Goal: Task Accomplishment & Management: Manage account settings

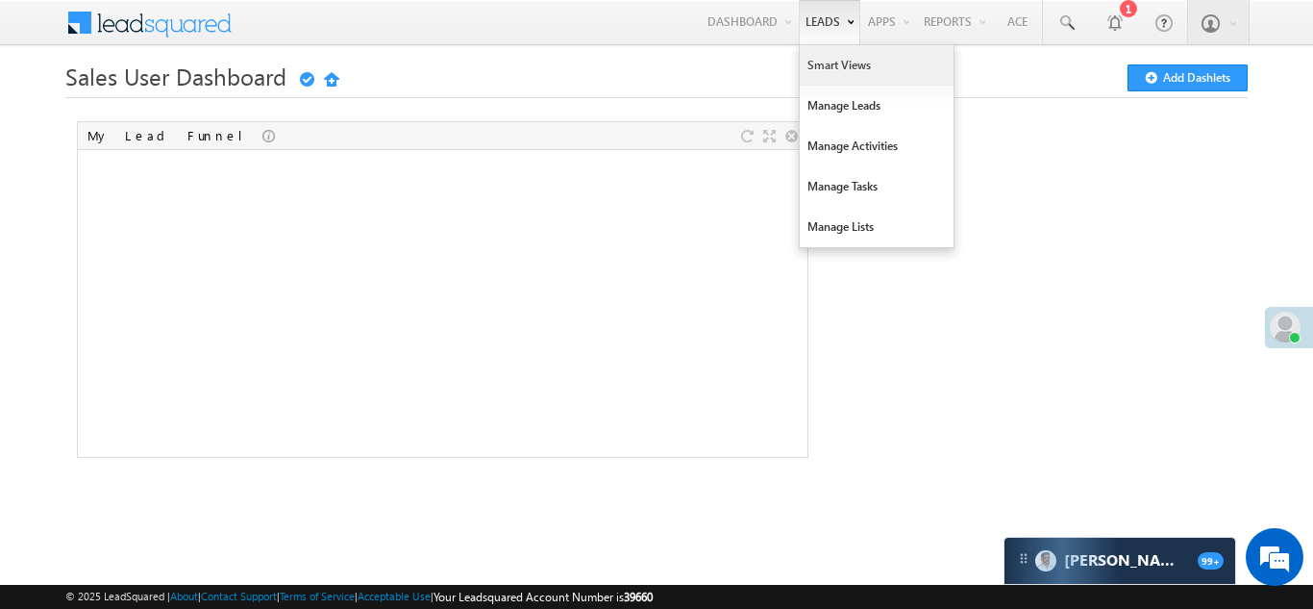
click at [835, 65] on link "Smart Views" at bounding box center [877, 65] width 154 height 40
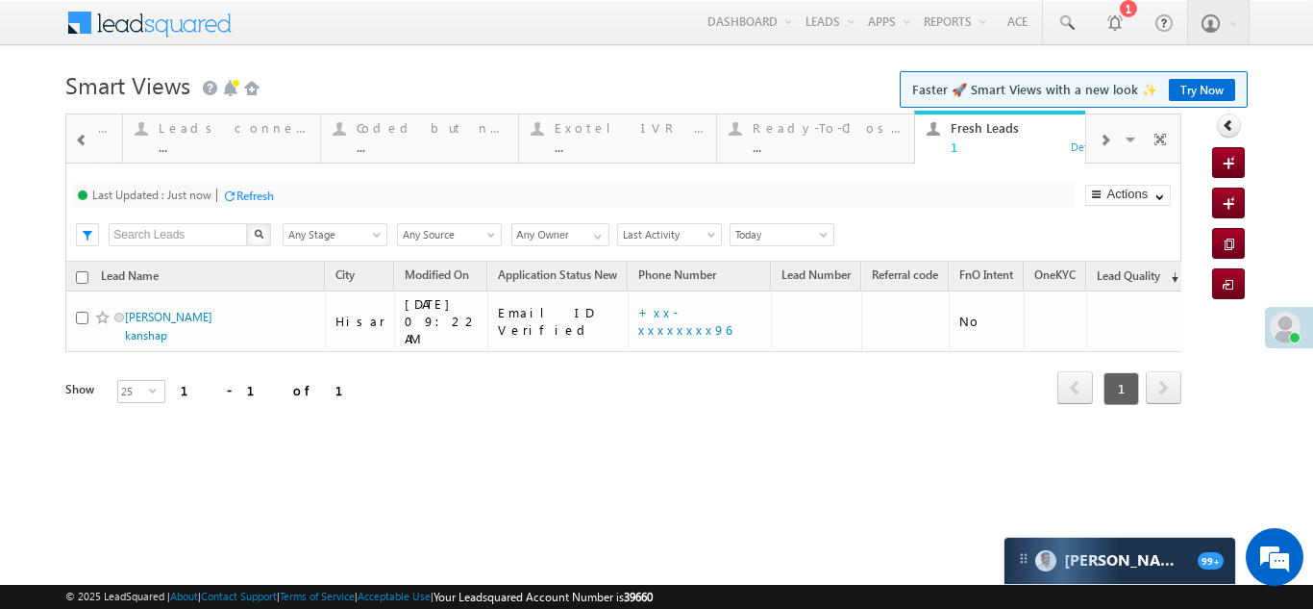
click at [1106, 137] on span at bounding box center [1105, 140] width 12 height 15
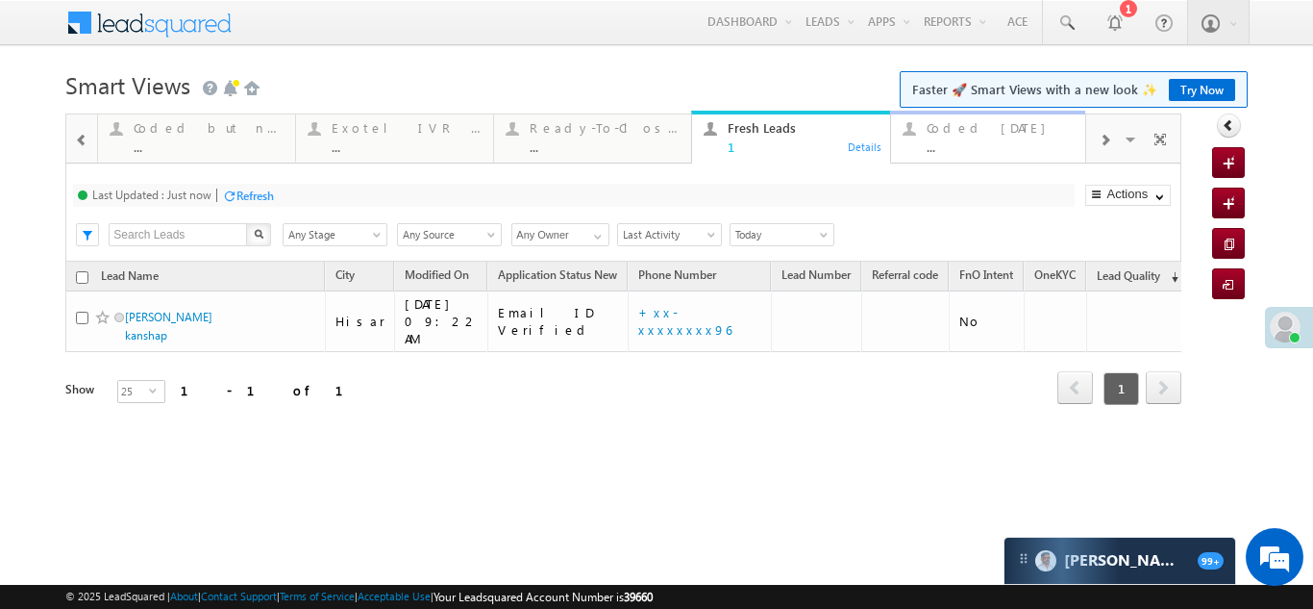
click at [980, 126] on div "Coded Today" at bounding box center [1002, 127] width 150 height 15
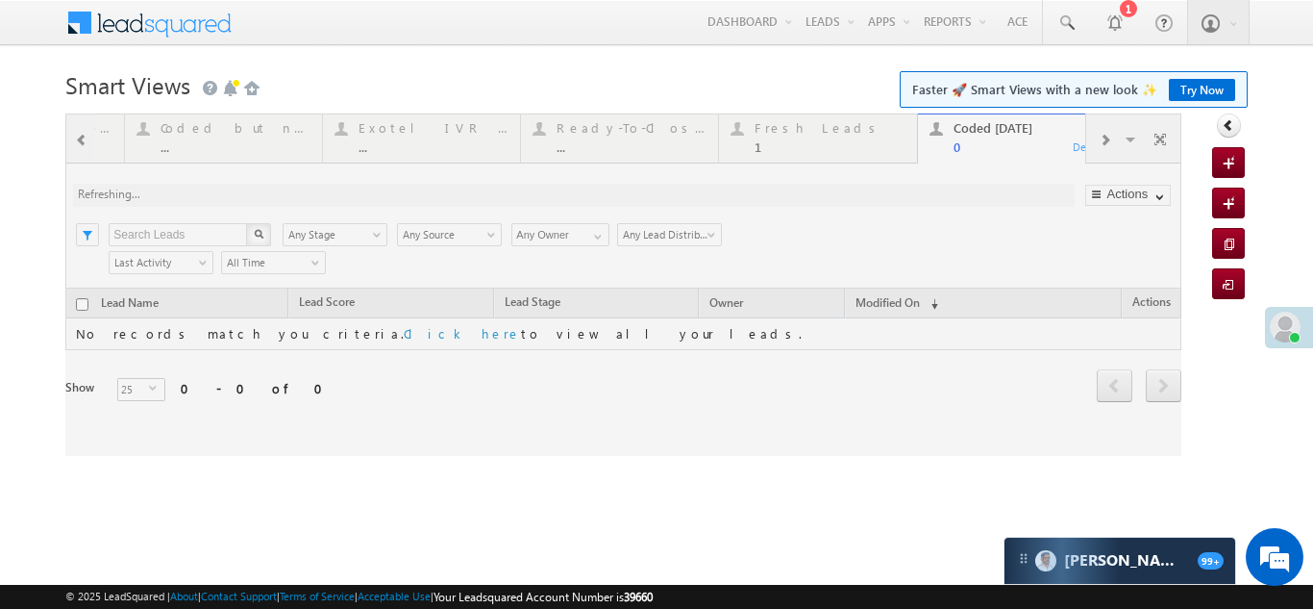
click at [782, 126] on div at bounding box center [623, 284] width 1116 height 342
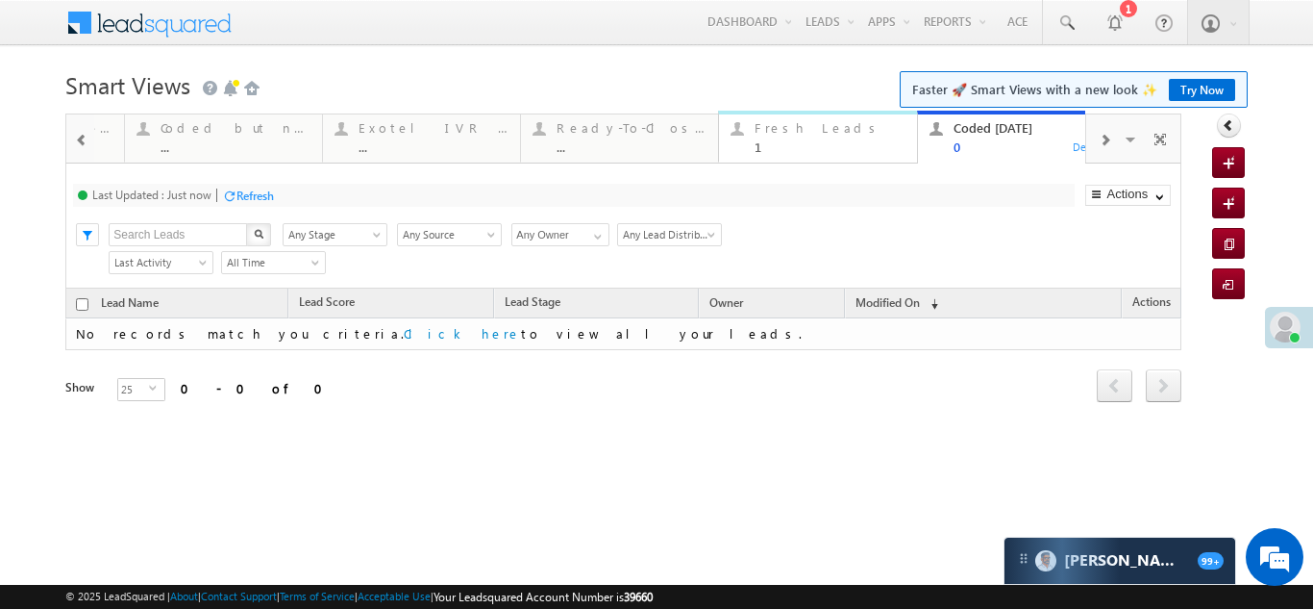
click at [781, 126] on div "Fresh Leads" at bounding box center [830, 127] width 150 height 15
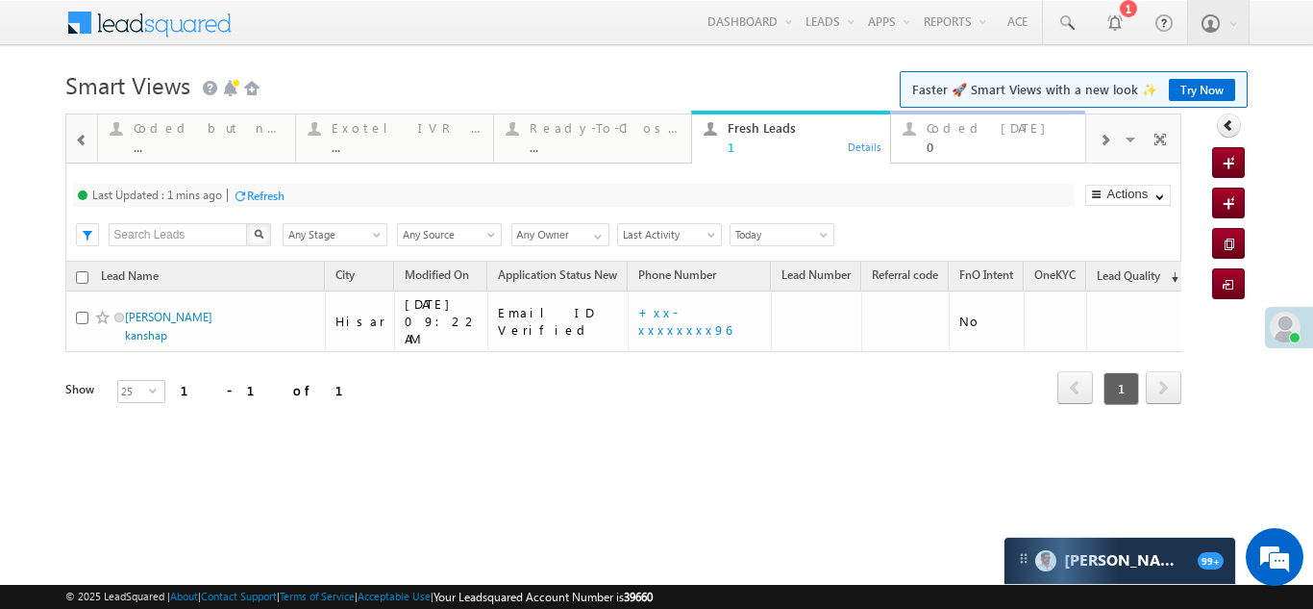
click at [950, 129] on div "Coded Today" at bounding box center [1002, 127] width 150 height 15
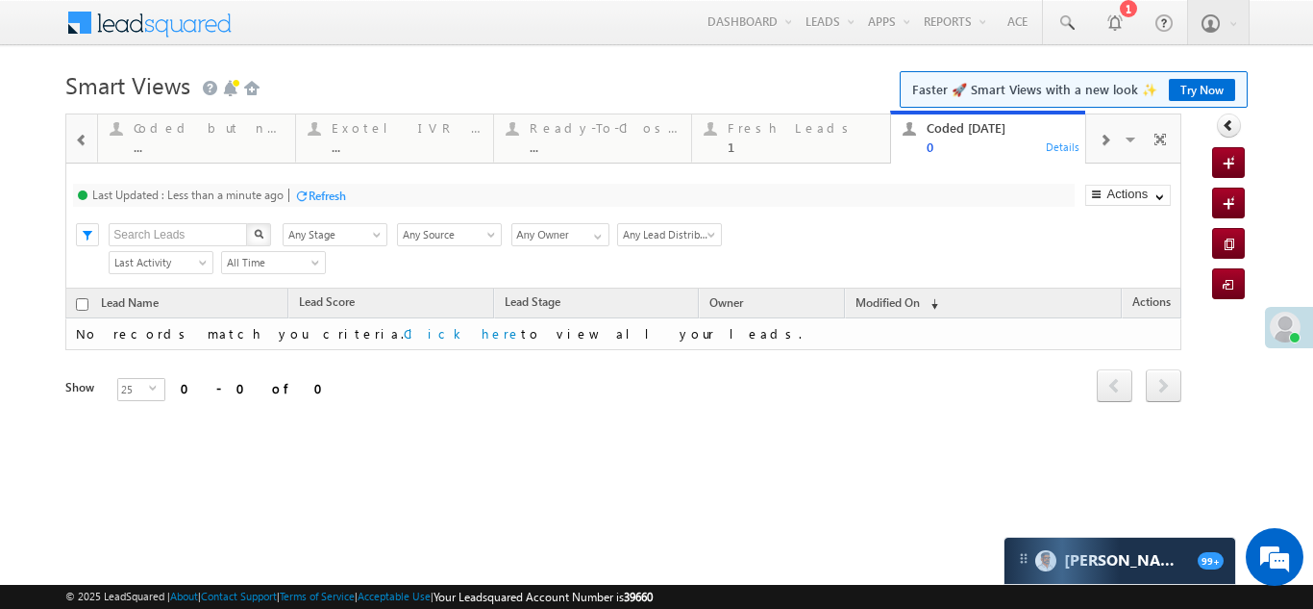
click at [320, 191] on div "Refresh" at bounding box center [327, 195] width 37 height 14
click at [762, 134] on div "Fresh Leads" at bounding box center [803, 127] width 150 height 15
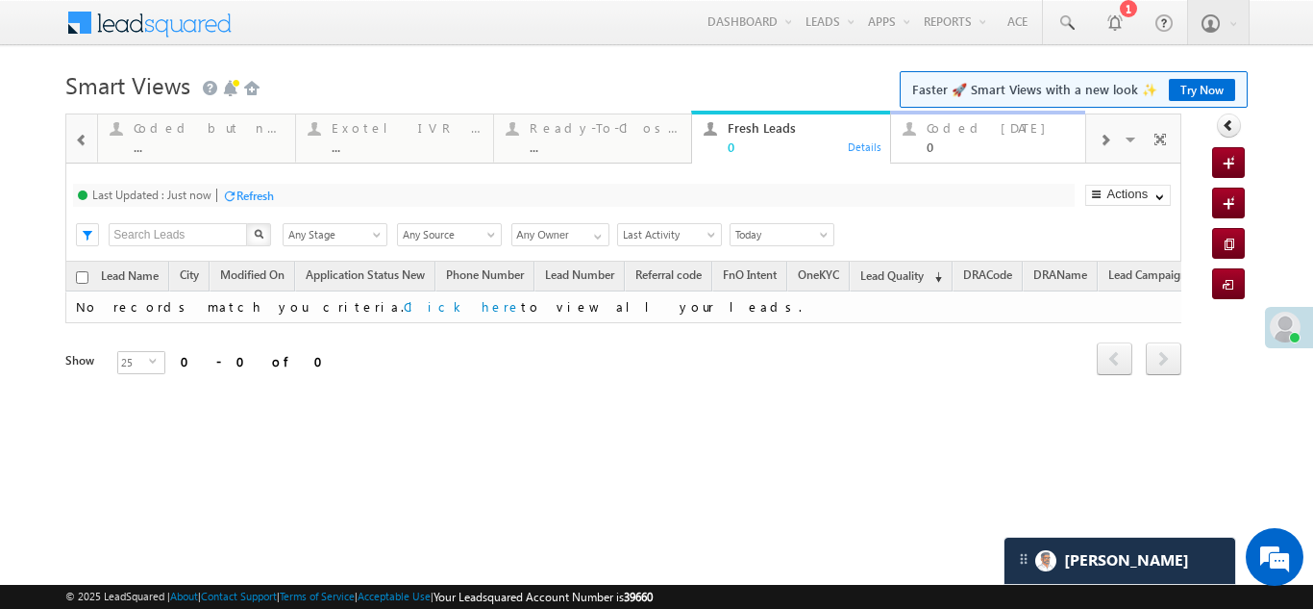
click at [951, 132] on div "Coded Today" at bounding box center [1002, 127] width 150 height 15
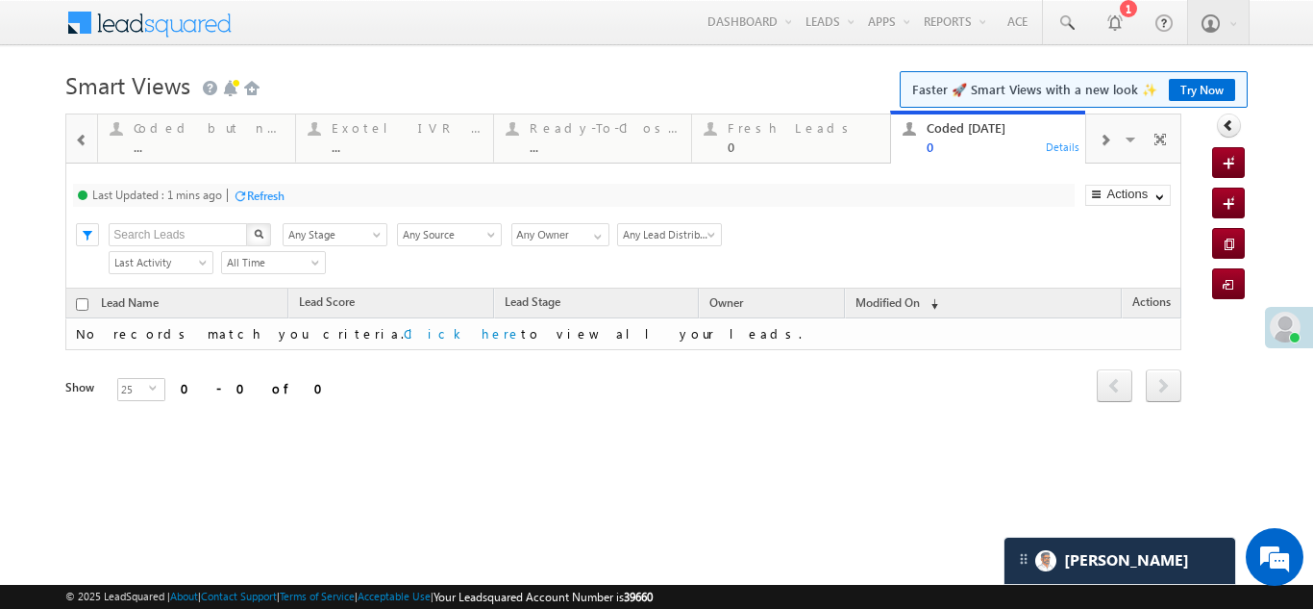
click at [272, 193] on div "Refresh" at bounding box center [265, 195] width 37 height 14
click at [776, 127] on div "Fresh Leads" at bounding box center [803, 127] width 150 height 15
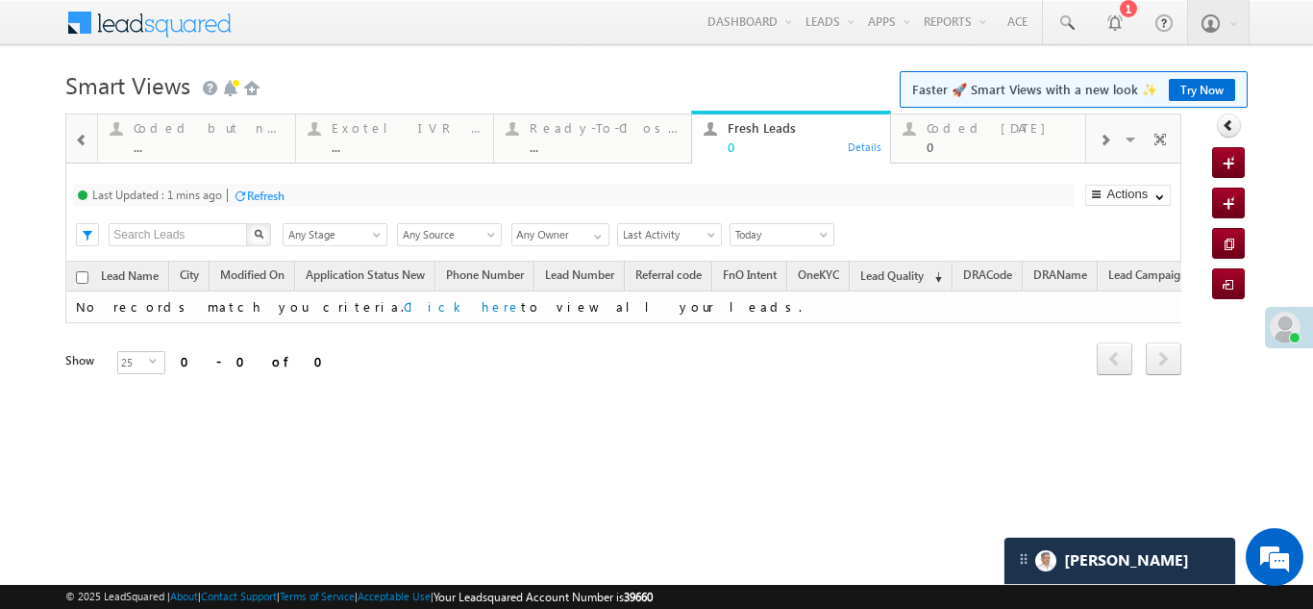
click at [262, 192] on div "Refresh" at bounding box center [265, 195] width 37 height 14
click at [262, 195] on div "Refresh" at bounding box center [255, 195] width 37 height 14
click at [249, 193] on div "Refresh" at bounding box center [255, 195] width 37 height 14
click at [252, 196] on div "Refresh" at bounding box center [255, 195] width 37 height 14
click at [962, 136] on div "Coded Today 0" at bounding box center [1002, 134] width 150 height 37
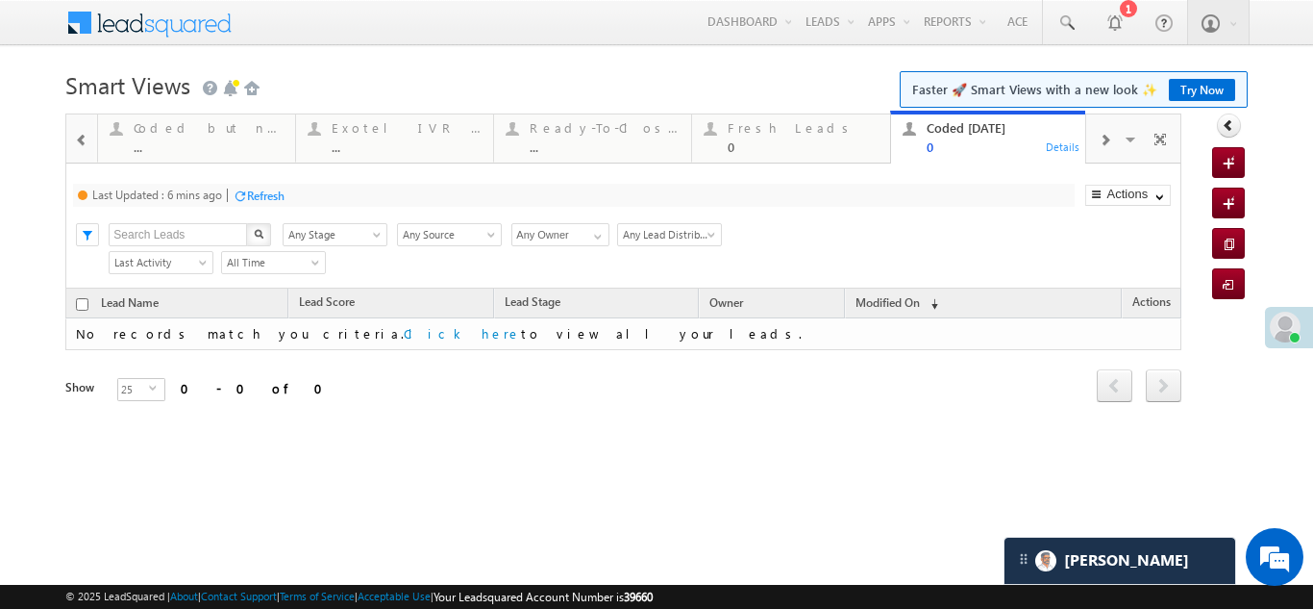
click at [263, 197] on div "Refresh" at bounding box center [265, 195] width 37 height 14
click at [762, 127] on div "Fresh Leads" at bounding box center [803, 127] width 150 height 15
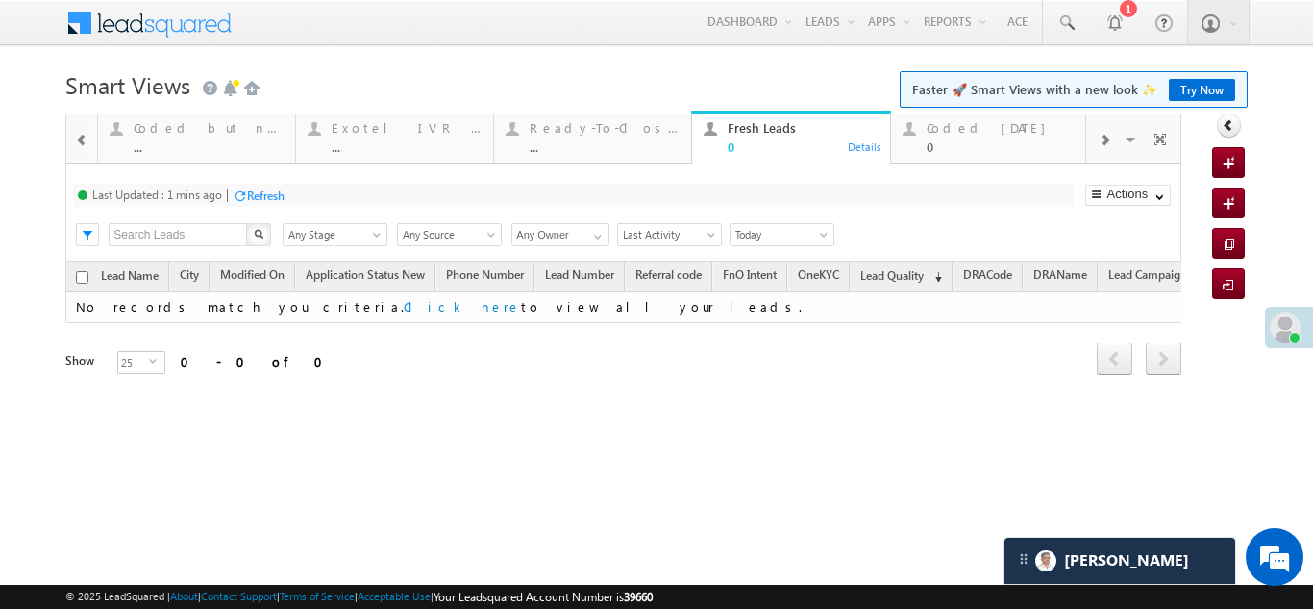
click at [272, 199] on div "Refresh" at bounding box center [265, 195] width 37 height 14
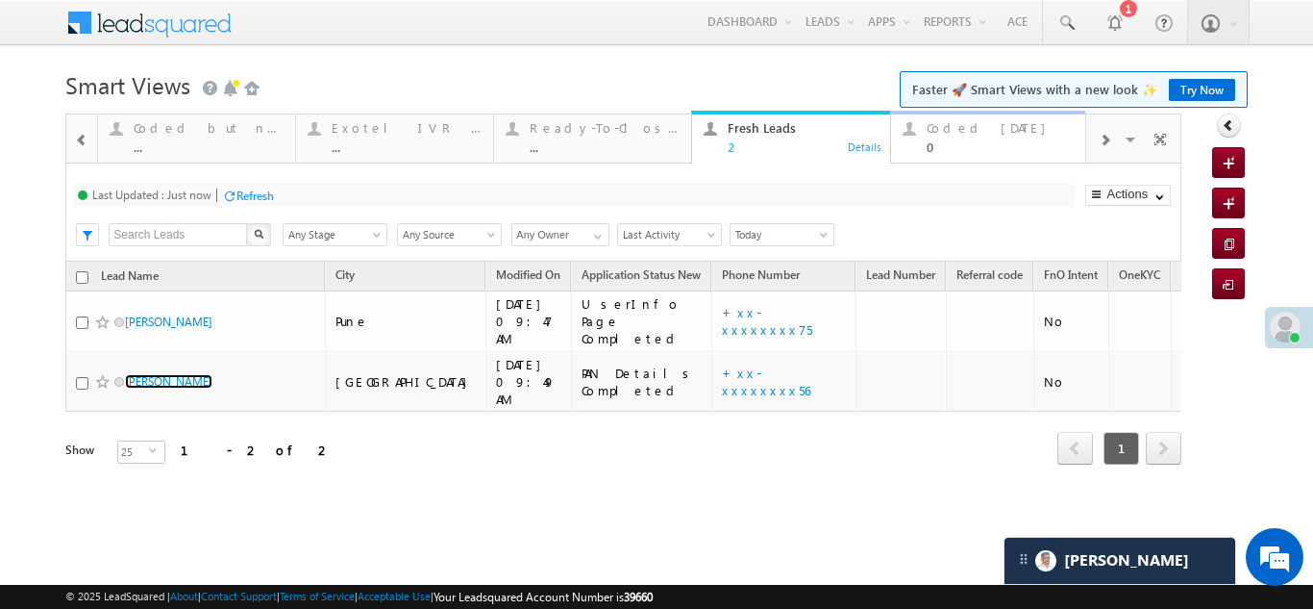
click at [965, 133] on div "Coded Today" at bounding box center [1002, 127] width 150 height 15
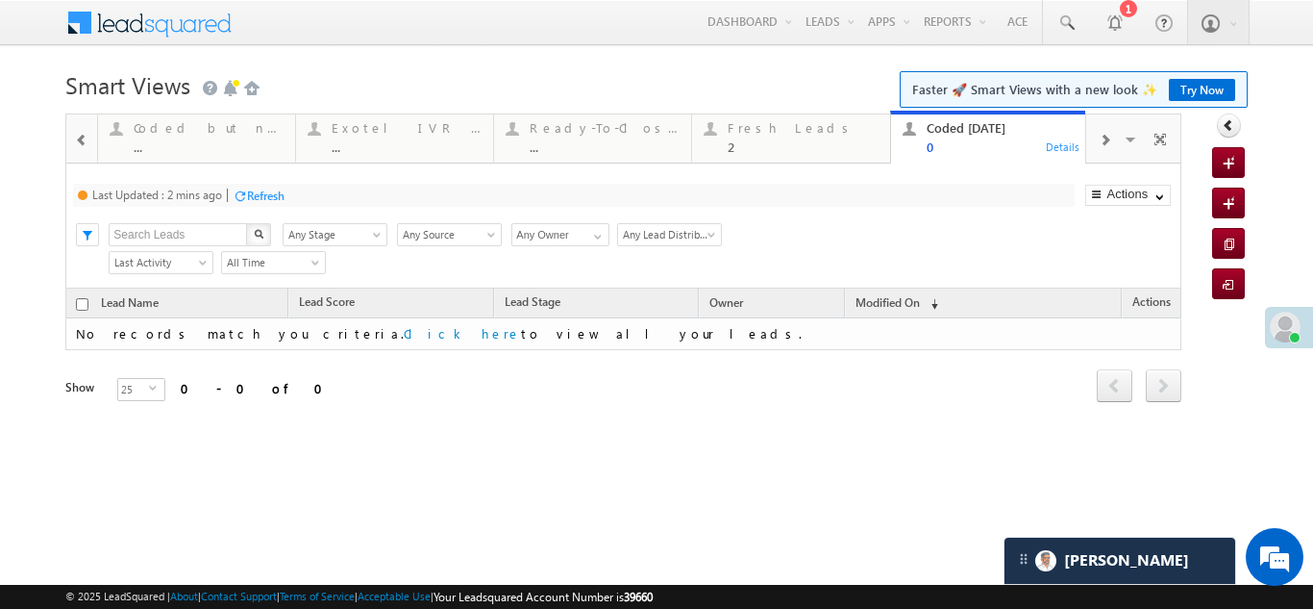
click at [258, 193] on div "Refresh" at bounding box center [265, 195] width 37 height 14
click at [753, 137] on div "Fresh Leads 2" at bounding box center [803, 134] width 150 height 37
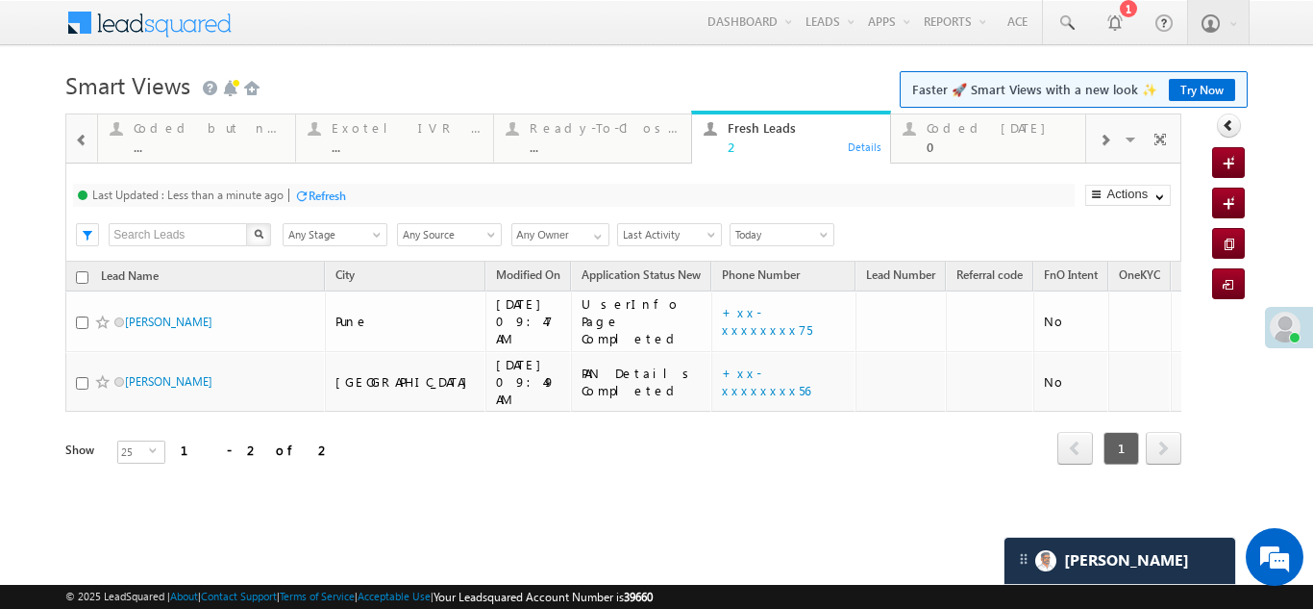
click at [314, 189] on div "Refresh" at bounding box center [327, 195] width 37 height 14
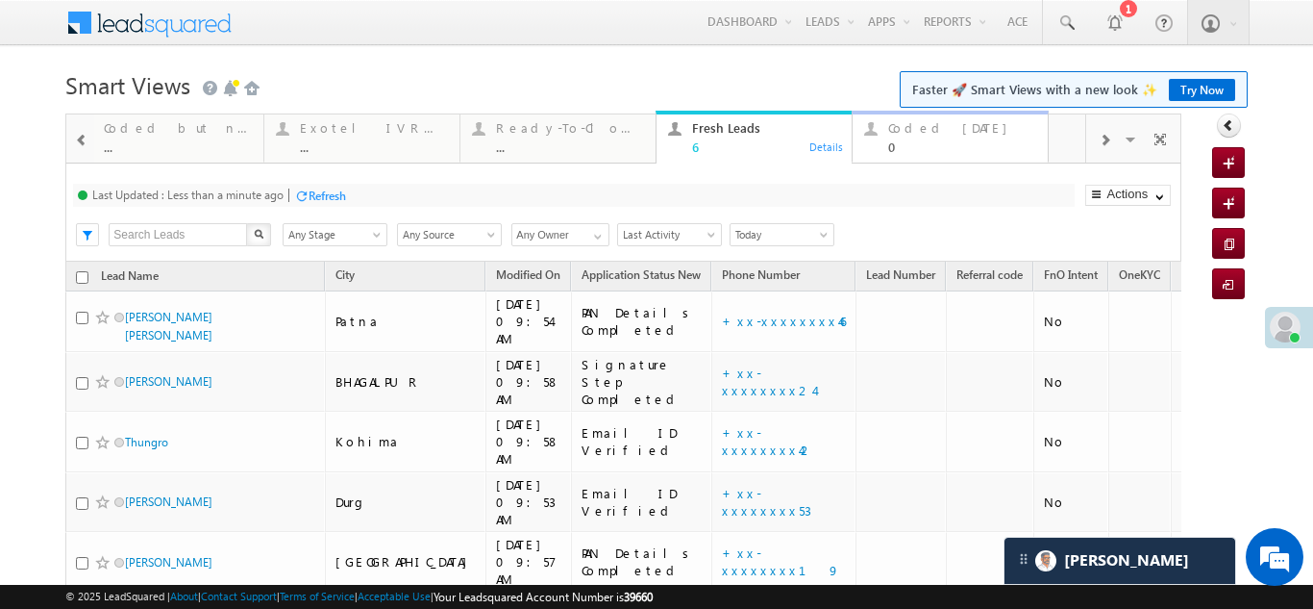
click at [935, 132] on div "Coded Today" at bounding box center [962, 127] width 148 height 15
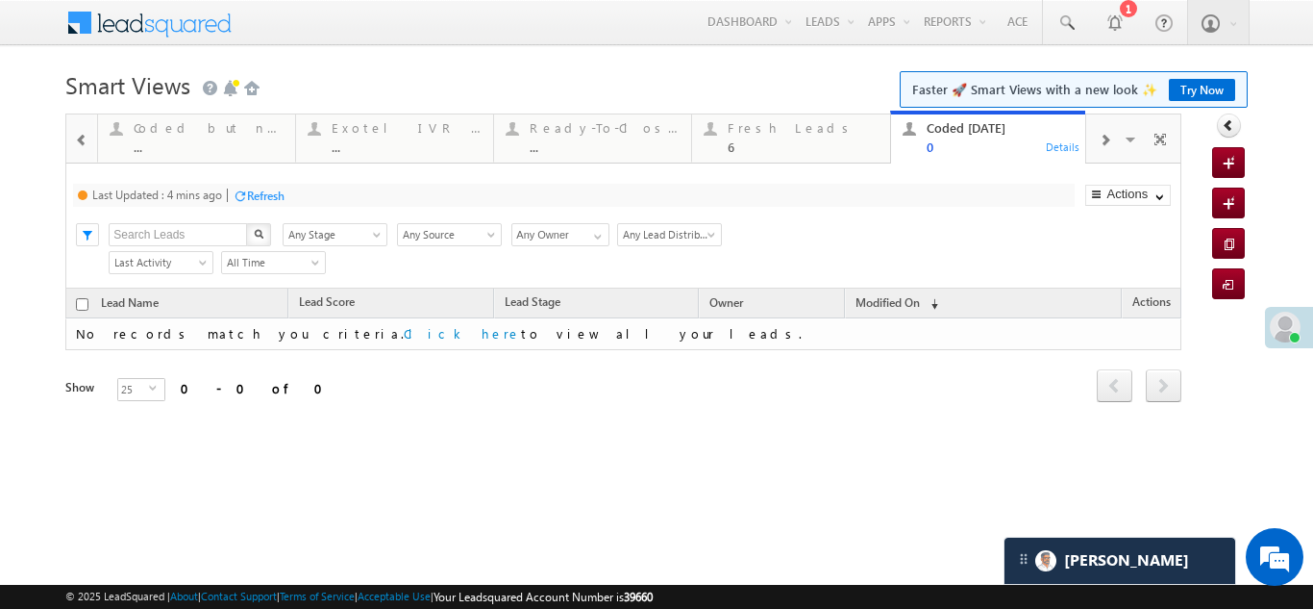
click at [263, 199] on div "Refresh" at bounding box center [265, 195] width 37 height 14
click at [770, 134] on div "Fresh Leads" at bounding box center [803, 127] width 150 height 15
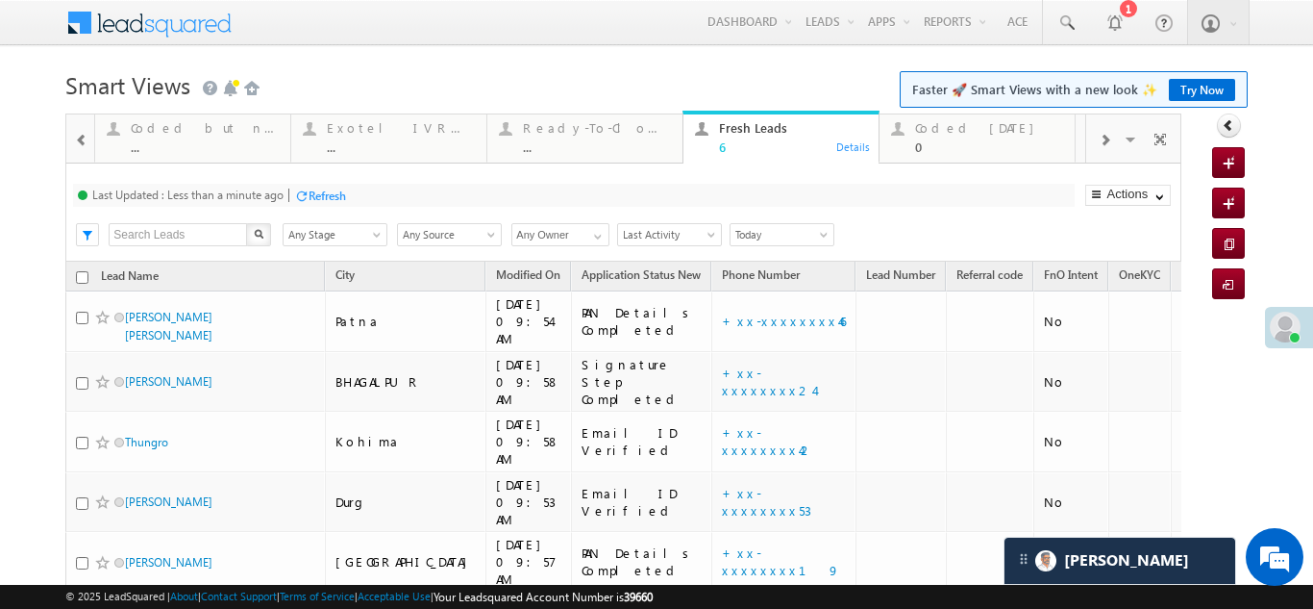
click at [328, 193] on div "Refresh" at bounding box center [327, 195] width 37 height 14
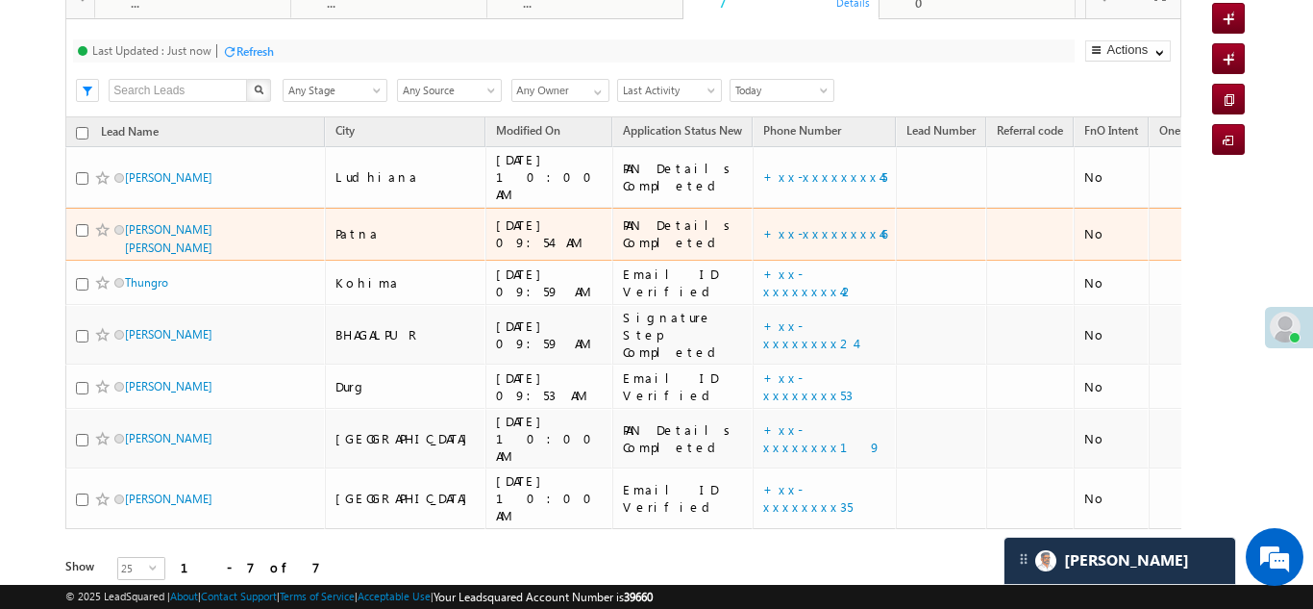
scroll to position [158, 0]
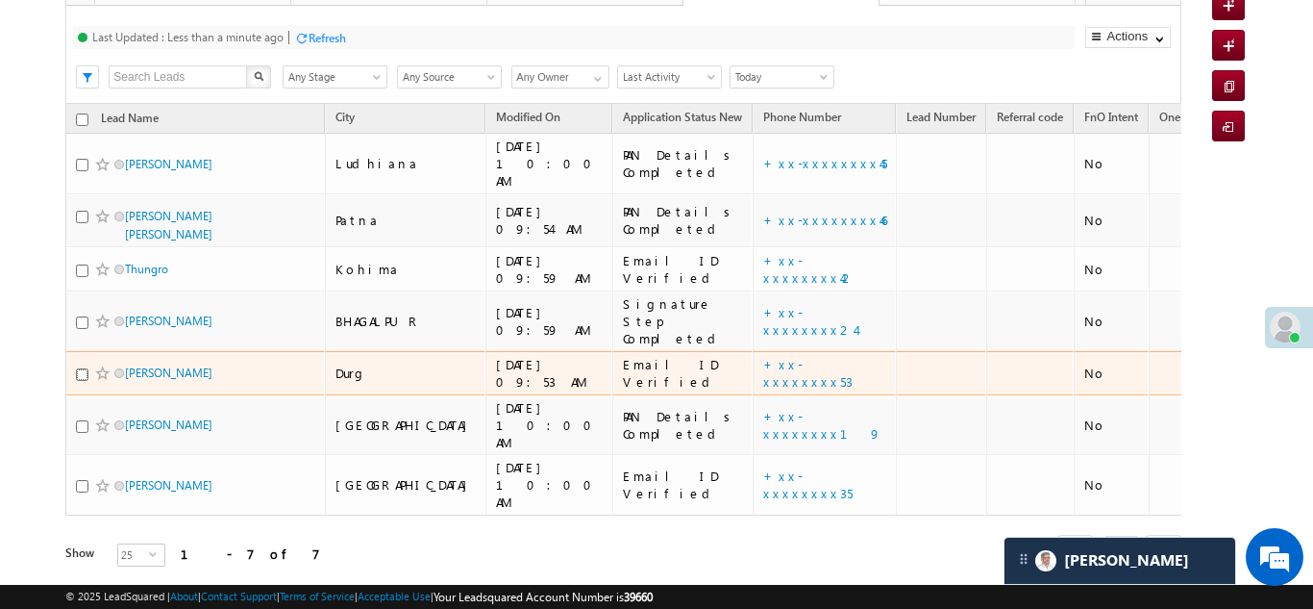
click at [84, 368] on input "checkbox" at bounding box center [82, 374] width 12 height 12
checkbox input "true"
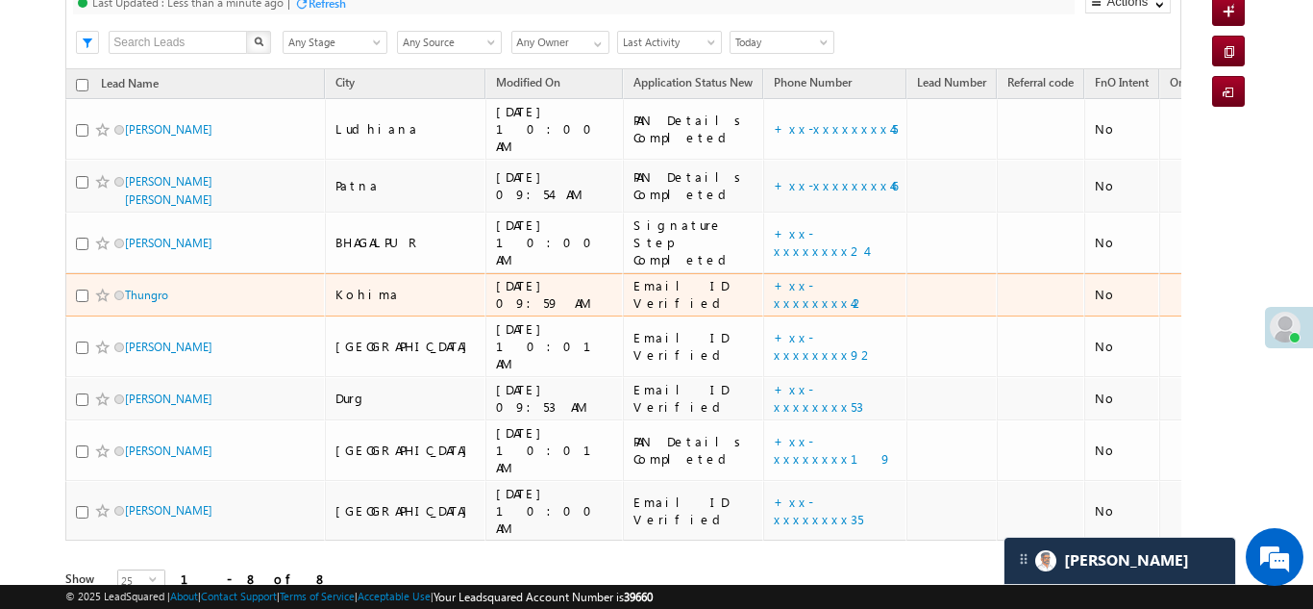
scroll to position [0, 0]
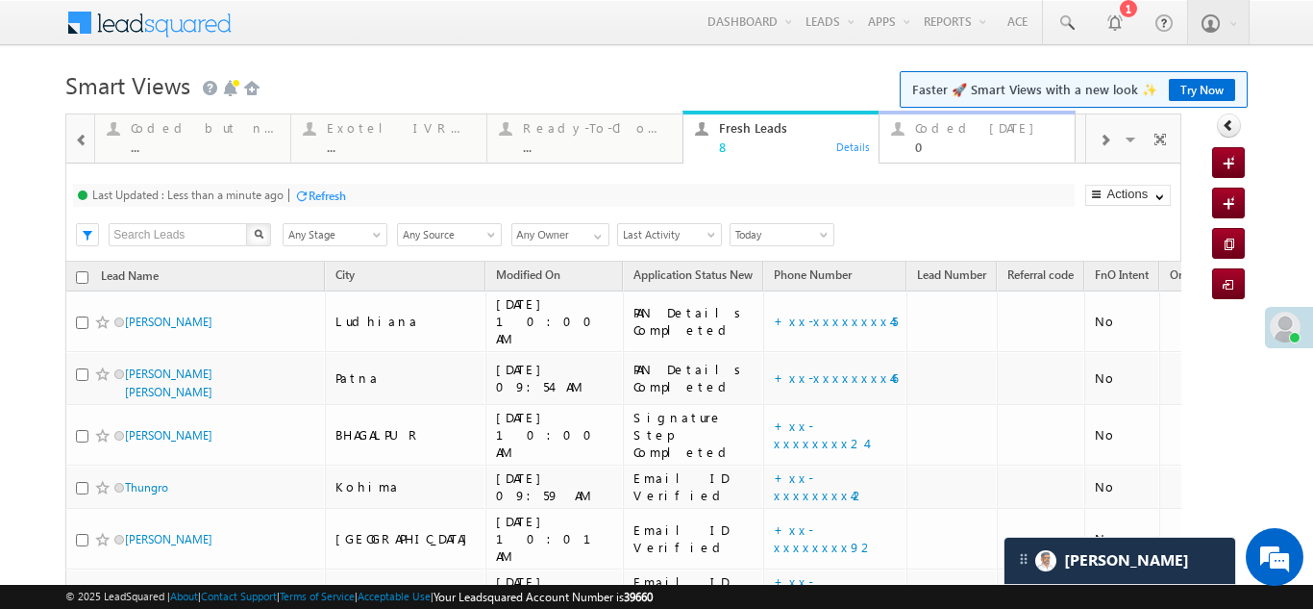
click at [968, 124] on div "Coded [DATE]" at bounding box center [989, 127] width 148 height 15
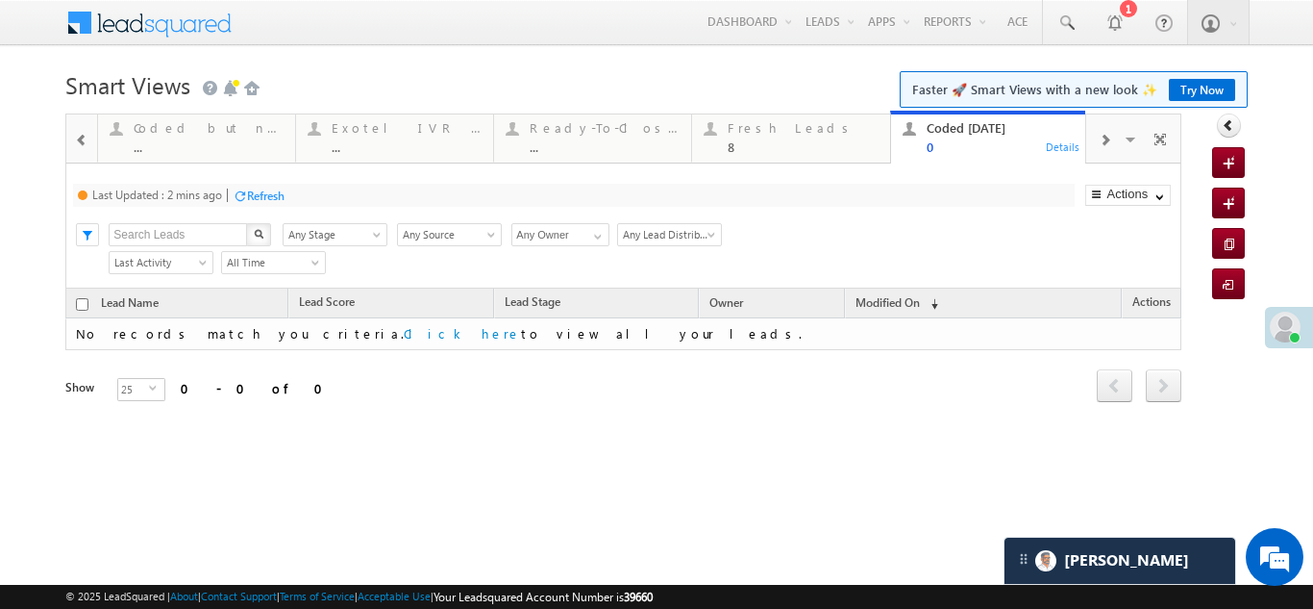
click at [273, 190] on div "Refresh" at bounding box center [265, 195] width 37 height 14
click at [761, 125] on div "Fresh Leads" at bounding box center [803, 127] width 150 height 15
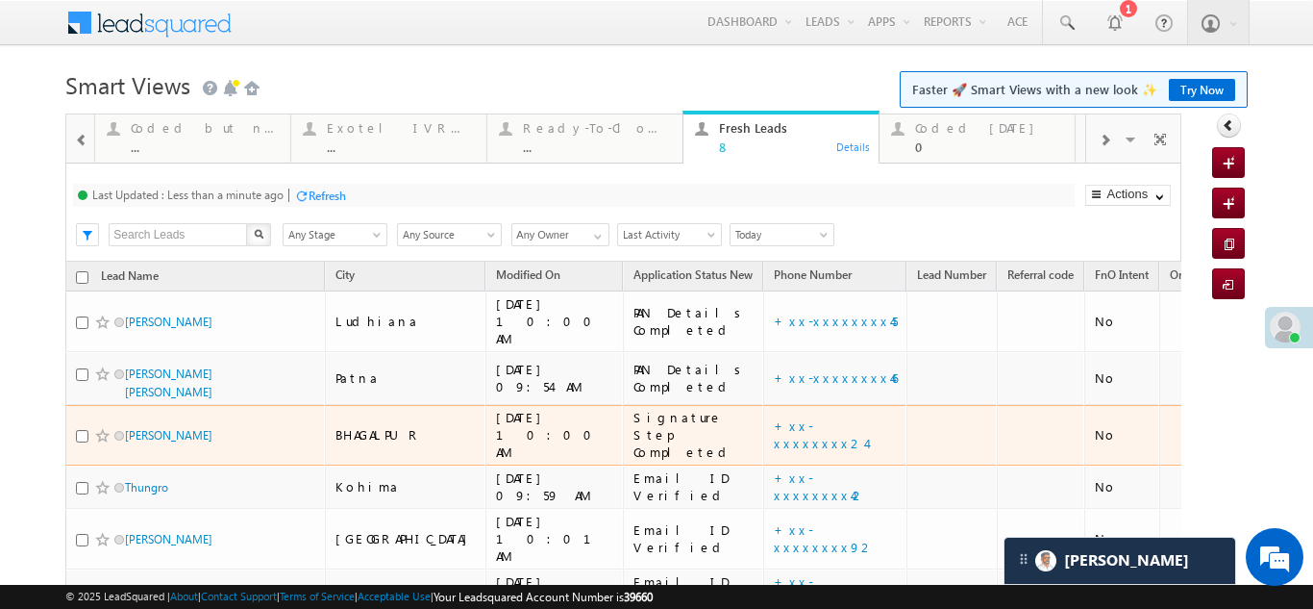
scroll to position [202, 0]
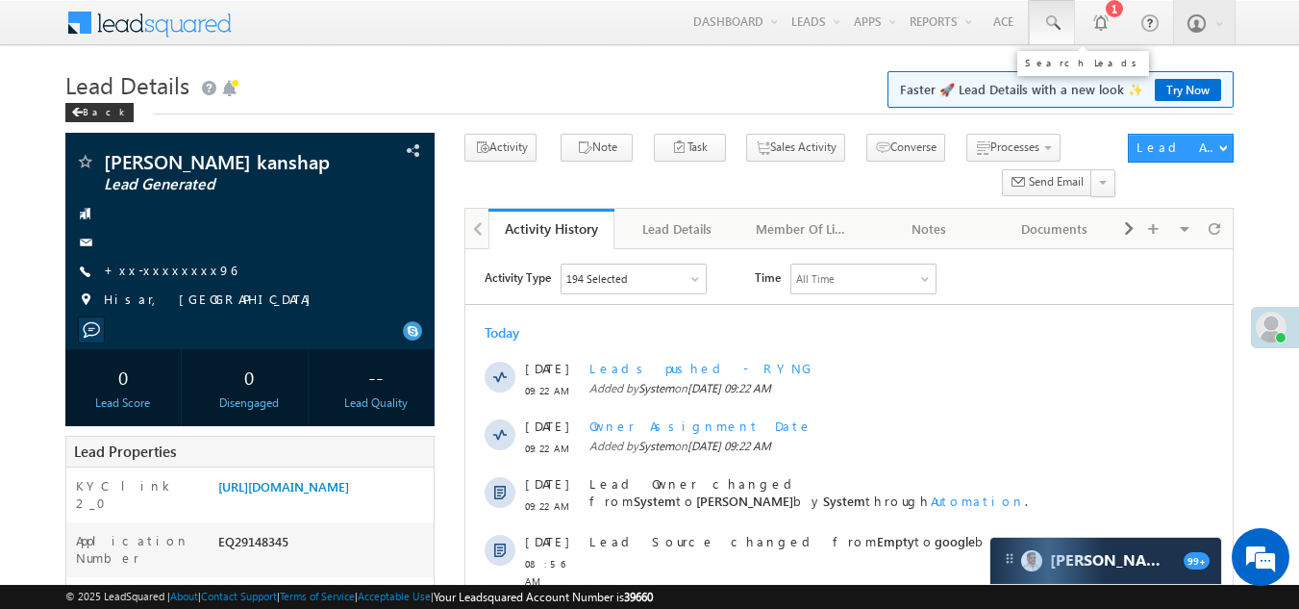
click at [1050, 21] on span at bounding box center [1051, 22] width 19 height 19
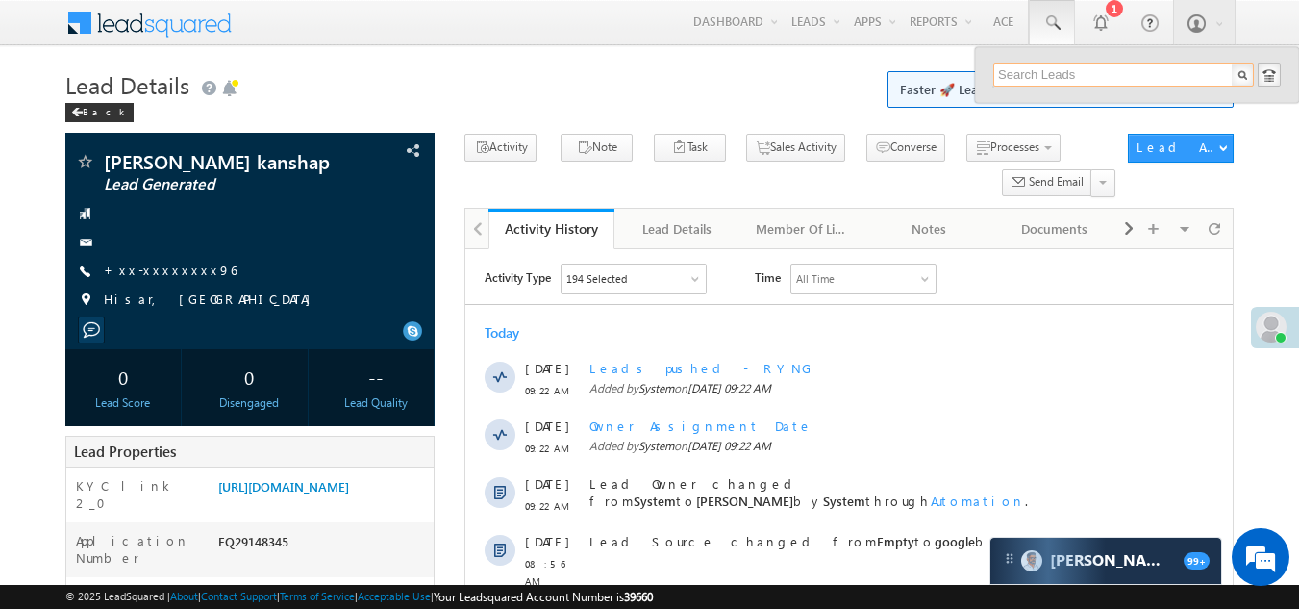
paste input "EQ29069832"
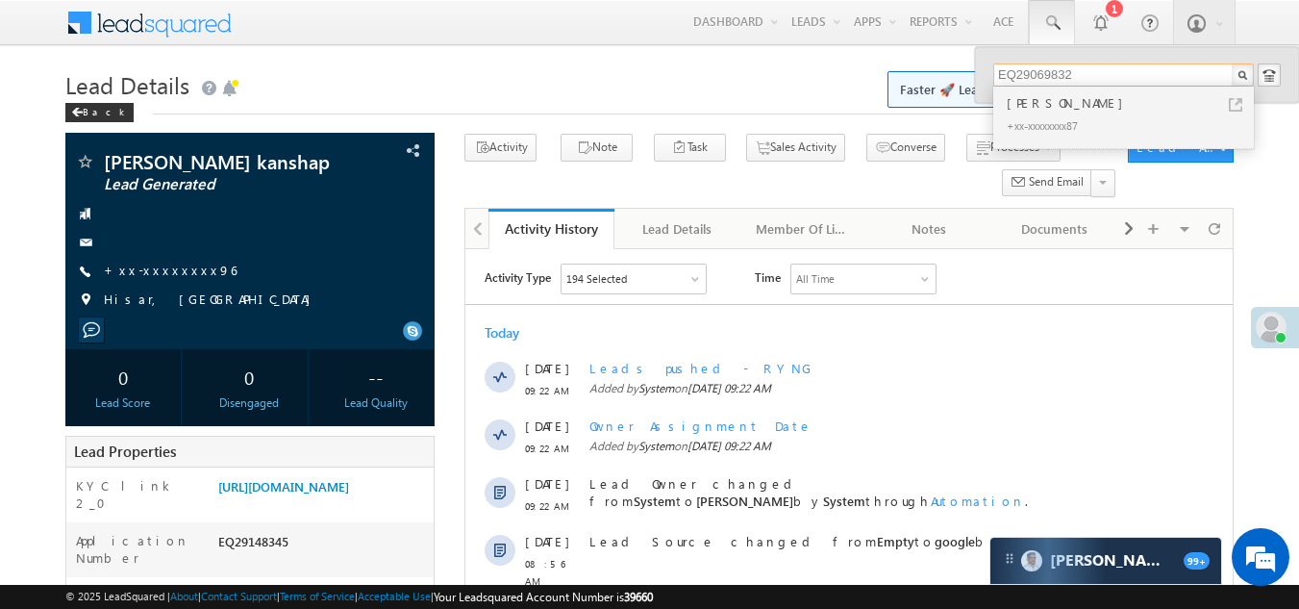
type input "EQ29069832"
click at [1029, 117] on div "+xx-xxxxxxxx87" at bounding box center [1132, 124] width 258 height 23
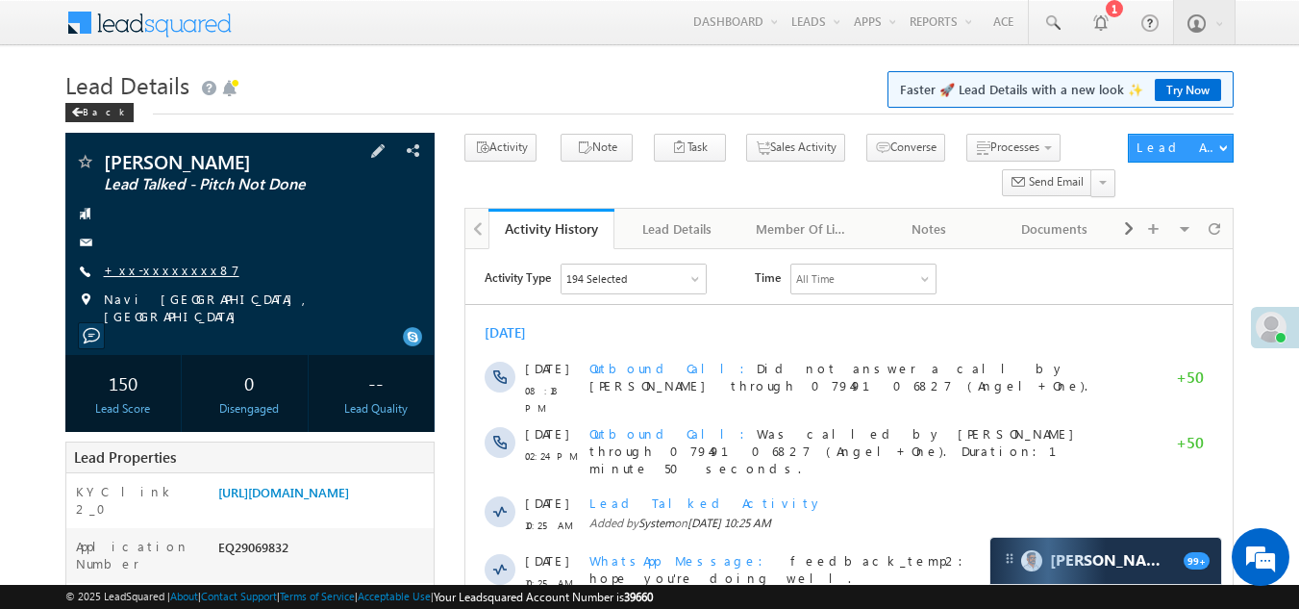
click at [158, 267] on link "+xx-xxxxxxxx87" at bounding box center [172, 270] width 136 height 16
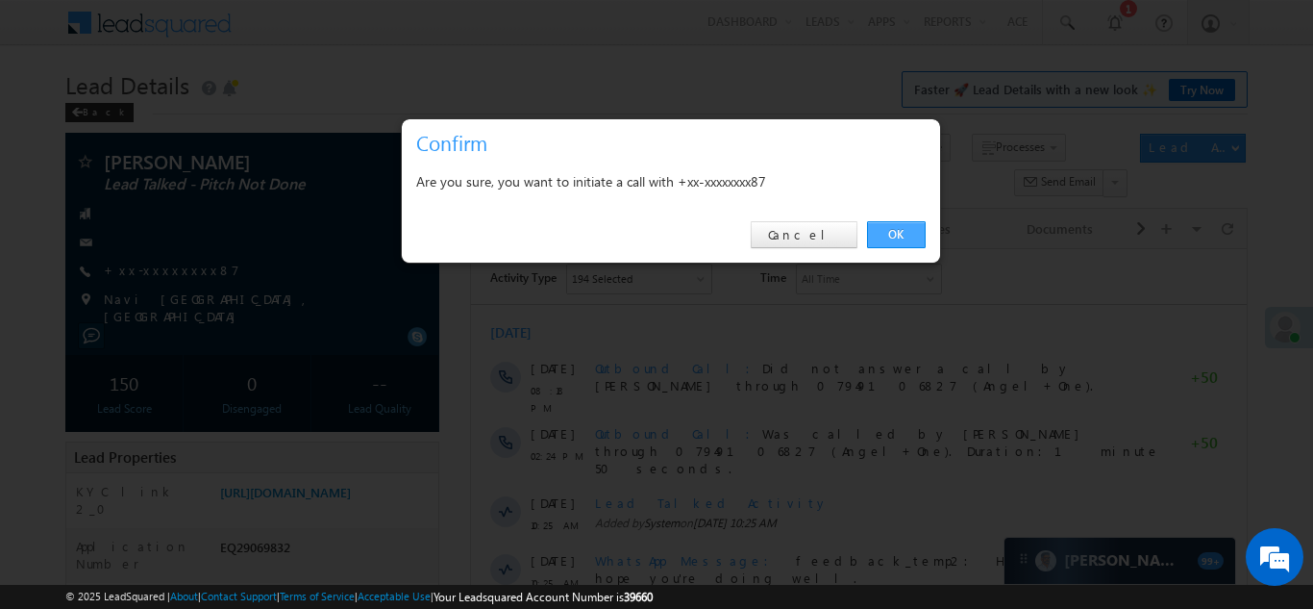
click at [888, 228] on link "OK" at bounding box center [896, 234] width 59 height 27
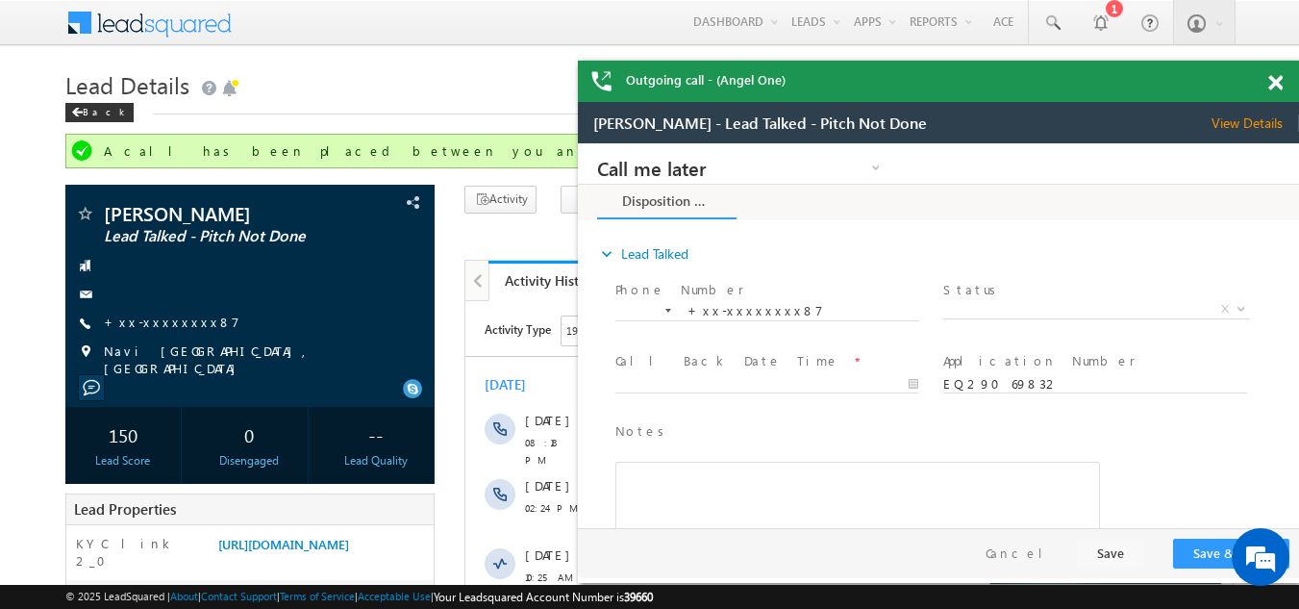
click at [1279, 87] on span at bounding box center [1275, 83] width 14 height 16
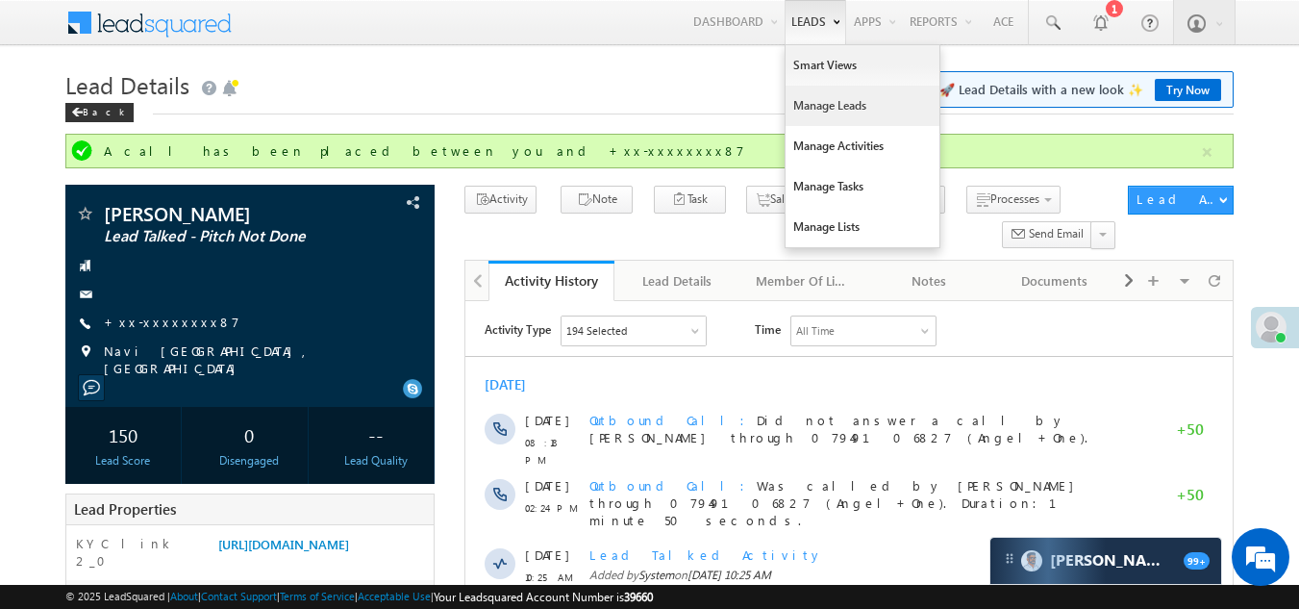
click at [823, 109] on link "Manage Leads" at bounding box center [863, 106] width 154 height 40
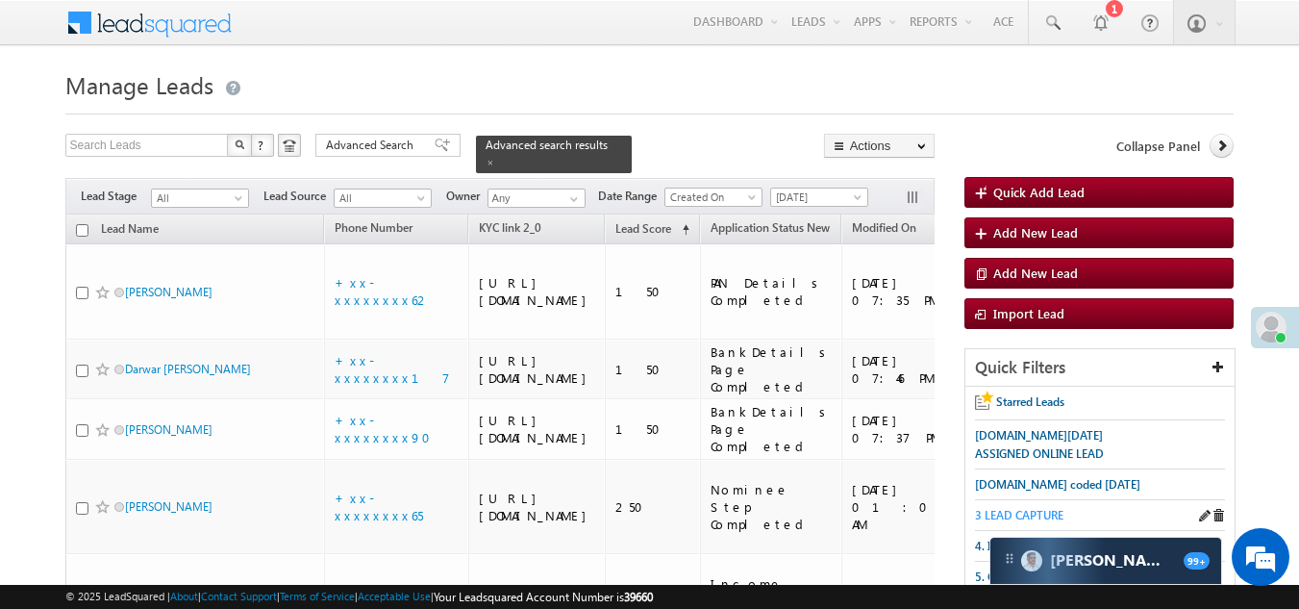
click at [1043, 509] on span "3 LEAD CAPTURE" at bounding box center [1019, 515] width 88 height 14
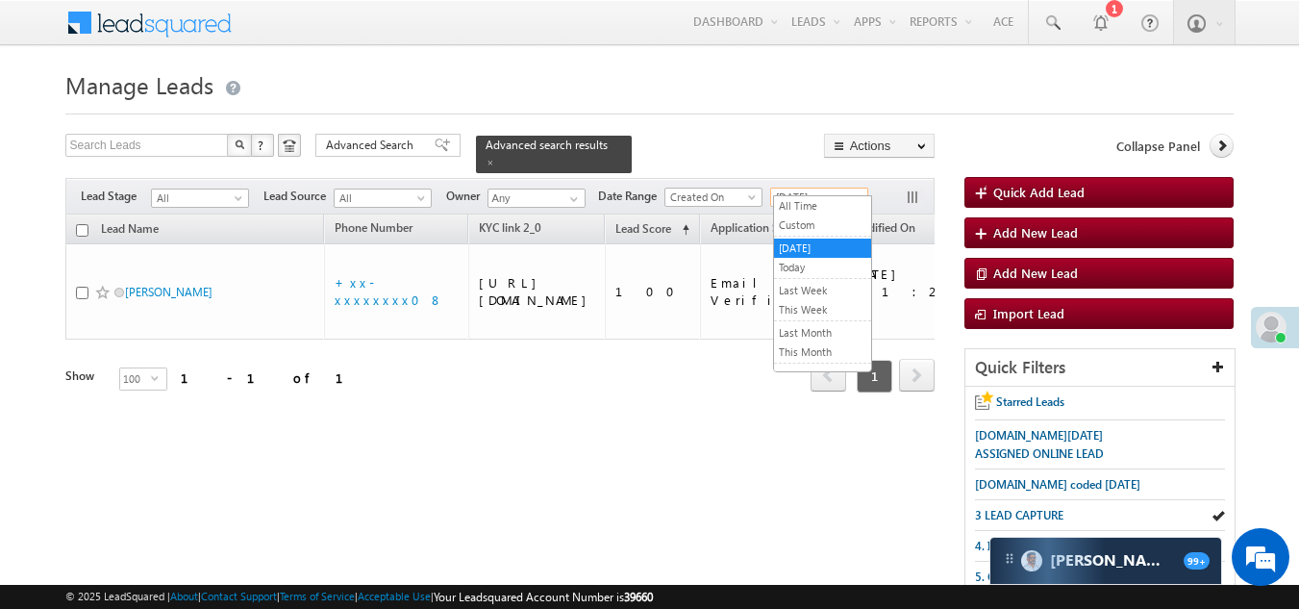
click at [830, 188] on span "[DATE]" at bounding box center [816, 196] width 91 height 17
click at [829, 212] on link "All Time" at bounding box center [822, 205] width 97 height 17
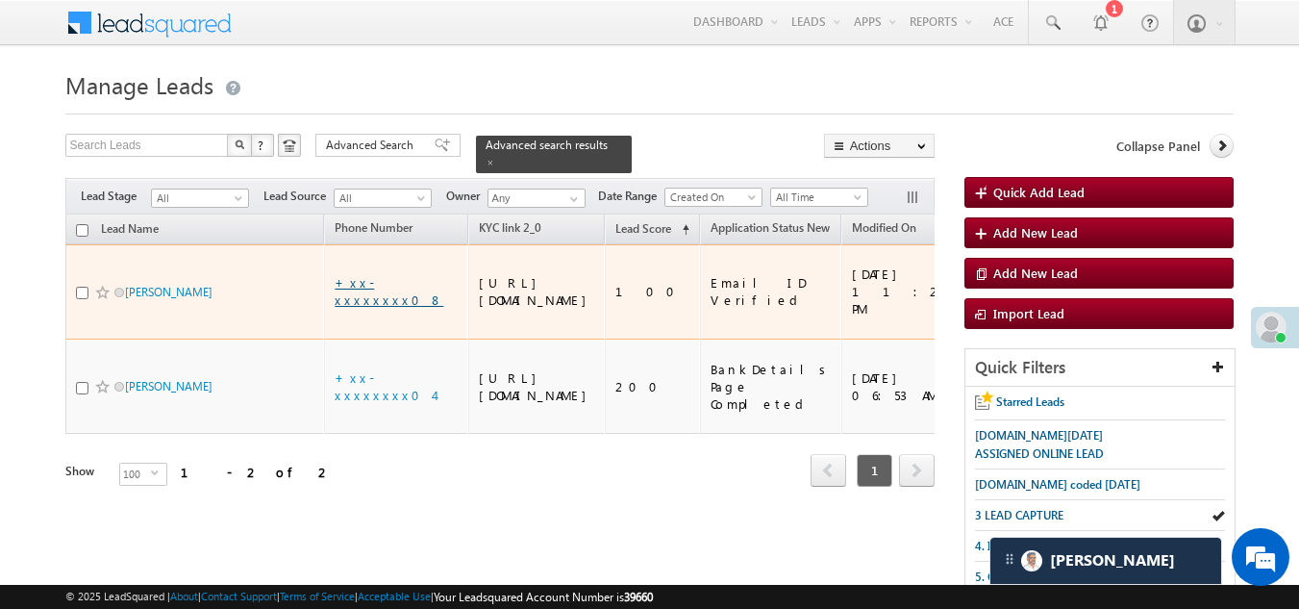
click at [388, 289] on link "+xx-xxxxxxxx08" at bounding box center [389, 291] width 109 height 34
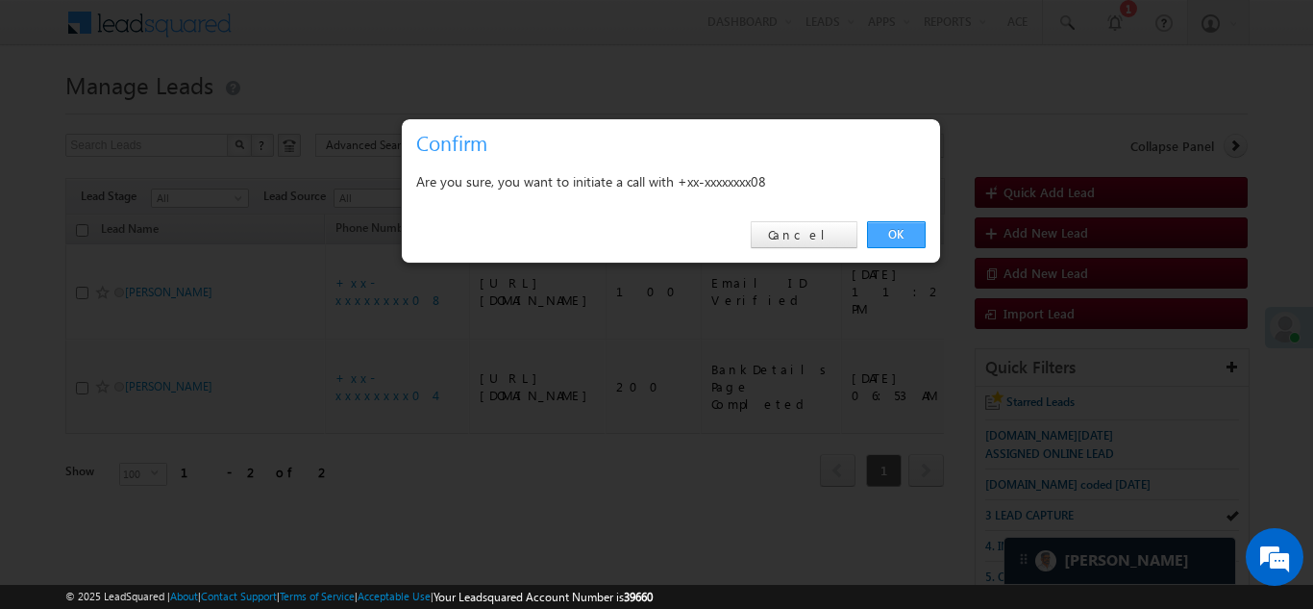
click at [900, 231] on link "OK" at bounding box center [896, 234] width 59 height 27
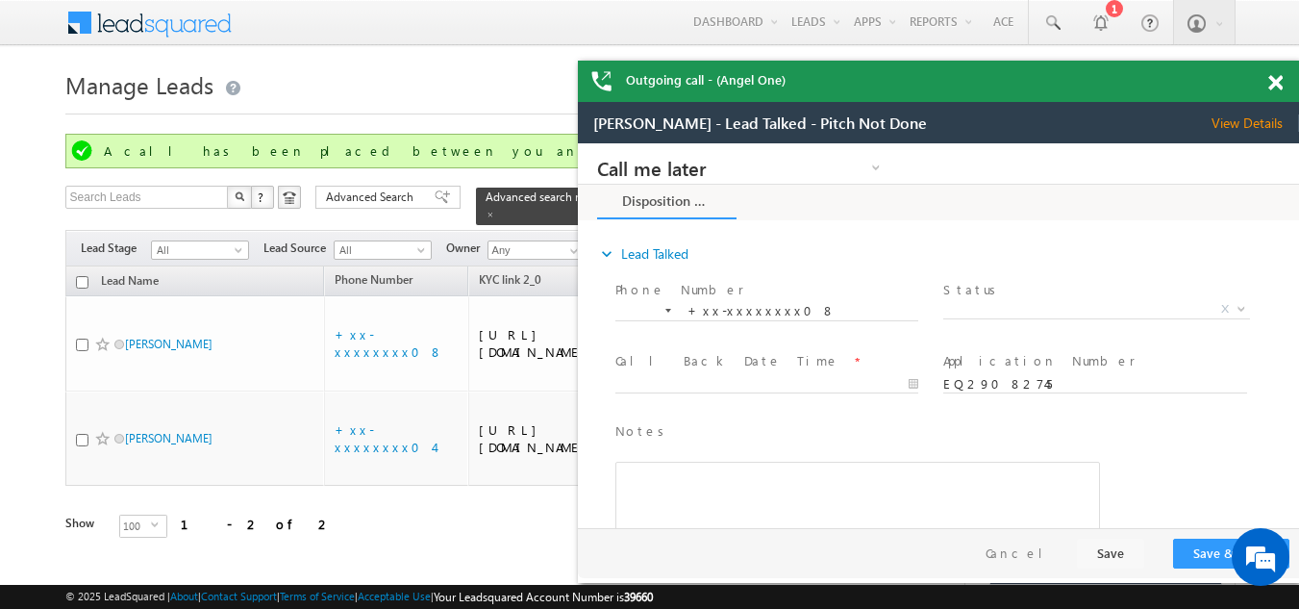
click at [1278, 82] on span at bounding box center [1275, 83] width 14 height 16
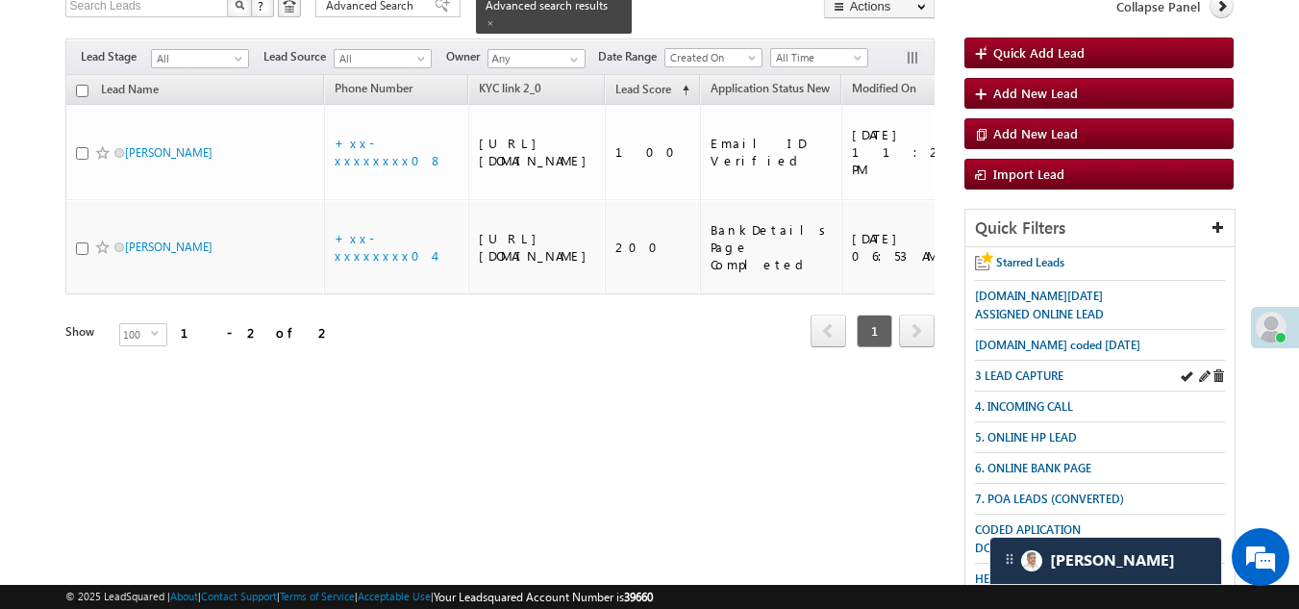
scroll to position [192, 0]
click at [1038, 369] on span "3 LEAD CAPTURE" at bounding box center [1019, 374] width 88 height 14
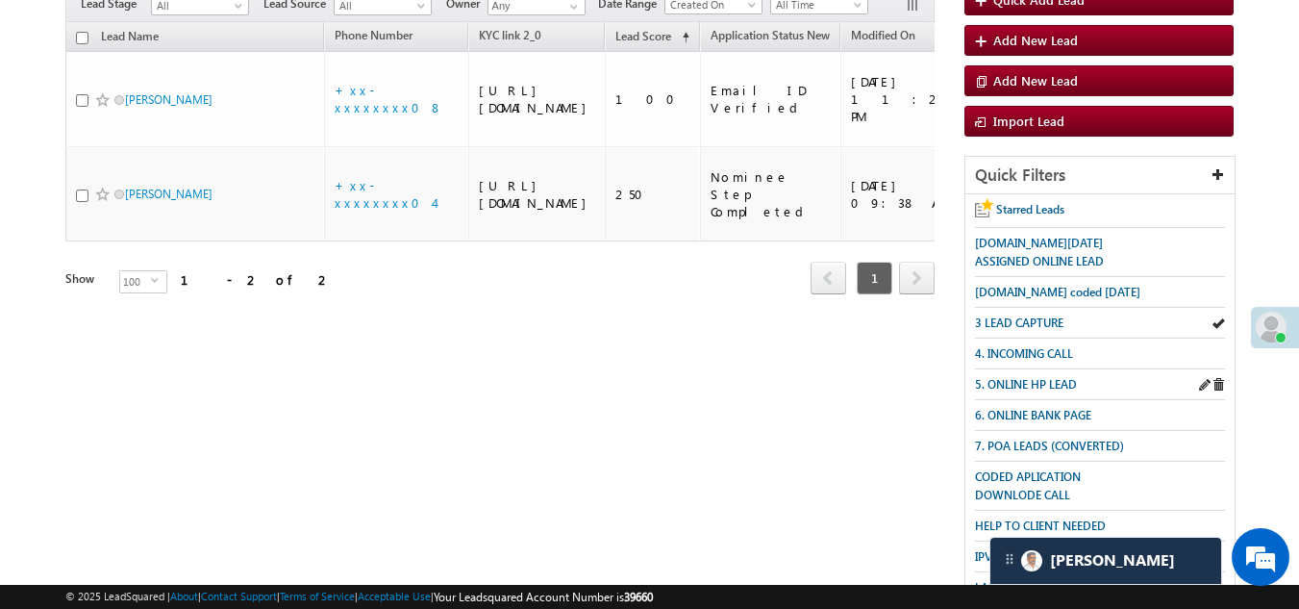
scroll to position [140, 0]
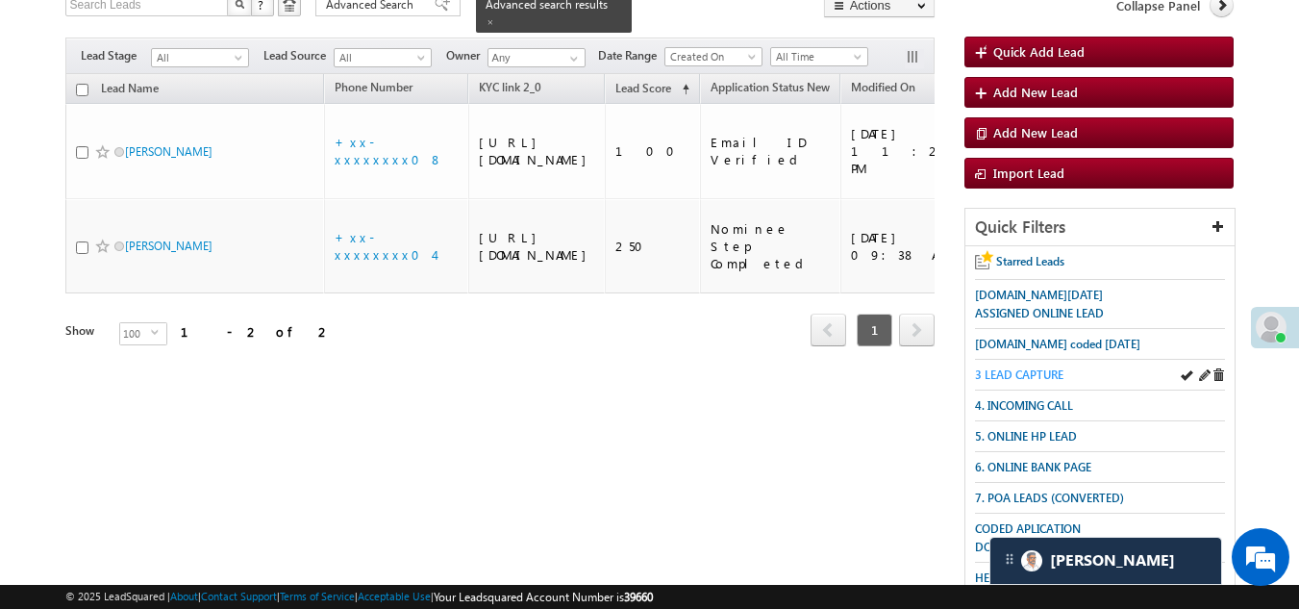
click at [1037, 375] on span "3 LEAD CAPTURE" at bounding box center [1019, 374] width 88 height 14
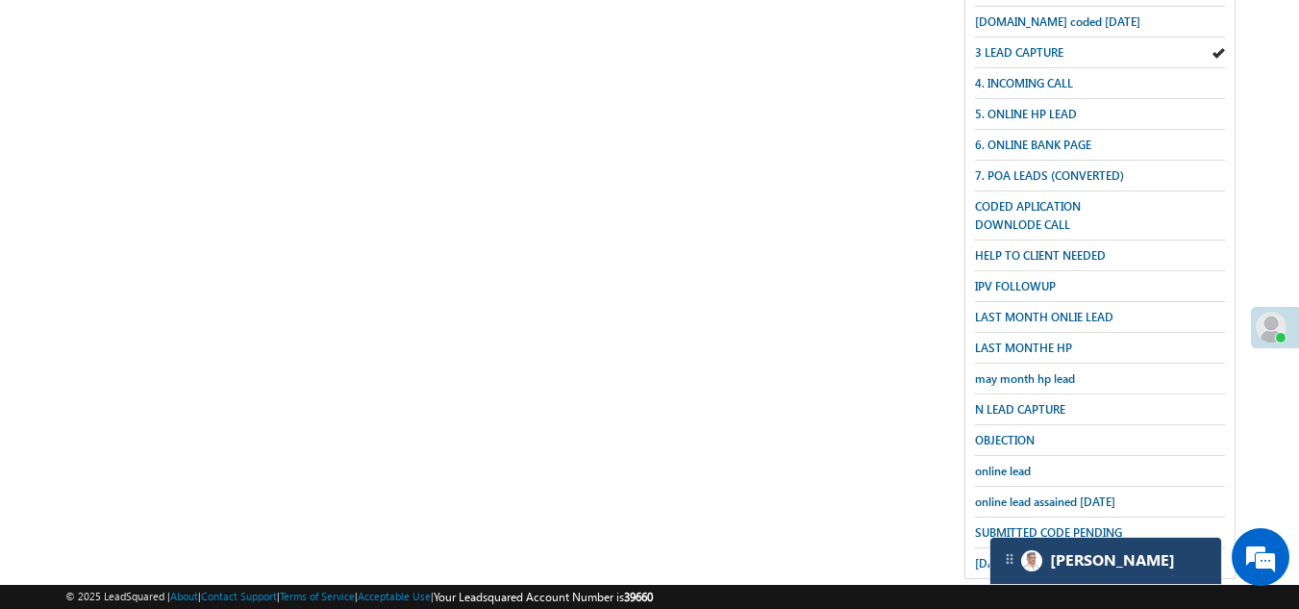
scroll to position [480, 0]
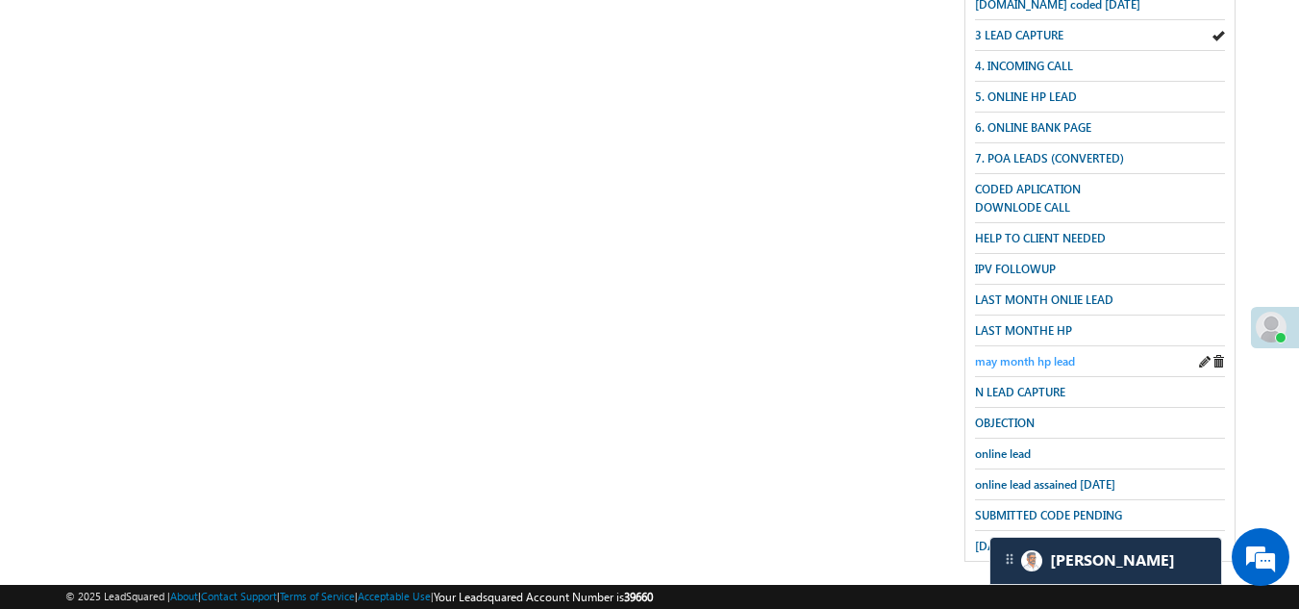
click at [1011, 354] on span "may month hp lead" at bounding box center [1025, 361] width 100 height 14
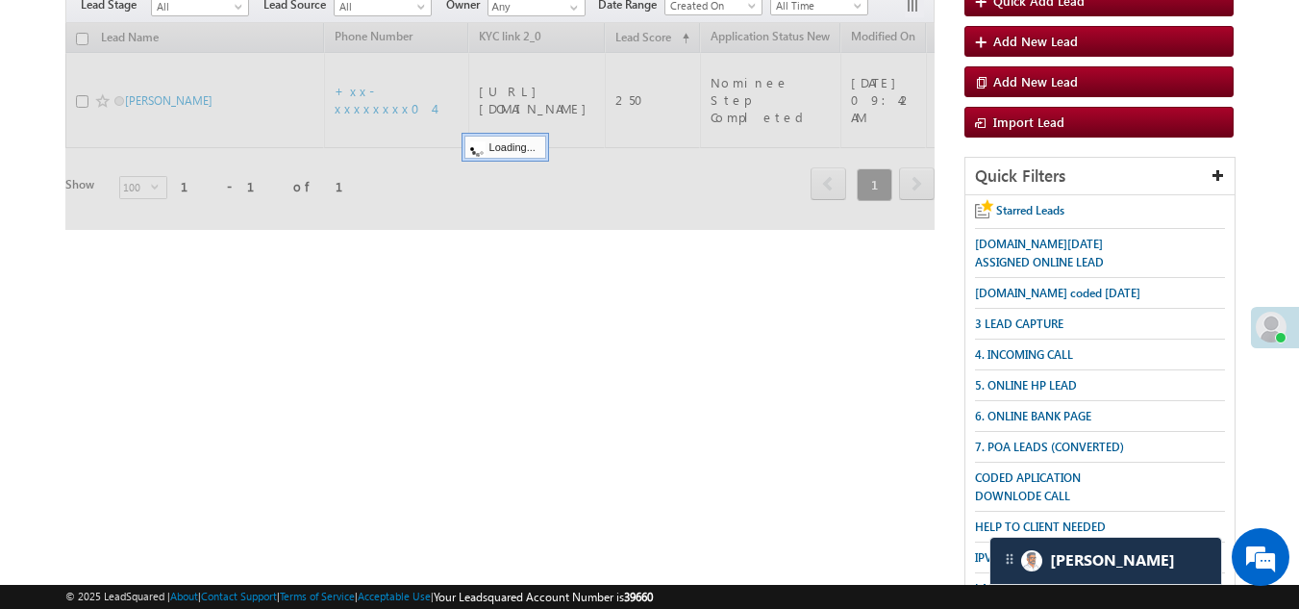
scroll to position [0, 0]
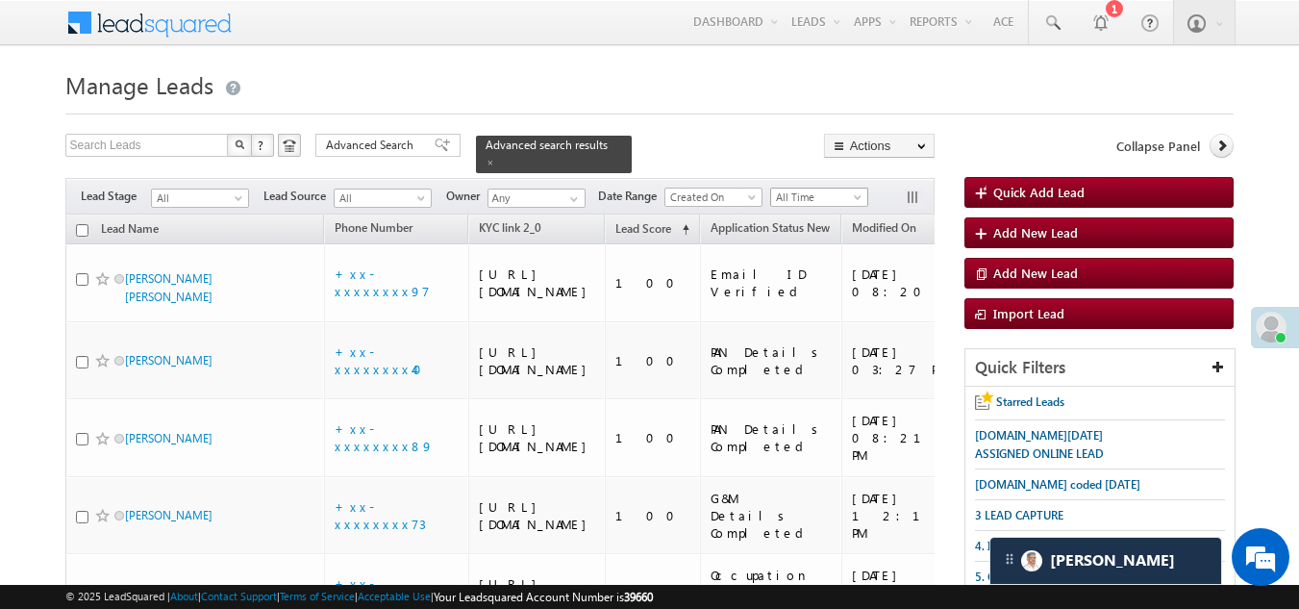
click at [800, 188] on span "All Time" at bounding box center [816, 196] width 91 height 17
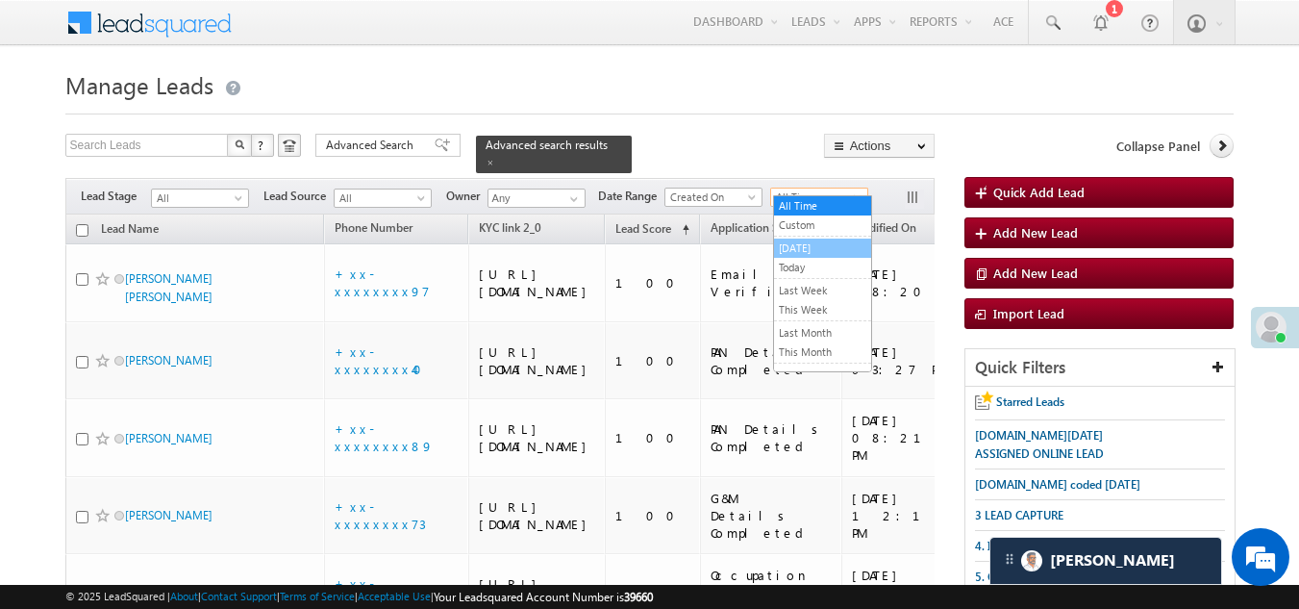
click at [812, 247] on link "[DATE]" at bounding box center [822, 247] width 97 height 17
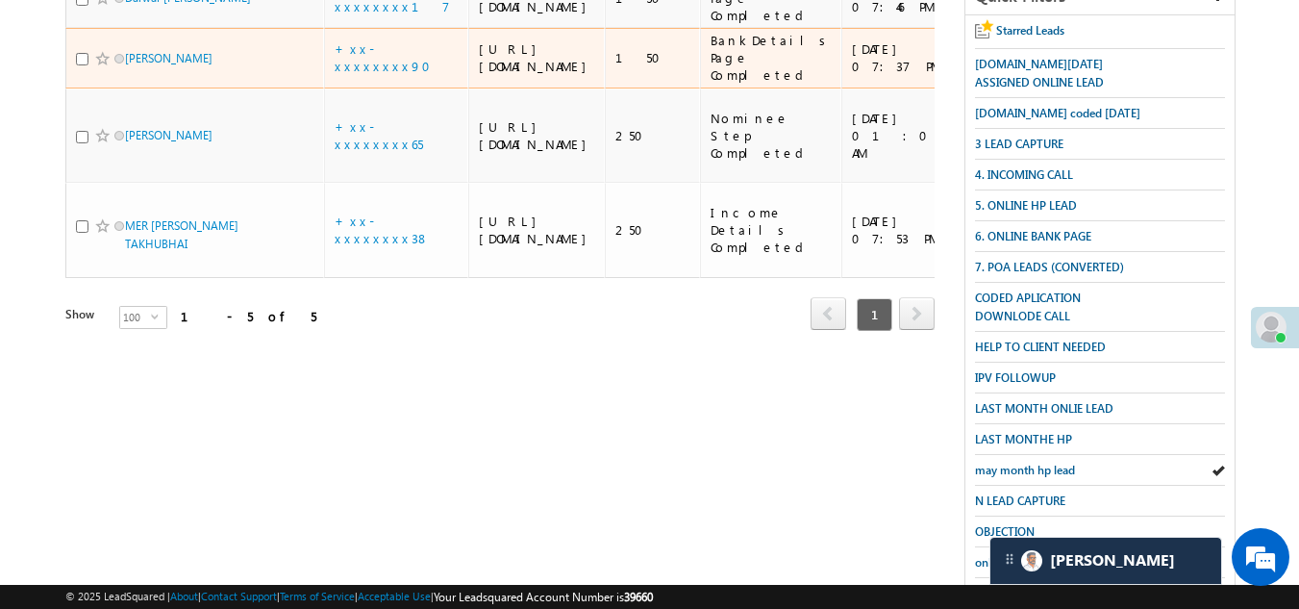
scroll to position [480, 0]
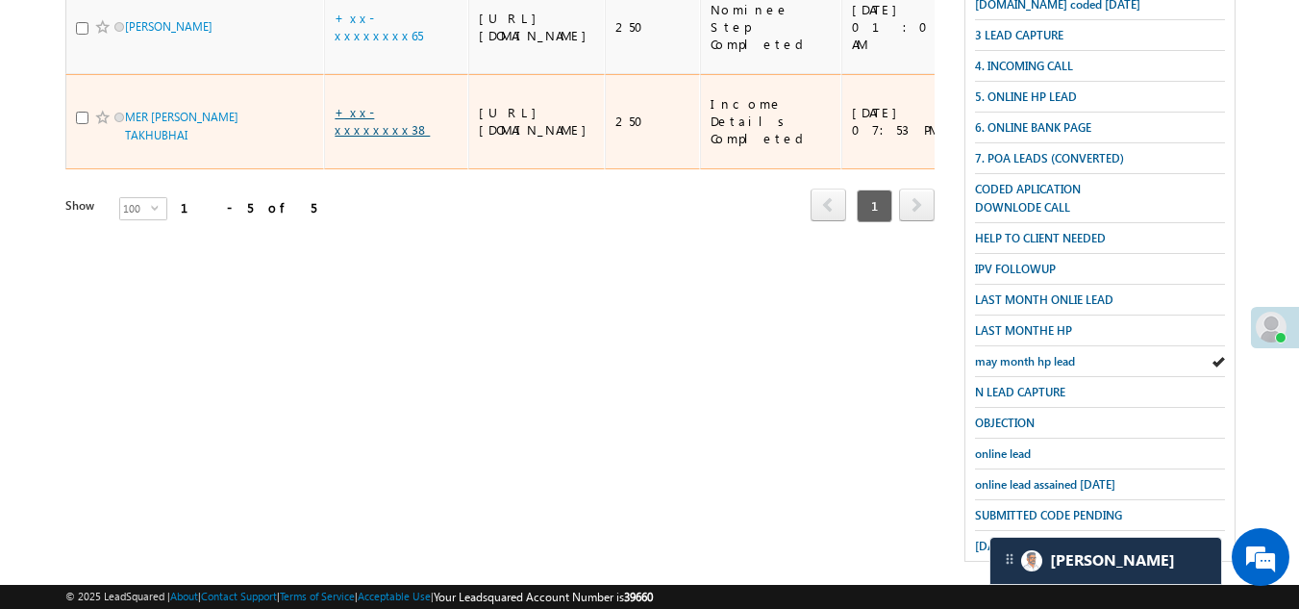
click at [389, 137] on link "+xx-xxxxxxxx38" at bounding box center [382, 121] width 95 height 34
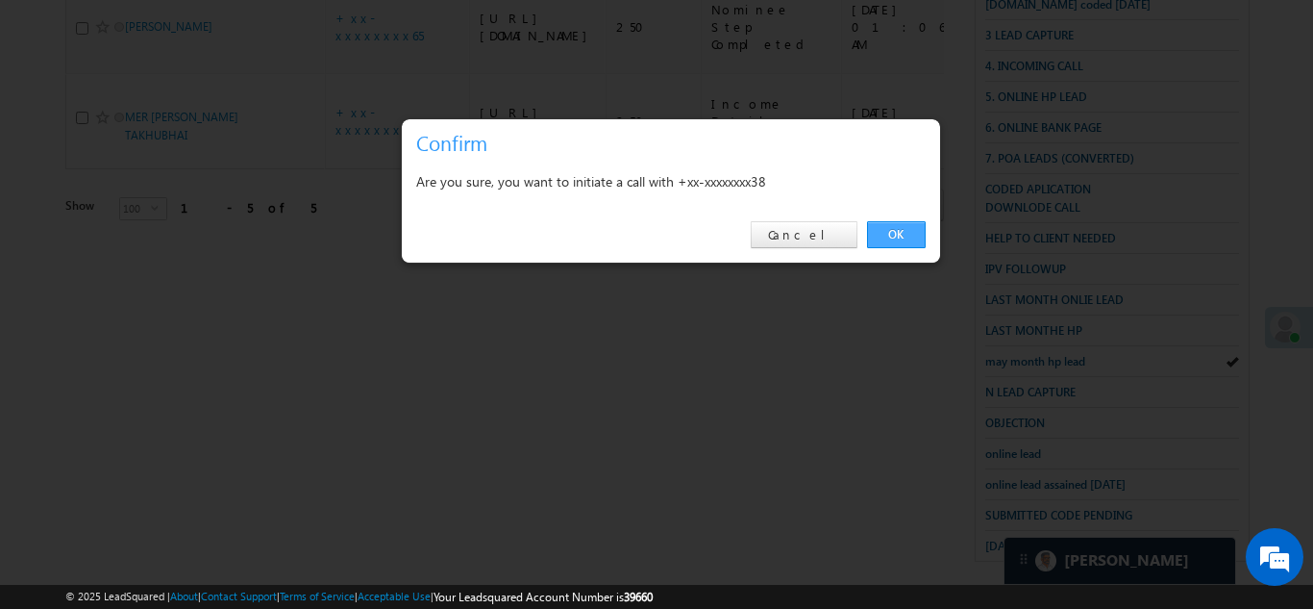
click at [907, 228] on link "OK" at bounding box center [896, 234] width 59 height 27
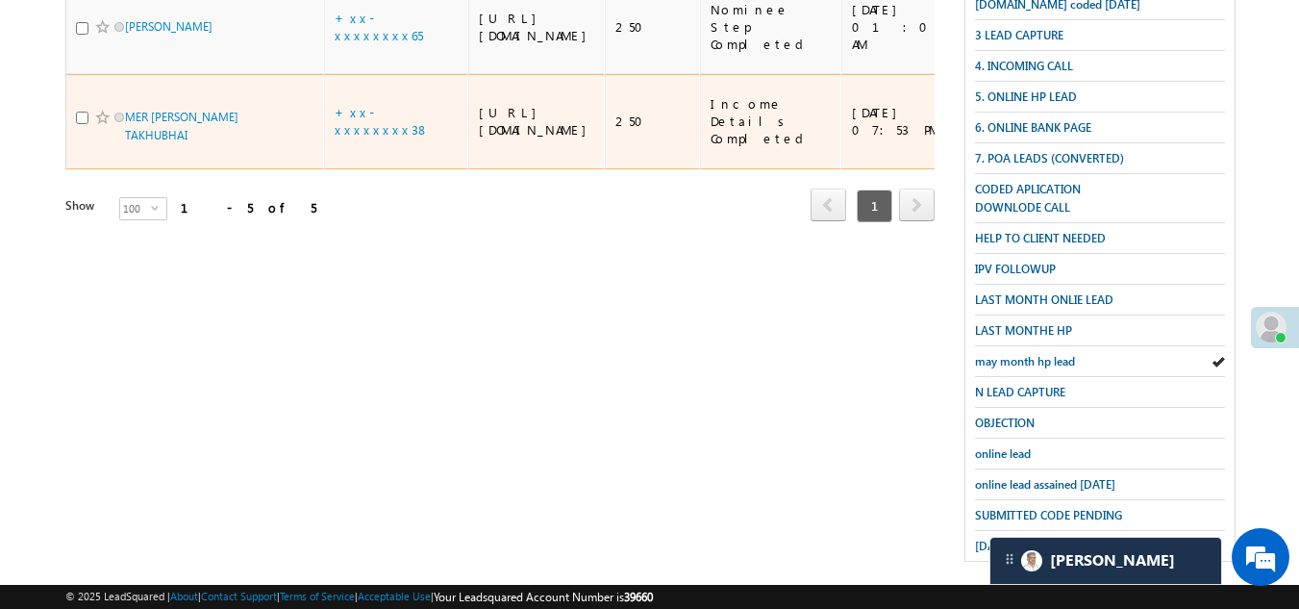
scroll to position [532, 0]
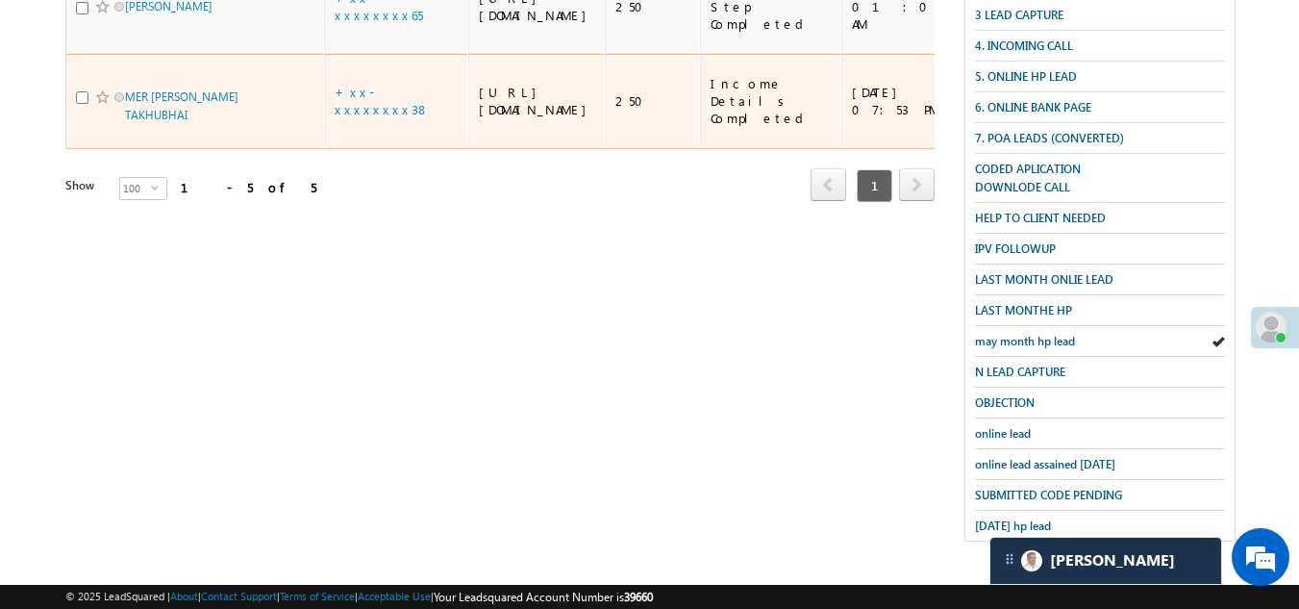
click at [76, 104] on input "checkbox" at bounding box center [82, 97] width 12 height 12
checkbox input "true"
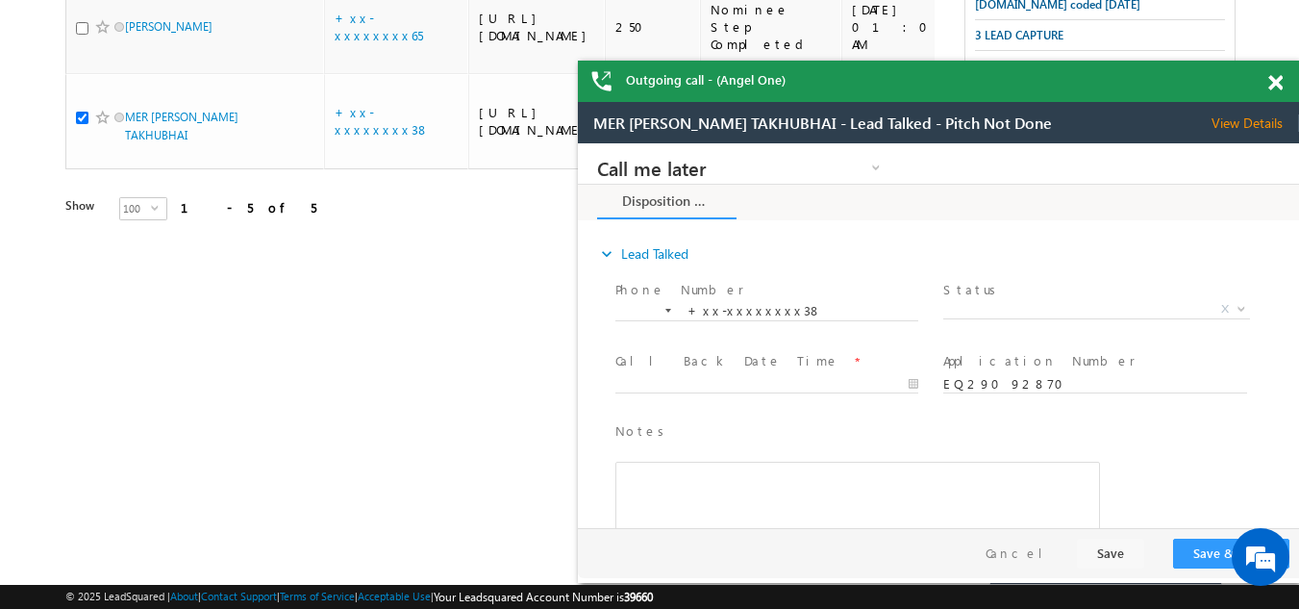
scroll to position [0, 0]
click at [1278, 75] on span at bounding box center [1275, 83] width 14 height 16
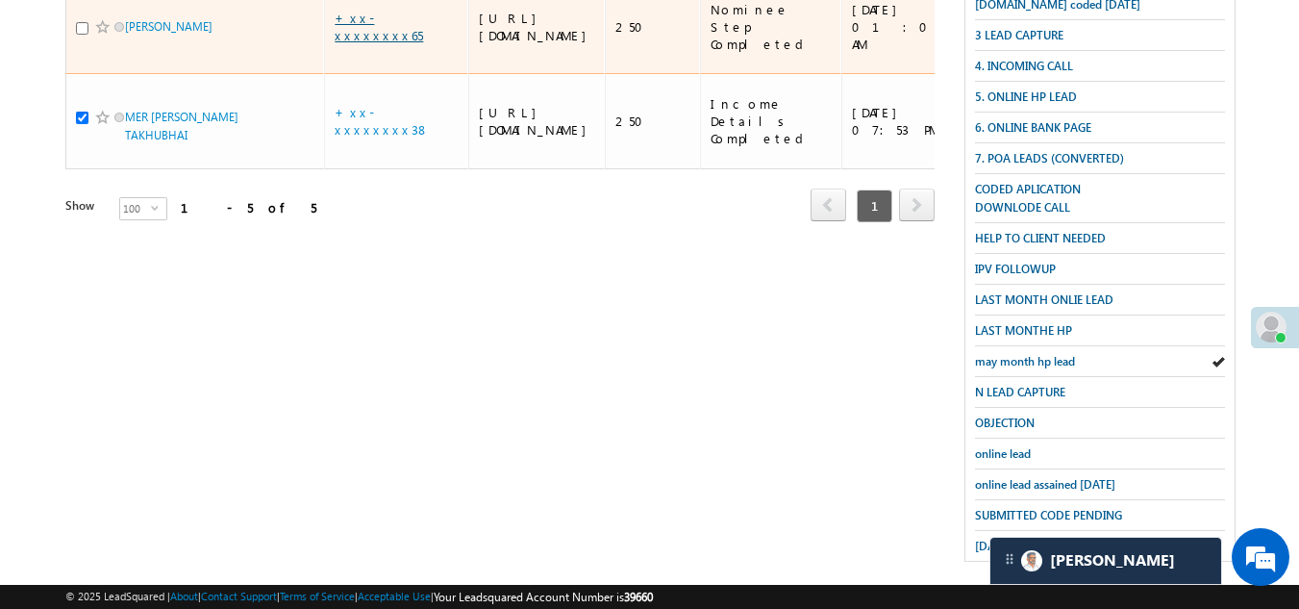
click at [387, 43] on link "+xx-xxxxxxxx65" at bounding box center [379, 27] width 88 height 34
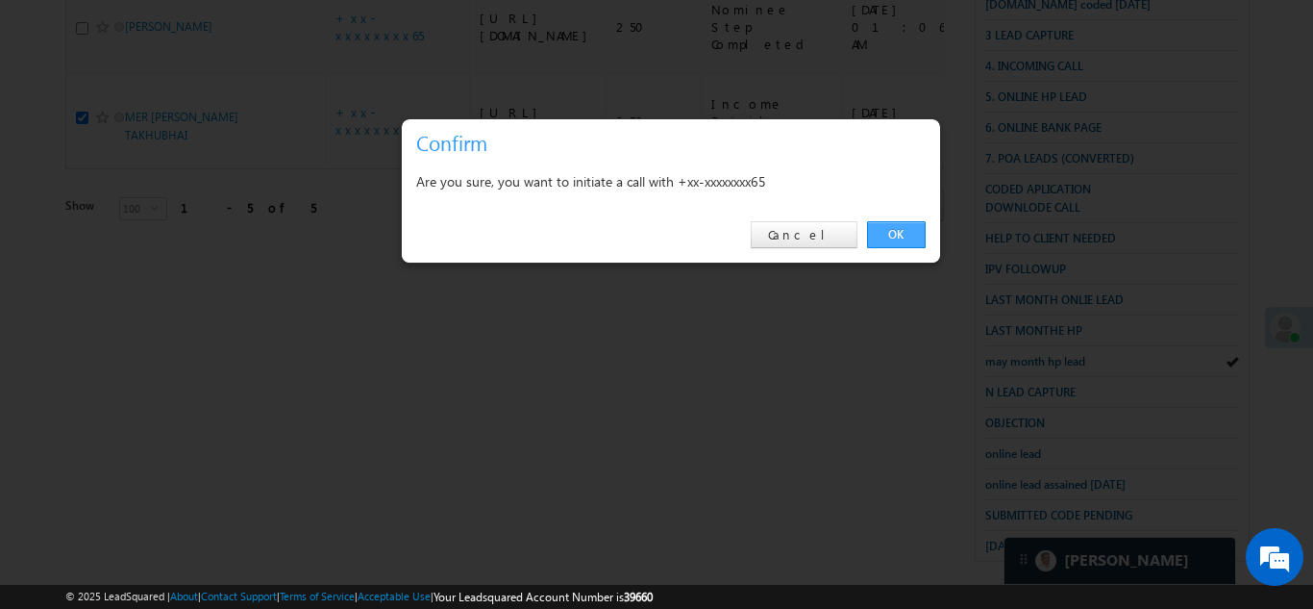
click at [900, 234] on link "OK" at bounding box center [896, 234] width 59 height 27
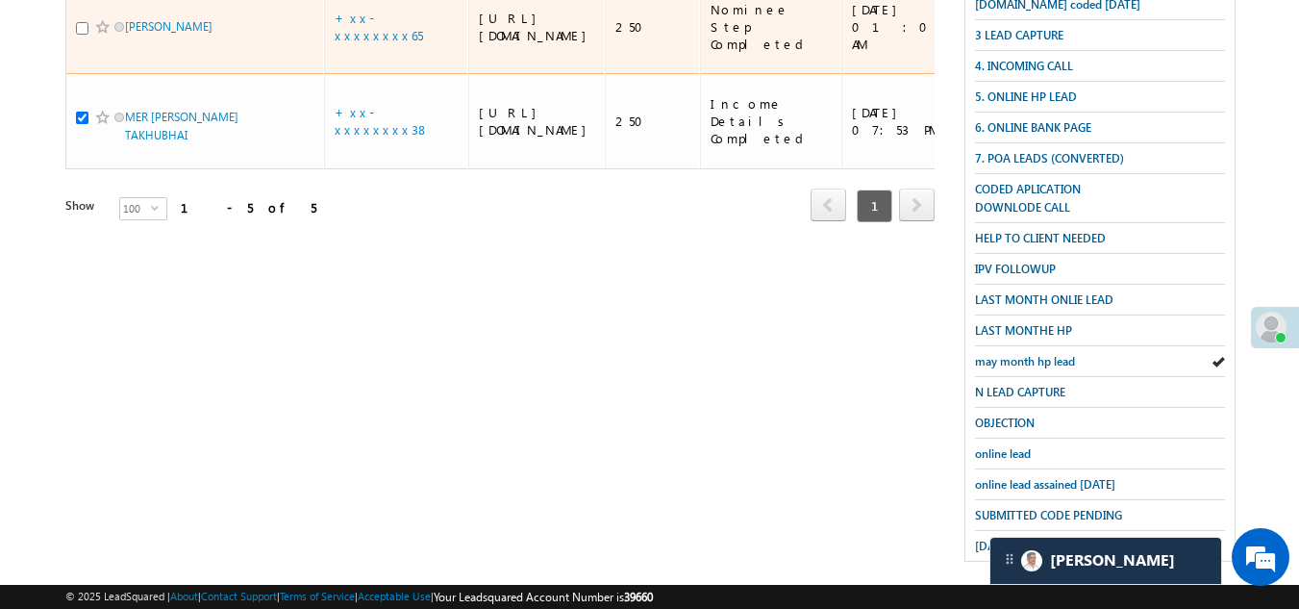
click at [76, 35] on input "checkbox" at bounding box center [82, 28] width 12 height 12
checkbox input "true"
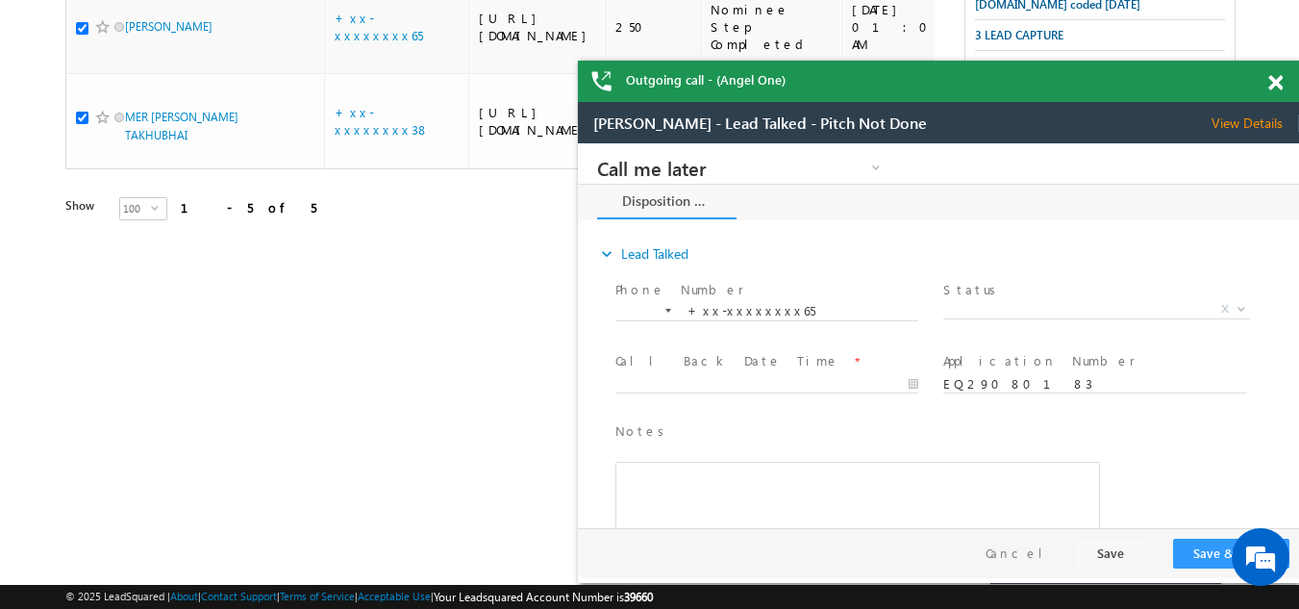
click at [1273, 87] on span at bounding box center [1275, 83] width 14 height 16
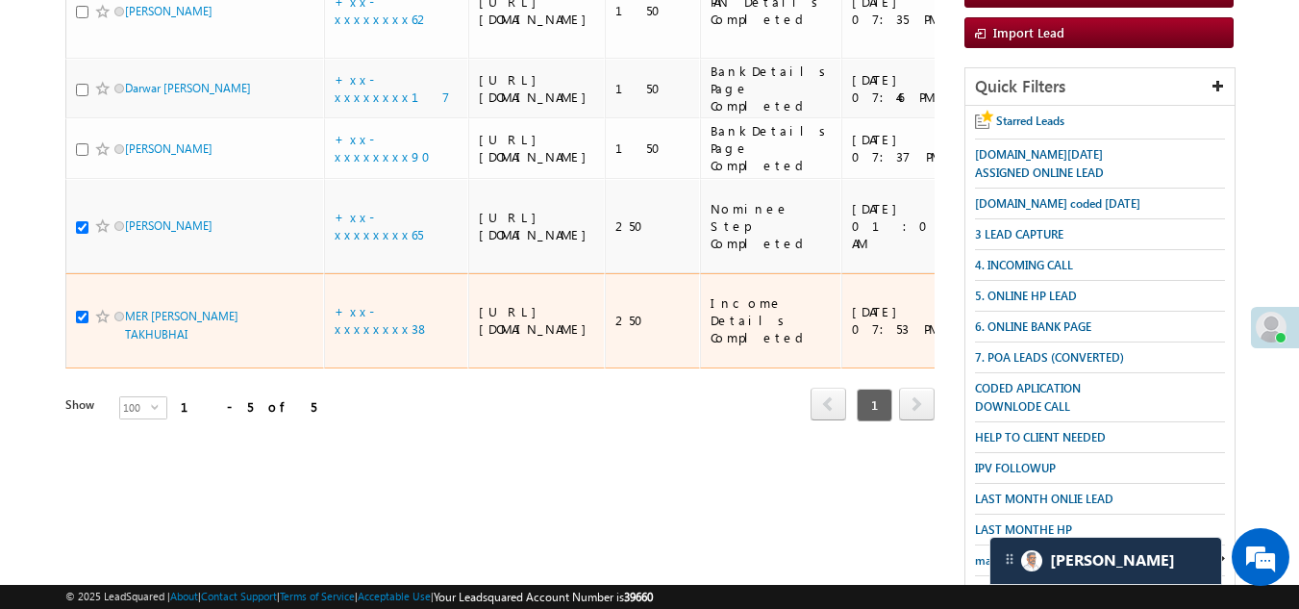
scroll to position [243, 0]
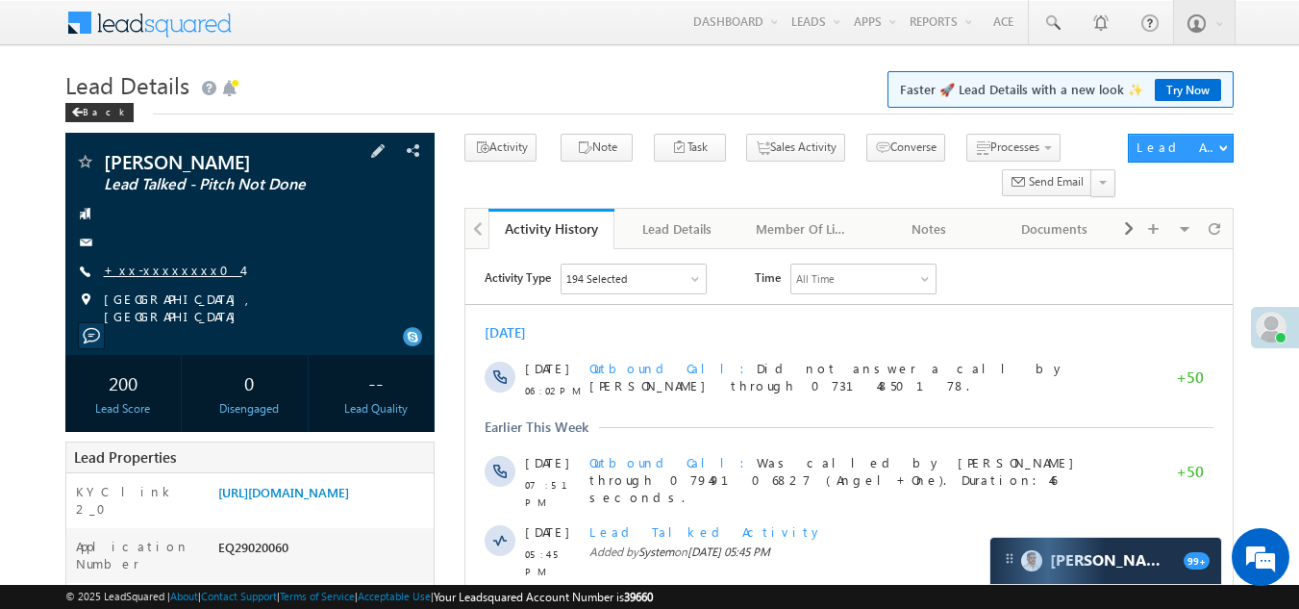
click at [144, 268] on link "+xx-xxxxxxxx04" at bounding box center [173, 270] width 138 height 16
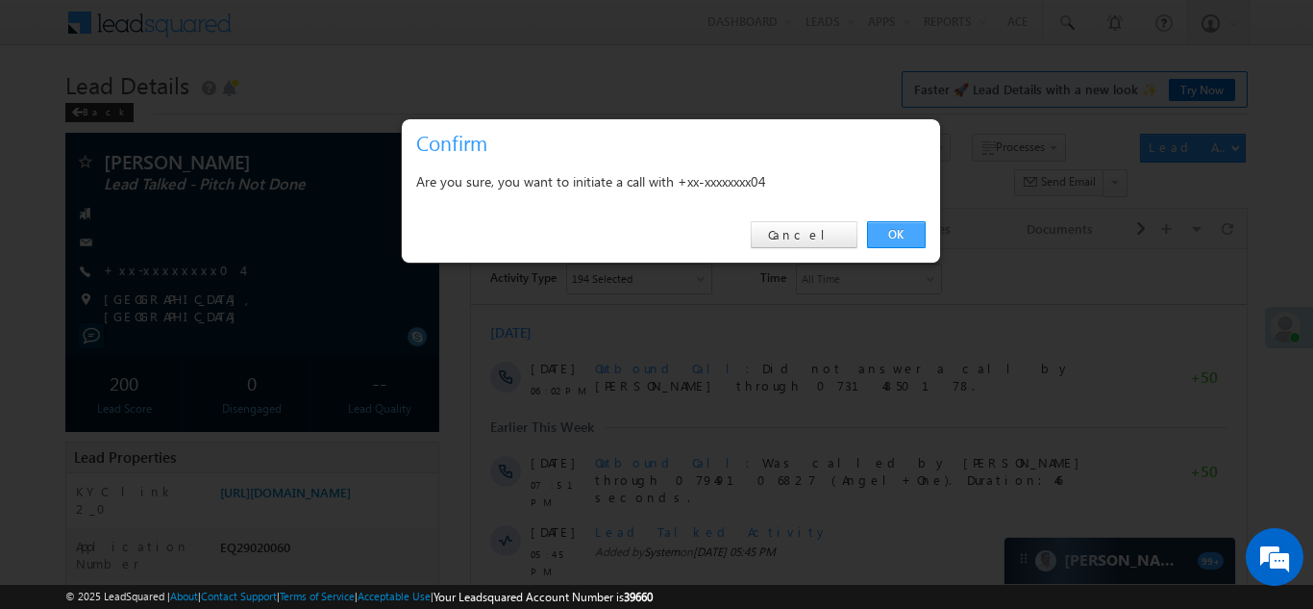
click at [891, 230] on link "OK" at bounding box center [896, 234] width 59 height 27
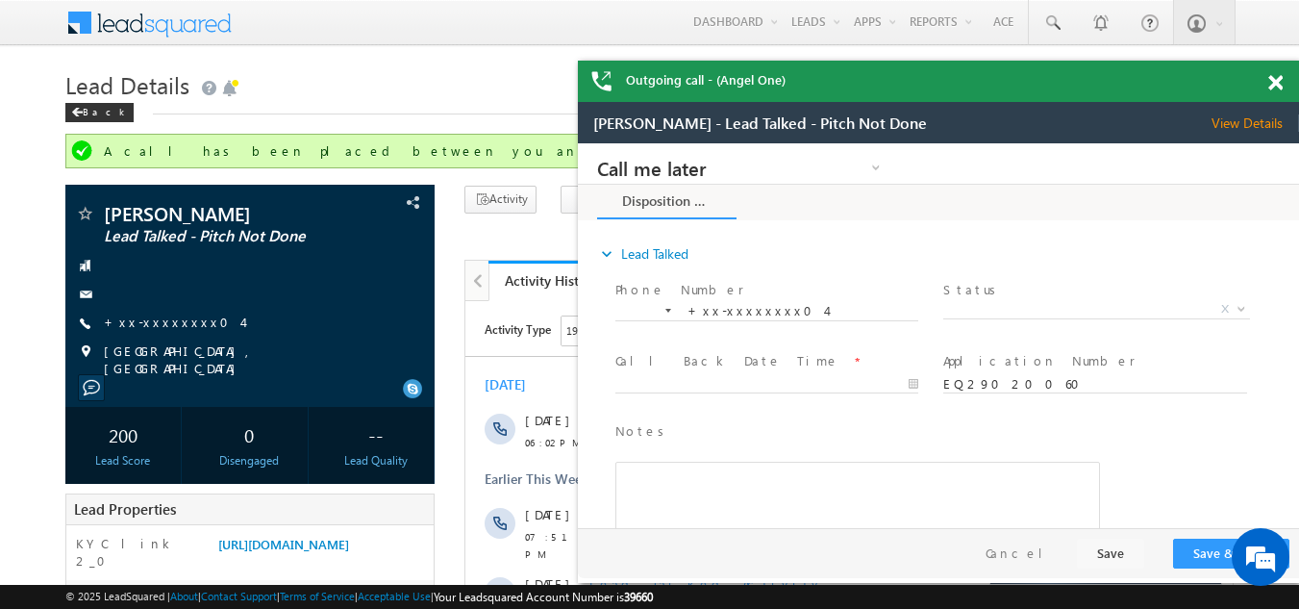
click at [1272, 77] on span at bounding box center [1275, 83] width 14 height 16
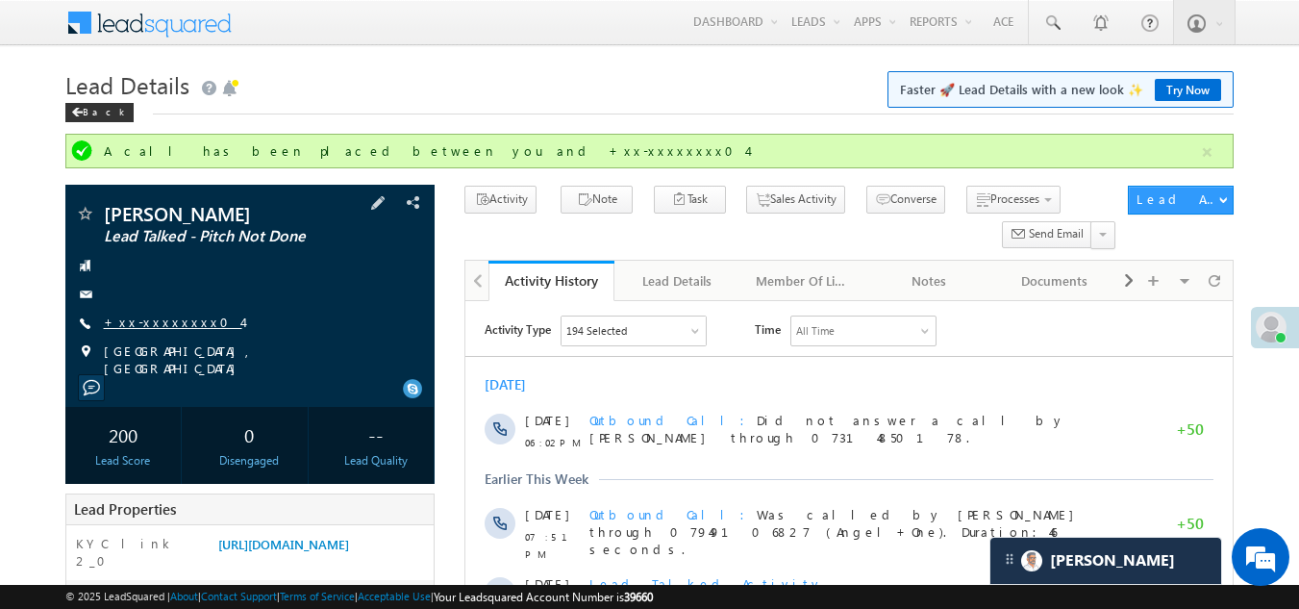
click at [162, 319] on link "+xx-xxxxxxxx04" at bounding box center [173, 321] width 138 height 16
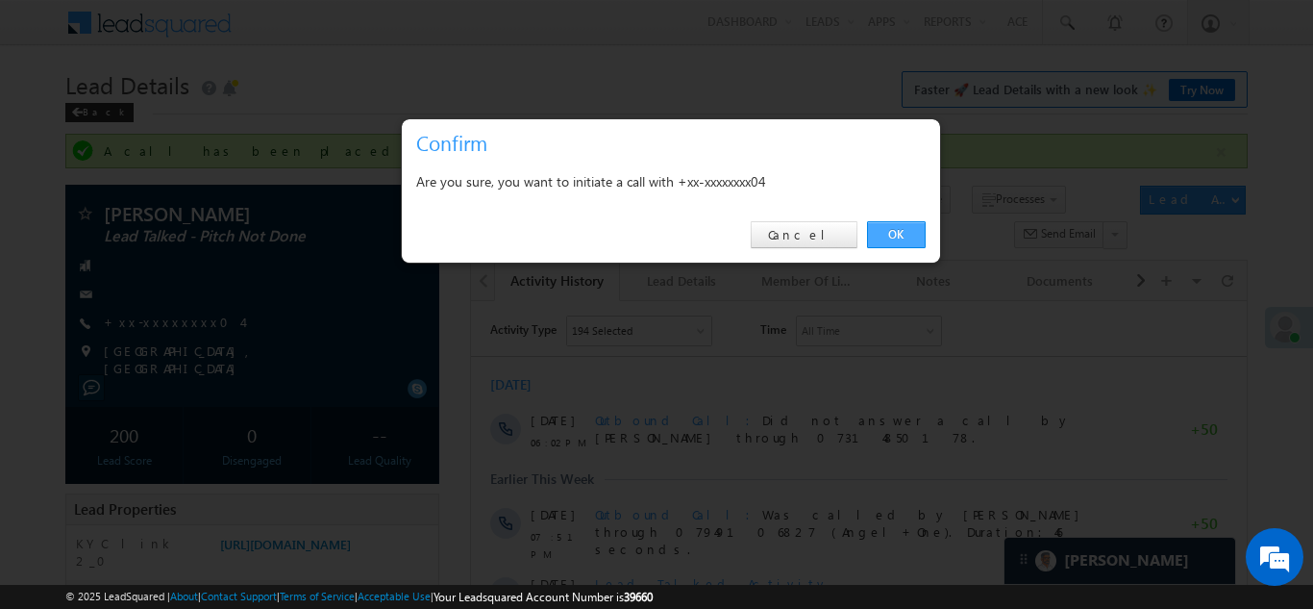
click at [887, 232] on link "OK" at bounding box center [896, 234] width 59 height 27
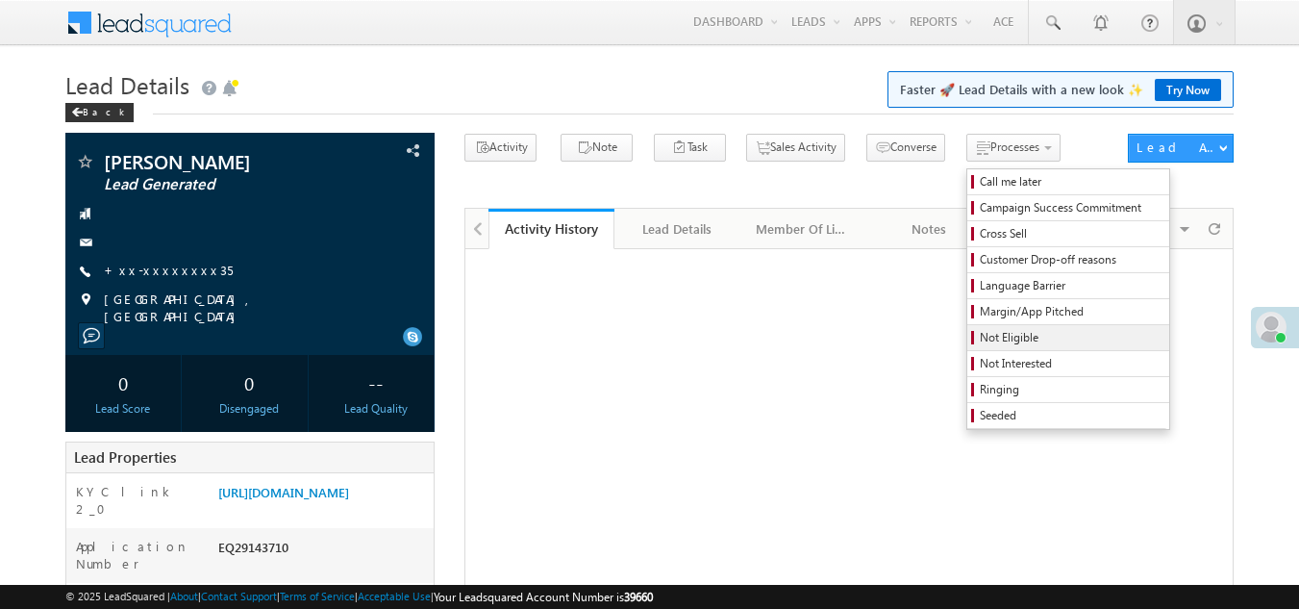
click at [980, 334] on span "Not Eligible" at bounding box center [1071, 337] width 183 height 17
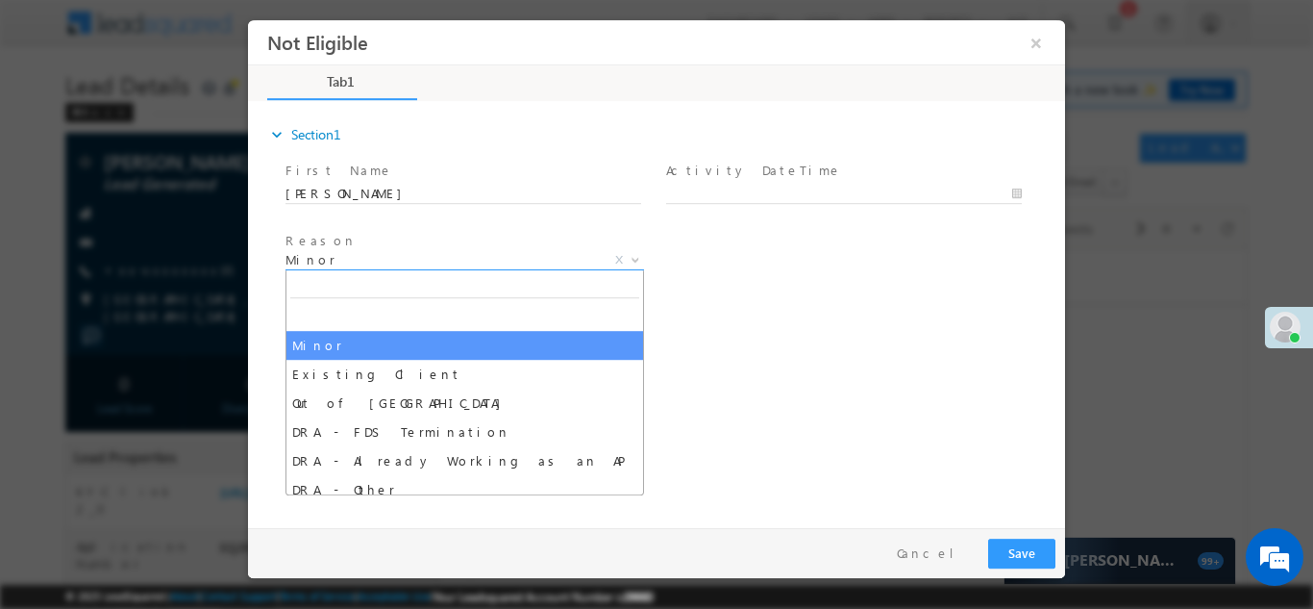
click at [361, 256] on span "Minor" at bounding box center [442, 258] width 312 height 17
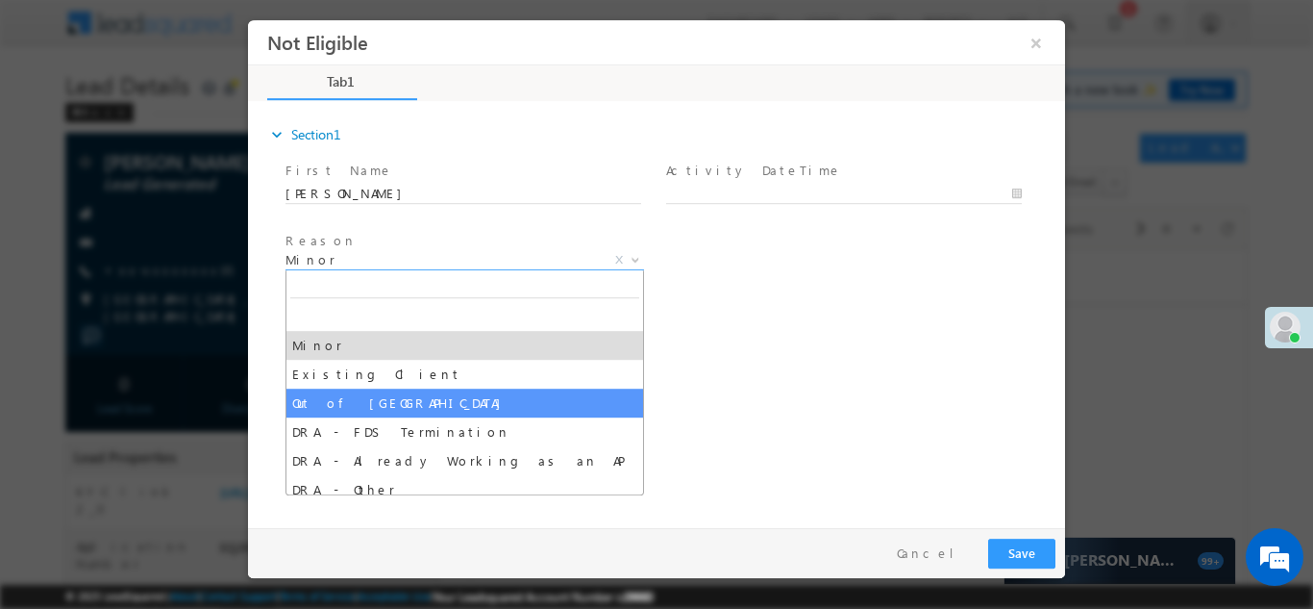
select select "Out of [GEOGRAPHIC_DATA]"
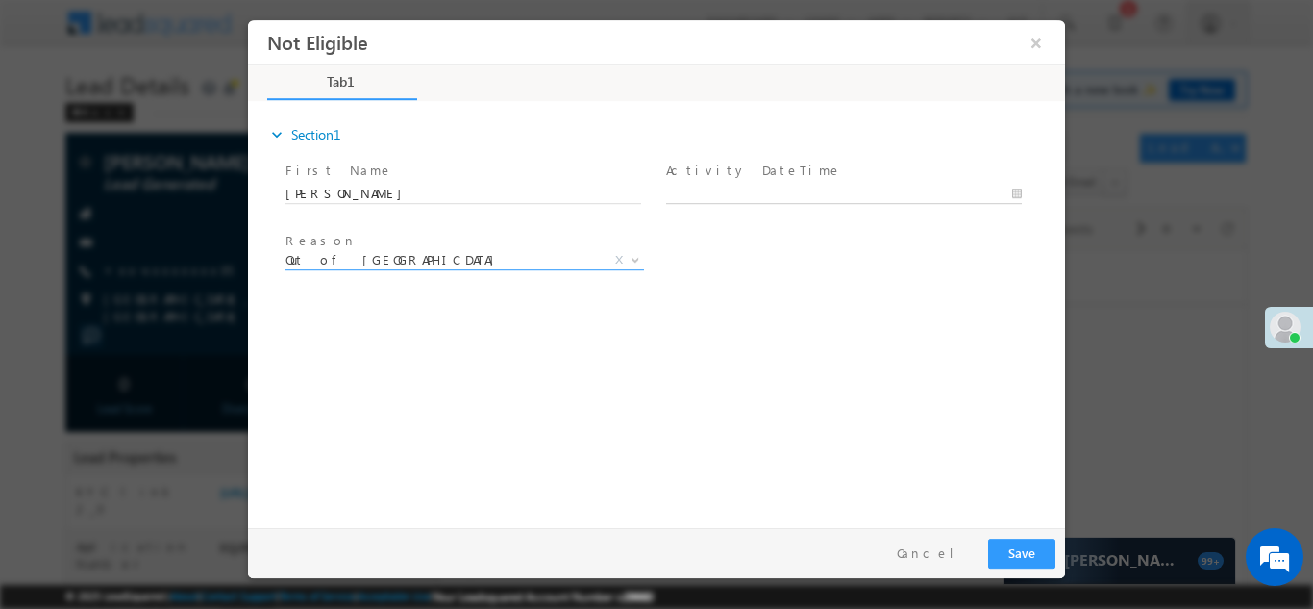
type input "[DATE] 10:04 AM"
click at [841, 187] on input "[DATE] 10:04 AM" at bounding box center [844, 193] width 356 height 19
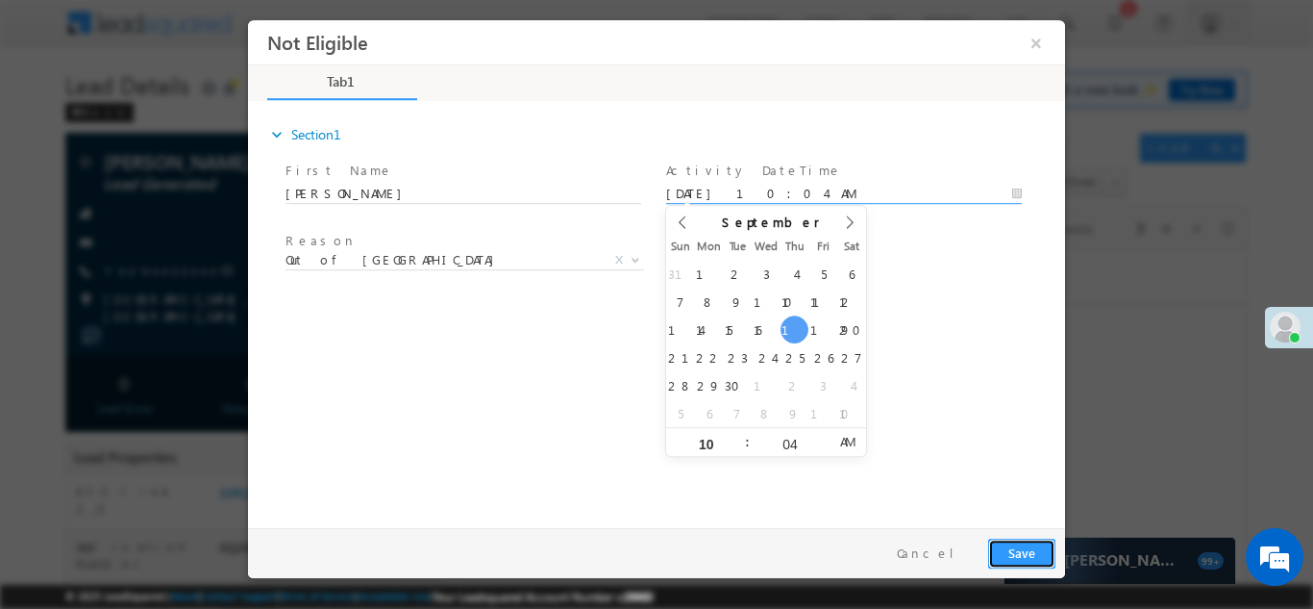
click at [1016, 559] on button "Save" at bounding box center [1021, 552] width 67 height 30
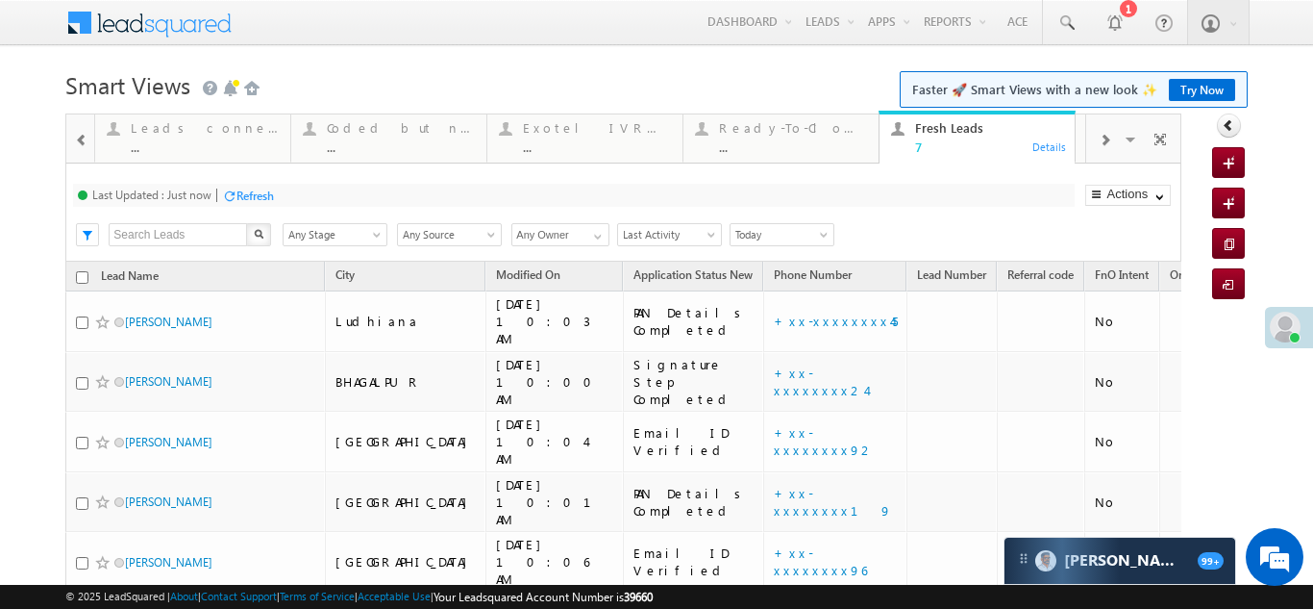
click at [1099, 136] on span at bounding box center [1105, 140] width 12 height 15
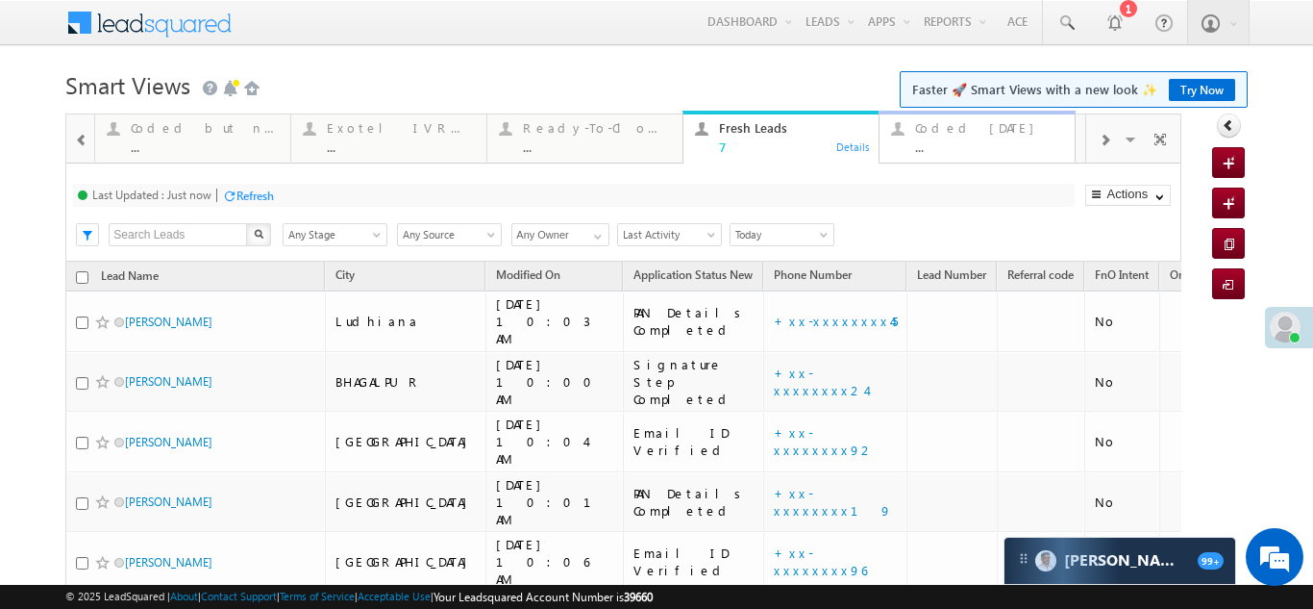
click at [950, 137] on div "Coded Today ..." at bounding box center [989, 134] width 148 height 37
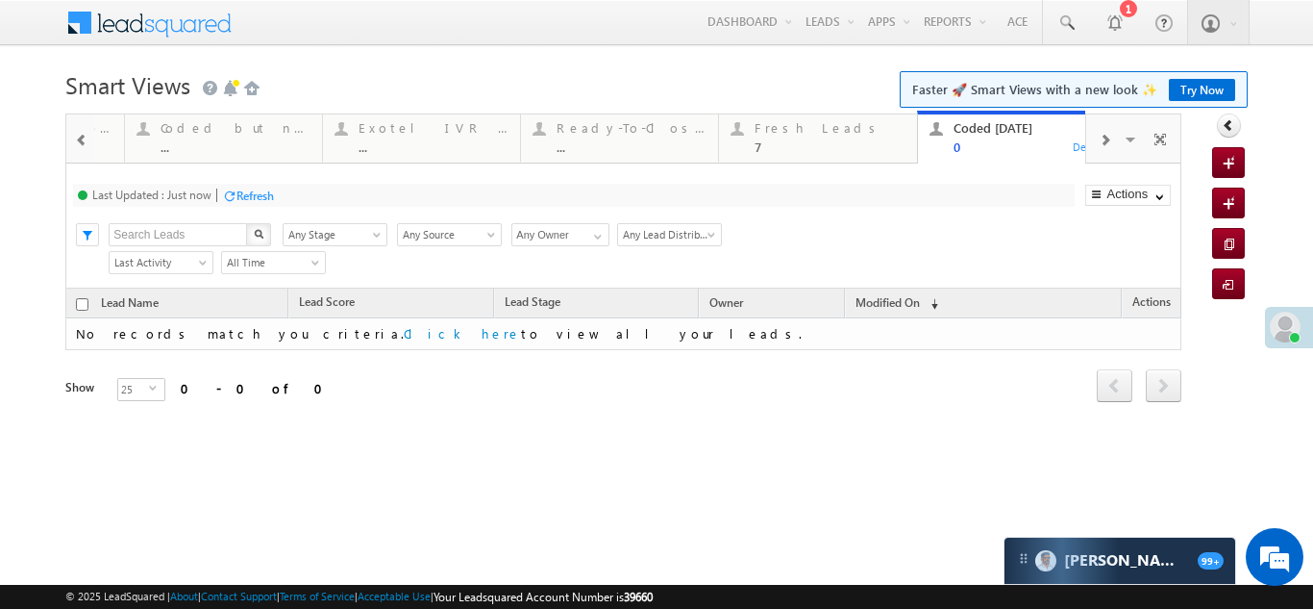
click at [247, 197] on div "Refresh" at bounding box center [255, 195] width 37 height 14
click at [793, 134] on div "Fresh Leads" at bounding box center [830, 127] width 150 height 15
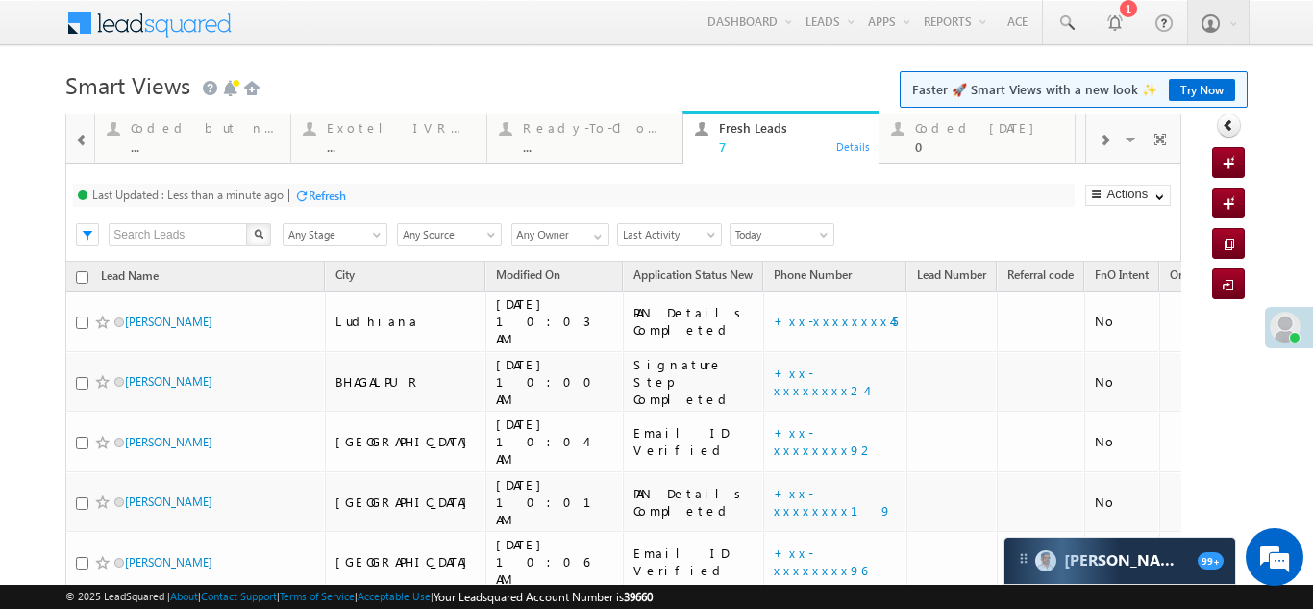
click at [323, 194] on div "Refresh" at bounding box center [327, 195] width 37 height 14
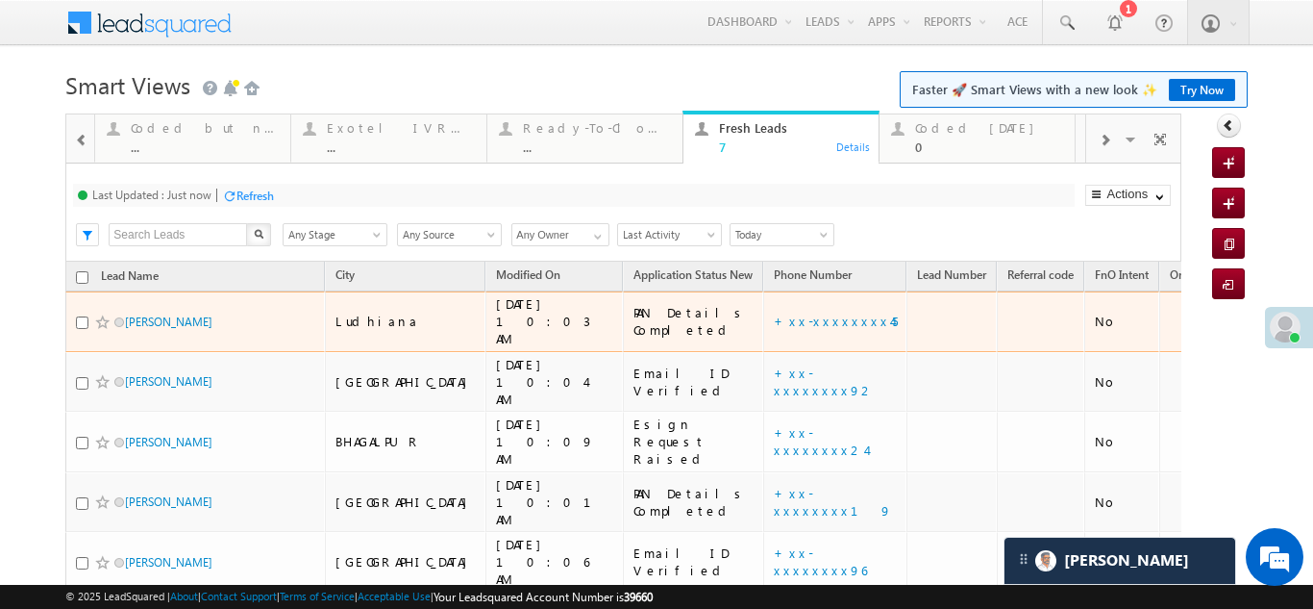
scroll to position [96, 0]
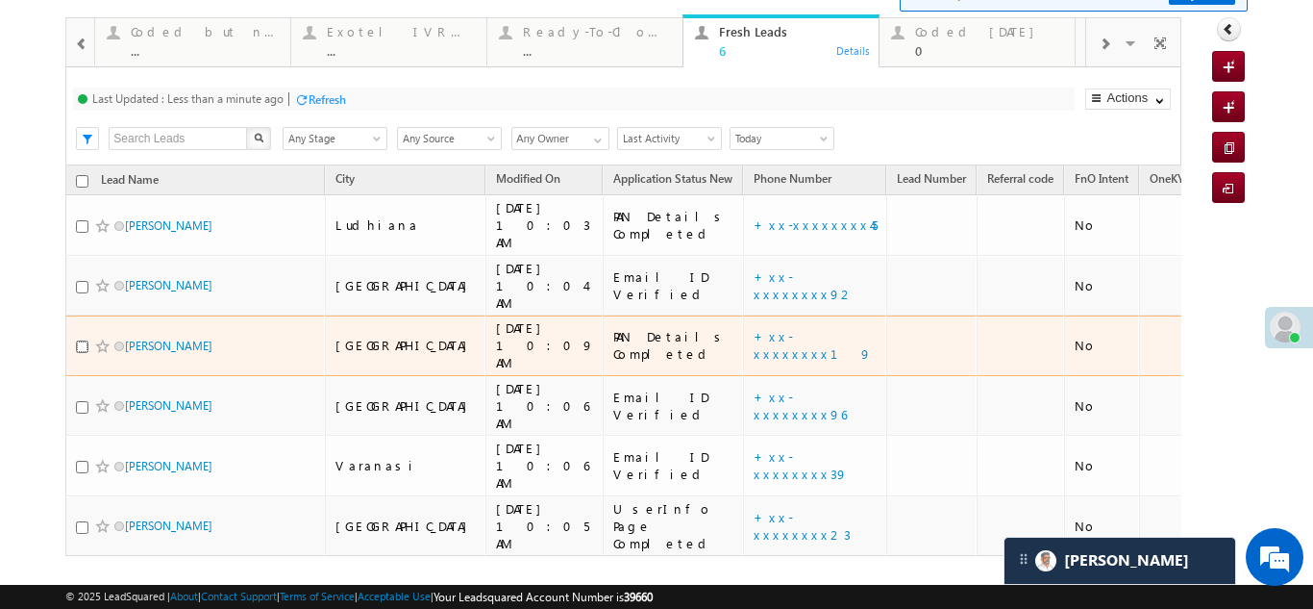
click at [77, 340] on input "checkbox" at bounding box center [82, 346] width 12 height 12
checkbox input "true"
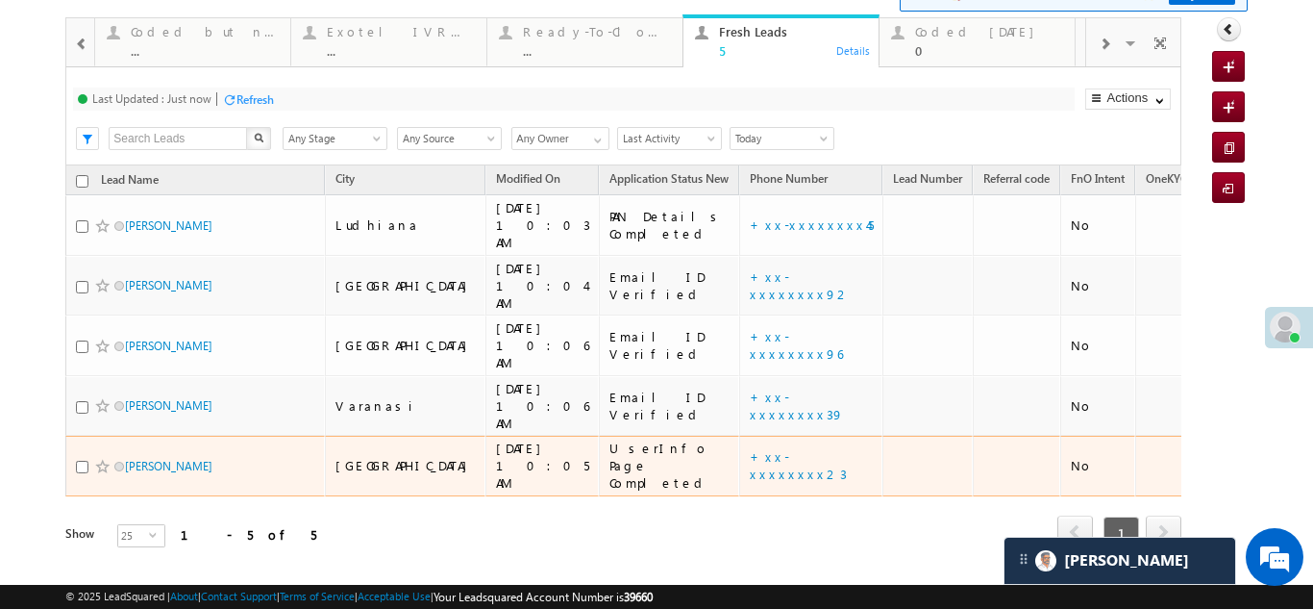
scroll to position [70, 0]
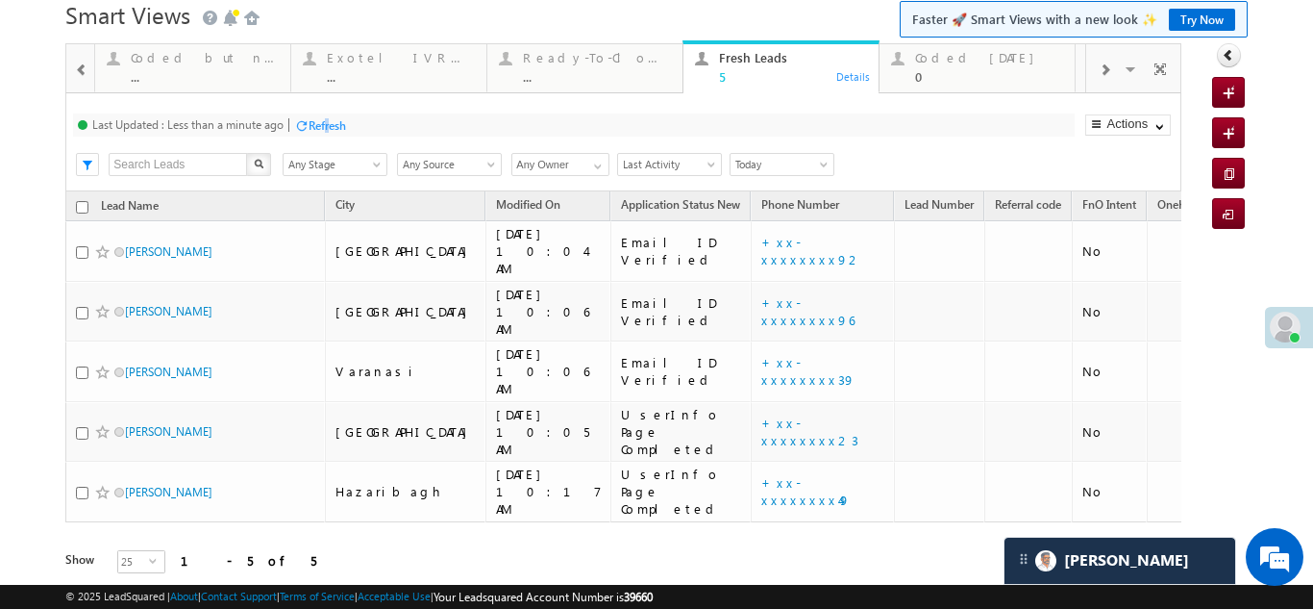
click at [329, 125] on div "Refresh" at bounding box center [327, 125] width 37 height 14
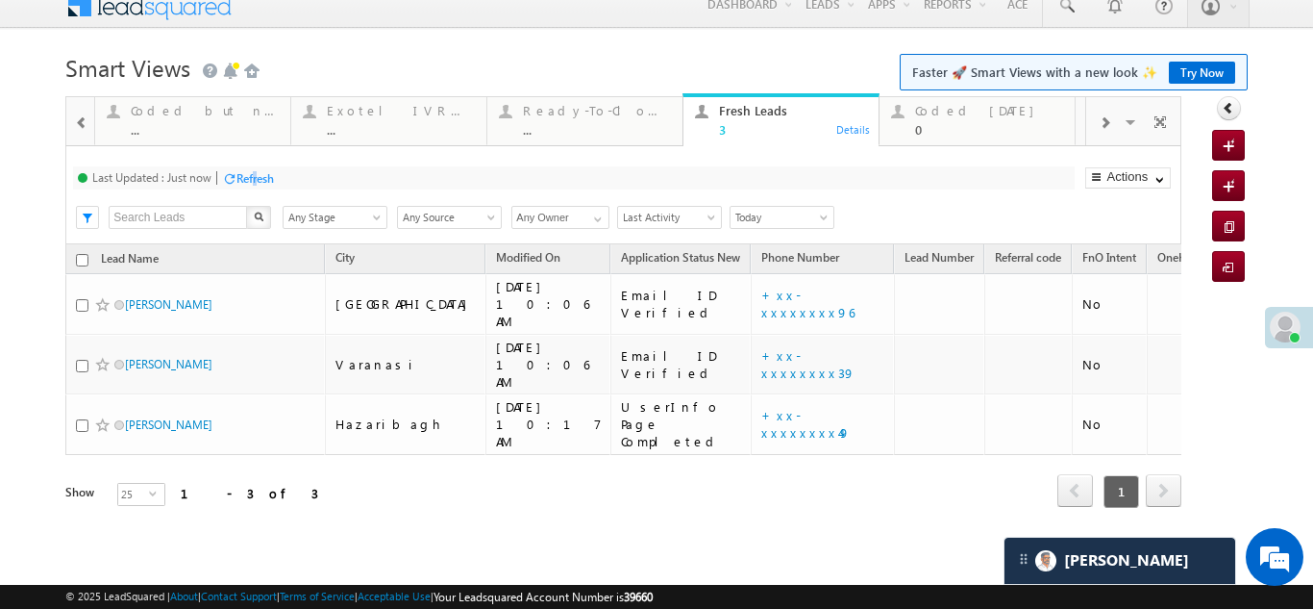
scroll to position [0, 0]
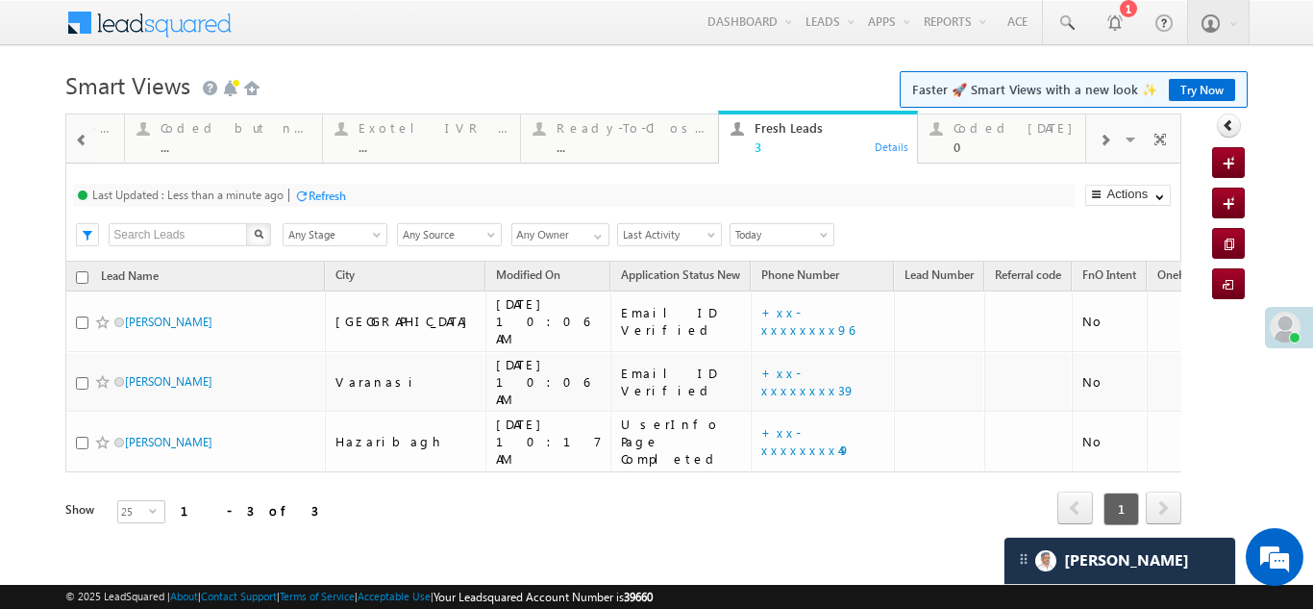
click at [374, 190] on div "Last Updated : Less than a minute ago Refresh Refreshing..." at bounding box center [573, 195] width 1001 height 23
click at [328, 194] on div "Refresh" at bounding box center [327, 195] width 37 height 14
click at [964, 122] on div "Coded [DATE]" at bounding box center [1029, 127] width 150 height 15
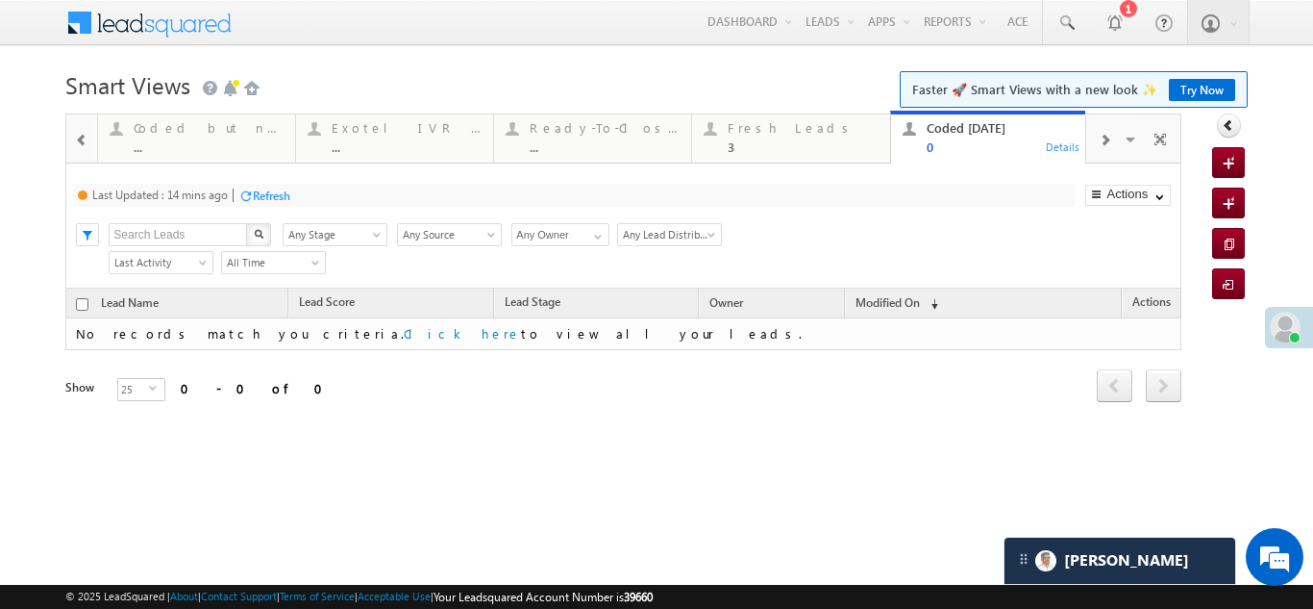
click at [273, 188] on div "Refresh" at bounding box center [271, 195] width 37 height 14
click at [779, 130] on div "Fresh Leads" at bounding box center [803, 127] width 150 height 15
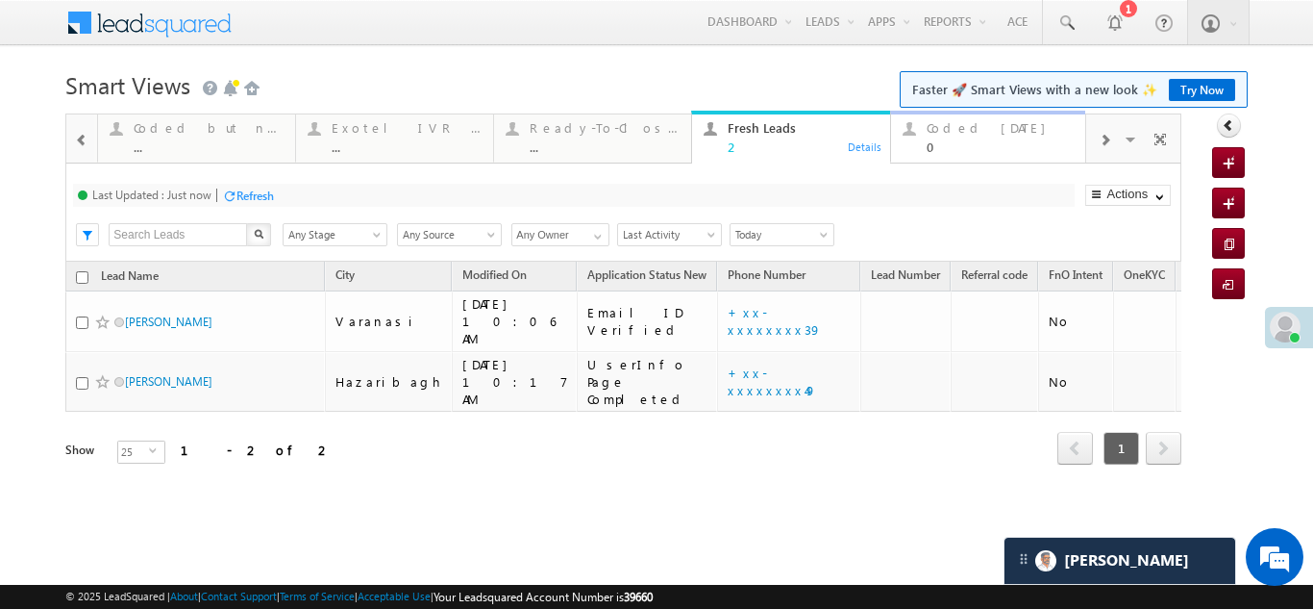
click at [954, 121] on div "Coded [DATE]" at bounding box center [1002, 127] width 150 height 15
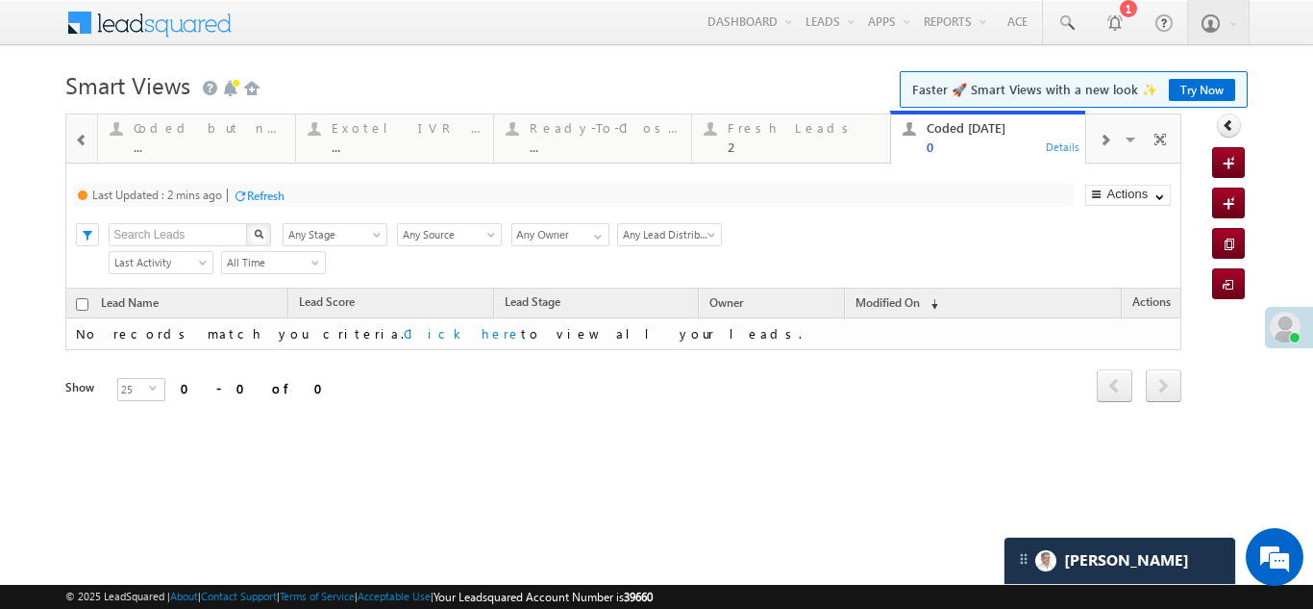
click at [277, 189] on div "Refresh" at bounding box center [265, 195] width 37 height 14
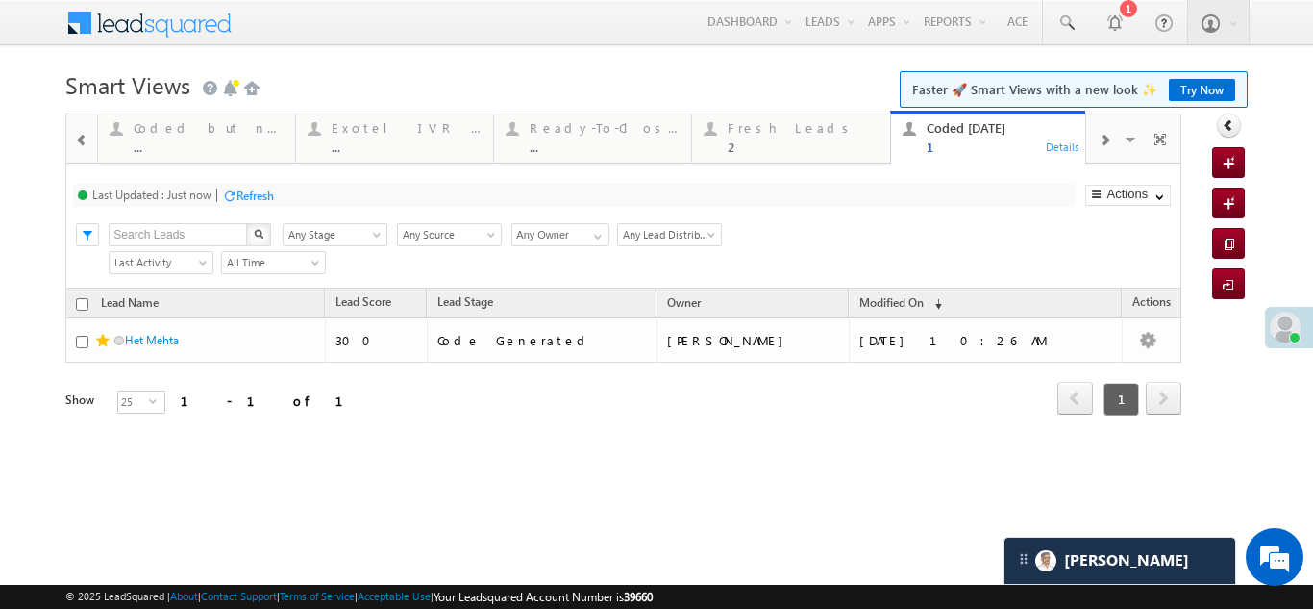
click at [260, 194] on div "Refresh" at bounding box center [255, 195] width 37 height 14
click at [776, 124] on div "Fresh Leads" at bounding box center [803, 127] width 150 height 15
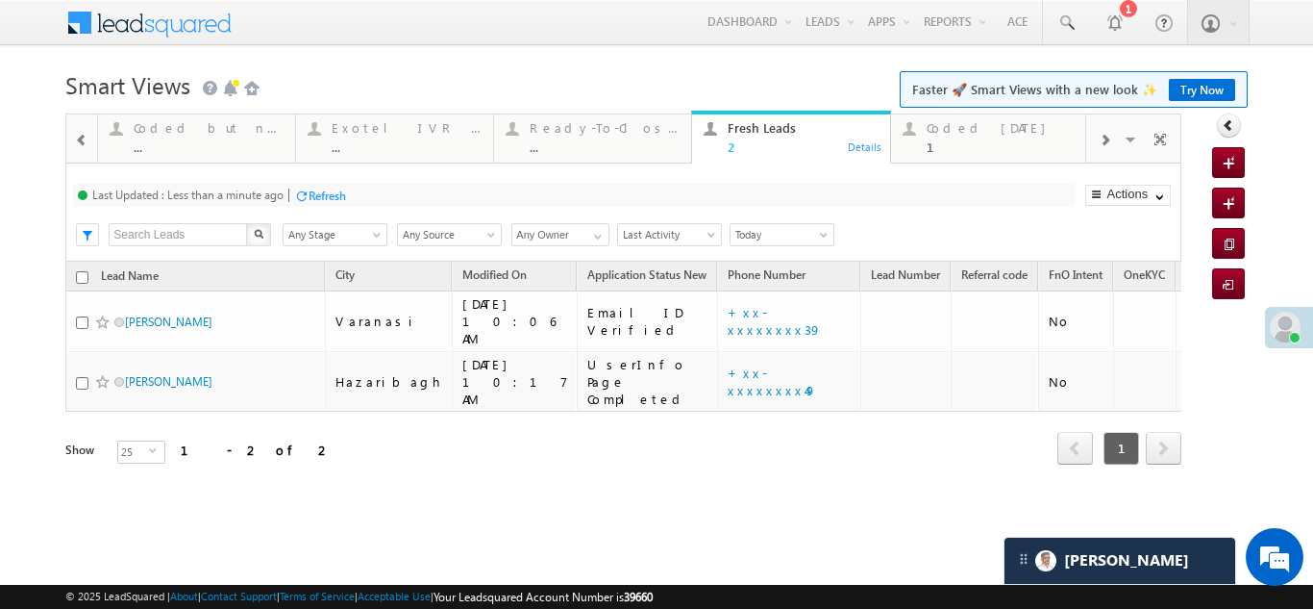
click at [319, 189] on div "Refresh" at bounding box center [327, 195] width 37 height 14
click at [258, 190] on div "Refresh" at bounding box center [255, 195] width 37 height 14
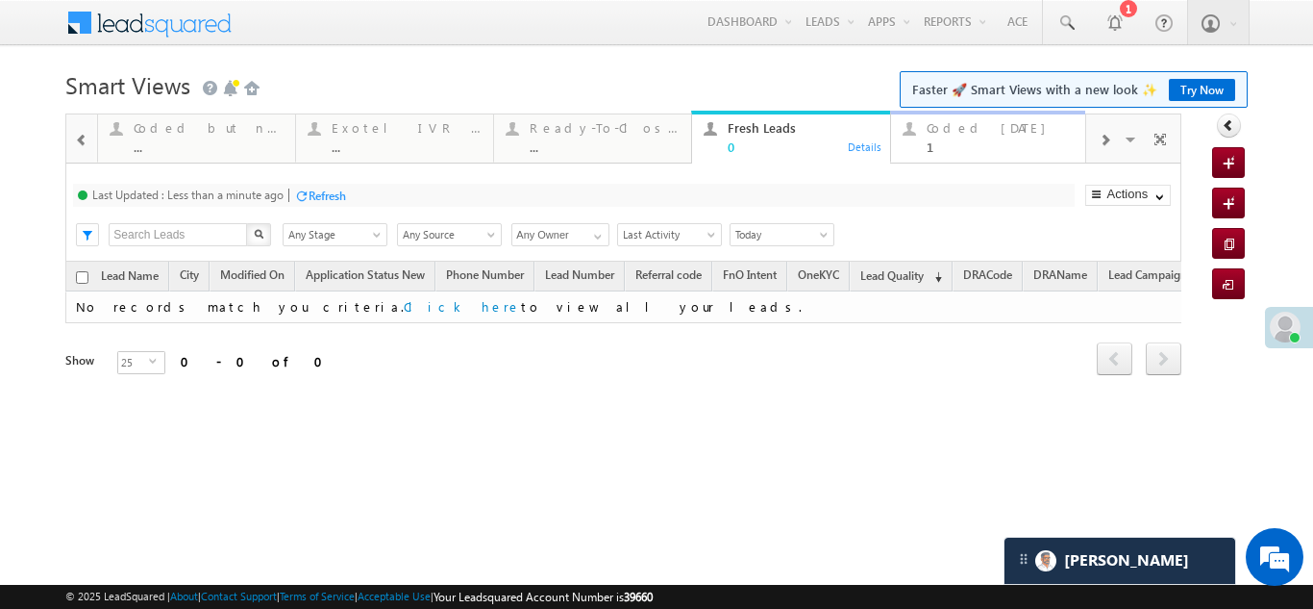
click at [963, 132] on div "Coded [DATE]" at bounding box center [1002, 127] width 150 height 15
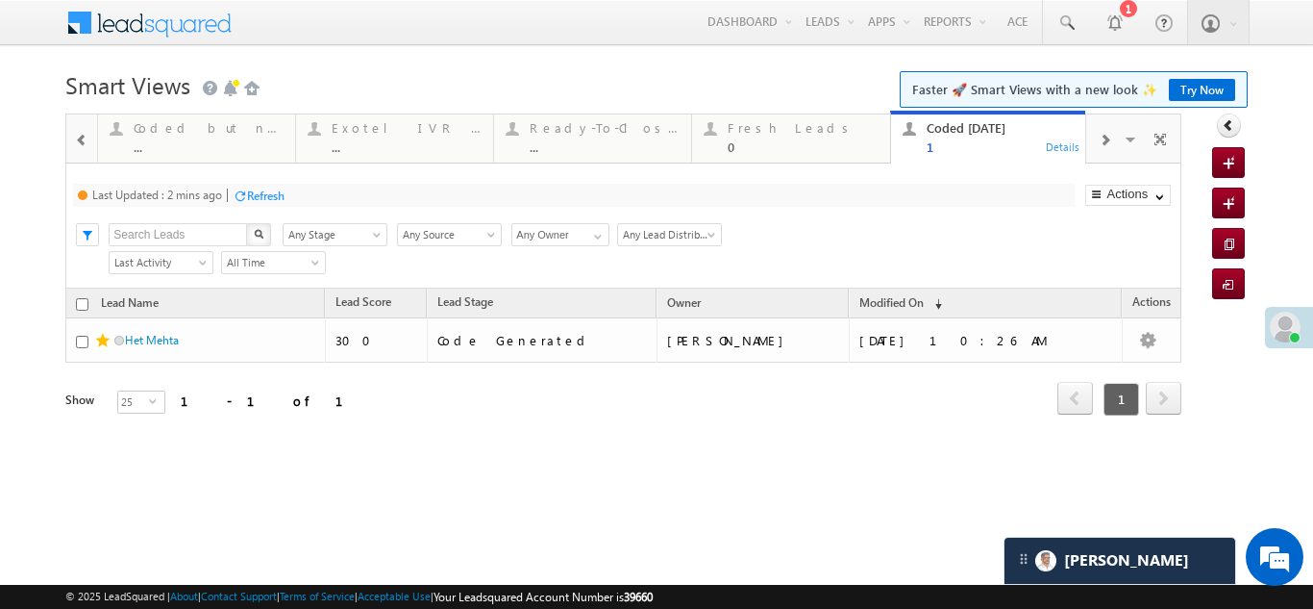
click at [267, 199] on div "Refresh" at bounding box center [265, 195] width 37 height 14
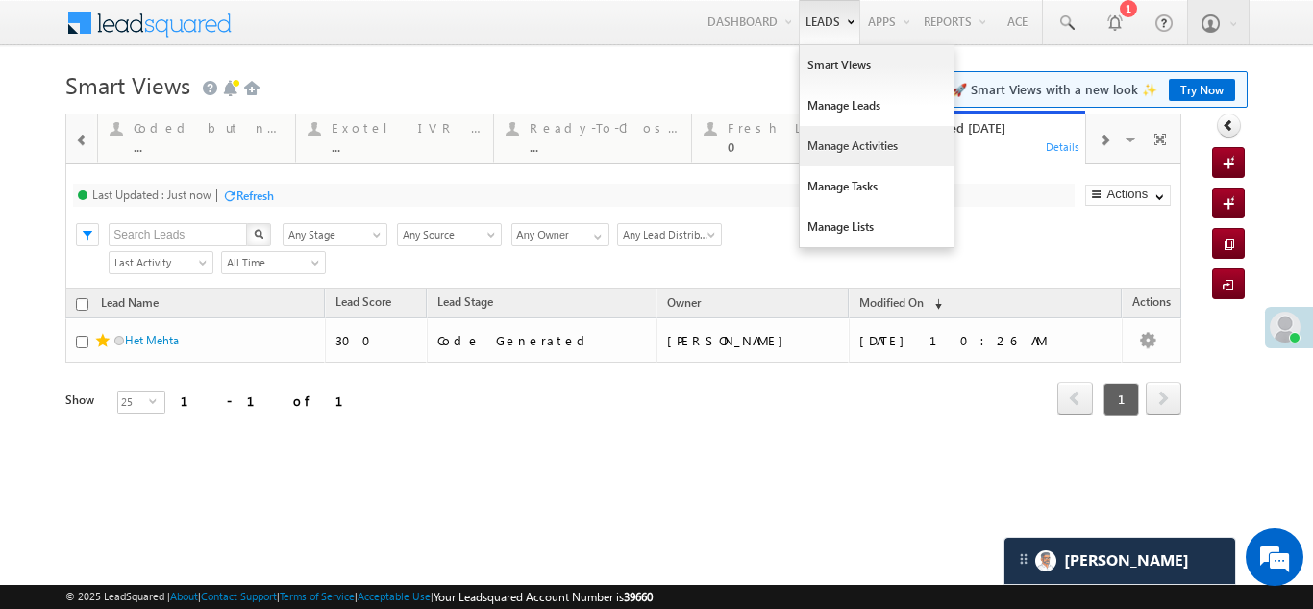
click at [844, 138] on link "Manage Activities" at bounding box center [877, 146] width 154 height 40
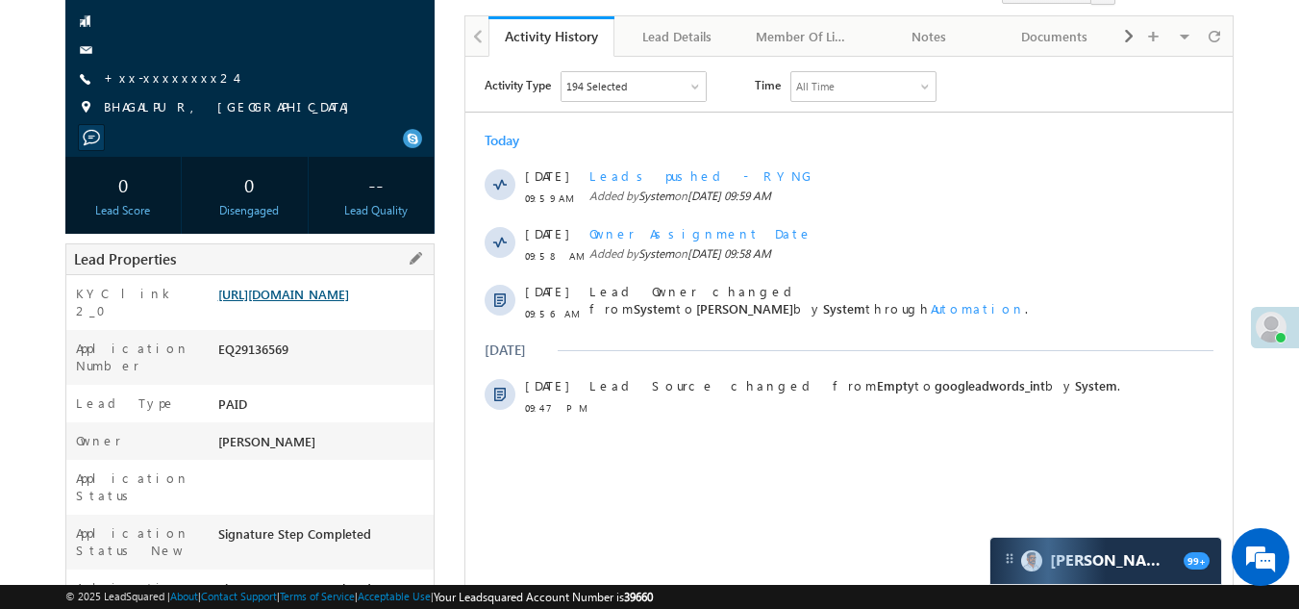
click at [302, 302] on link "[URL][DOMAIN_NAME]" at bounding box center [283, 294] width 131 height 16
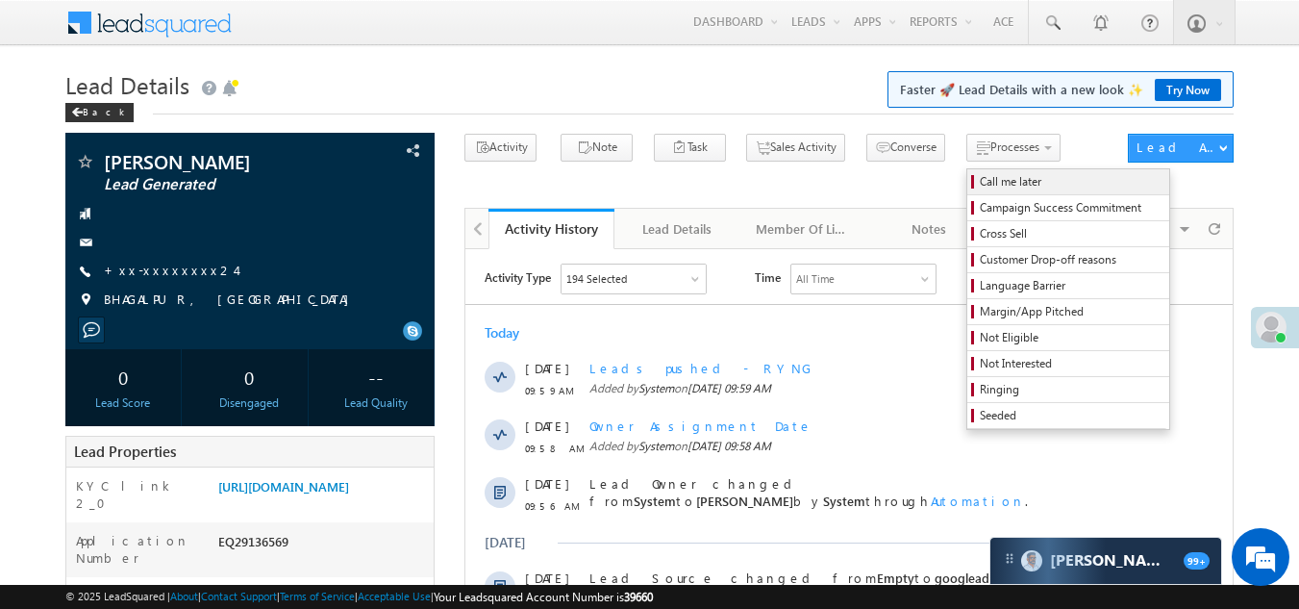
click at [980, 177] on span "Call me later" at bounding box center [1071, 181] width 183 height 17
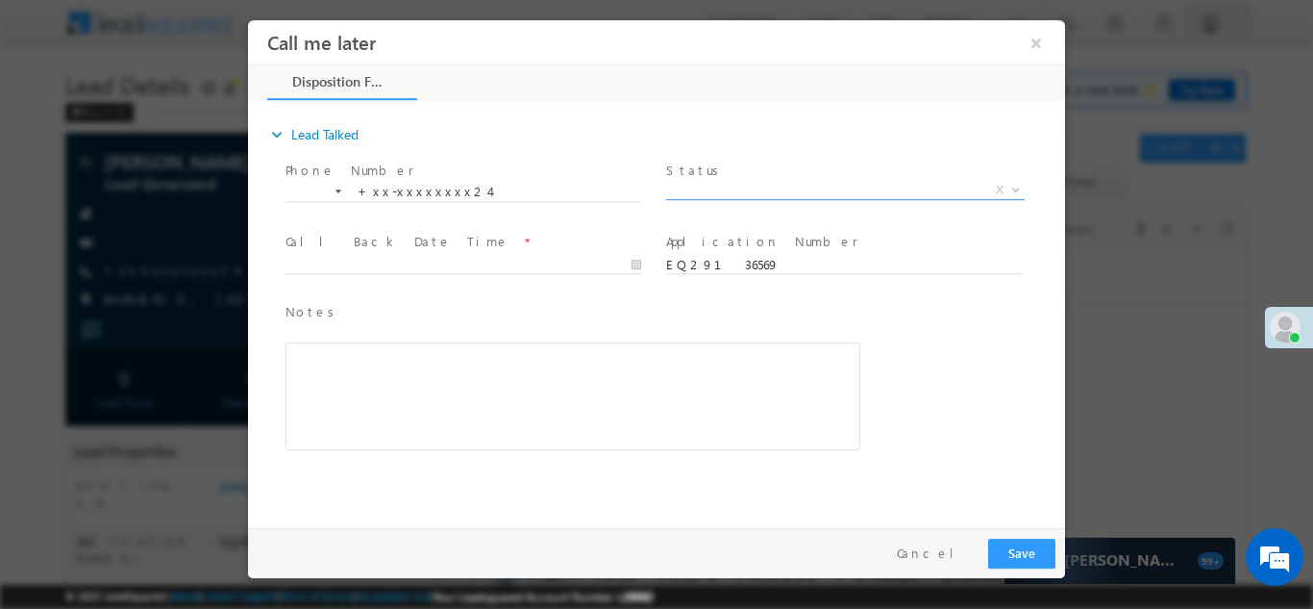
click at [746, 180] on span "X" at bounding box center [845, 189] width 359 height 19
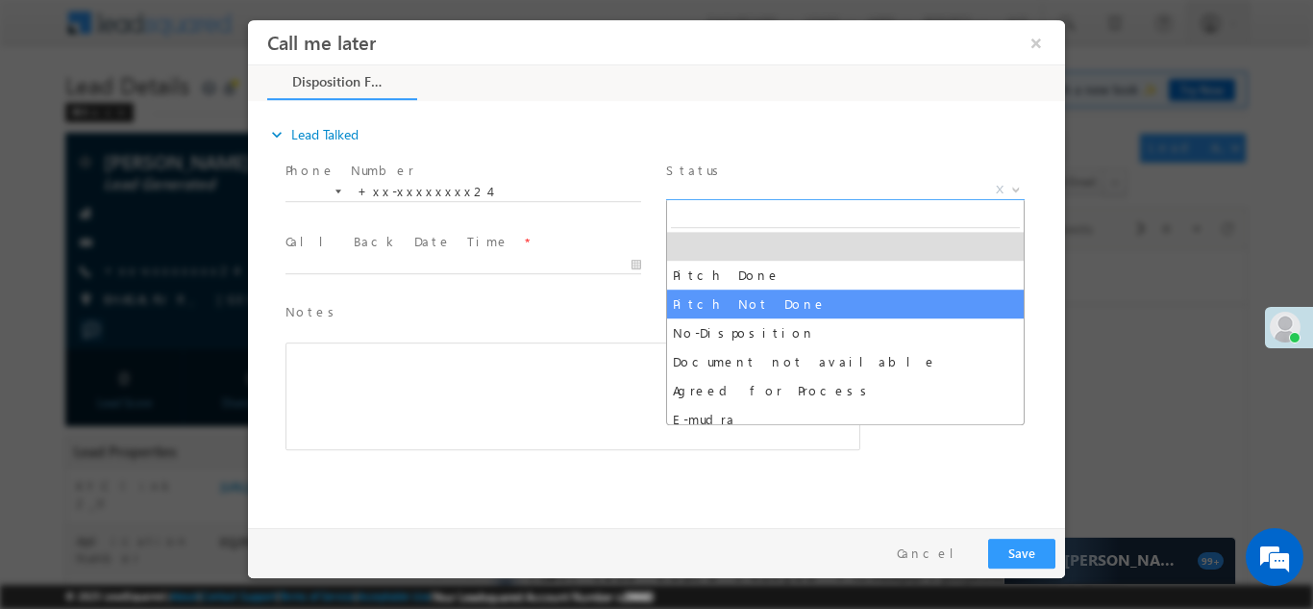
select select "Pitch Not Done"
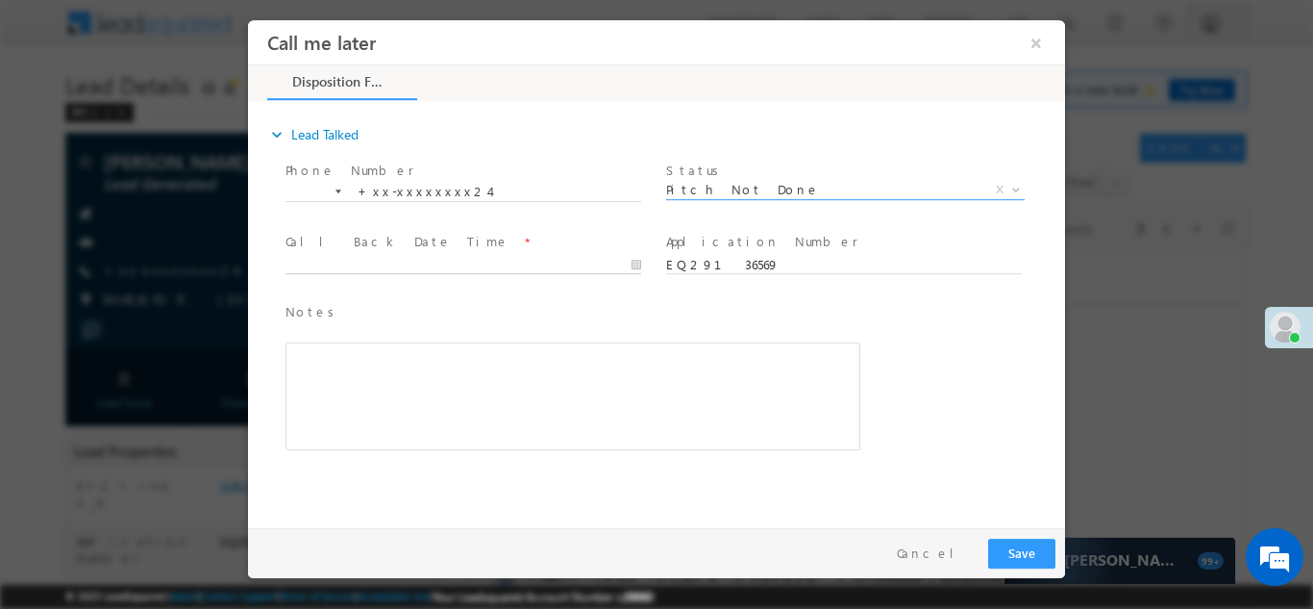
type input "[DATE] 10:09 AM"
click at [412, 257] on input "[DATE] 10:09 AM" at bounding box center [464, 264] width 356 height 19
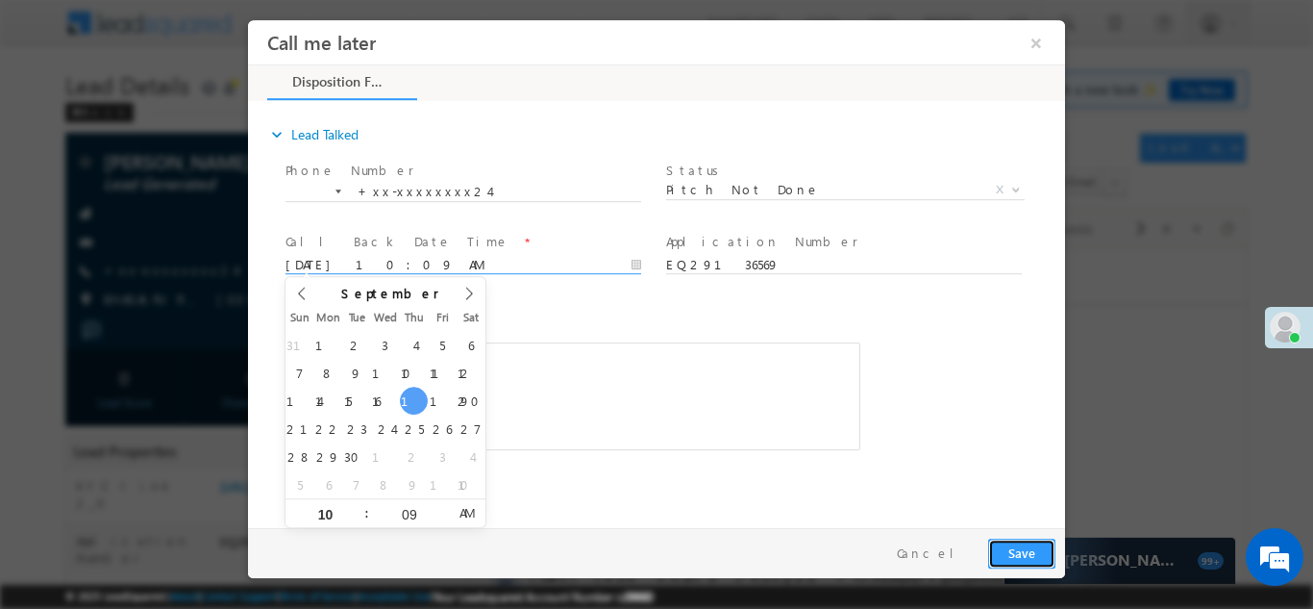
click at [1013, 544] on button "Save" at bounding box center [1021, 552] width 67 height 30
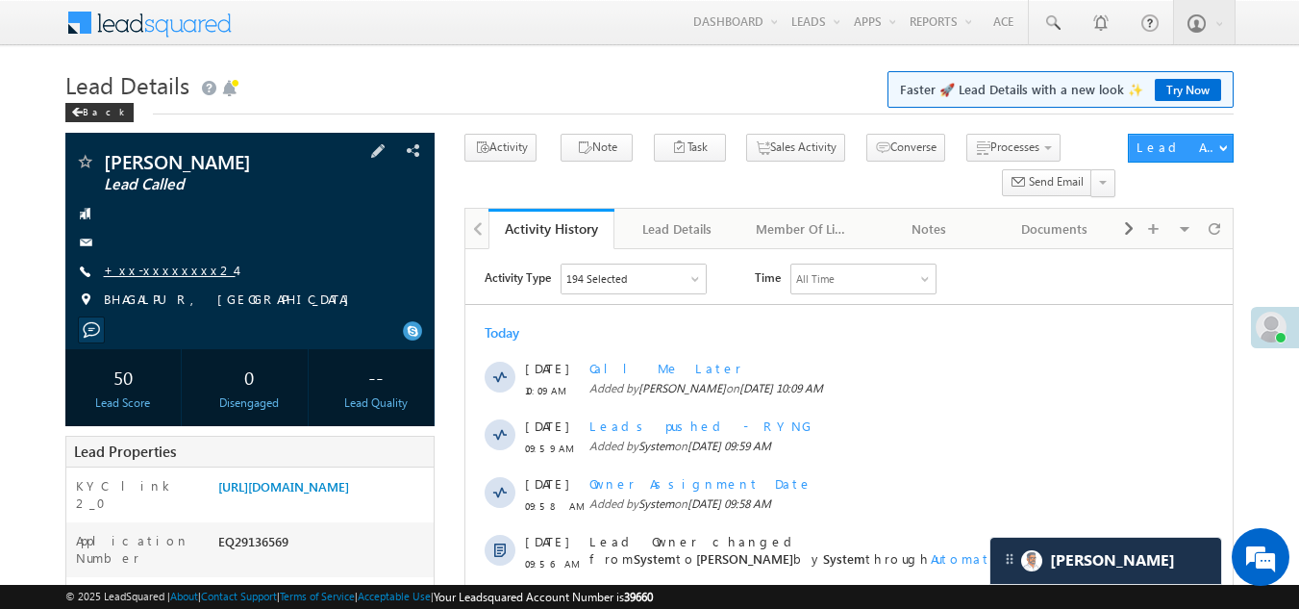
click at [155, 269] on link "+xx-xxxxxxxx24" at bounding box center [170, 270] width 132 height 16
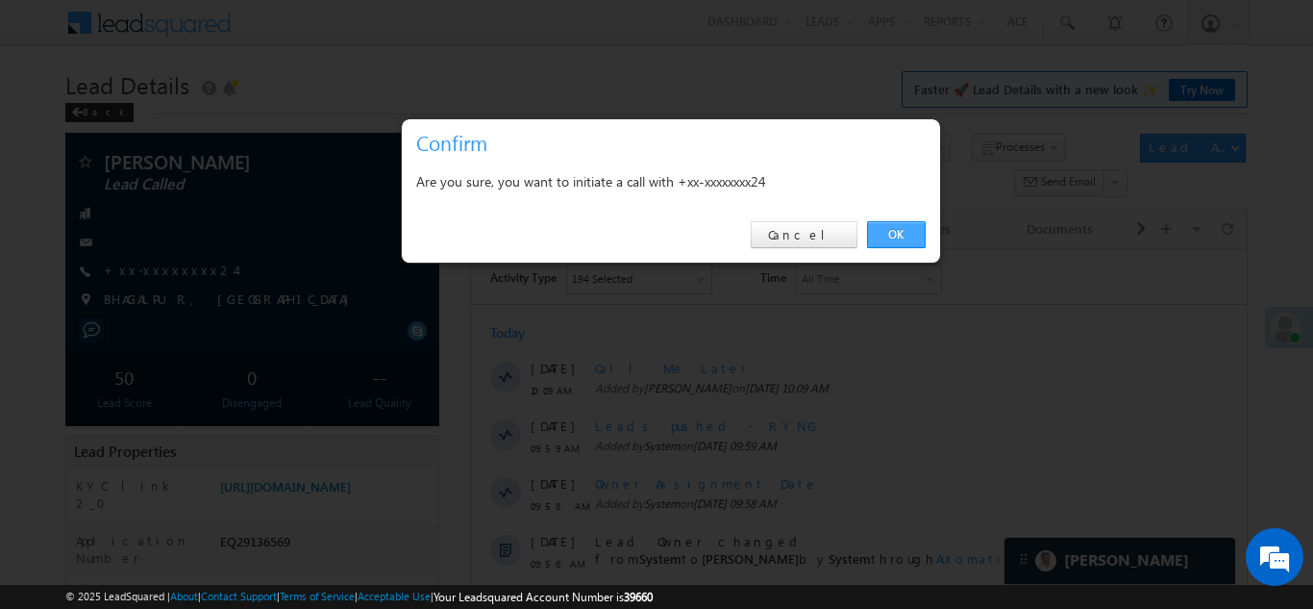
click at [903, 233] on link "OK" at bounding box center [896, 234] width 59 height 27
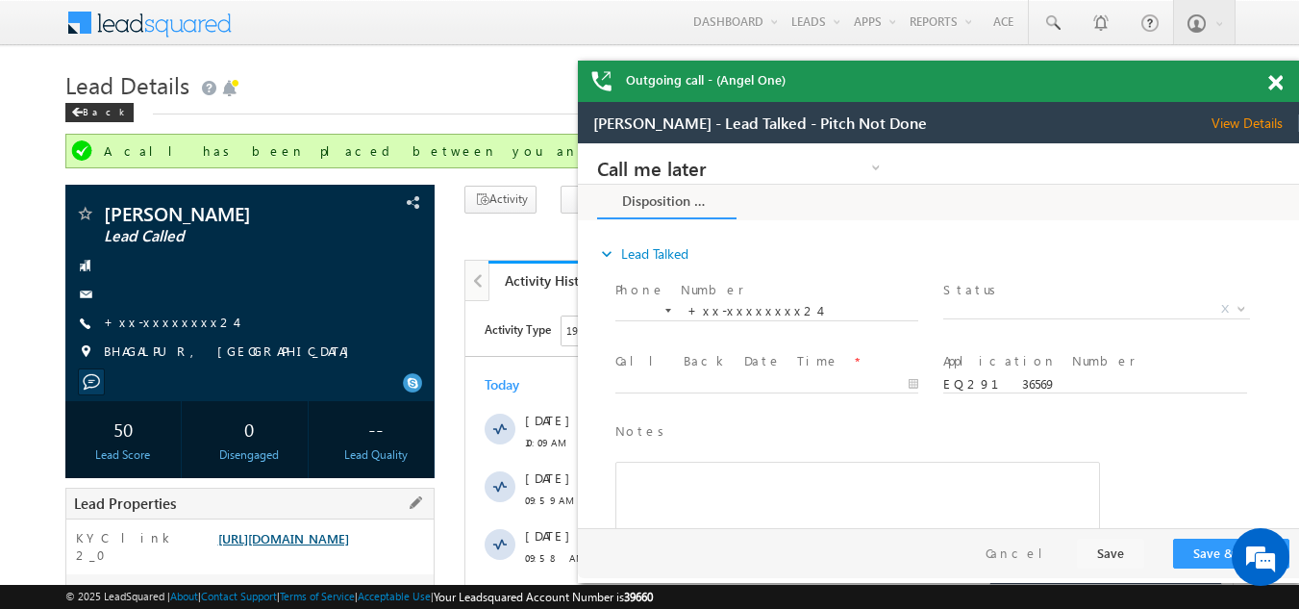
click at [308, 546] on link "https://angelbroking1-pk3em7sa.customui-test.leadsquared.com?leadId=062a906d-9a…" at bounding box center [283, 538] width 131 height 16
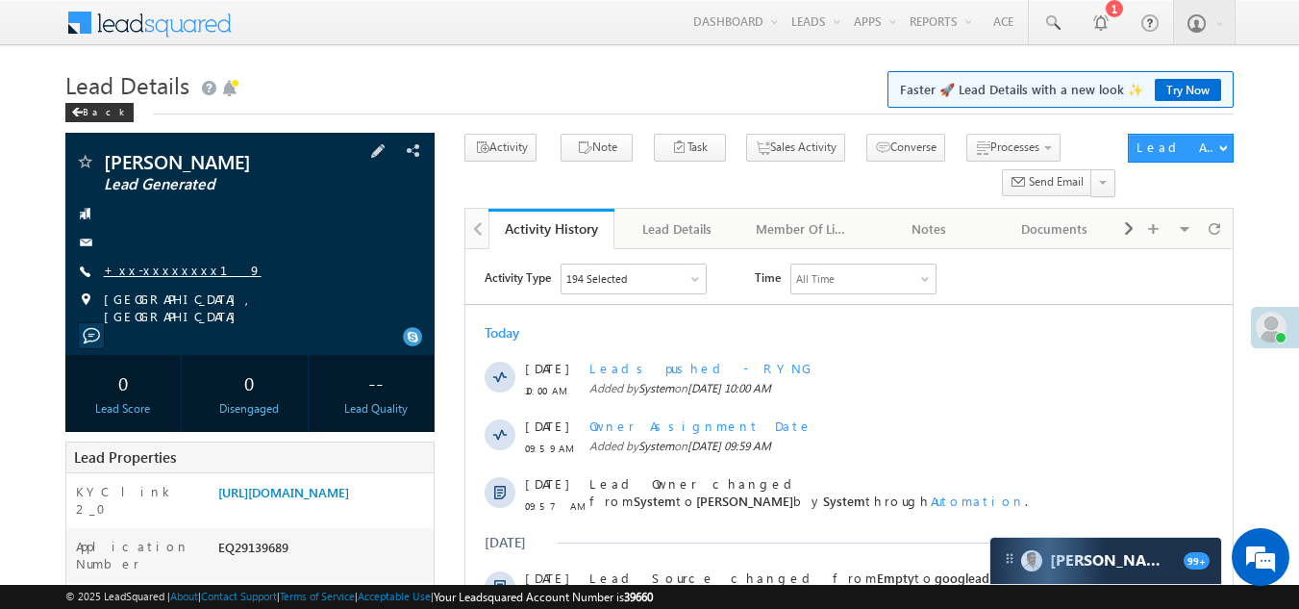
click at [164, 270] on link "+xx-xxxxxxxx19" at bounding box center [183, 270] width 158 height 16
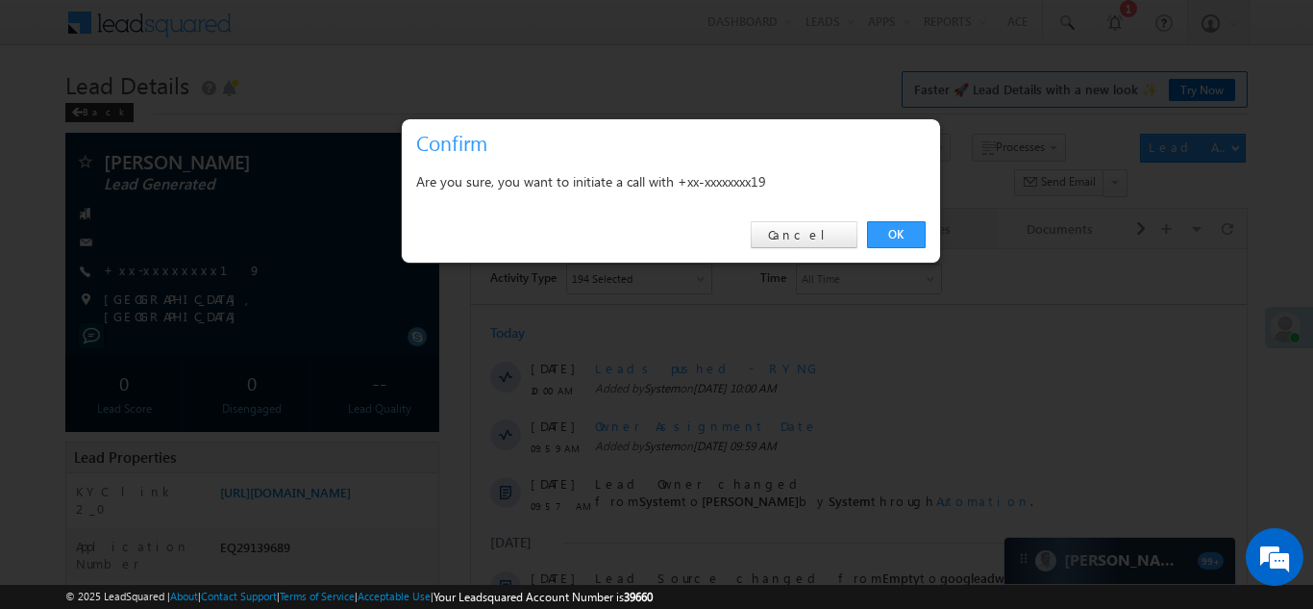
click at [898, 229] on link "OK" at bounding box center [896, 234] width 59 height 27
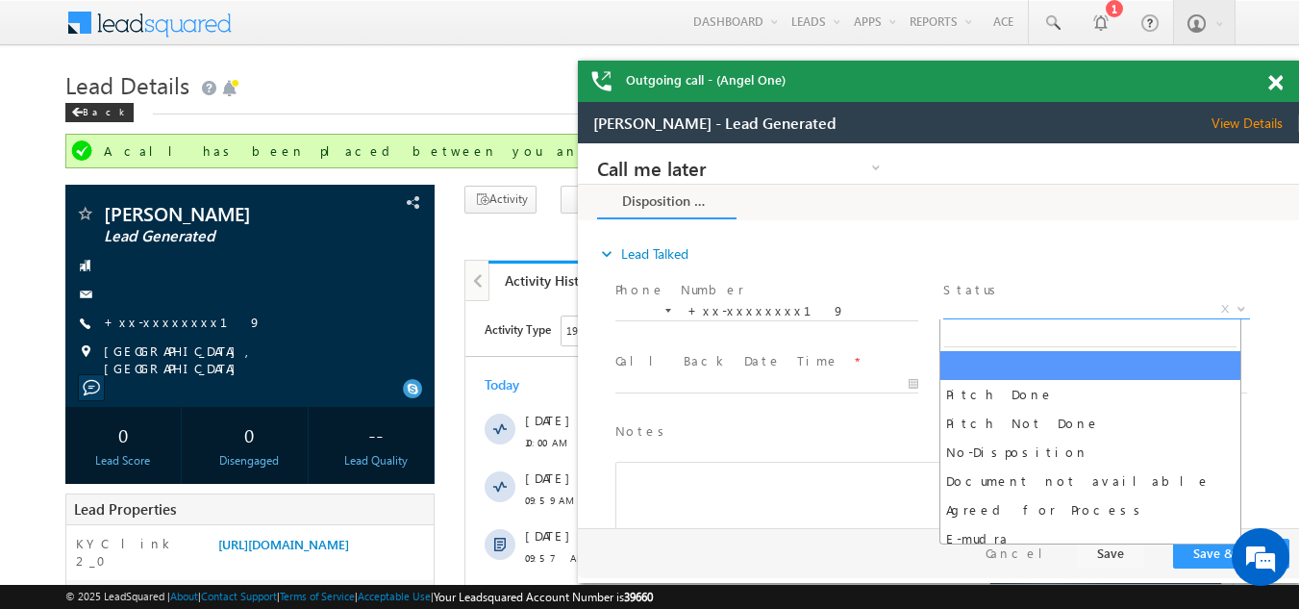
click at [1037, 304] on span "X" at bounding box center [1096, 309] width 306 height 19
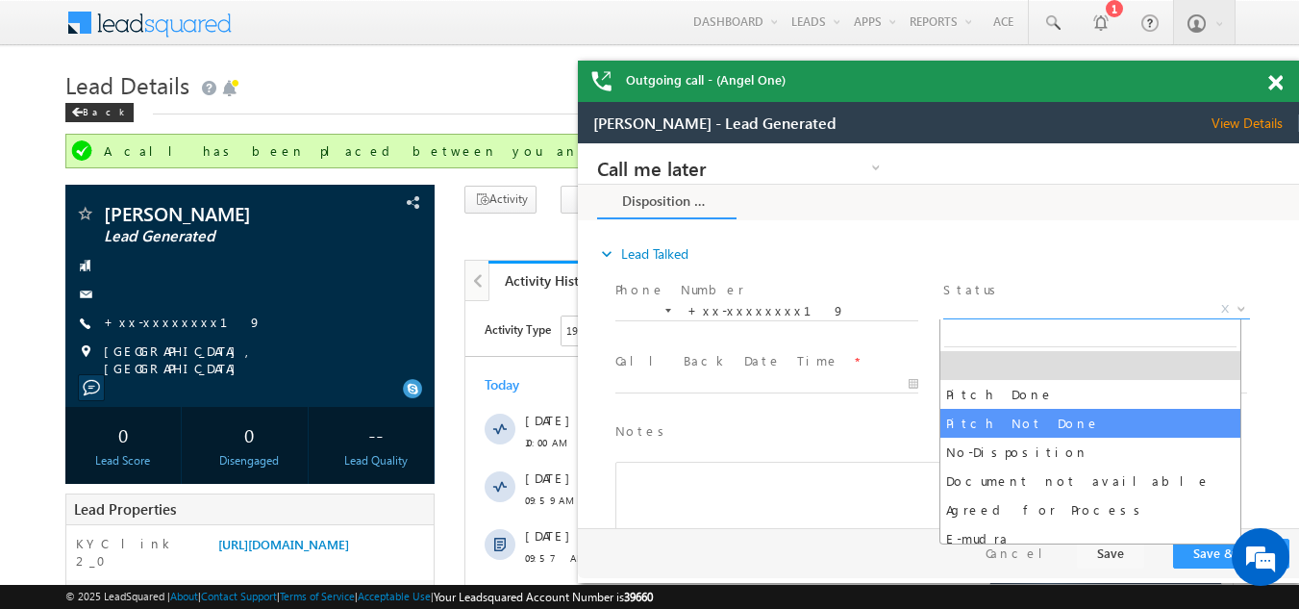
select select "Pitch Not Done"
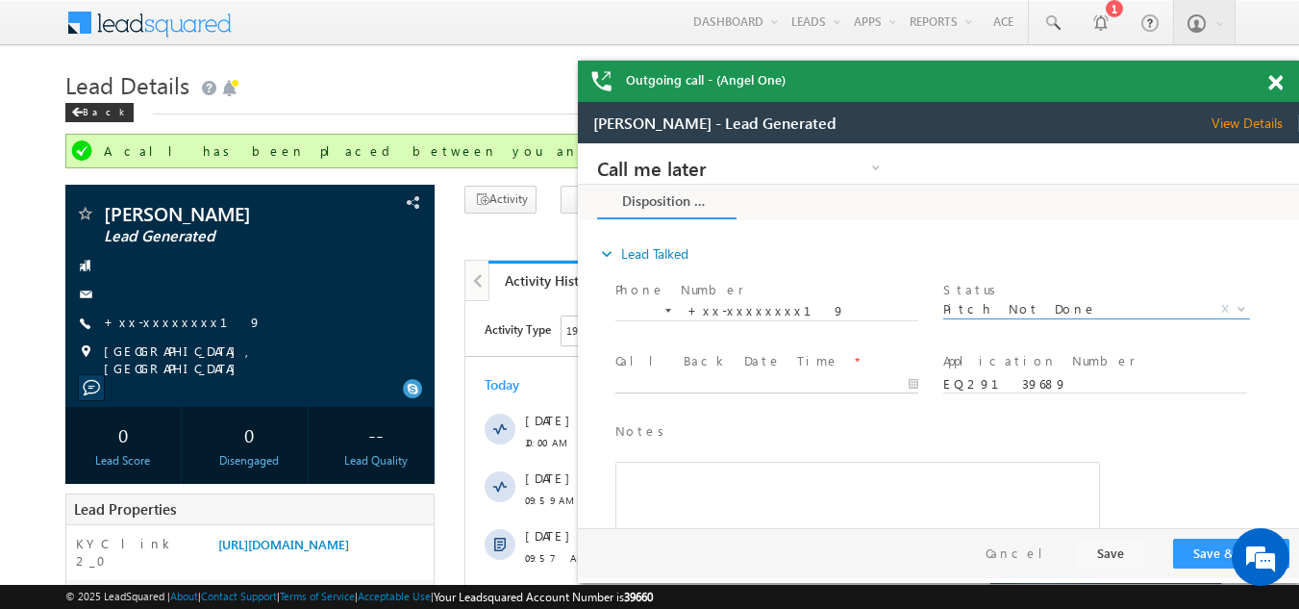
type input "09/18/25 10:12 AM"
click at [650, 378] on input "09/18/25 10:12 AM" at bounding box center [766, 384] width 303 height 19
click at [1211, 554] on button "Save & Close" at bounding box center [1231, 553] width 116 height 30
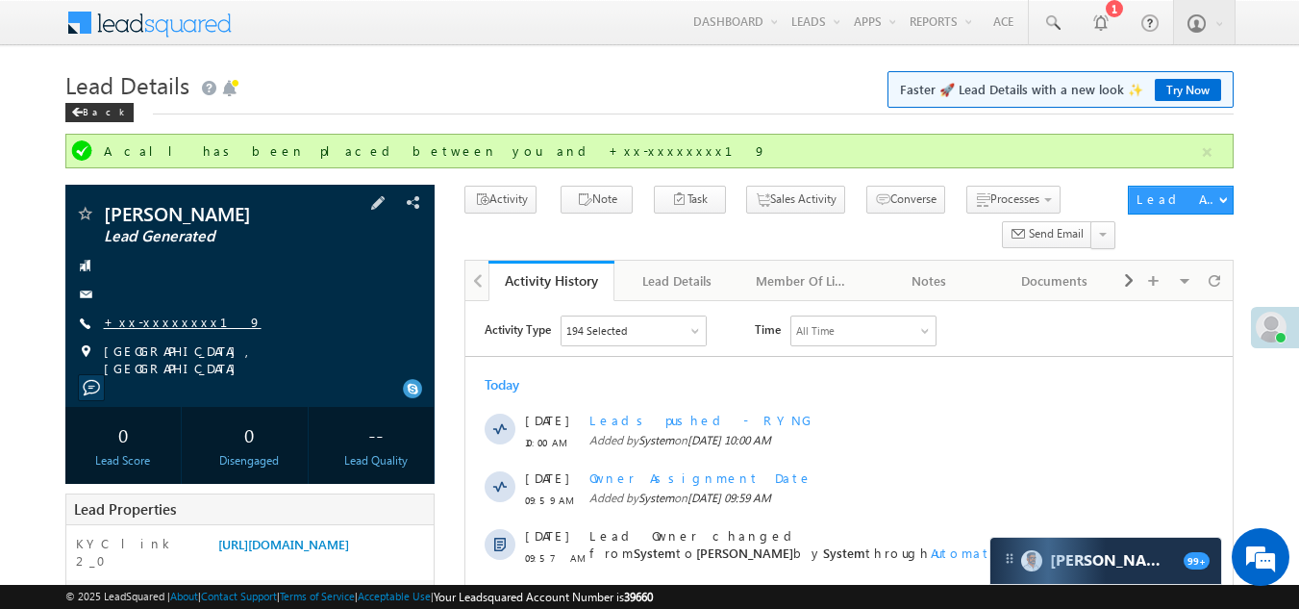
click at [148, 319] on link "+xx-xxxxxxxx19" at bounding box center [183, 321] width 158 height 16
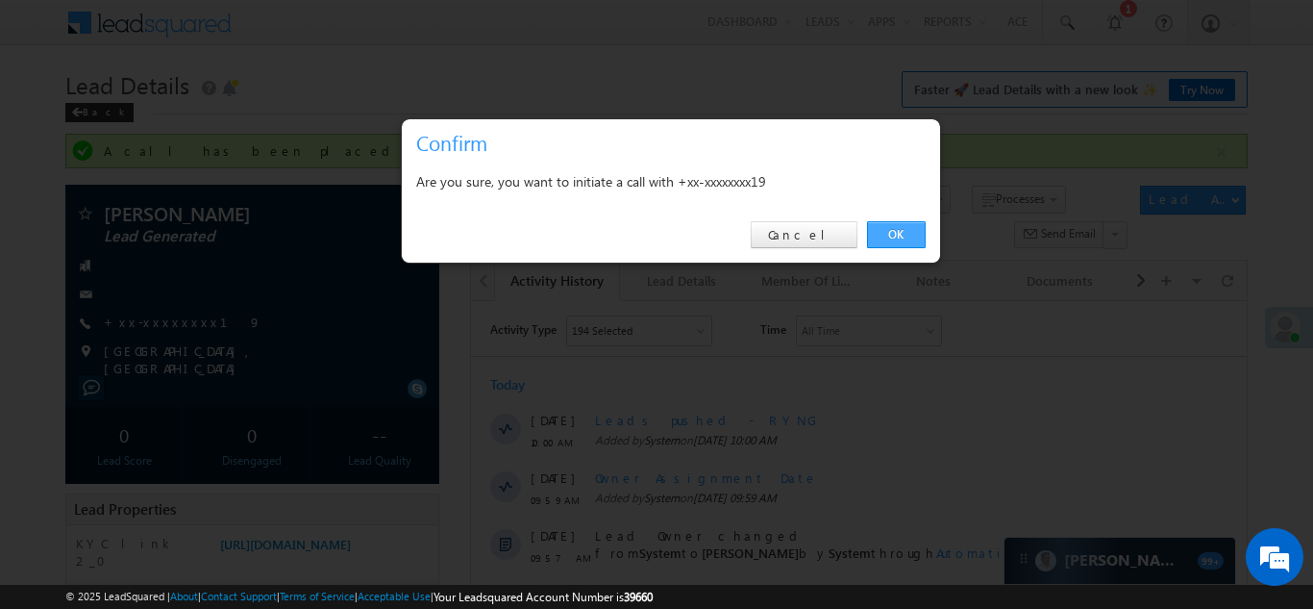
click at [886, 229] on link "OK" at bounding box center [896, 234] width 59 height 27
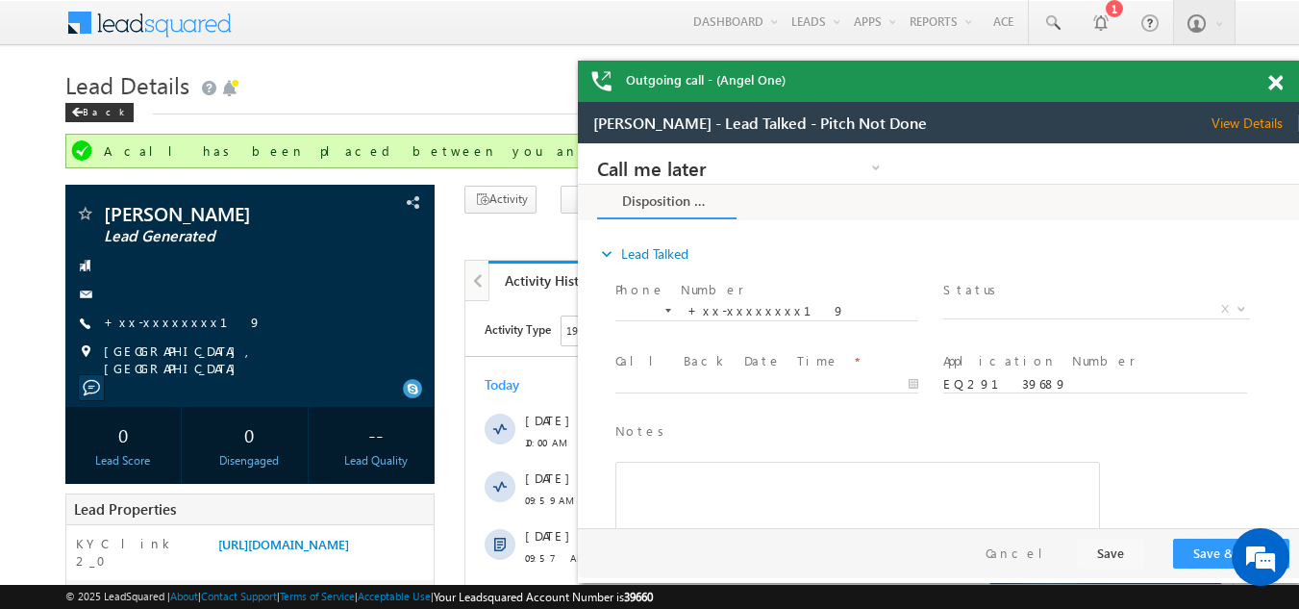
click at [1277, 81] on div "Outgoing call - (Angel One)" at bounding box center [938, 81] width 721 height 41
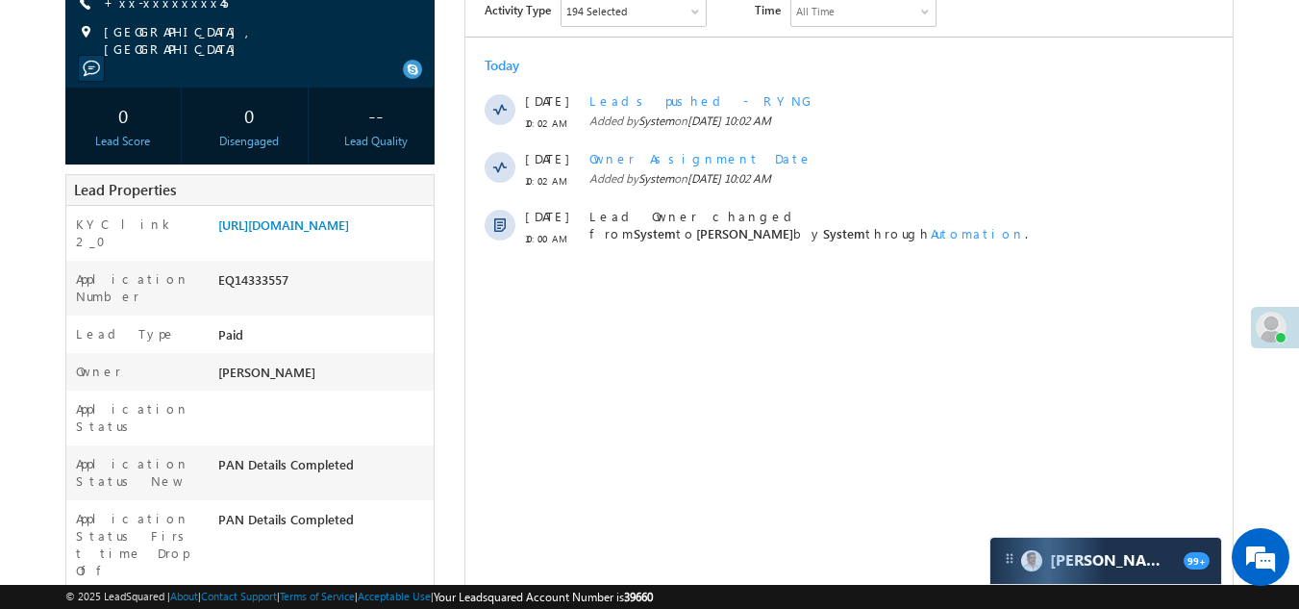
scroll to position [96, 0]
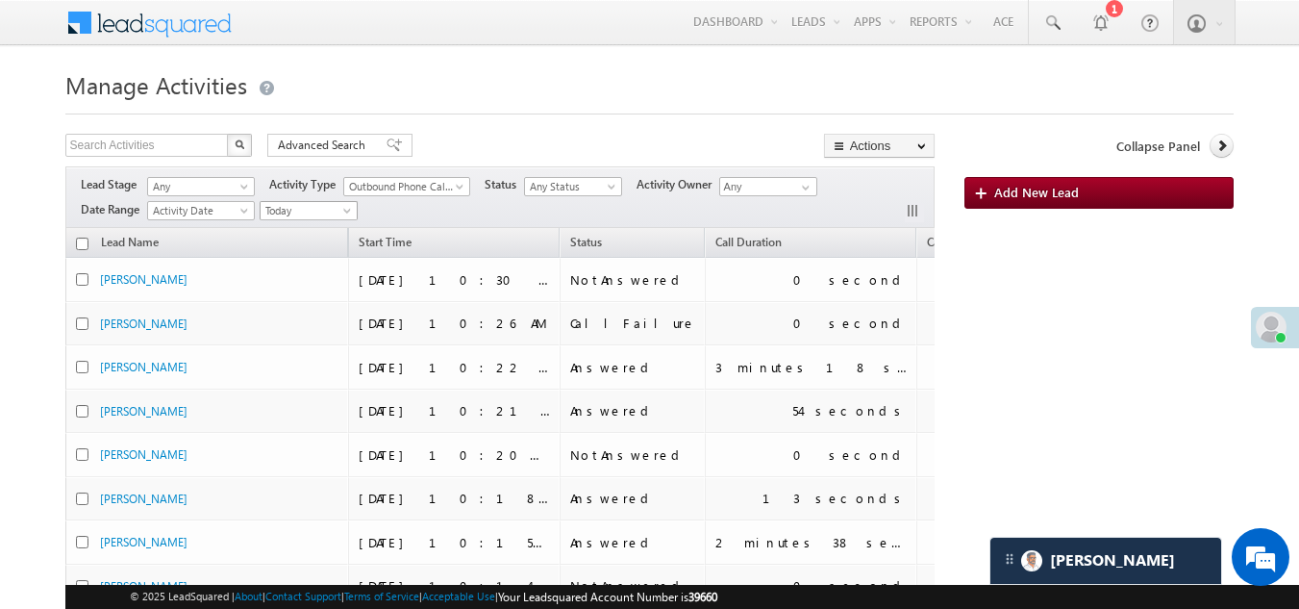
click at [288, 213] on span "Today" at bounding box center [306, 210] width 91 height 17
click at [294, 269] on link "[DATE]" at bounding box center [310, 272] width 97 height 17
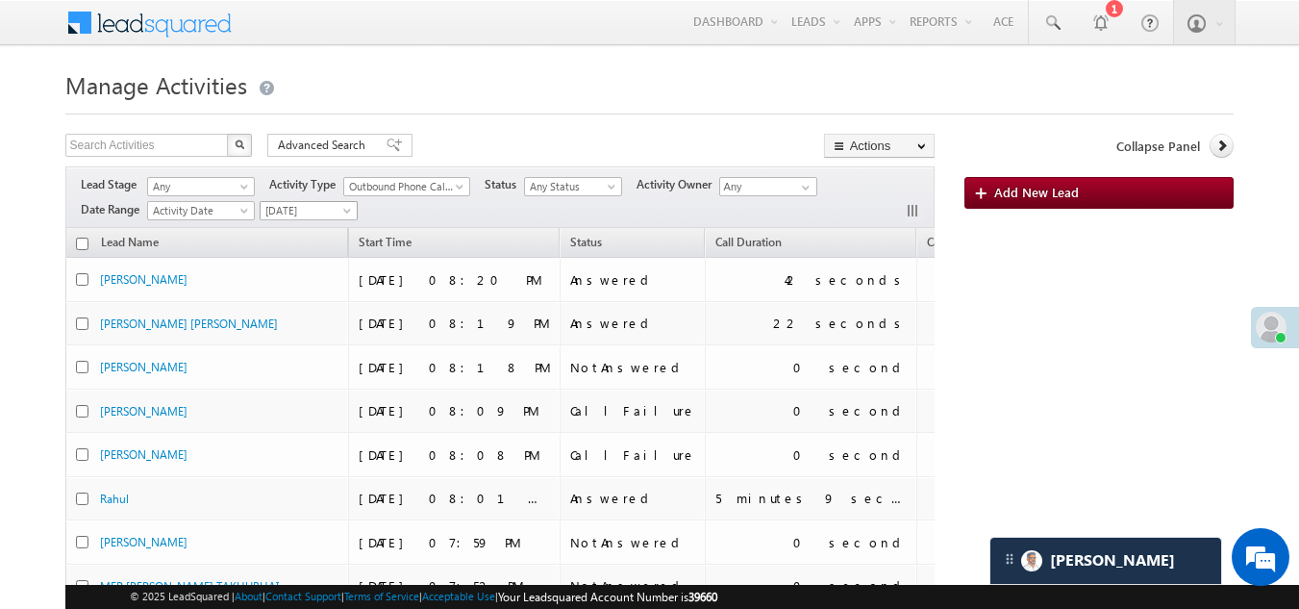
click at [287, 206] on span "[DATE]" at bounding box center [306, 210] width 91 height 17
click at [285, 283] on li "Today" at bounding box center [310, 293] width 97 height 21
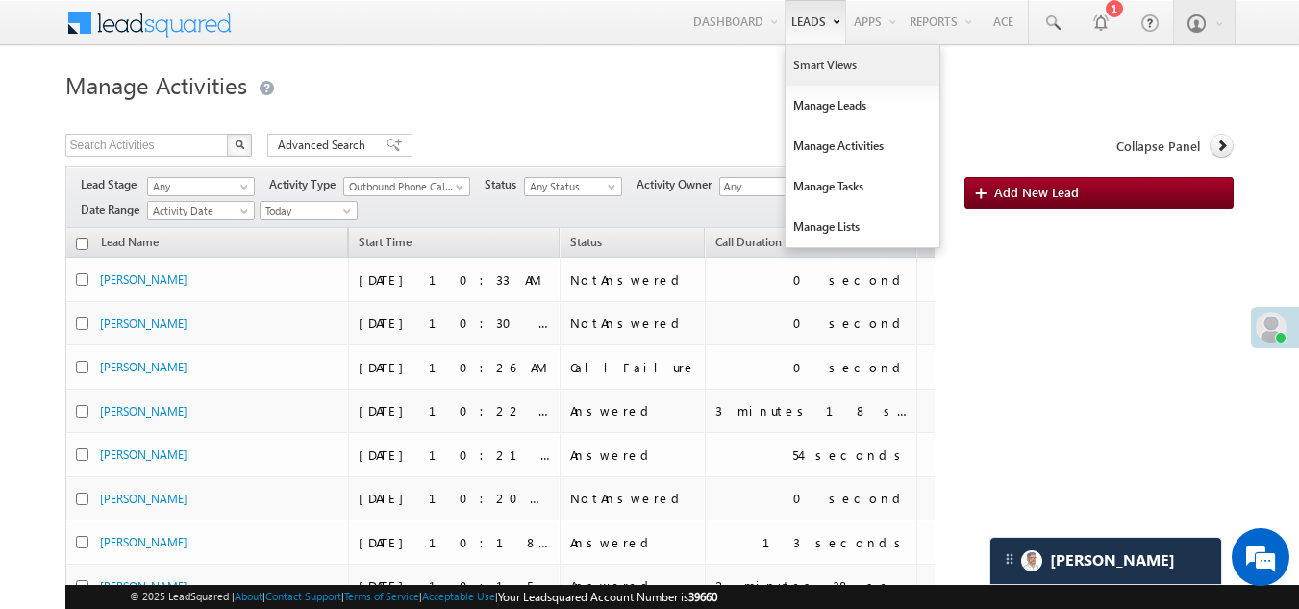
click at [813, 71] on link "Smart Views" at bounding box center [863, 65] width 154 height 40
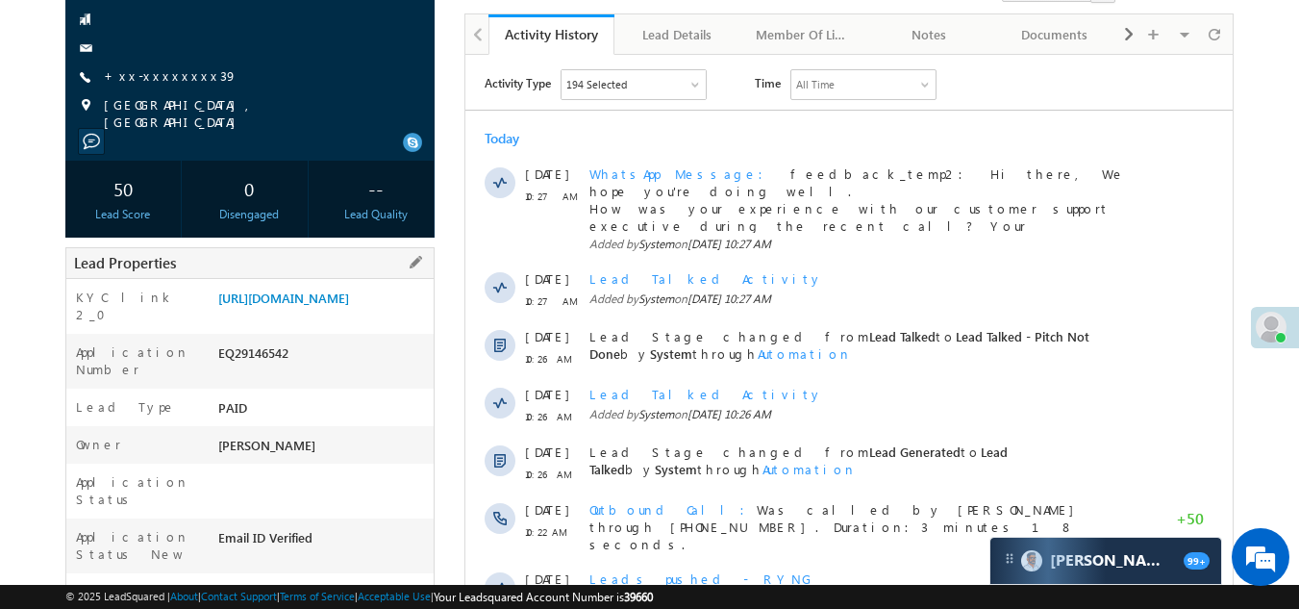
drag, startPoint x: 216, startPoint y: 372, endPoint x: 306, endPoint y: 372, distance: 89.4
click at [313, 370] on div "EQ29146542" at bounding box center [323, 356] width 221 height 27
copy div "EQ29146542"
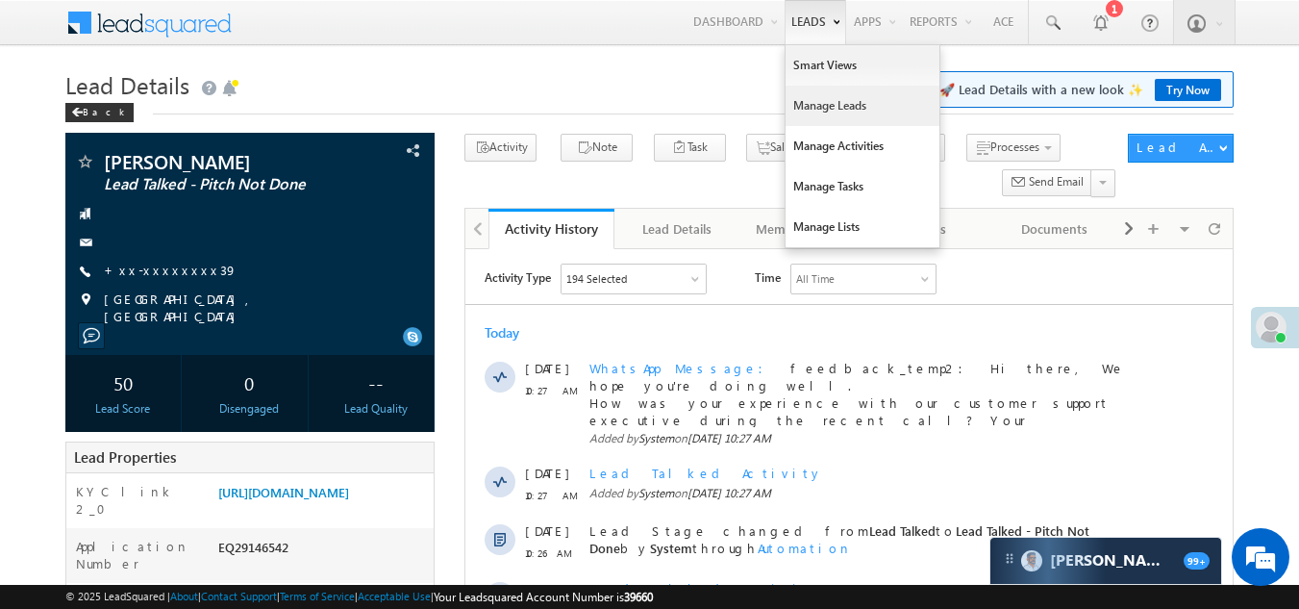
click at [815, 102] on link "Manage Leads" at bounding box center [863, 106] width 154 height 40
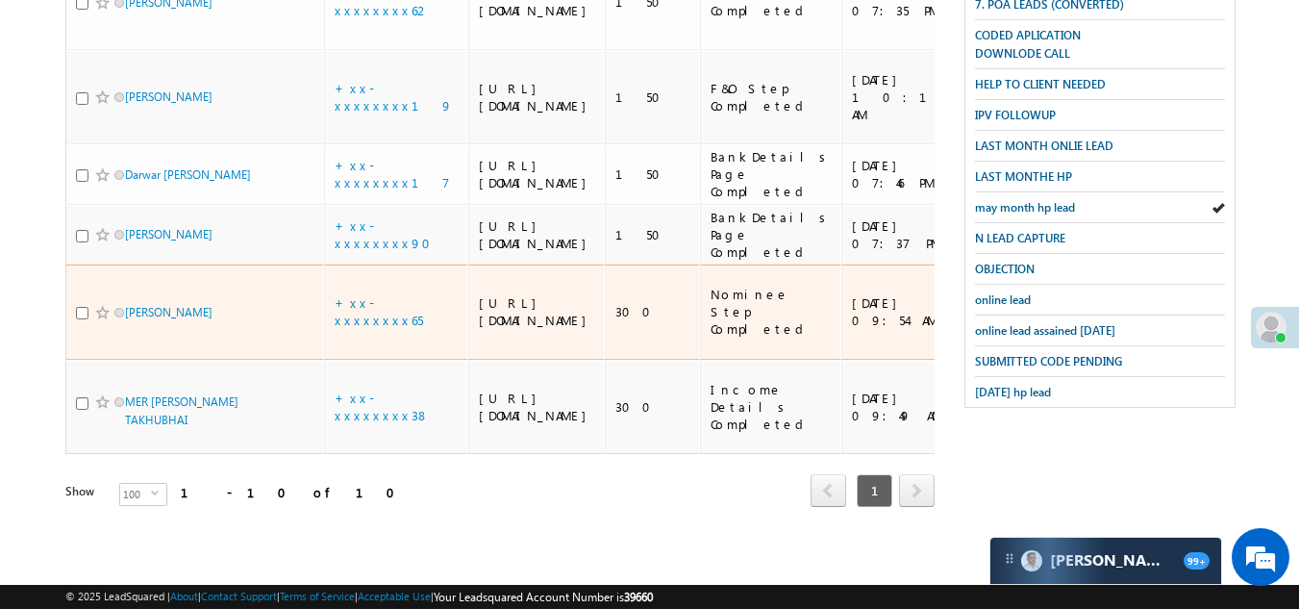
scroll to position [817, 0]
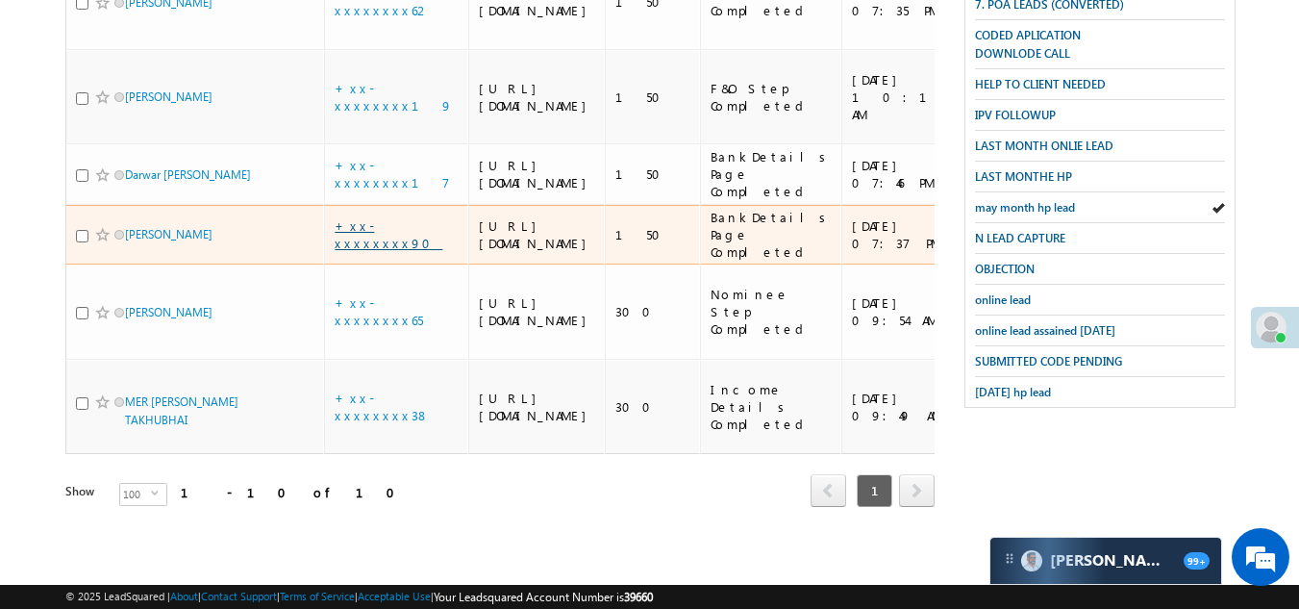
click at [367, 251] on link "+xx-xxxxxxxx90" at bounding box center [389, 234] width 108 height 34
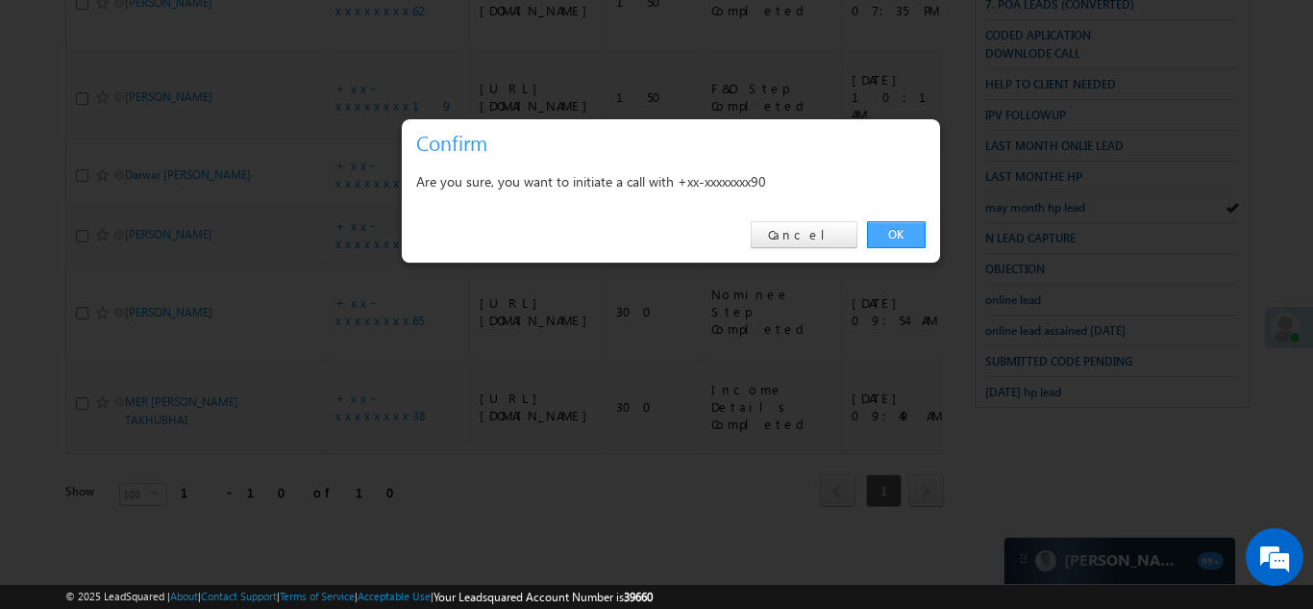
click at [895, 234] on link "OK" at bounding box center [896, 234] width 59 height 27
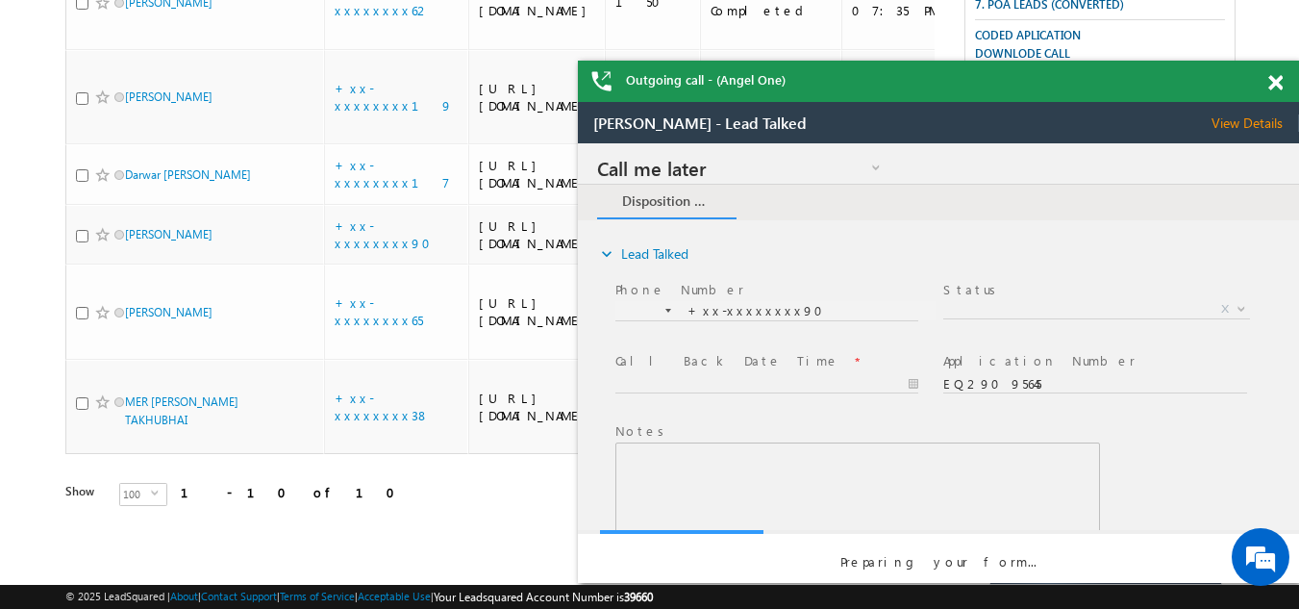
scroll to position [0, 0]
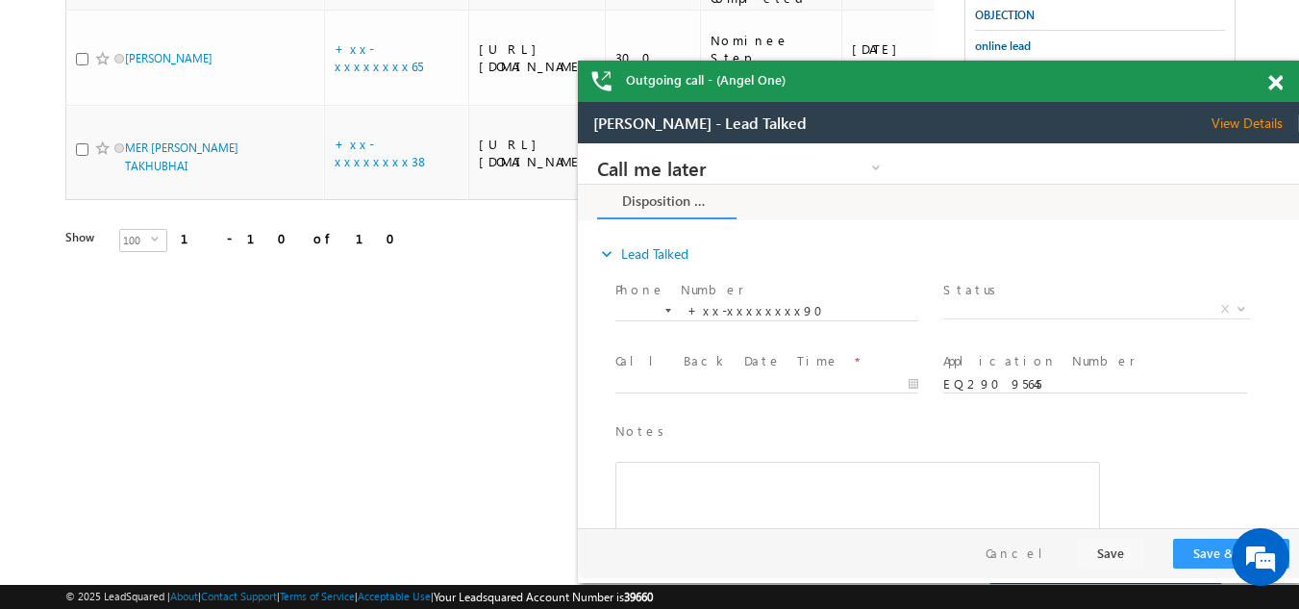
click at [1270, 79] on span at bounding box center [1275, 83] width 14 height 16
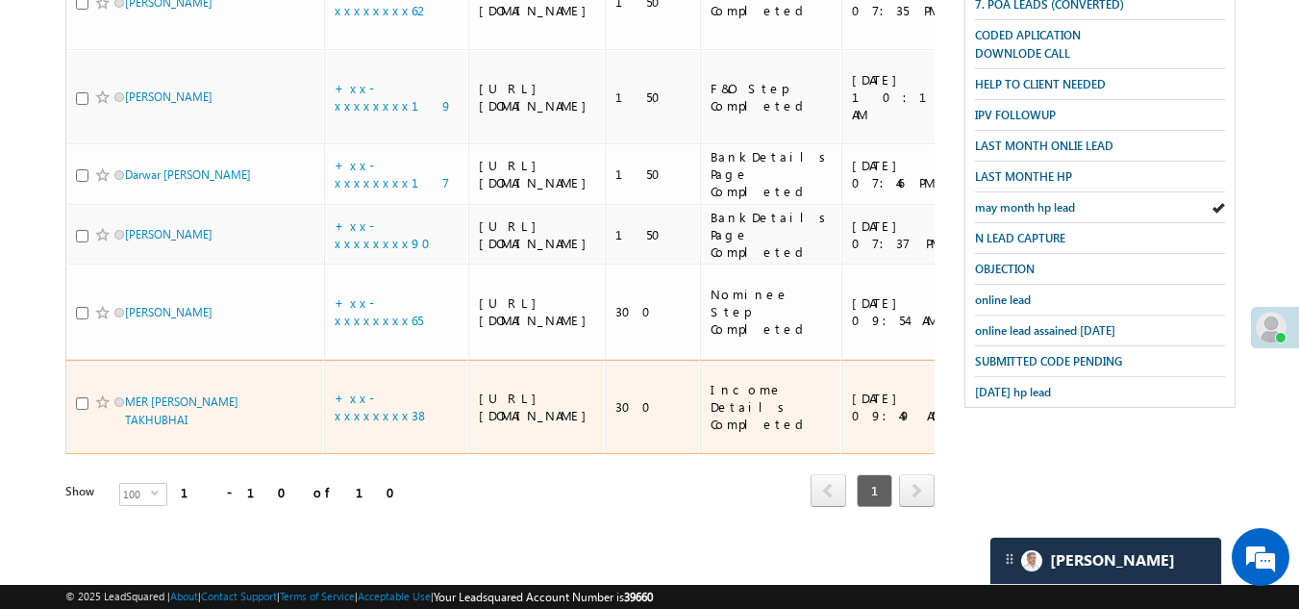
scroll to position [773, 0]
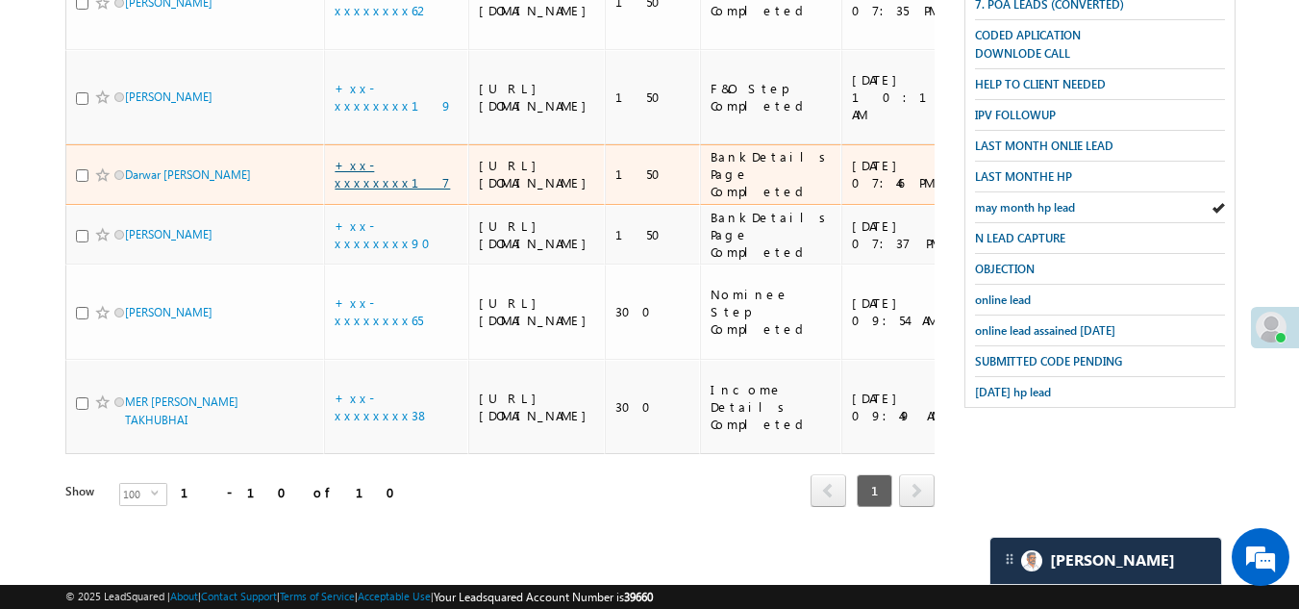
click at [380, 190] on link "+xx-xxxxxxxx17" at bounding box center [392, 174] width 115 height 34
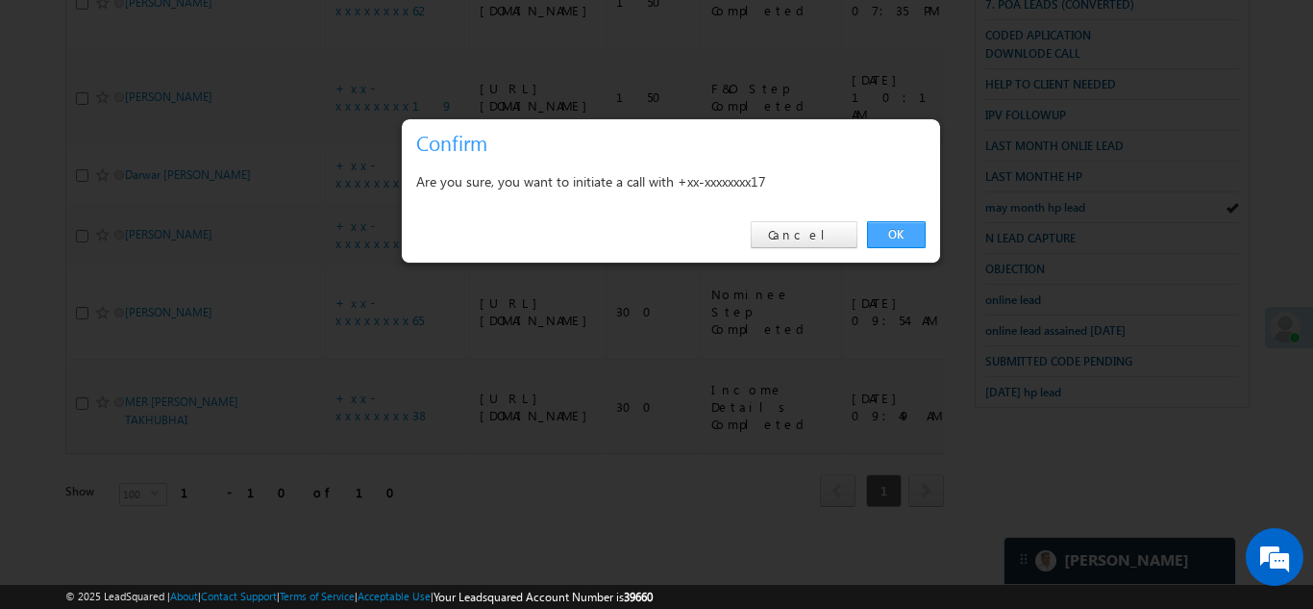
click at [888, 228] on link "OK" at bounding box center [896, 234] width 59 height 27
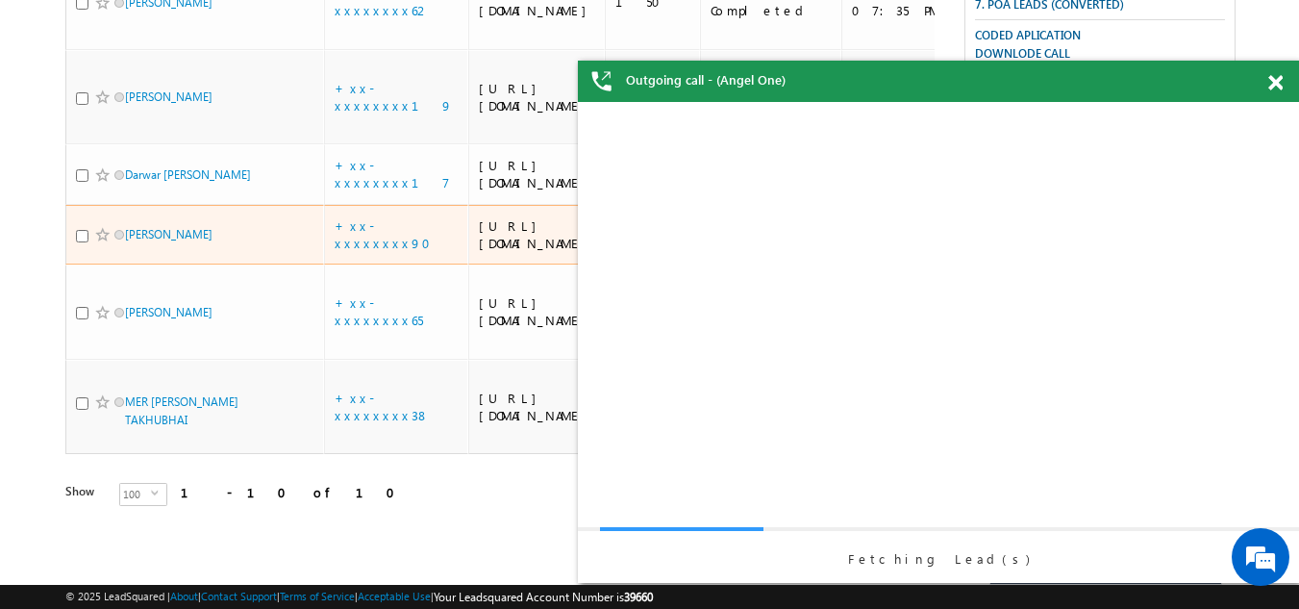
scroll to position [0, 0]
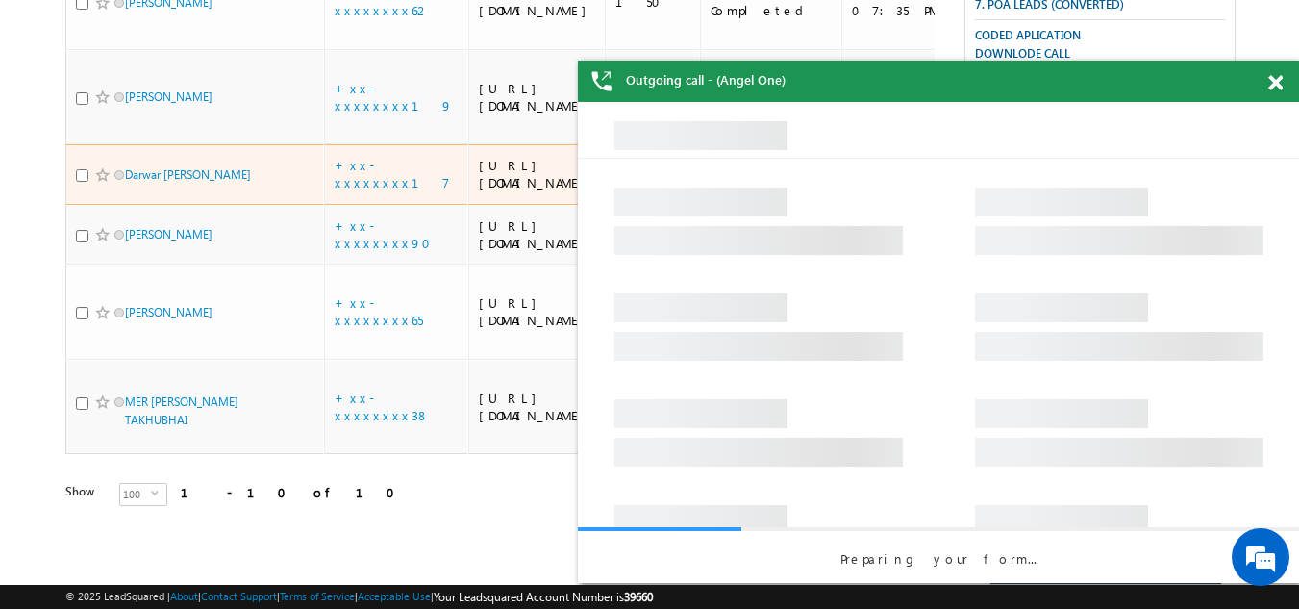
click at [81, 182] on input "checkbox" at bounding box center [82, 175] width 12 height 12
checkbox input "true"
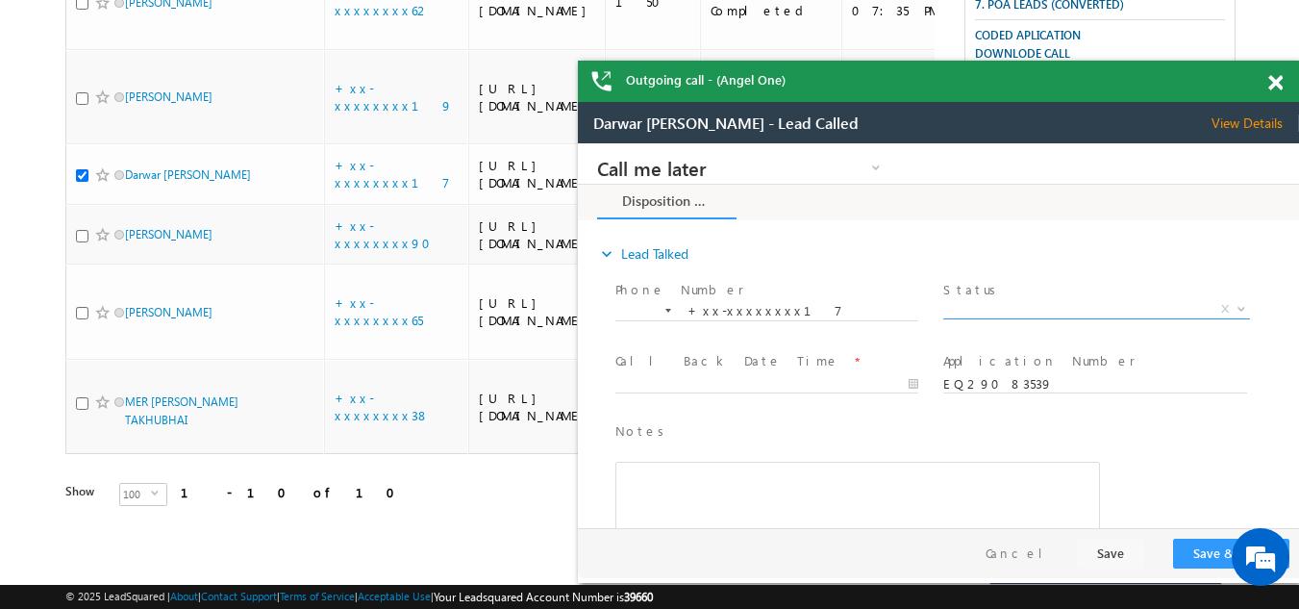
click at [987, 310] on span "X" at bounding box center [1096, 309] width 306 height 19
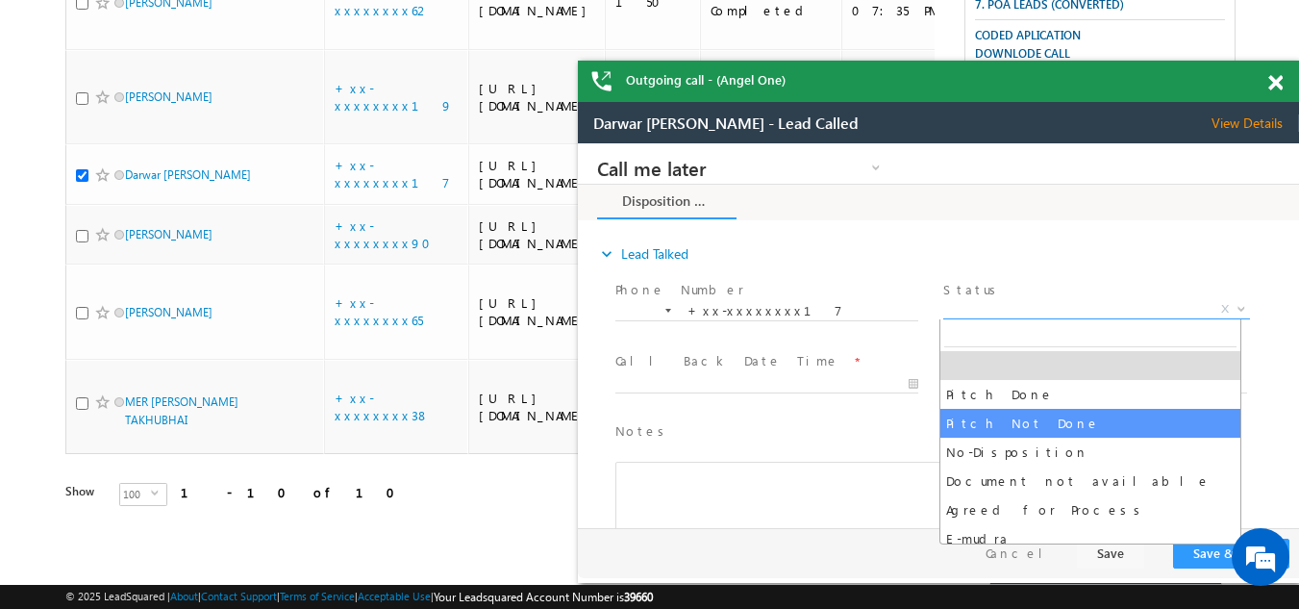
select select "Pitch Not Done"
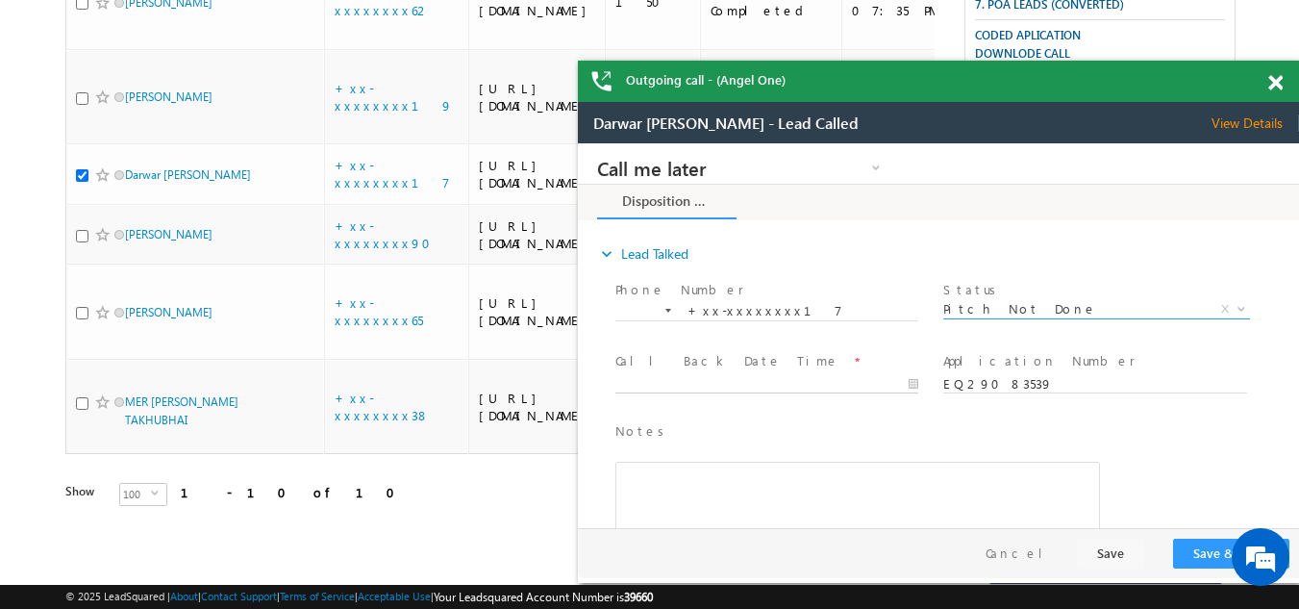
type input "[DATE] 10:46 AM"
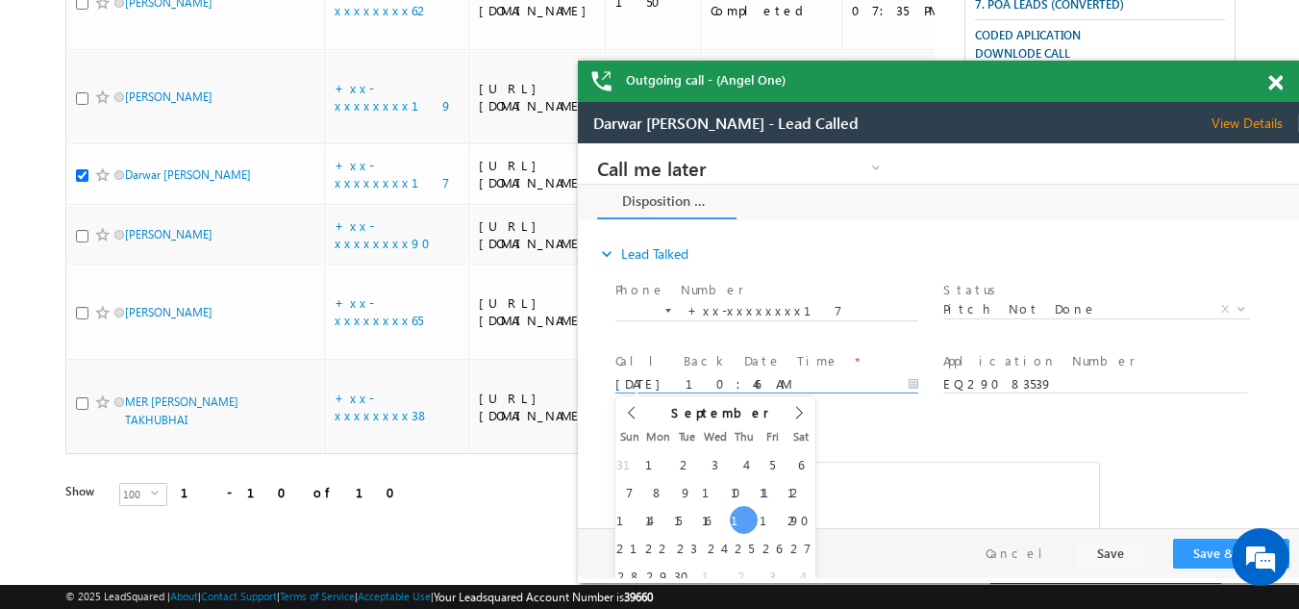
click at [699, 375] on input "[DATE] 10:46 AM" at bounding box center [766, 384] width 303 height 19
click at [1197, 550] on button "Save & Close" at bounding box center [1231, 553] width 116 height 30
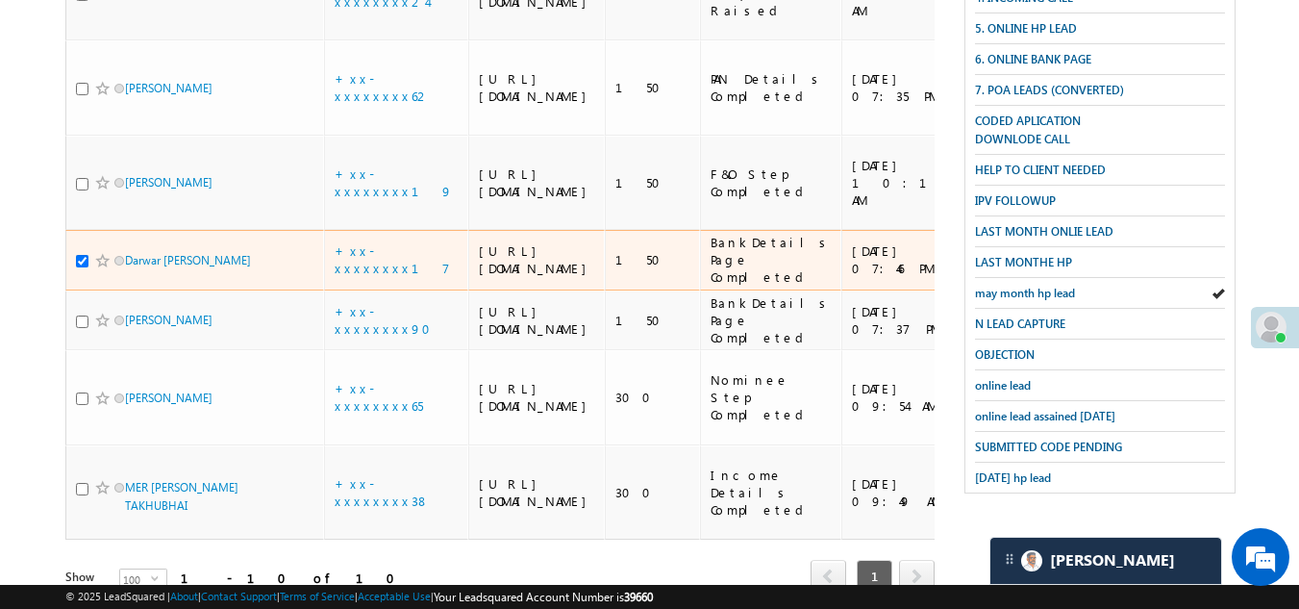
scroll to position [581, 0]
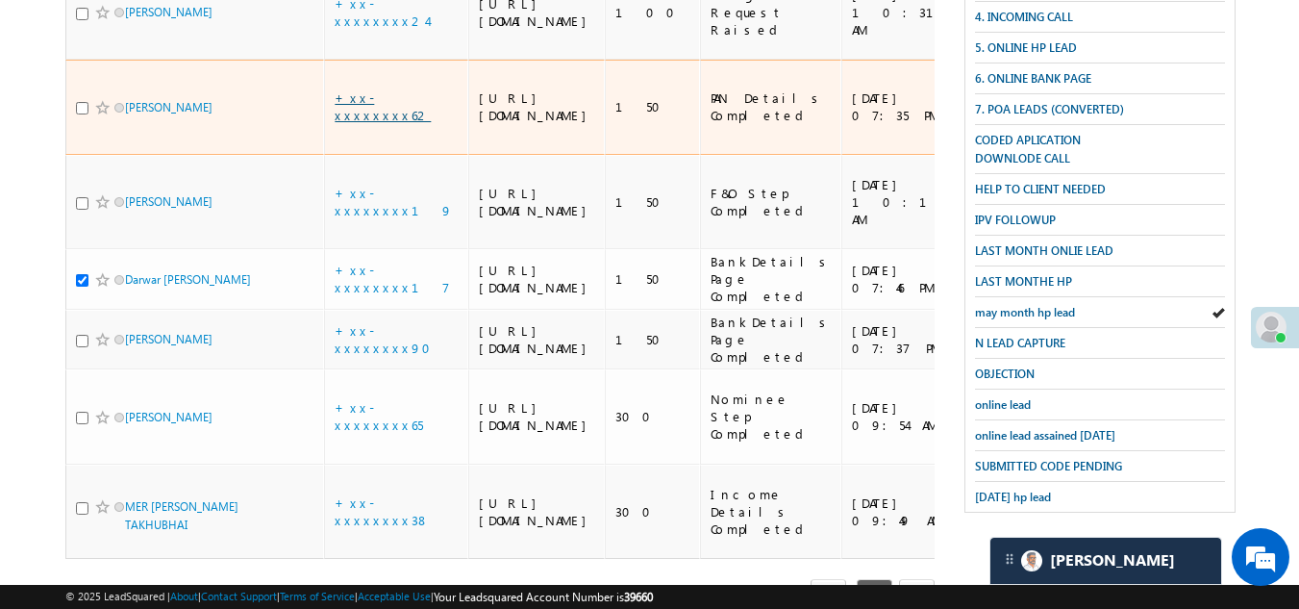
click at [367, 123] on link "+xx-xxxxxxxx62" at bounding box center [383, 106] width 96 height 34
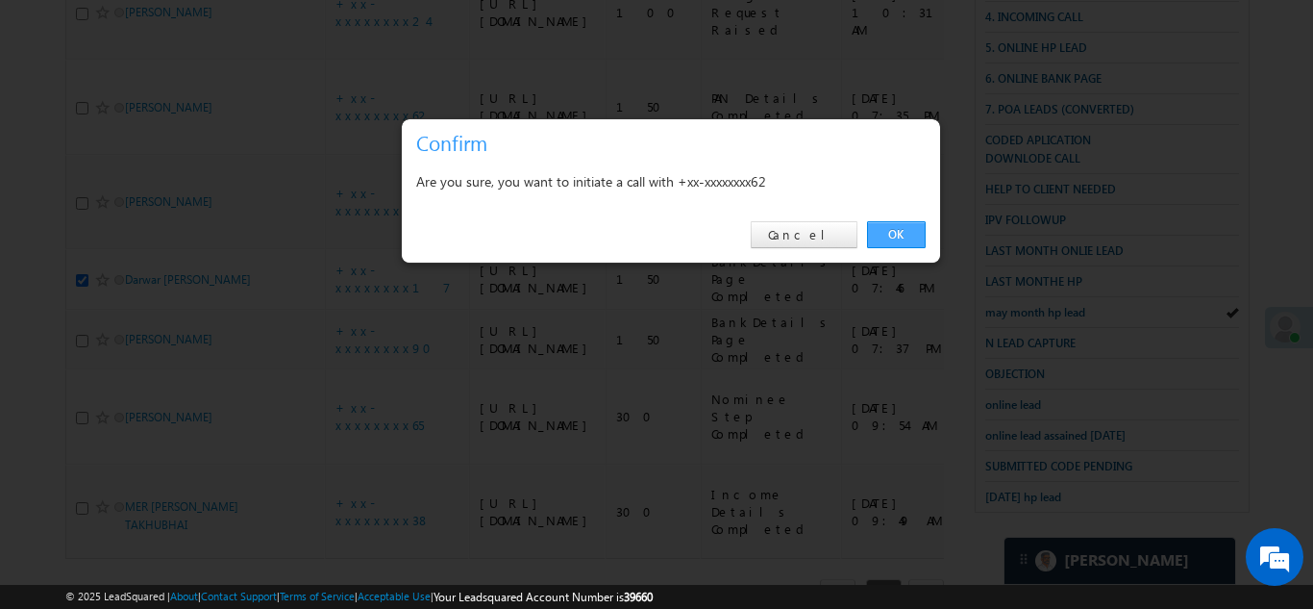
click at [883, 227] on link "OK" at bounding box center [896, 234] width 59 height 27
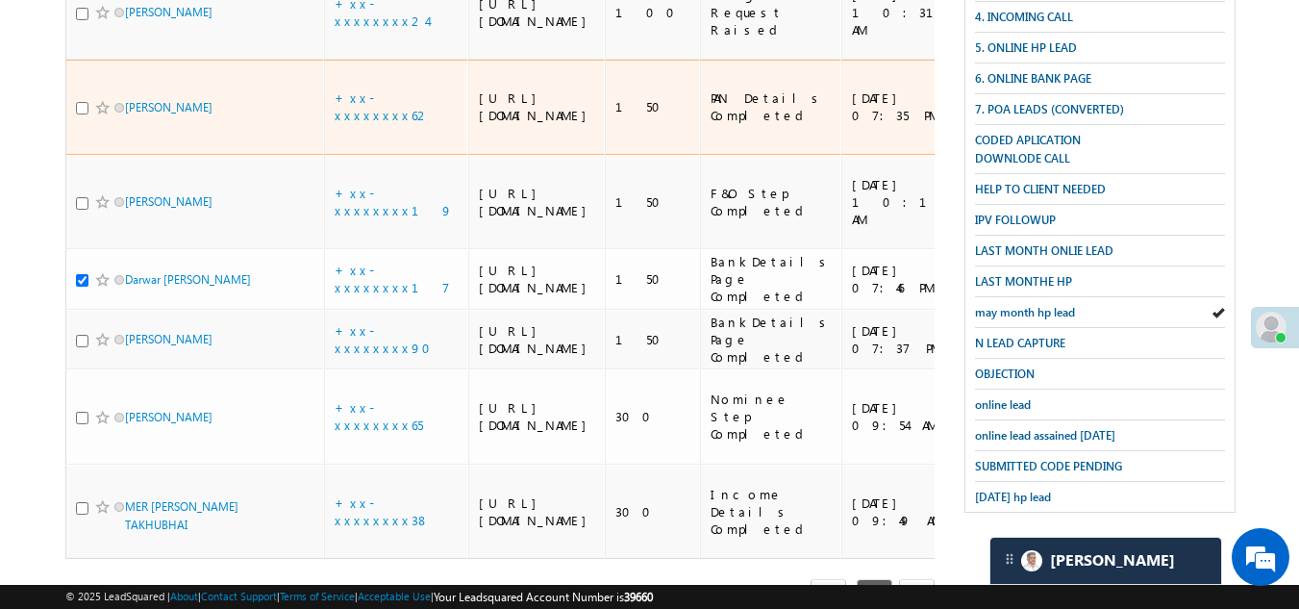
click at [79, 114] on input "checkbox" at bounding box center [82, 108] width 12 height 12
checkbox input "true"
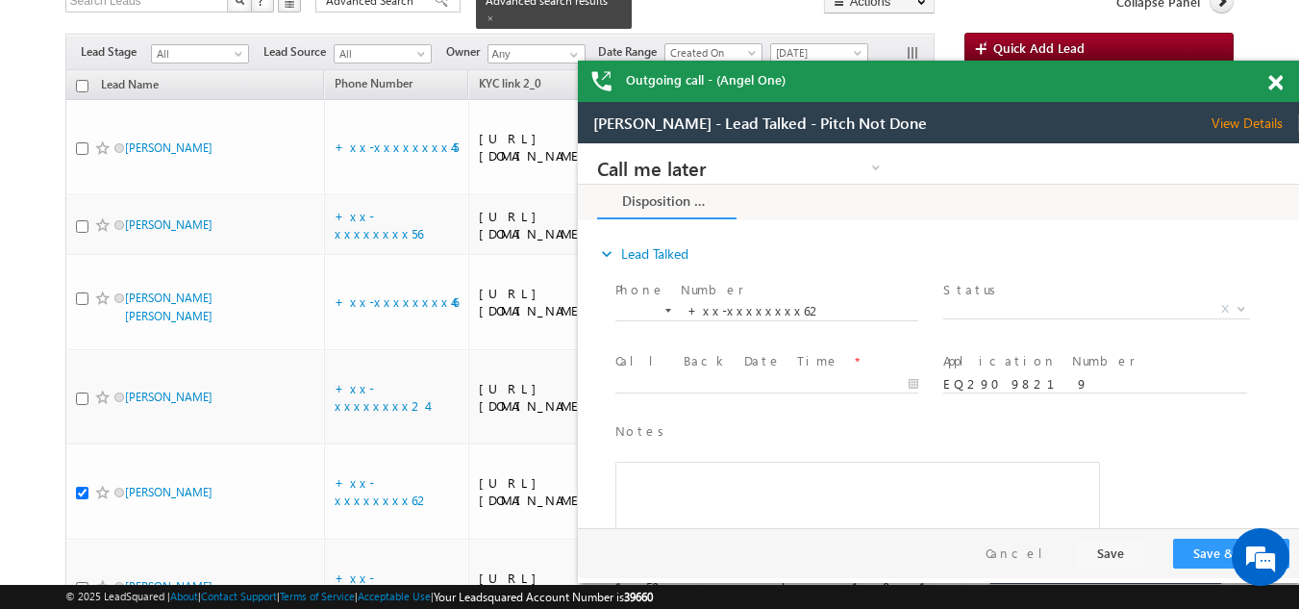
scroll to position [0, 0]
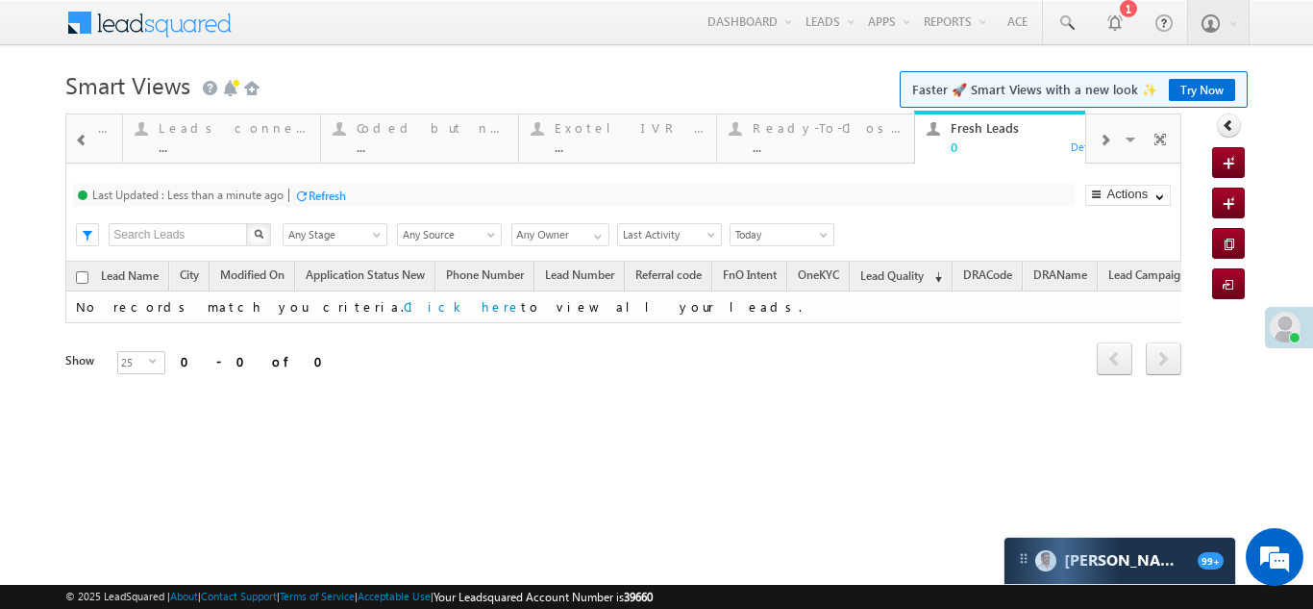
click at [1104, 138] on span at bounding box center [1105, 140] width 12 height 15
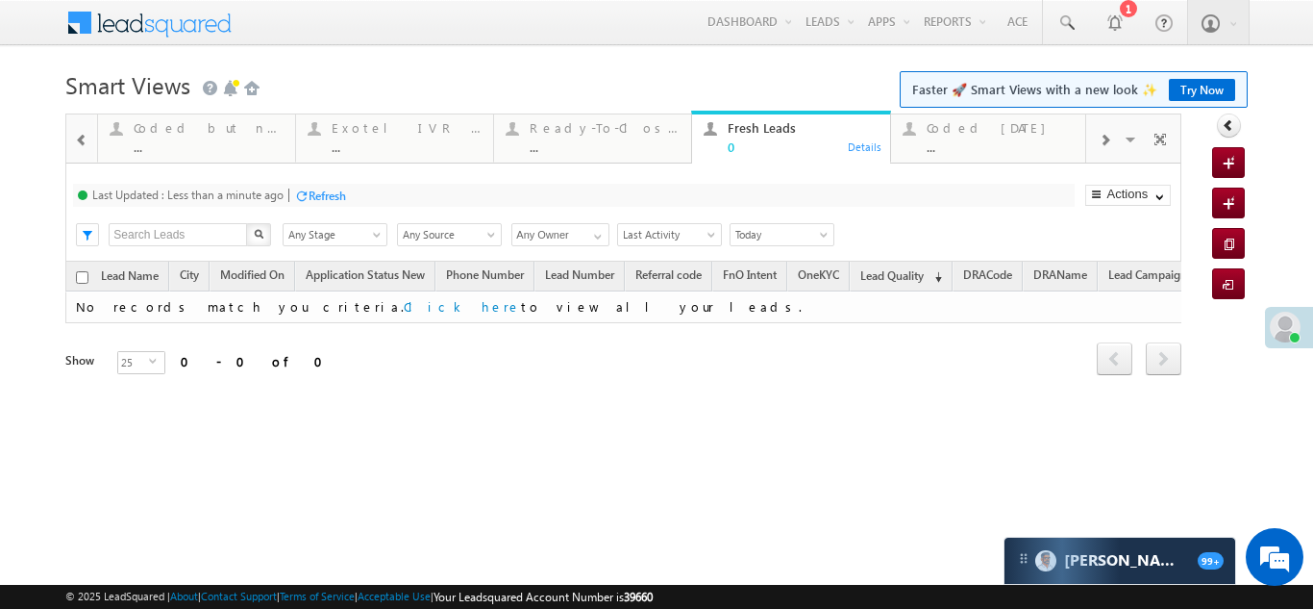
click at [962, 122] on div "Coded Today" at bounding box center [1002, 127] width 150 height 15
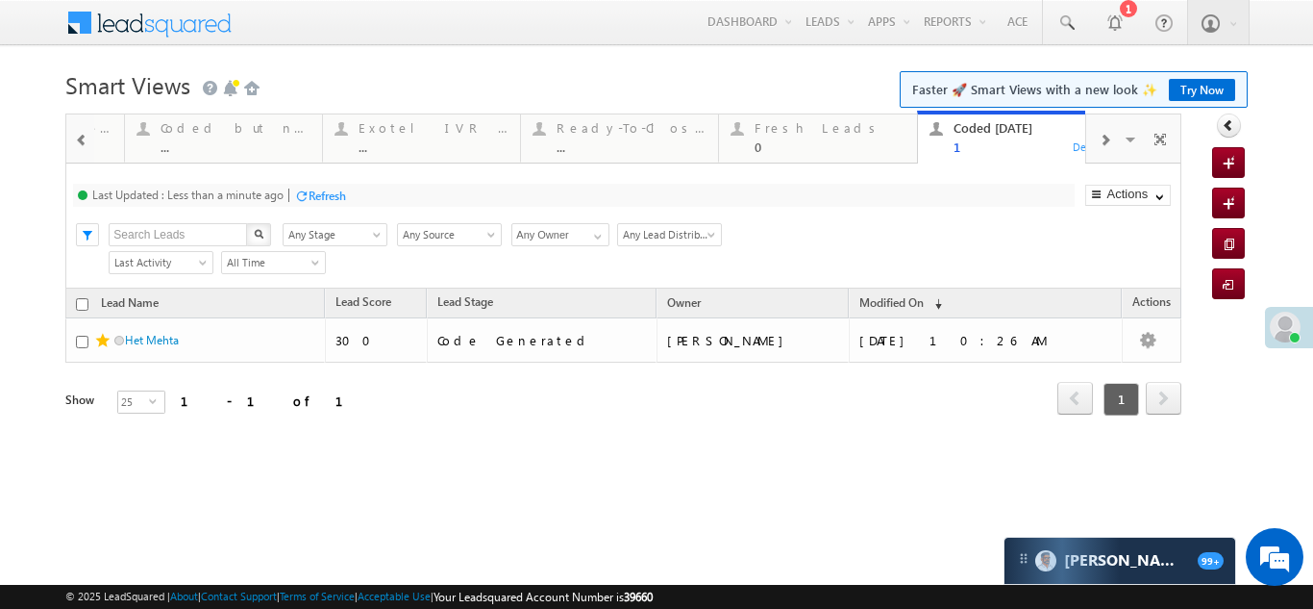
click at [1105, 141] on span at bounding box center [1105, 140] width 12 height 15
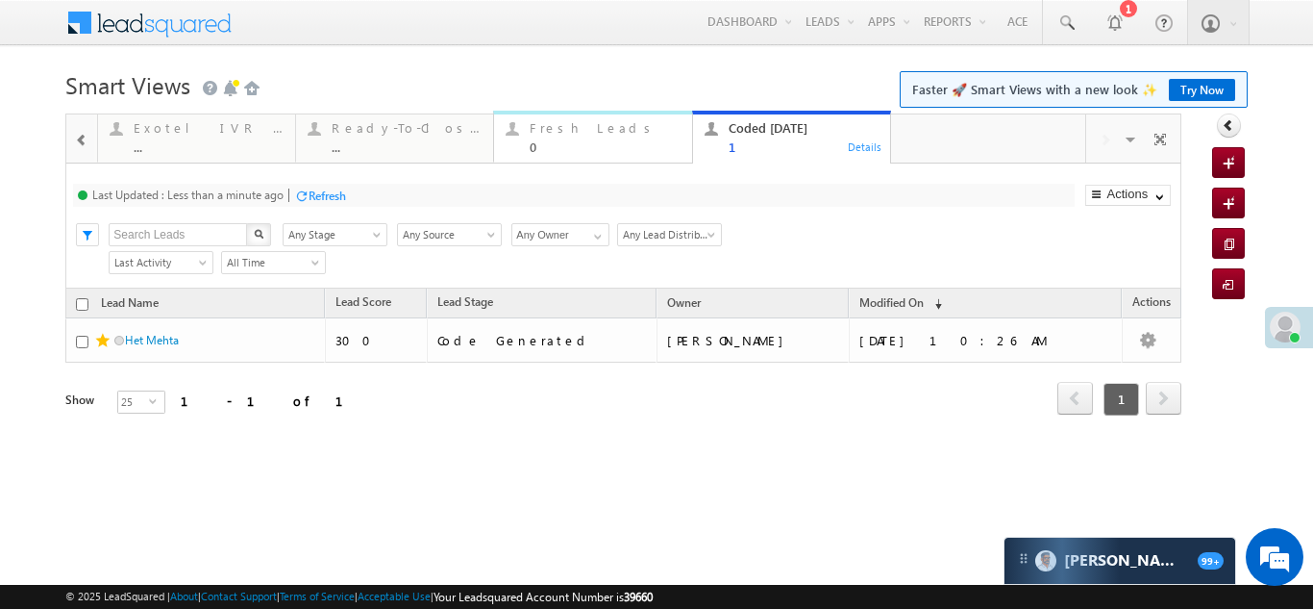
click at [562, 133] on div "Fresh Leads" at bounding box center [605, 127] width 150 height 15
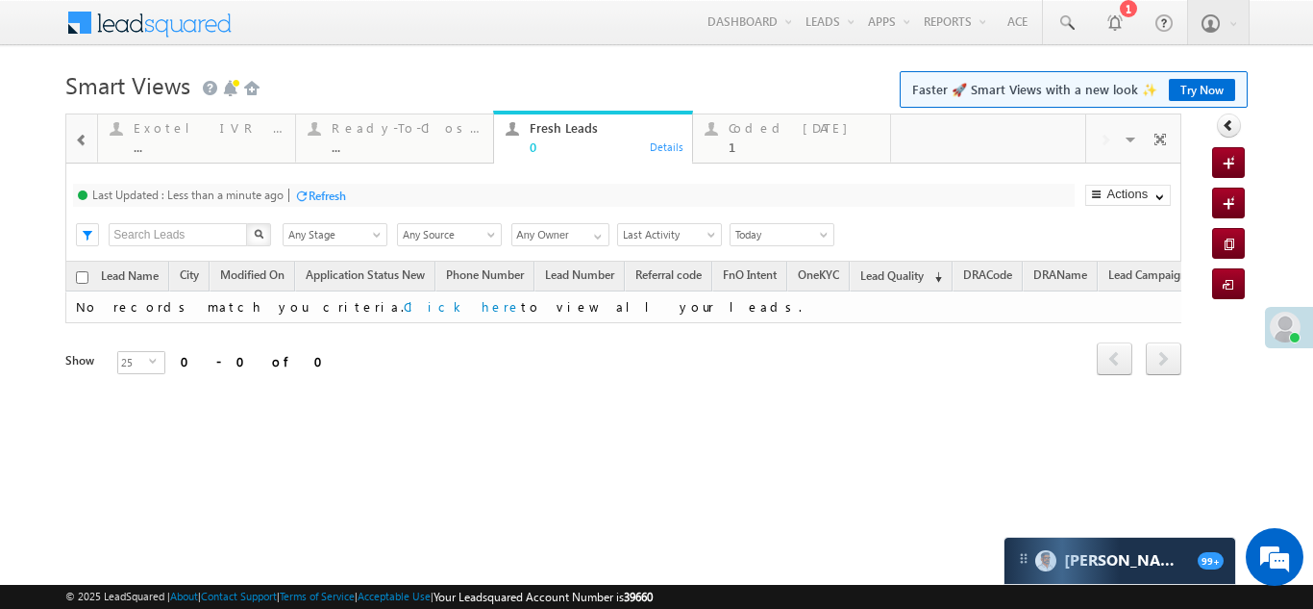
click at [320, 195] on div "Refresh" at bounding box center [327, 195] width 37 height 14
click at [778, 137] on div "Coded Today 1" at bounding box center [804, 134] width 150 height 37
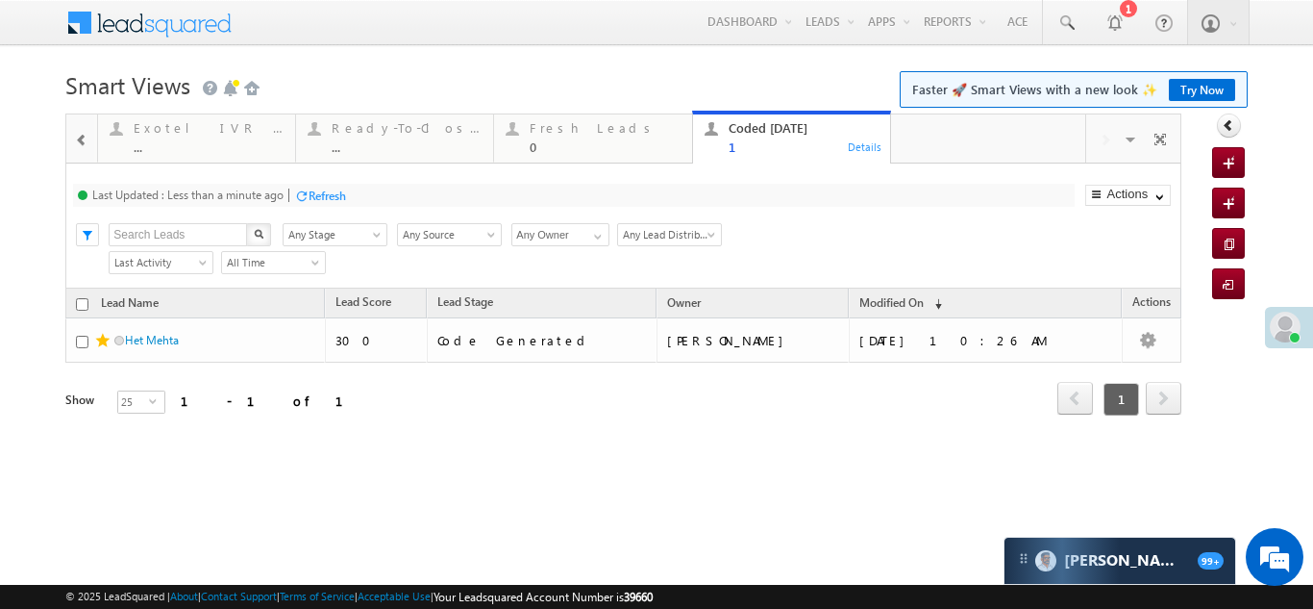
click at [321, 190] on div "Refresh" at bounding box center [327, 195] width 37 height 14
click at [556, 123] on div "Fresh Leads" at bounding box center [605, 127] width 150 height 15
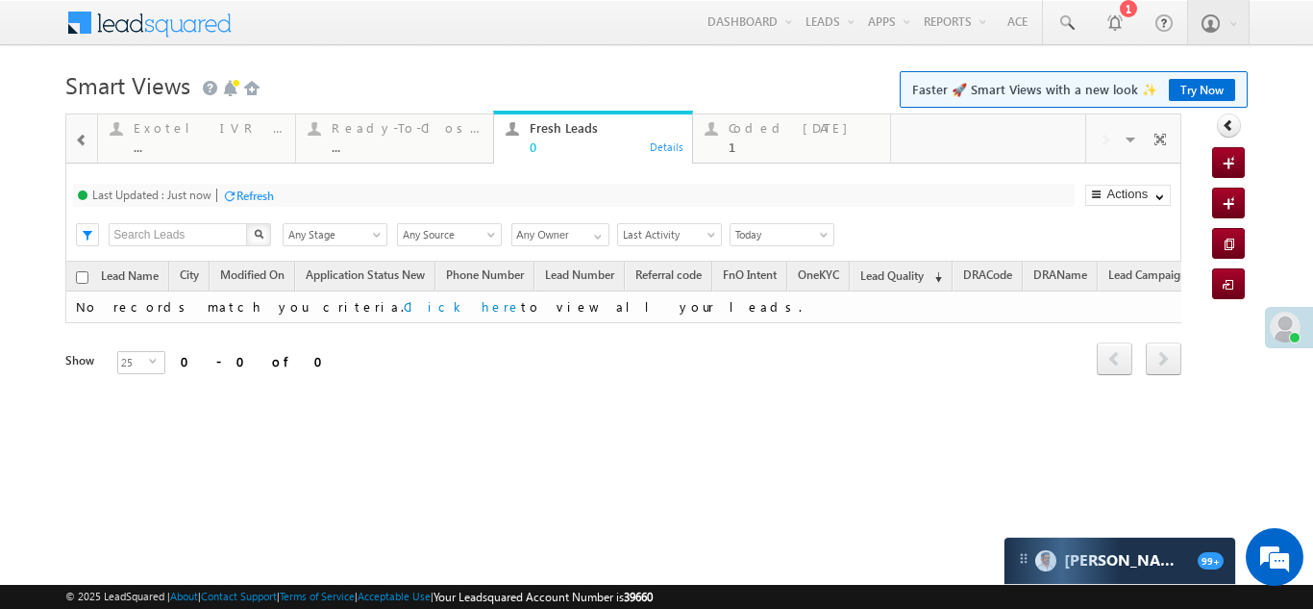
click at [259, 192] on div "Refresh" at bounding box center [255, 195] width 37 height 14
click at [757, 136] on div "Coded Today 1" at bounding box center [804, 134] width 150 height 37
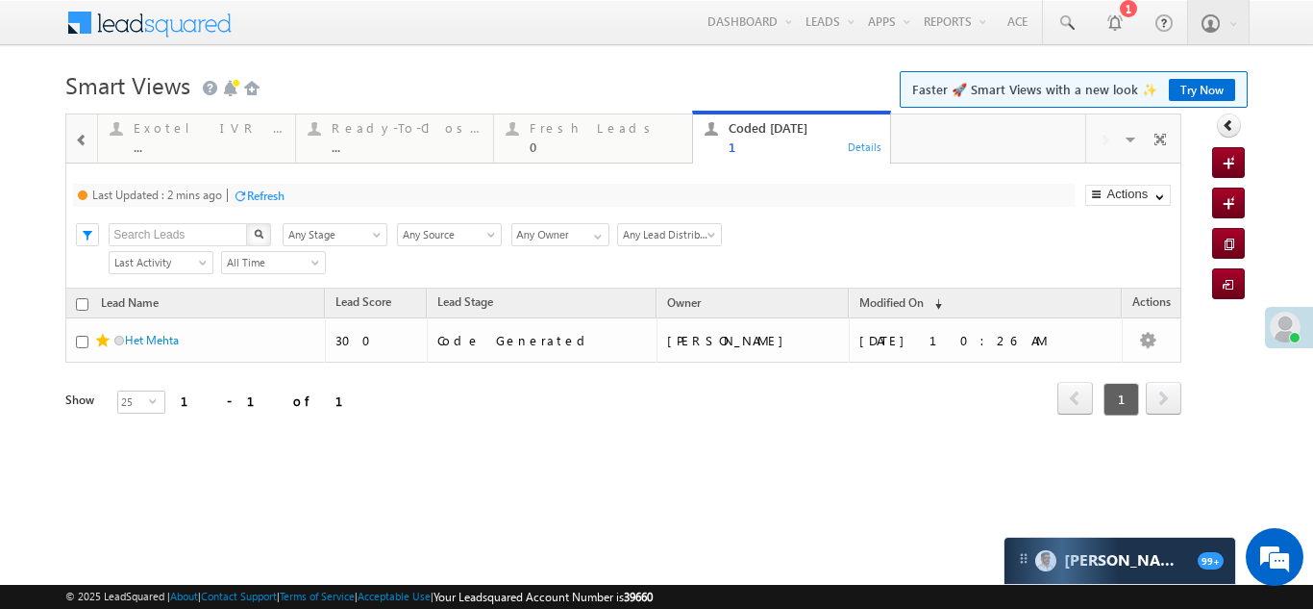
click at [260, 198] on div "Refresh" at bounding box center [265, 195] width 37 height 14
click at [258, 194] on div "Refresh" at bounding box center [255, 195] width 37 height 14
click at [560, 131] on div "Fresh Leads" at bounding box center [605, 127] width 150 height 15
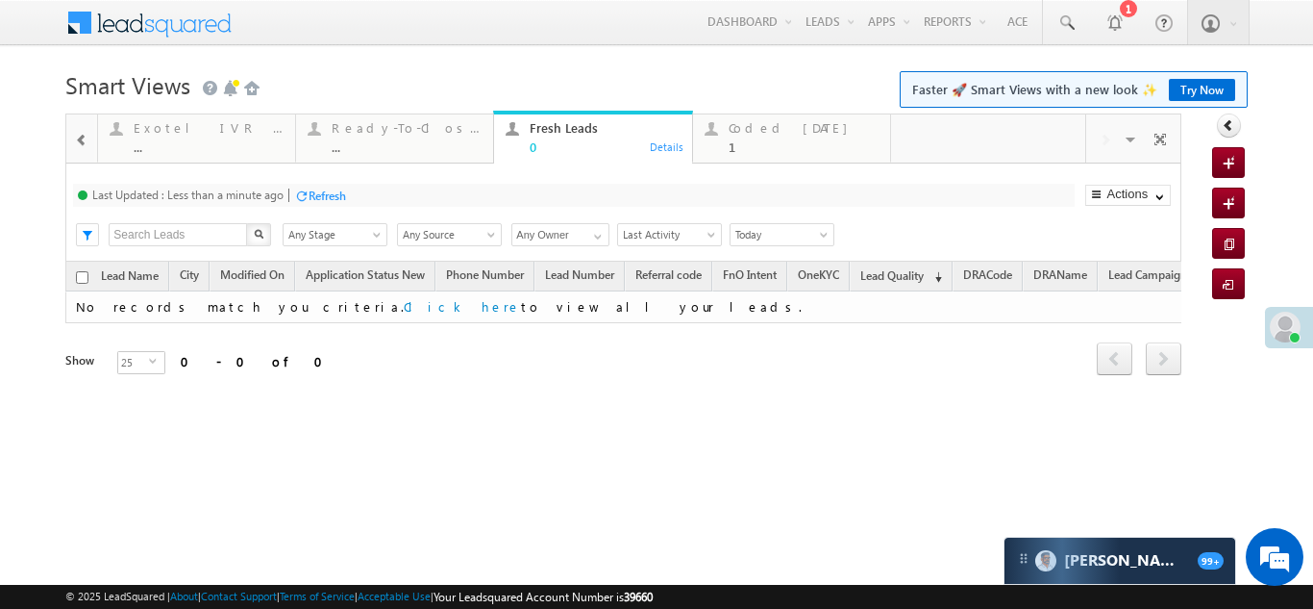
click at [323, 196] on div "Refresh" at bounding box center [327, 195] width 37 height 14
click at [758, 139] on div "1" at bounding box center [804, 146] width 150 height 14
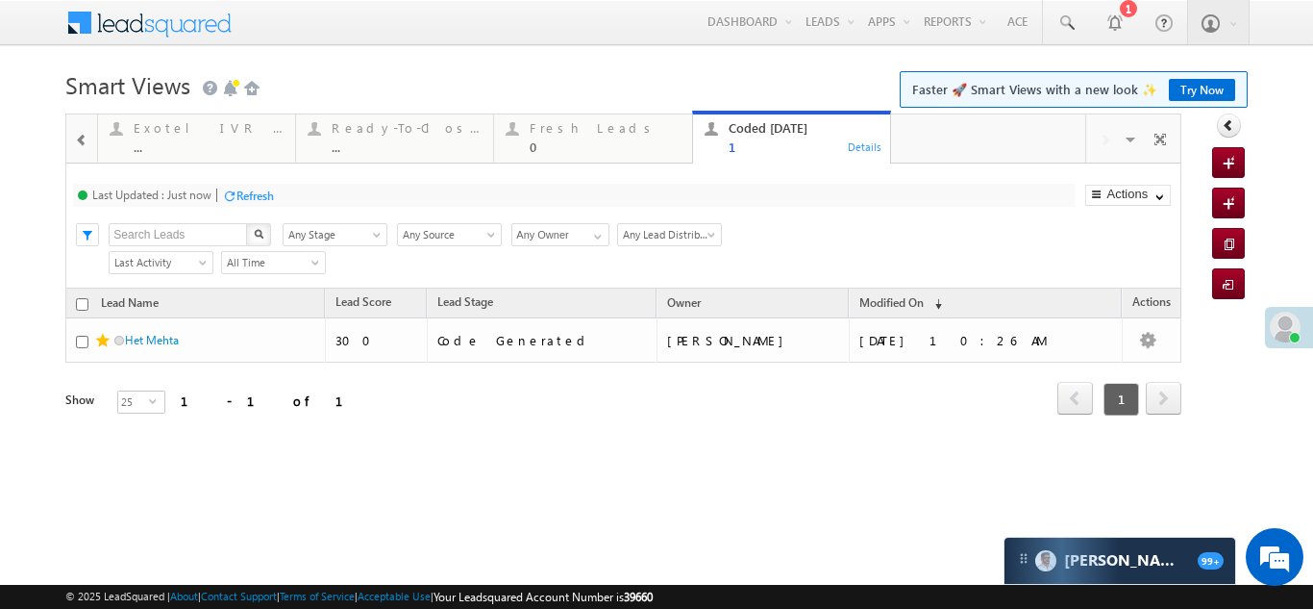
click at [268, 195] on div "Refresh" at bounding box center [255, 195] width 37 height 14
click at [259, 200] on div "Refresh" at bounding box center [255, 195] width 37 height 14
click at [257, 195] on div "Refresh" at bounding box center [255, 195] width 37 height 14
click at [253, 200] on div "Last Updated : Less than a minute ago" at bounding box center [187, 194] width 191 height 14
click at [318, 190] on div "Refresh" at bounding box center [327, 195] width 37 height 14
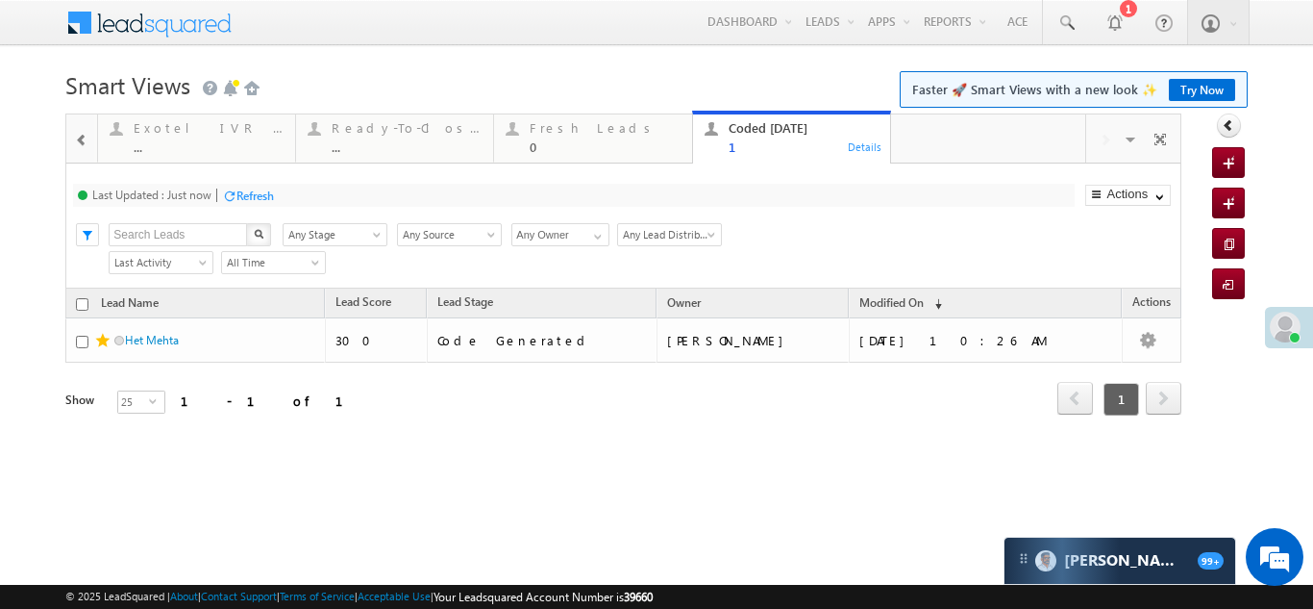
click at [251, 197] on div "Refresh" at bounding box center [255, 195] width 37 height 14
click at [256, 198] on div "Refresh" at bounding box center [255, 195] width 37 height 14
click at [262, 189] on div "Refresh" at bounding box center [255, 195] width 37 height 14
click at [258, 199] on div "Refresh" at bounding box center [255, 195] width 37 height 14
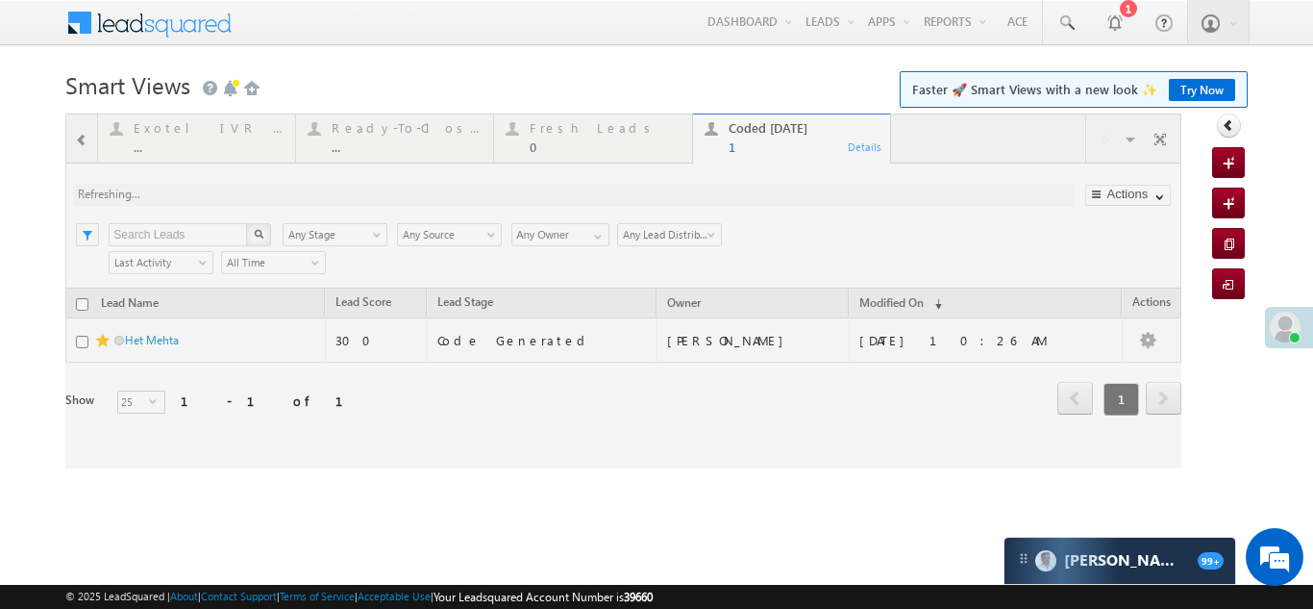
click at [83, 138] on div at bounding box center [623, 290] width 1116 height 355
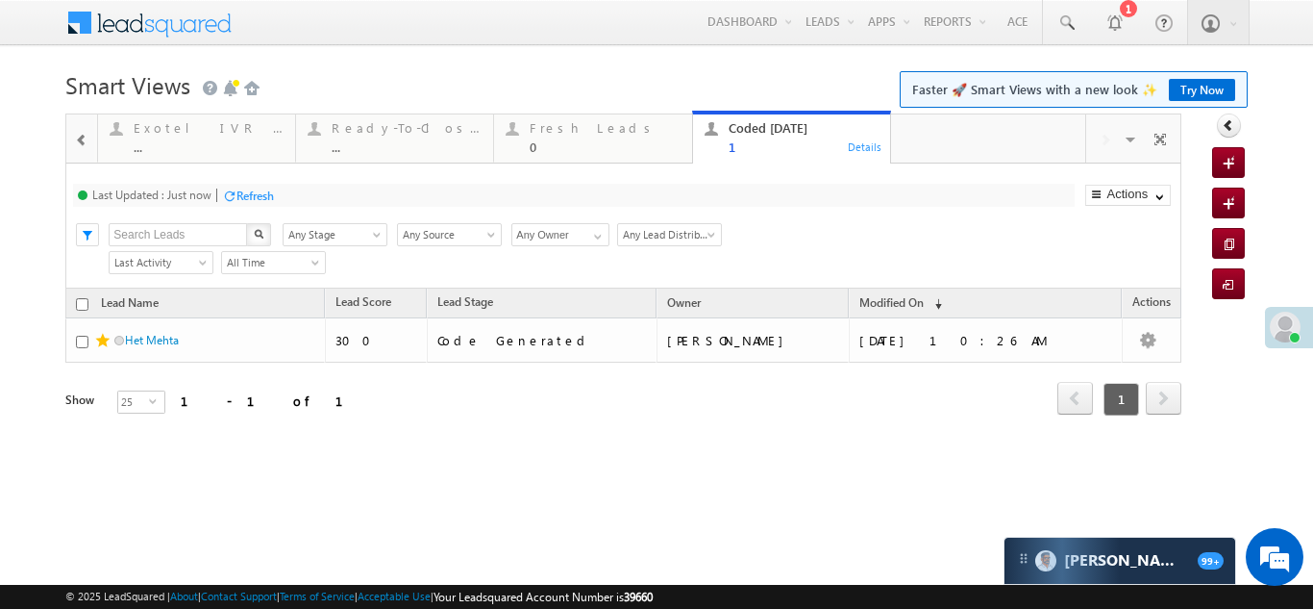
click at [80, 136] on span at bounding box center [81, 140] width 13 height 15
click at [80, 138] on span at bounding box center [81, 140] width 13 height 15
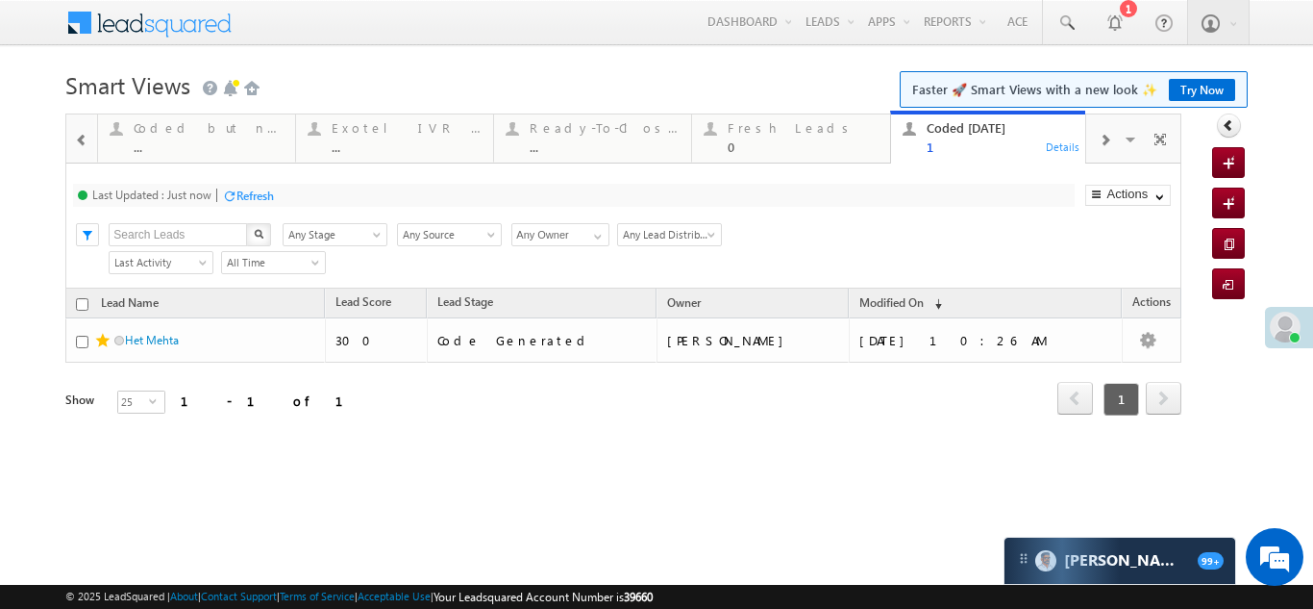
click at [78, 137] on span at bounding box center [81, 140] width 13 height 15
click at [77, 137] on span at bounding box center [81, 140] width 13 height 15
click at [76, 136] on span at bounding box center [81, 140] width 13 height 15
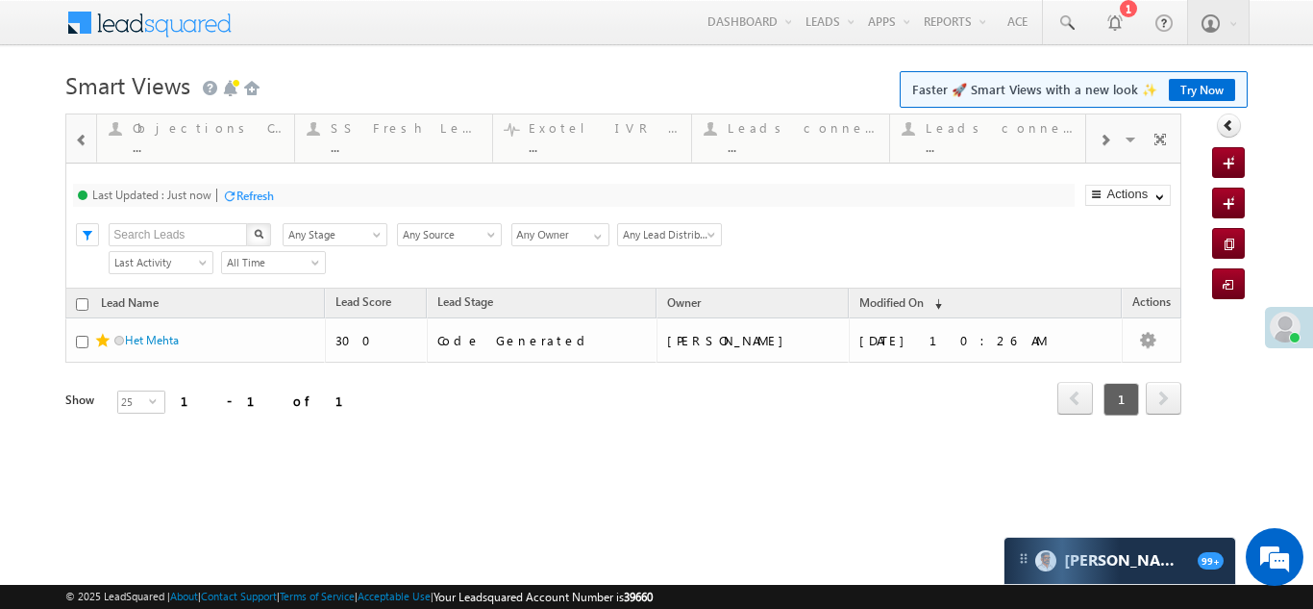
click at [76, 136] on span at bounding box center [81, 140] width 13 height 15
click at [75, 137] on span at bounding box center [81, 140] width 13 height 15
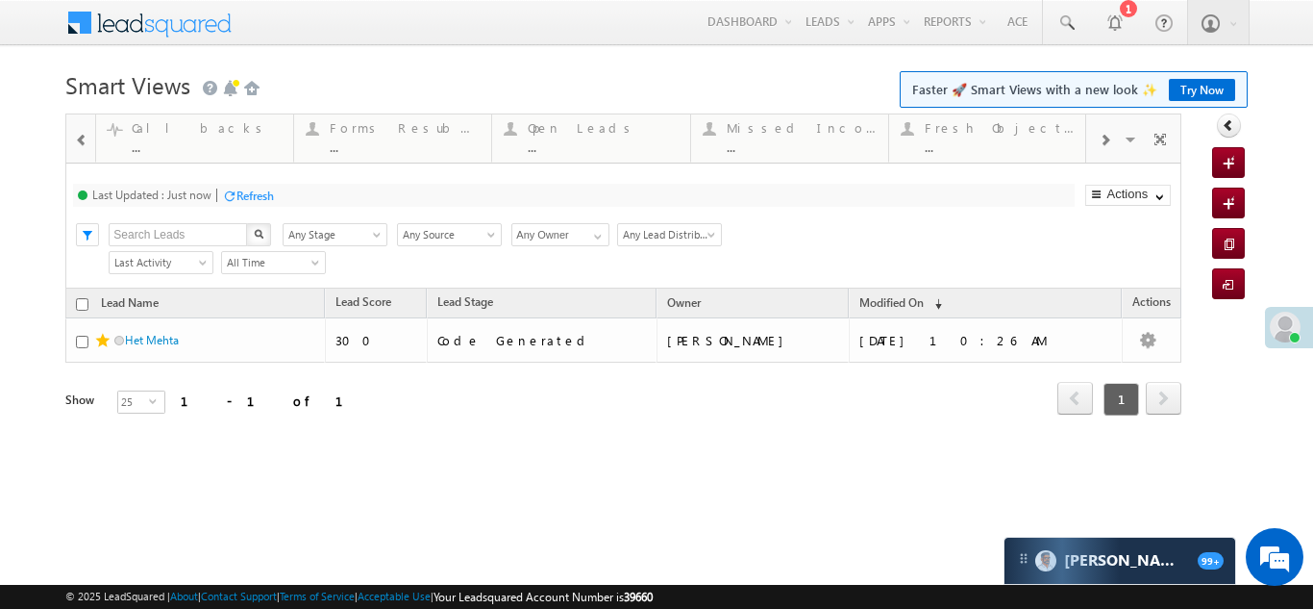
click at [75, 137] on span at bounding box center [81, 140] width 13 height 15
click at [74, 137] on div at bounding box center [81, 138] width 25 height 43
click at [74, 137] on div at bounding box center [80, 137] width 28 height 46
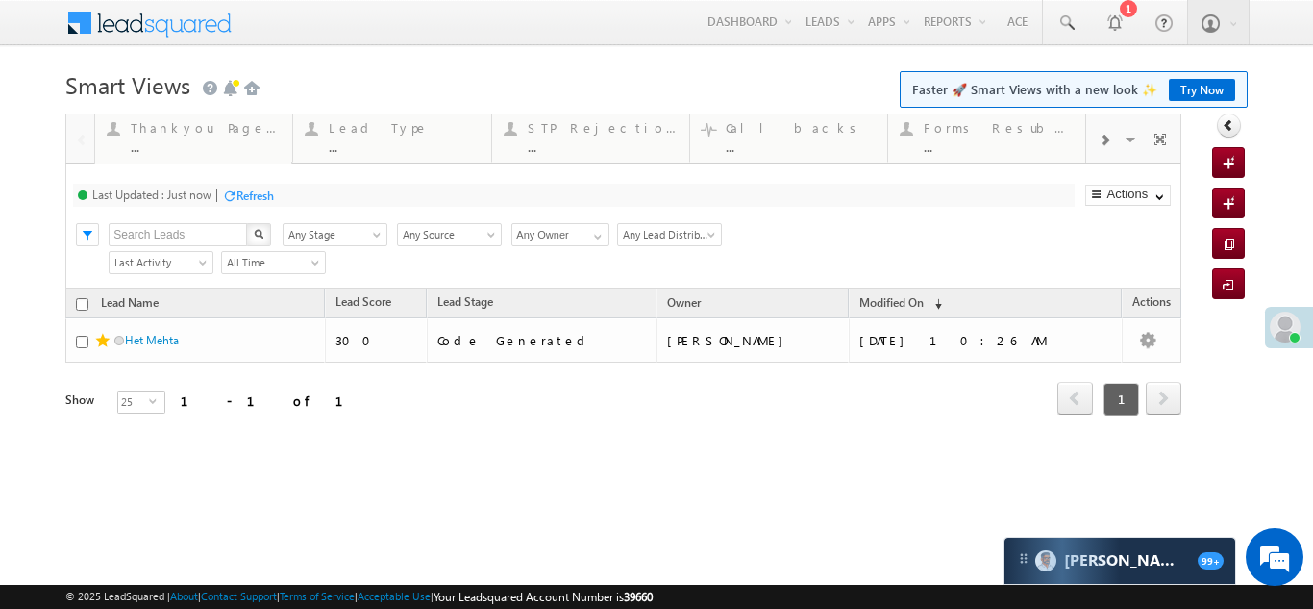
click at [1099, 137] on span at bounding box center [1105, 140] width 12 height 15
click at [1098, 137] on div at bounding box center [1105, 138] width 37 height 43
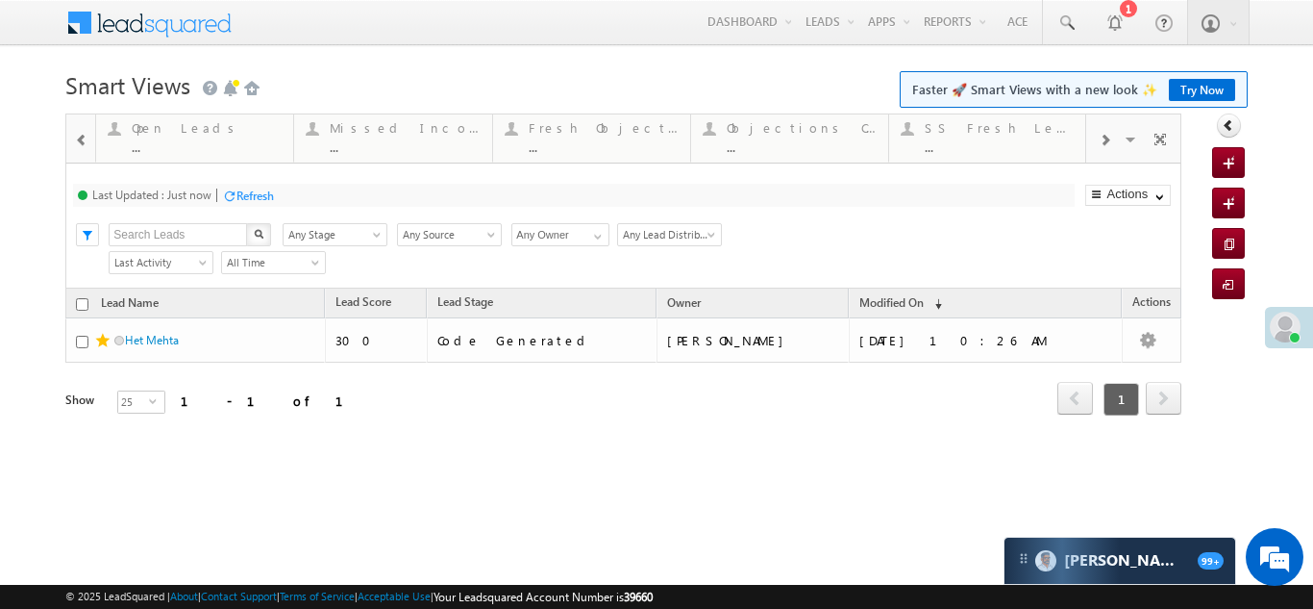
click at [1098, 137] on div at bounding box center [1105, 138] width 37 height 43
click at [1097, 137] on div at bounding box center [1105, 138] width 37 height 43
click at [1106, 137] on span at bounding box center [1105, 140] width 12 height 15
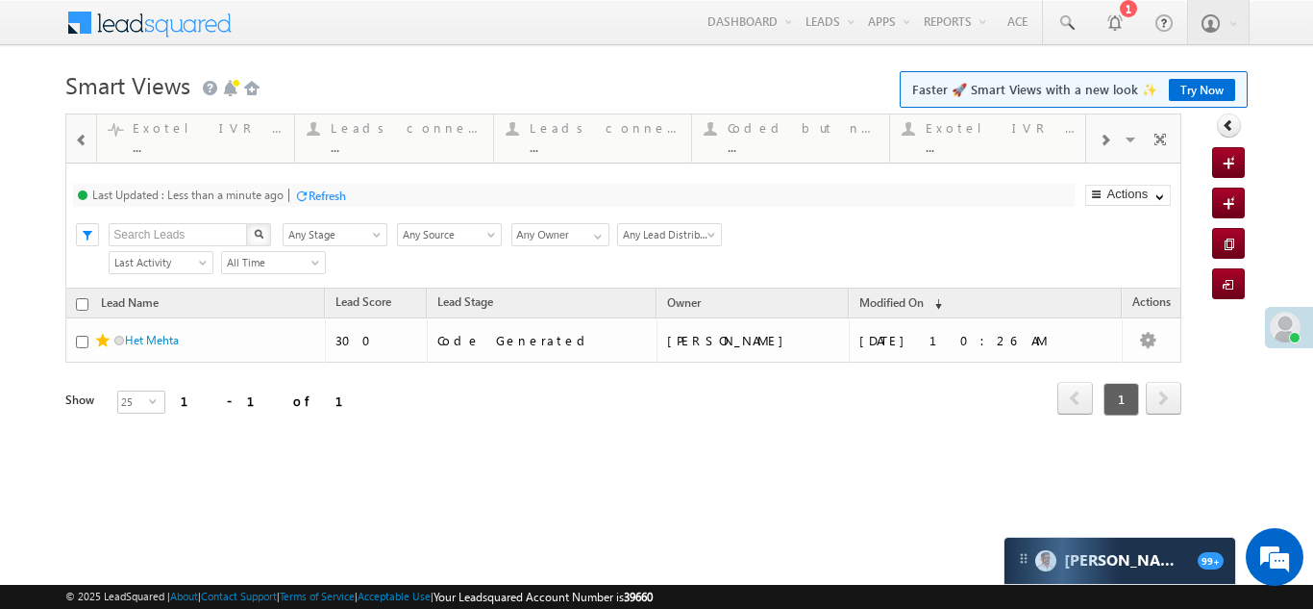
click at [1106, 137] on span at bounding box center [1105, 140] width 12 height 15
click at [1105, 137] on span at bounding box center [1105, 140] width 12 height 15
click at [1104, 137] on span at bounding box center [1105, 140] width 12 height 15
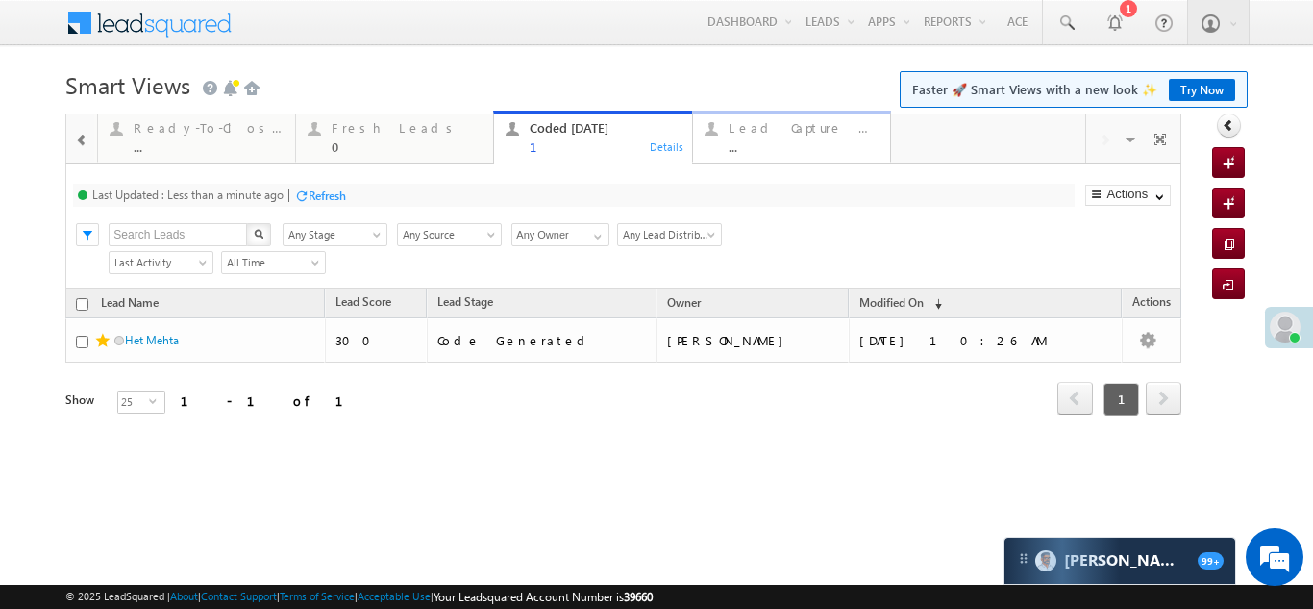
click at [762, 135] on div "Lead Capture [DATE]" at bounding box center [803, 127] width 149 height 15
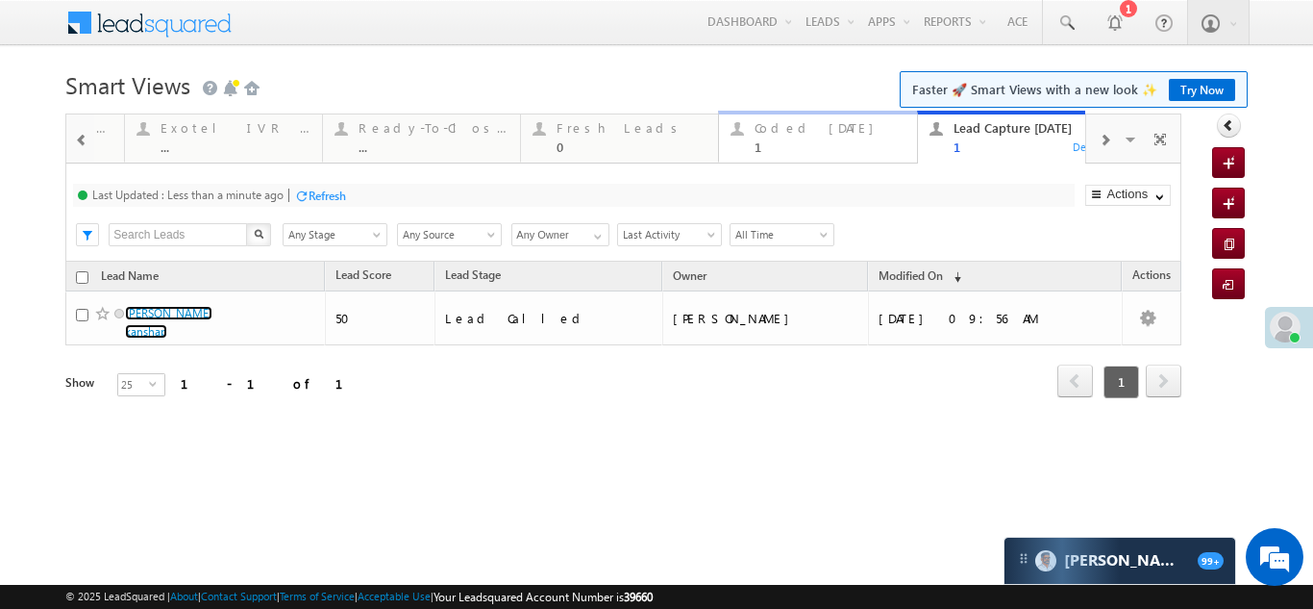
click at [817, 132] on div "Coded Today" at bounding box center [830, 127] width 150 height 15
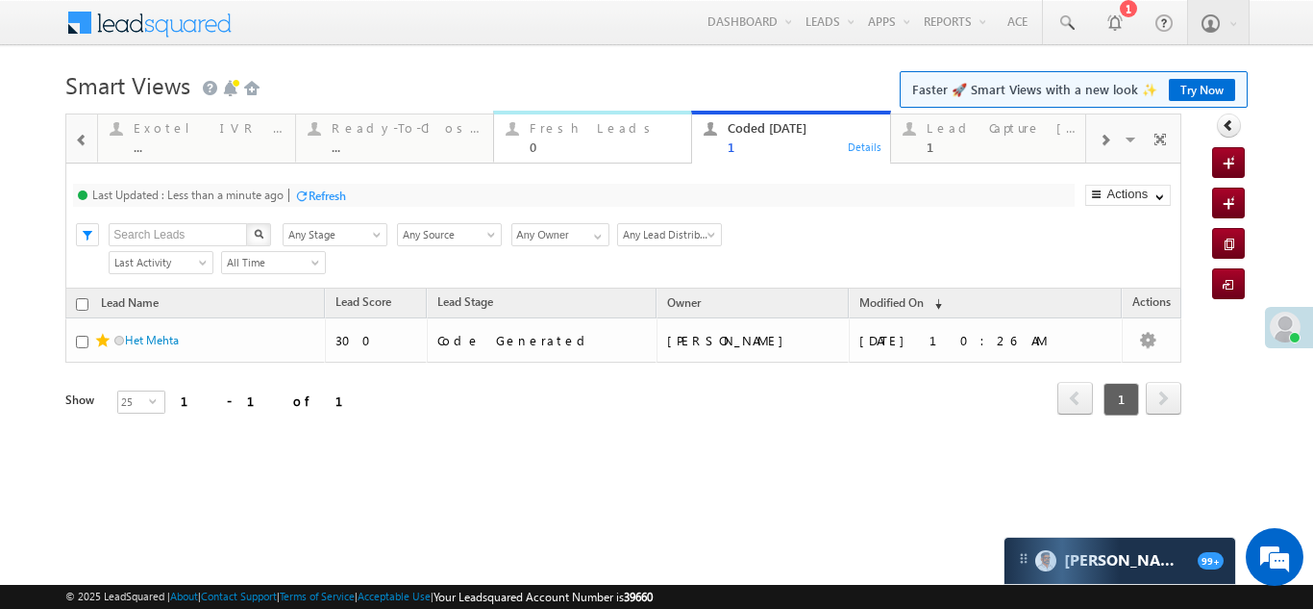
click at [548, 135] on div "Fresh Leads" at bounding box center [605, 127] width 150 height 15
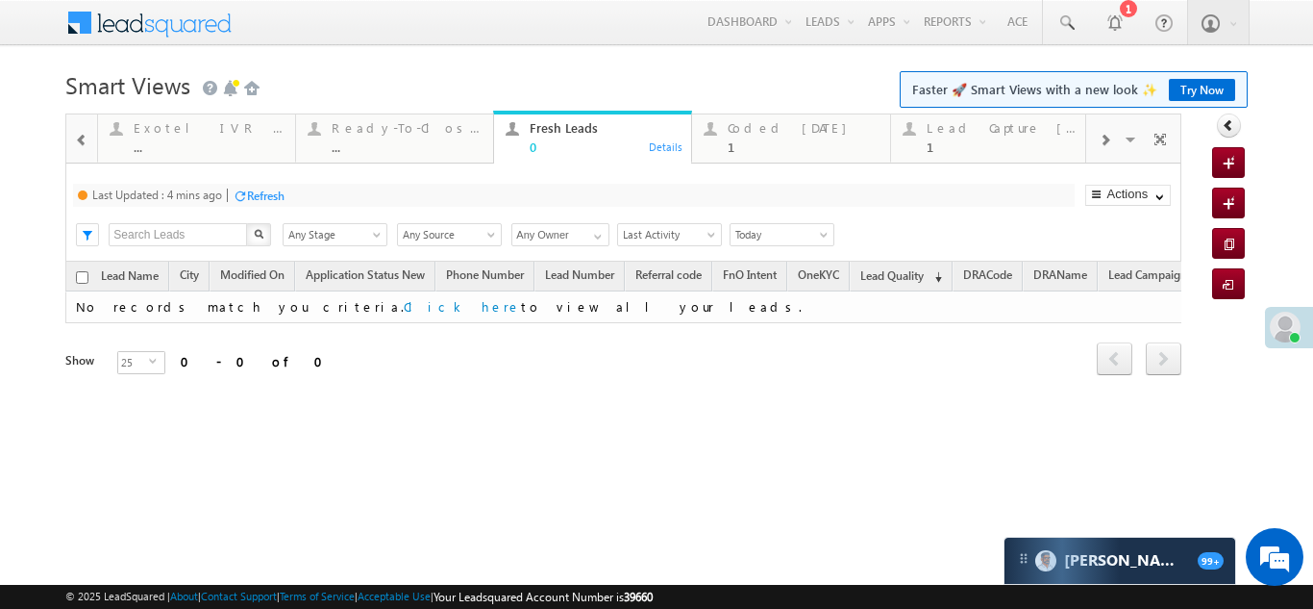
click at [267, 197] on div "Refresh" at bounding box center [265, 195] width 37 height 14
click at [76, 143] on span at bounding box center [81, 140] width 13 height 15
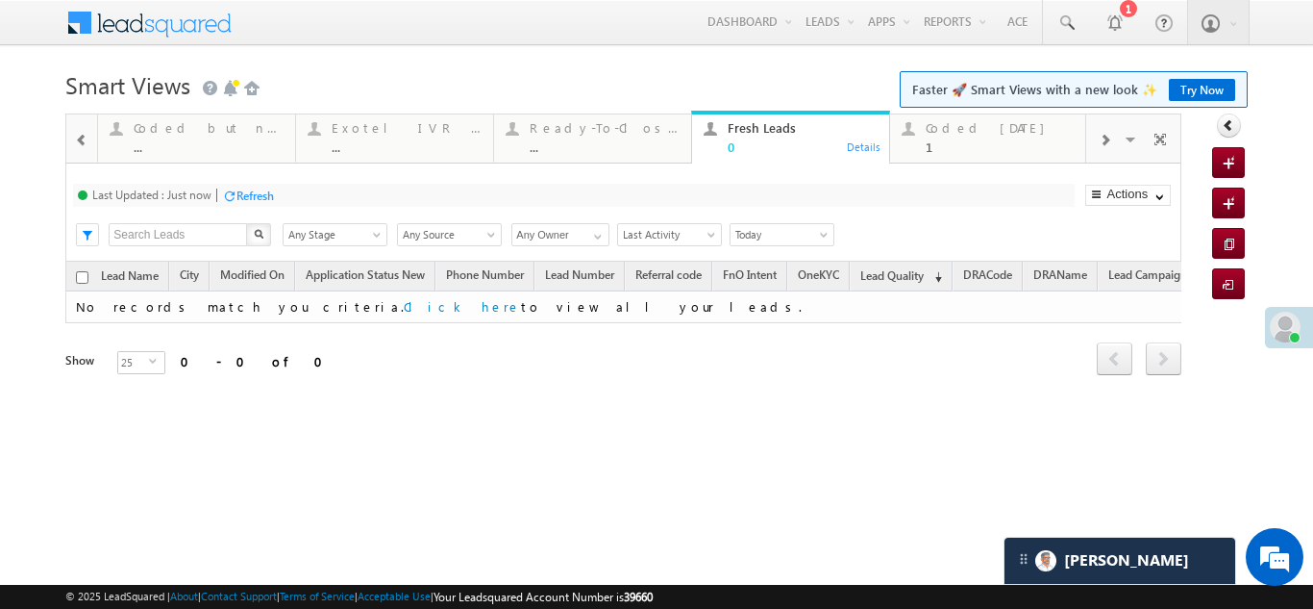
click at [75, 143] on span at bounding box center [81, 140] width 13 height 15
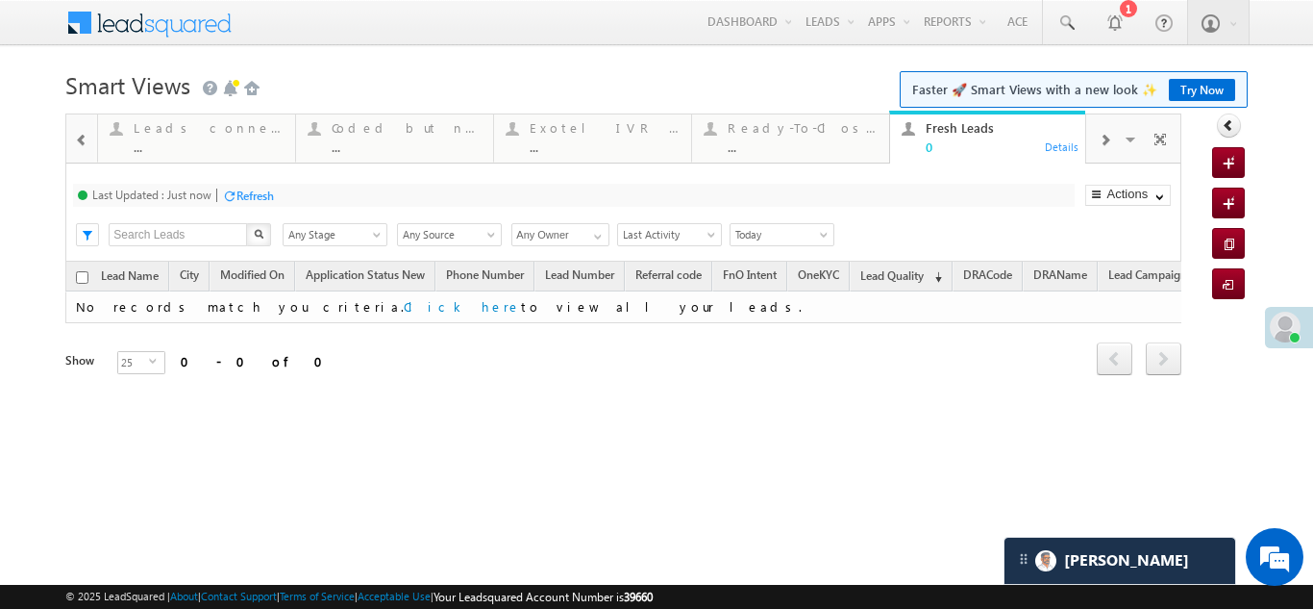
click at [75, 143] on span at bounding box center [81, 140] width 13 height 15
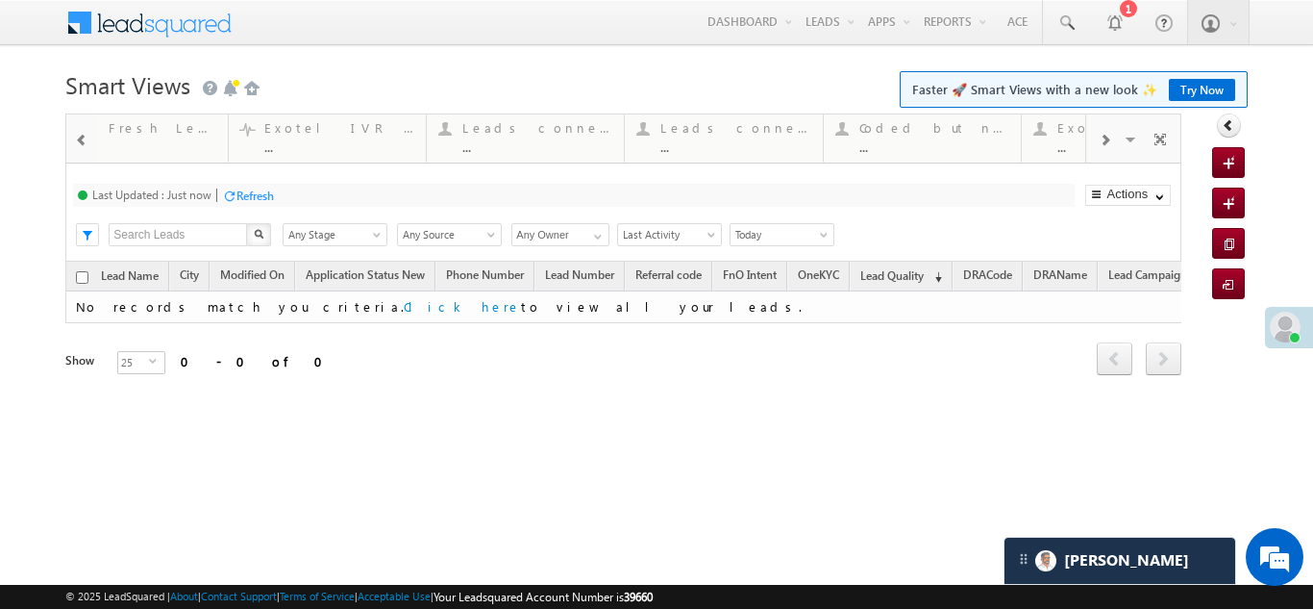
click at [75, 143] on span at bounding box center [81, 140] width 13 height 15
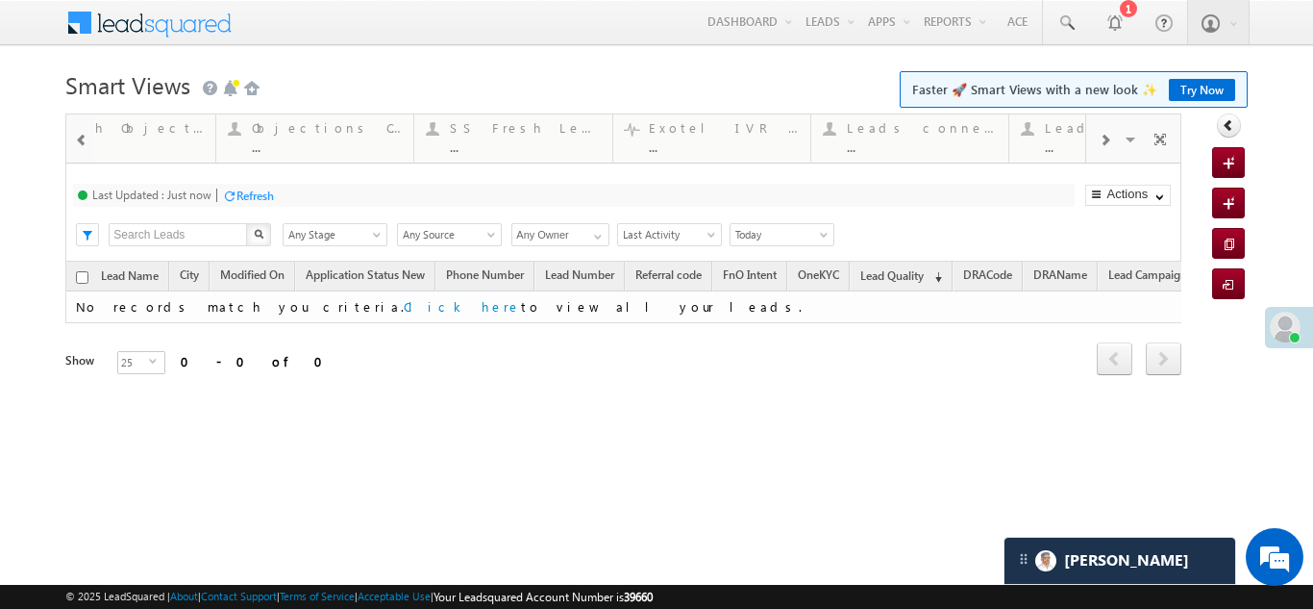
click at [75, 143] on span at bounding box center [81, 140] width 13 height 15
click at [74, 143] on div at bounding box center [81, 138] width 25 height 43
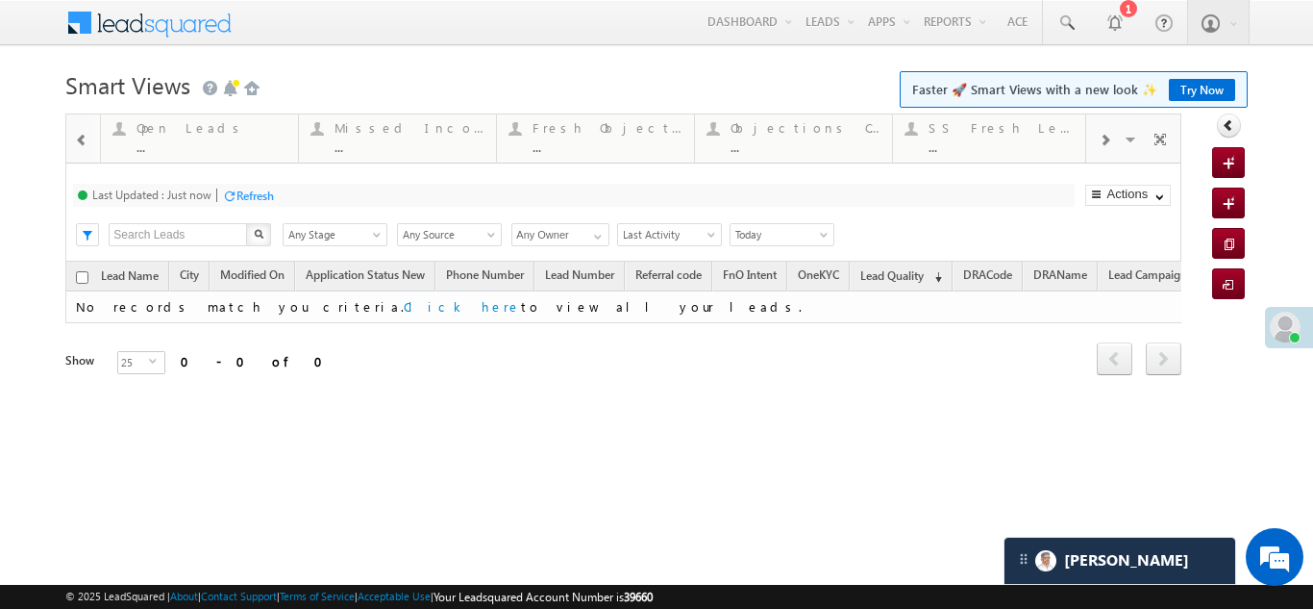
click at [74, 143] on div at bounding box center [81, 138] width 25 height 43
click at [74, 144] on div at bounding box center [81, 138] width 25 height 43
click at [76, 143] on span at bounding box center [81, 140] width 13 height 15
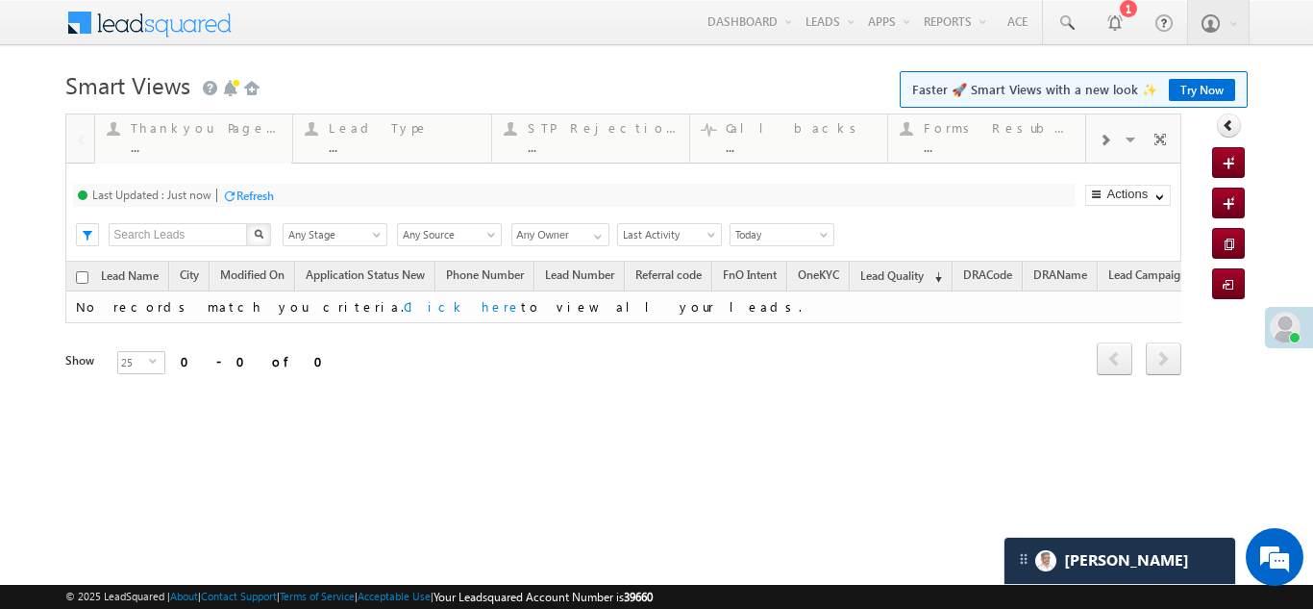
click at [76, 143] on div at bounding box center [80, 137] width 28 height 46
click at [1128, 137] on span at bounding box center [1132, 142] width 19 height 40
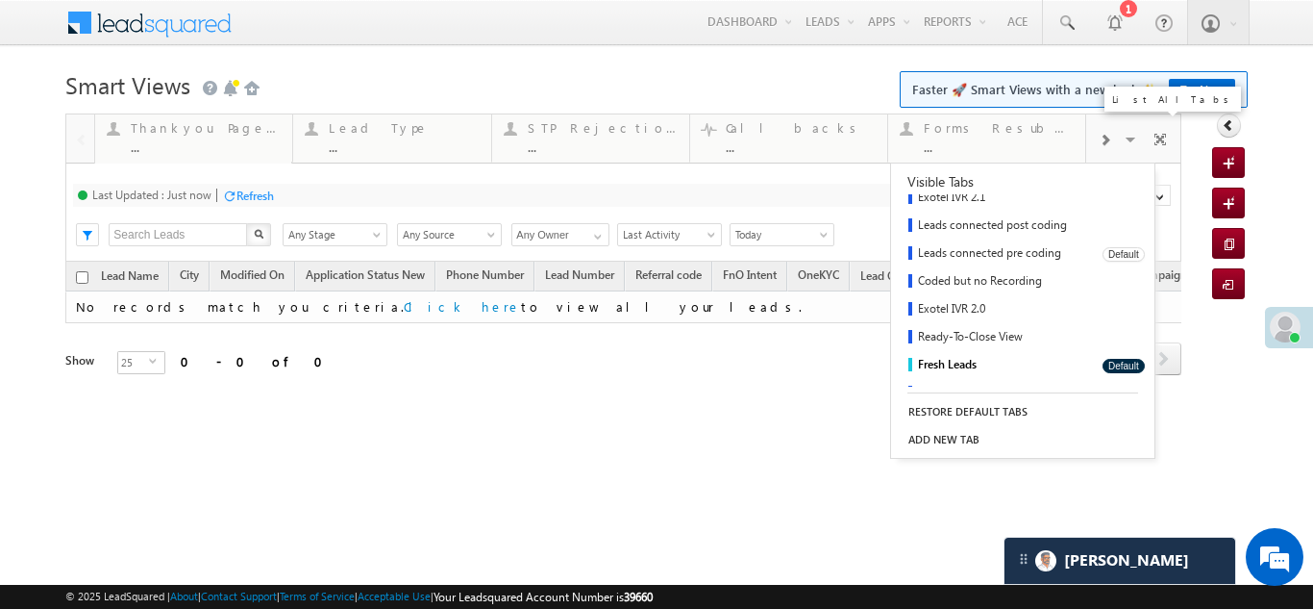
scroll to position [365, 0]
click at [956, 364] on link "Coded MTD" at bounding box center [990, 373] width 198 height 28
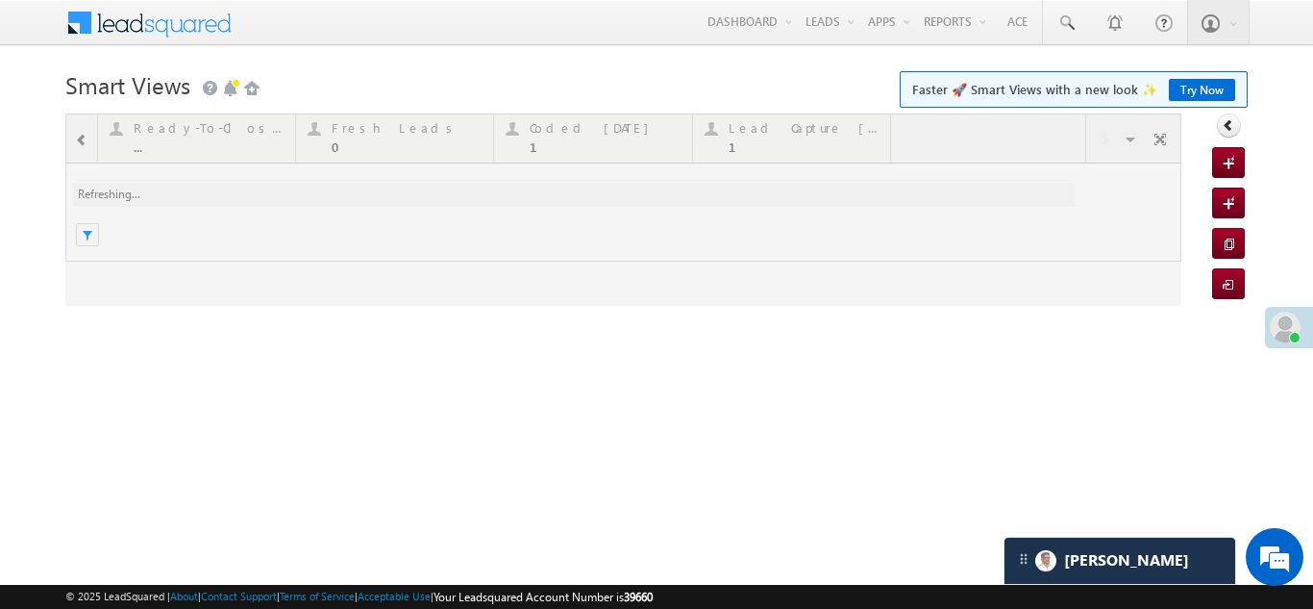
scroll to position [0, 0]
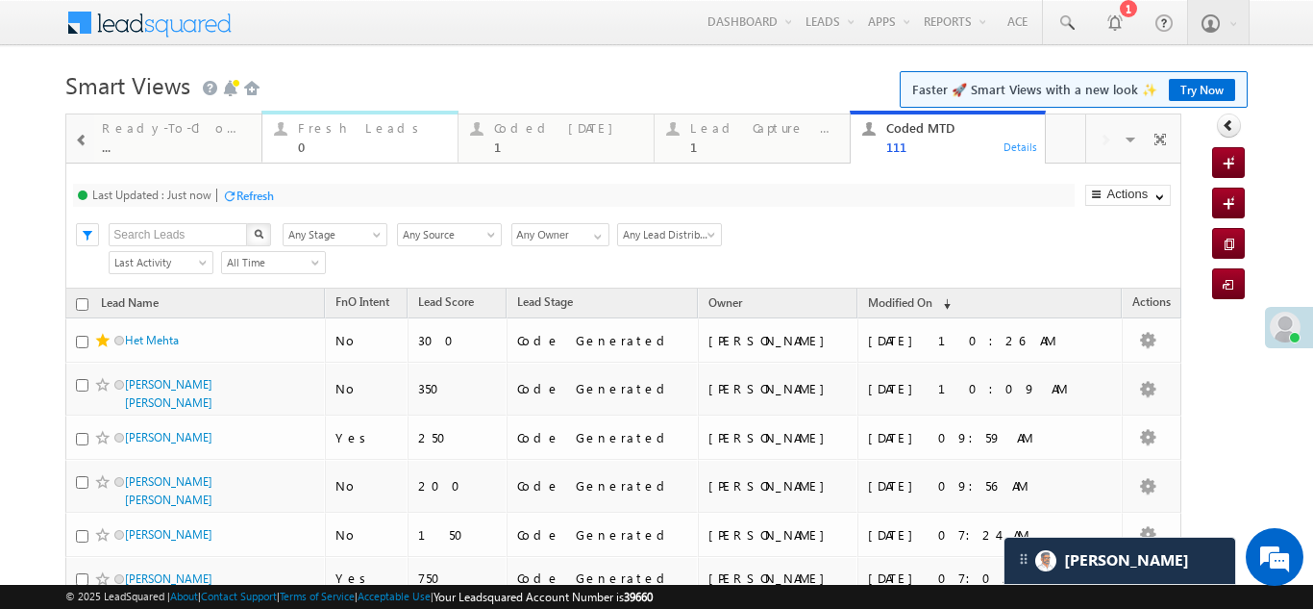
click at [346, 125] on div "Fresh Leads" at bounding box center [372, 127] width 148 height 15
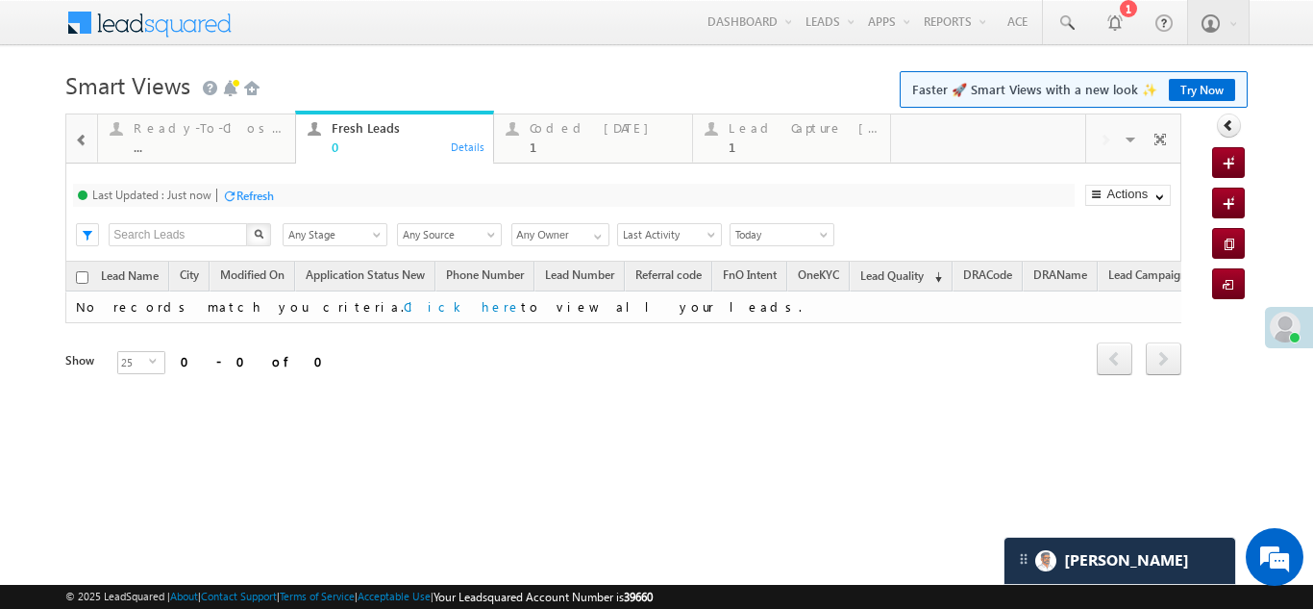
click at [266, 192] on div "Refresh" at bounding box center [255, 195] width 37 height 14
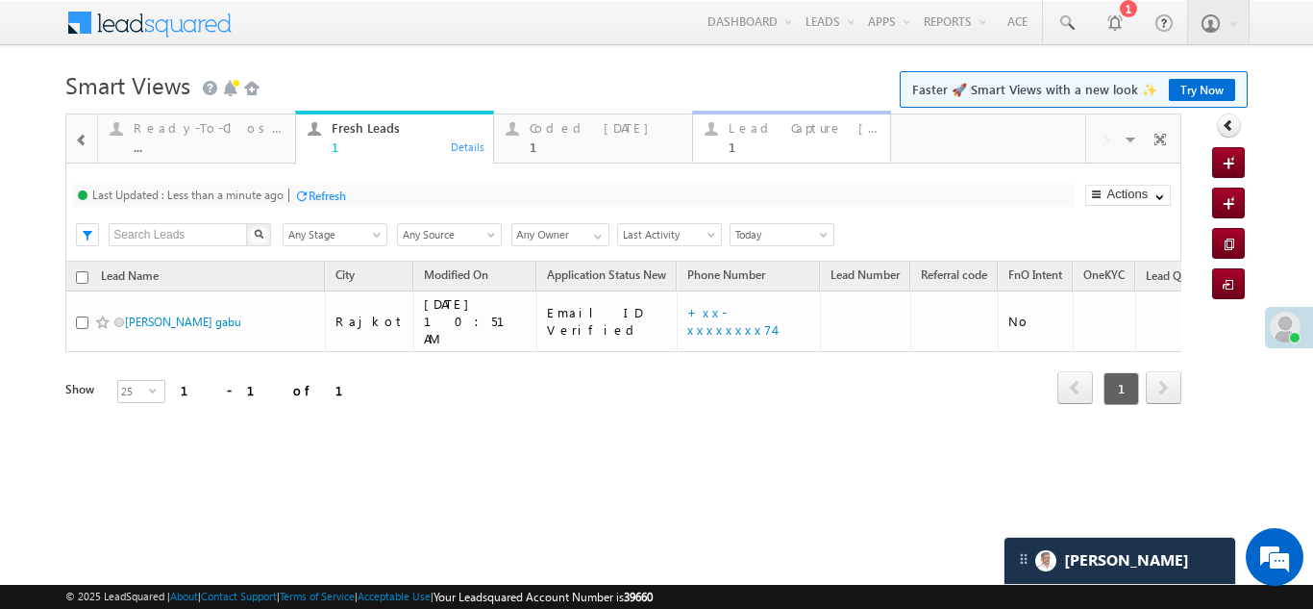
click at [788, 131] on div "Lead Capture [DATE]" at bounding box center [804, 127] width 150 height 15
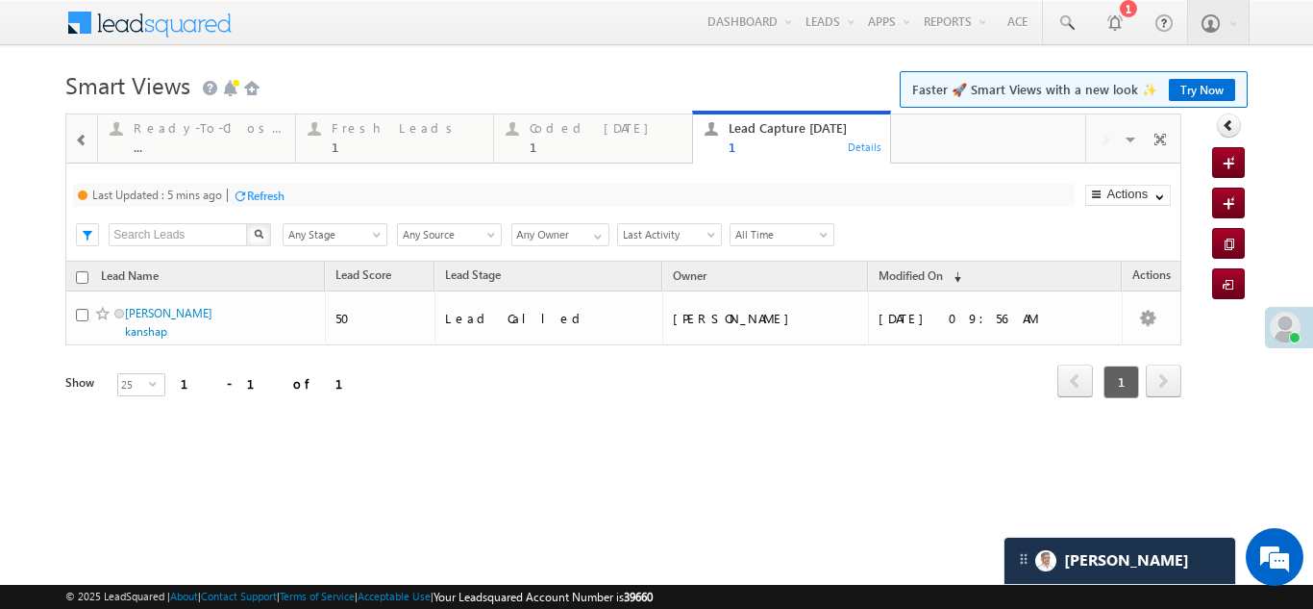
click at [279, 195] on div "Refresh" at bounding box center [265, 195] width 37 height 14
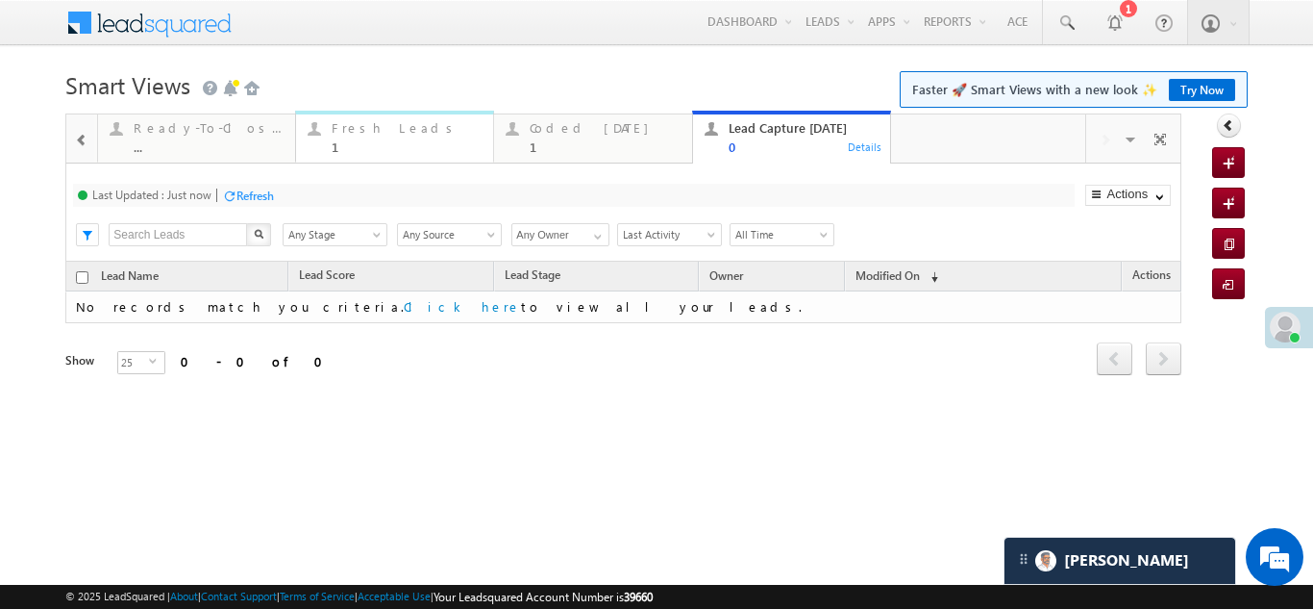
click at [351, 127] on div "Fresh Leads" at bounding box center [407, 127] width 150 height 15
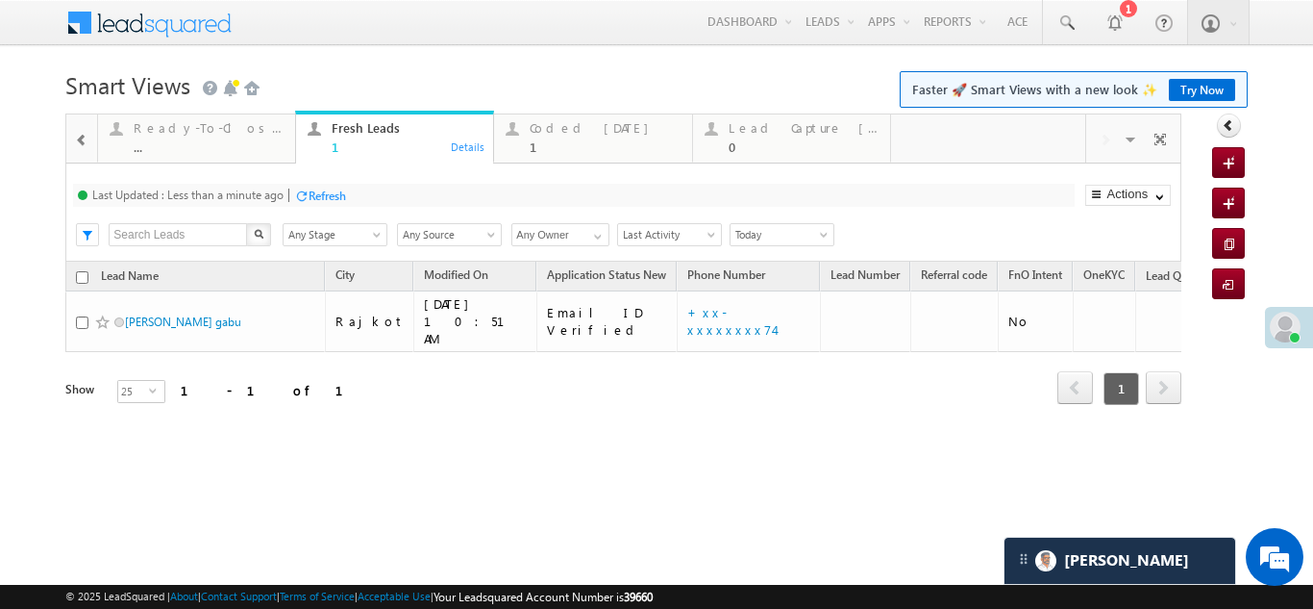
click at [329, 191] on div "Refresh" at bounding box center [327, 195] width 37 height 14
click at [566, 136] on div "Coded Today 1" at bounding box center [605, 134] width 150 height 37
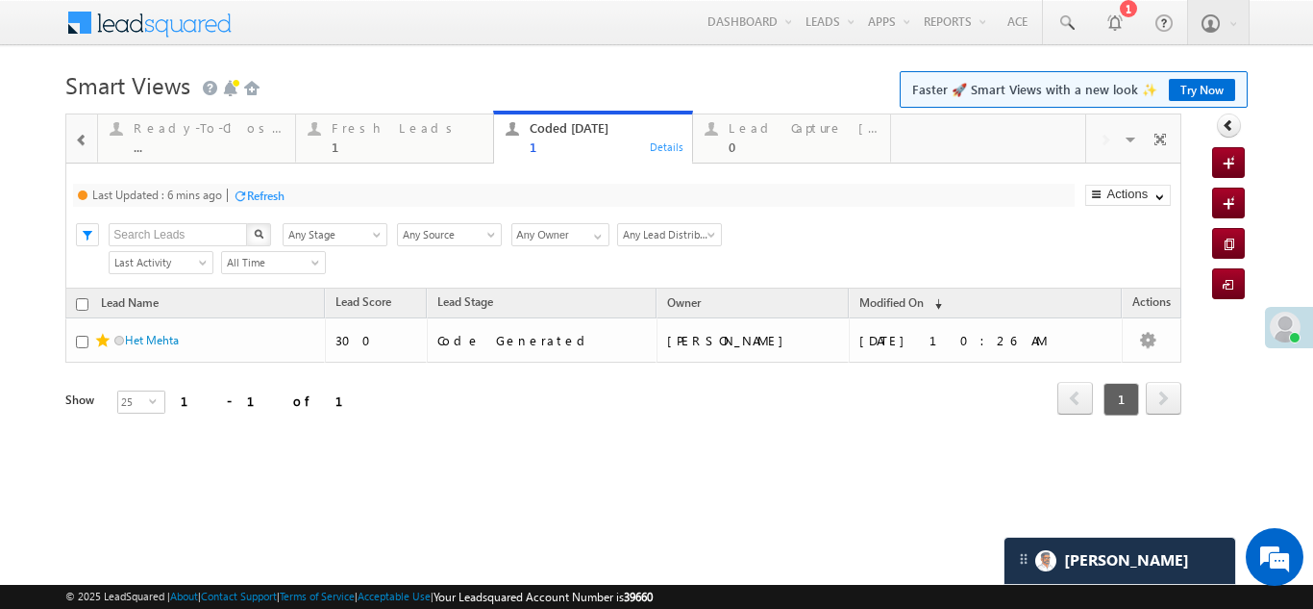
click at [261, 195] on div "Refresh" at bounding box center [265, 195] width 37 height 14
click at [349, 126] on div "Fresh Leads" at bounding box center [407, 127] width 150 height 15
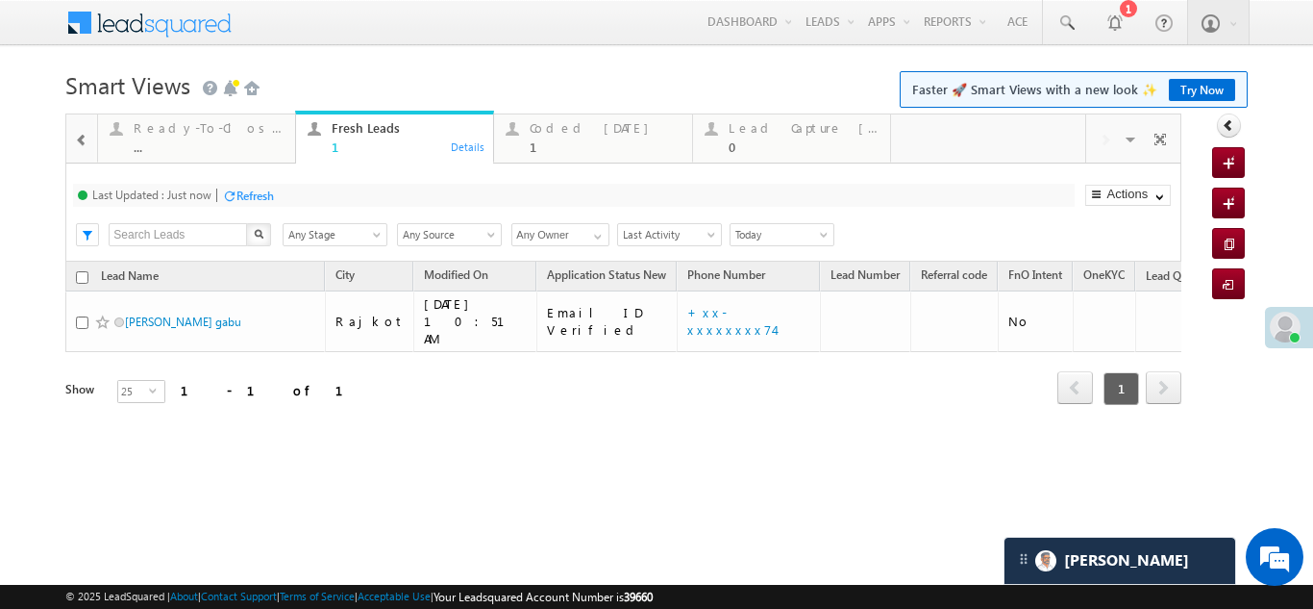
click at [250, 192] on div "Refresh" at bounding box center [255, 195] width 37 height 14
click at [254, 190] on div "Refresh" at bounding box center [255, 195] width 37 height 14
click at [562, 136] on div "Coded Today 1" at bounding box center [605, 134] width 150 height 37
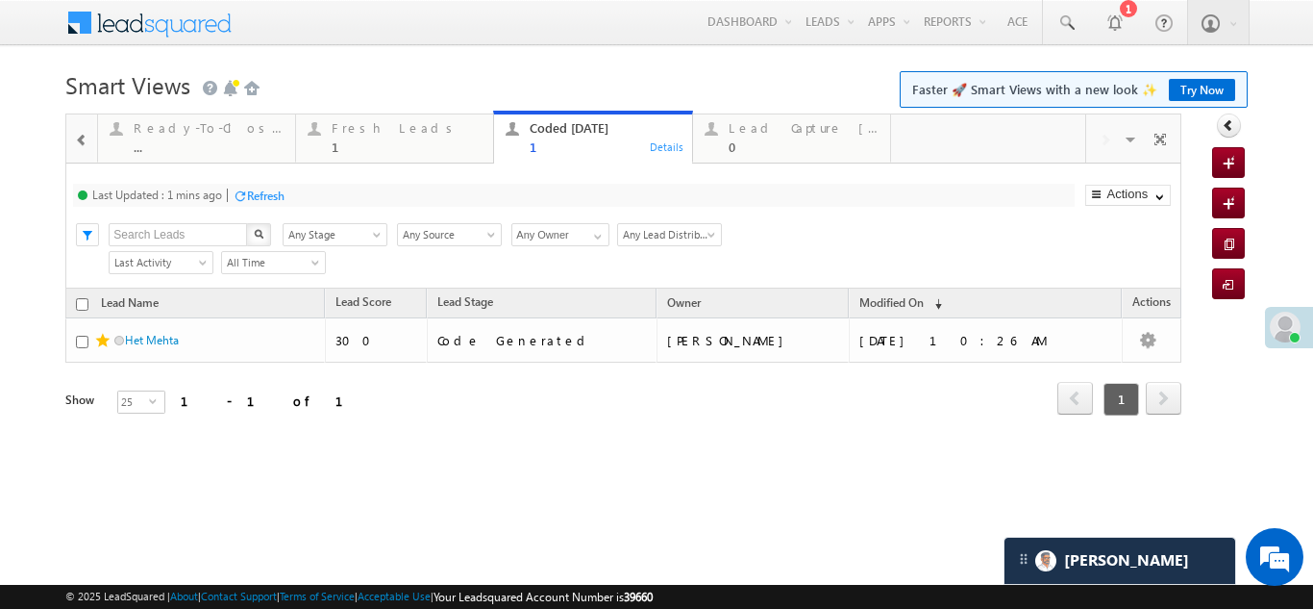
click at [269, 196] on div "Refresh" at bounding box center [265, 195] width 37 height 14
click at [373, 128] on div "Fresh Leads" at bounding box center [407, 127] width 150 height 15
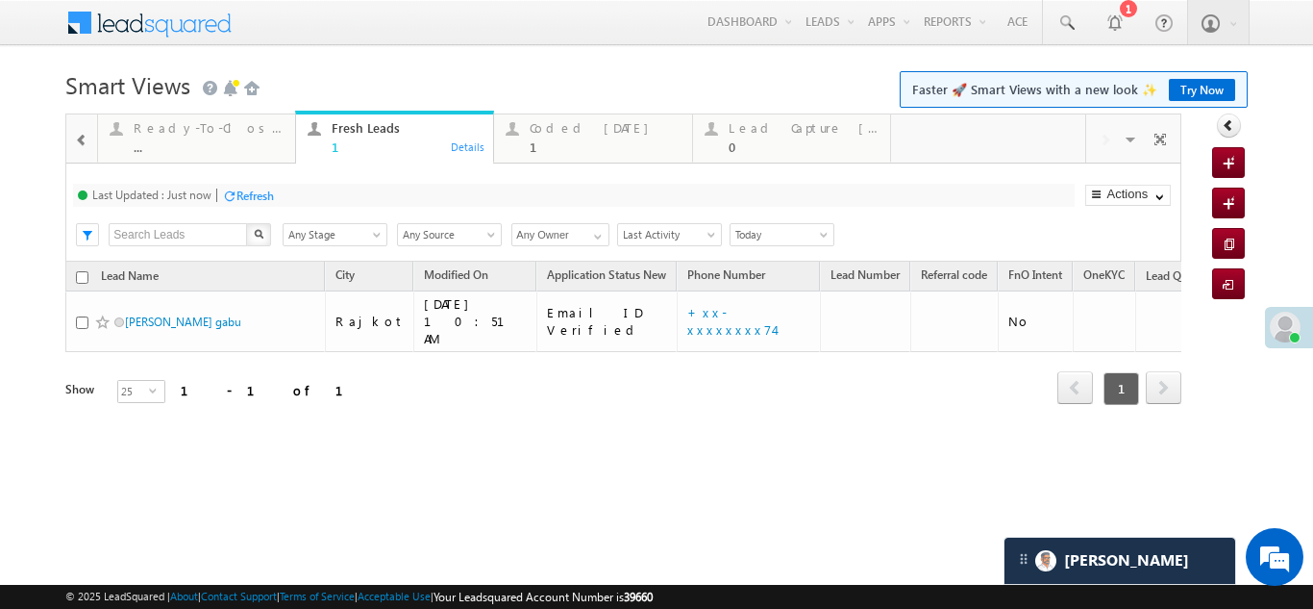
click at [265, 192] on div "Refresh" at bounding box center [255, 195] width 37 height 14
click at [569, 129] on div "Coded Today" at bounding box center [605, 127] width 150 height 15
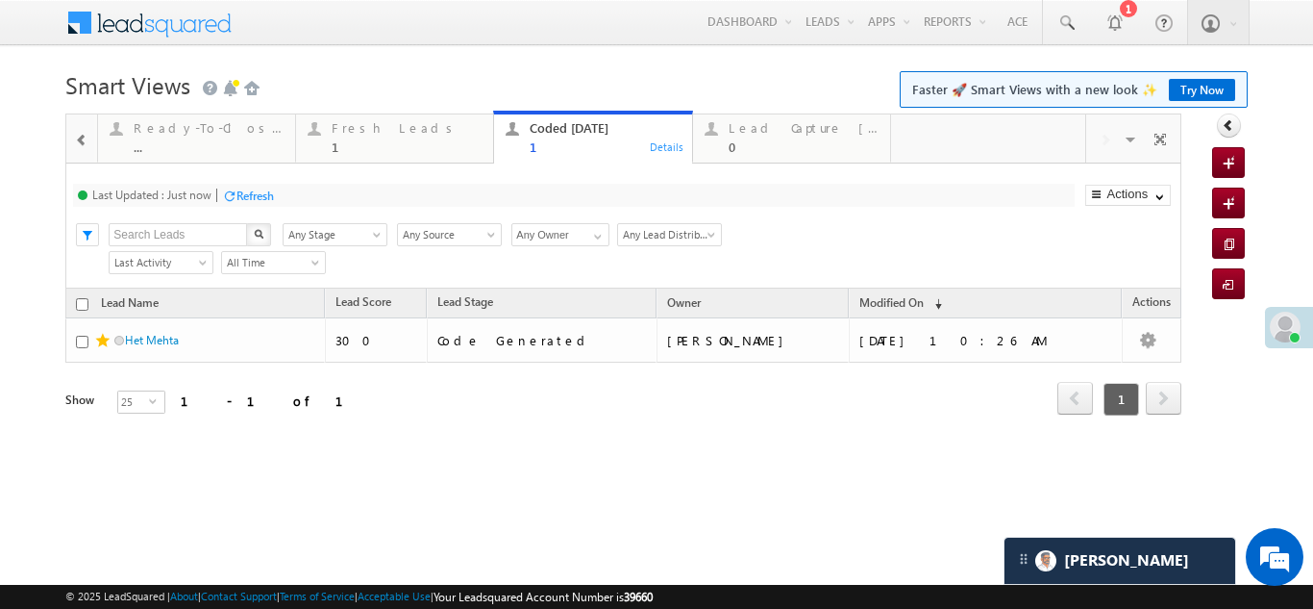
click at [249, 198] on div "Refresh" at bounding box center [255, 195] width 37 height 14
click at [406, 126] on div "Fresh Leads" at bounding box center [407, 127] width 150 height 15
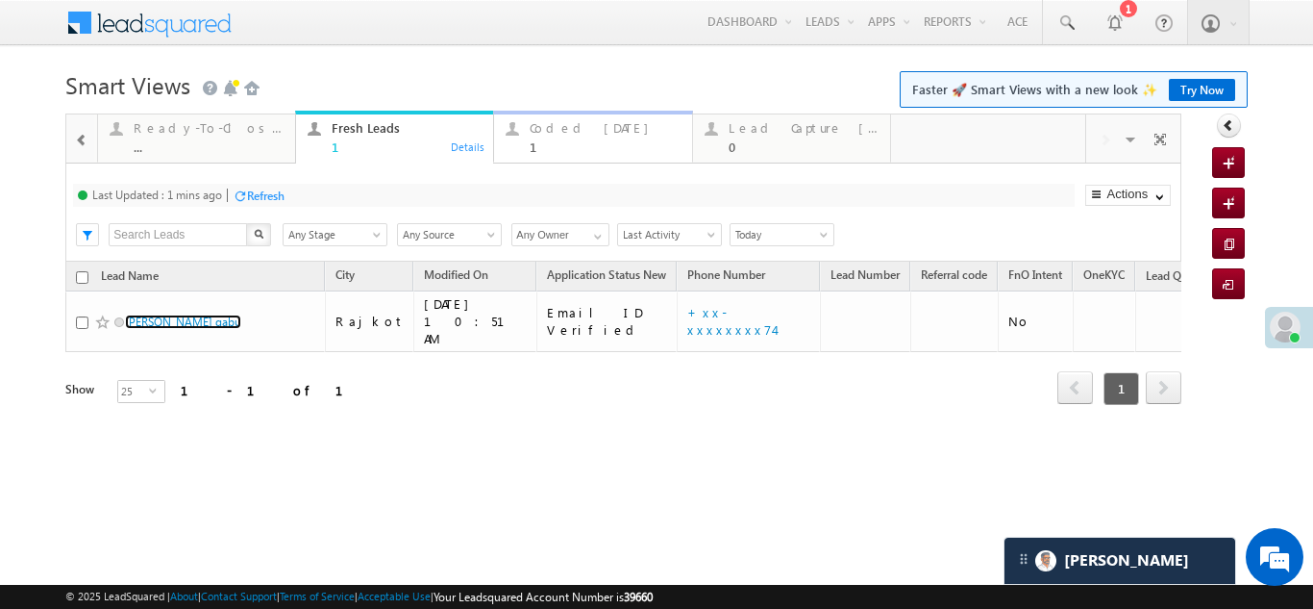
click at [582, 132] on div "Coded Today" at bounding box center [605, 127] width 150 height 15
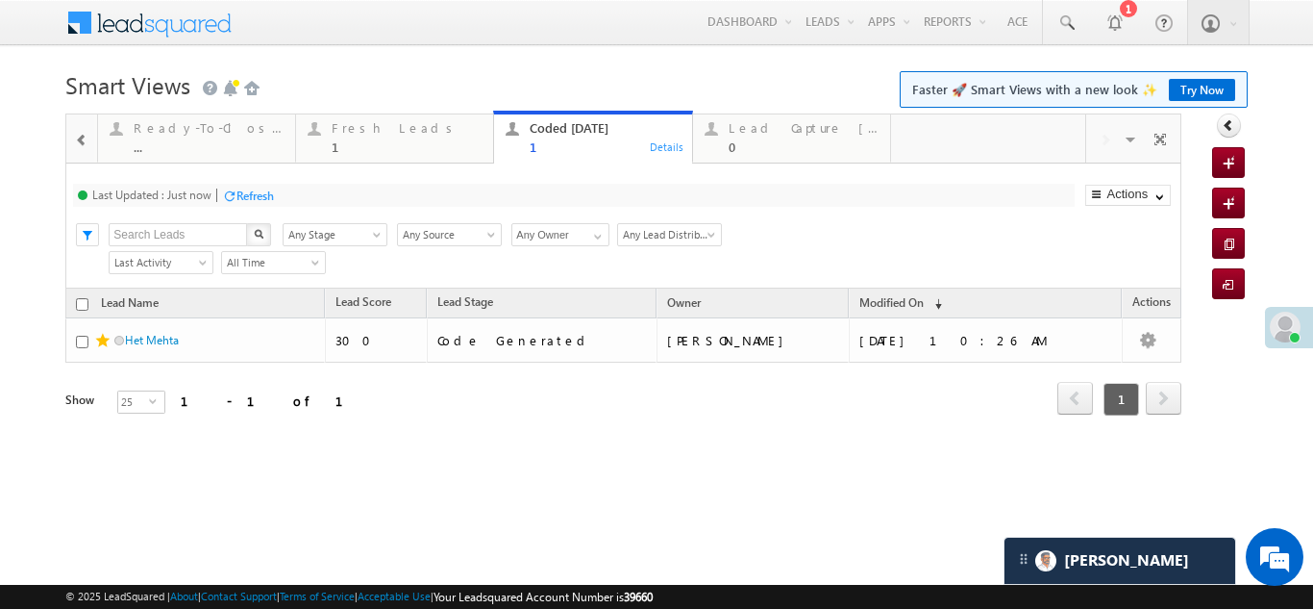
click at [235, 199] on div "Refresh" at bounding box center [248, 195] width 52 height 18
click at [362, 122] on div "Fresh Leads" at bounding box center [407, 127] width 150 height 15
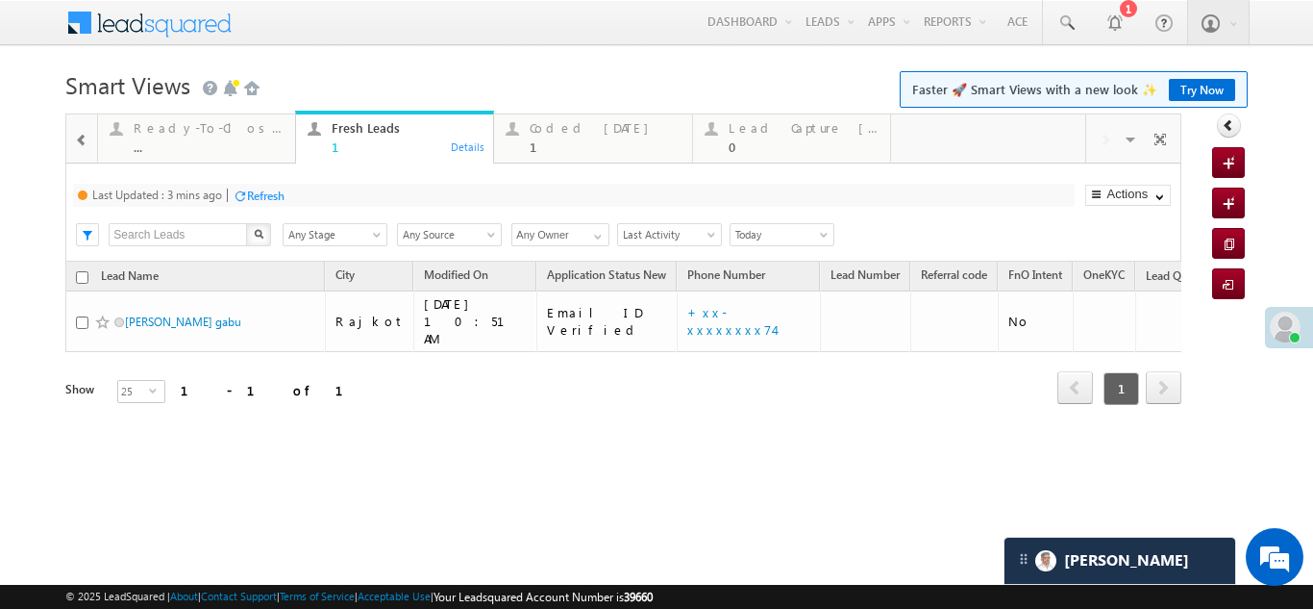
click at [262, 199] on div "Refresh" at bounding box center [265, 195] width 37 height 14
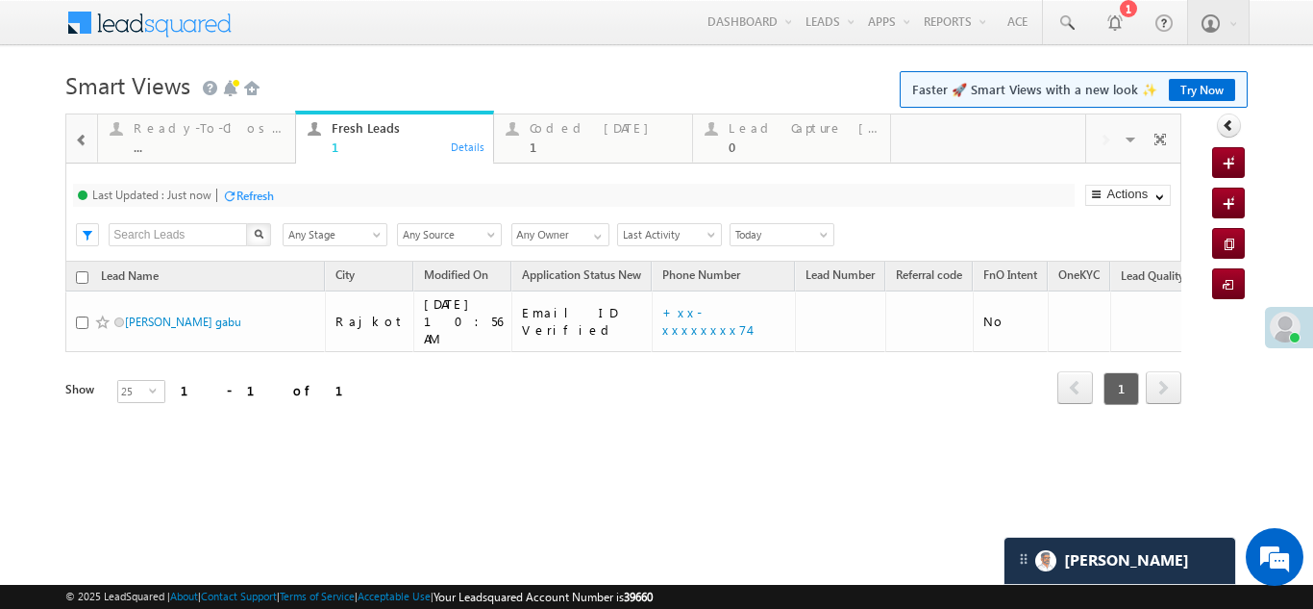
click at [262, 199] on div "Refresh" at bounding box center [255, 195] width 37 height 14
click at [337, 194] on div "Refresh" at bounding box center [327, 195] width 37 height 14
click at [329, 195] on div "Refresh" at bounding box center [327, 195] width 37 height 14
click at [262, 196] on div "Refresh" at bounding box center [255, 195] width 37 height 14
click at [547, 133] on div "Coded Today" at bounding box center [605, 127] width 150 height 15
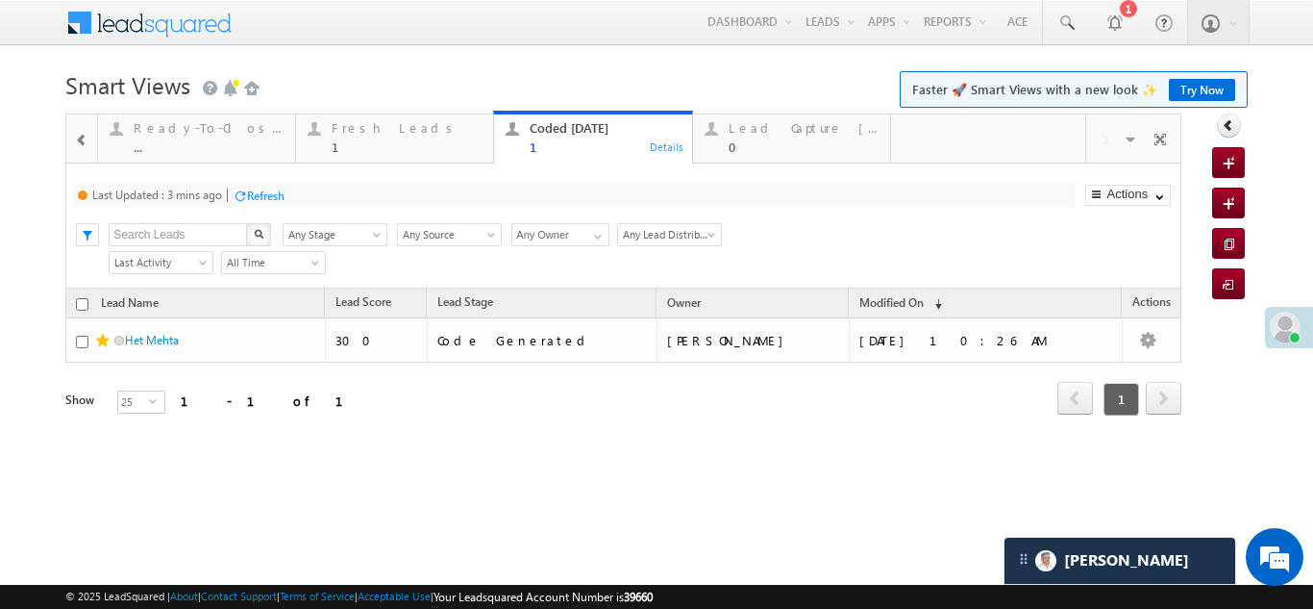
click at [264, 193] on div "Refresh" at bounding box center [265, 195] width 37 height 14
click at [370, 134] on div "Fresh Leads" at bounding box center [407, 127] width 150 height 15
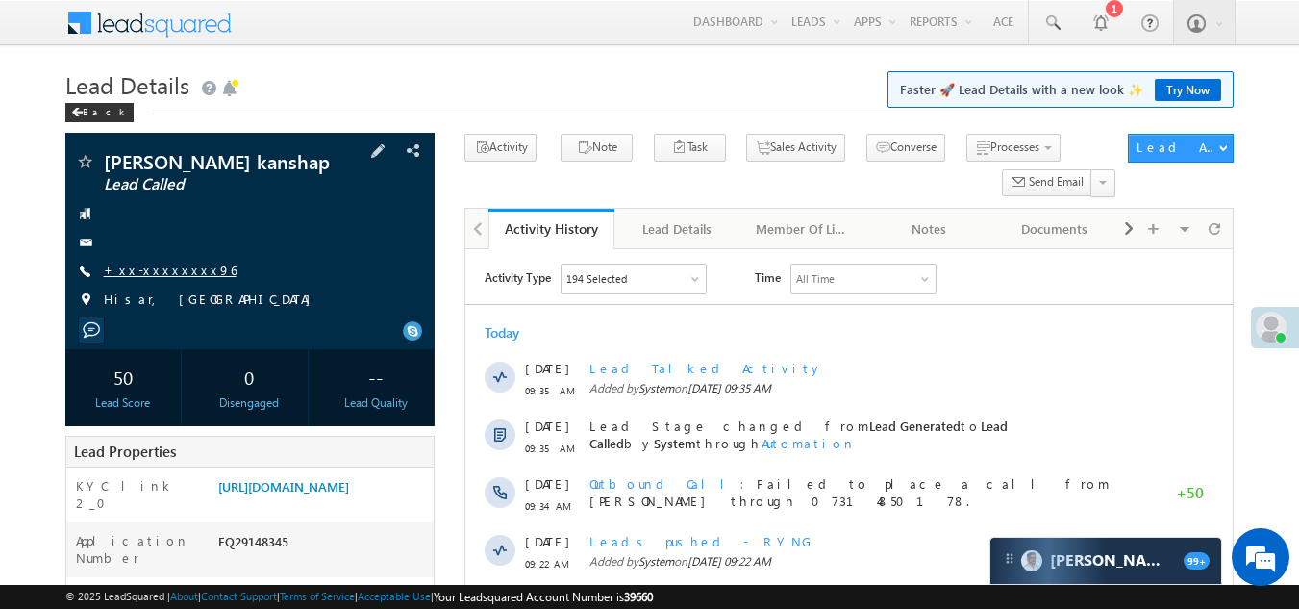
click at [162, 264] on link "+xx-xxxxxxxx96" at bounding box center [170, 270] width 133 height 16
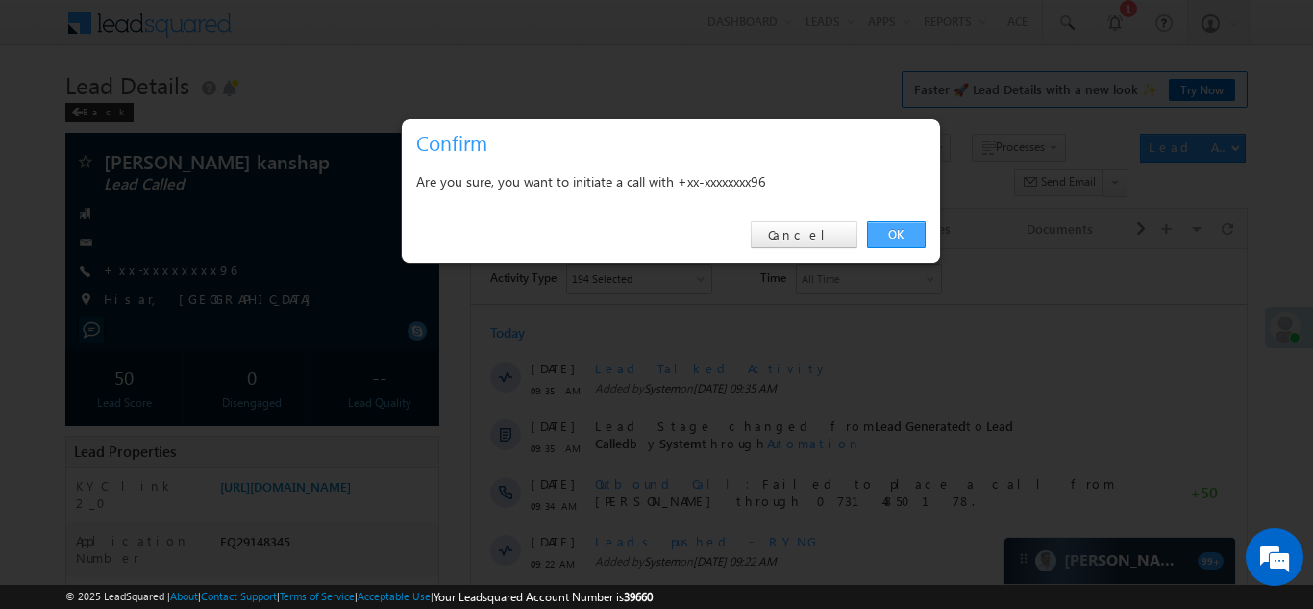
click at [901, 227] on link "OK" at bounding box center [896, 234] width 59 height 27
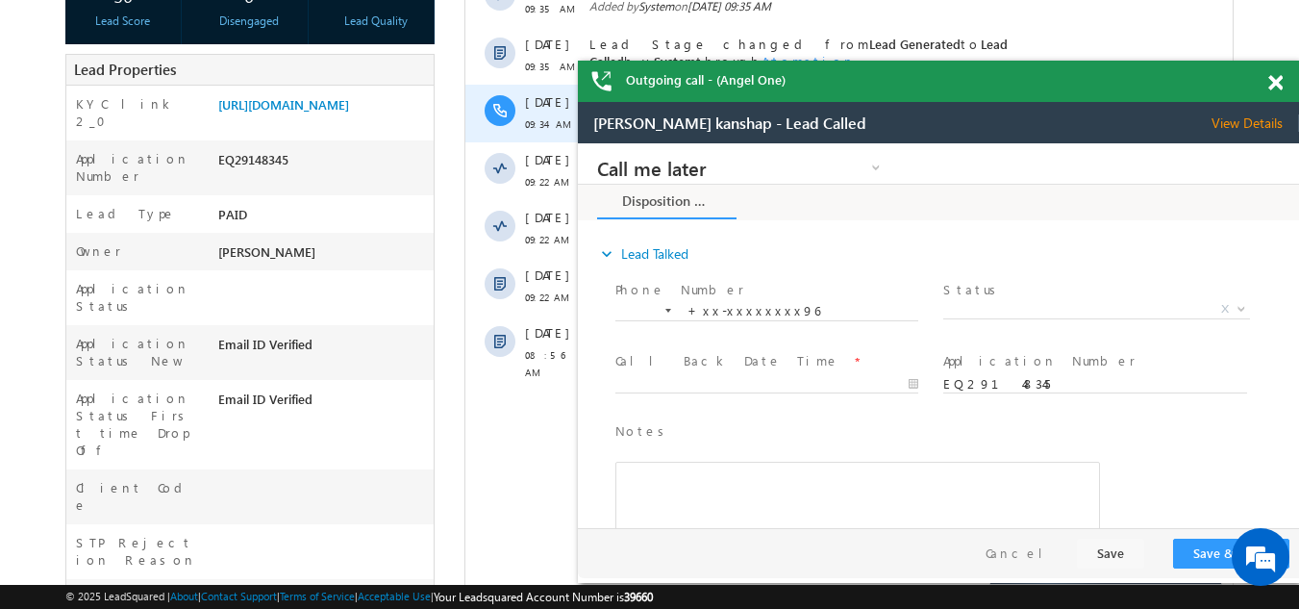
scroll to position [288, 0]
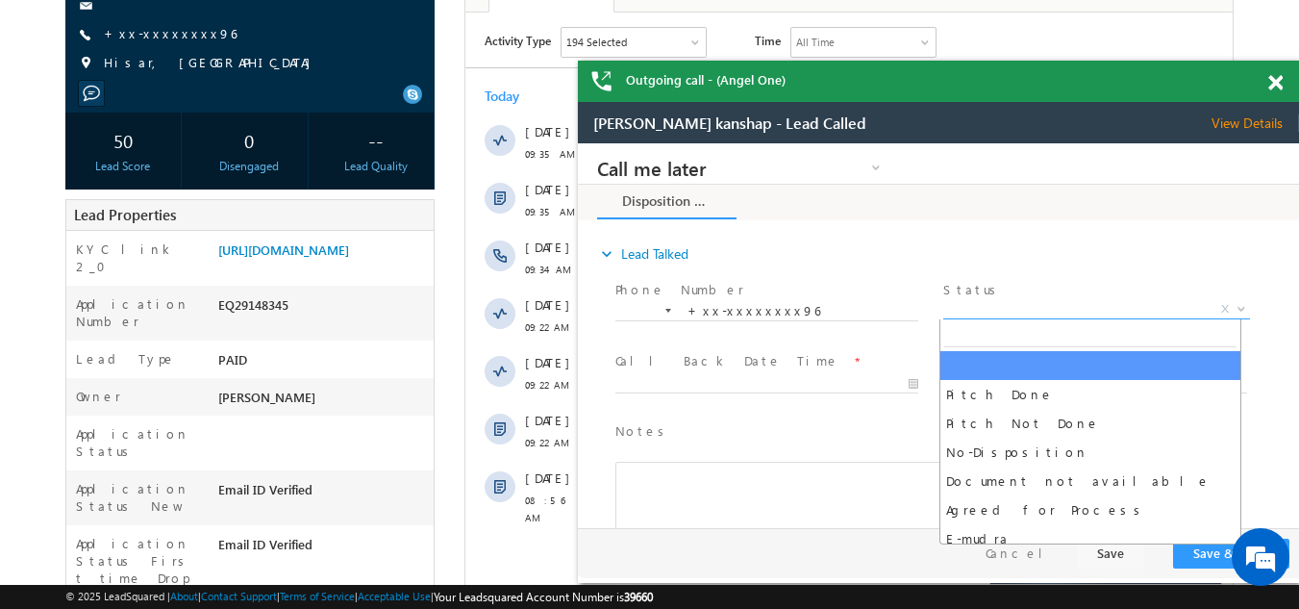
click at [1002, 308] on span "X" at bounding box center [1096, 309] width 306 height 19
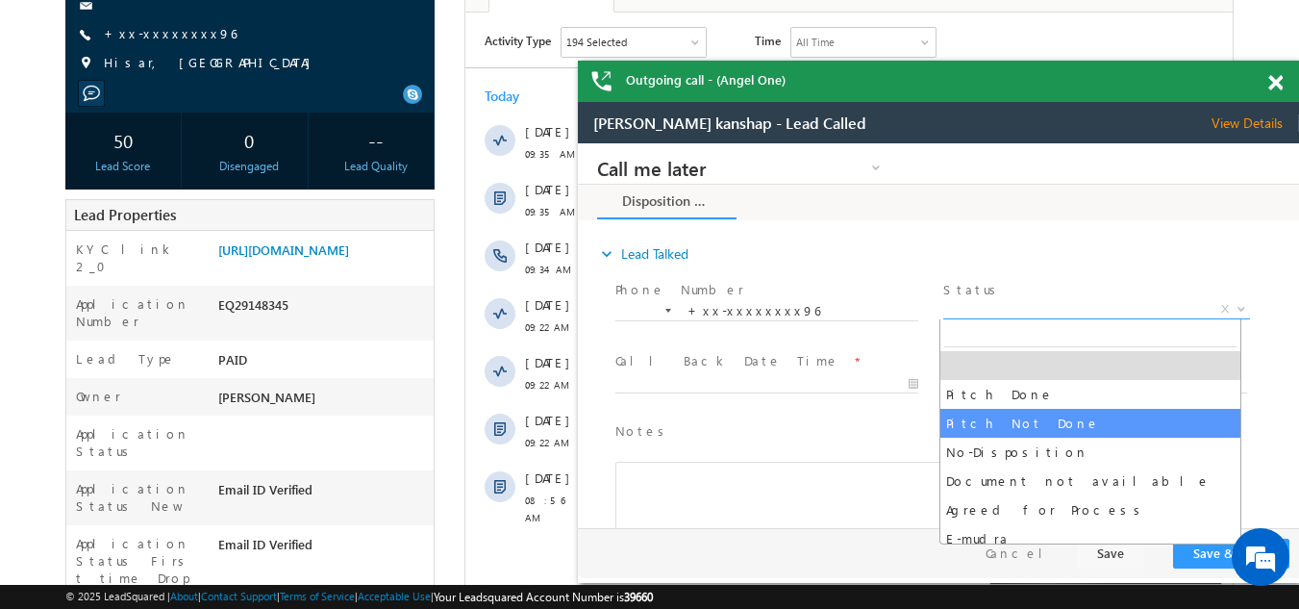
select select "Pitch Not Done"
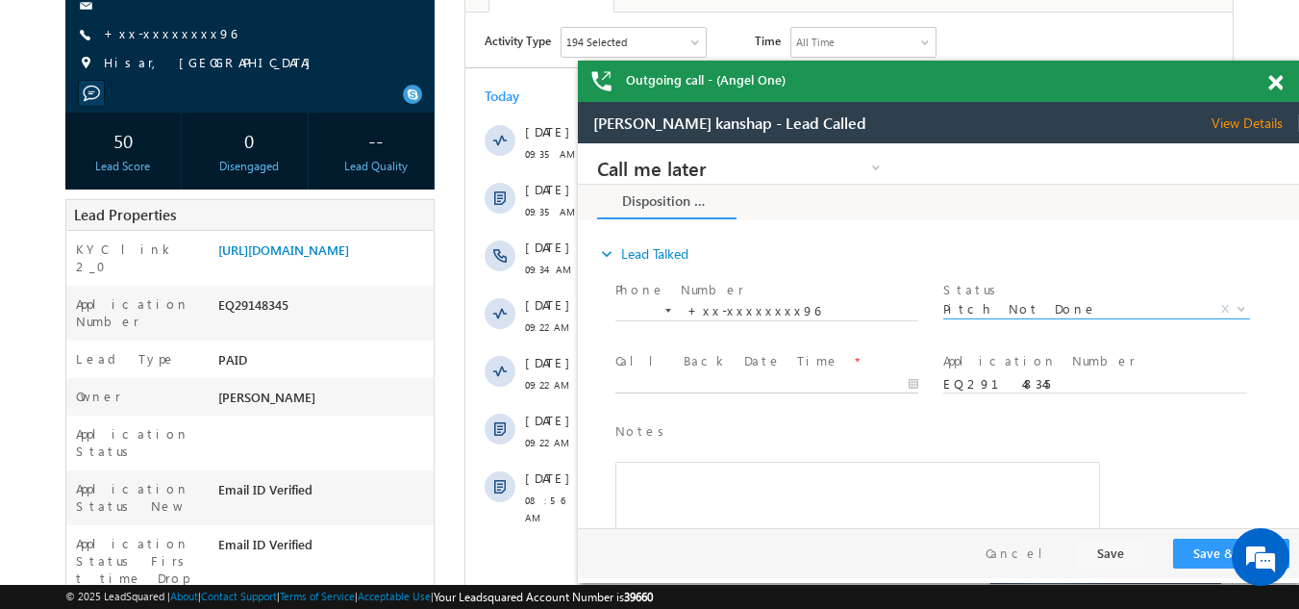
type input "[DATE] 10:49 AM"
click at [710, 381] on input "[DATE] 10:49 AM" at bounding box center [766, 384] width 303 height 19
click at [1195, 549] on button "Save & Close" at bounding box center [1231, 553] width 116 height 30
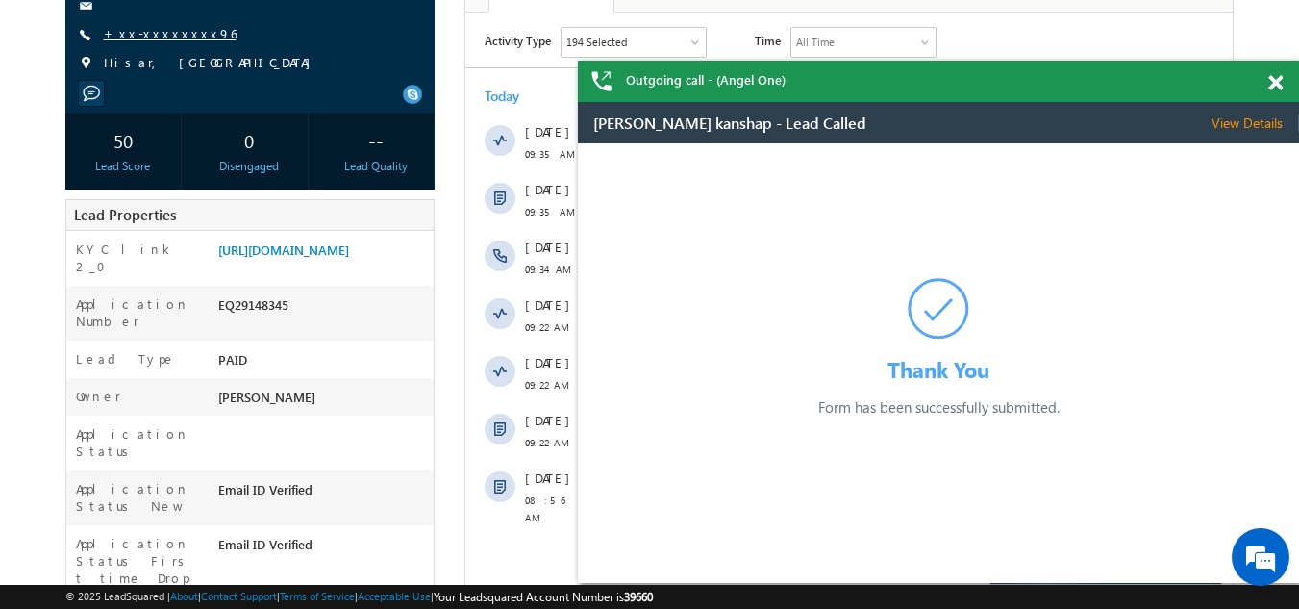
click at [154, 32] on link "+xx-xxxxxxxx96" at bounding box center [170, 33] width 133 height 16
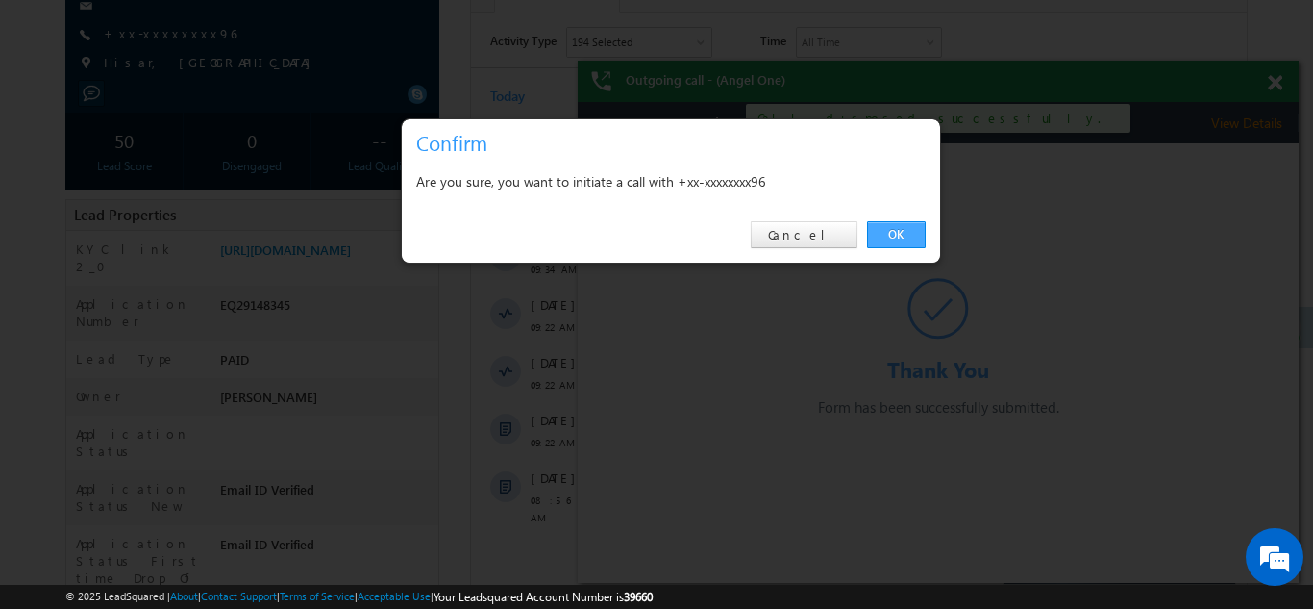
click at [900, 232] on link "OK" at bounding box center [896, 234] width 59 height 27
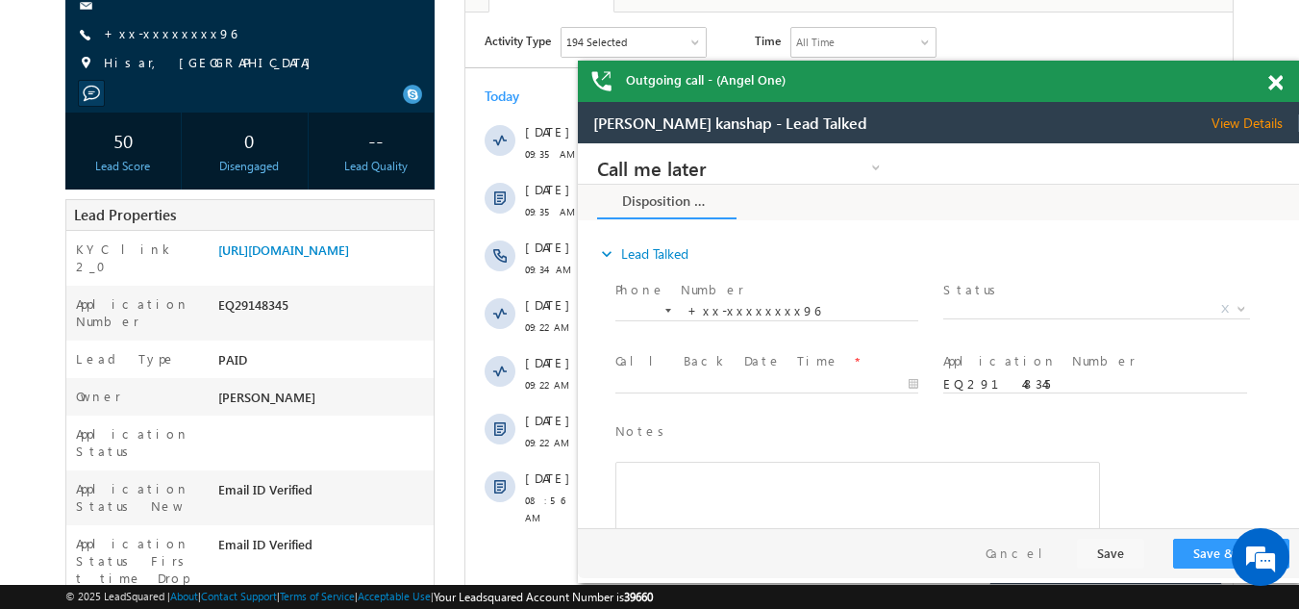
scroll to position [0, 0]
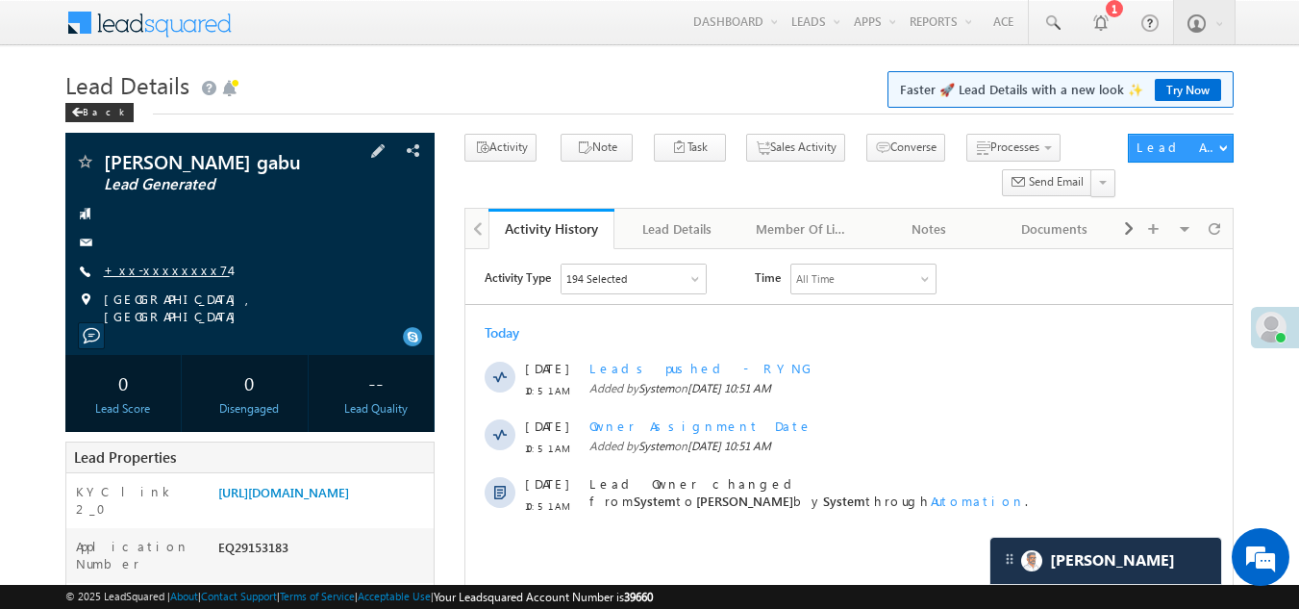
click at [167, 278] on link "+xx-xxxxxxxx74" at bounding box center [167, 270] width 126 height 16
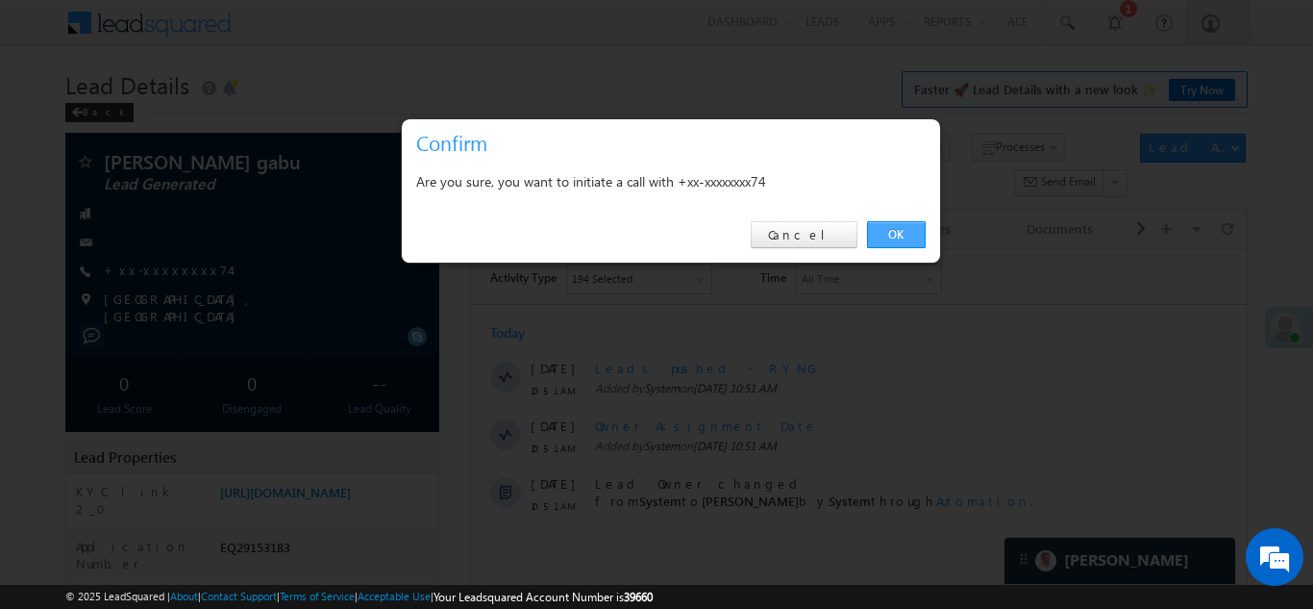
click at [887, 229] on link "OK" at bounding box center [896, 234] width 59 height 27
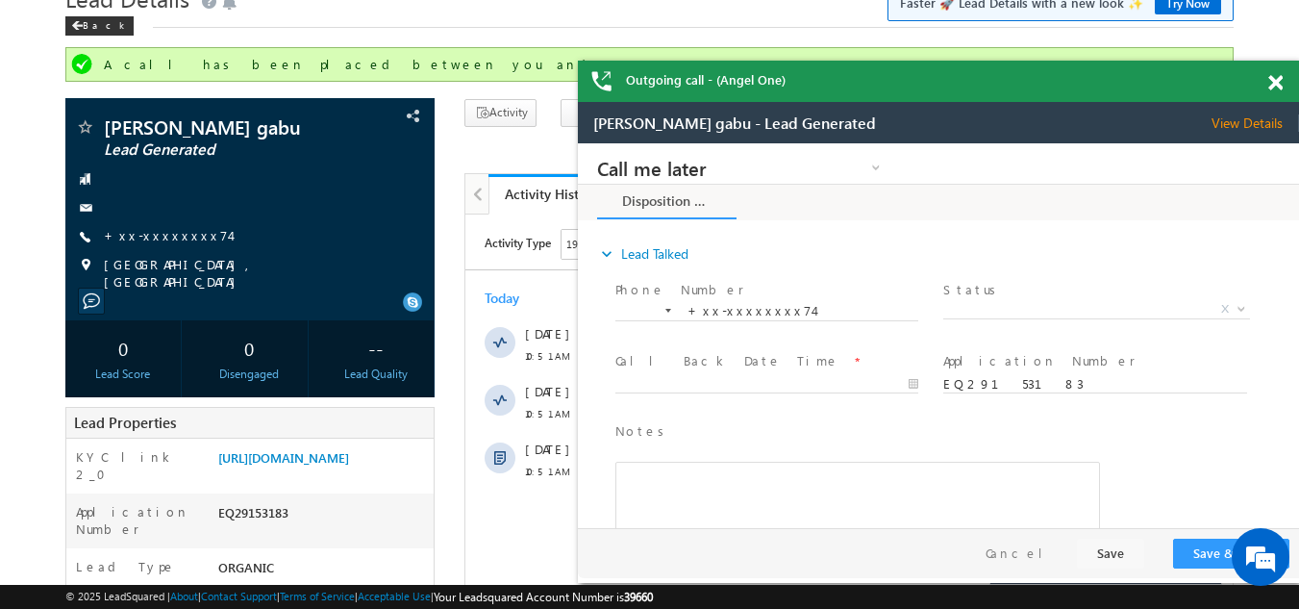
scroll to position [288, 0]
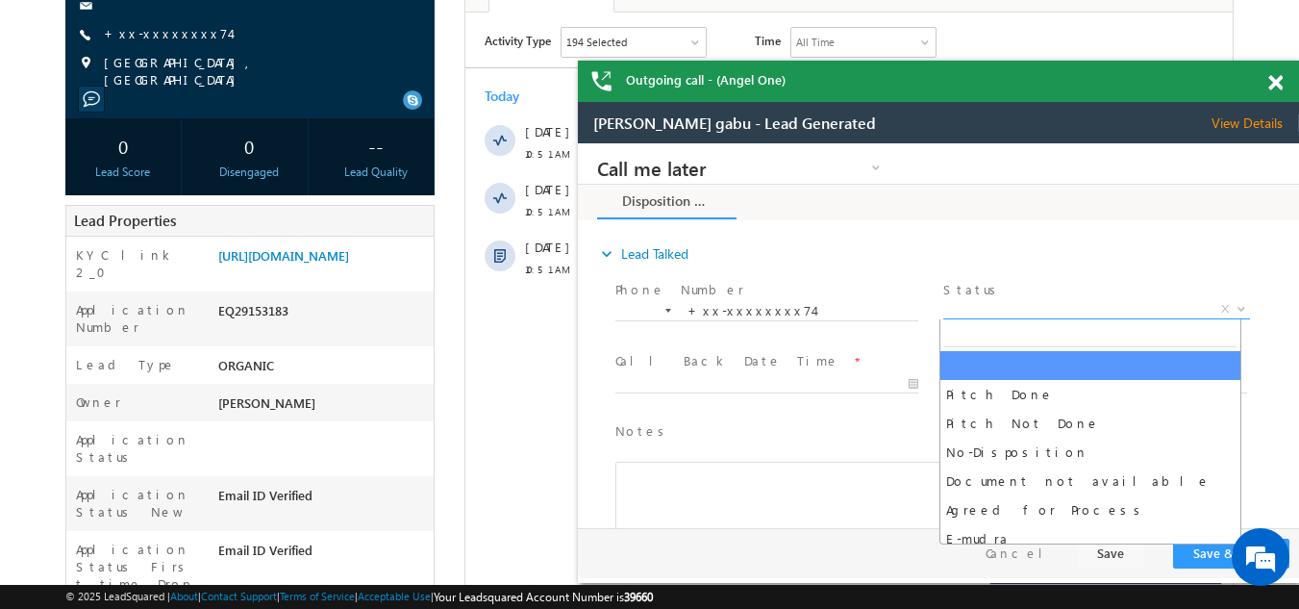
click at [1008, 310] on span "X" at bounding box center [1096, 309] width 306 height 19
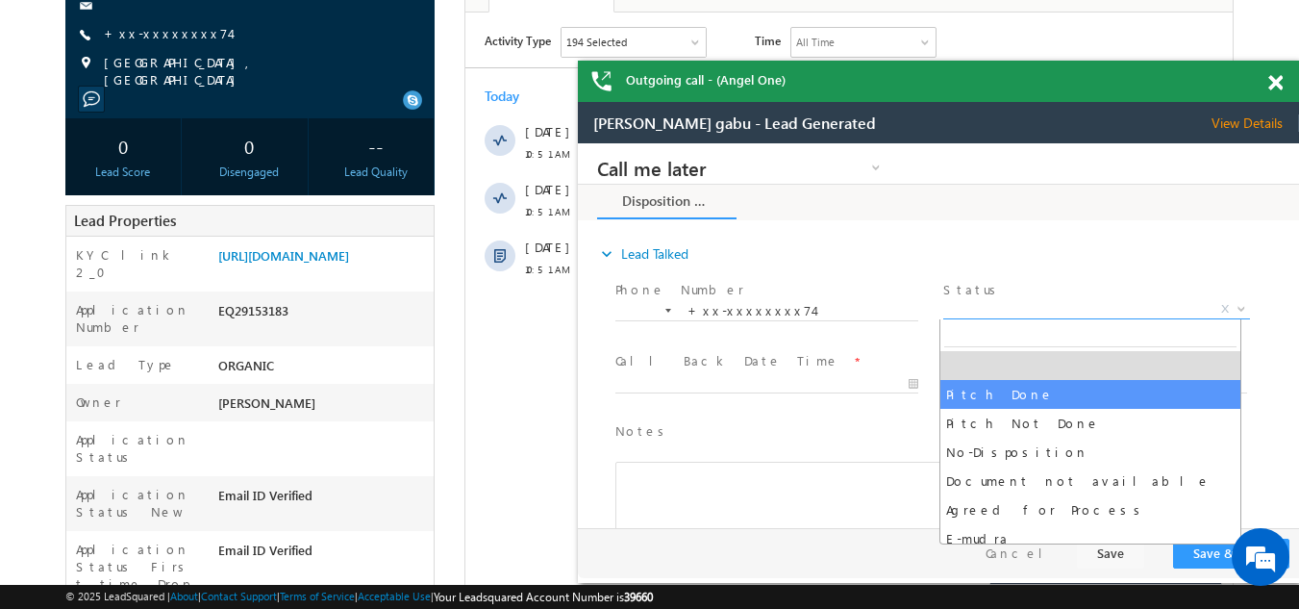
select select "Pitch Done"
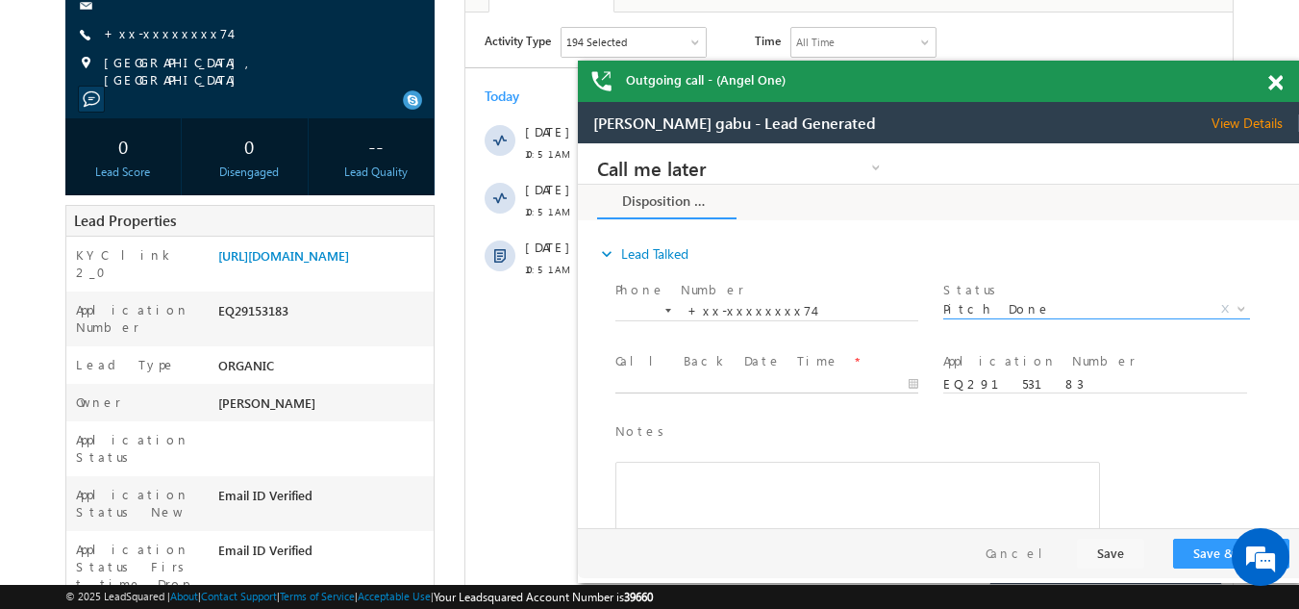
type input "[DATE] 11:03 AM"
click at [699, 382] on input "[DATE] 11:03 AM" at bounding box center [766, 384] width 303 height 19
click at [1213, 552] on button "Save & Close" at bounding box center [1231, 553] width 116 height 30
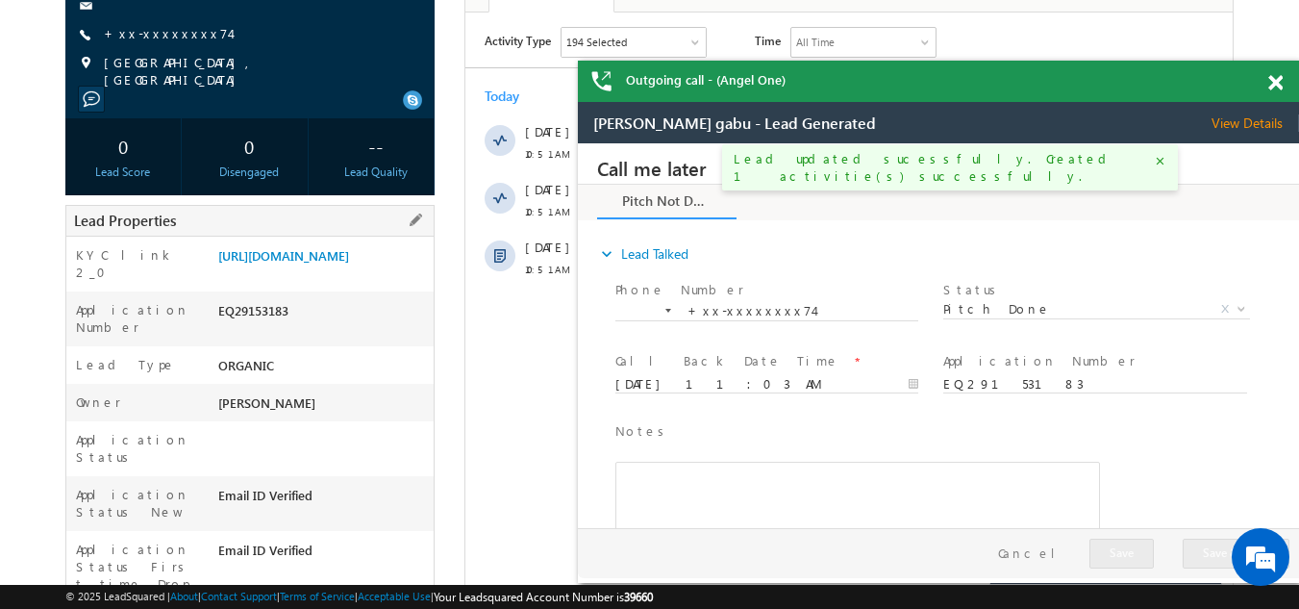
drag, startPoint x: 218, startPoint y: 344, endPoint x: 318, endPoint y: 344, distance: 100.0
click at [318, 328] on div "EQ29153183" at bounding box center [323, 314] width 221 height 27
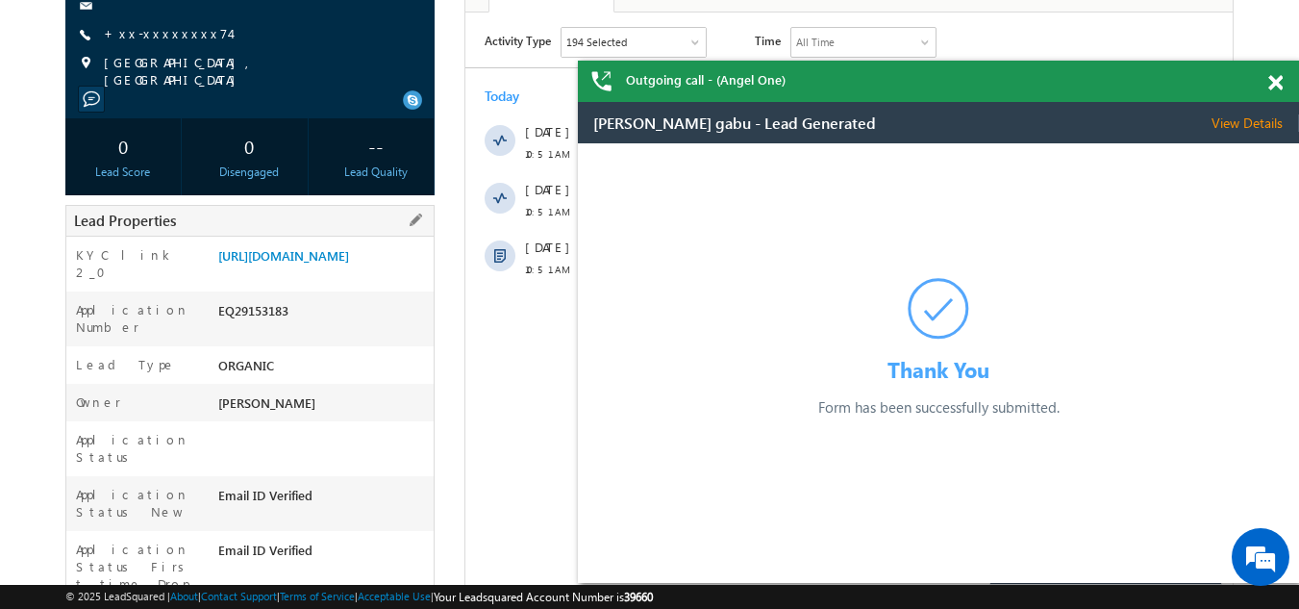
copy div "EQ29153183"
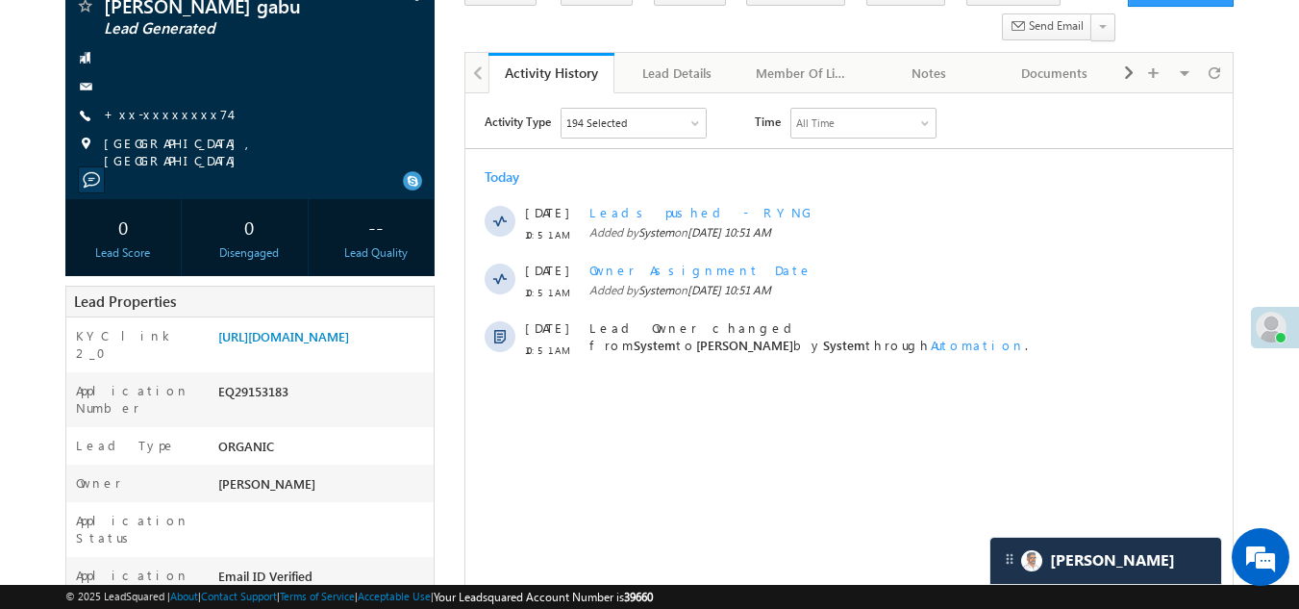
scroll to position [0, 0]
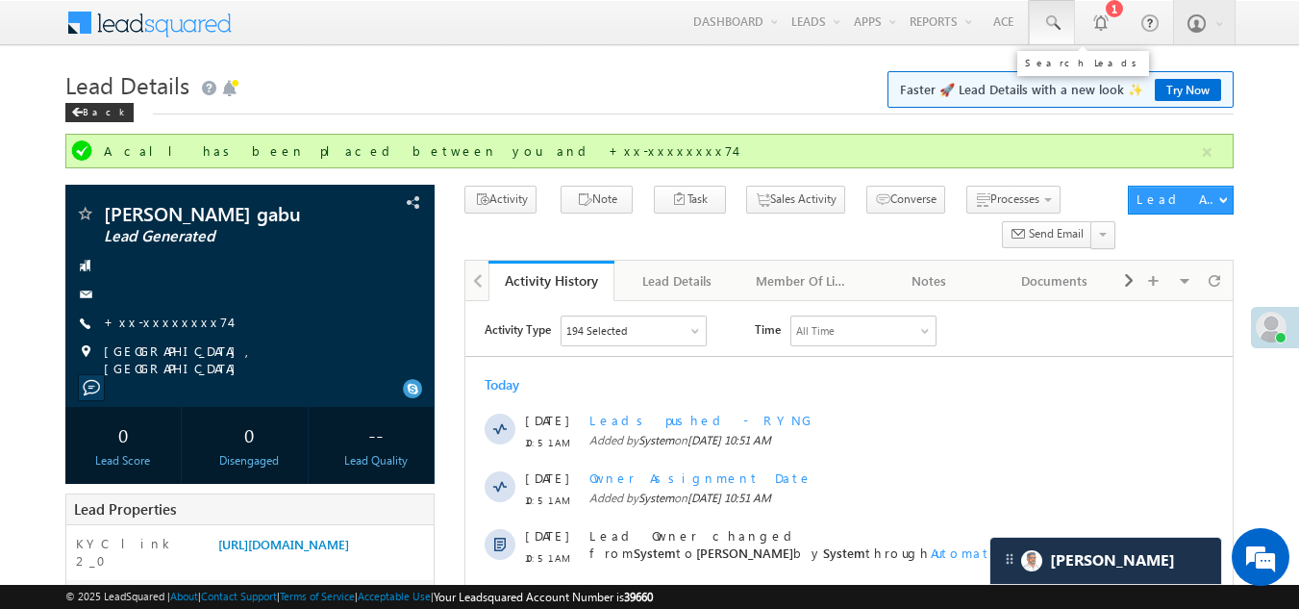
click at [1051, 23] on span at bounding box center [1051, 22] width 19 height 19
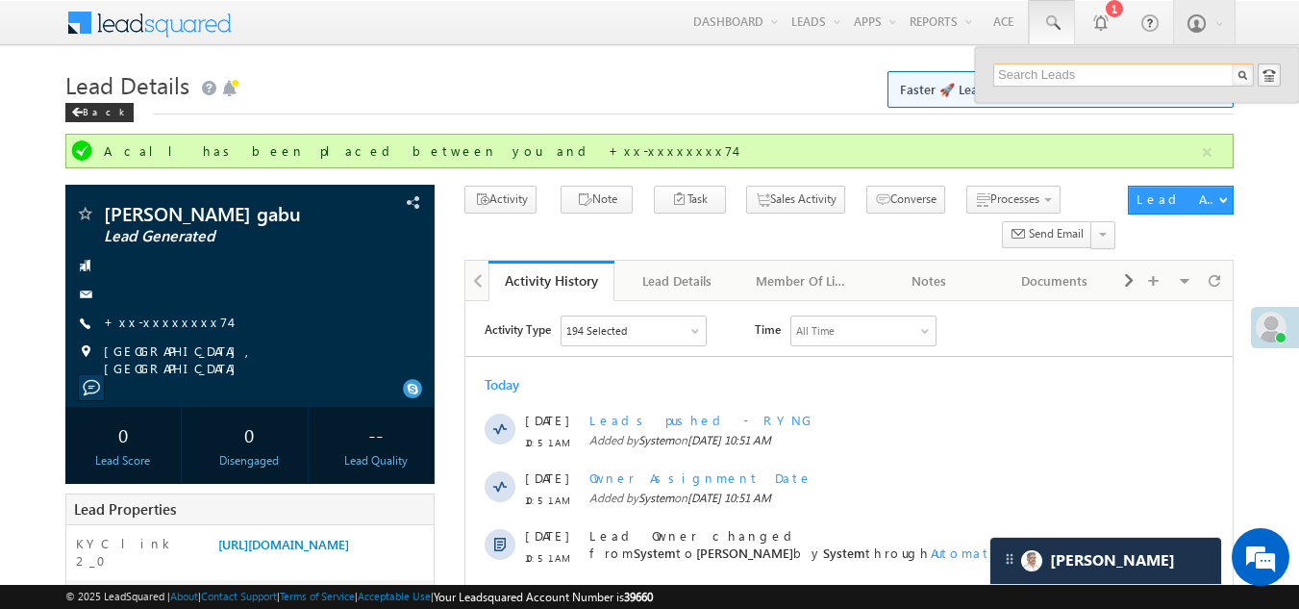
paste input "EQ10979009"
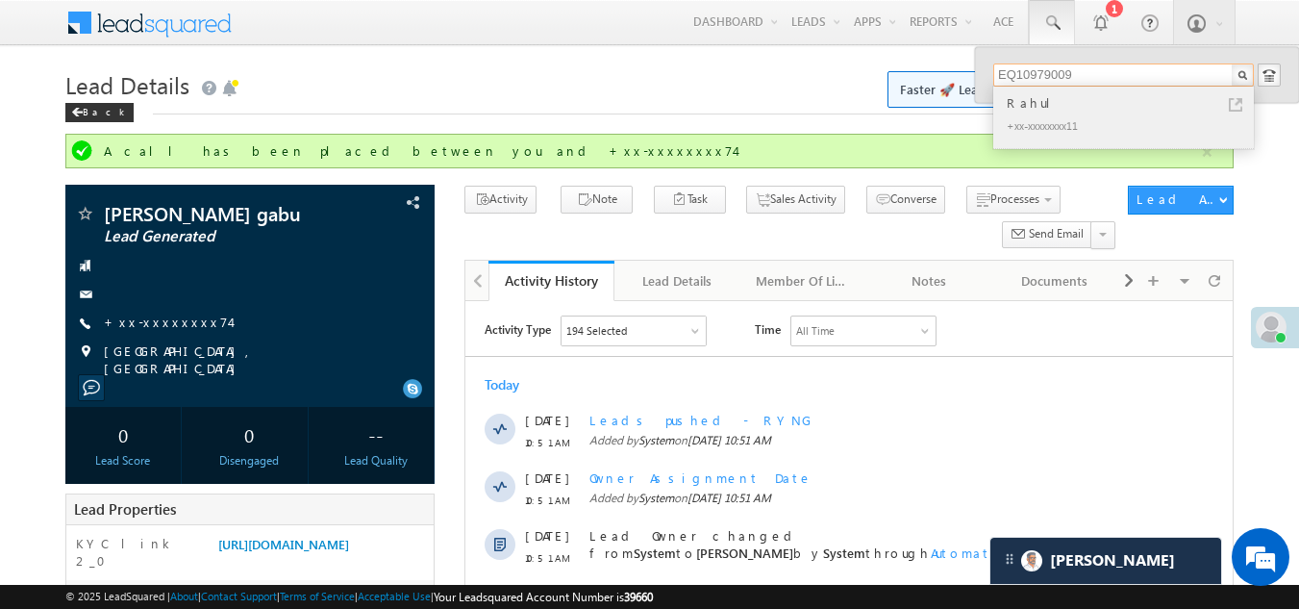
type input "EQ10979009"
click at [1030, 107] on div "Rahul" at bounding box center [1132, 102] width 258 height 21
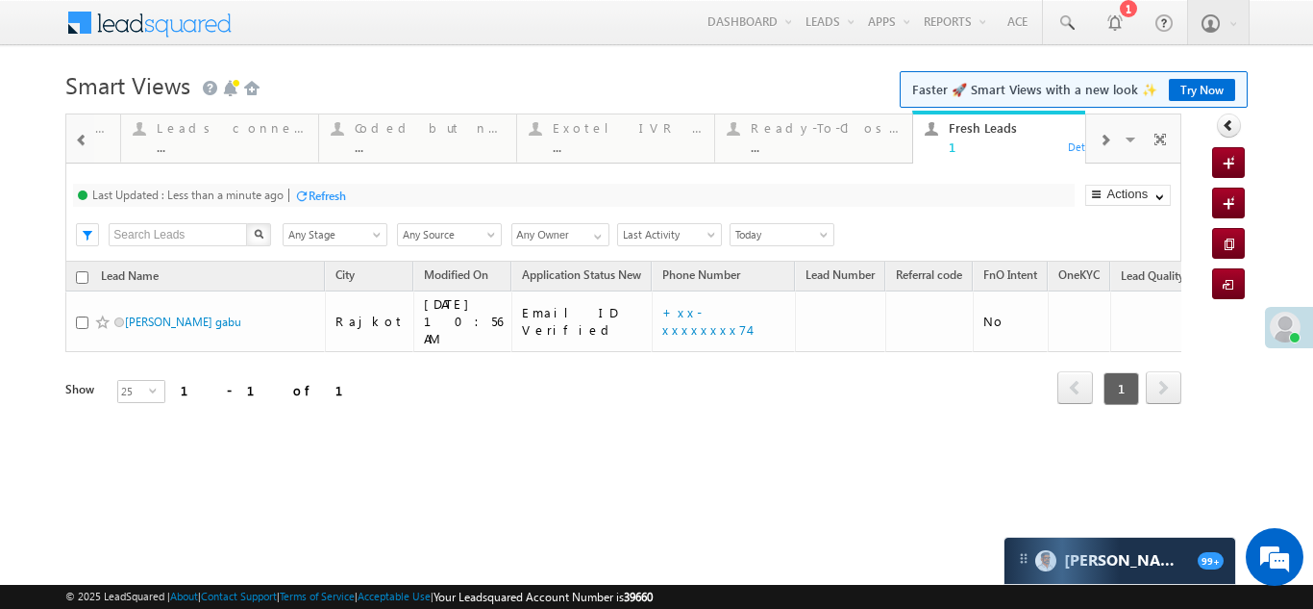
click at [1105, 141] on span at bounding box center [1105, 140] width 12 height 15
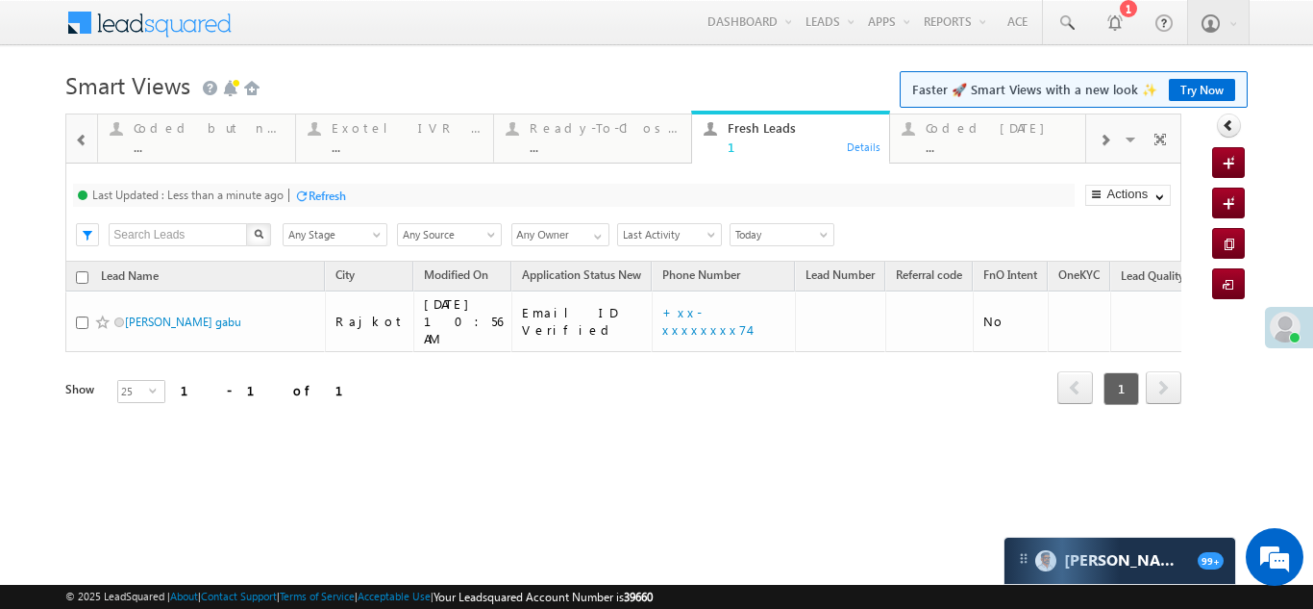
click at [1105, 141] on span at bounding box center [1105, 140] width 12 height 15
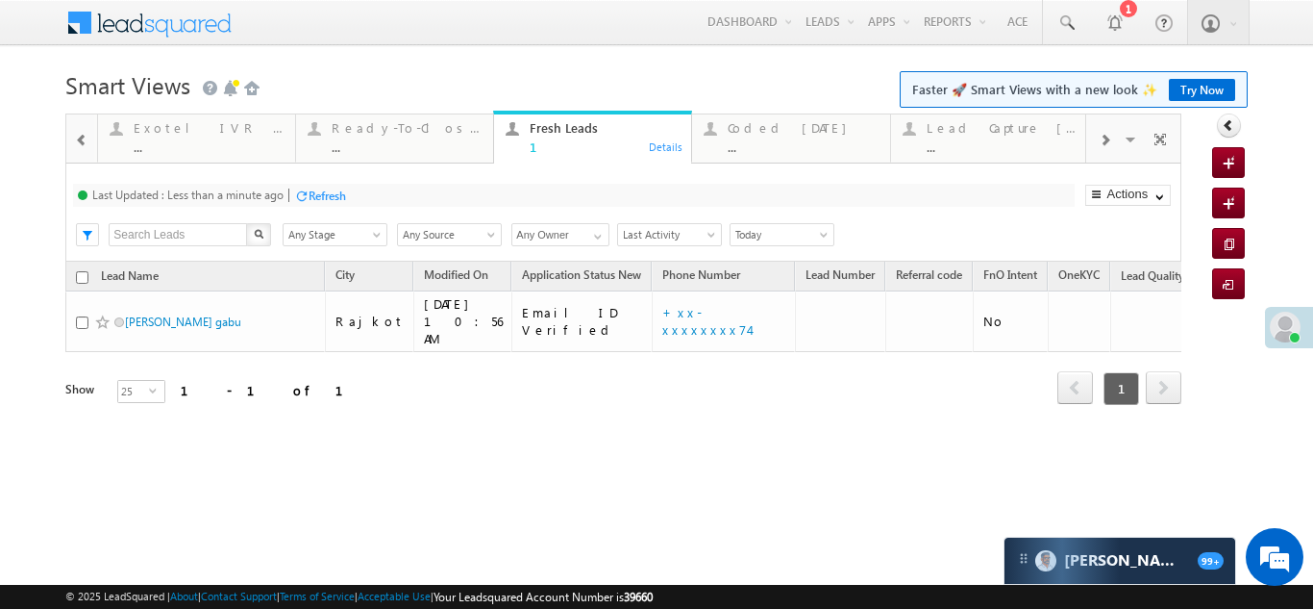
click at [1105, 140] on span at bounding box center [1105, 140] width 12 height 15
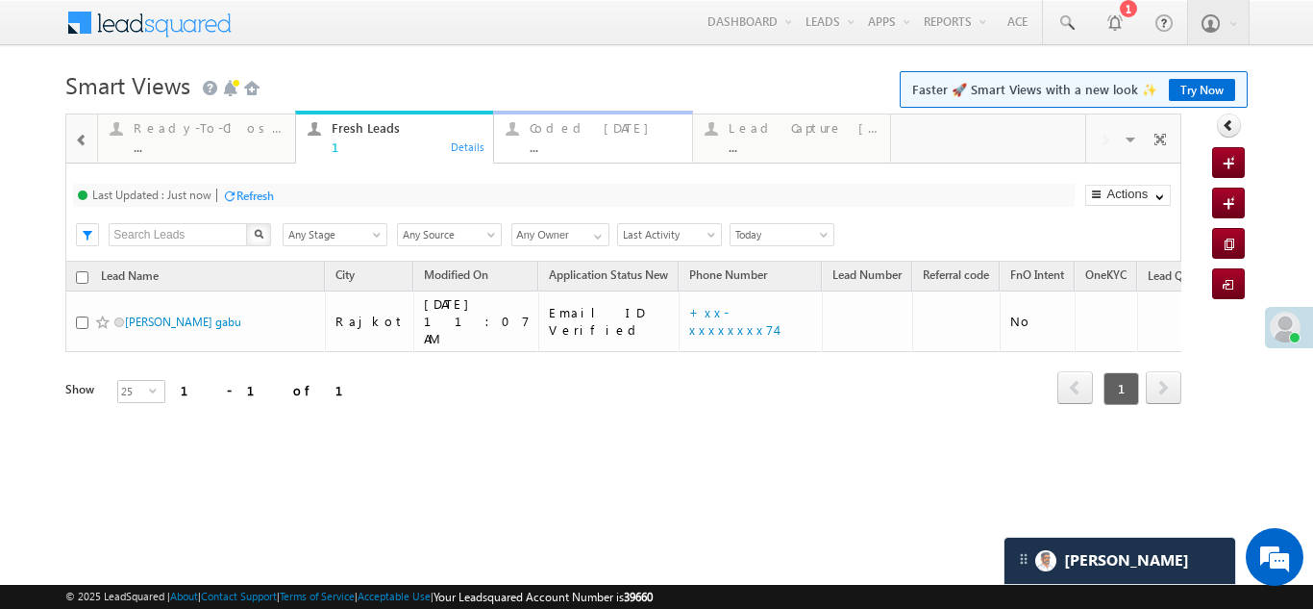
click at [541, 120] on div "Coded [DATE]" at bounding box center [605, 127] width 150 height 15
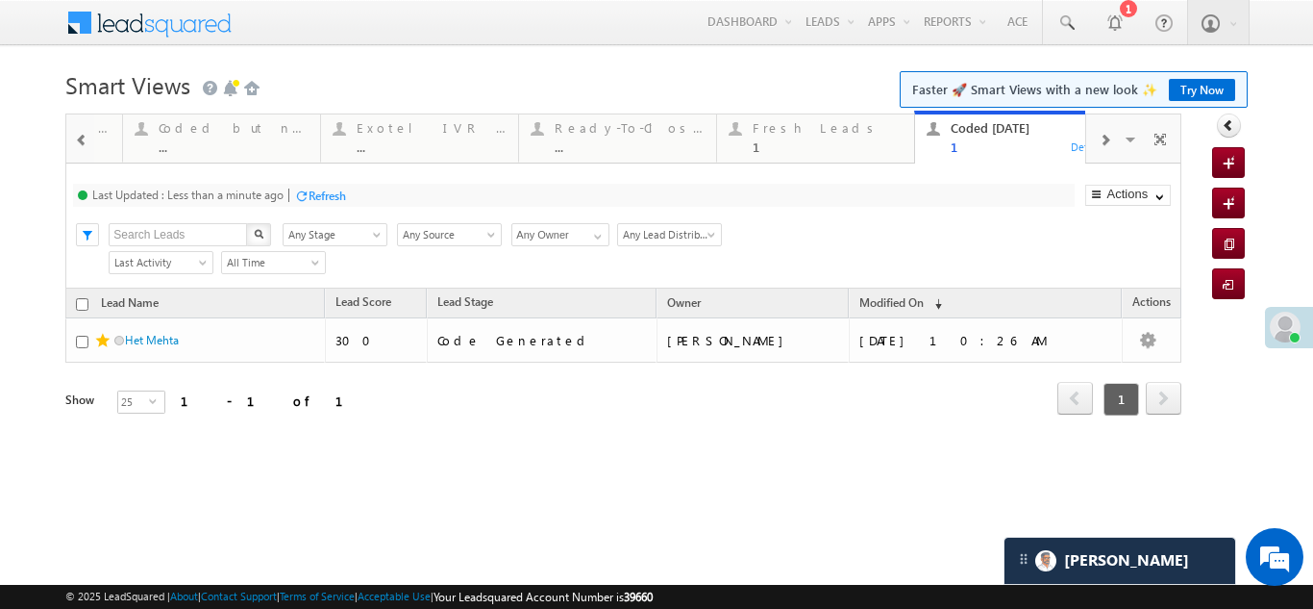
click at [331, 201] on div "Refresh" at bounding box center [327, 195] width 37 height 14
click at [1119, 237] on link "Select Columns" at bounding box center [1129, 241] width 84 height 21
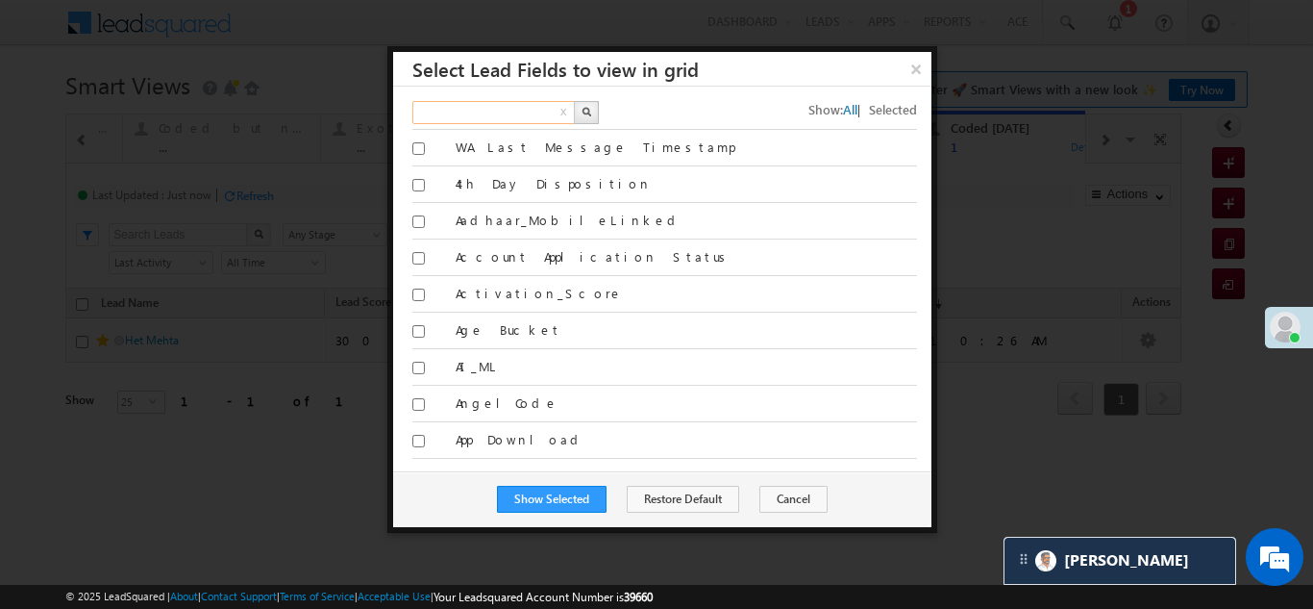
click at [503, 117] on input "text" at bounding box center [494, 112] width 164 height 23
type input "PHONE"
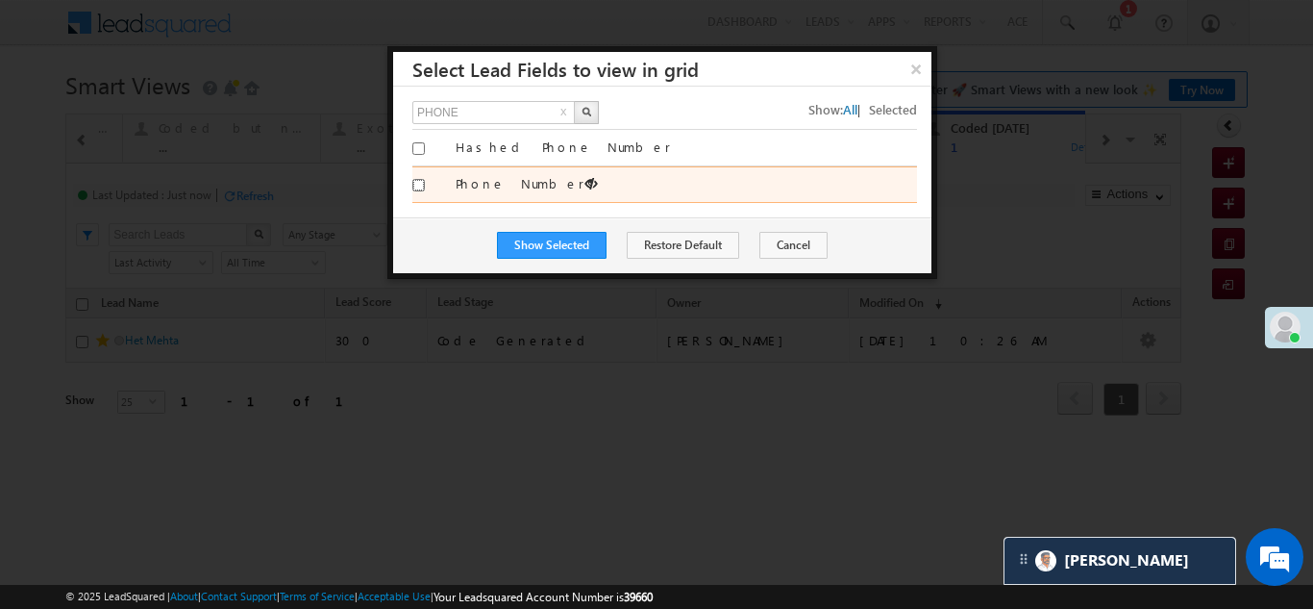
click at [415, 182] on input "Phone Number" at bounding box center [418, 185] width 12 height 12
checkbox input "true"
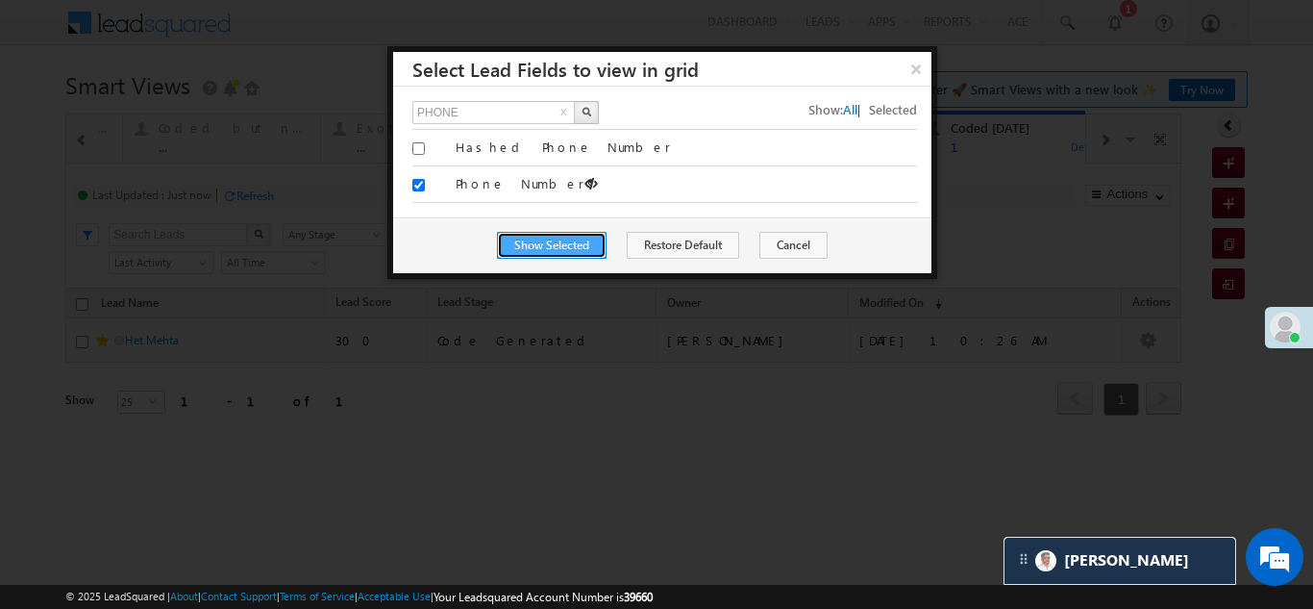
click at [537, 242] on button "Show Selected" at bounding box center [552, 245] width 110 height 27
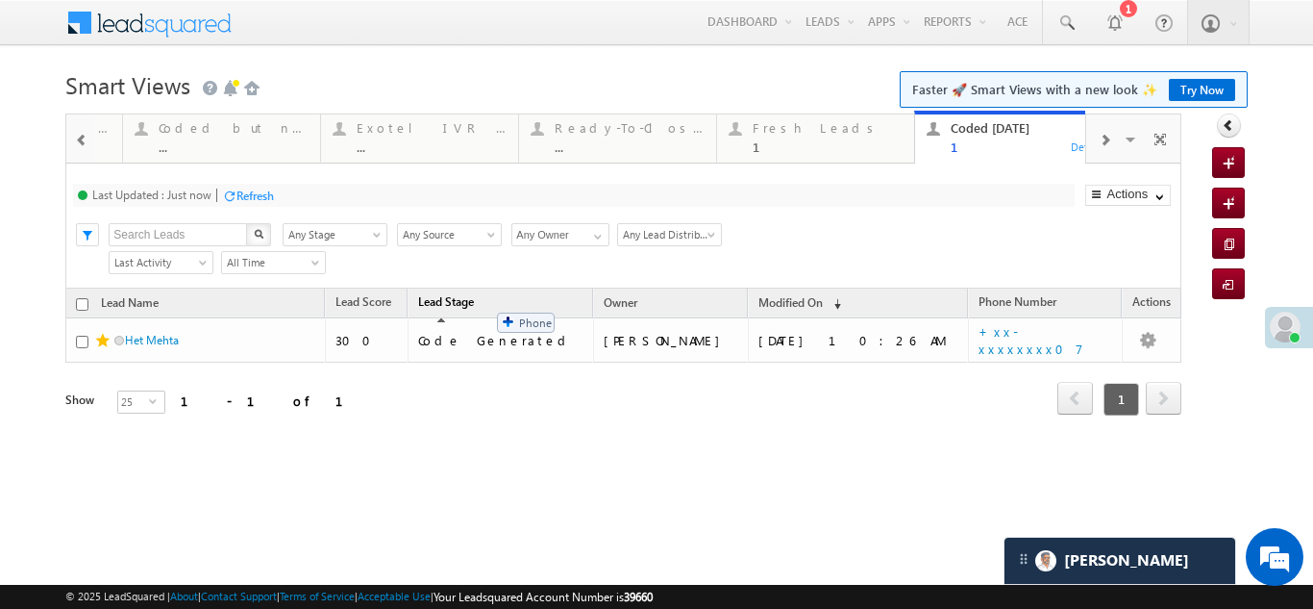
drag, startPoint x: 959, startPoint y: 303, endPoint x: 487, endPoint y: 303, distance: 471.2
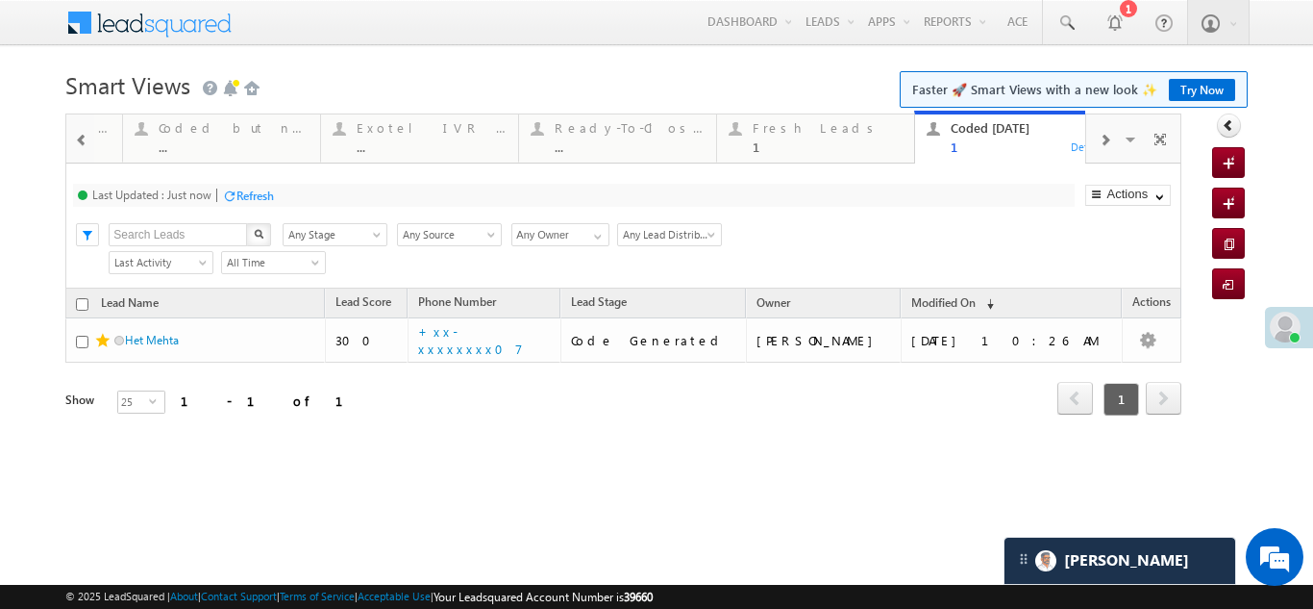
click at [249, 192] on div "Refresh" at bounding box center [255, 195] width 37 height 14
click at [781, 132] on div "Fresh Leads" at bounding box center [828, 127] width 150 height 15
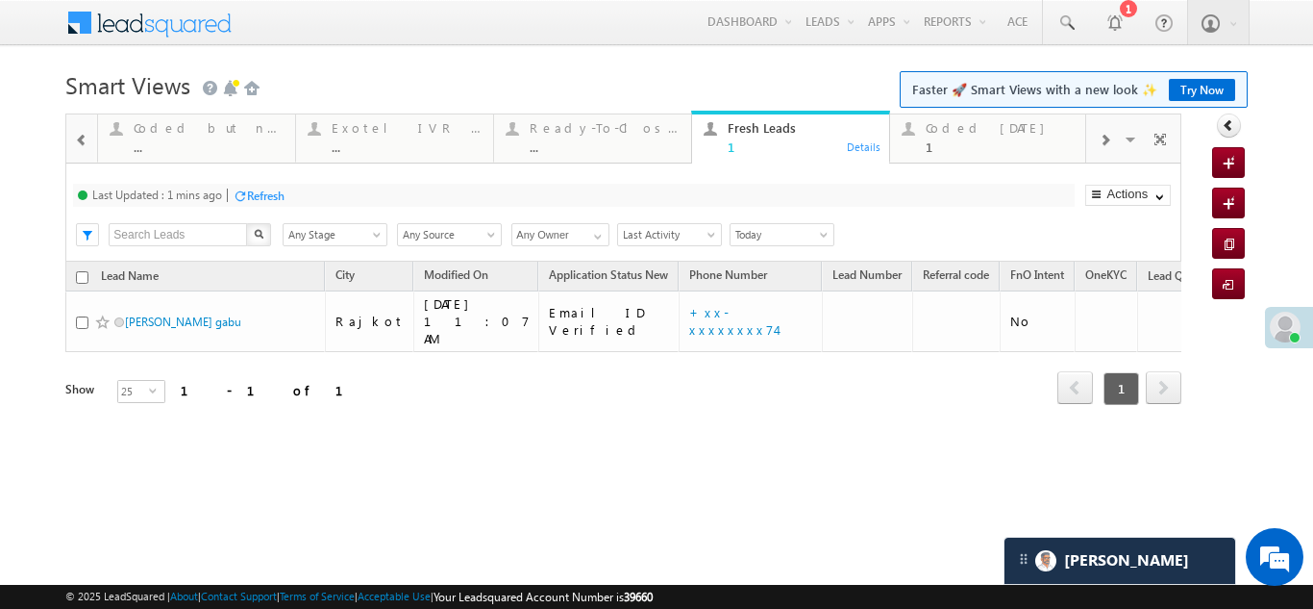
click at [256, 193] on div "Refresh" at bounding box center [265, 195] width 37 height 14
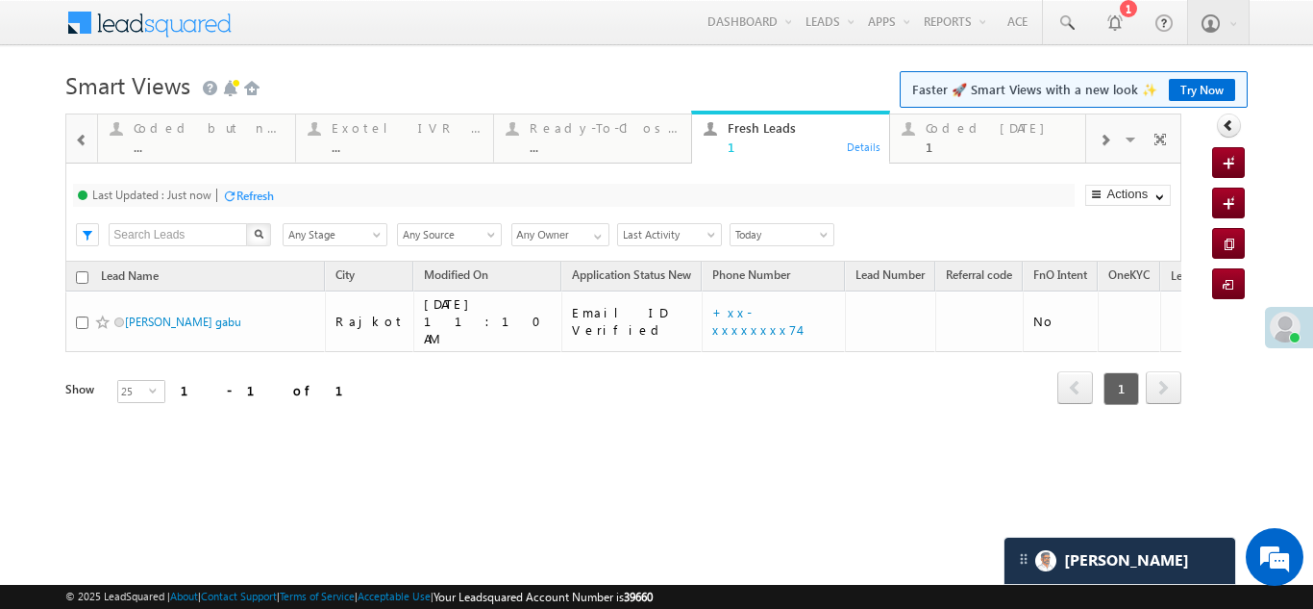
click at [259, 183] on div "Last Updated : Just now Refresh Refreshing... Search X Lead Stage Any Stage Any…" at bounding box center [622, 212] width 1115 height 98
click at [257, 191] on div "Refresh" at bounding box center [255, 195] width 37 height 14
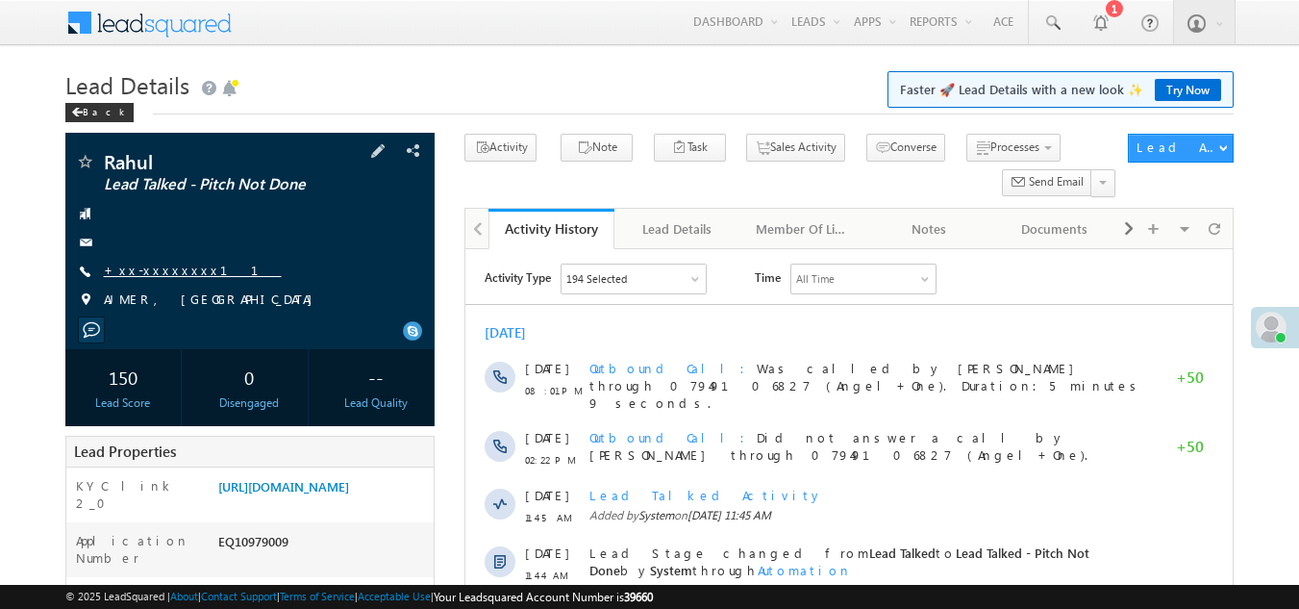
click at [160, 266] on link "+xx-xxxxxxxx11" at bounding box center [193, 270] width 178 height 16
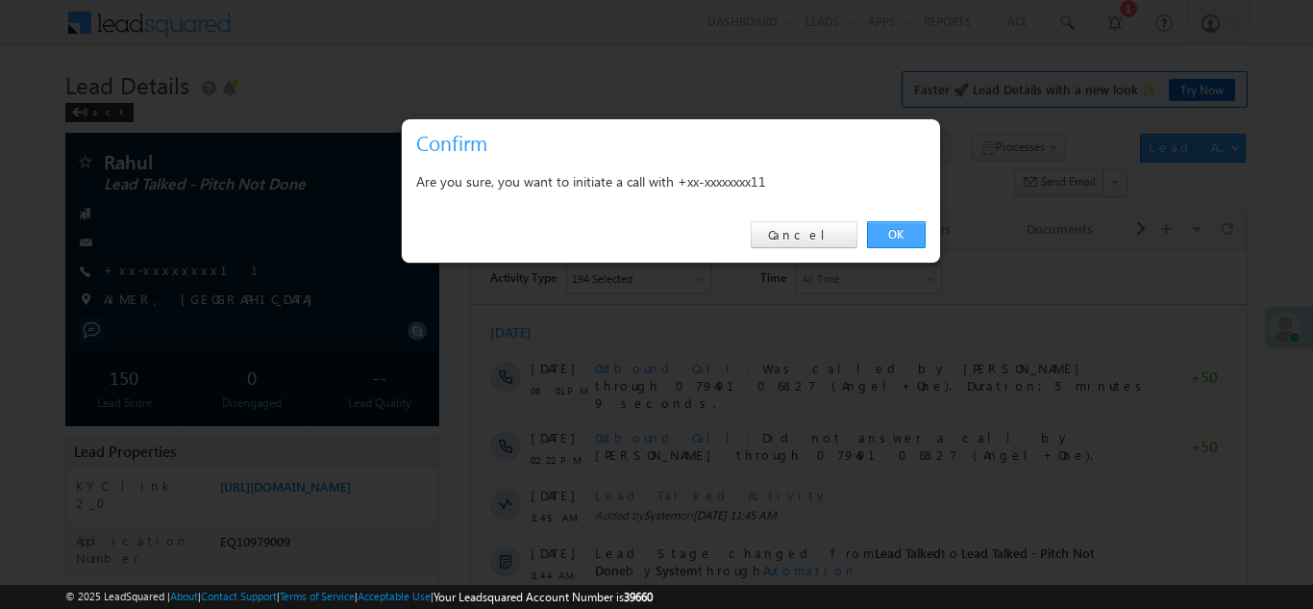
click at [907, 232] on link "OK" at bounding box center [896, 234] width 59 height 27
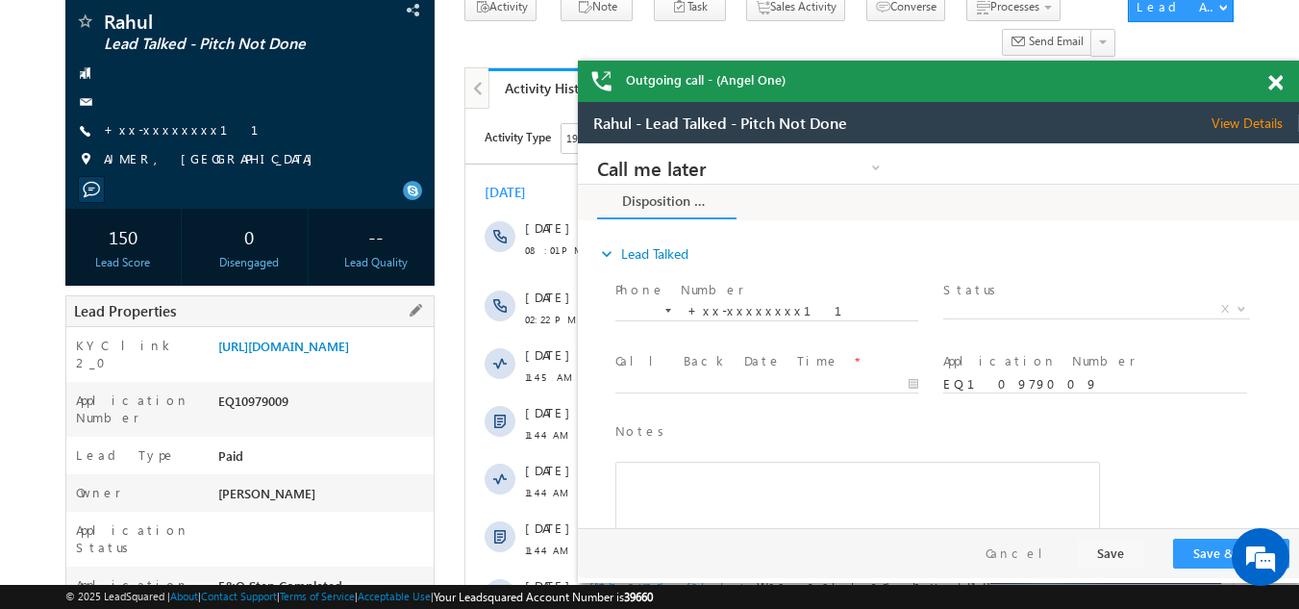
drag, startPoint x: 220, startPoint y: 428, endPoint x: 293, endPoint y: 431, distance: 73.1
click at [293, 418] on div "EQ10979009" at bounding box center [323, 404] width 221 height 27
copy div "EQ10979009"
click at [1280, 82] on span at bounding box center [1275, 83] width 14 height 16
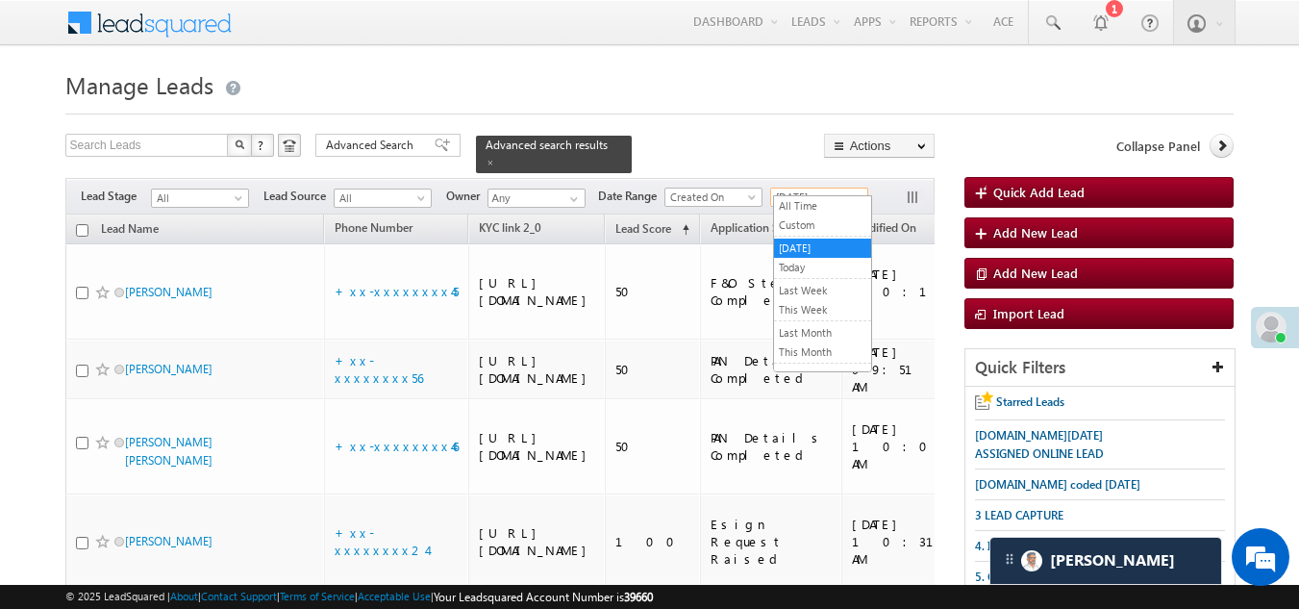
click at [794, 188] on span "[DATE]" at bounding box center [816, 196] width 91 height 17
click at [809, 306] on link "This Week" at bounding box center [822, 309] width 97 height 17
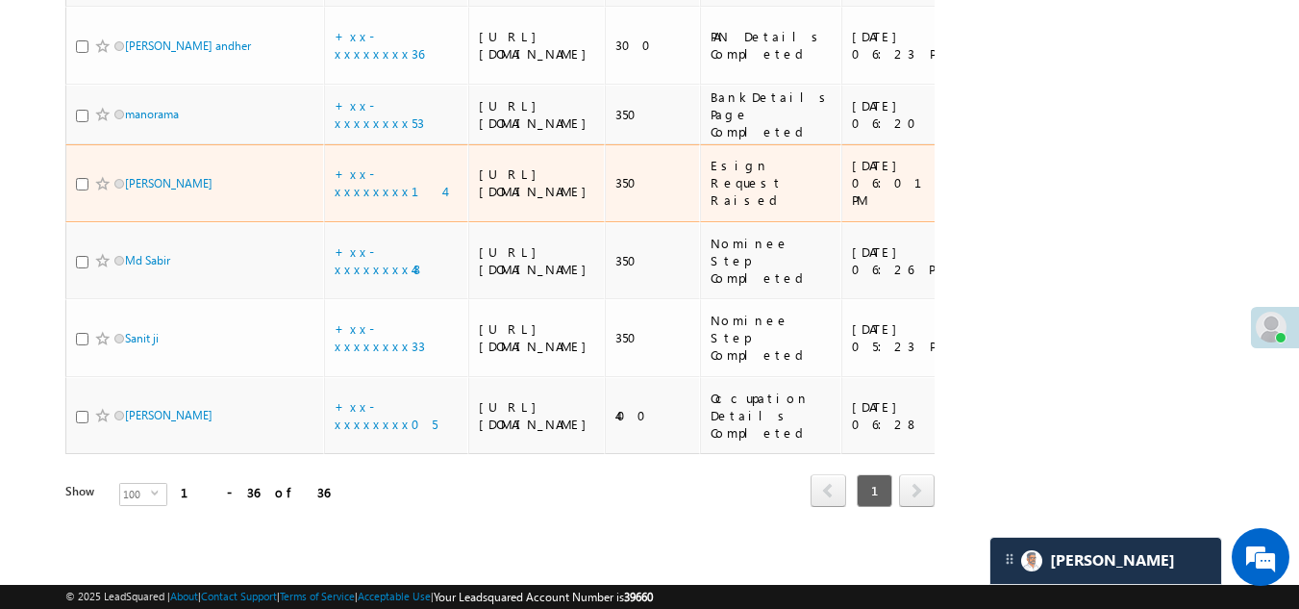
scroll to position [3826, 0]
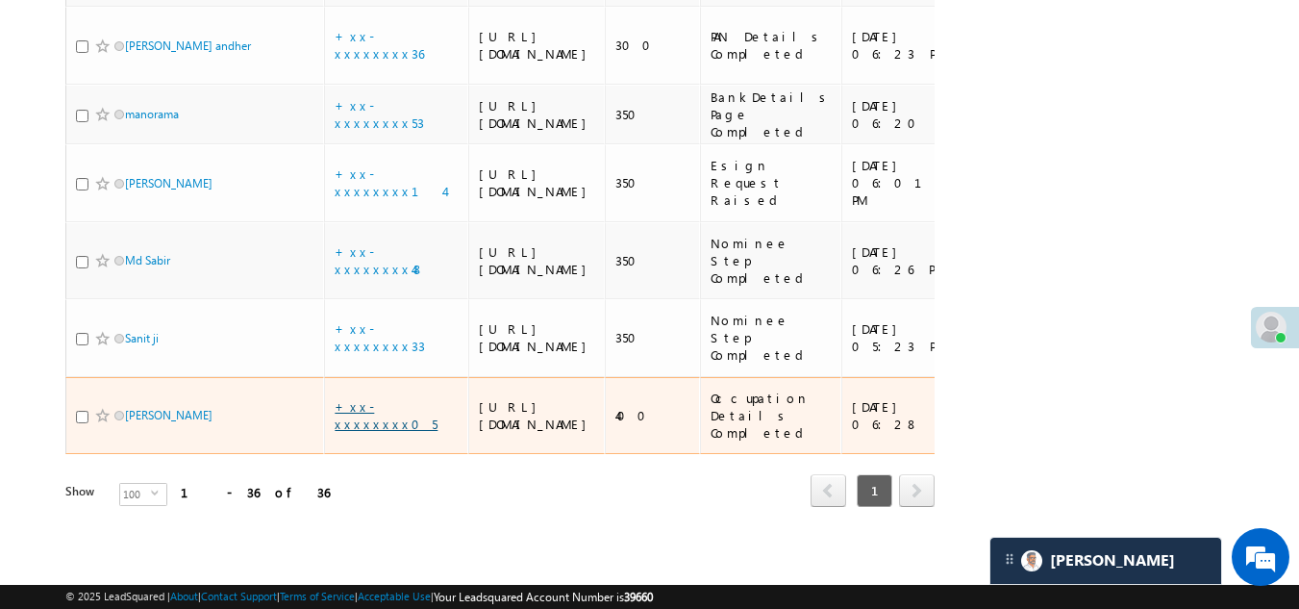
click at [377, 398] on link "+xx-xxxxxxxx05" at bounding box center [386, 415] width 103 height 34
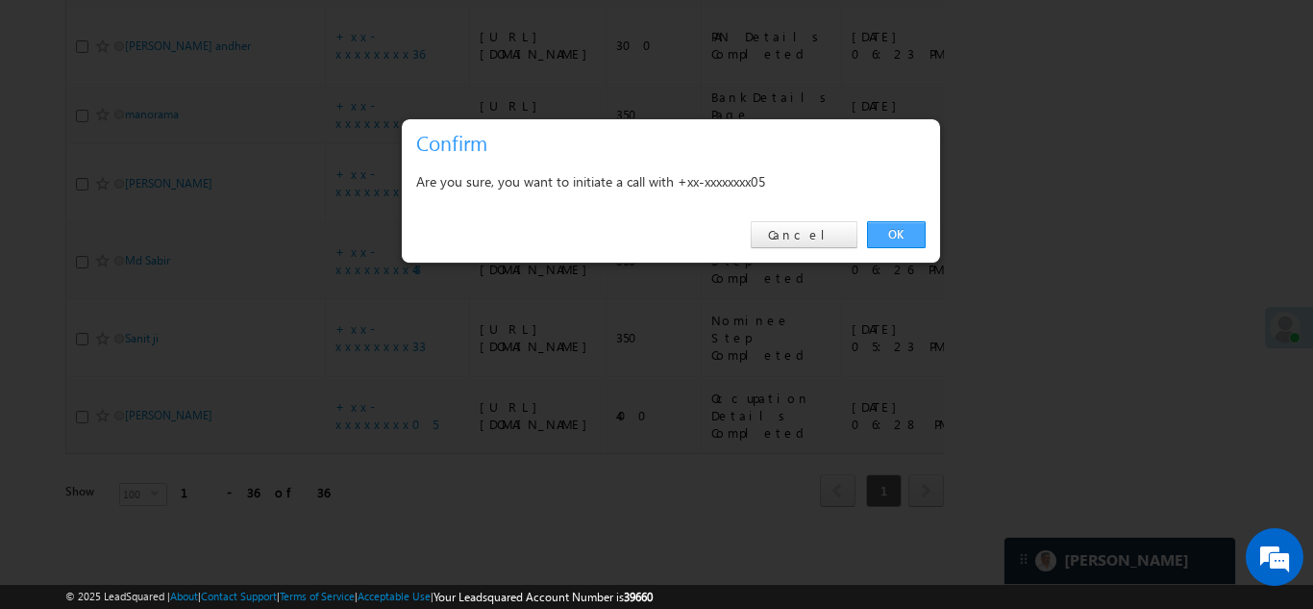
click at [894, 232] on link "OK" at bounding box center [896, 234] width 59 height 27
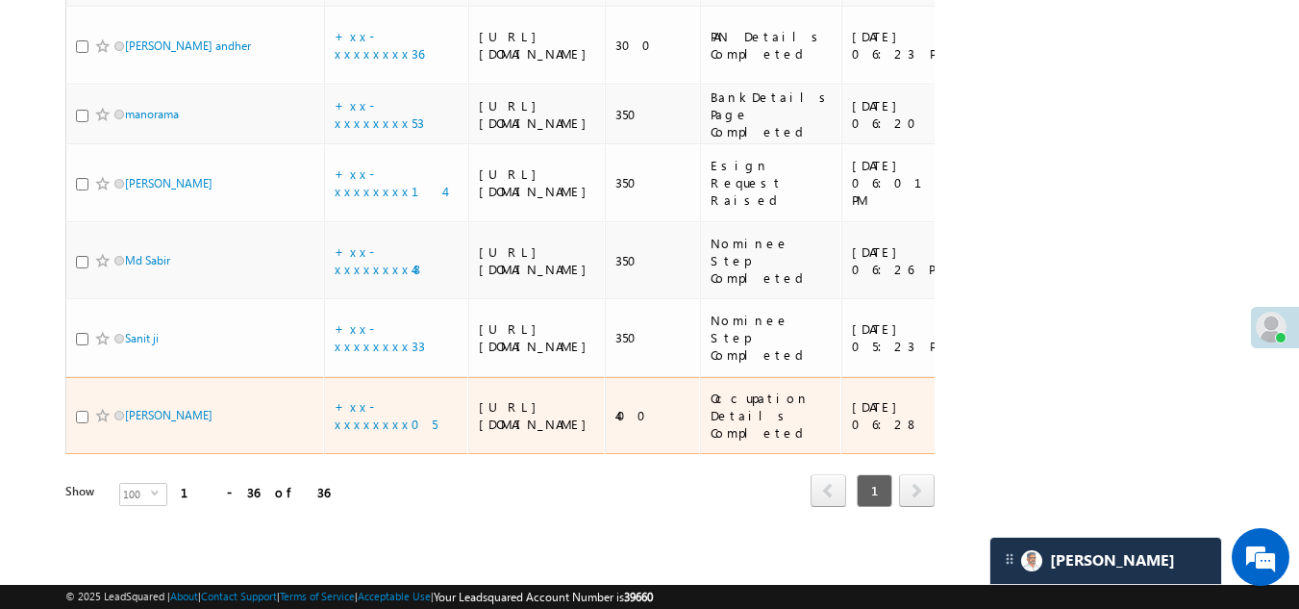
click at [84, 411] on input "checkbox" at bounding box center [82, 417] width 12 height 12
checkbox input "true"
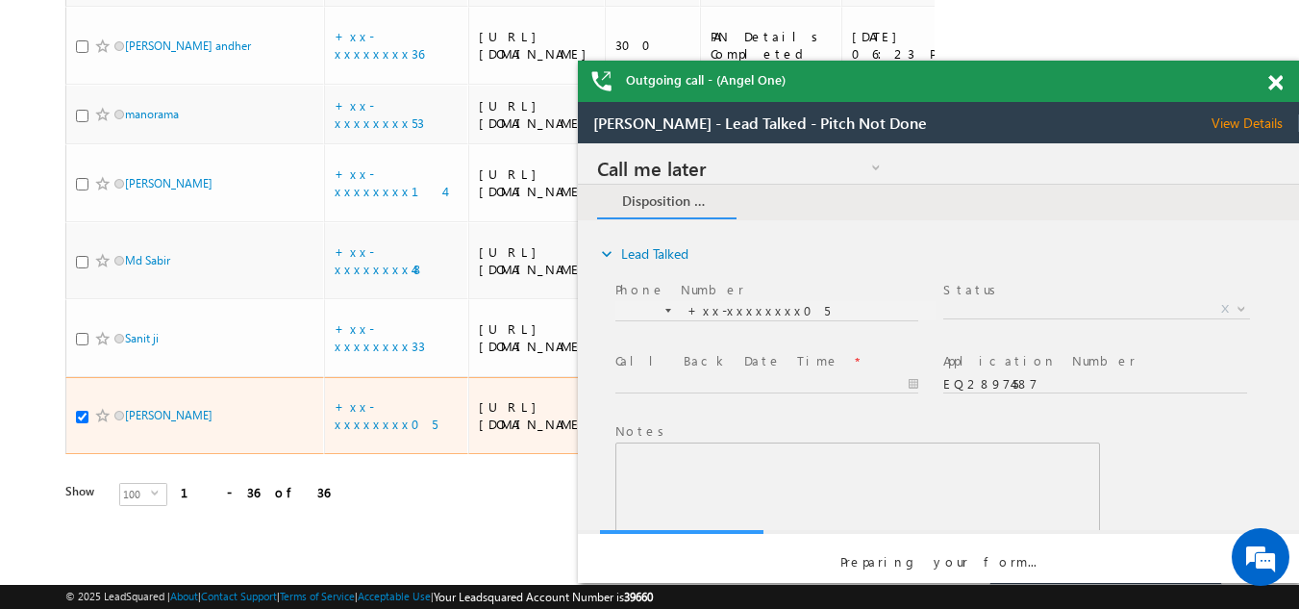
scroll to position [0, 0]
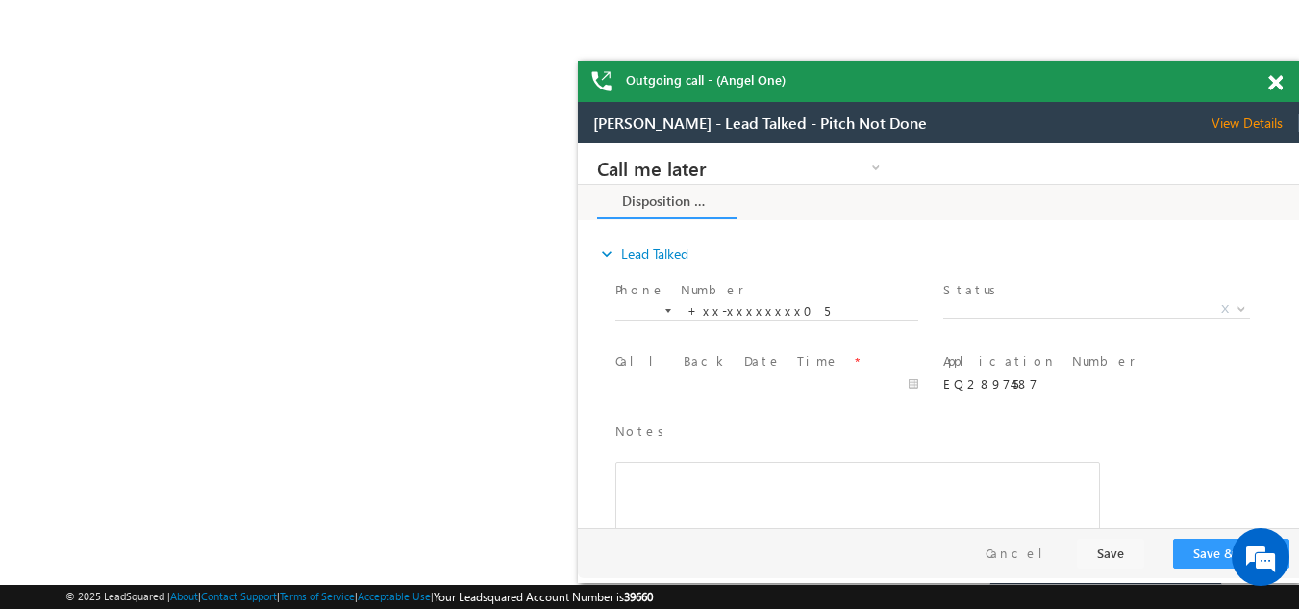
click at [1273, 79] on span at bounding box center [1275, 83] width 14 height 16
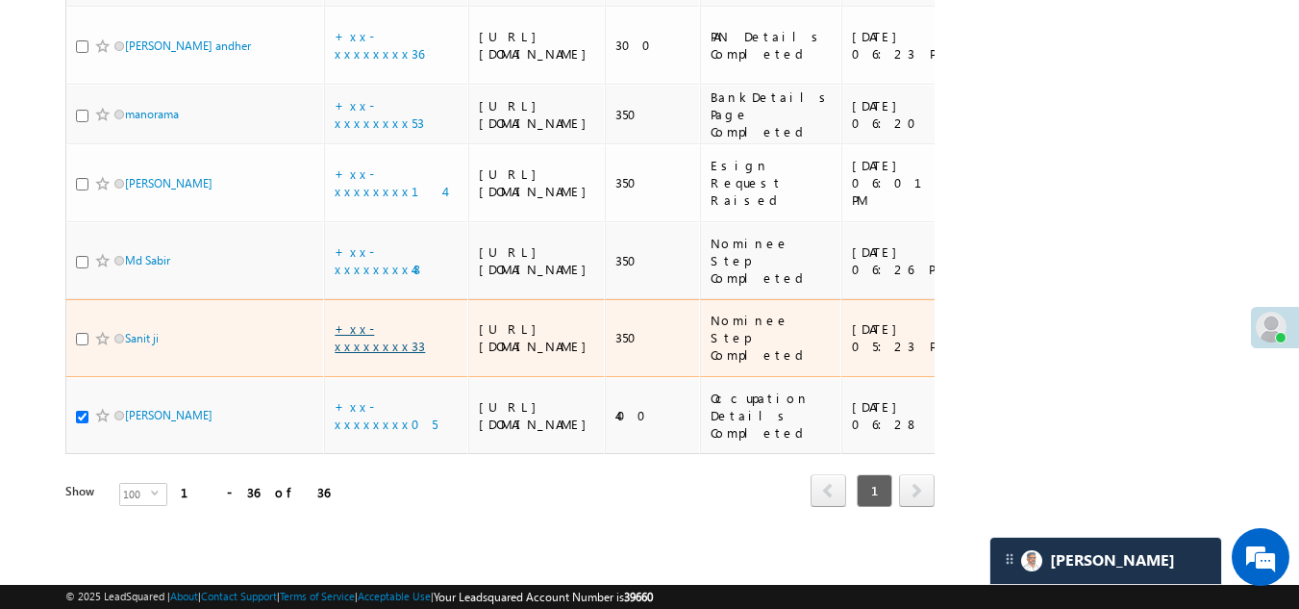
click at [395, 320] on link "+xx-xxxxxxxx33" at bounding box center [380, 337] width 90 height 34
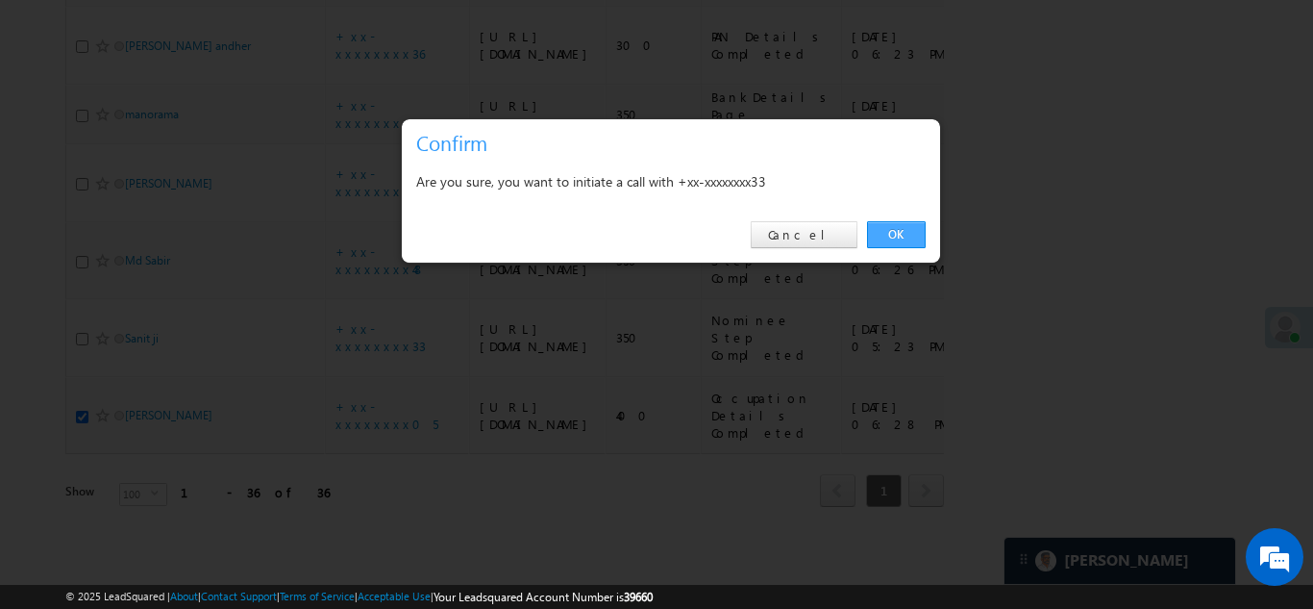
click at [901, 227] on link "OK" at bounding box center [896, 234] width 59 height 27
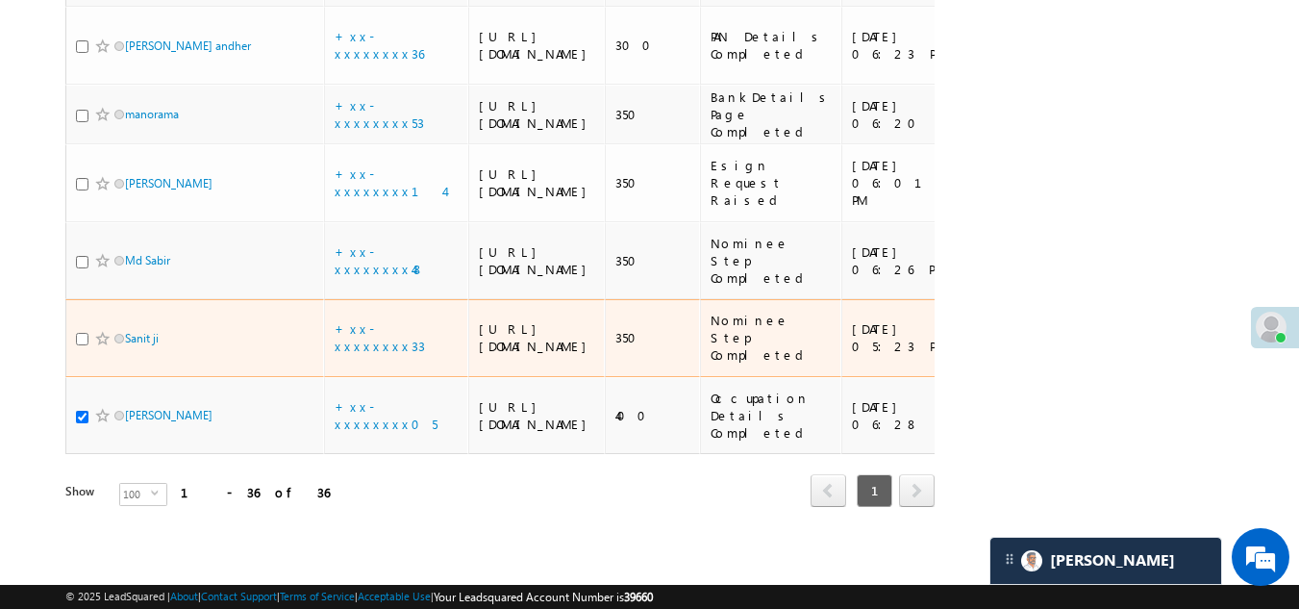
click at [79, 333] on input "checkbox" at bounding box center [82, 339] width 12 height 12
checkbox input "true"
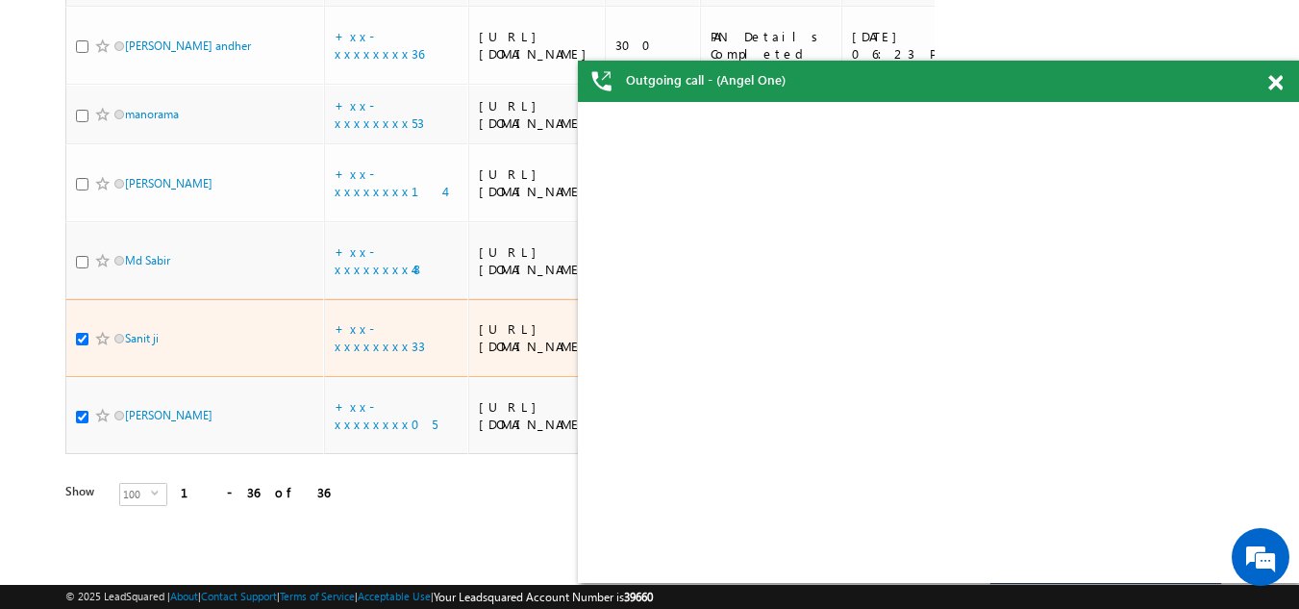
click at [98, 331] on span at bounding box center [102, 338] width 15 height 15
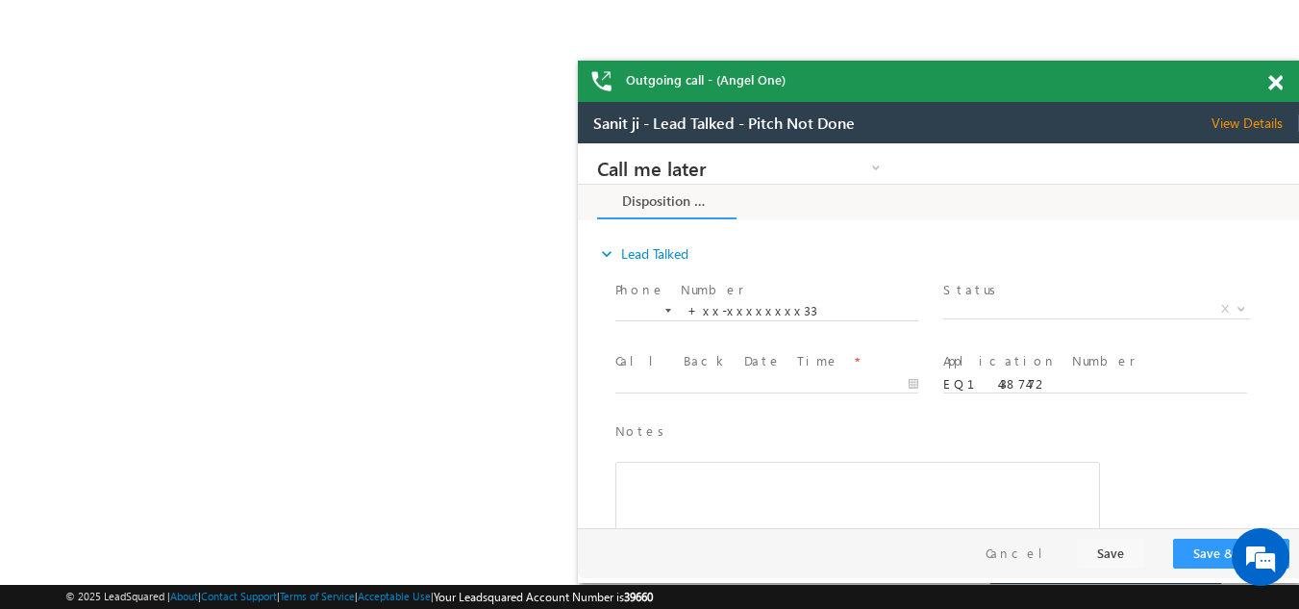
click at [1277, 83] on span at bounding box center [1275, 83] width 14 height 16
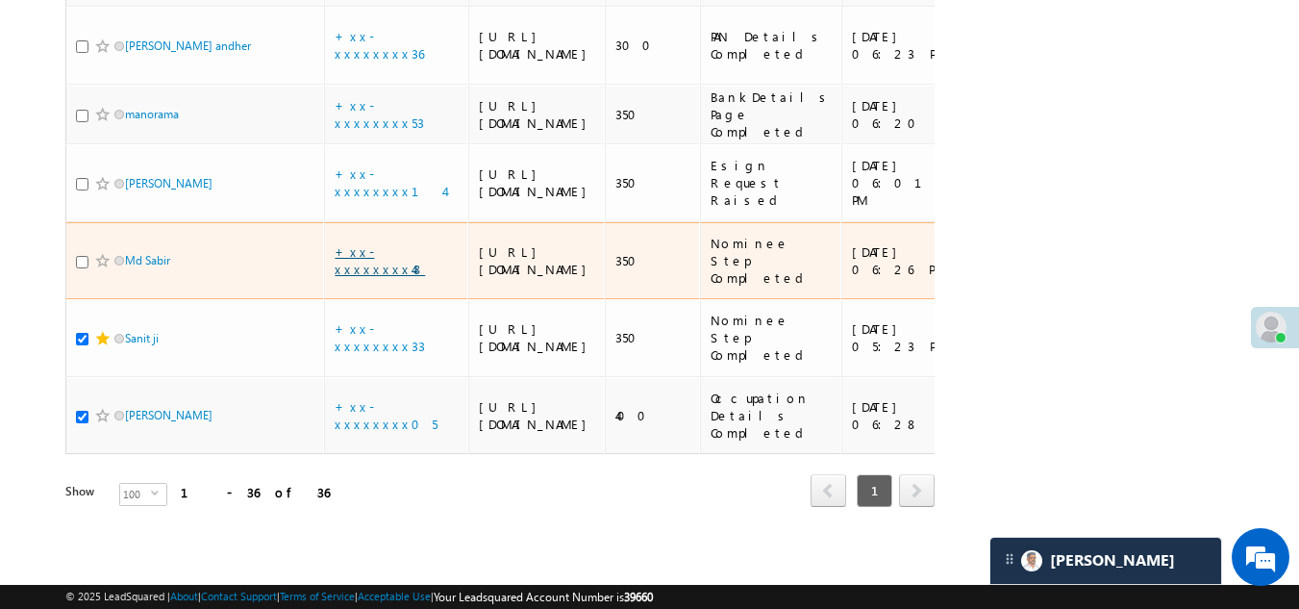
click at [395, 243] on link "+xx-xxxxxxxx48" at bounding box center [380, 260] width 90 height 34
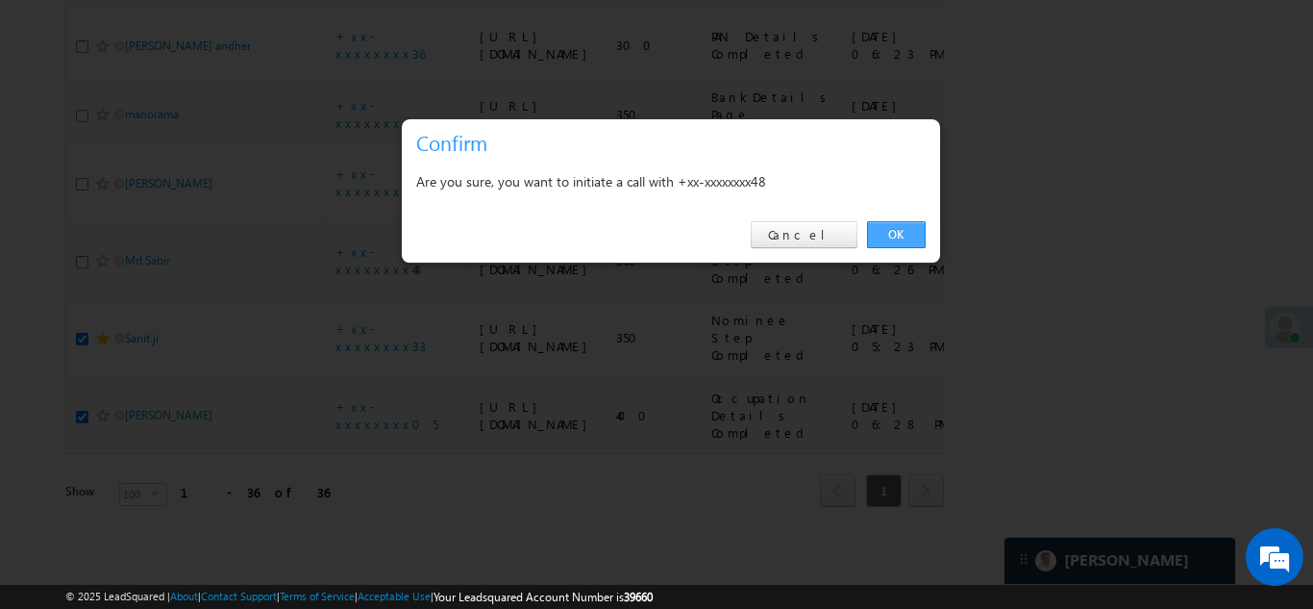
click at [900, 232] on link "OK" at bounding box center [896, 234] width 59 height 27
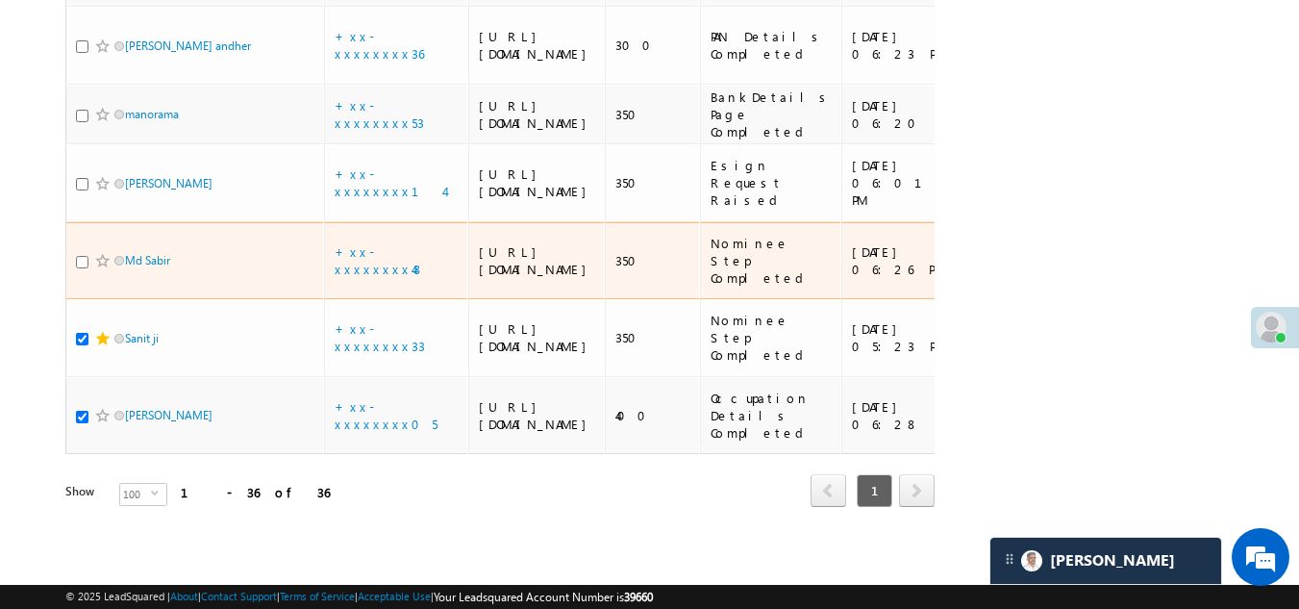
click at [79, 256] on input "checkbox" at bounding box center [82, 262] width 12 height 12
checkbox input "true"
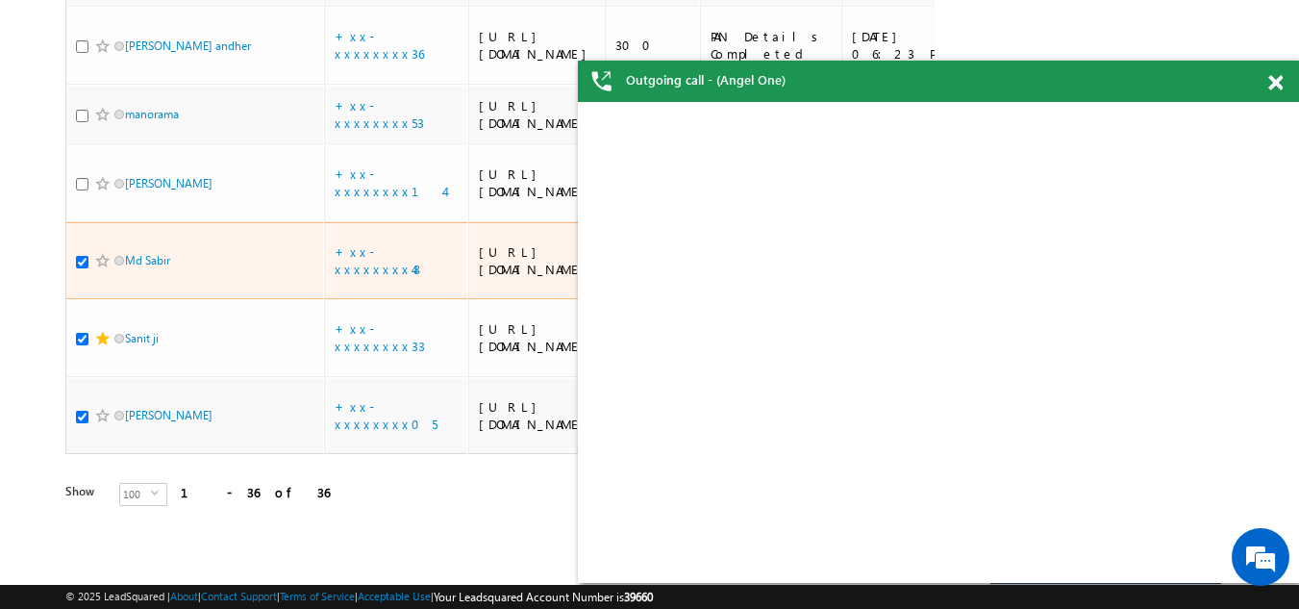
click at [101, 253] on span at bounding box center [102, 260] width 15 height 15
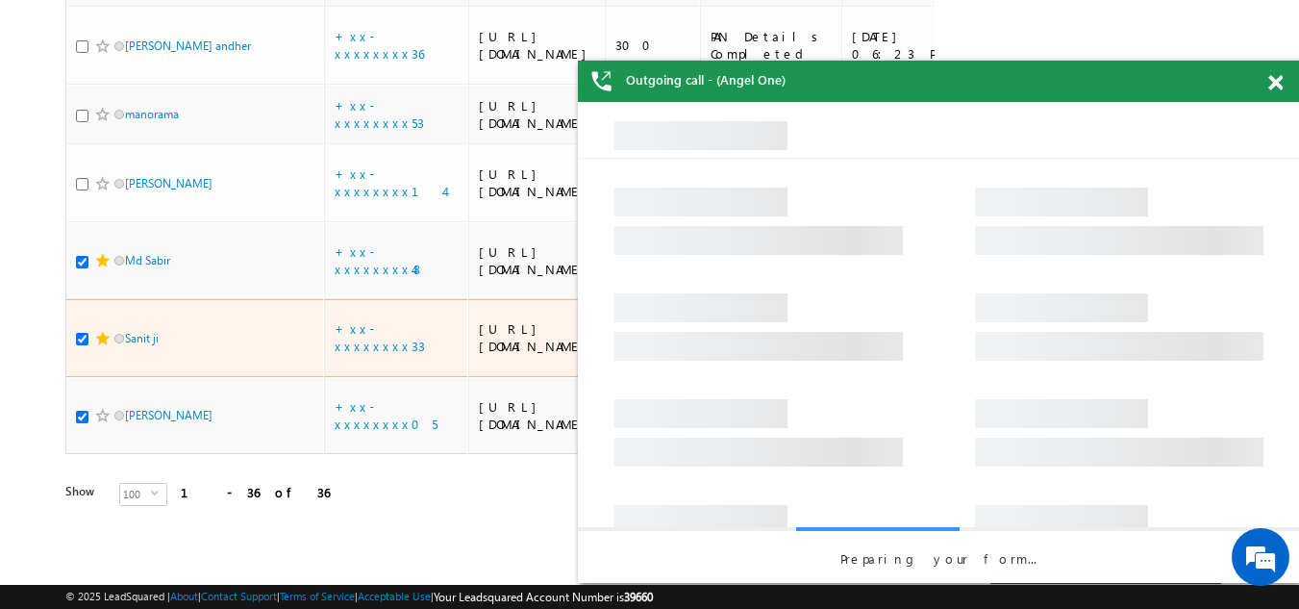
click at [97, 331] on span at bounding box center [102, 338] width 15 height 15
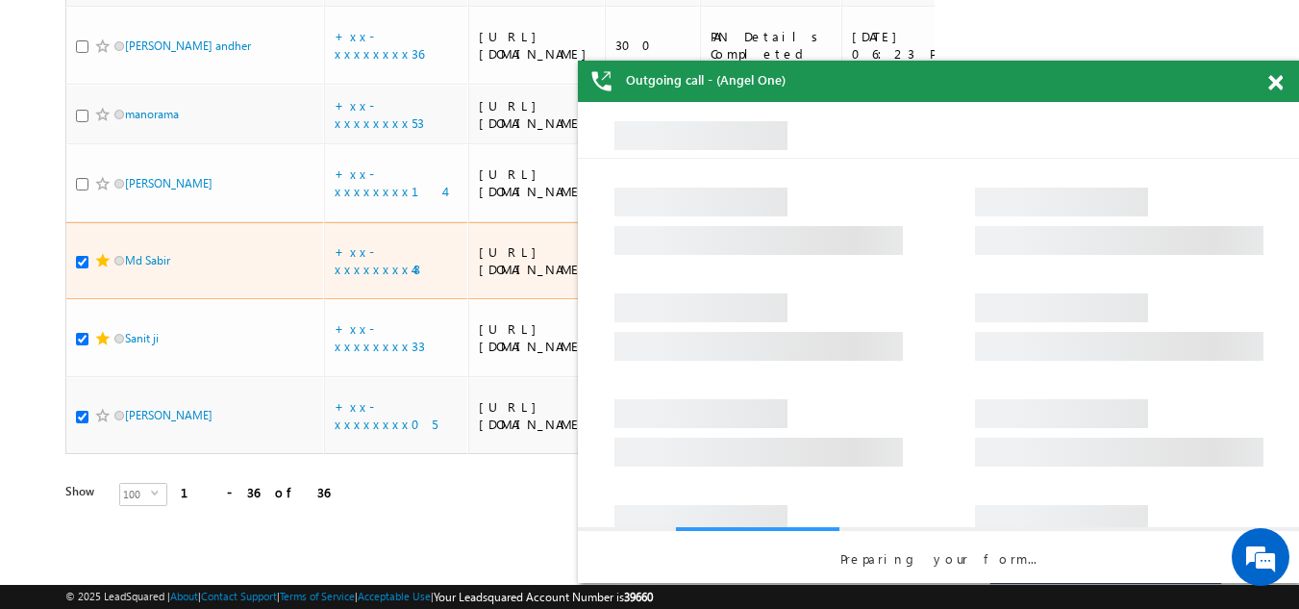
click at [102, 253] on span at bounding box center [102, 260] width 15 height 15
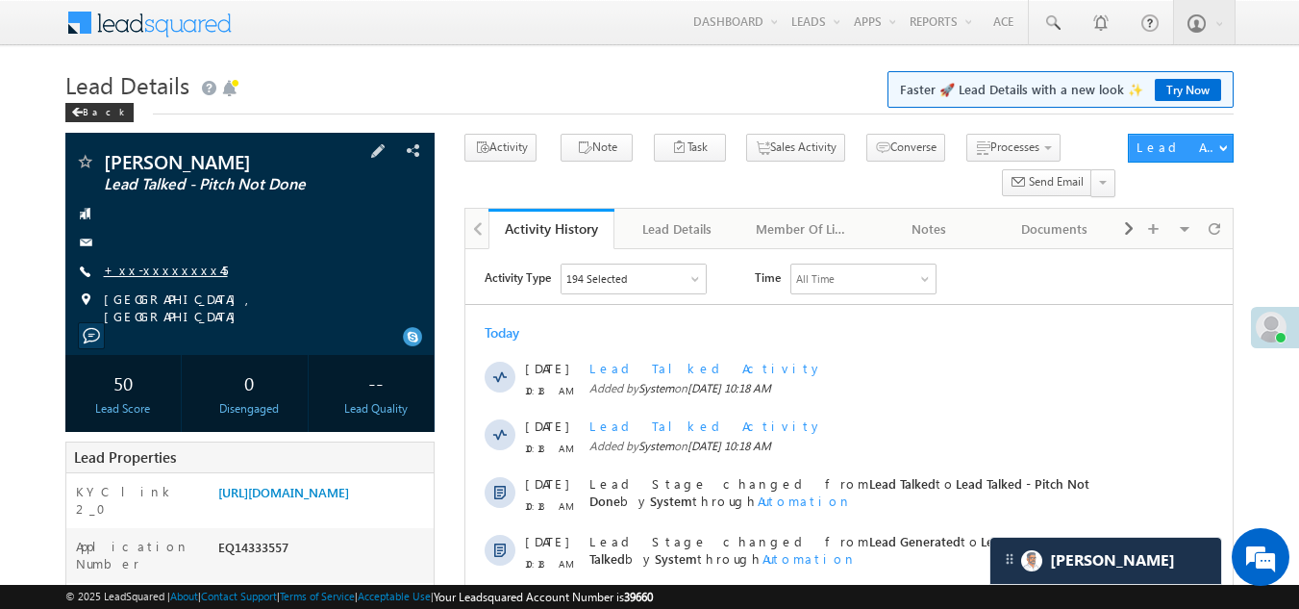
click at [159, 270] on link "+xx-xxxxxxxx45" at bounding box center [166, 270] width 124 height 16
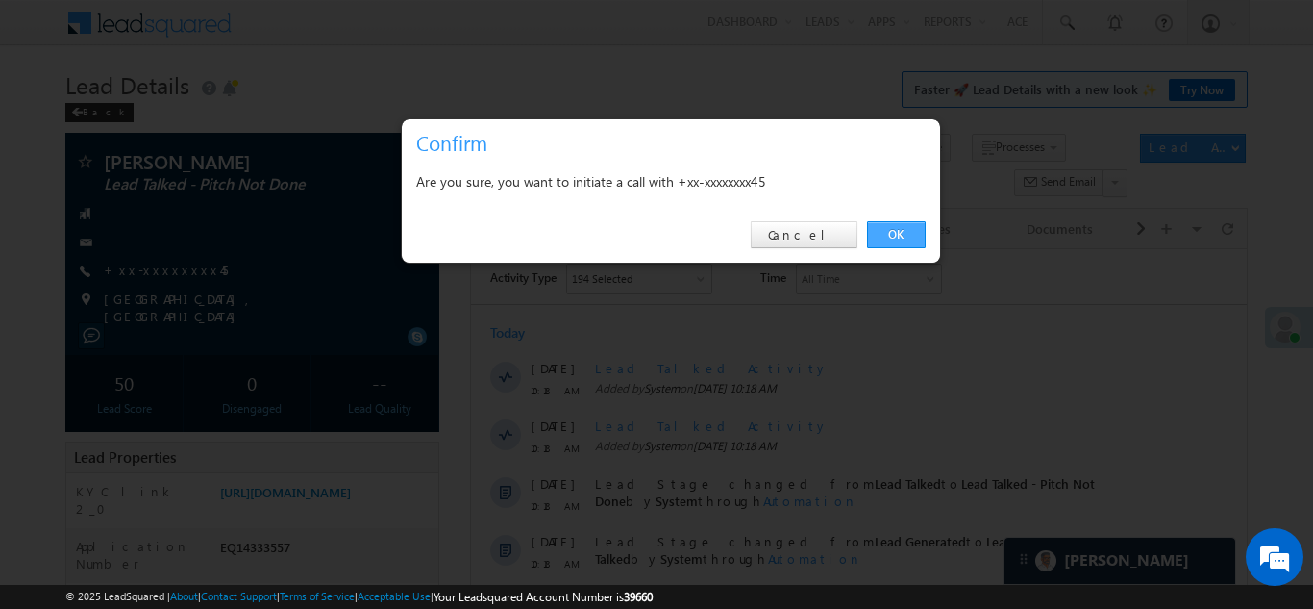
click at [890, 236] on link "OK" at bounding box center [896, 234] width 59 height 27
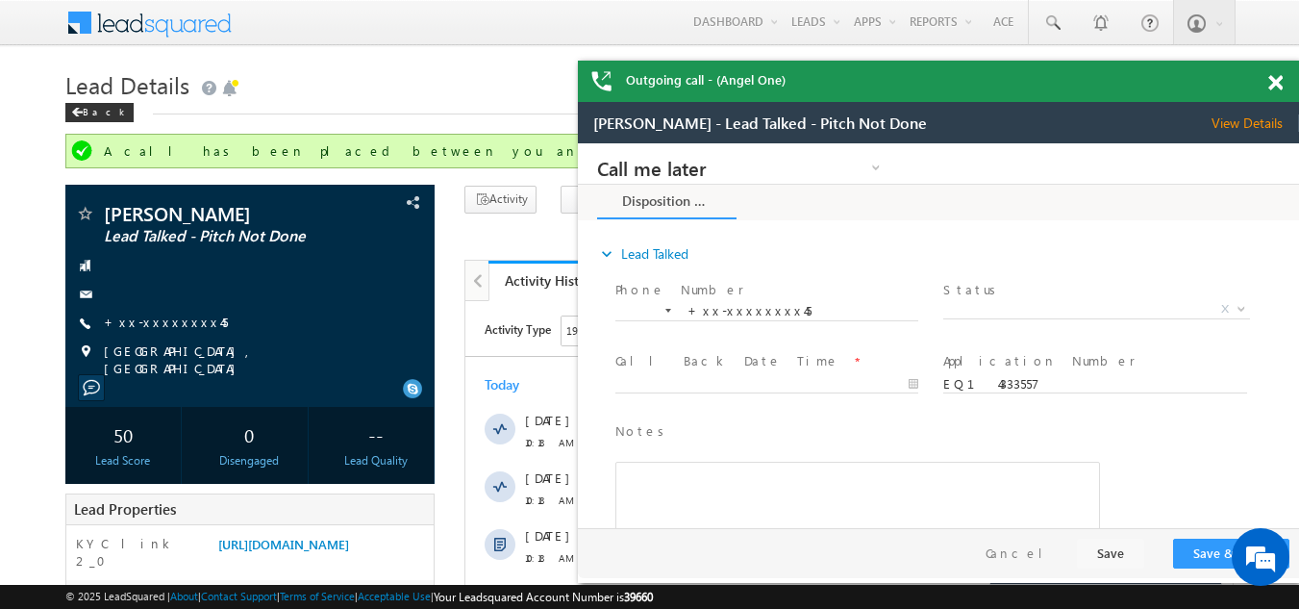
click at [1271, 83] on span at bounding box center [1275, 83] width 14 height 16
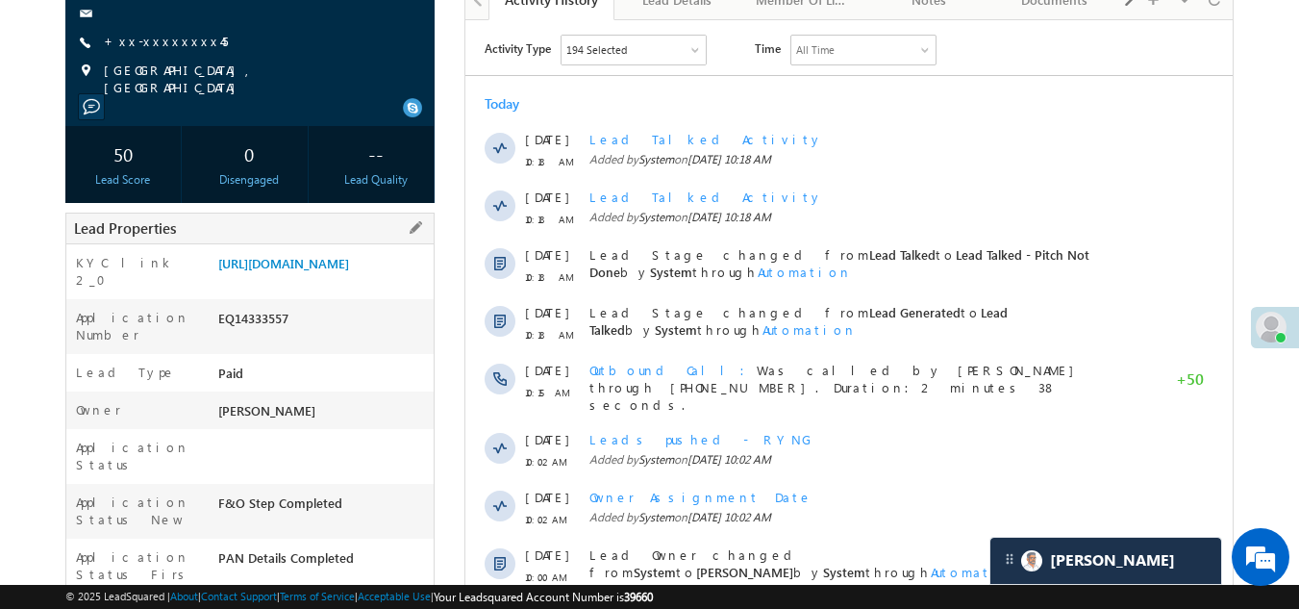
scroll to position [288, 0]
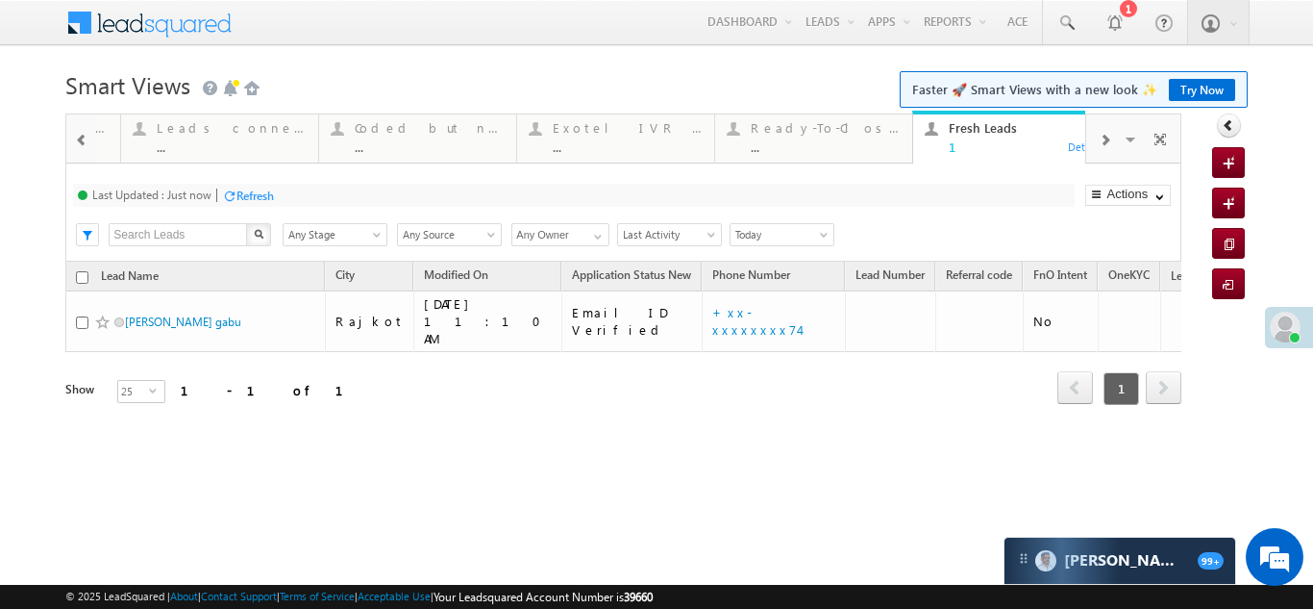
click at [1109, 137] on span at bounding box center [1105, 140] width 12 height 15
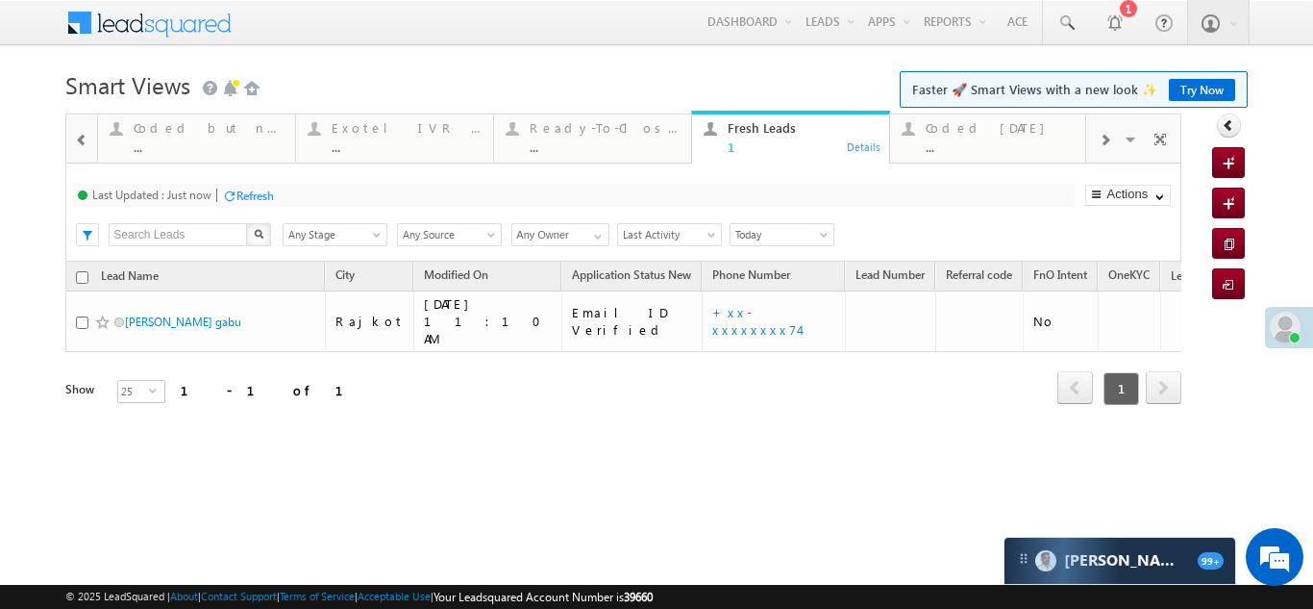
click at [1109, 137] on span at bounding box center [1105, 140] width 12 height 15
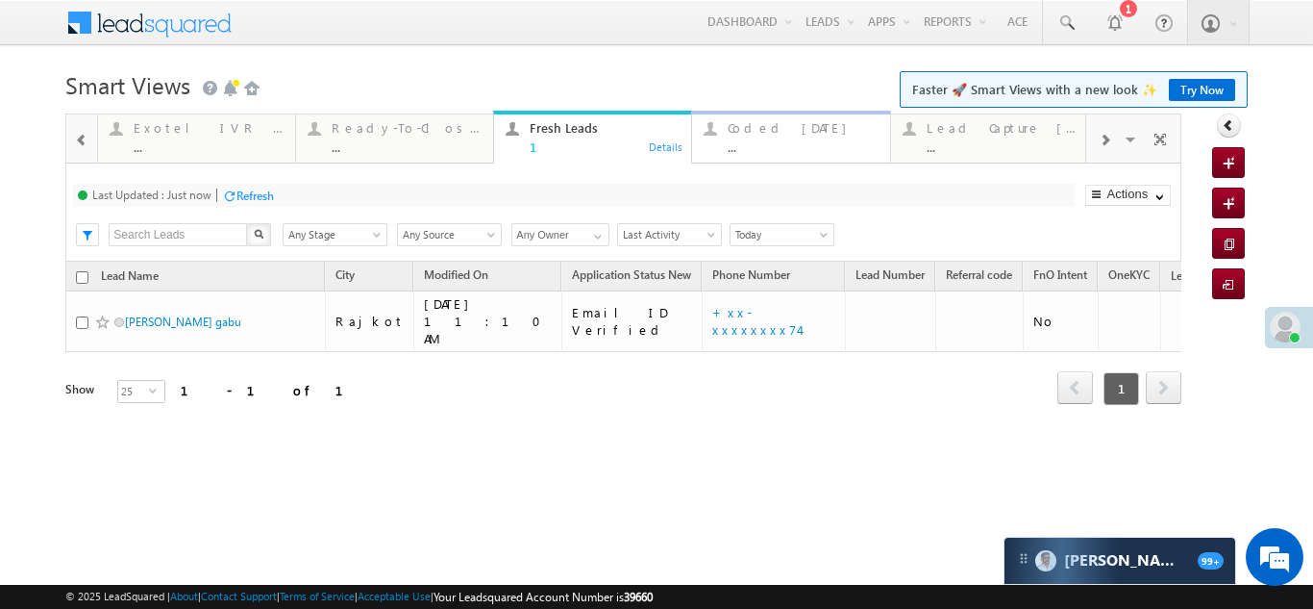
click at [739, 133] on div "Coded Today" at bounding box center [803, 127] width 150 height 15
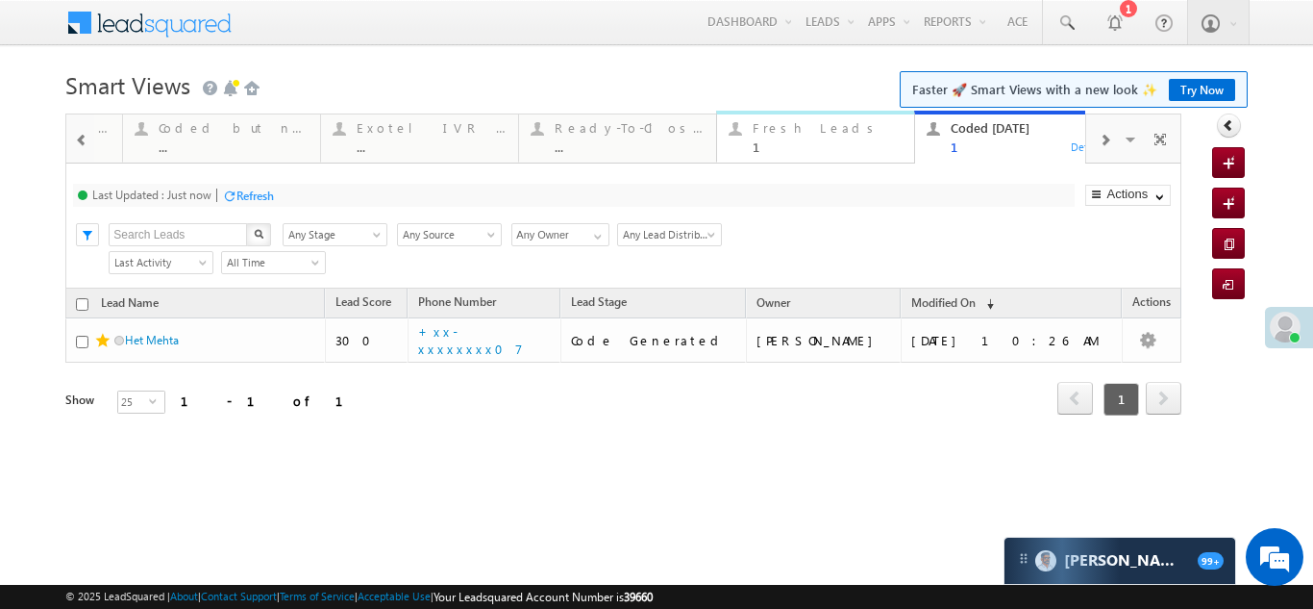
click at [768, 120] on div "Fresh Leads" at bounding box center [828, 127] width 150 height 15
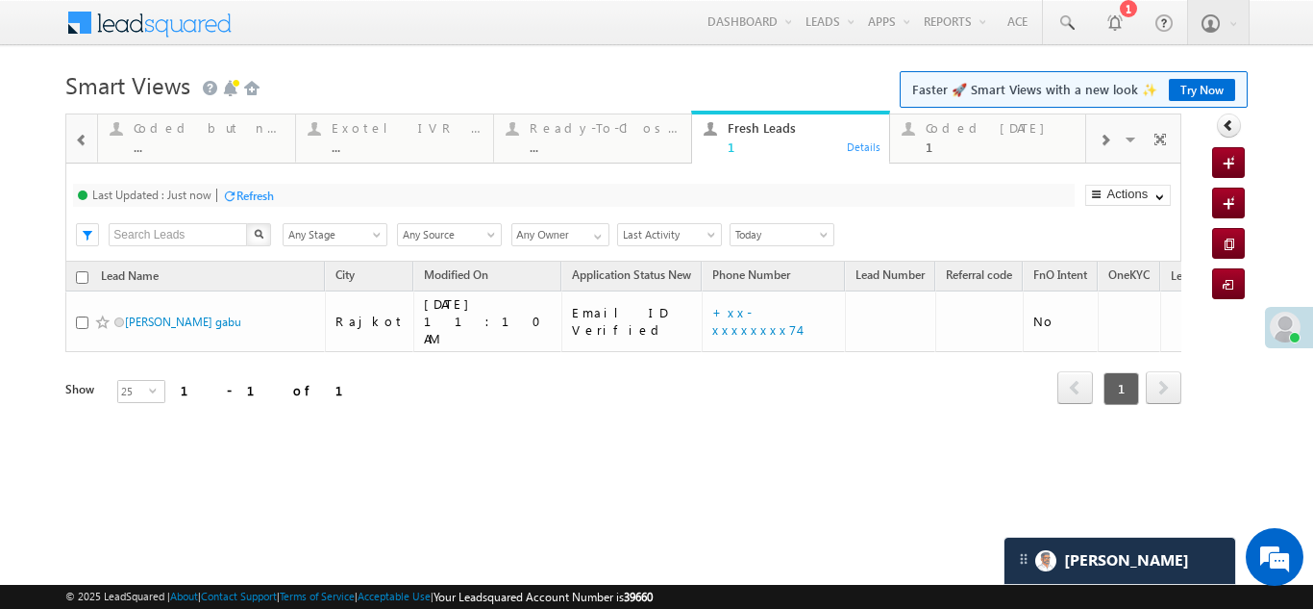
click at [263, 197] on div "Refresh" at bounding box center [255, 195] width 37 height 14
click at [323, 192] on div "Refresh" at bounding box center [327, 195] width 37 height 14
click at [862, 145] on div "Details" at bounding box center [864, 145] width 37 height 17
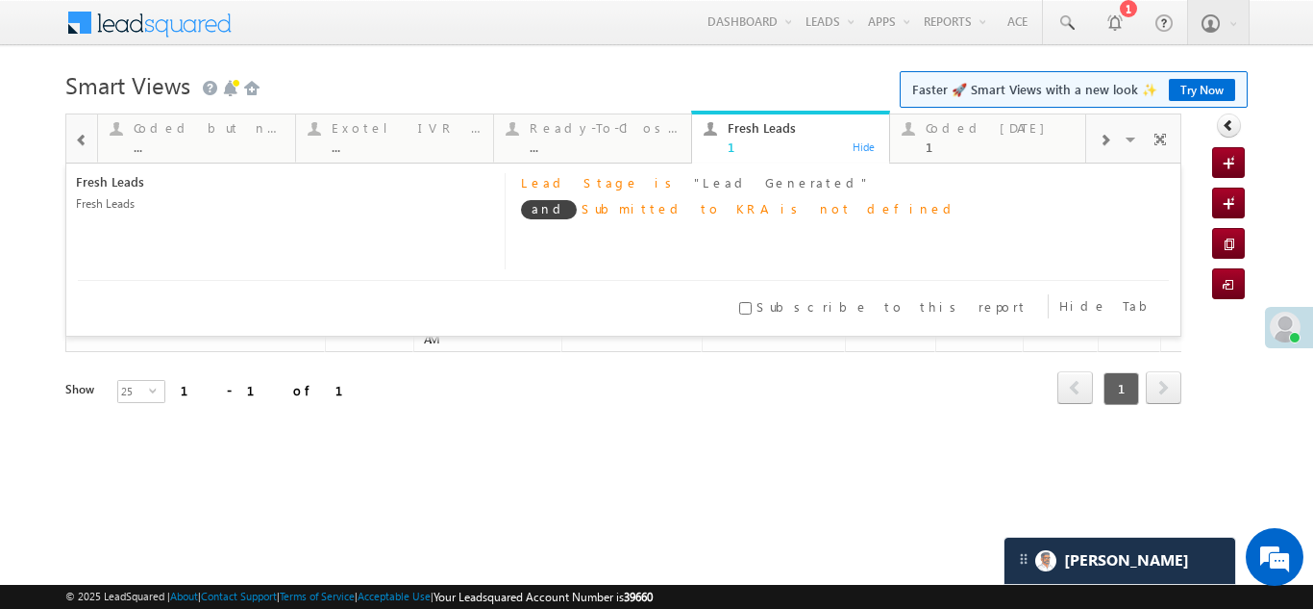
click at [861, 144] on div "Hide" at bounding box center [864, 145] width 37 height 17
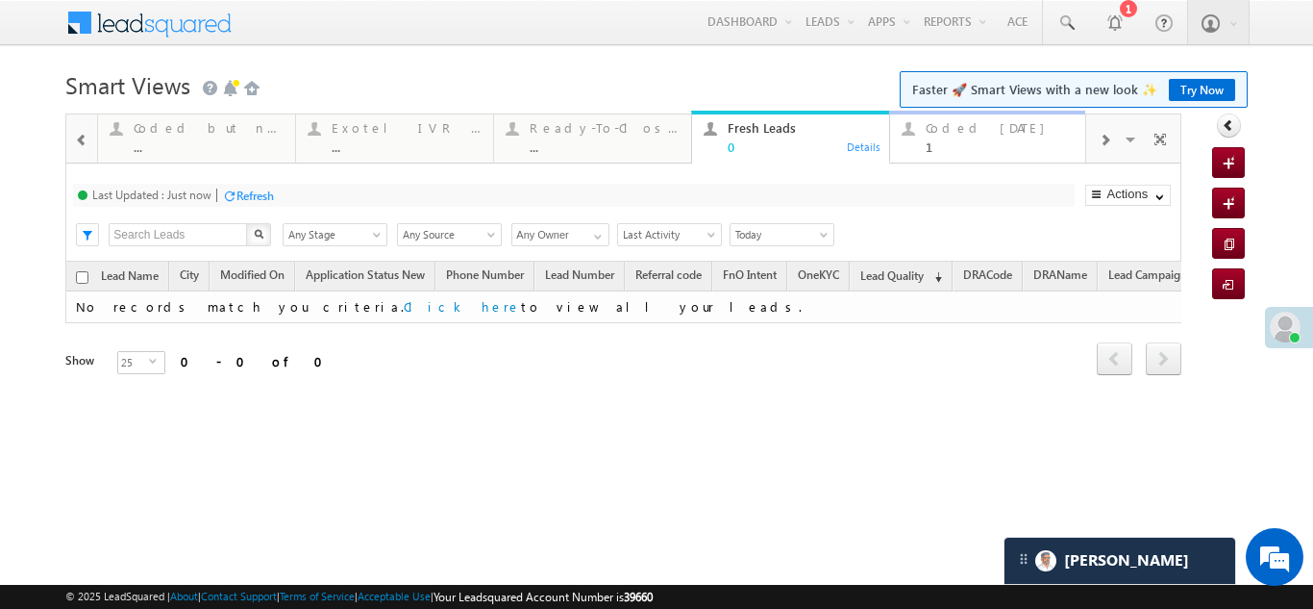
click at [977, 120] on div "Coded Today" at bounding box center [1001, 127] width 150 height 15
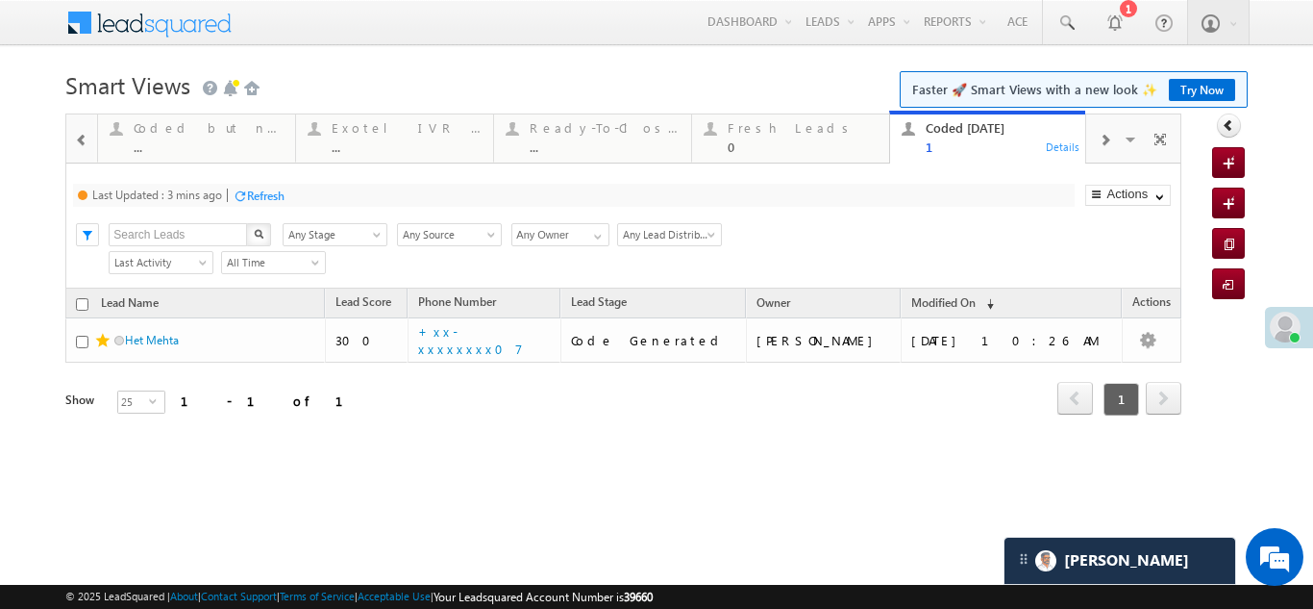
click at [265, 186] on div "Refresh" at bounding box center [259, 195] width 52 height 18
click at [767, 134] on div "Fresh Leads" at bounding box center [803, 127] width 150 height 15
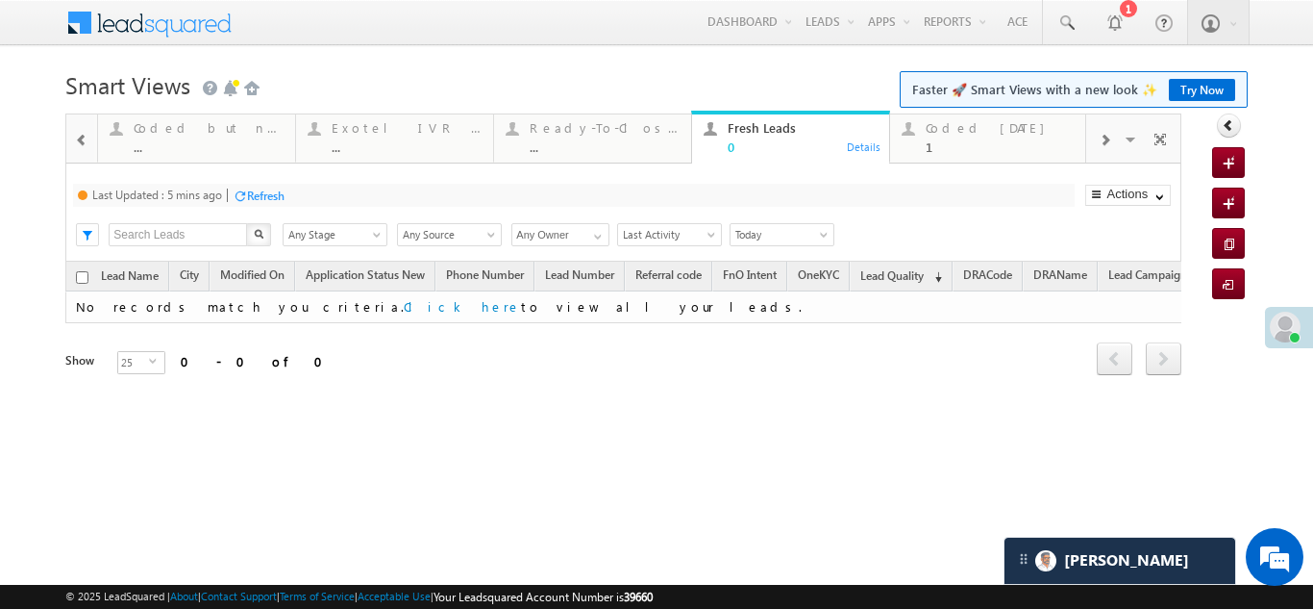
click at [254, 187] on div "Refresh" at bounding box center [259, 195] width 52 height 18
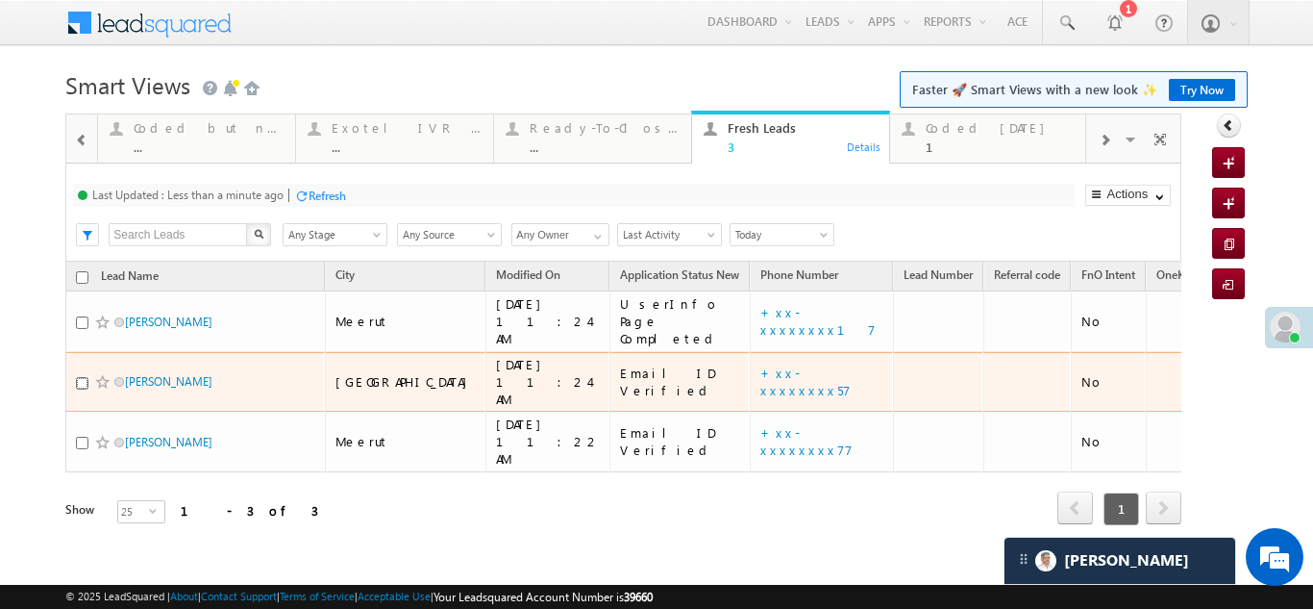
click at [77, 377] on input "checkbox" at bounding box center [82, 383] width 12 height 12
checkbox input "true"
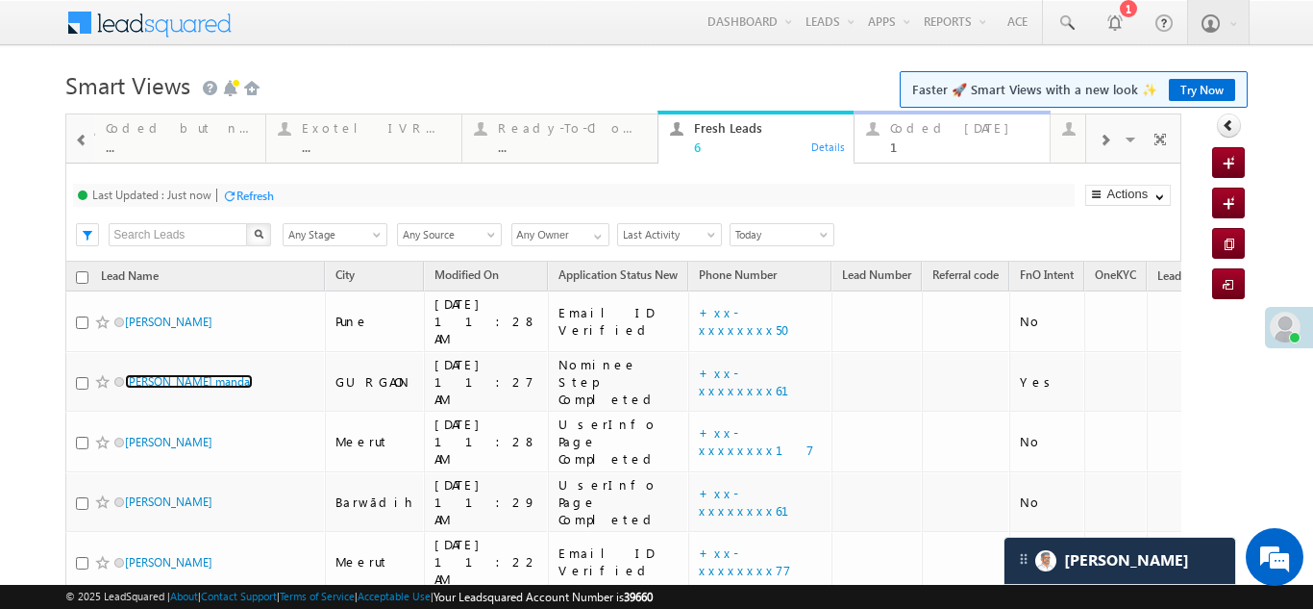
click at [927, 128] on div "Coded Today" at bounding box center [964, 127] width 148 height 15
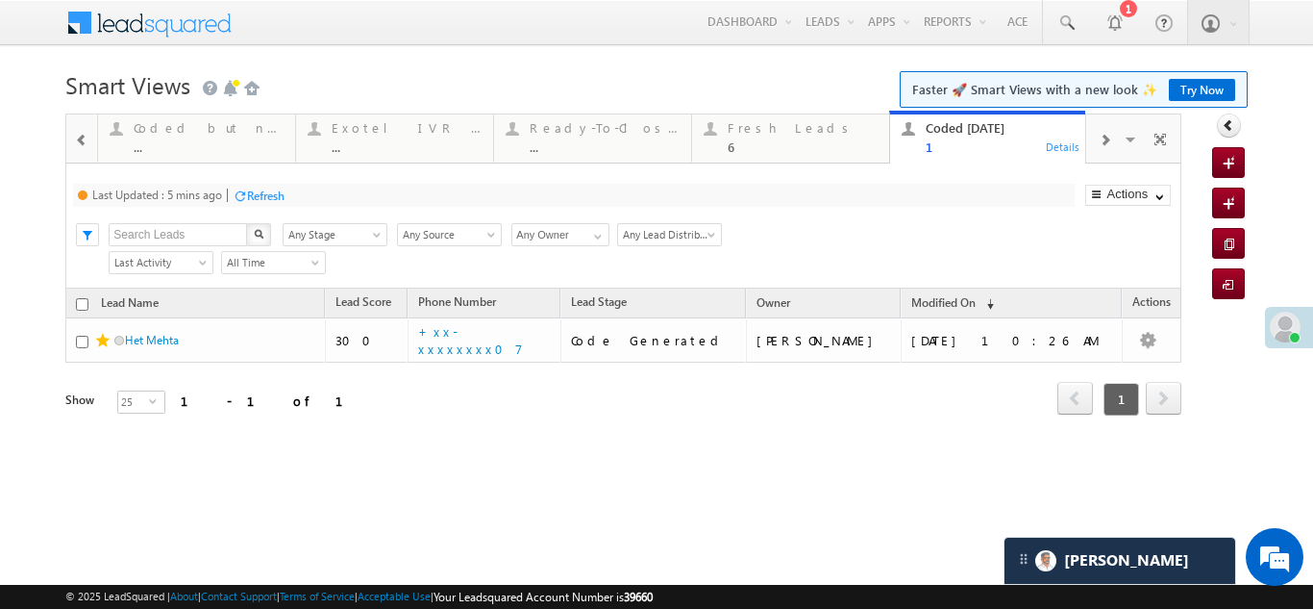
click at [269, 199] on div "Refresh" at bounding box center [265, 195] width 37 height 14
click at [759, 129] on div "Fresh Leads" at bounding box center [803, 127] width 150 height 15
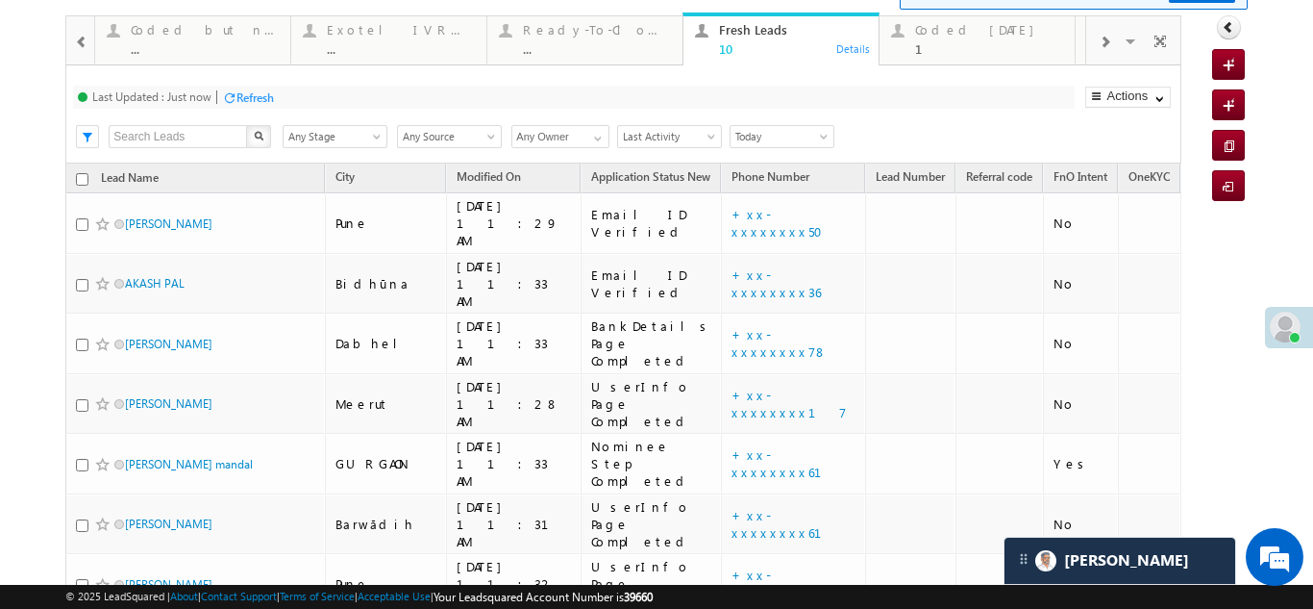
scroll to position [97, 0]
click at [954, 45] on div "1" at bounding box center [989, 49] width 148 height 14
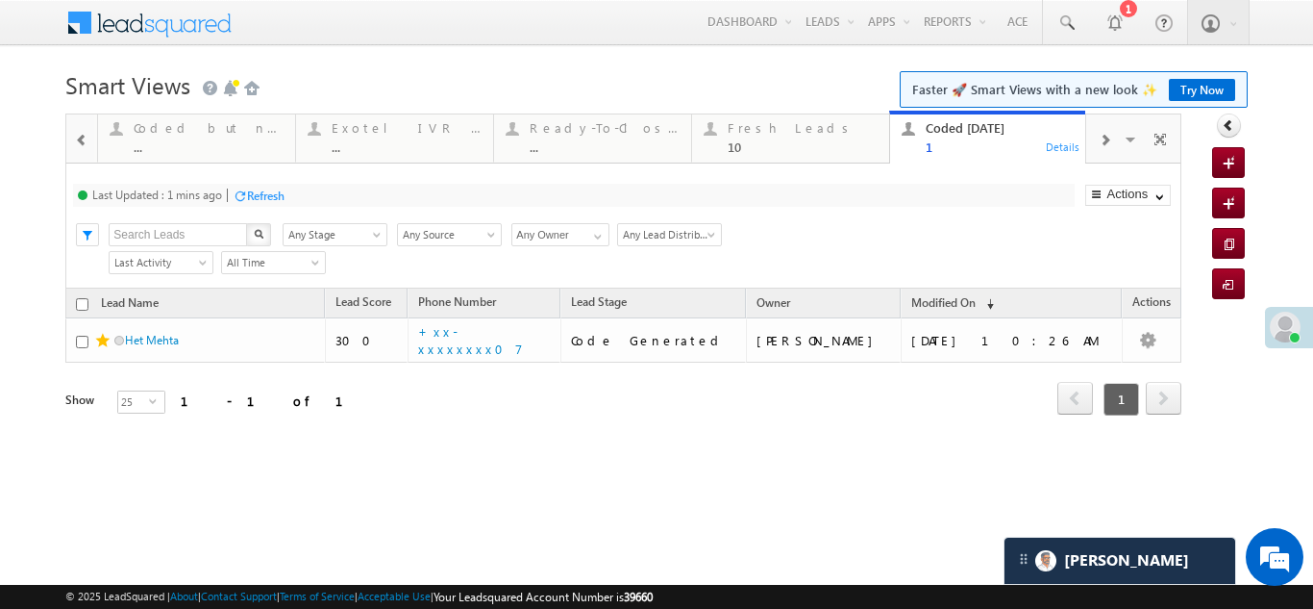
click at [263, 198] on div "Refresh" at bounding box center [265, 195] width 37 height 14
click at [763, 133] on div "Fresh Leads" at bounding box center [803, 127] width 150 height 15
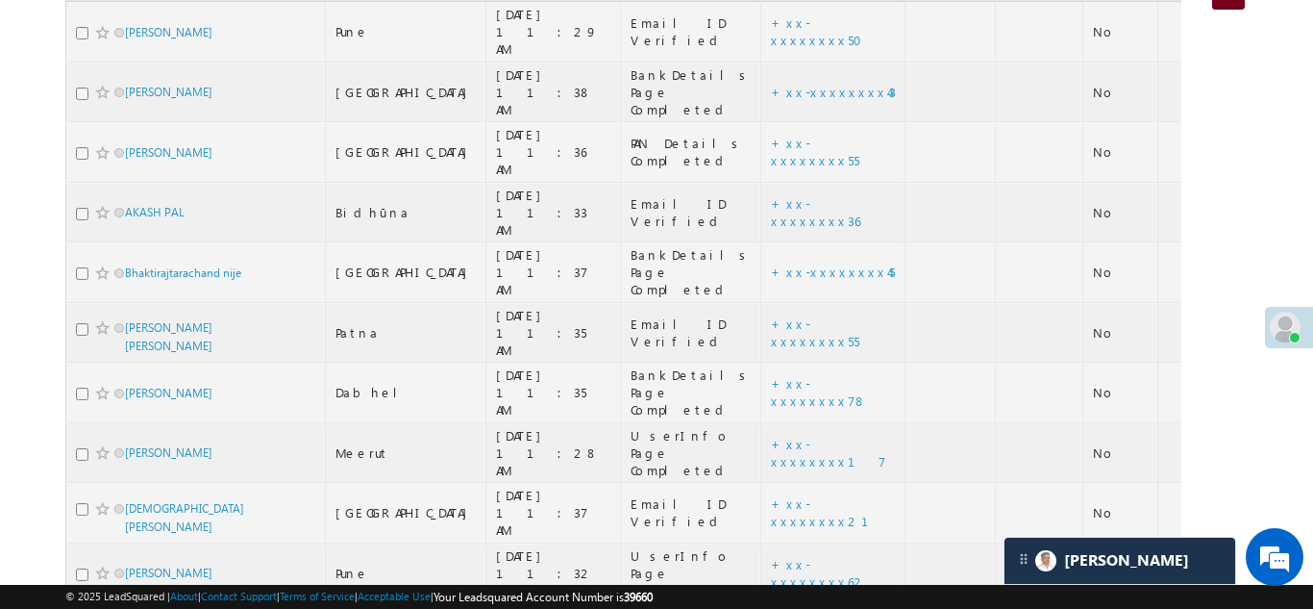
scroll to position [0, 0]
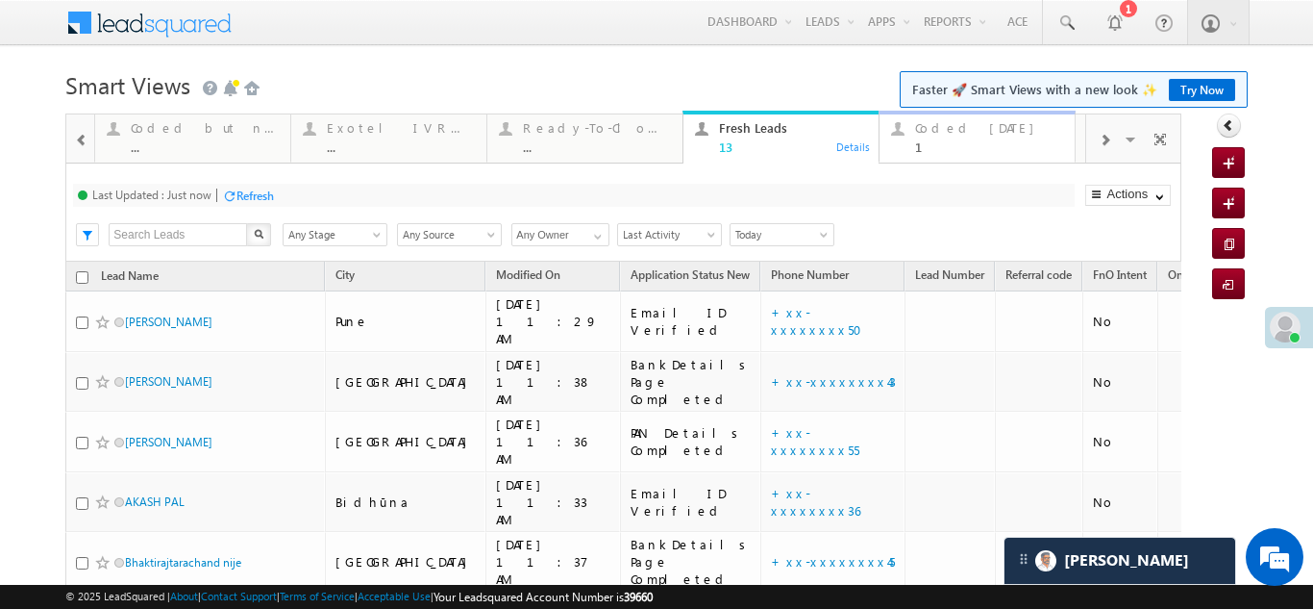
click at [965, 134] on div "Coded [DATE]" at bounding box center [989, 127] width 148 height 15
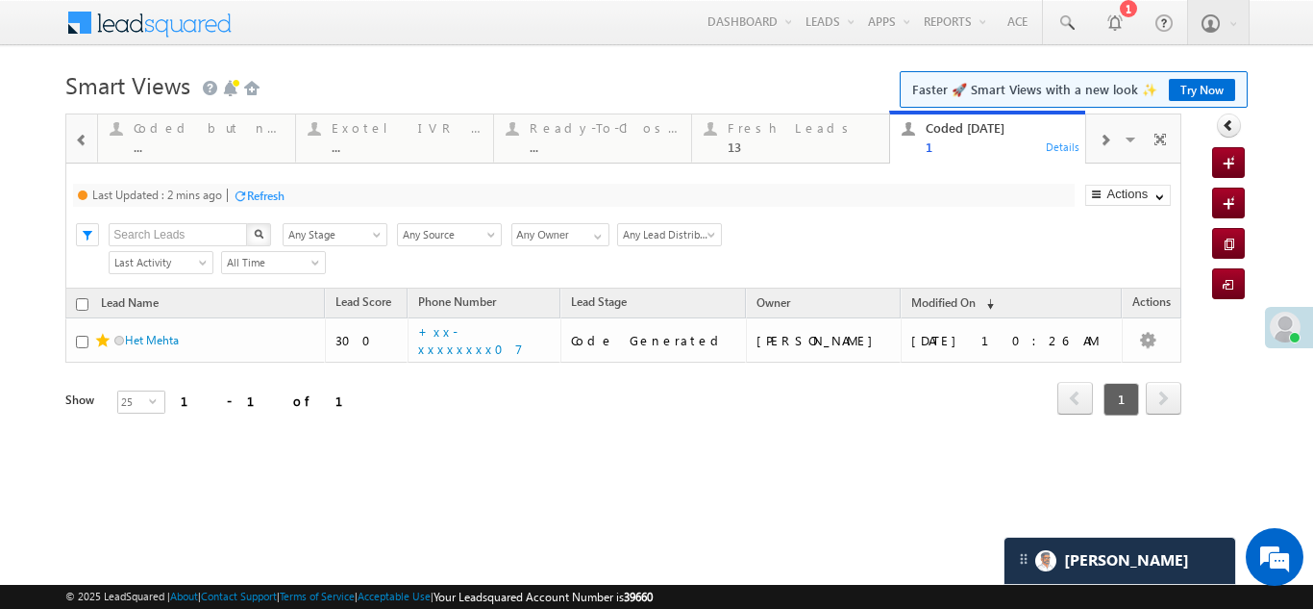
click at [285, 195] on div "Refresh" at bounding box center [265, 195] width 37 height 14
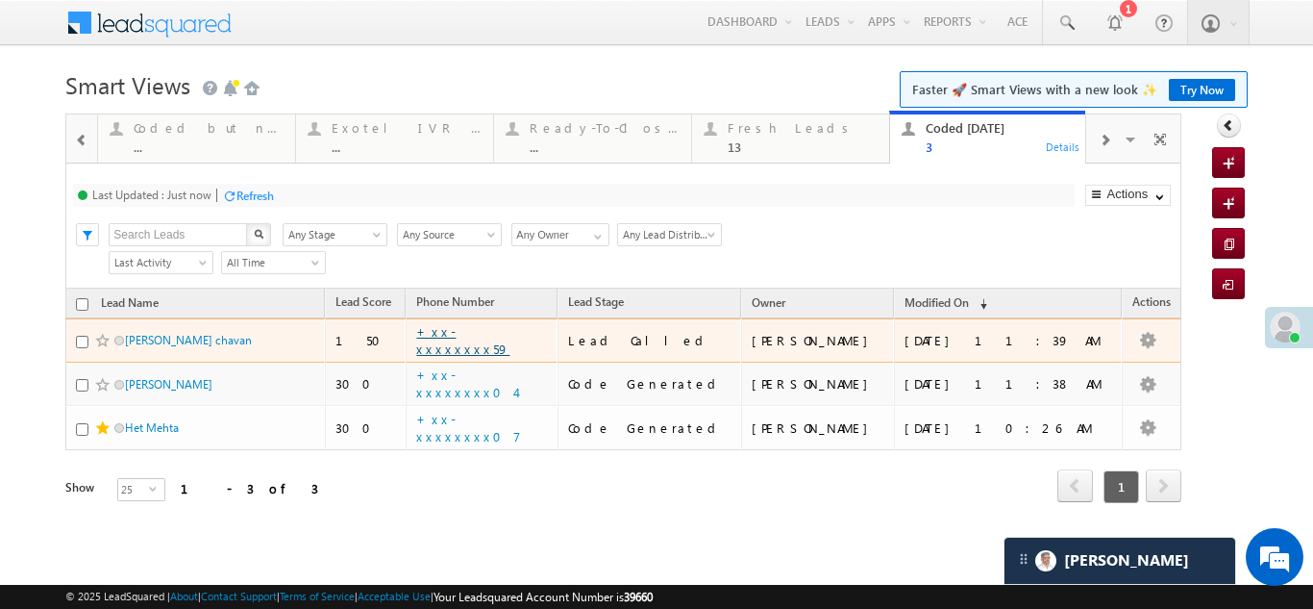
click at [499, 334] on link "+xx-xxxxxxxx59" at bounding box center [462, 340] width 93 height 34
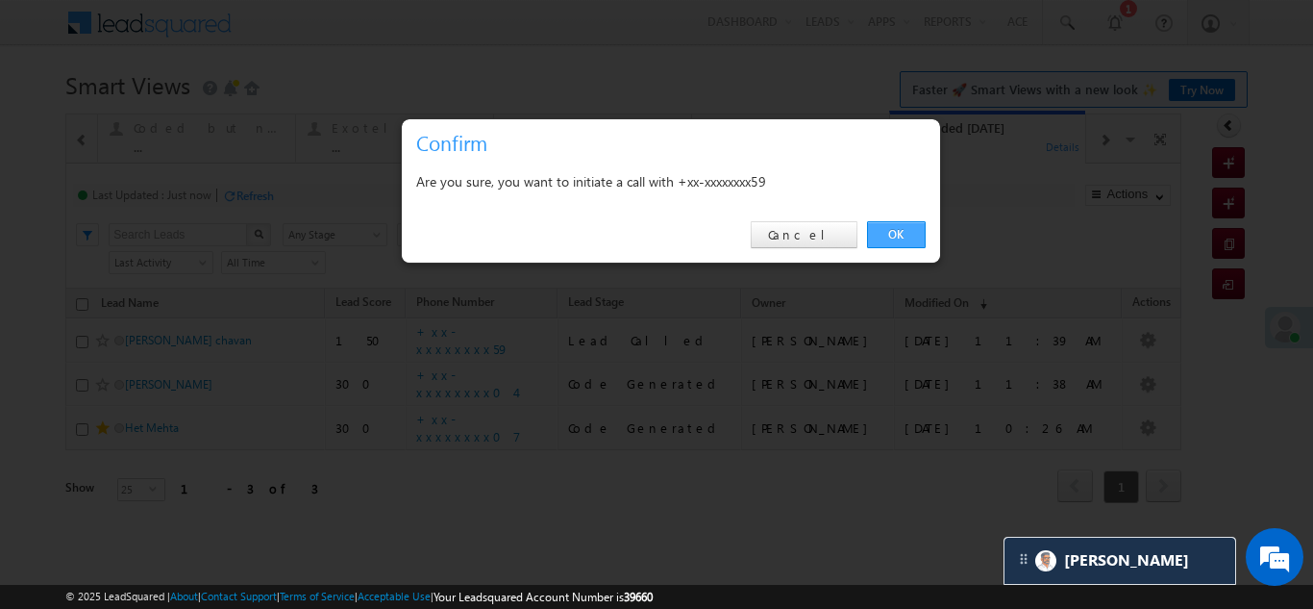
click at [896, 227] on link "OK" at bounding box center [896, 234] width 59 height 27
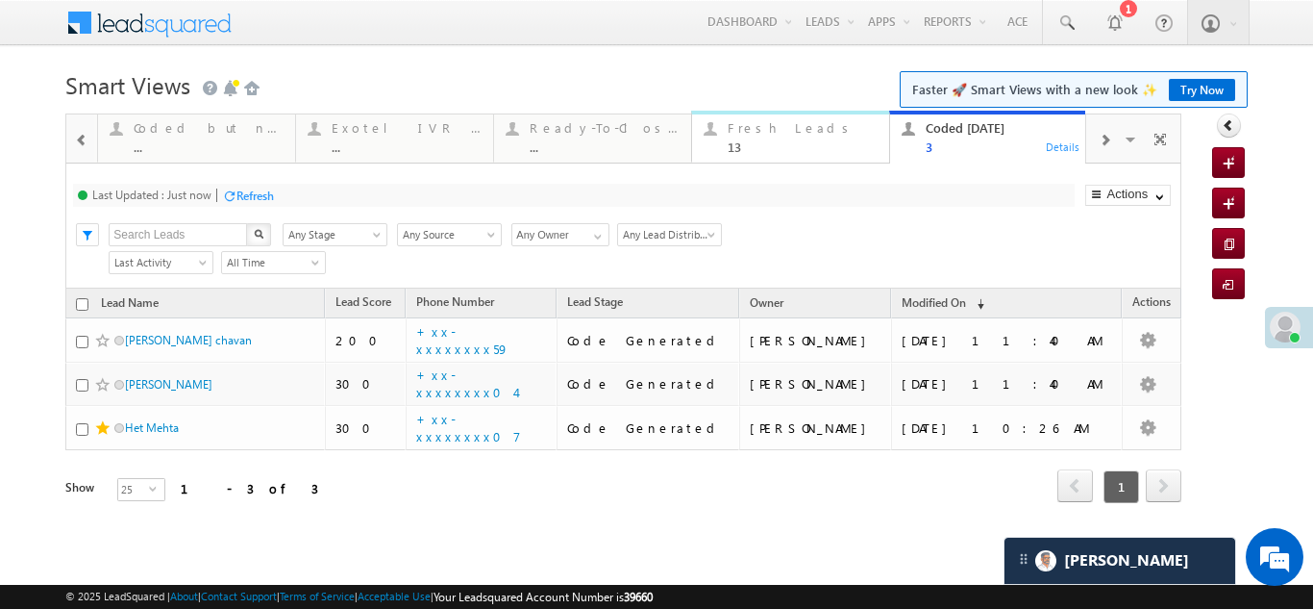
click at [759, 126] on div "Fresh Leads" at bounding box center [803, 127] width 150 height 15
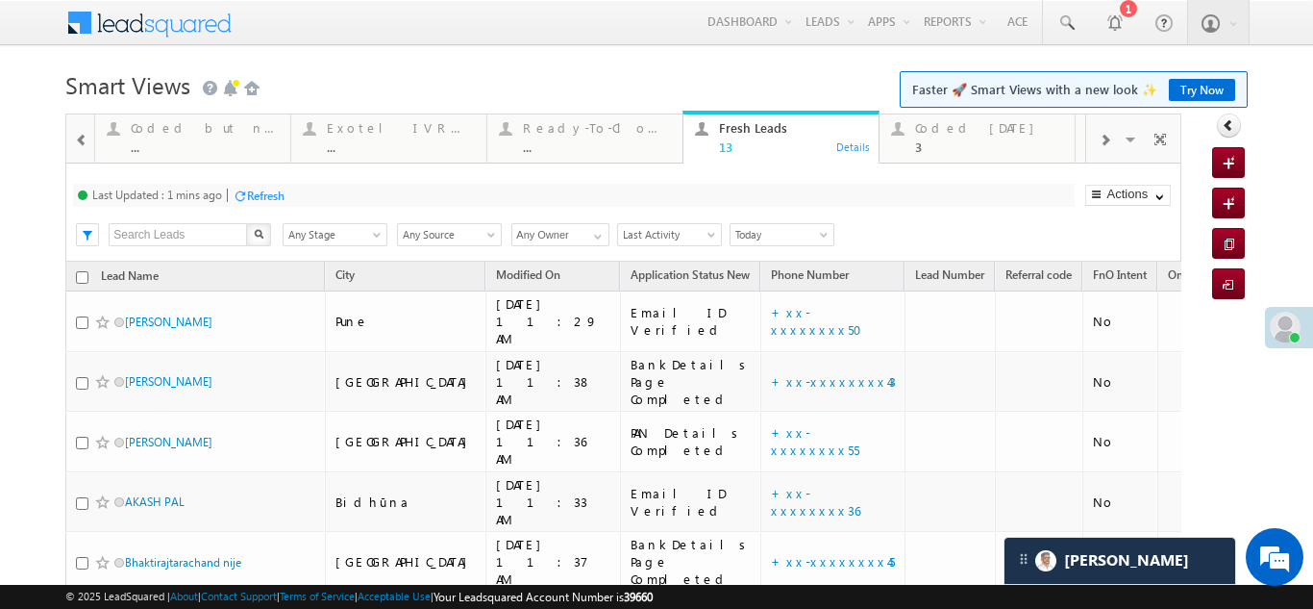
click at [257, 192] on div "Refresh" at bounding box center [265, 195] width 37 height 14
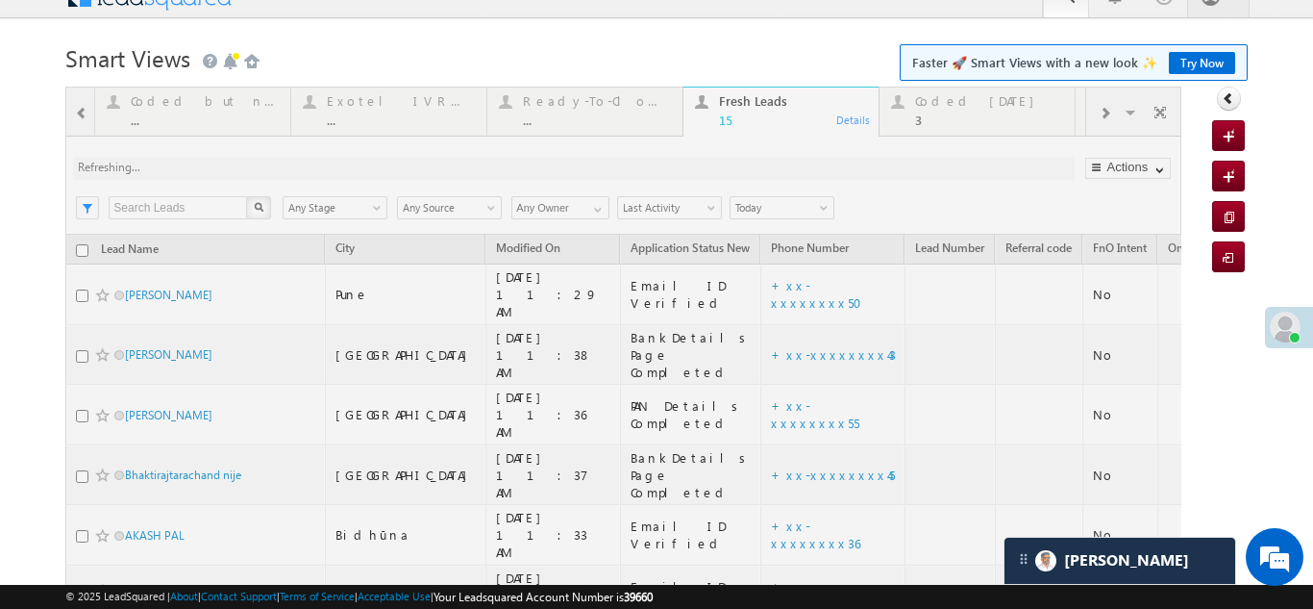
scroll to position [481, 0]
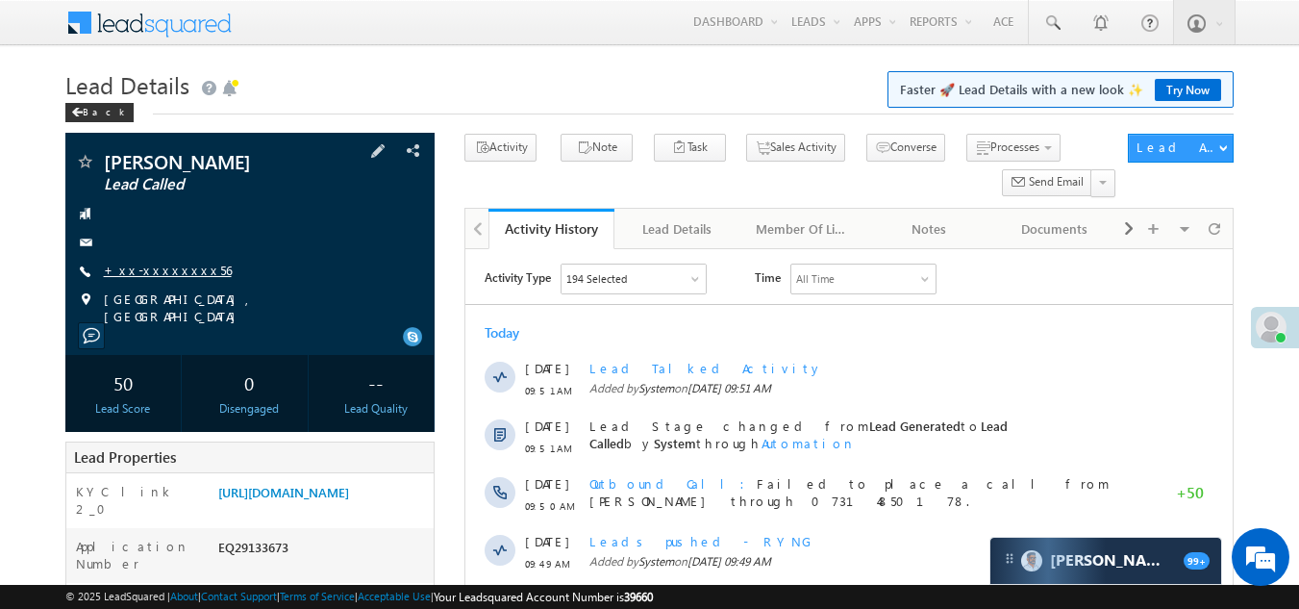
click at [145, 267] on link "+xx-xxxxxxxx56" at bounding box center [168, 270] width 128 height 16
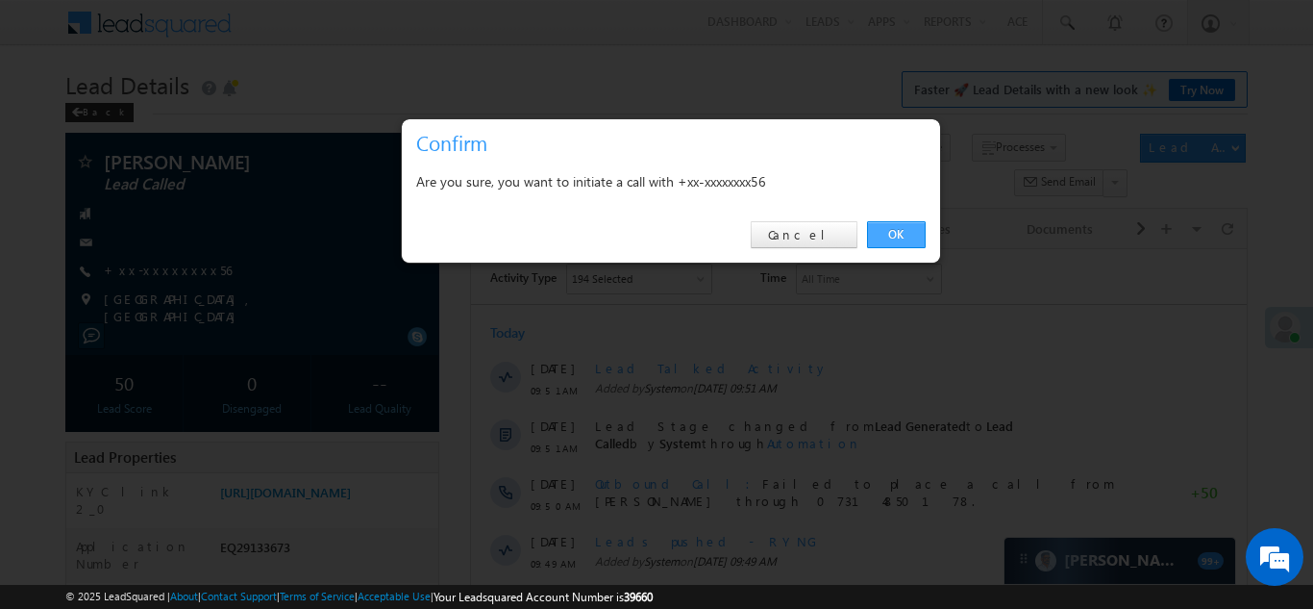
click at [903, 231] on link "OK" at bounding box center [896, 234] width 59 height 27
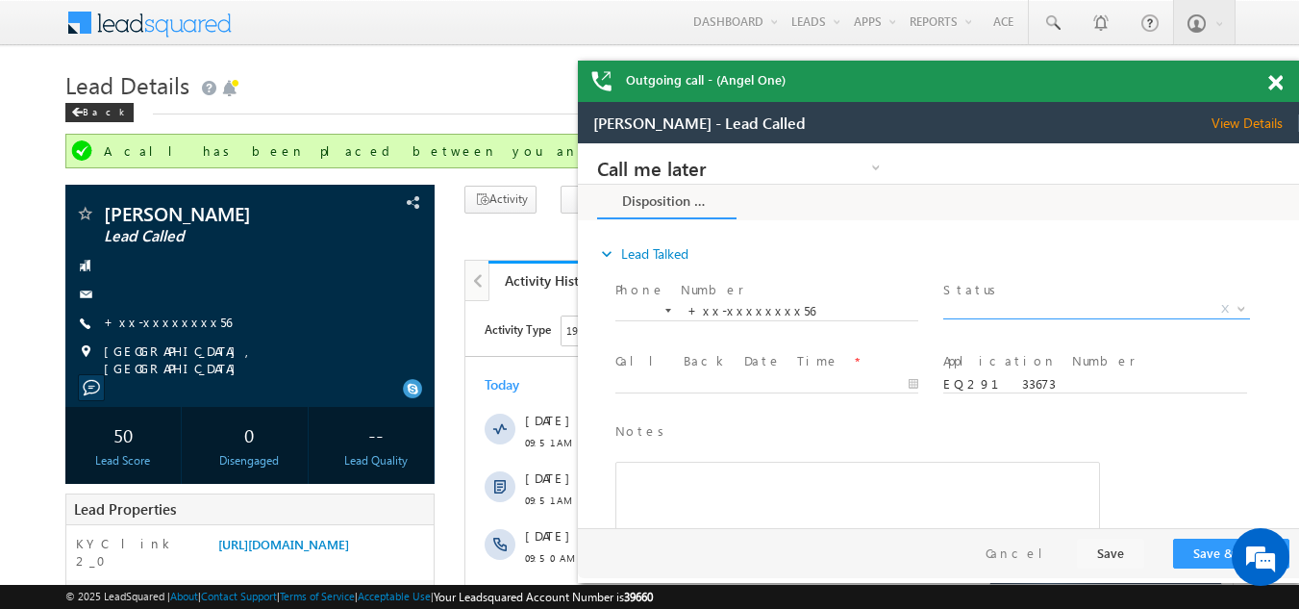
click at [1024, 298] on span "Status *" at bounding box center [1095, 290] width 305 height 21
click at [1012, 301] on span "X" at bounding box center [1096, 309] width 306 height 19
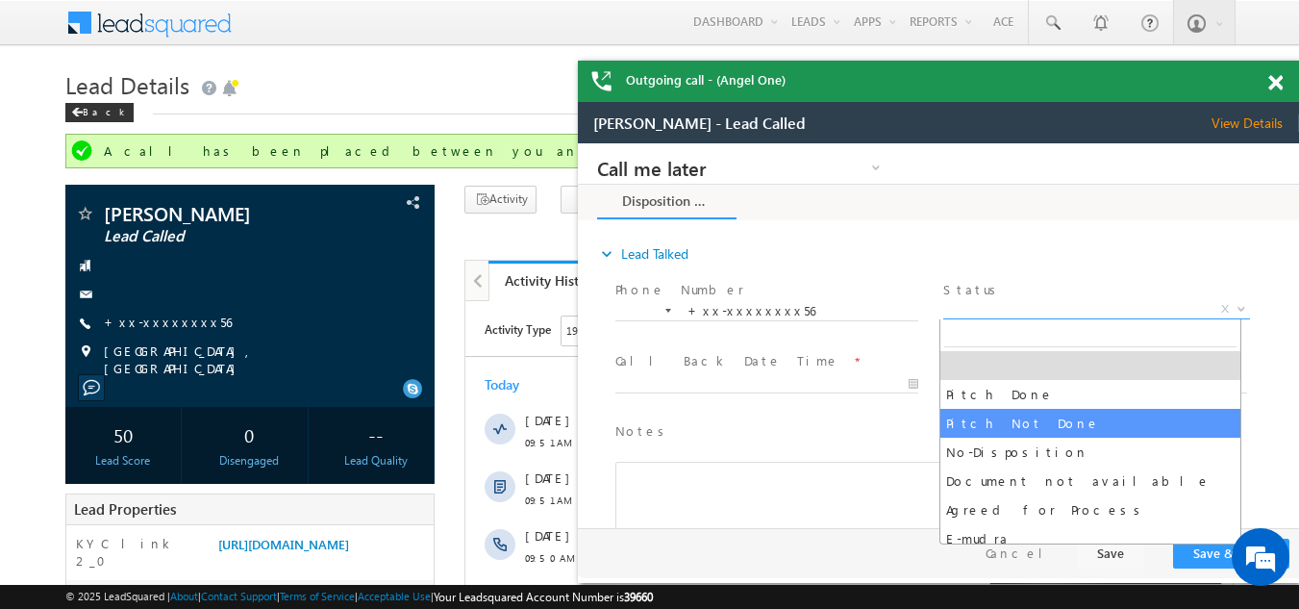
select select "Pitch Not Done"
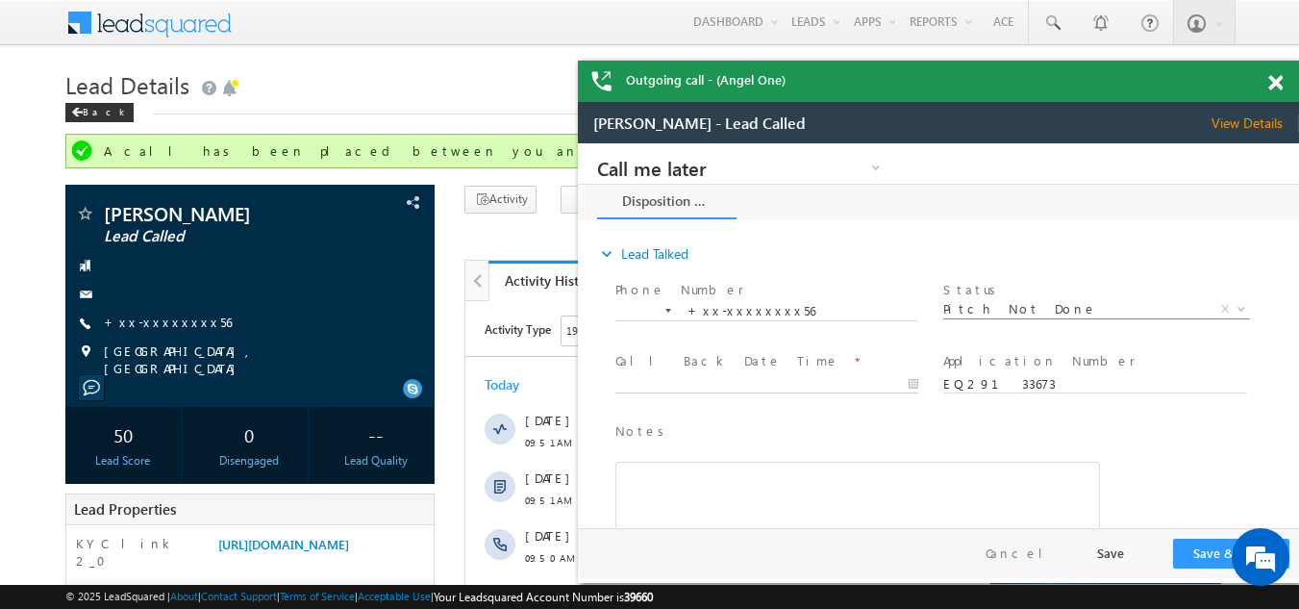
type input "[DATE] 11:13 AM"
click at [675, 381] on input "[DATE] 11:13 AM" at bounding box center [766, 384] width 303 height 19
click at [1206, 553] on button "Save & Close" at bounding box center [1231, 553] width 116 height 30
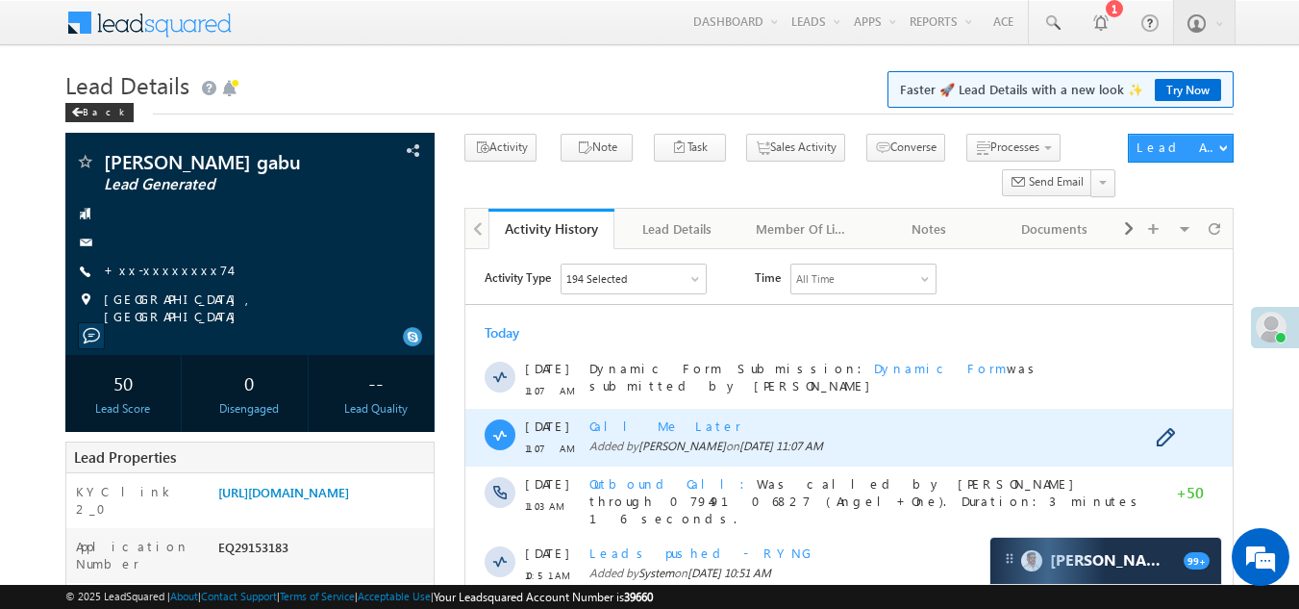
click at [632, 426] on span "Call Me Later" at bounding box center [665, 425] width 152 height 16
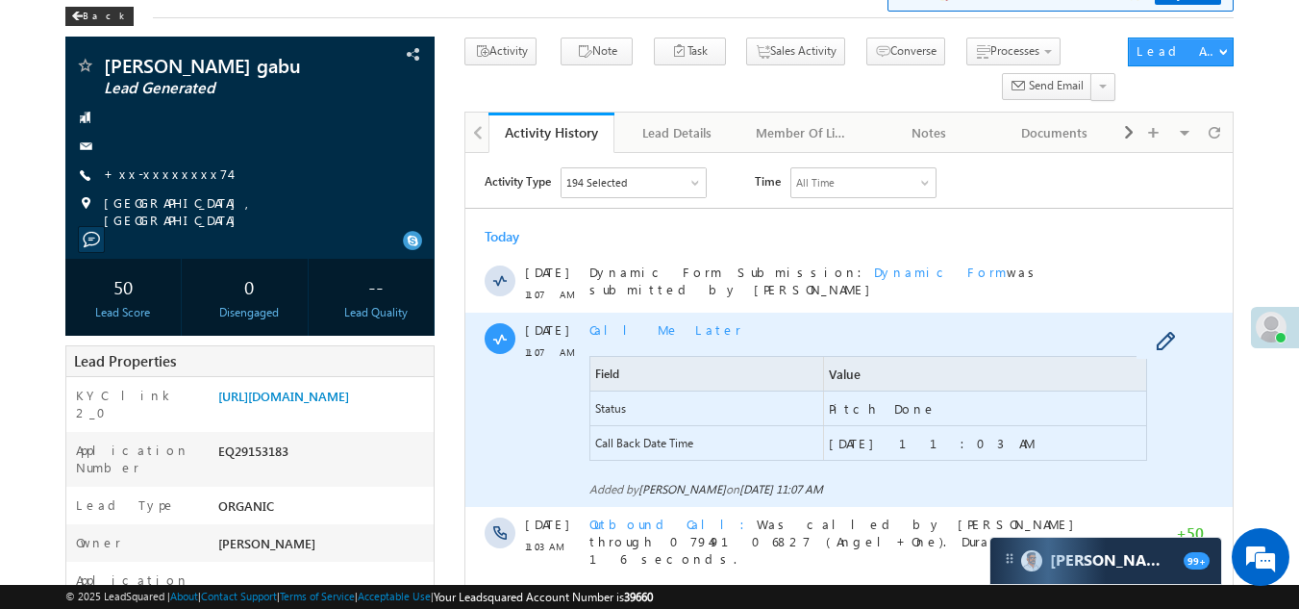
click at [621, 326] on span "Call Me Later" at bounding box center [665, 329] width 152 height 16
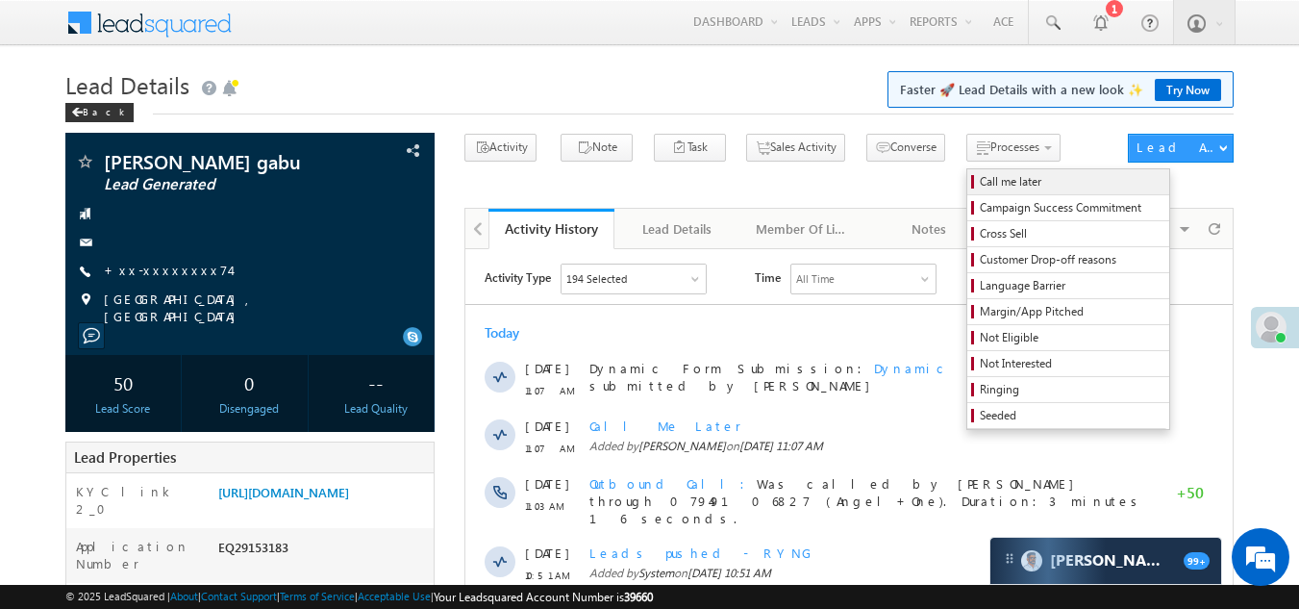
click at [980, 184] on span "Call me later" at bounding box center [1071, 181] width 183 height 17
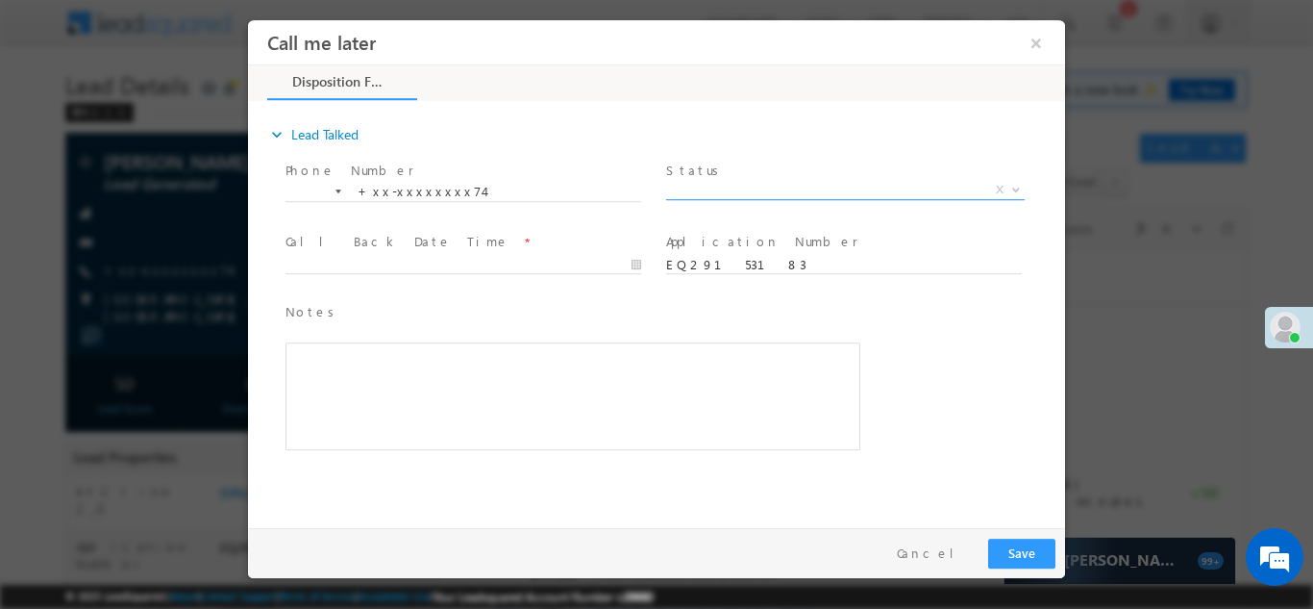
click at [808, 188] on span "X" at bounding box center [845, 189] width 359 height 19
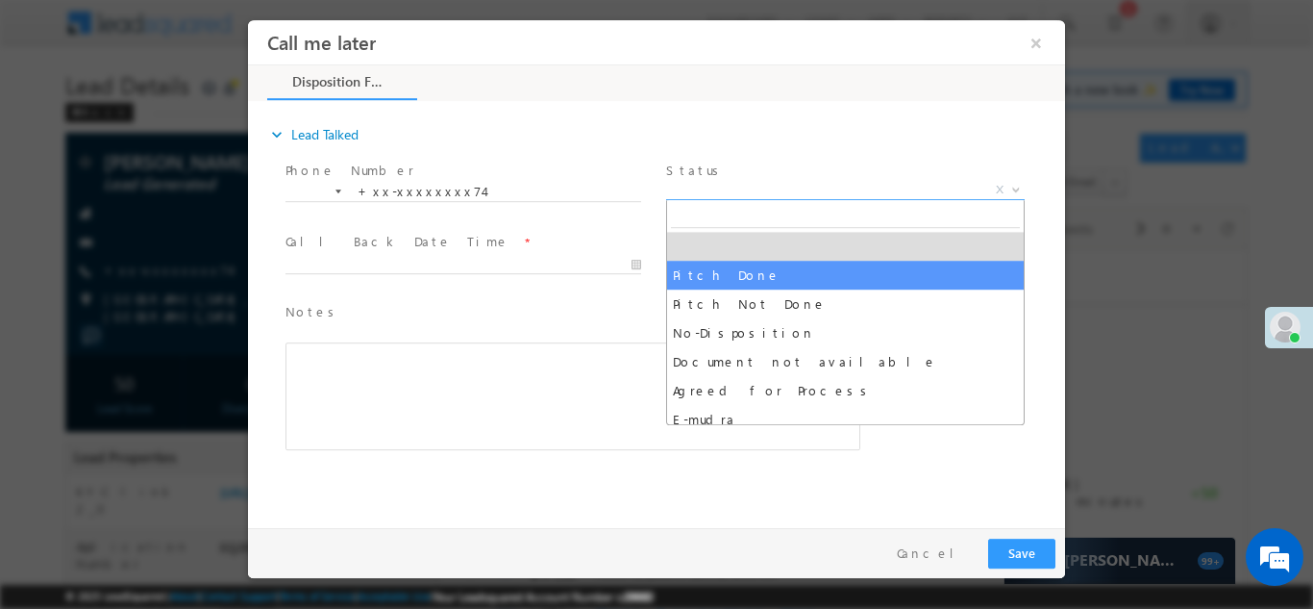
select select "Pitch Done"
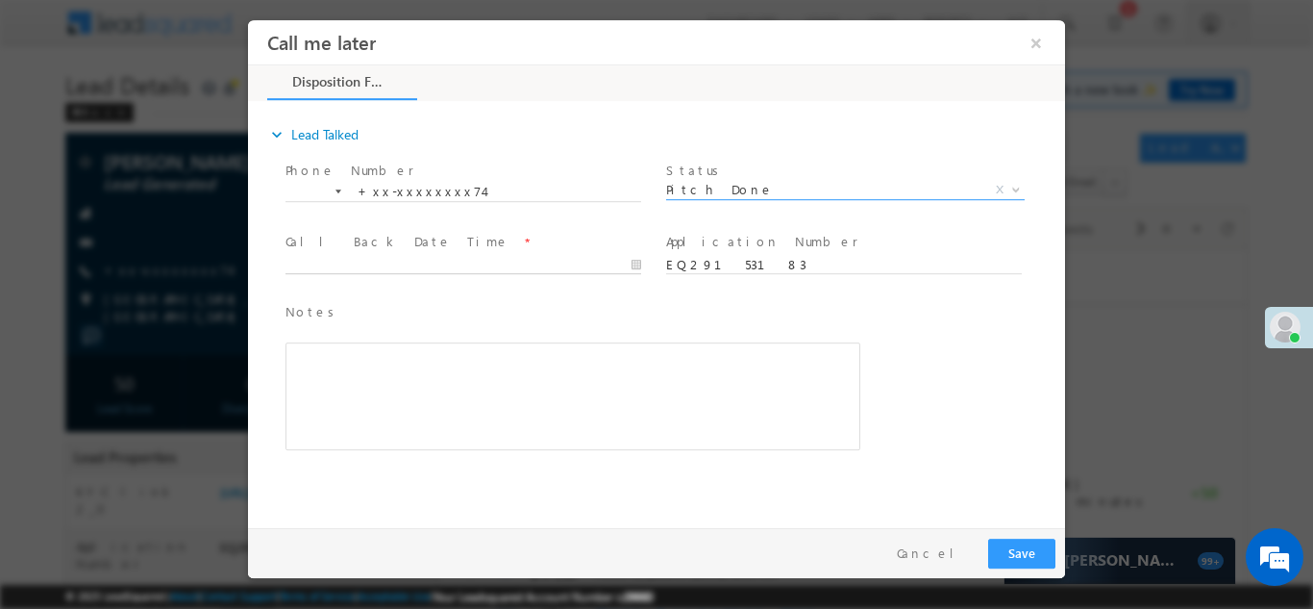
type input "09/18/25 11:16 AM"
click at [398, 262] on input "09/18/25 11:16 AM" at bounding box center [464, 264] width 356 height 19
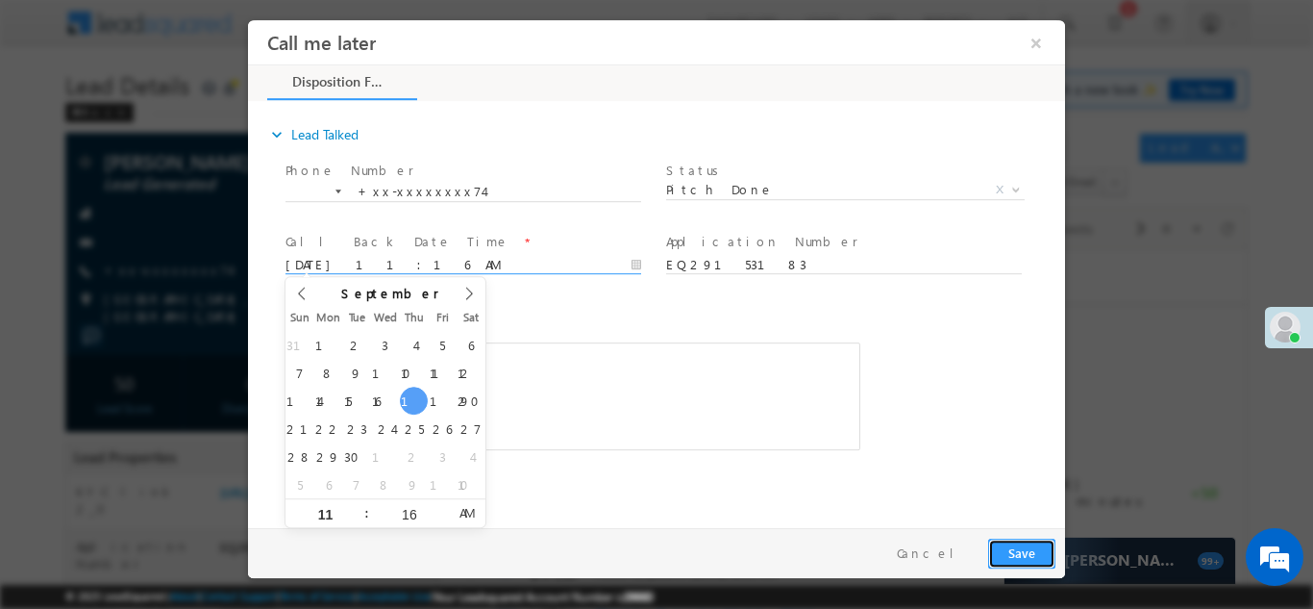
click at [1018, 558] on button "Save" at bounding box center [1021, 552] width 67 height 30
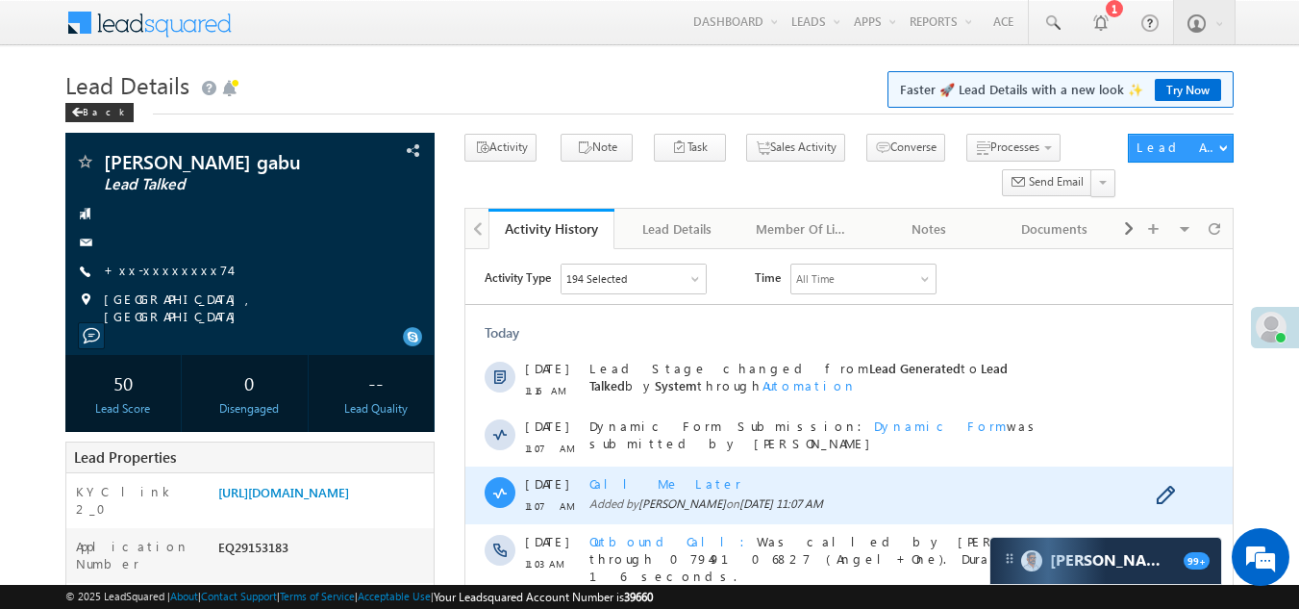
click at [621, 479] on span "Call Me Later" at bounding box center [665, 483] width 152 height 16
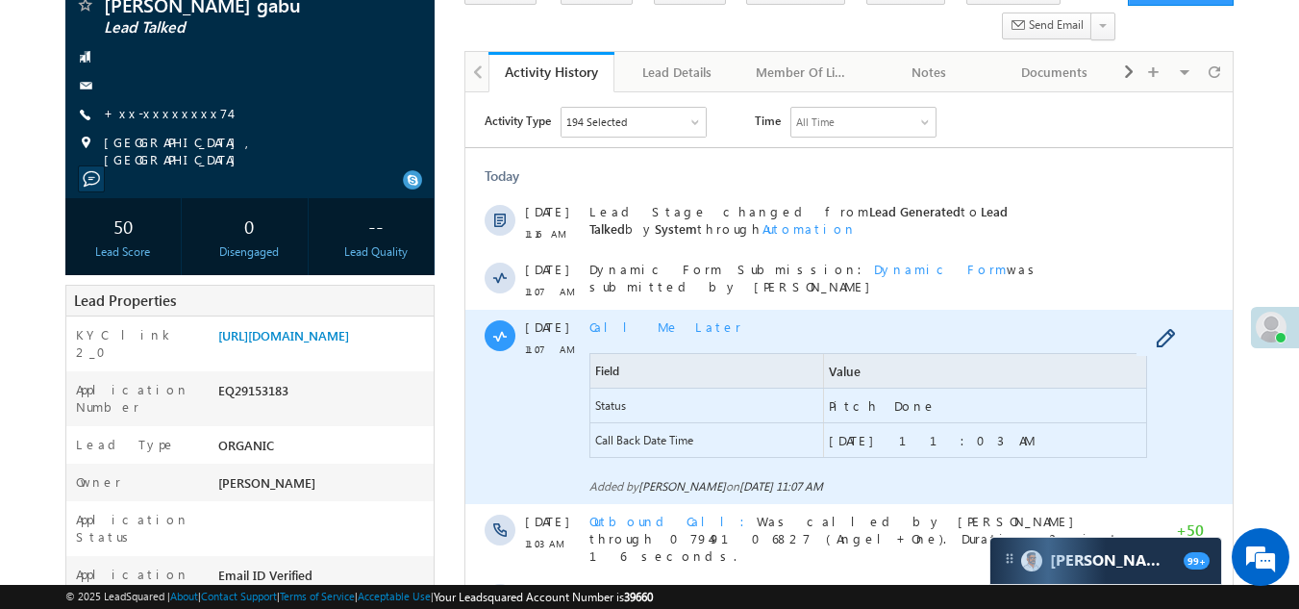
scroll to position [192, 0]
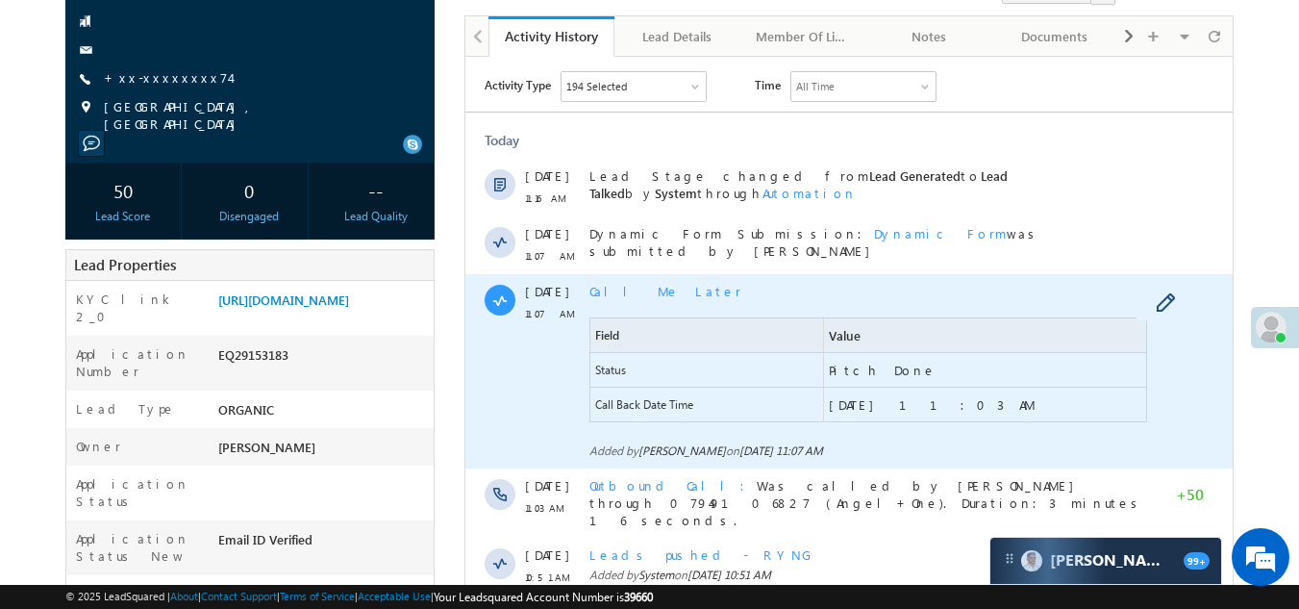
click at [624, 289] on span "Call Me Later" at bounding box center [665, 291] width 152 height 16
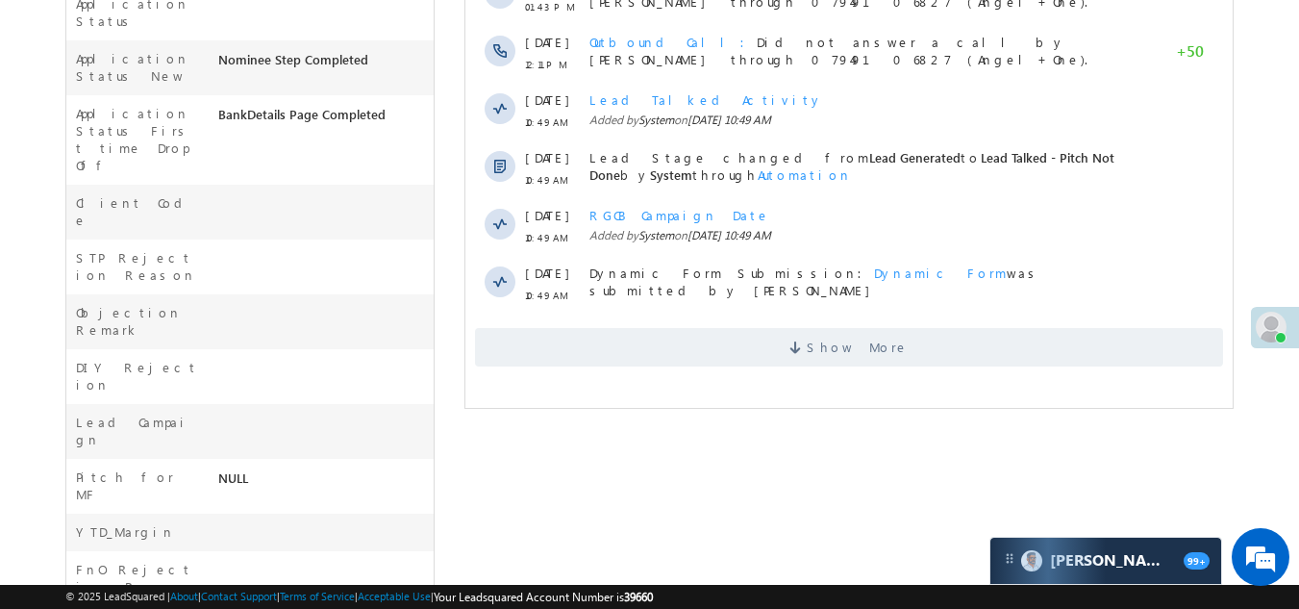
scroll to position [673, 0]
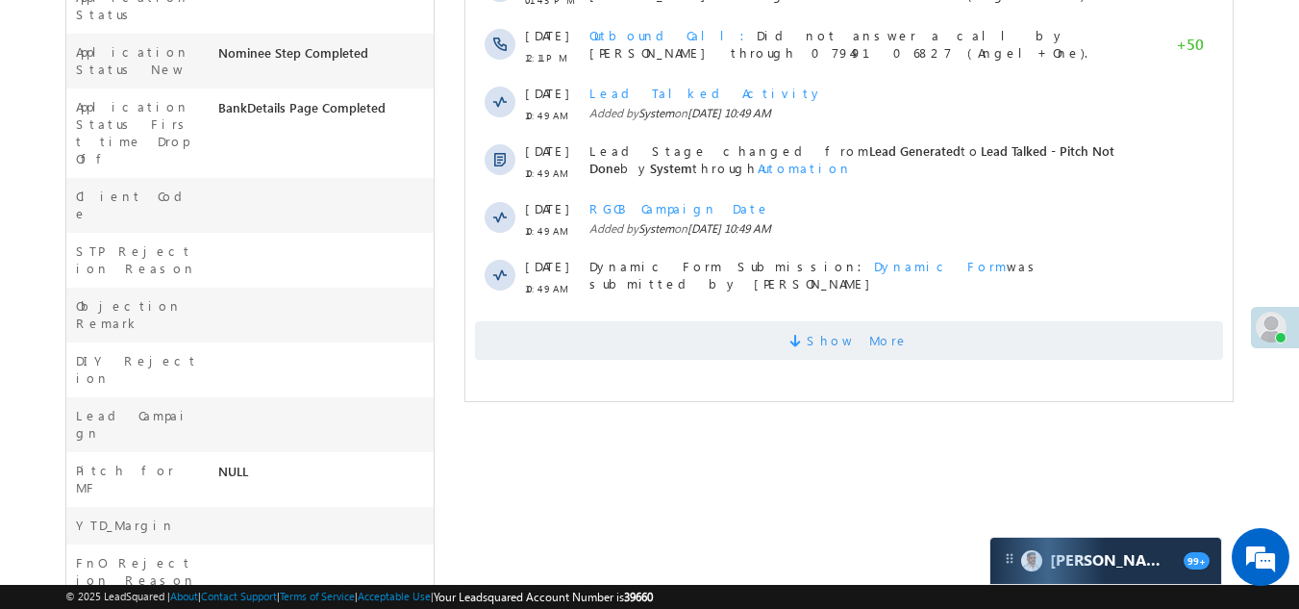
click at [749, 331] on span "Show More" at bounding box center [849, 340] width 748 height 38
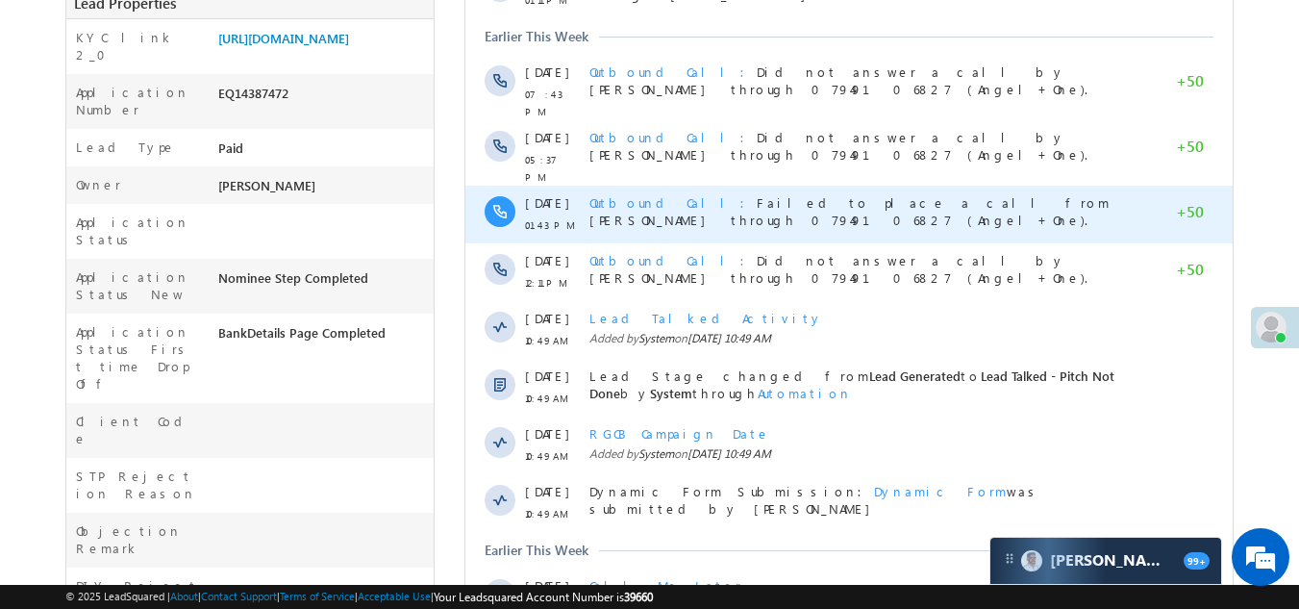
scroll to position [288, 0]
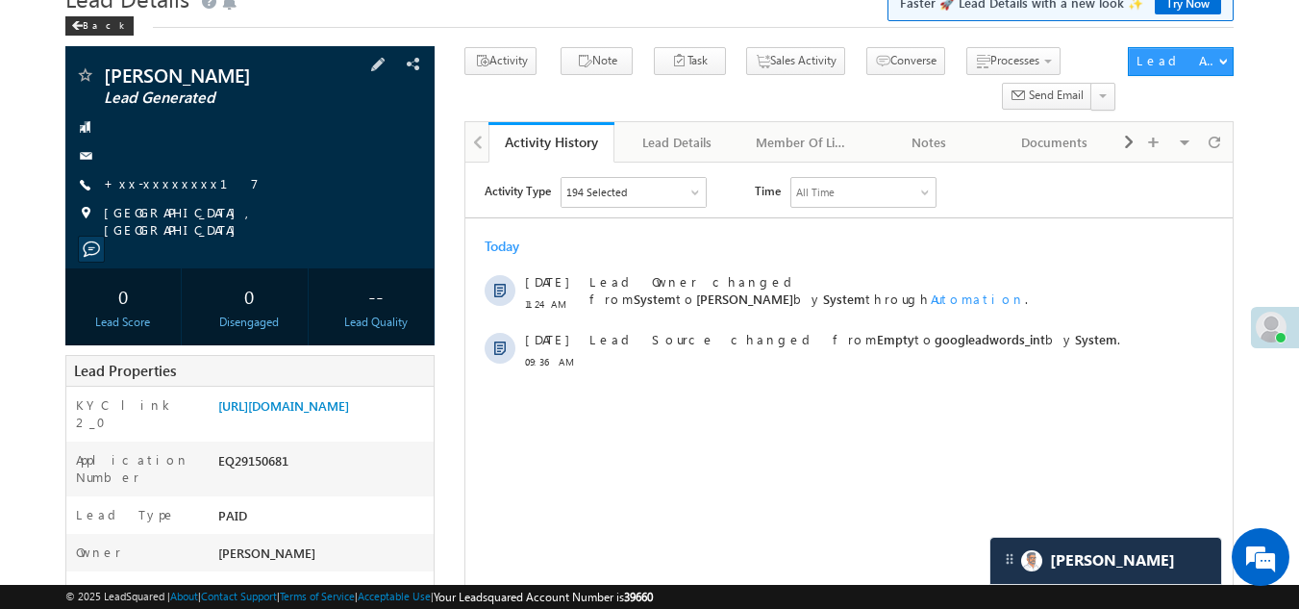
scroll to position [192, 0]
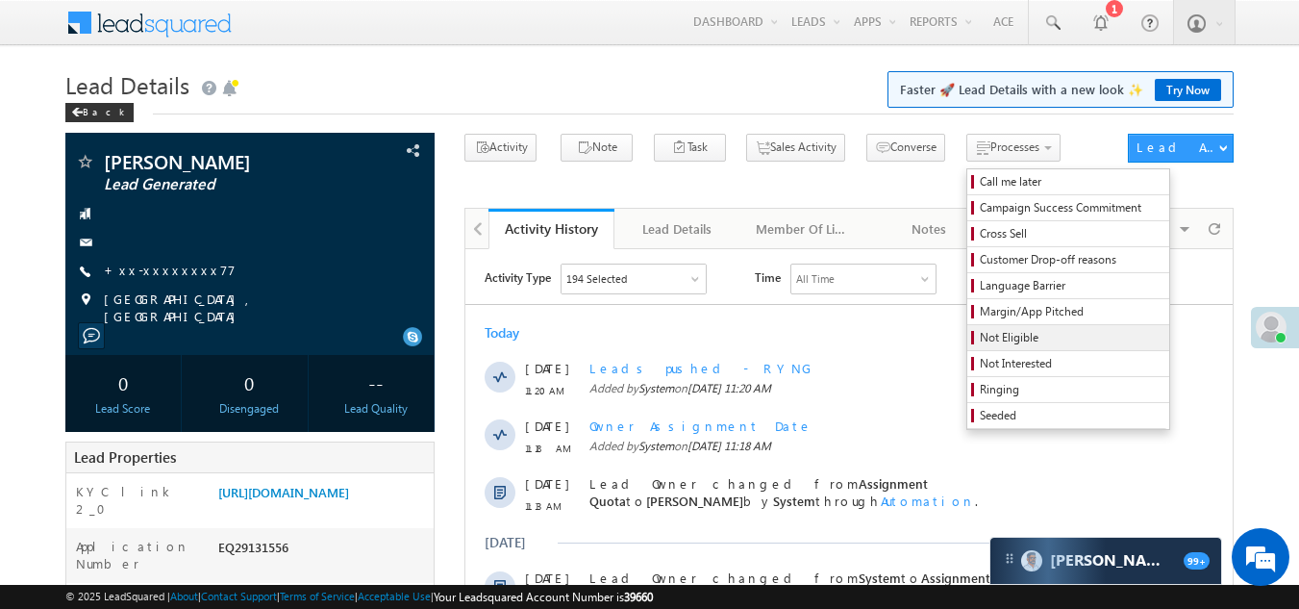
click at [980, 337] on span "Not Eligible" at bounding box center [1071, 337] width 183 height 17
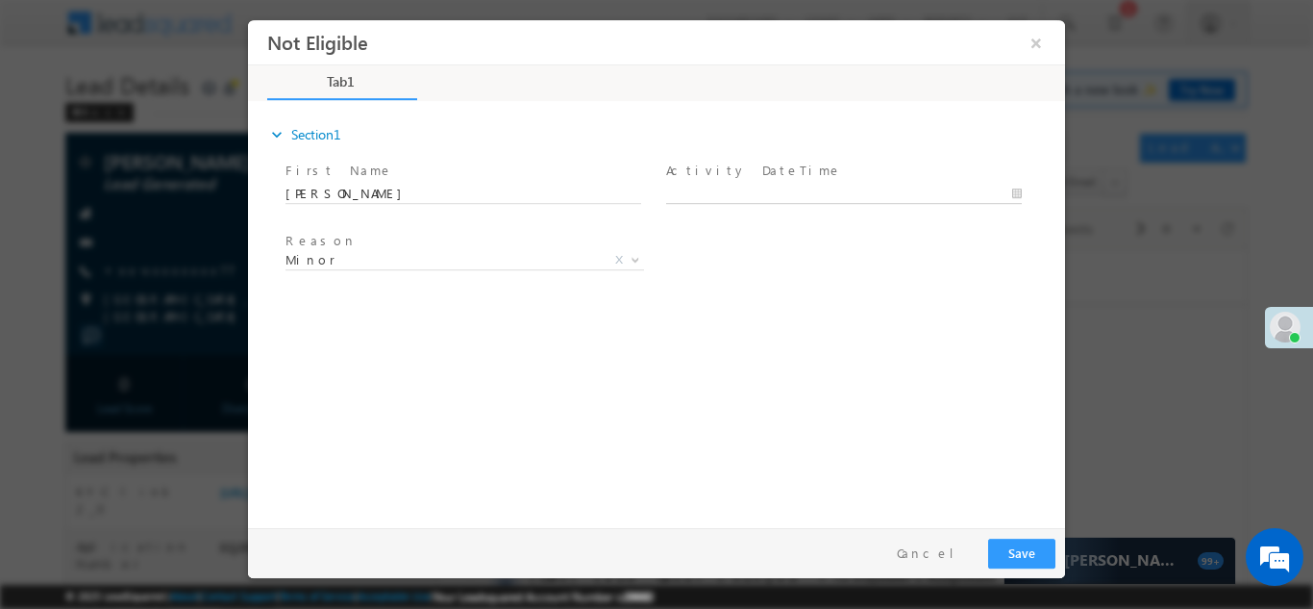
type input "[DATE] 11:35 AM"
click at [823, 189] on input "09/18/25 11:35 AM" at bounding box center [844, 193] width 356 height 19
click at [1017, 552] on button "Save" at bounding box center [1021, 552] width 67 height 30
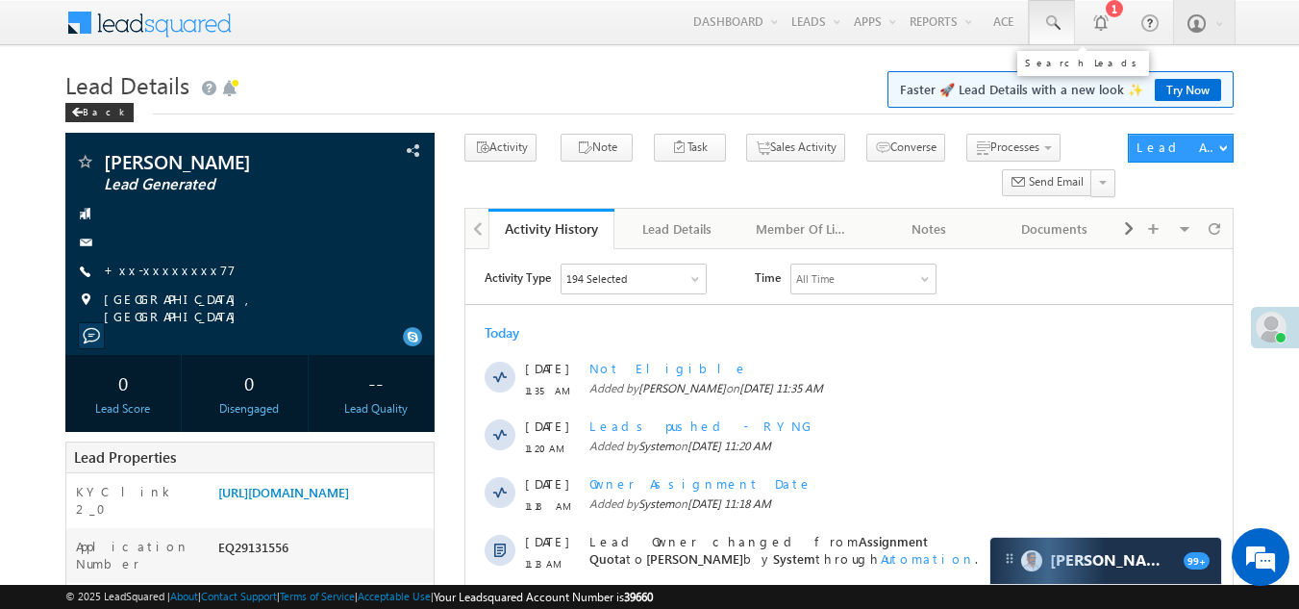
click at [1051, 19] on span at bounding box center [1051, 22] width 19 height 19
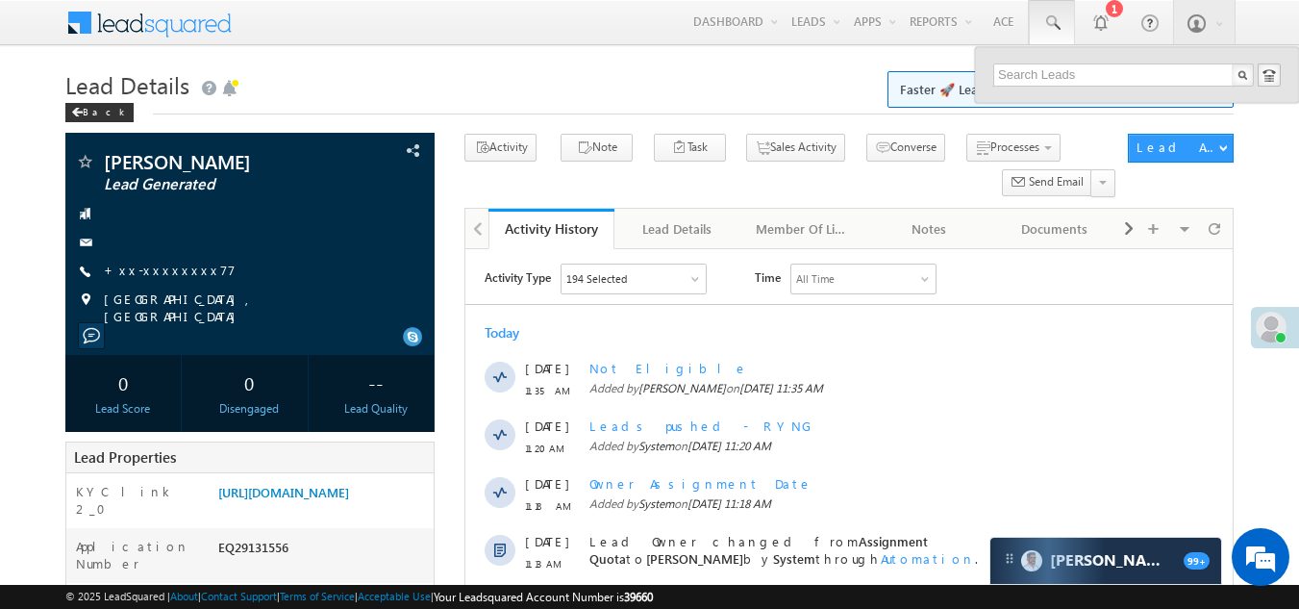
drag, startPoint x: 1047, startPoint y: 31, endPoint x: 811, endPoint y: 75, distance: 240.6
click at [811, 75] on h1 "Lead Details Faster 🚀 Lead Details with a new look ✨ Try Now" at bounding box center [649, 82] width 1169 height 37
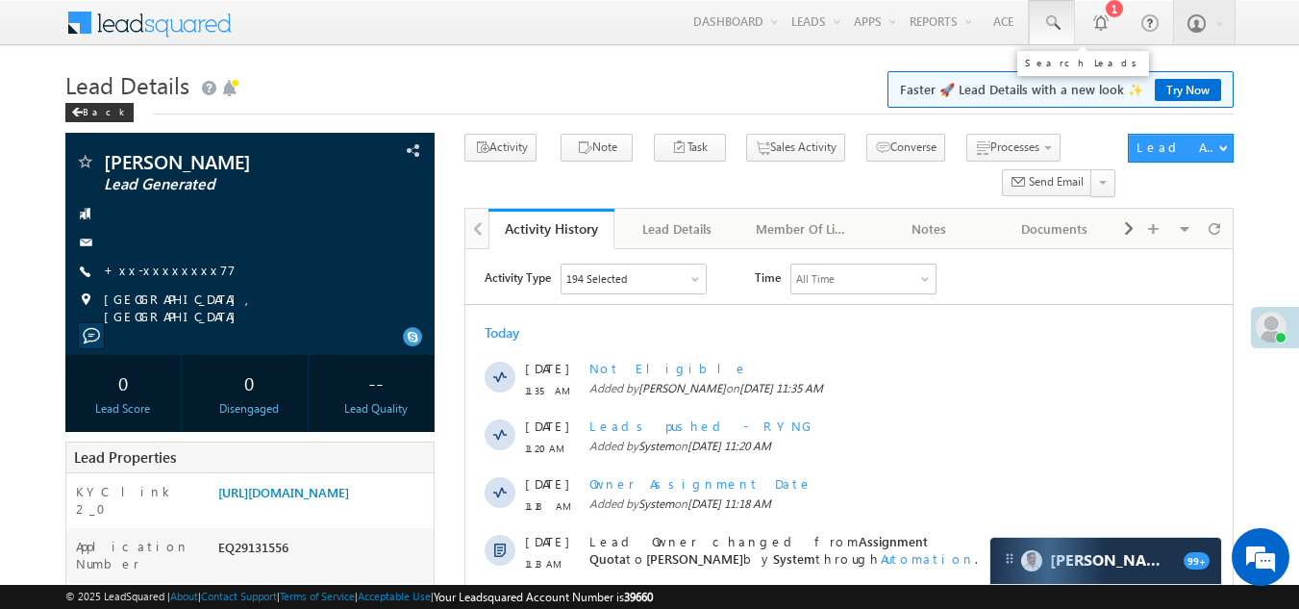
click at [1048, 21] on span at bounding box center [1051, 22] width 19 height 19
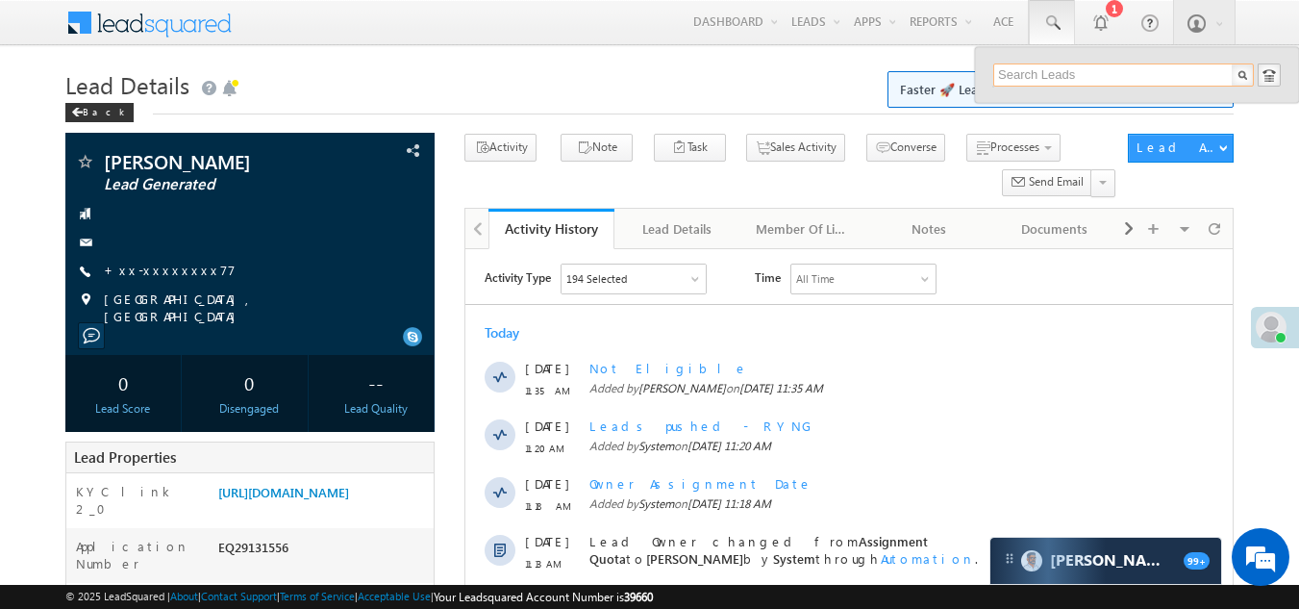
paste input "EQ26711356"
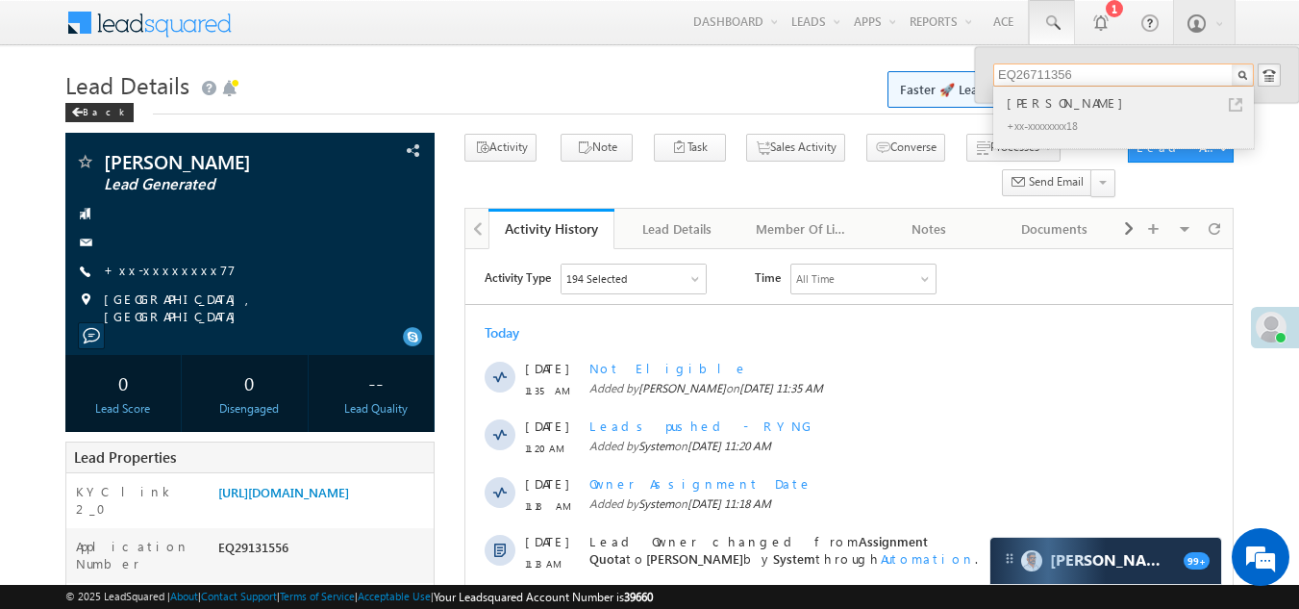
type input "EQ26711356"
click at [1022, 95] on div "[PERSON_NAME]" at bounding box center [1132, 102] width 258 height 21
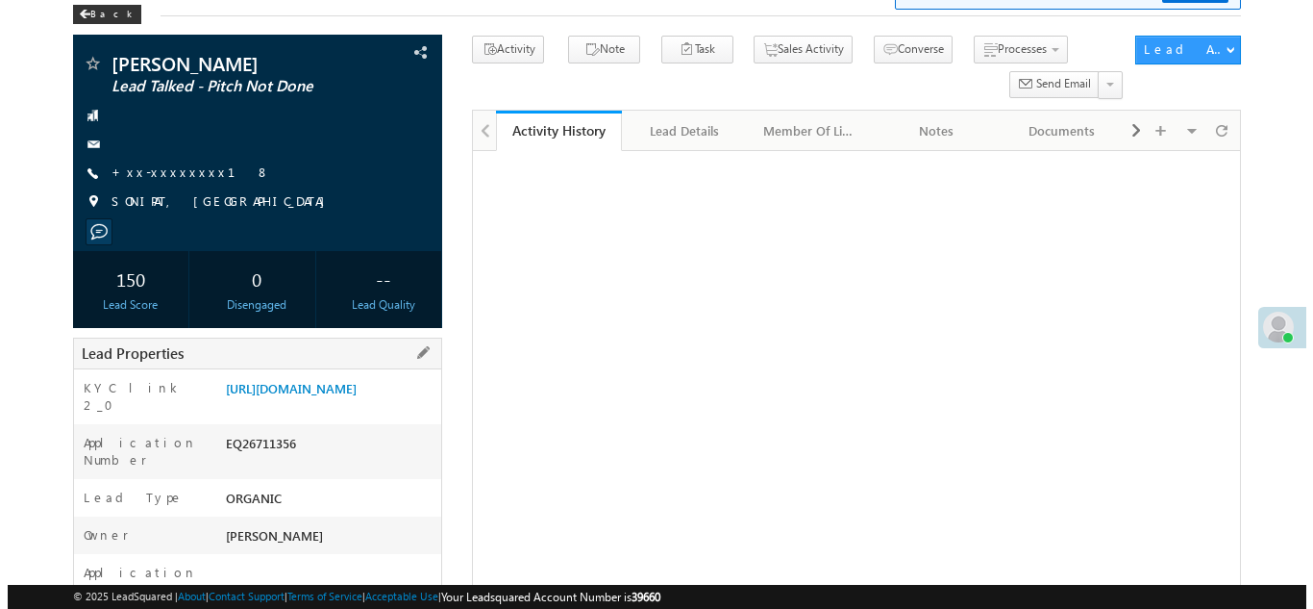
scroll to position [2, 0]
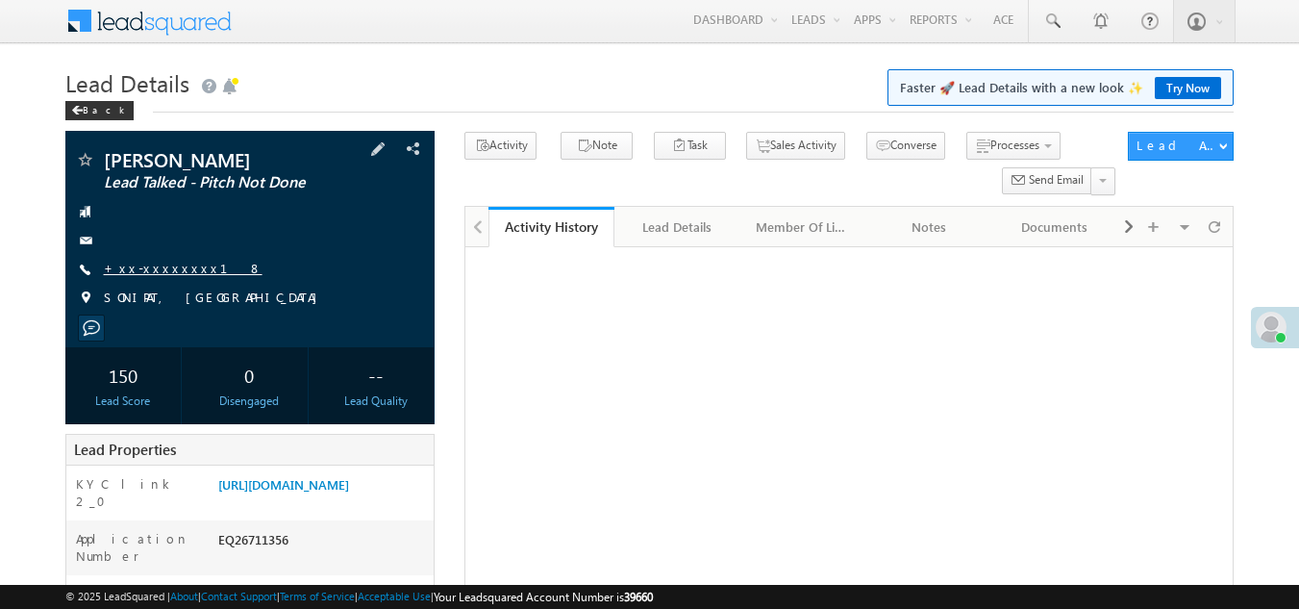
click at [153, 266] on link "+xx-xxxxxxxx18" at bounding box center [183, 268] width 159 height 16
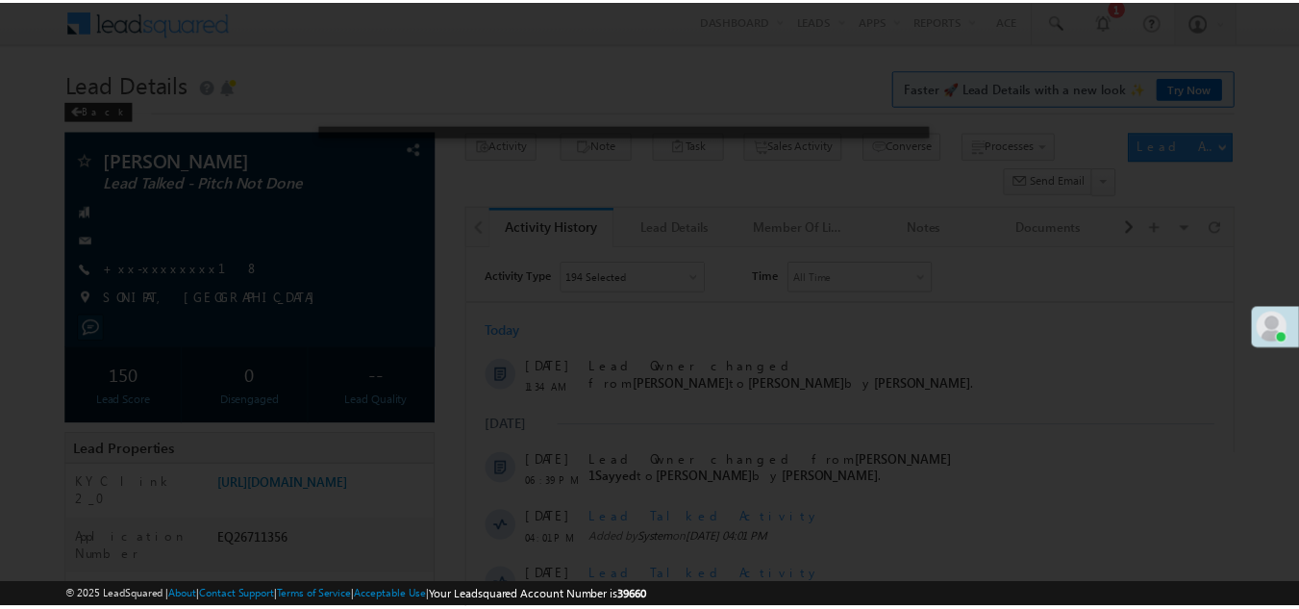
scroll to position [0, 0]
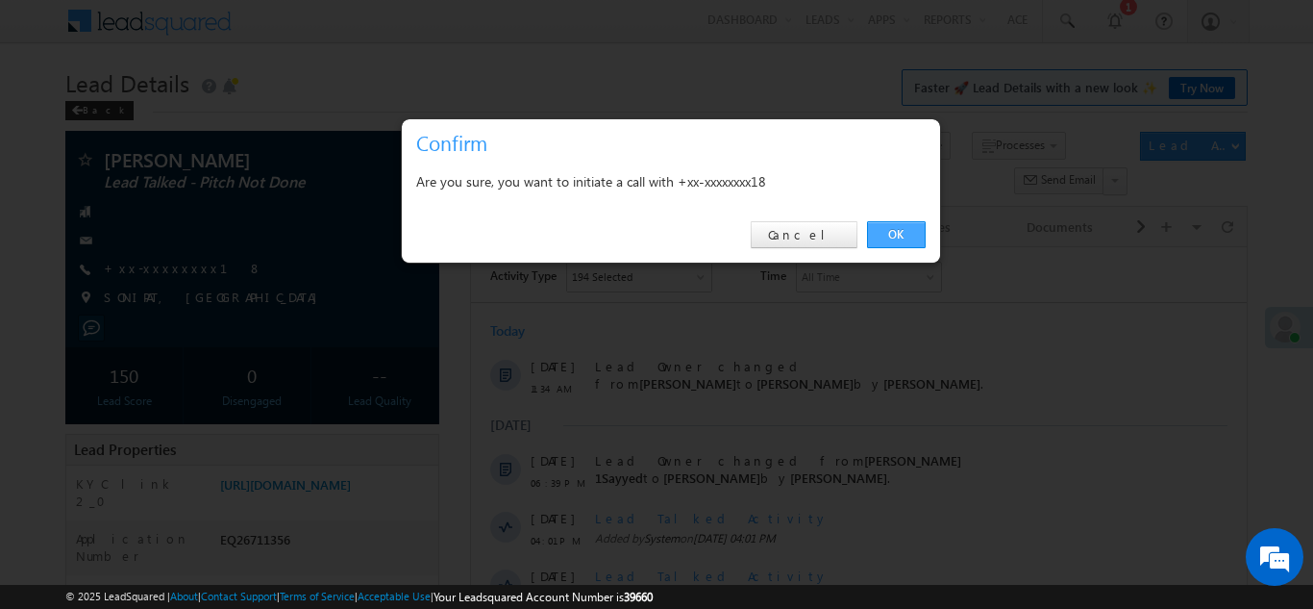
click at [900, 227] on link "OK" at bounding box center [896, 234] width 59 height 27
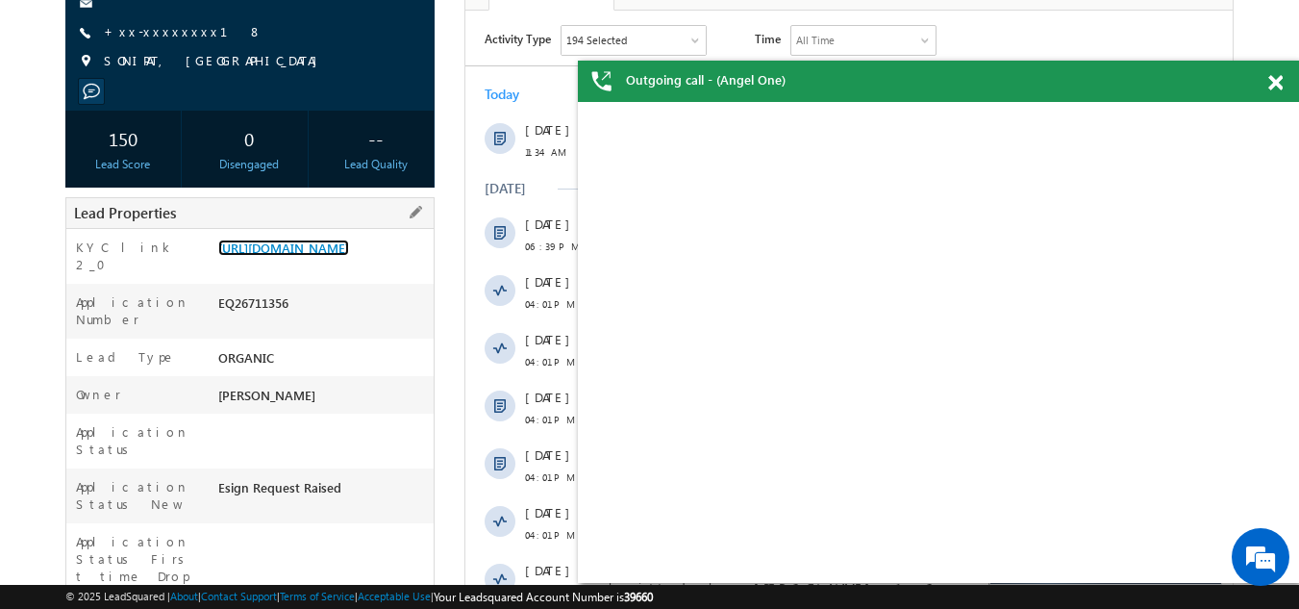
scroll to position [771, 0]
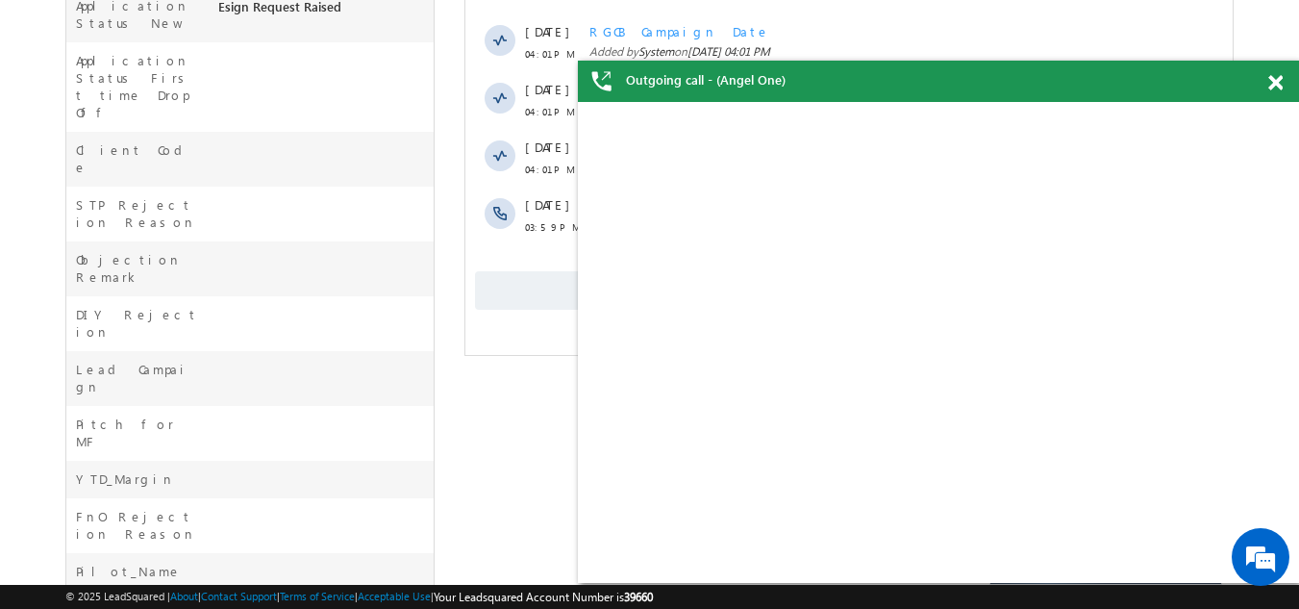
click at [525, 271] on span "Show More" at bounding box center [849, 290] width 748 height 38
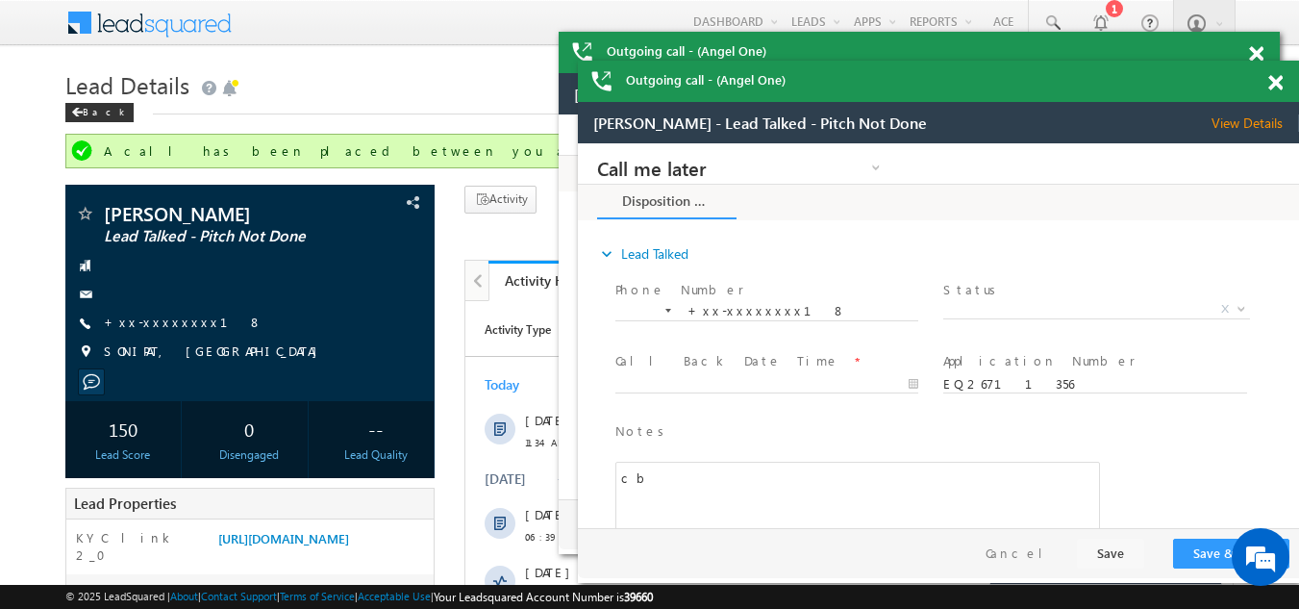
scroll to position [0, 0]
click at [1269, 85] on span at bounding box center [1275, 83] width 14 height 16
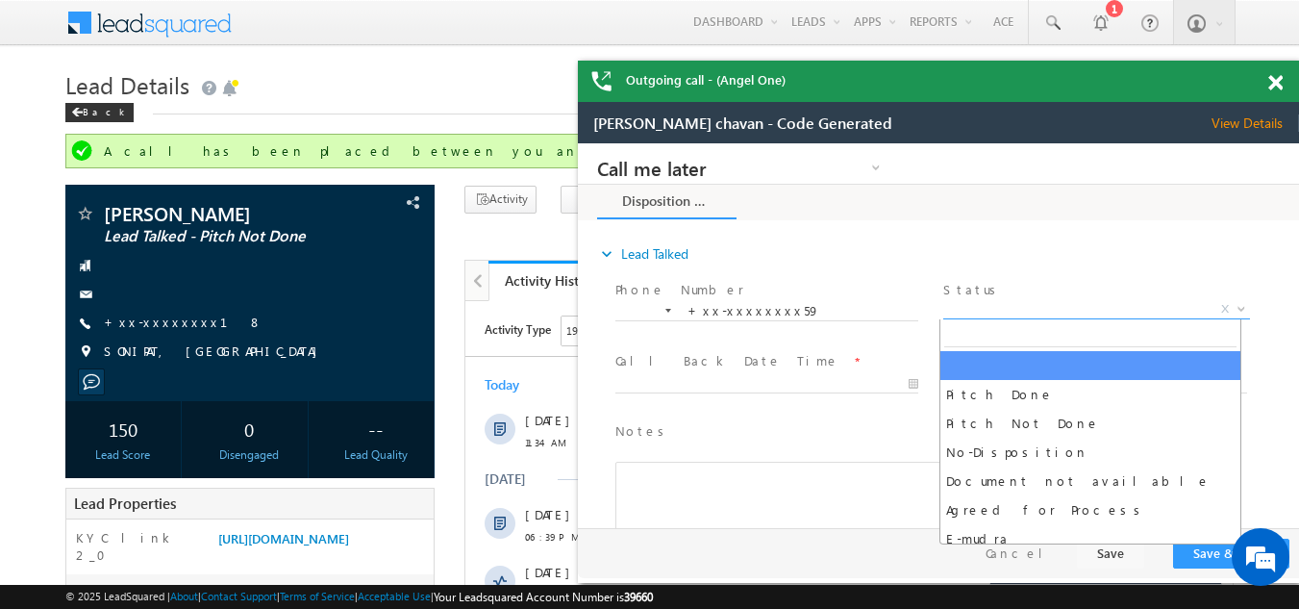
click at [998, 305] on span "X" at bounding box center [1096, 309] width 306 height 19
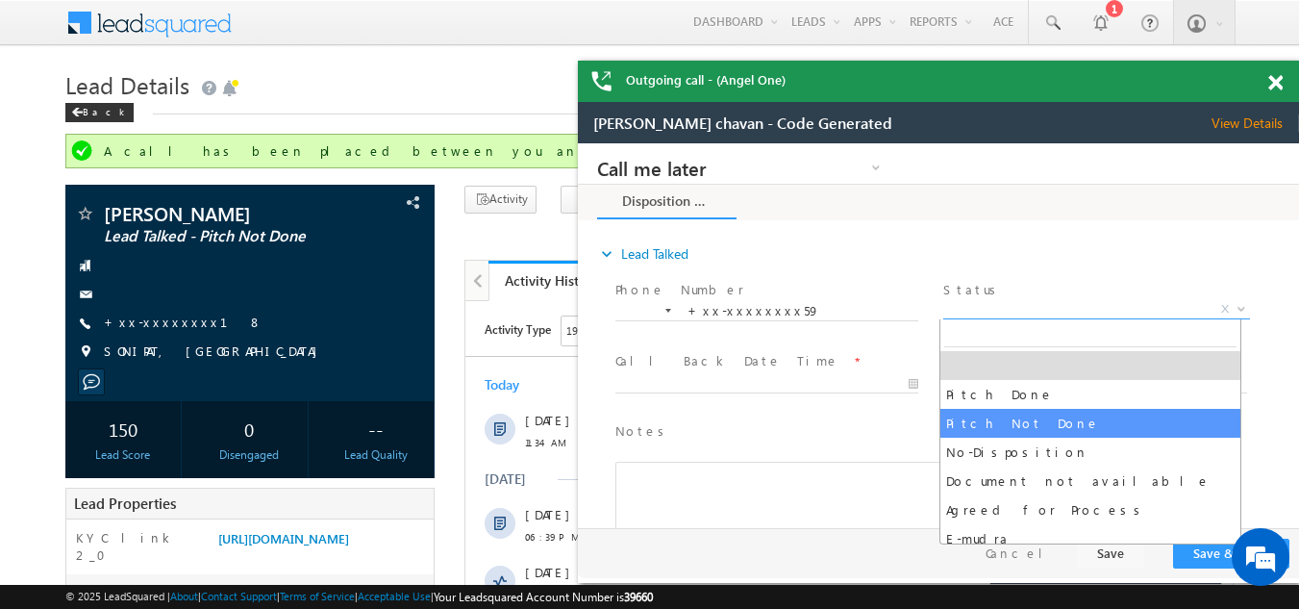
select select "Pitch Not Done"
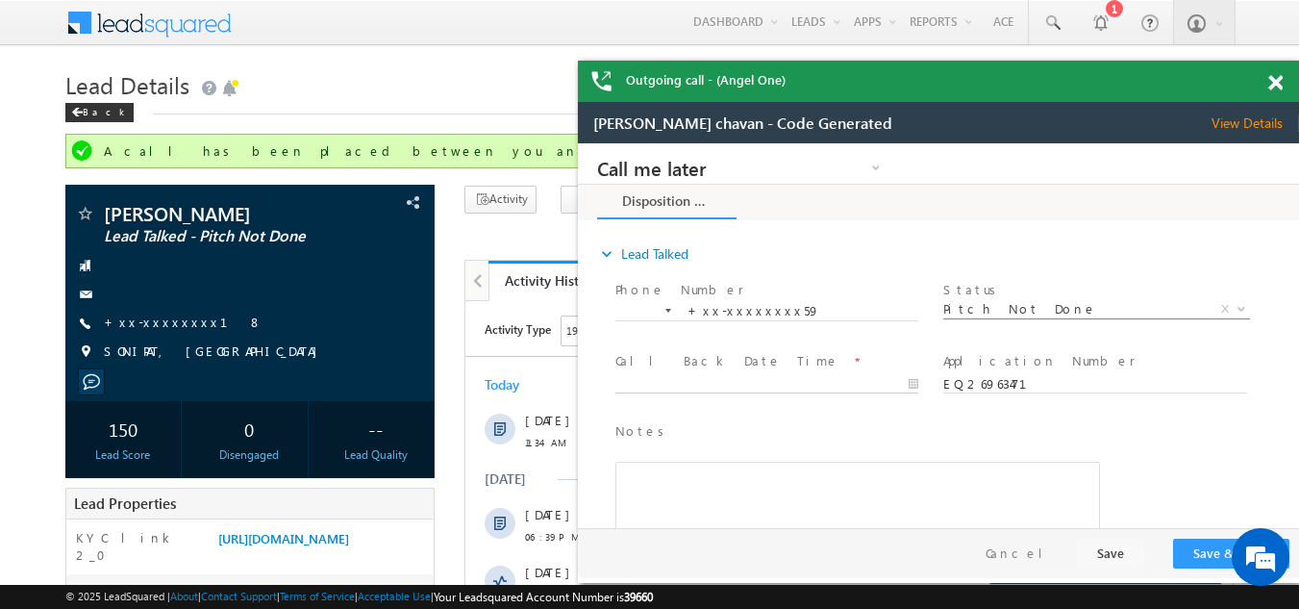
type input "[DATE] 11:40 AM"
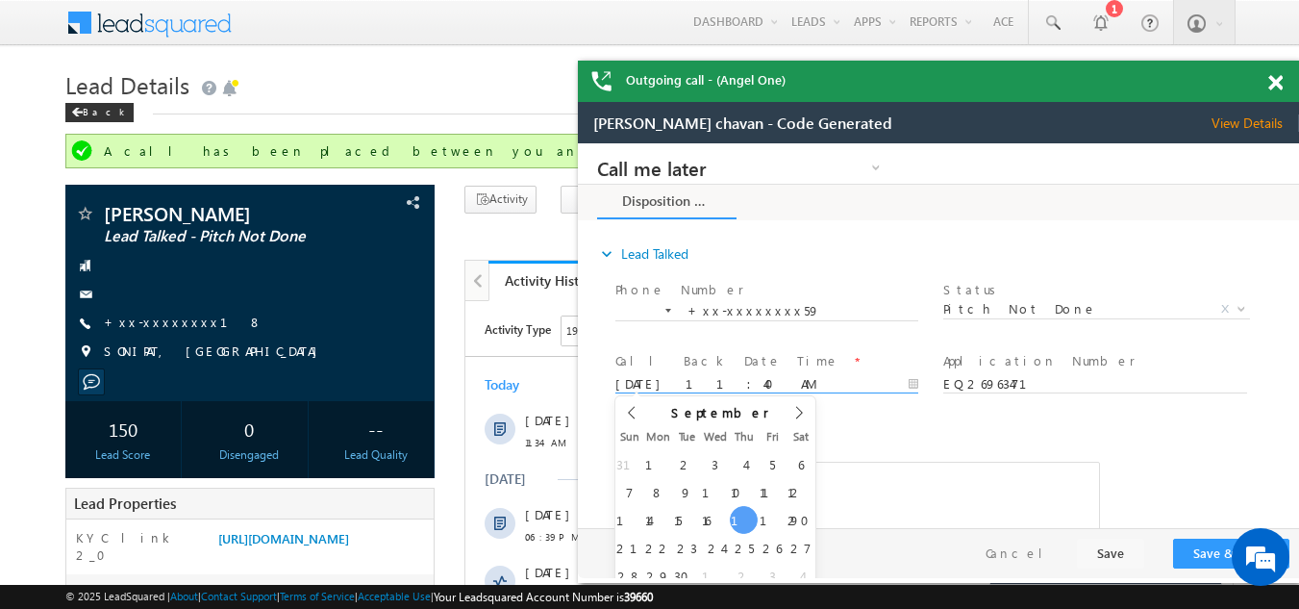
click at [665, 380] on input "[DATE] 11:40 AM" at bounding box center [766, 384] width 303 height 19
click at [1198, 550] on button "Save & Close" at bounding box center [1231, 553] width 116 height 30
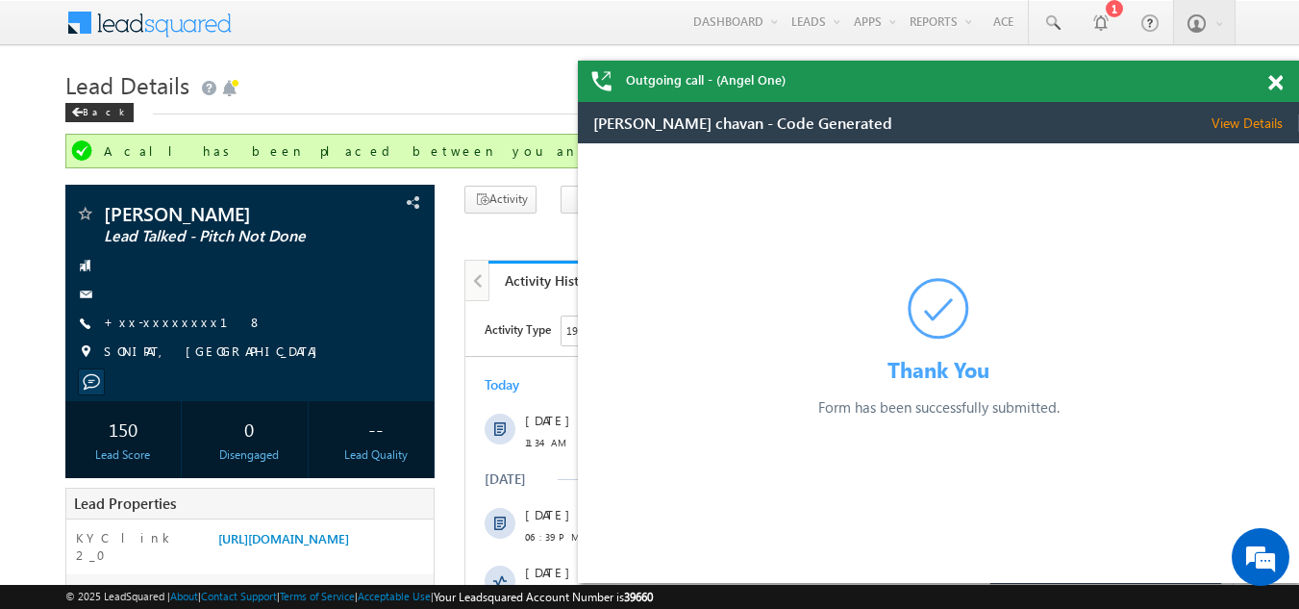
click at [1249, 116] on span "View Details" at bounding box center [1255, 122] width 87 height 17
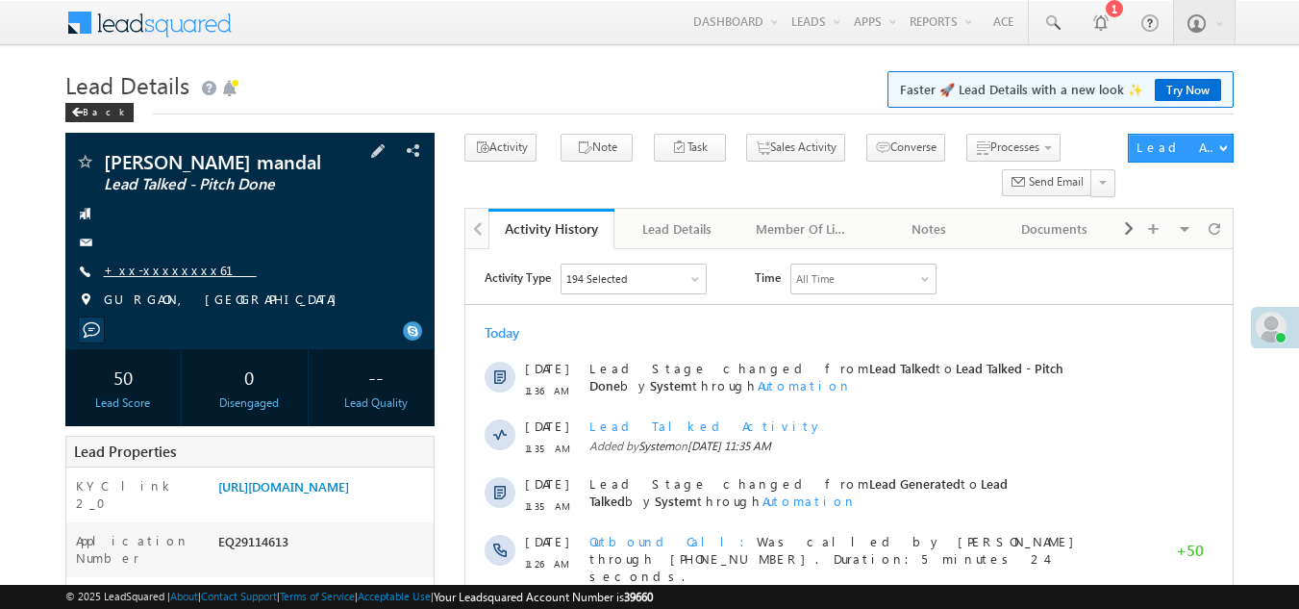
click at [154, 264] on link "+xx-xxxxxxxx61" at bounding box center [180, 270] width 153 height 16
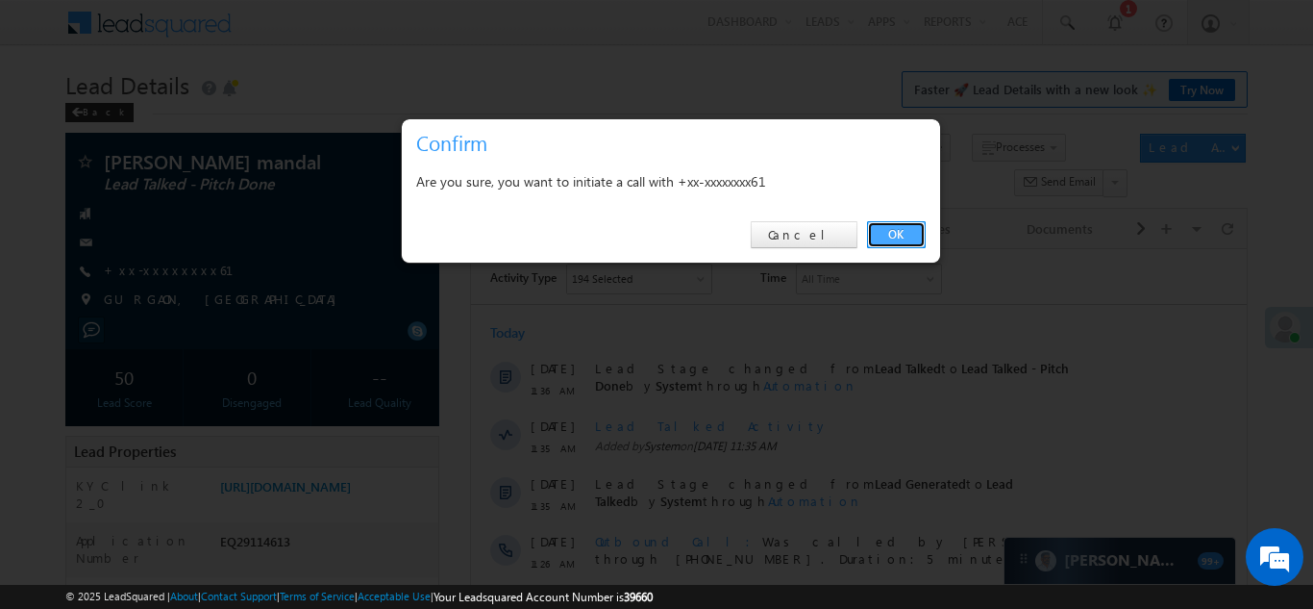
click at [897, 232] on link "OK" at bounding box center [896, 234] width 59 height 27
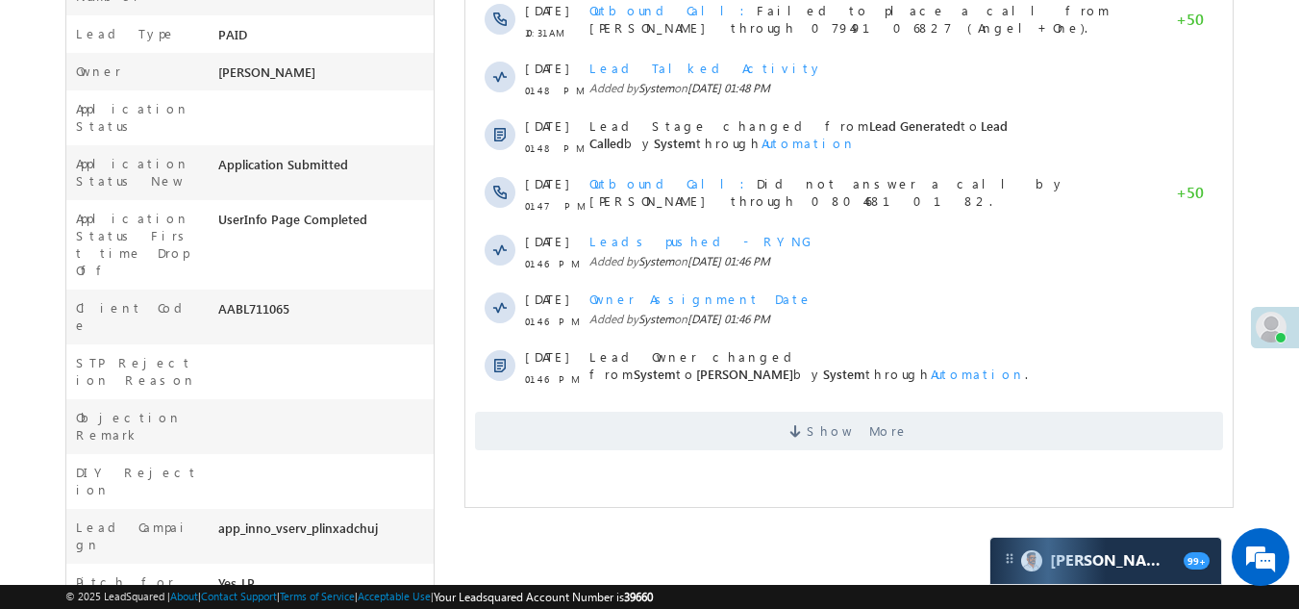
scroll to position [577, 0]
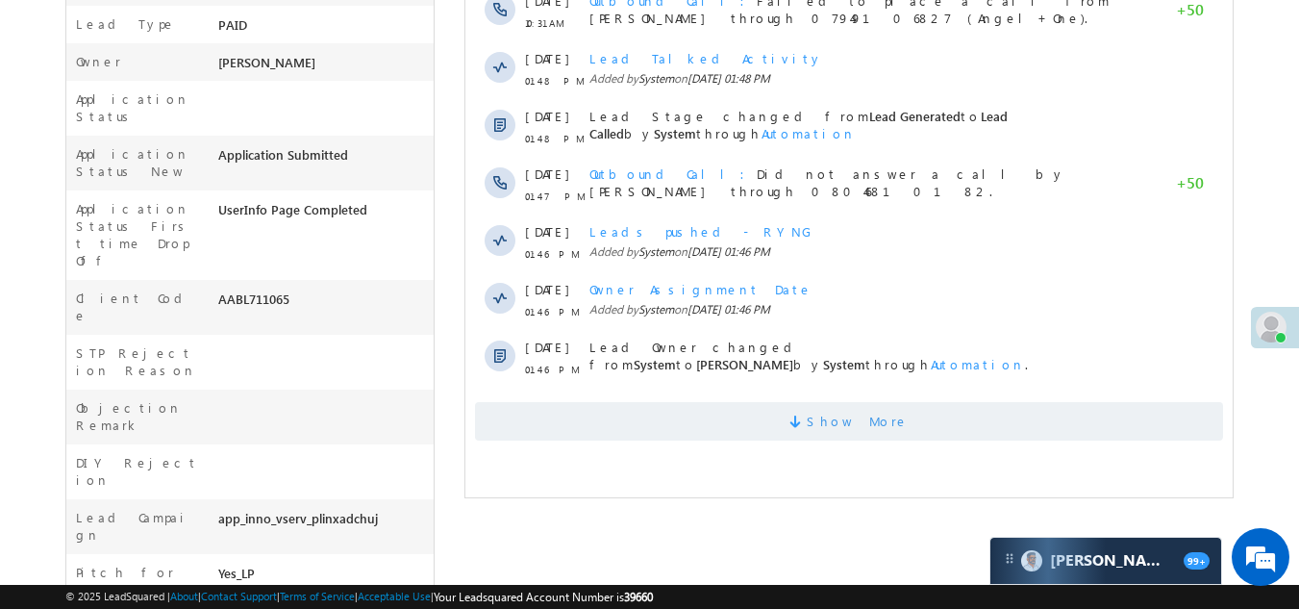
click at [739, 416] on span "Show More" at bounding box center [849, 421] width 748 height 38
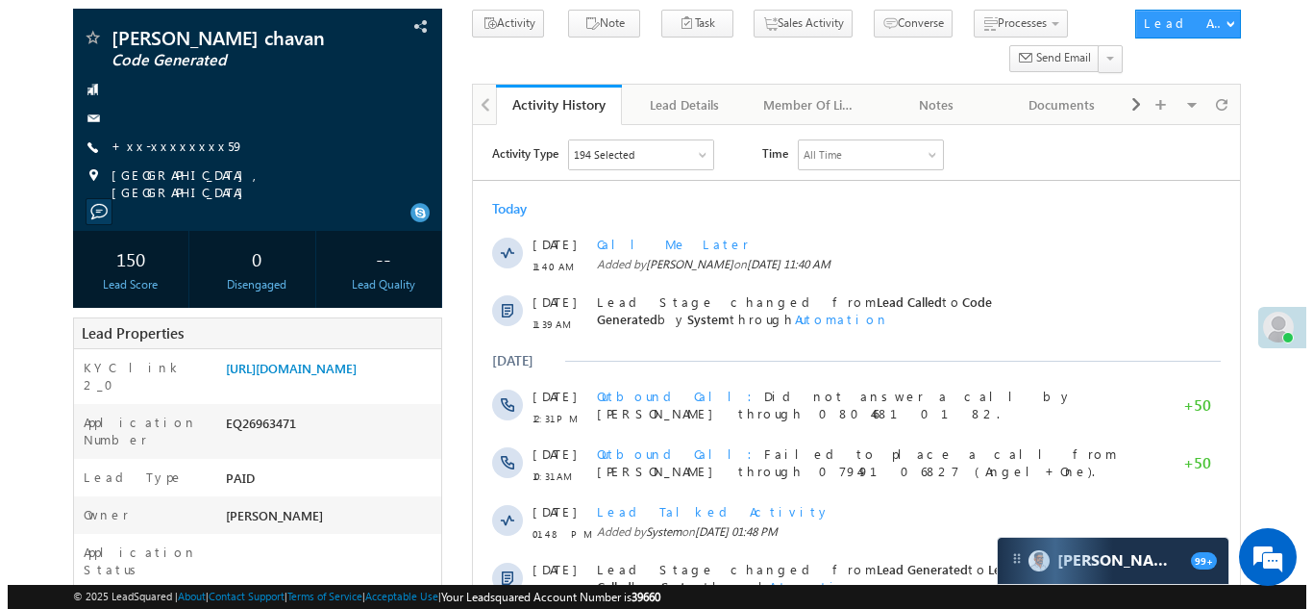
scroll to position [0, 0]
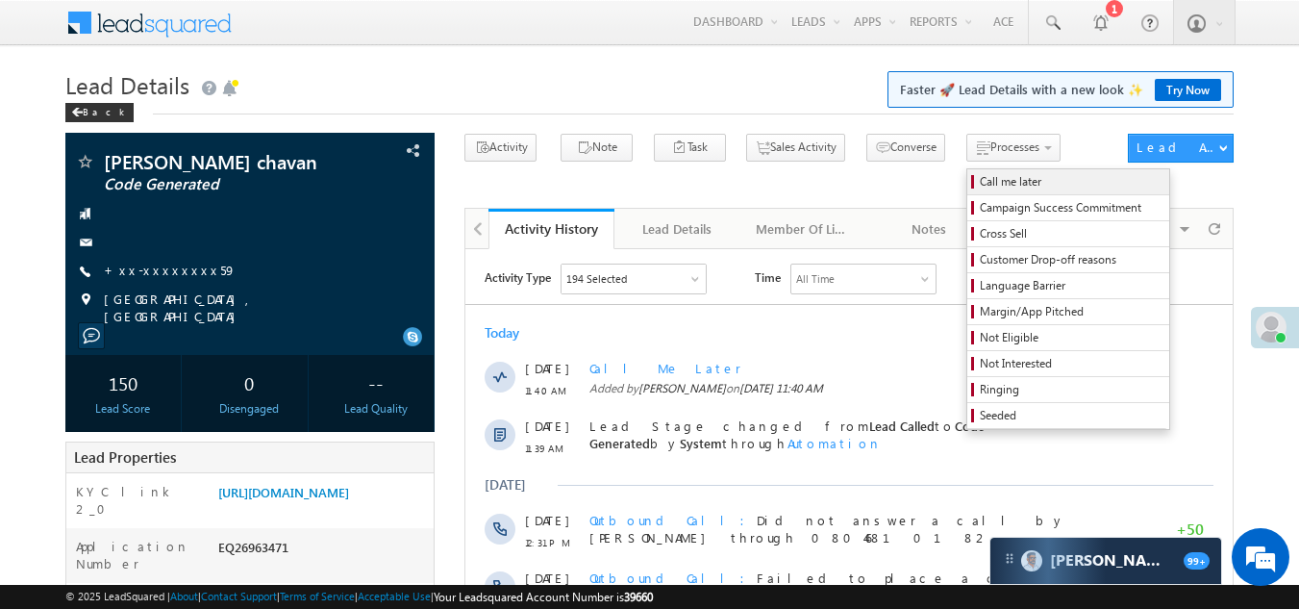
click at [980, 182] on span "Call me later" at bounding box center [1071, 181] width 183 height 17
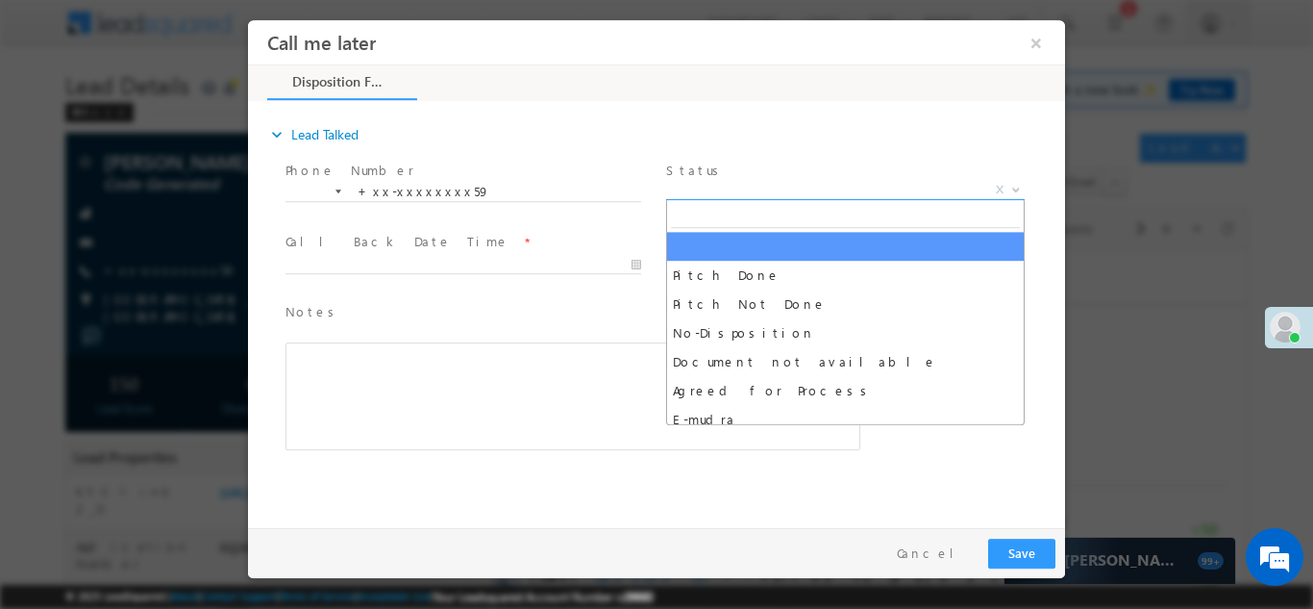
click at [762, 180] on span "X" at bounding box center [845, 189] width 359 height 19
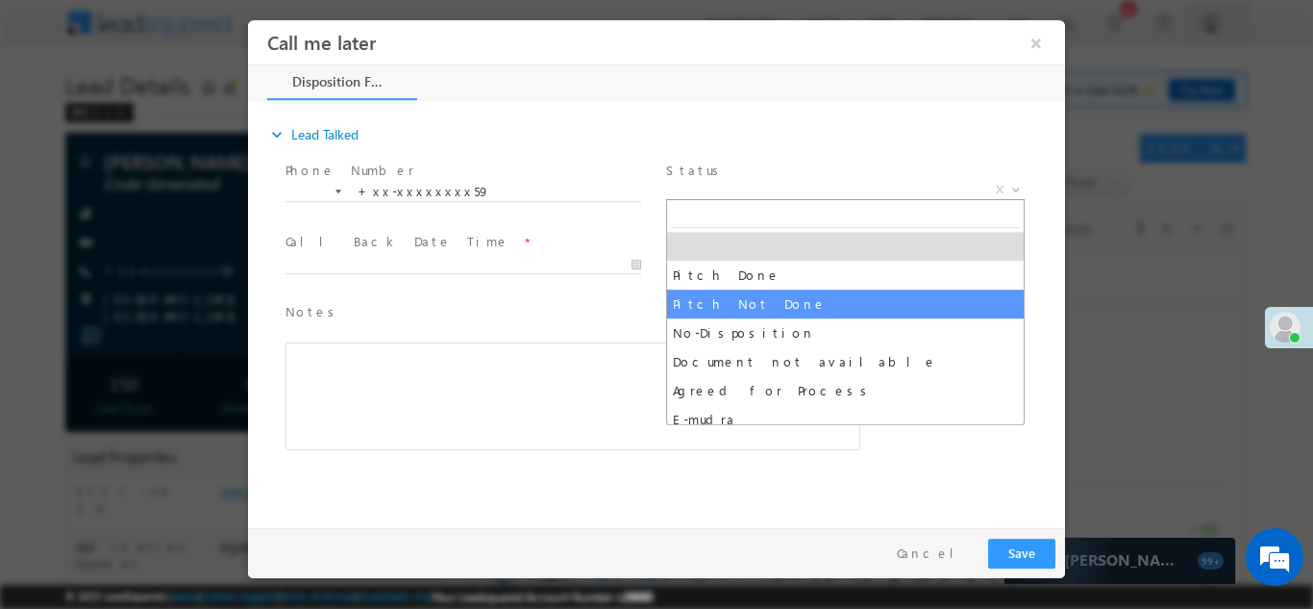
select select "Pitch Not Done"
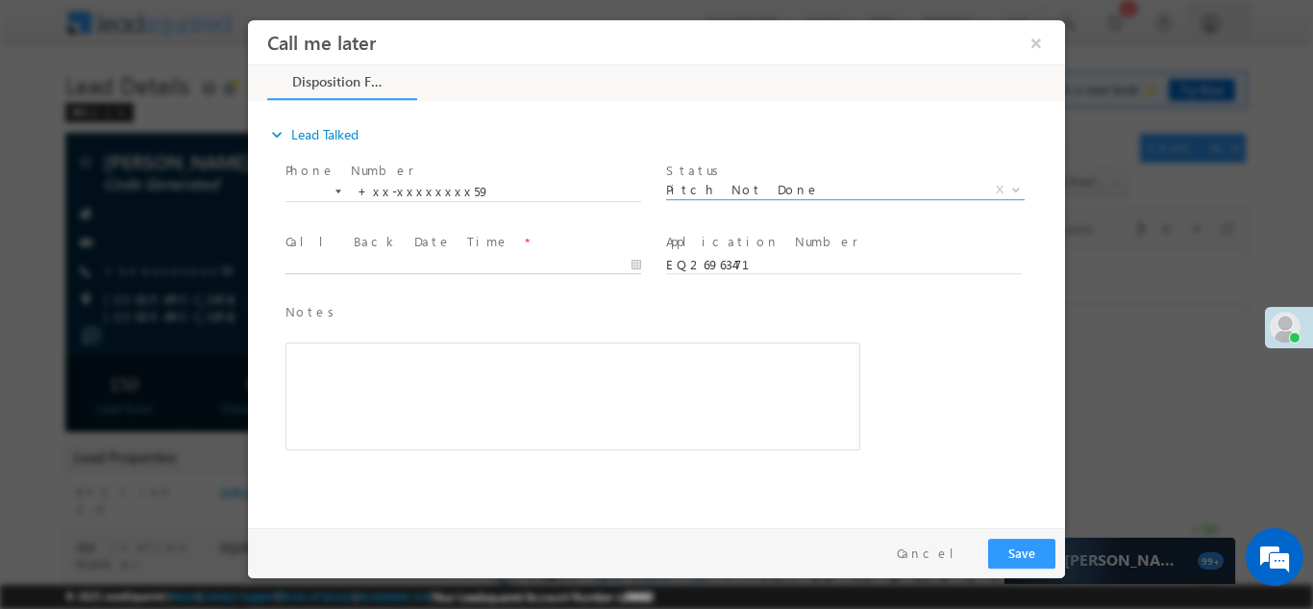
type input "[DATE] 11:40 AM"
click at [326, 261] on input "[DATE] 11:40 AM" at bounding box center [464, 264] width 356 height 19
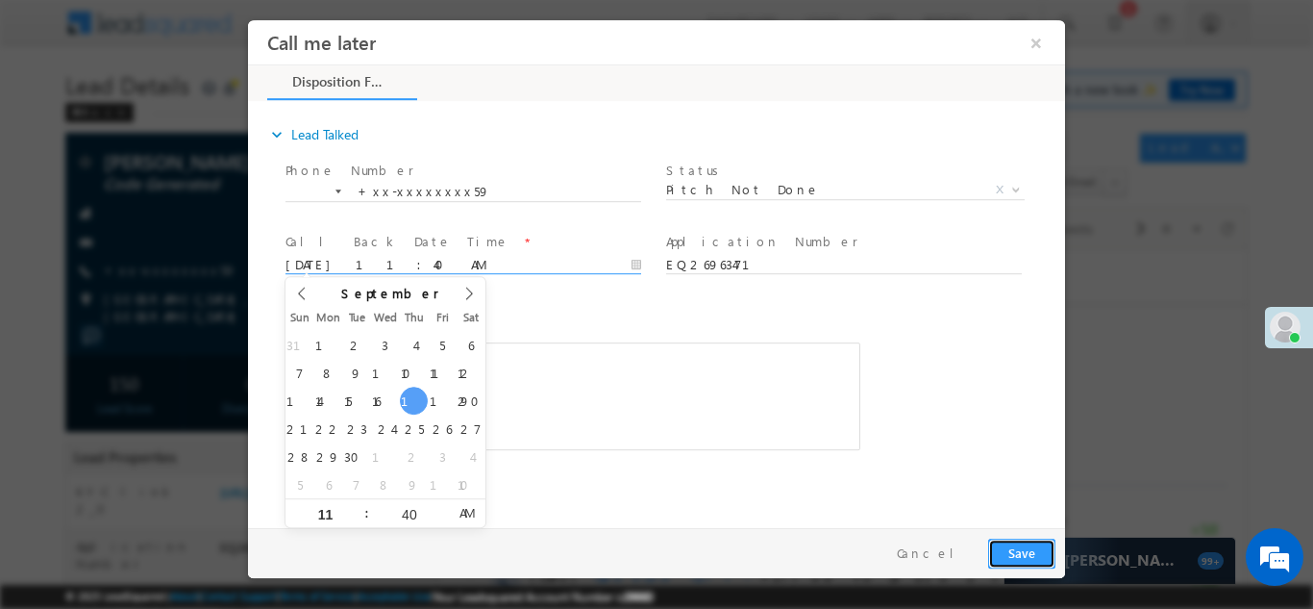
click at [1016, 543] on button "Save" at bounding box center [1021, 552] width 67 height 30
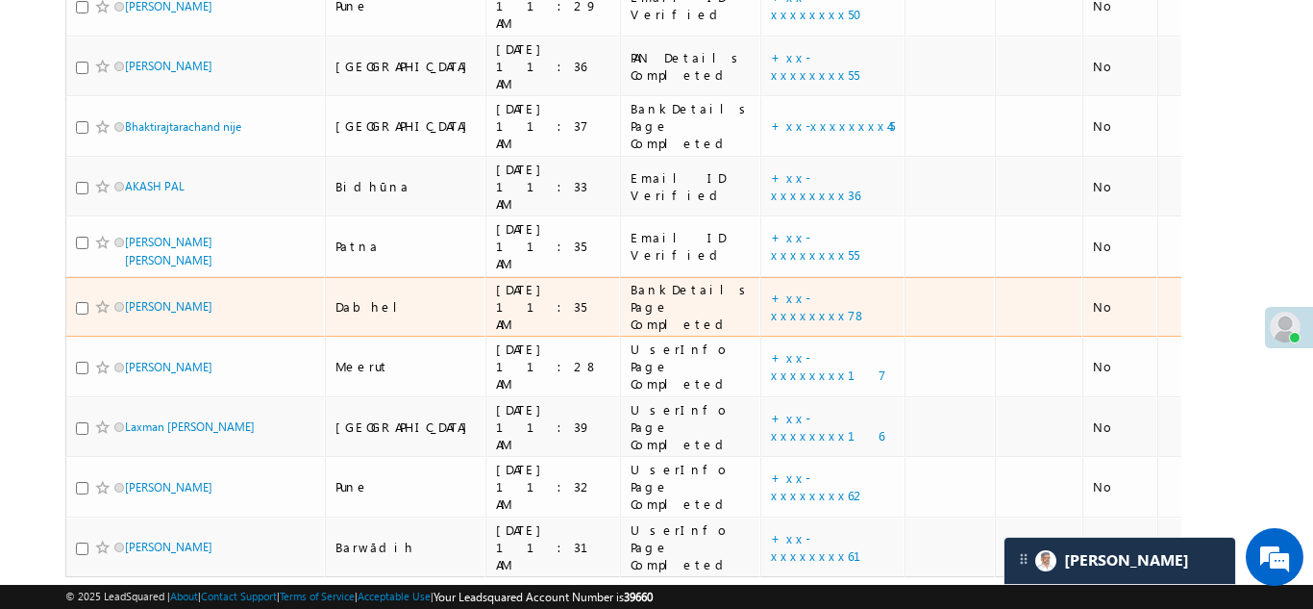
scroll to position [289, 0]
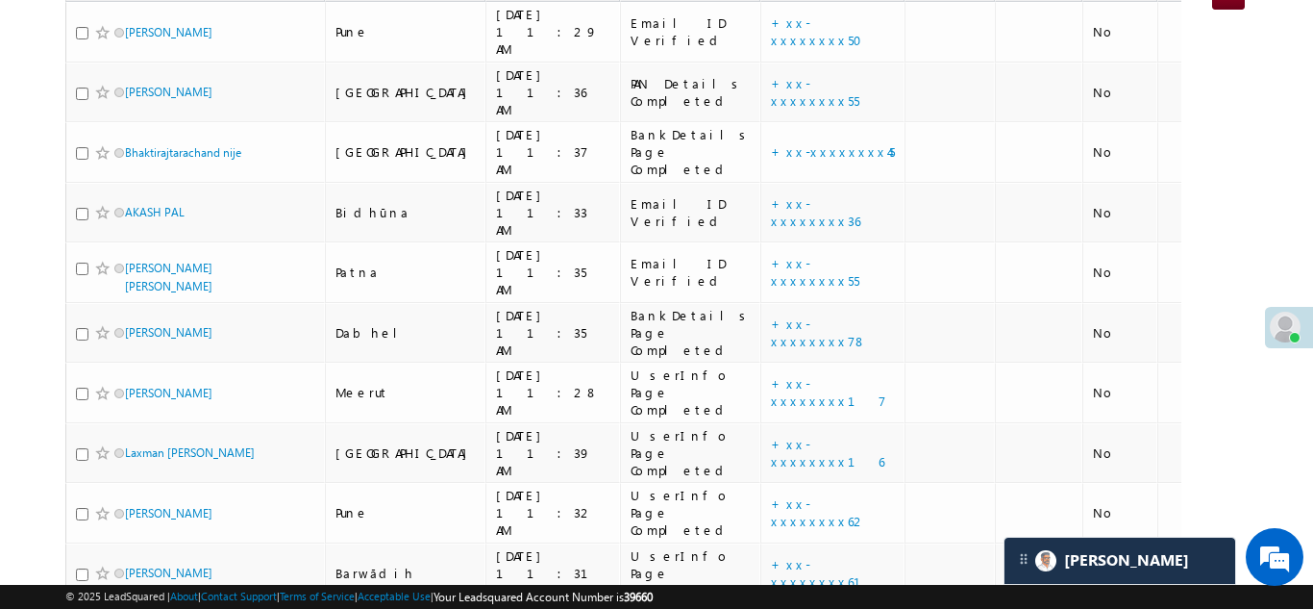
drag, startPoint x: 155, startPoint y: 210, endPoint x: 0, endPoint y: 215, distance: 154.9
click at [0, 215] on body "Menu [PERSON_NAME] [PERSON_NAME] @ange lbrok ing.c om" at bounding box center [656, 210] width 1313 height 999
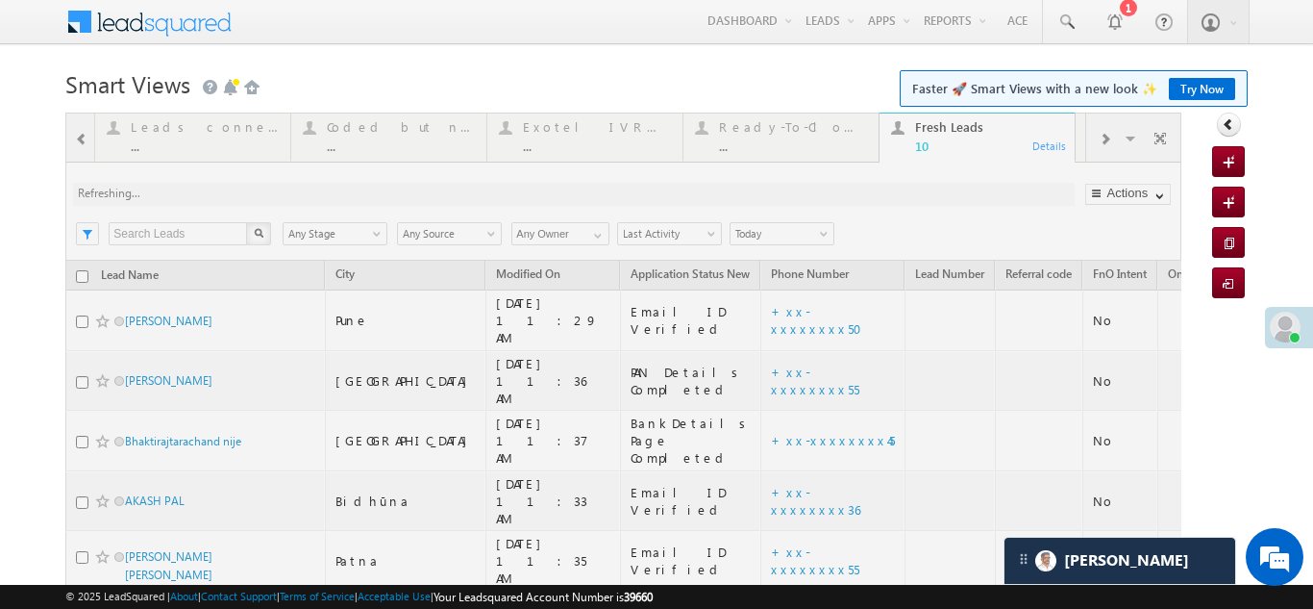
scroll to position [0, 0]
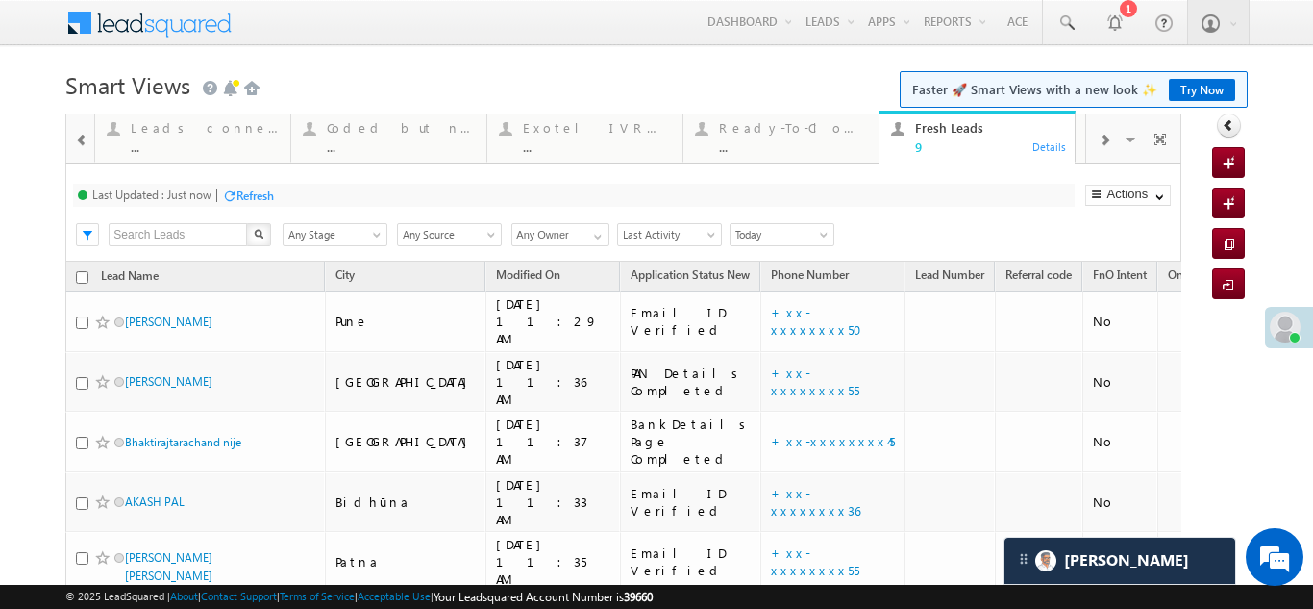
click at [1099, 144] on span at bounding box center [1105, 140] width 12 height 15
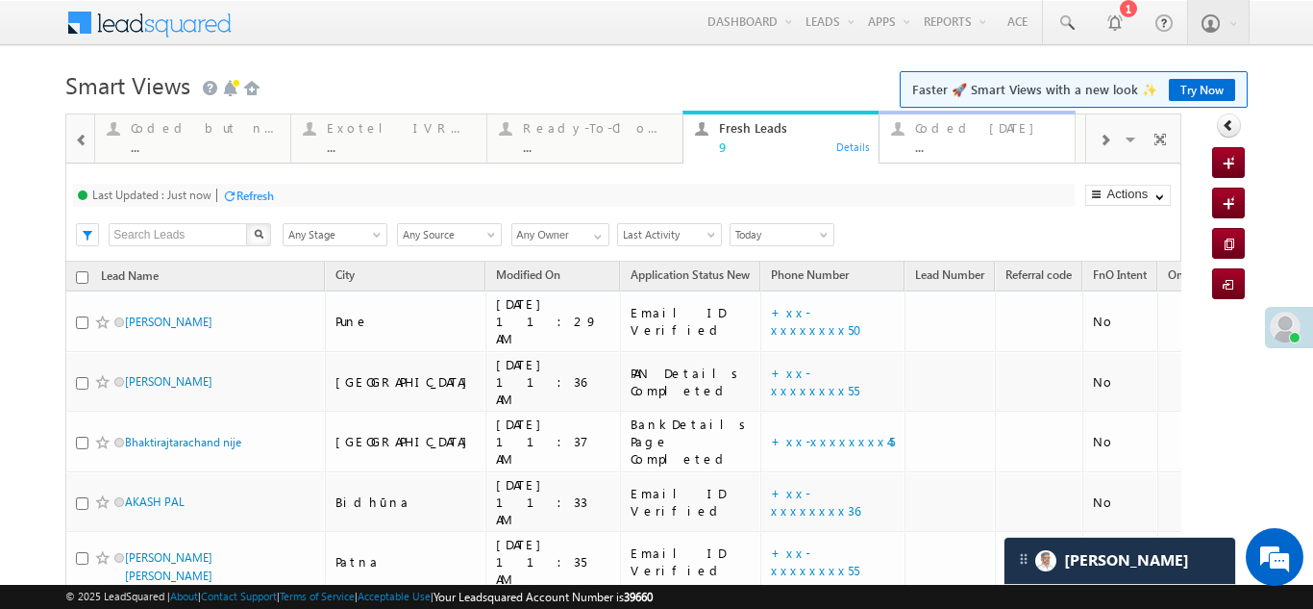
click at [951, 120] on div "Coded [DATE]" at bounding box center [989, 127] width 148 height 15
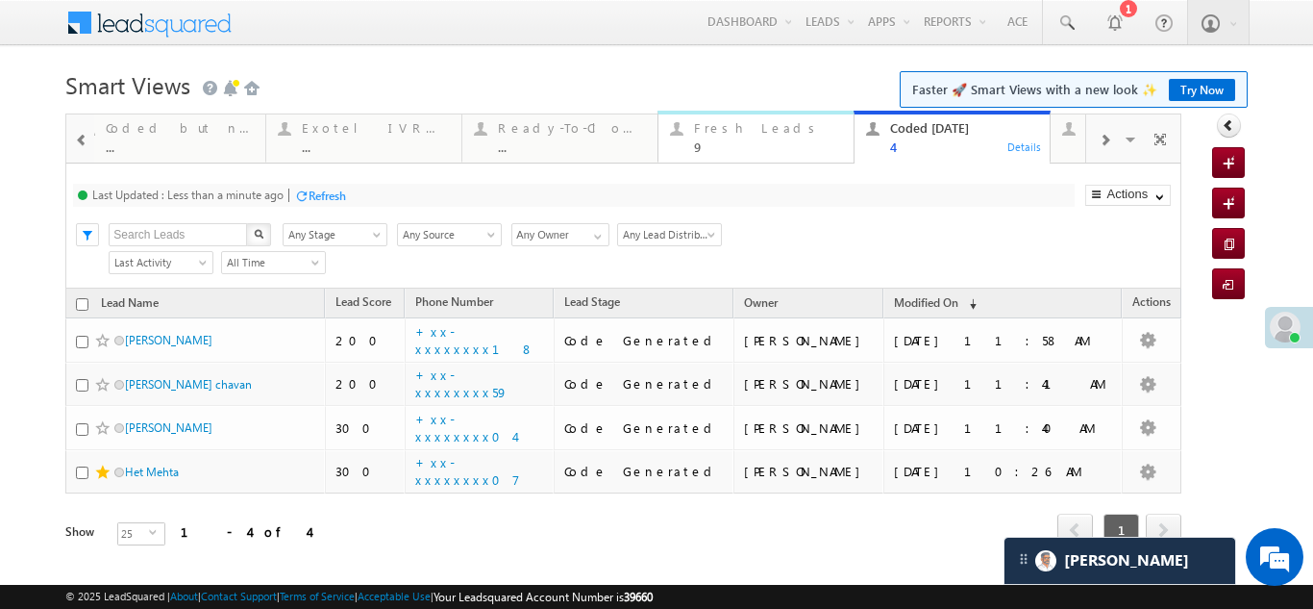
click at [715, 126] on div "Fresh Leads" at bounding box center [768, 127] width 148 height 15
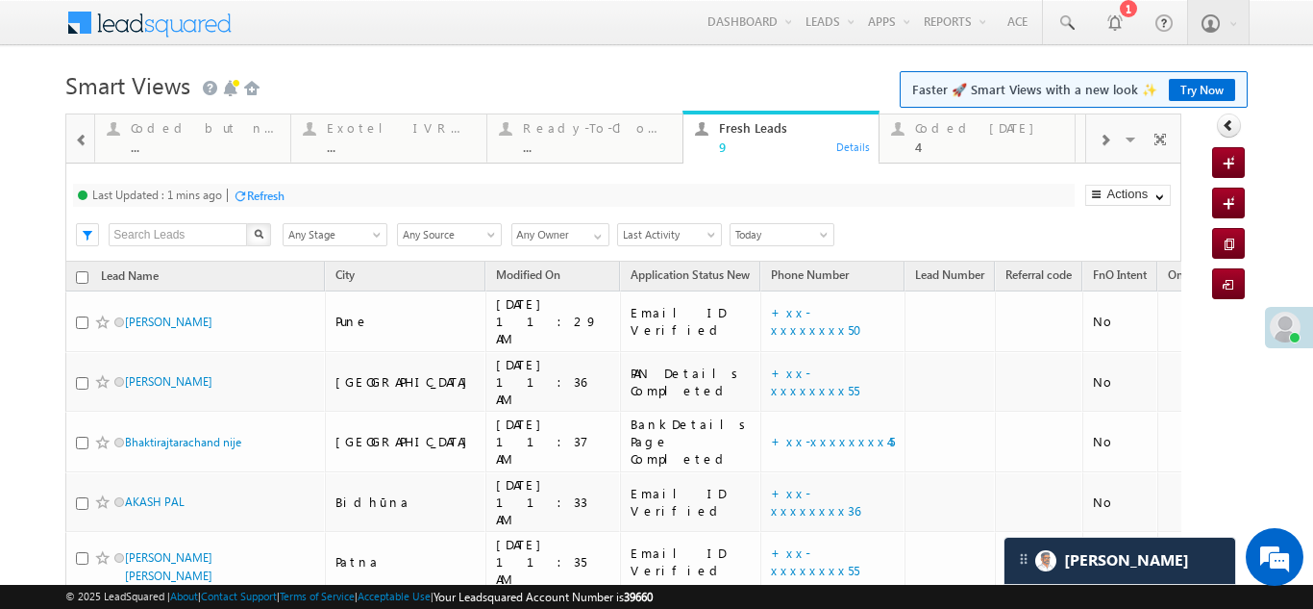
click at [273, 197] on div "Refresh" at bounding box center [265, 195] width 37 height 14
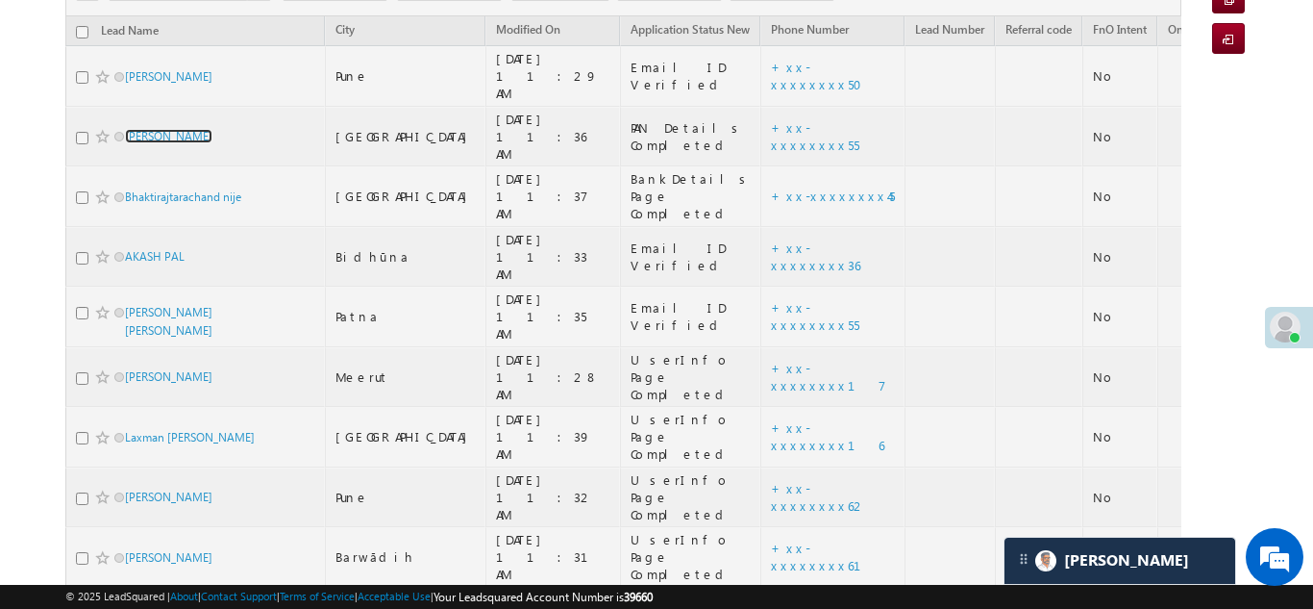
scroll to position [53, 0]
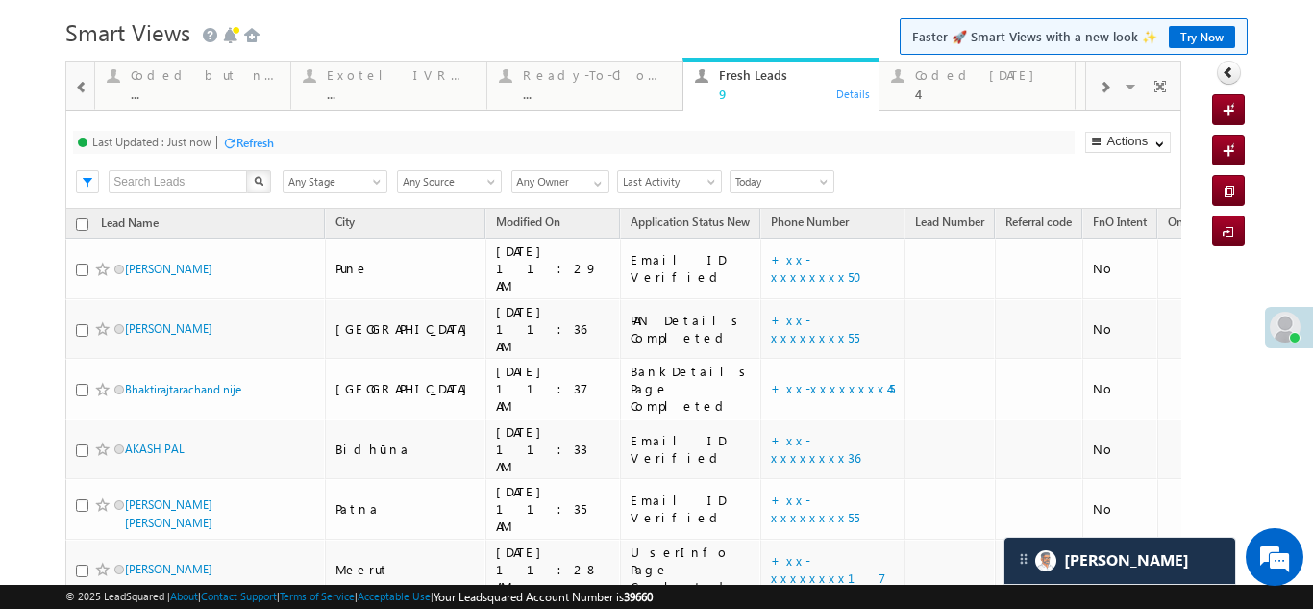
click at [252, 141] on div "Refresh" at bounding box center [255, 143] width 37 height 14
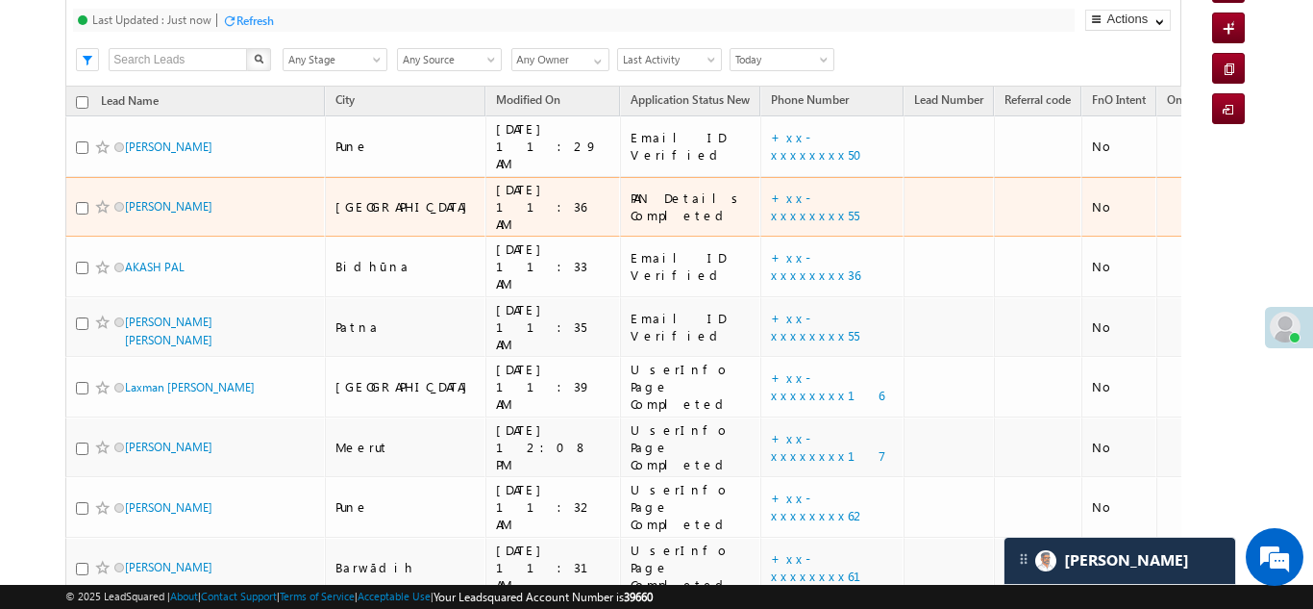
scroll to position [202, 0]
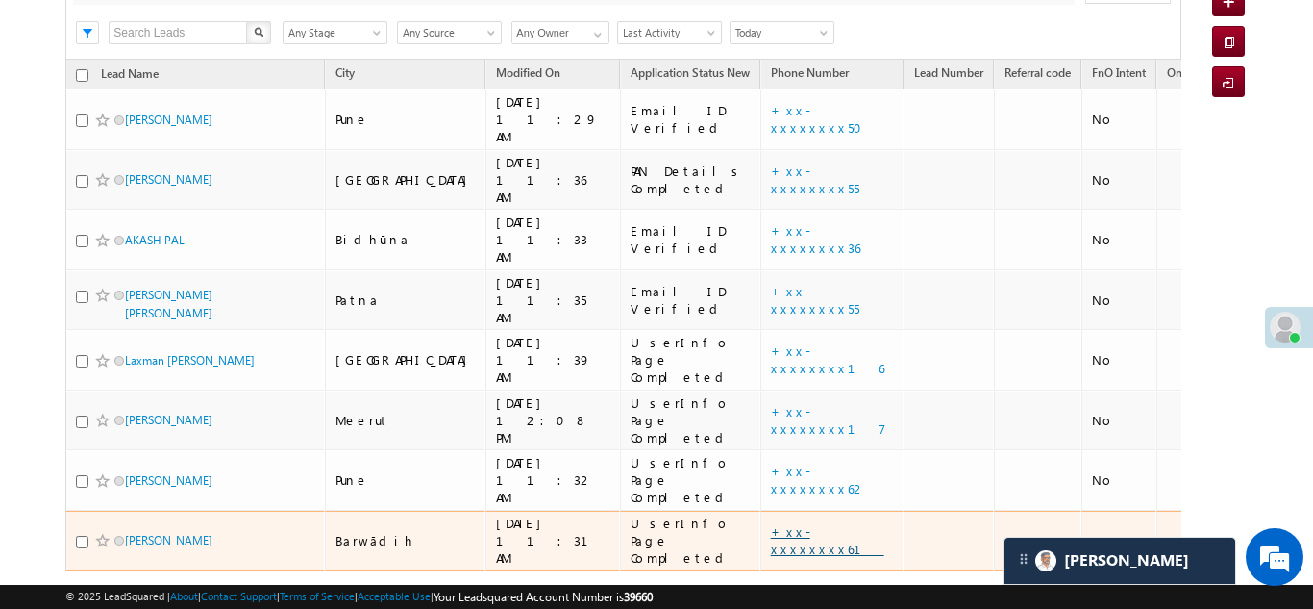
click at [771, 523] on link "+xx-xxxxxxxx61" at bounding box center [827, 540] width 113 height 34
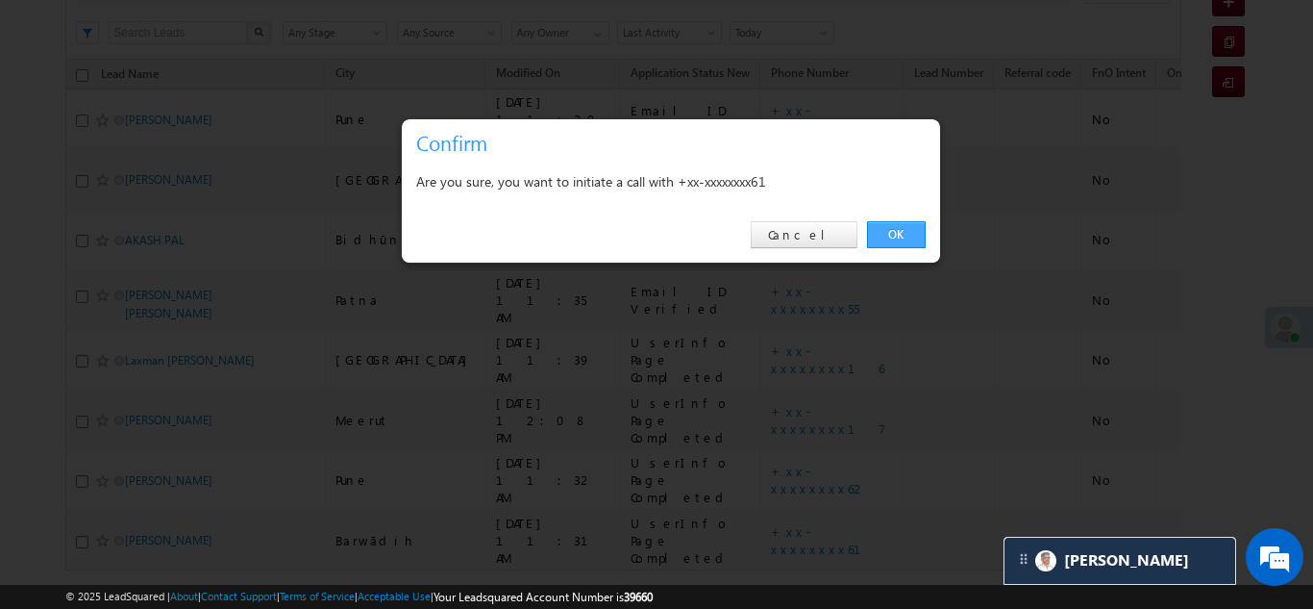
click at [886, 231] on link "OK" at bounding box center [896, 234] width 59 height 27
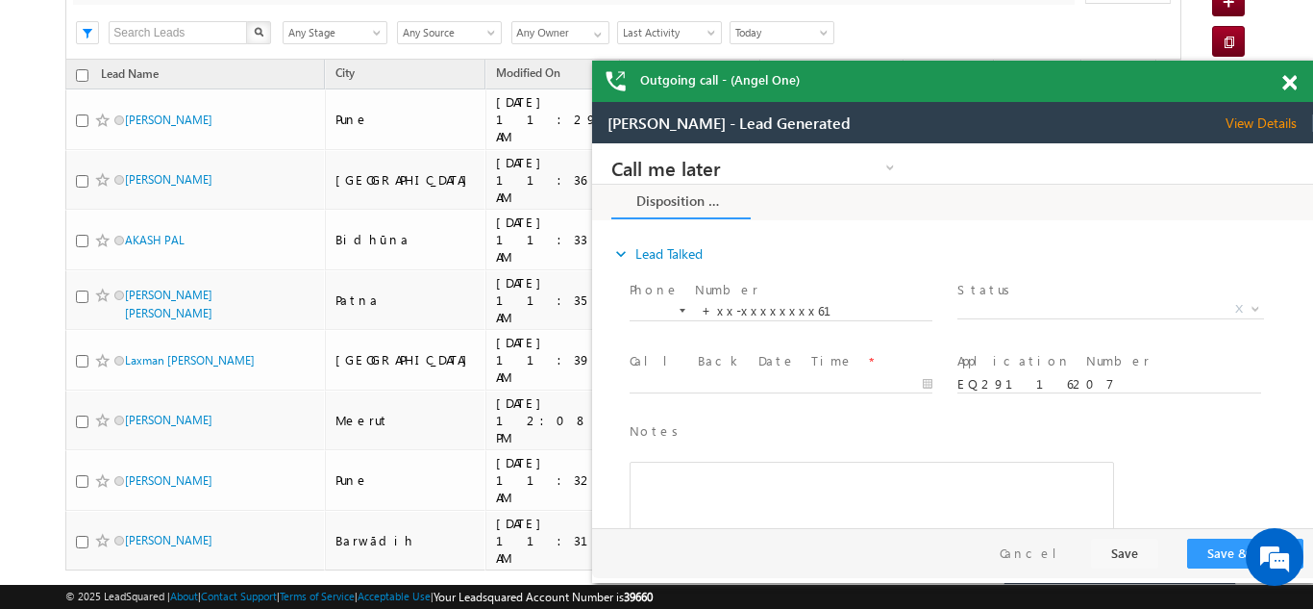
scroll to position [0, 0]
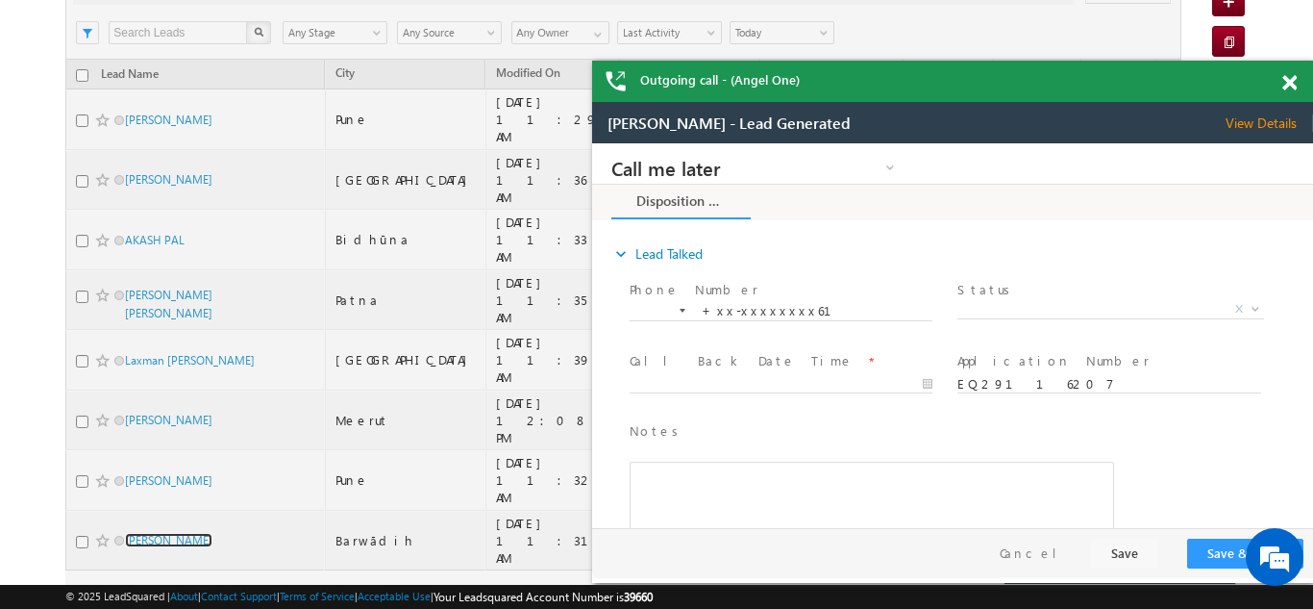
click at [1290, 82] on span at bounding box center [1290, 83] width 14 height 16
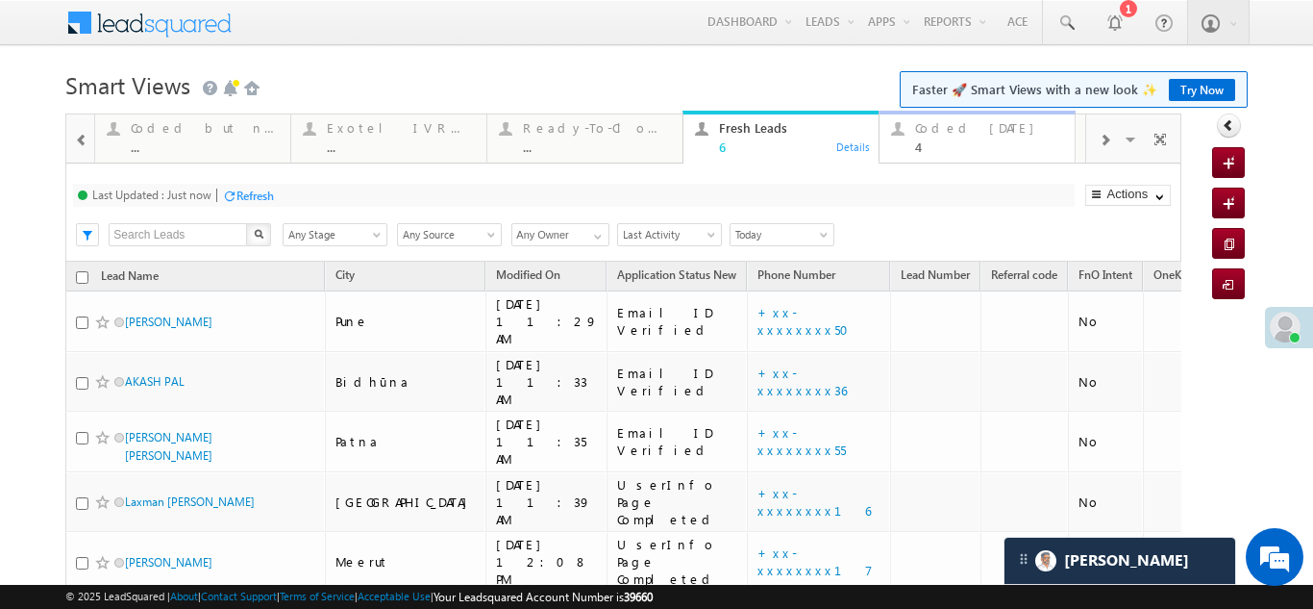
click at [957, 130] on div "Coded Today" at bounding box center [989, 127] width 148 height 15
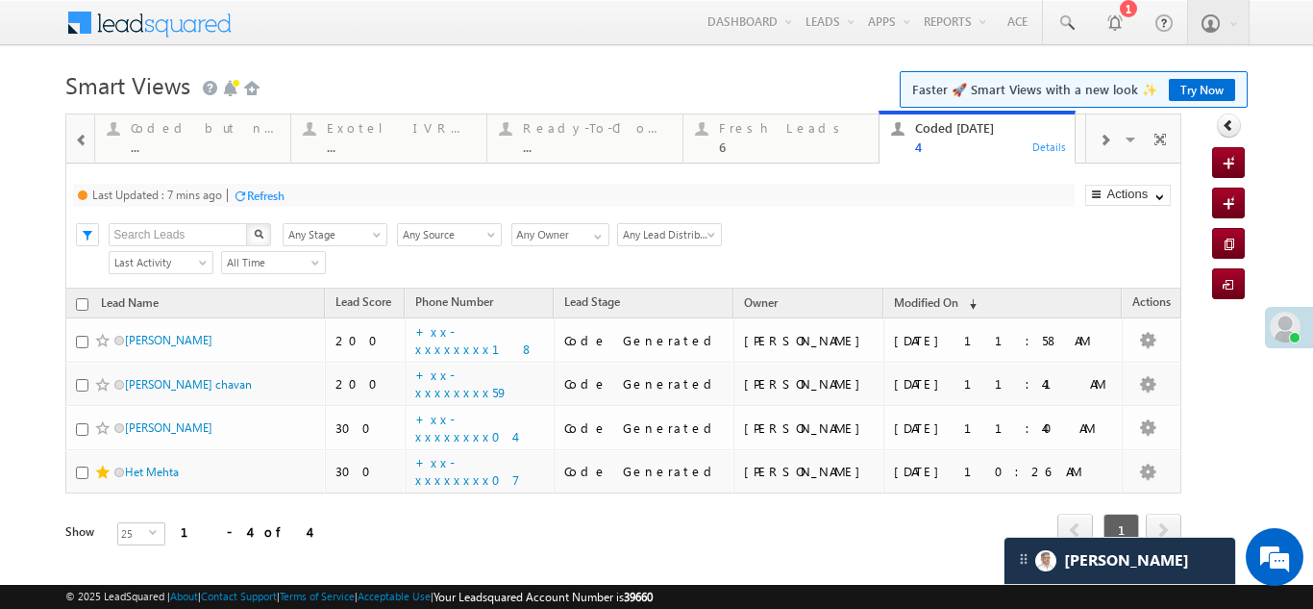
click at [273, 192] on div "Refresh" at bounding box center [265, 195] width 37 height 14
click at [264, 194] on div "Refresh" at bounding box center [255, 195] width 37 height 14
click at [751, 127] on div "Fresh Leads" at bounding box center [793, 127] width 148 height 15
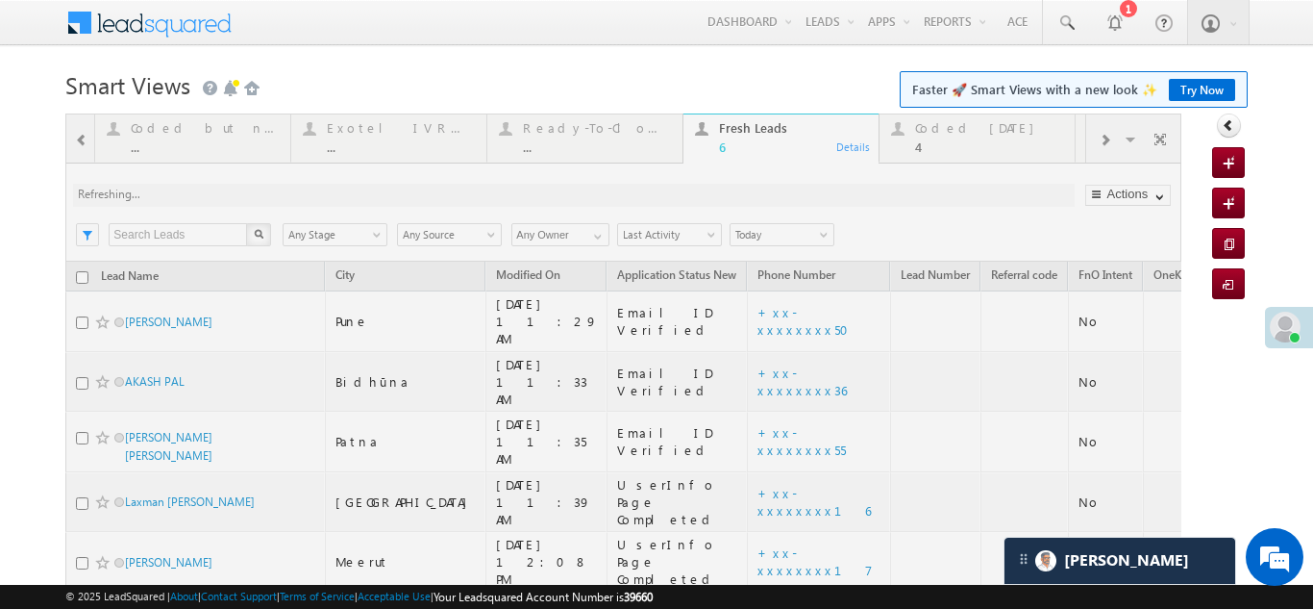
click at [662, 371] on div at bounding box center [623, 435] width 1116 height 645
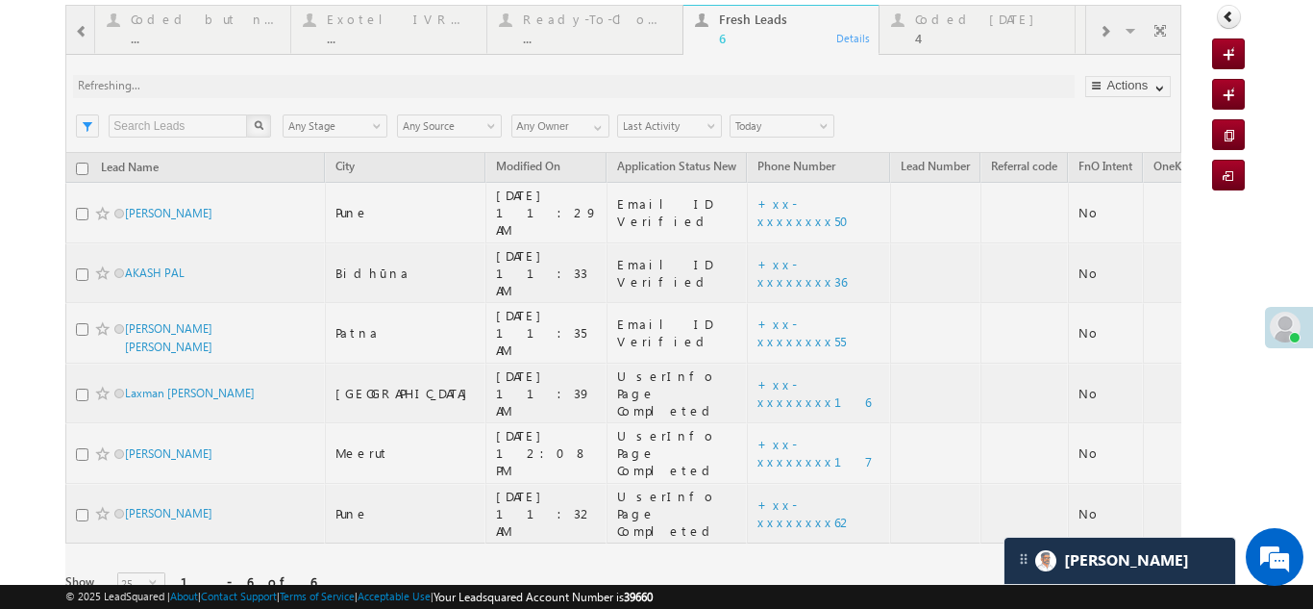
scroll to position [114, 0]
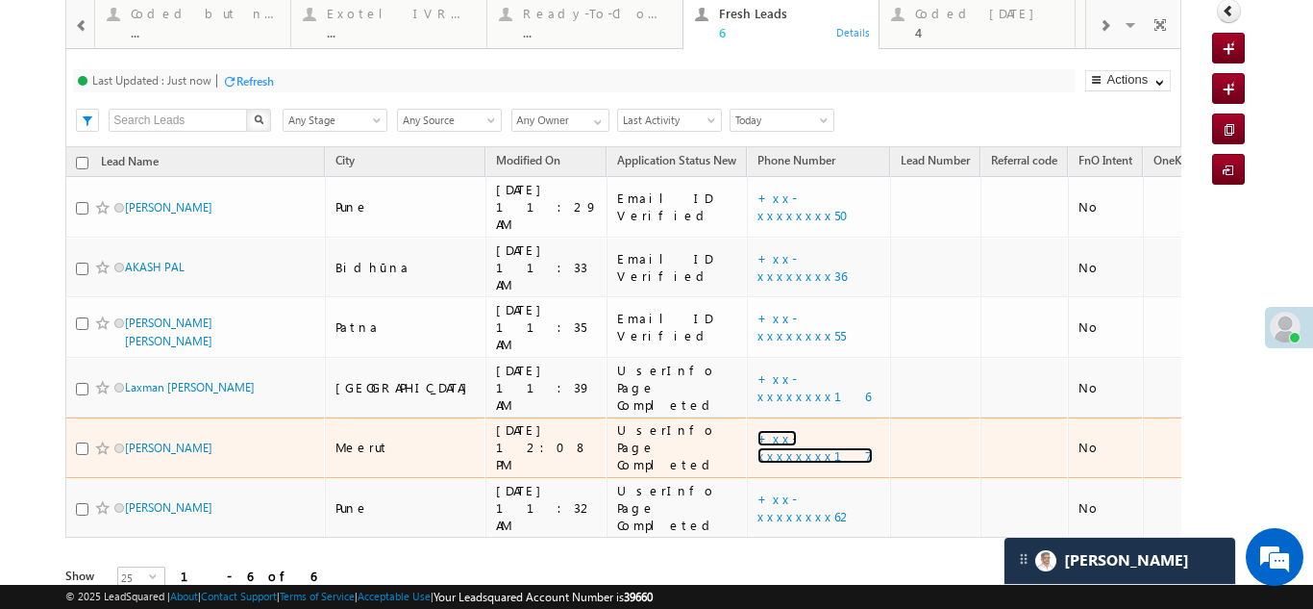
click at [758, 430] on link "+xx-xxxxxxxx17" at bounding box center [815, 447] width 115 height 34
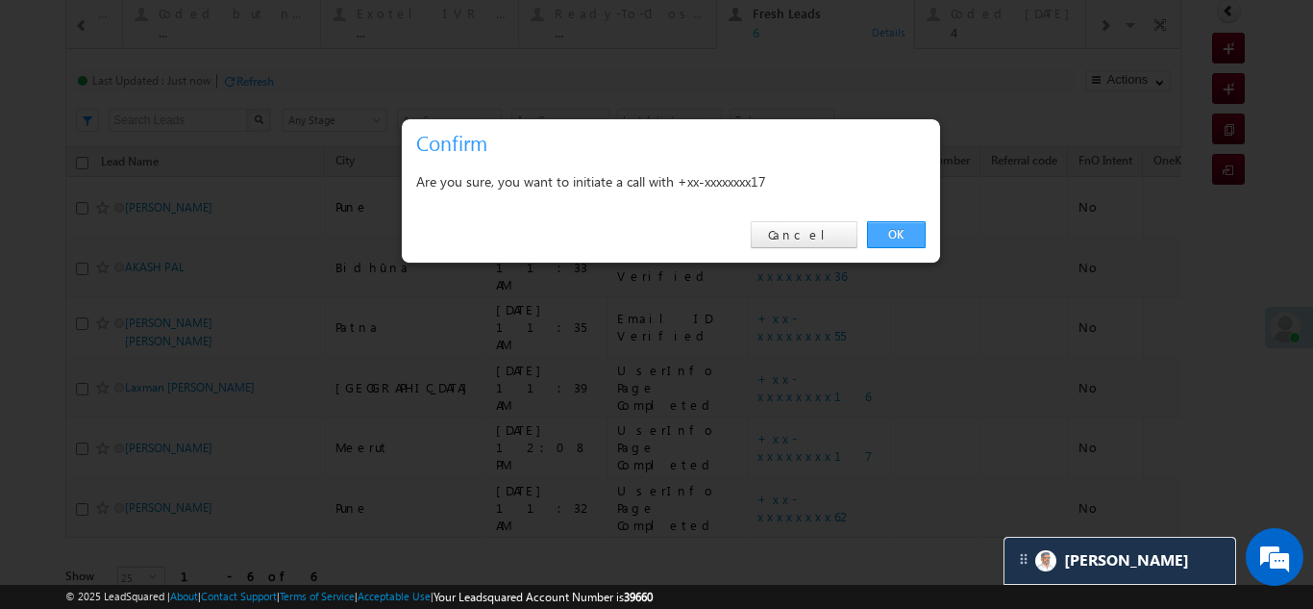
click at [897, 229] on link "OK" at bounding box center [896, 234] width 59 height 27
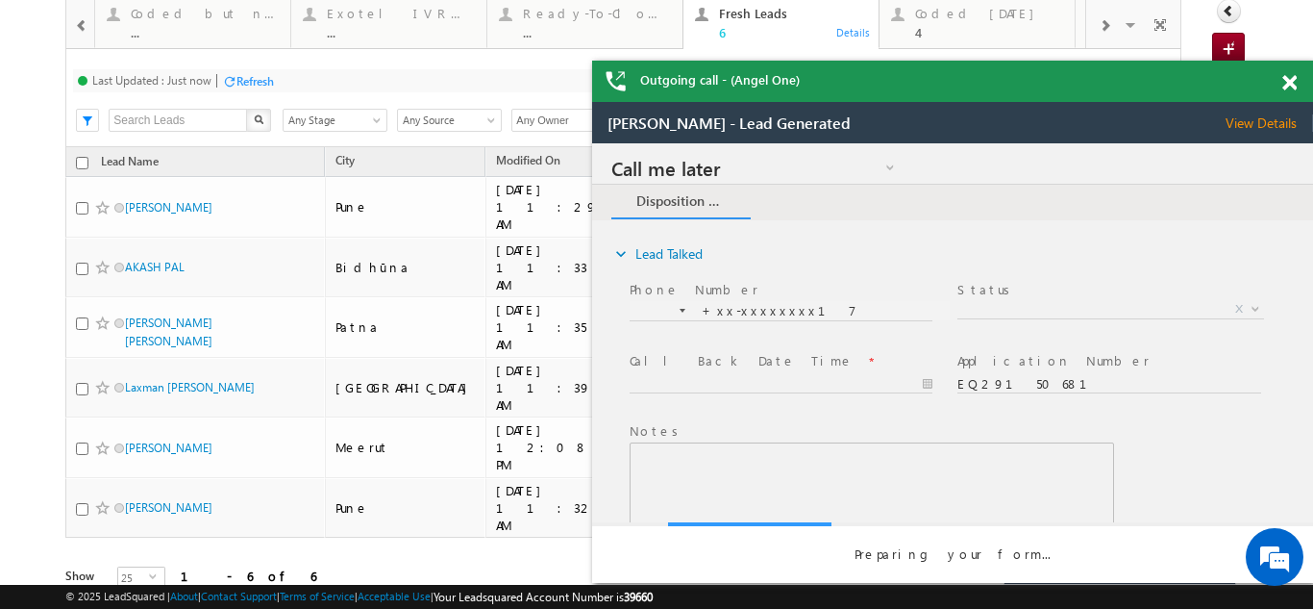
scroll to position [0, 0]
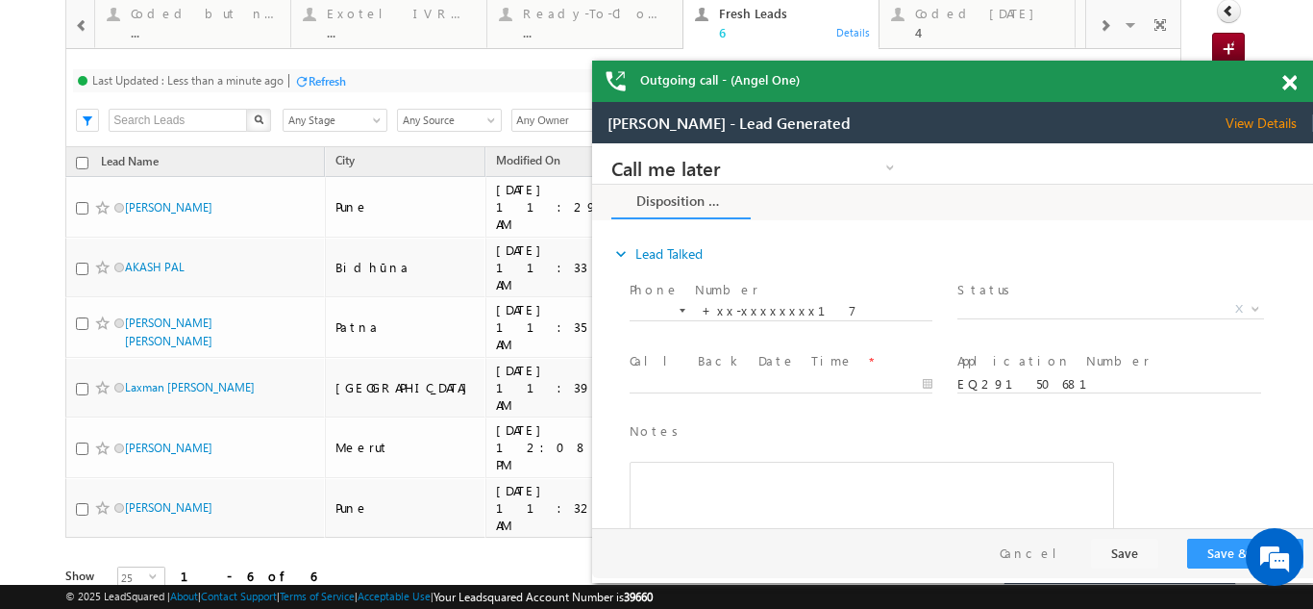
click at [1288, 86] on span at bounding box center [1290, 83] width 14 height 16
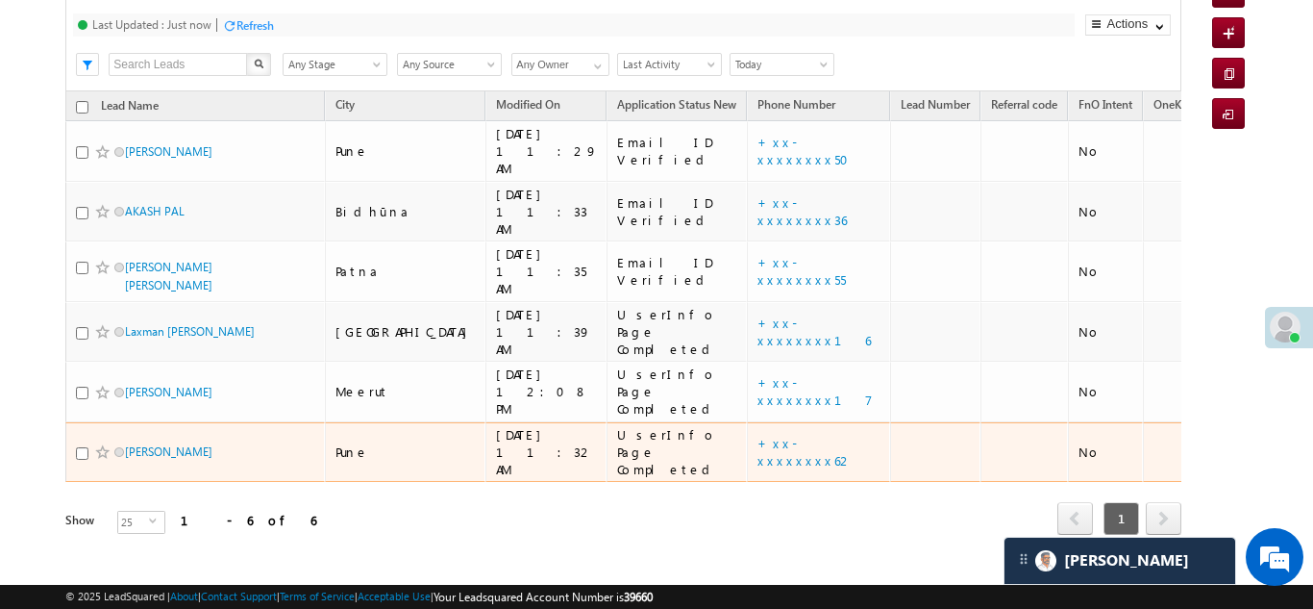
scroll to position [114, 0]
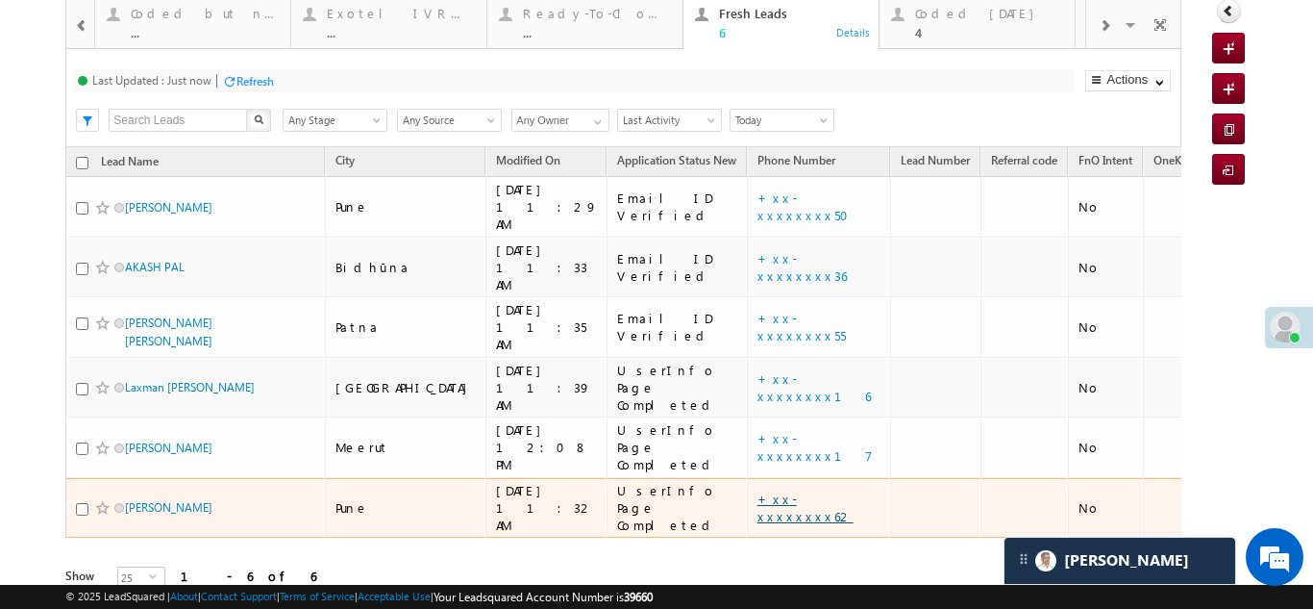
click at [758, 490] on link "+xx-xxxxxxxx62" at bounding box center [806, 507] width 96 height 34
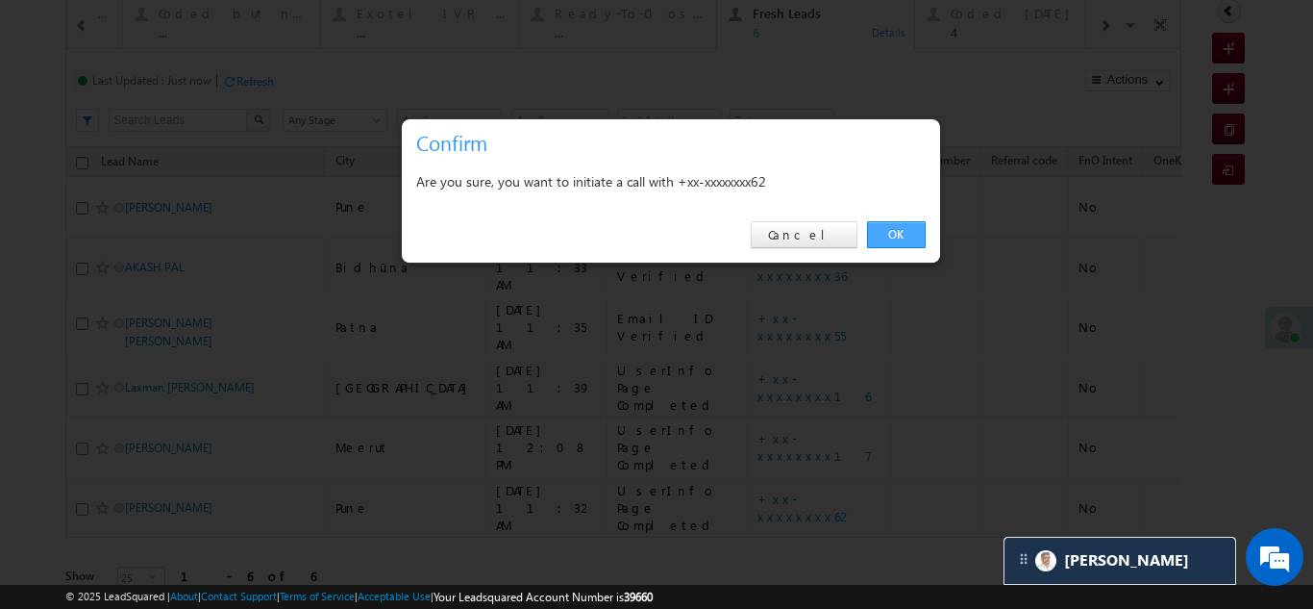
click at [908, 229] on link "OK" at bounding box center [896, 234] width 59 height 27
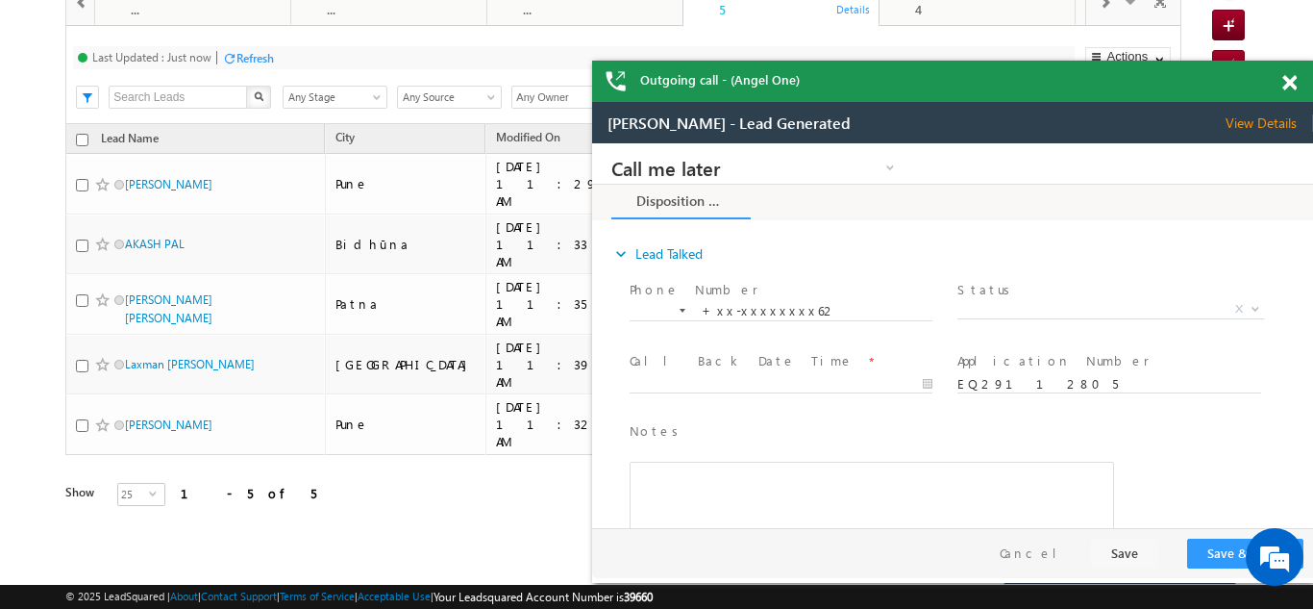
scroll to position [70, 0]
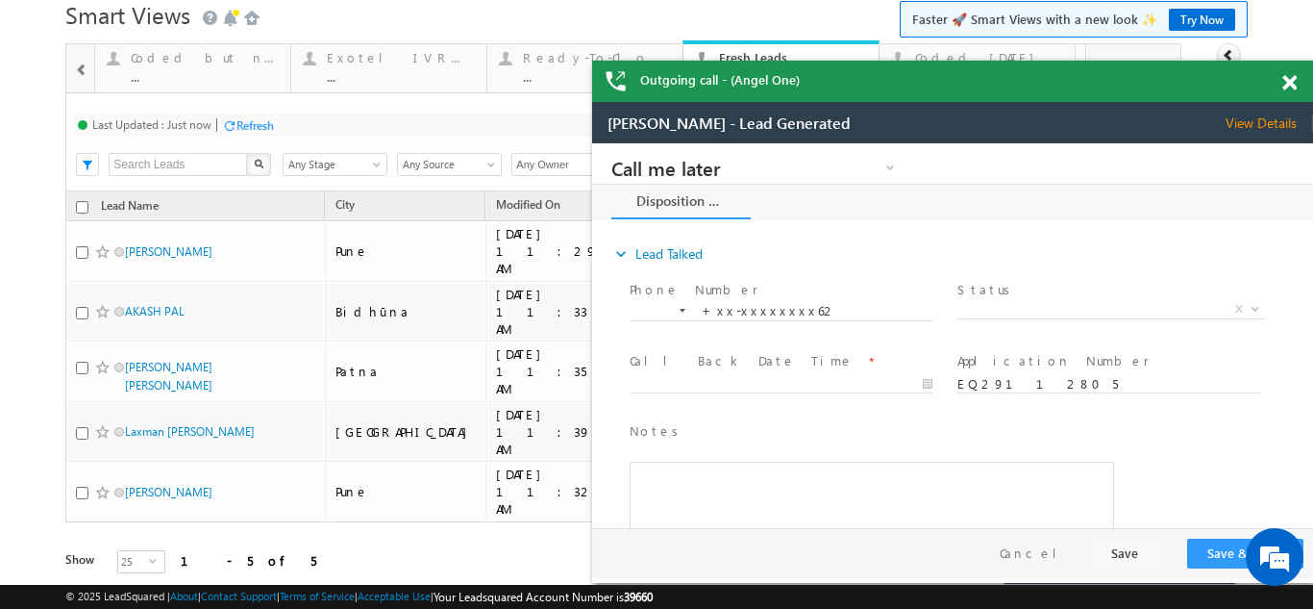
click at [1289, 81] on span at bounding box center [1290, 83] width 14 height 16
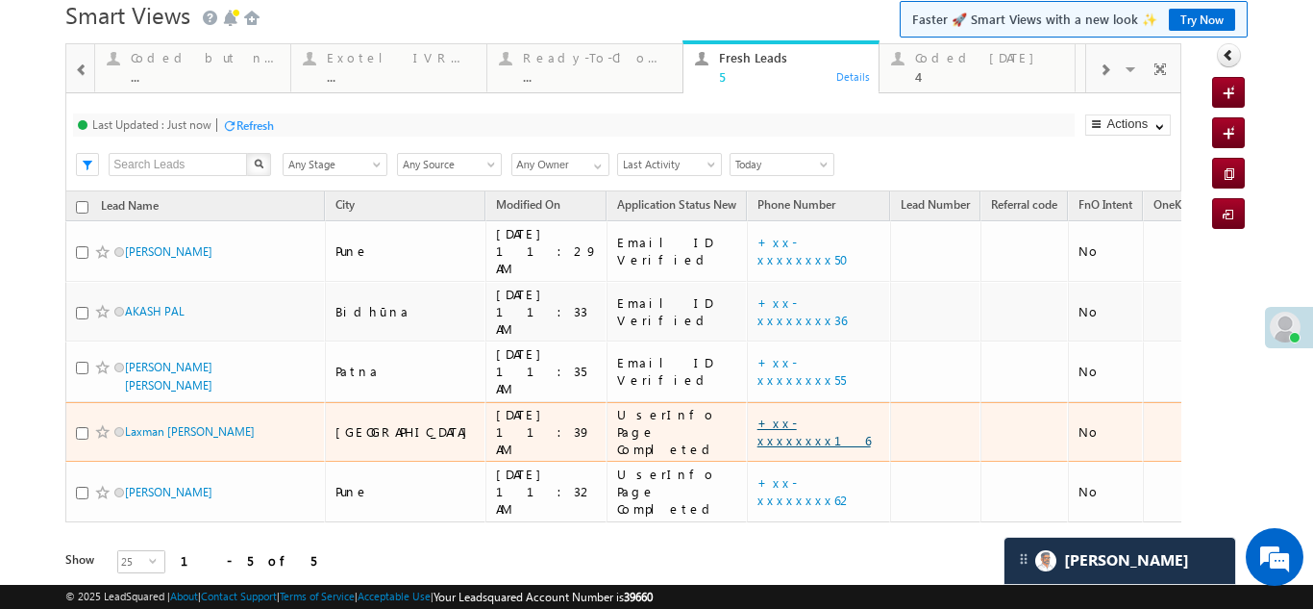
click at [758, 414] on link "+xx-xxxxxxxx16" at bounding box center [814, 431] width 113 height 34
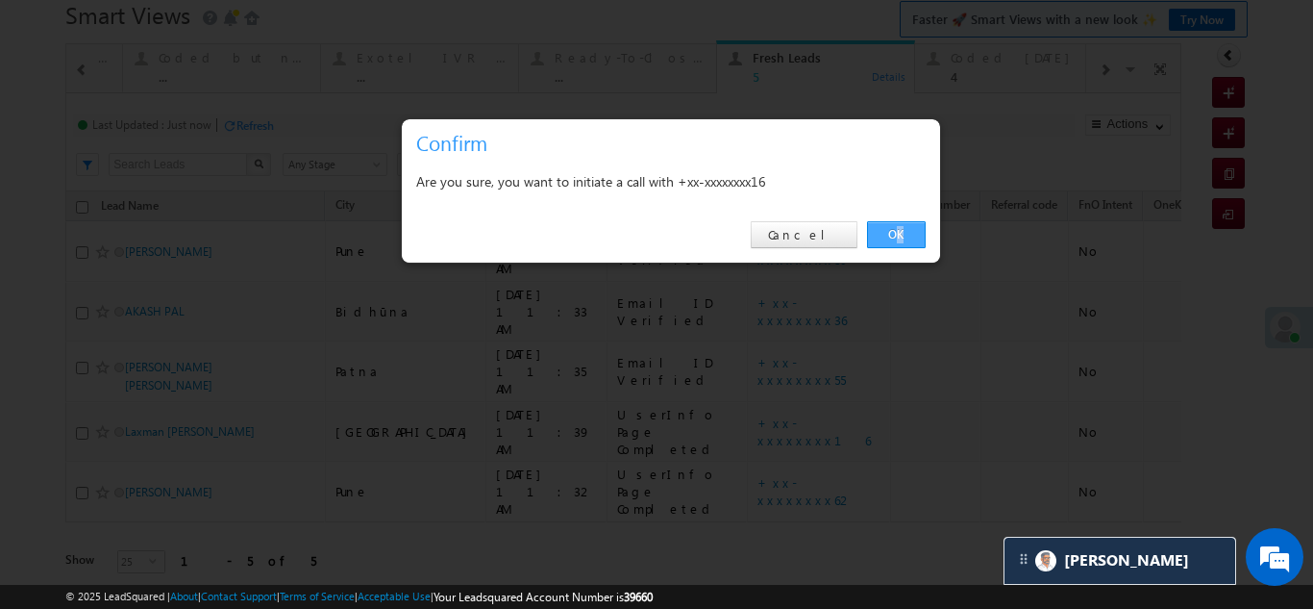
click at [898, 237] on link "OK" at bounding box center [896, 234] width 59 height 27
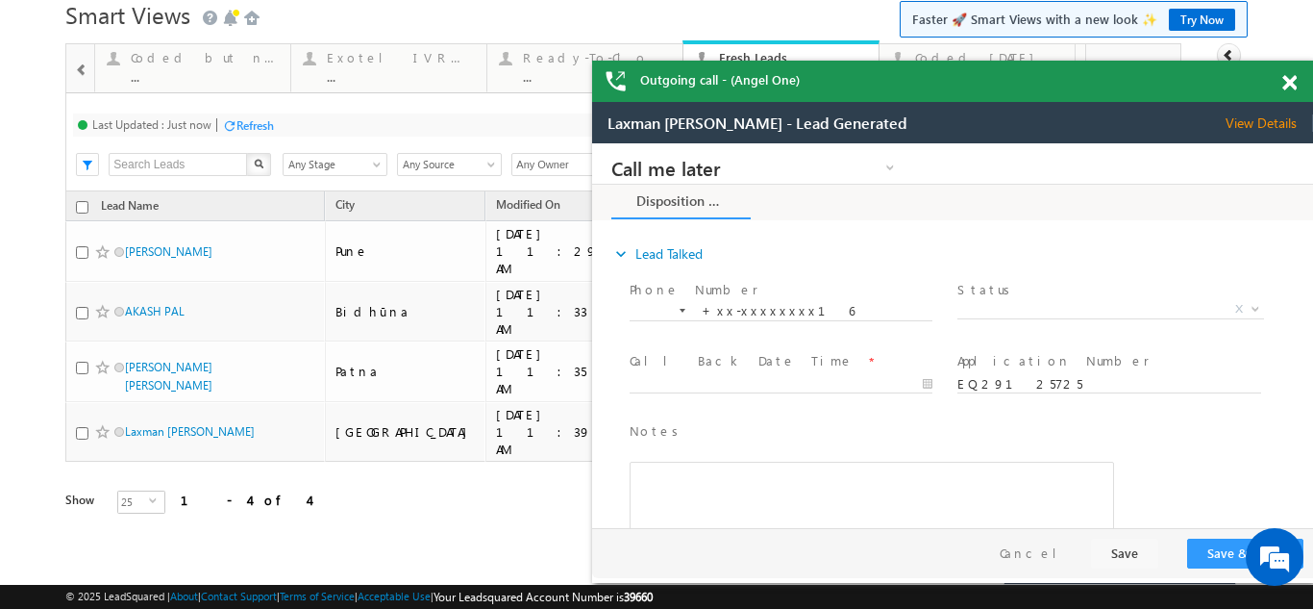
scroll to position [27, 0]
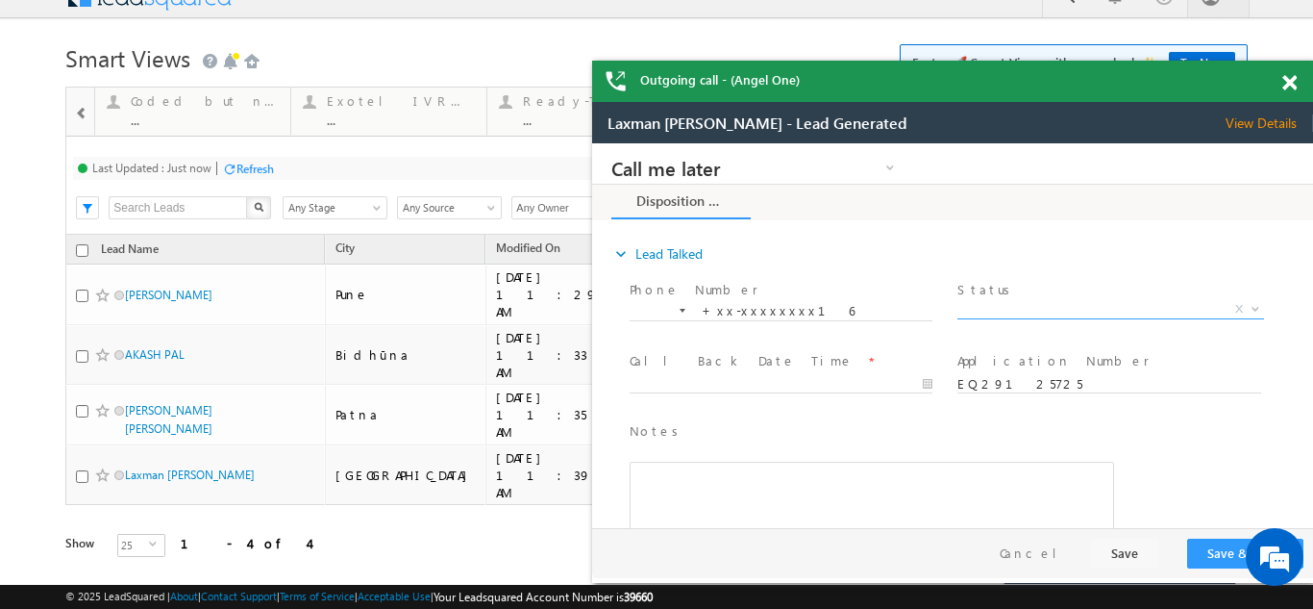
click at [1001, 306] on span "X" at bounding box center [1111, 309] width 306 height 19
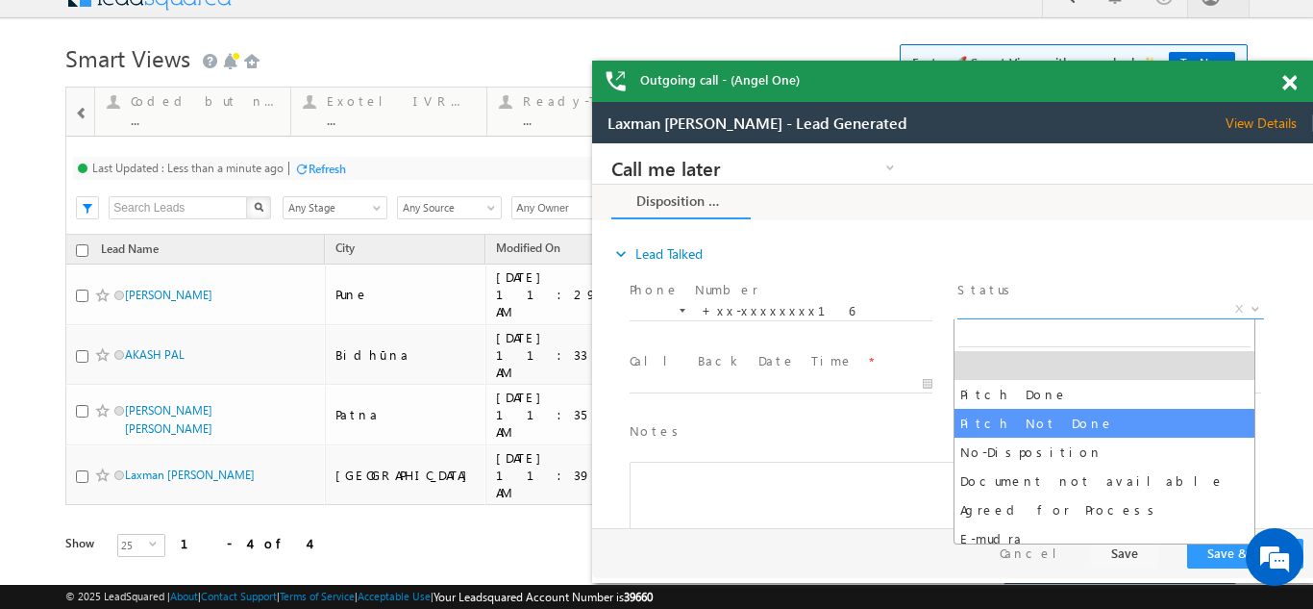
select select "Pitch Not Done"
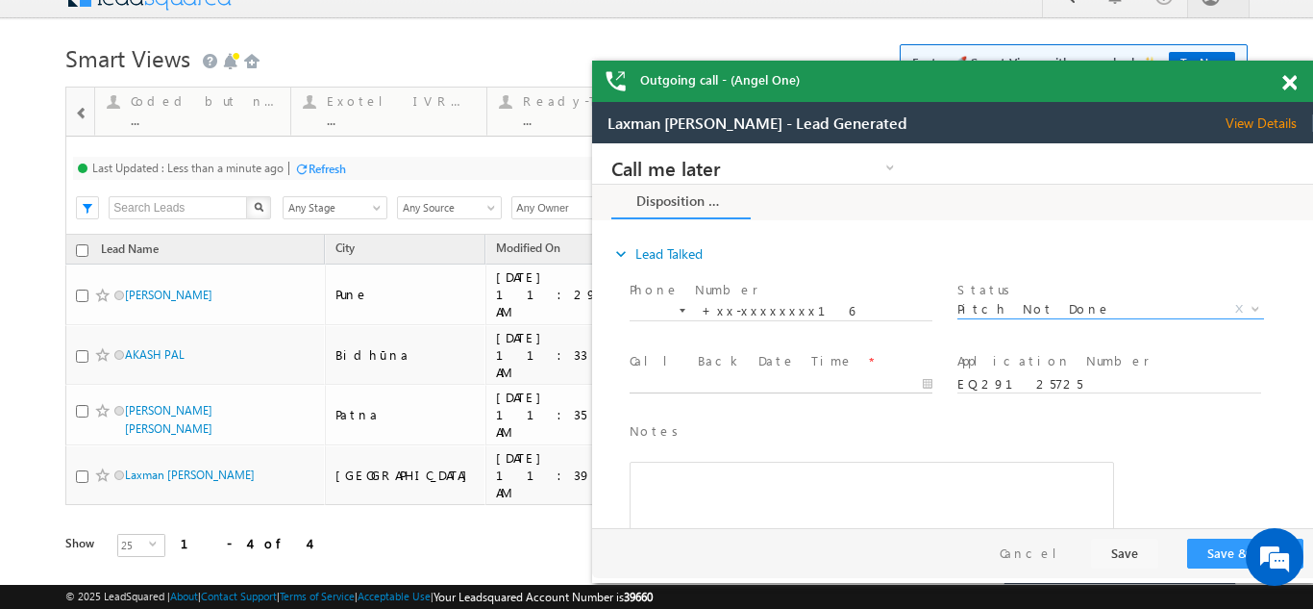
type input "09/18/25 12:16 PM"
click at [716, 380] on input "09/18/25 12:16 PM" at bounding box center [781, 384] width 303 height 19
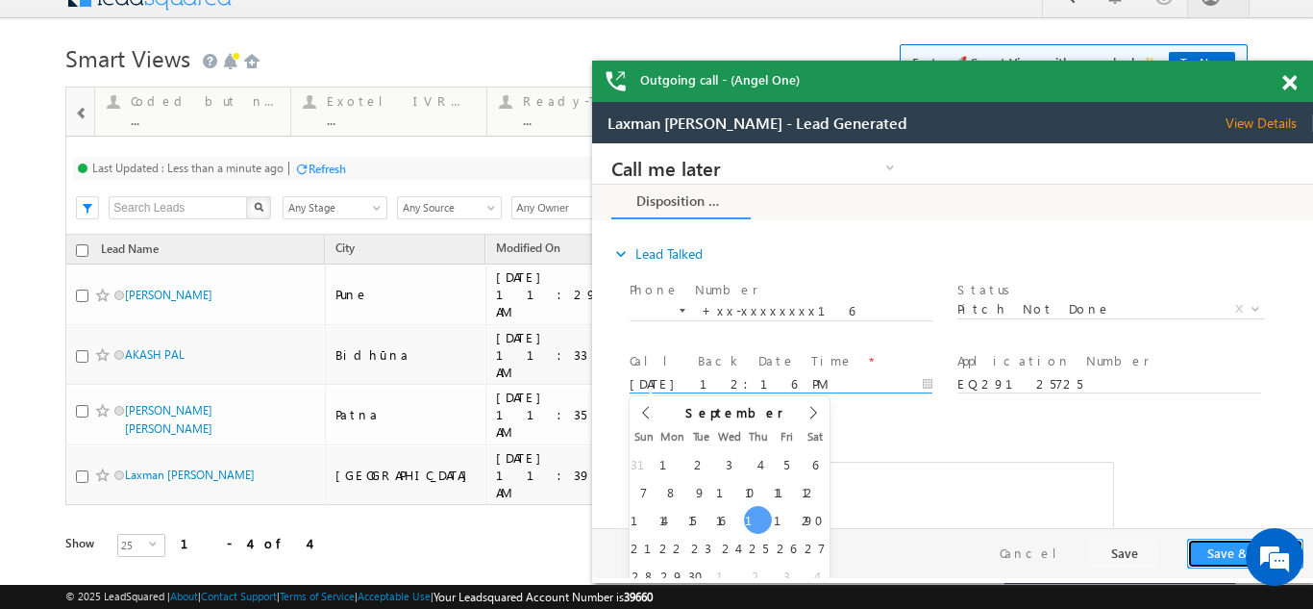
click at [1221, 551] on button "Save & Close" at bounding box center [1245, 553] width 116 height 30
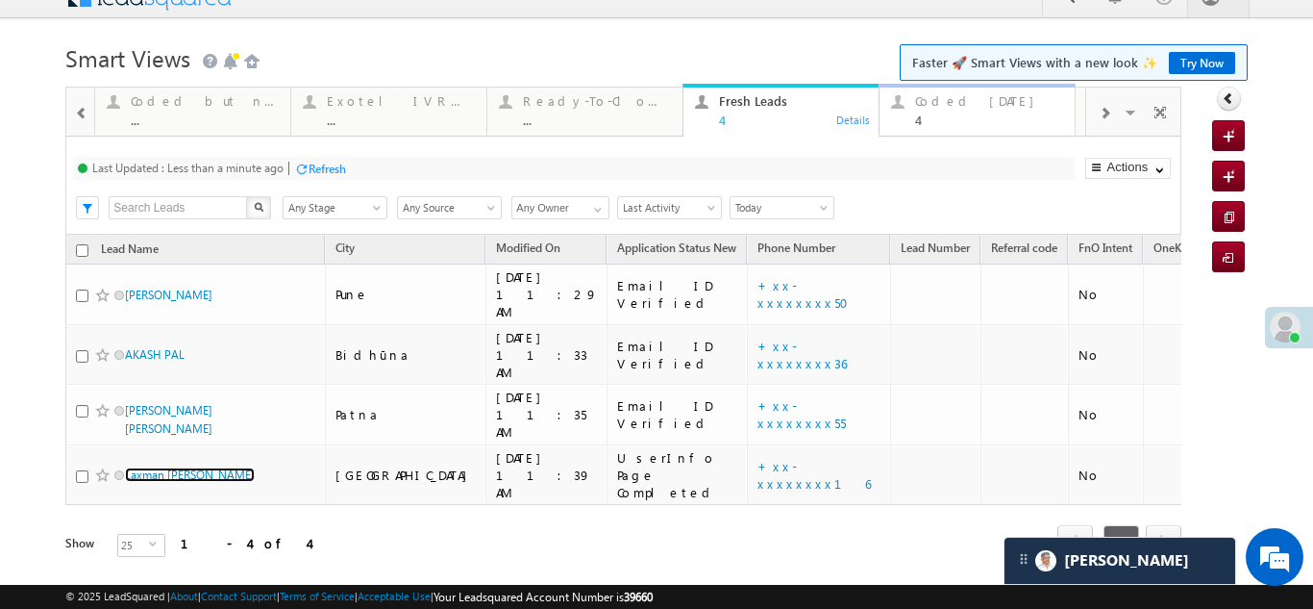
click at [963, 103] on div "Coded [DATE]" at bounding box center [989, 100] width 148 height 15
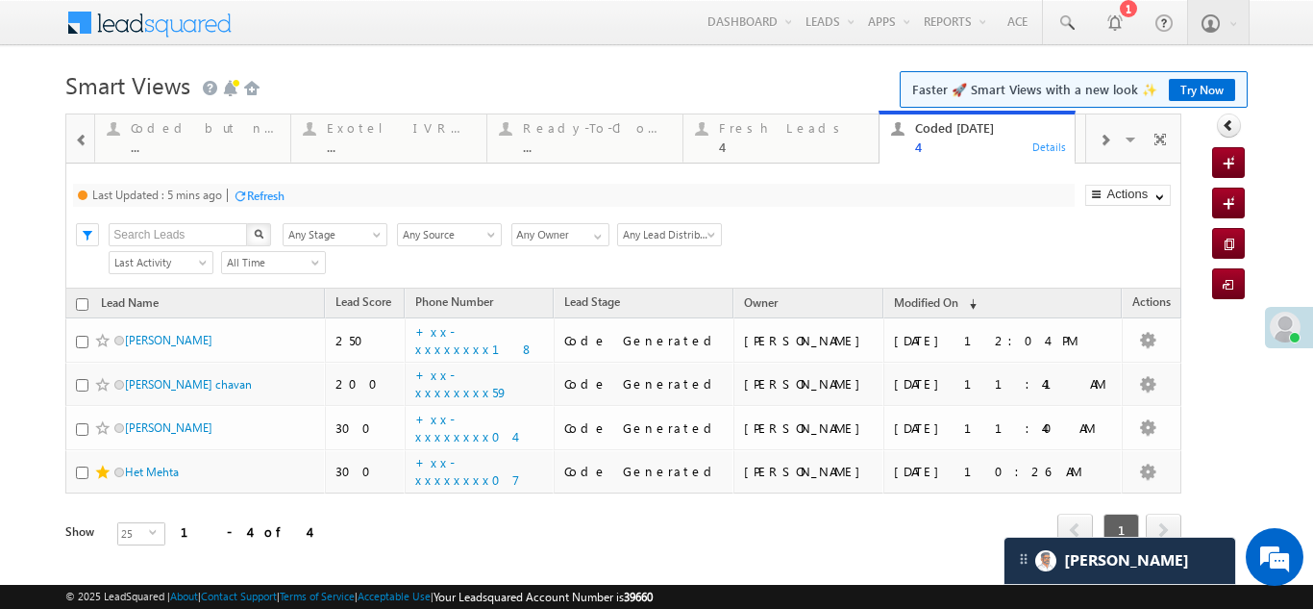
click at [263, 195] on div "Refresh" at bounding box center [265, 195] width 37 height 14
click at [754, 133] on div "Fresh Leads" at bounding box center [793, 127] width 148 height 15
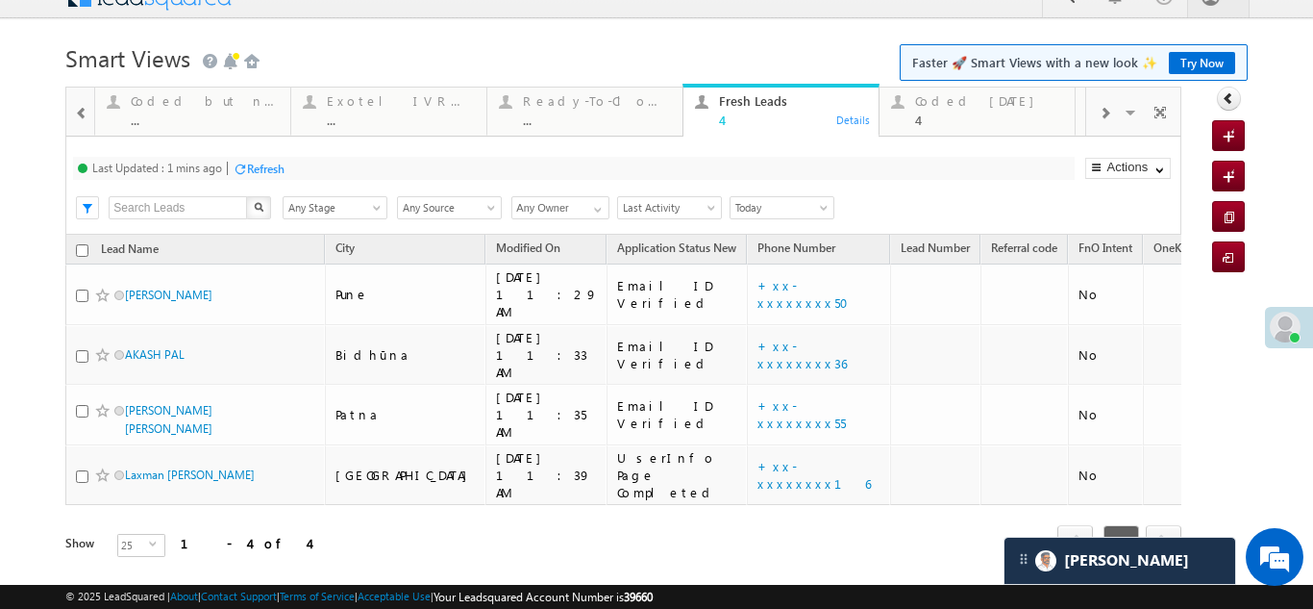
click at [257, 168] on div "Refresh" at bounding box center [265, 169] width 37 height 14
click at [258, 168] on div "Refresh" at bounding box center [255, 169] width 37 height 14
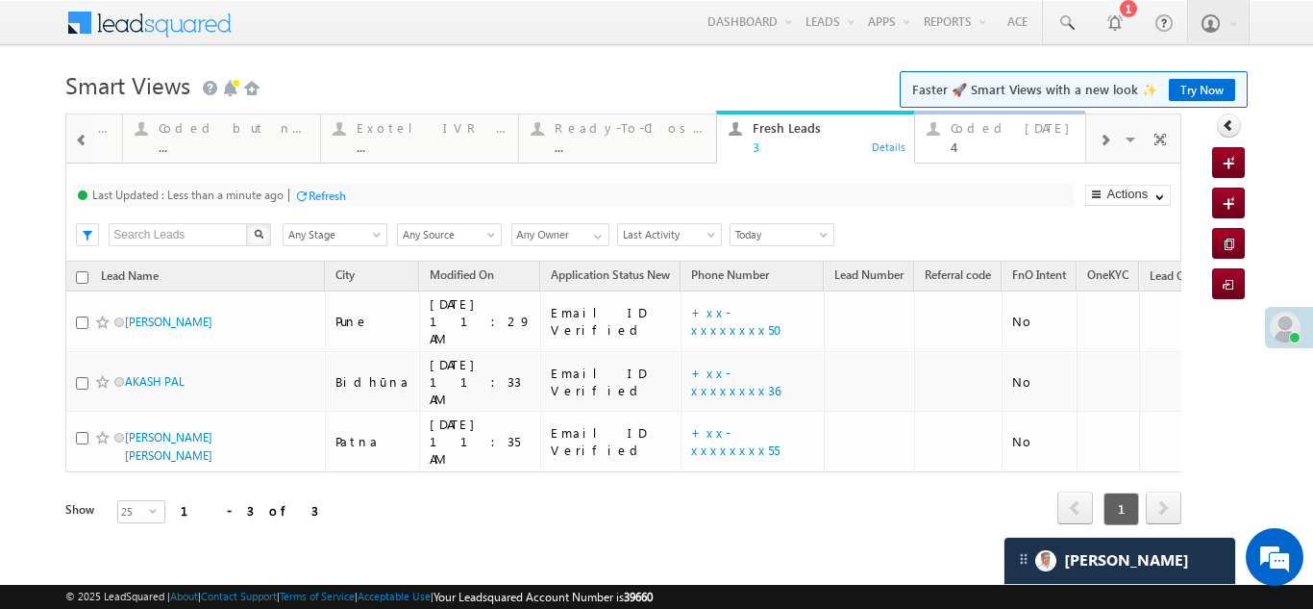
click at [985, 127] on div "Coded [DATE]" at bounding box center [1026, 127] width 150 height 15
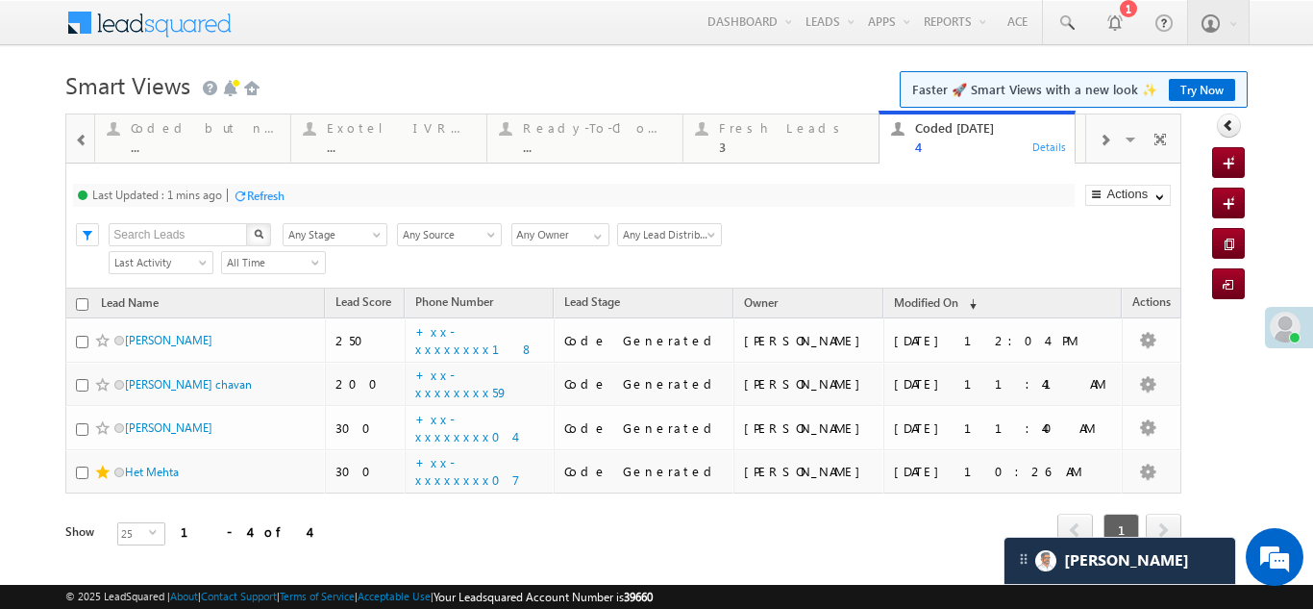
click at [260, 190] on div "Refresh" at bounding box center [265, 195] width 37 height 14
click at [743, 124] on div "Fresh Leads" at bounding box center [793, 127] width 148 height 15
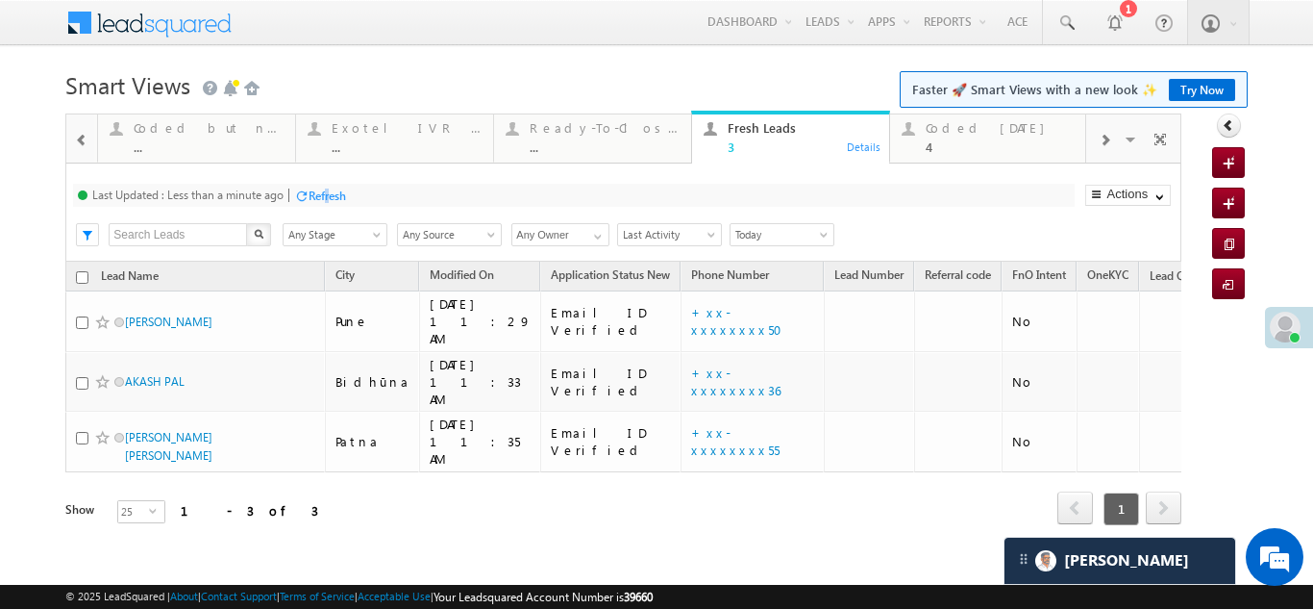
click at [330, 198] on div "Refresh" at bounding box center [327, 195] width 37 height 14
click at [378, 191] on div "Last Updated : Less than a minute ago Refresh Refreshing..." at bounding box center [573, 195] width 1001 height 23
click at [344, 197] on div "Refresh" at bounding box center [327, 195] width 37 height 14
click at [962, 134] on div "Coded [DATE]" at bounding box center [1001, 127] width 150 height 15
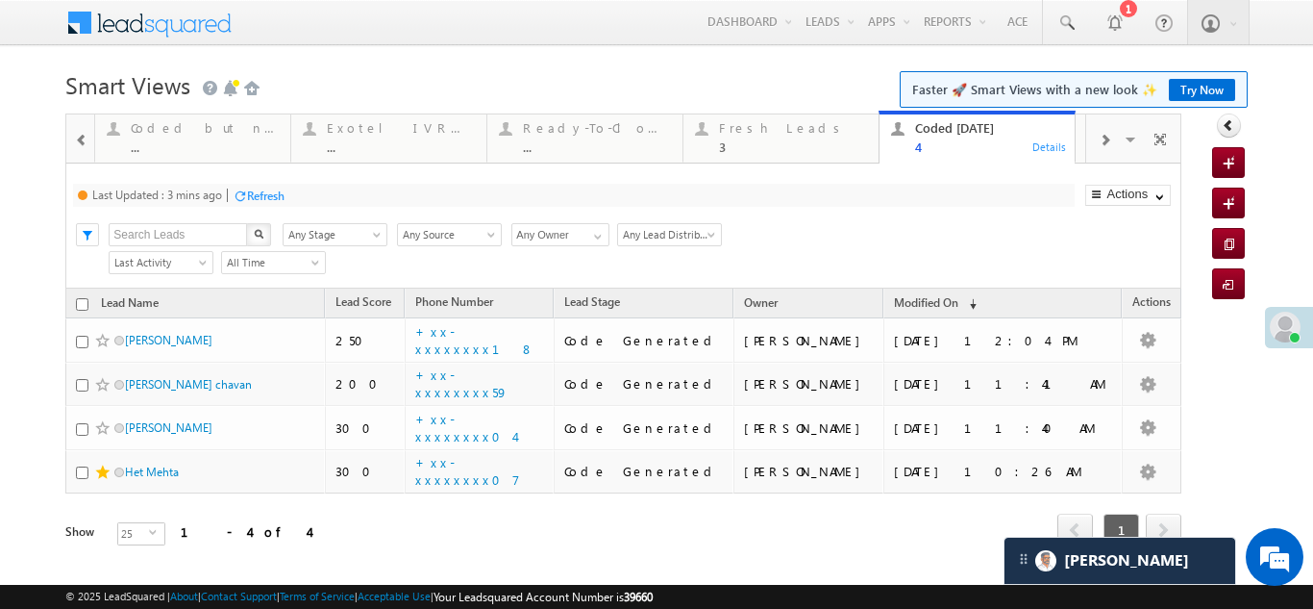
click at [262, 193] on div "Refresh" at bounding box center [265, 195] width 37 height 14
click at [737, 132] on div "Fresh Leads" at bounding box center [793, 127] width 148 height 15
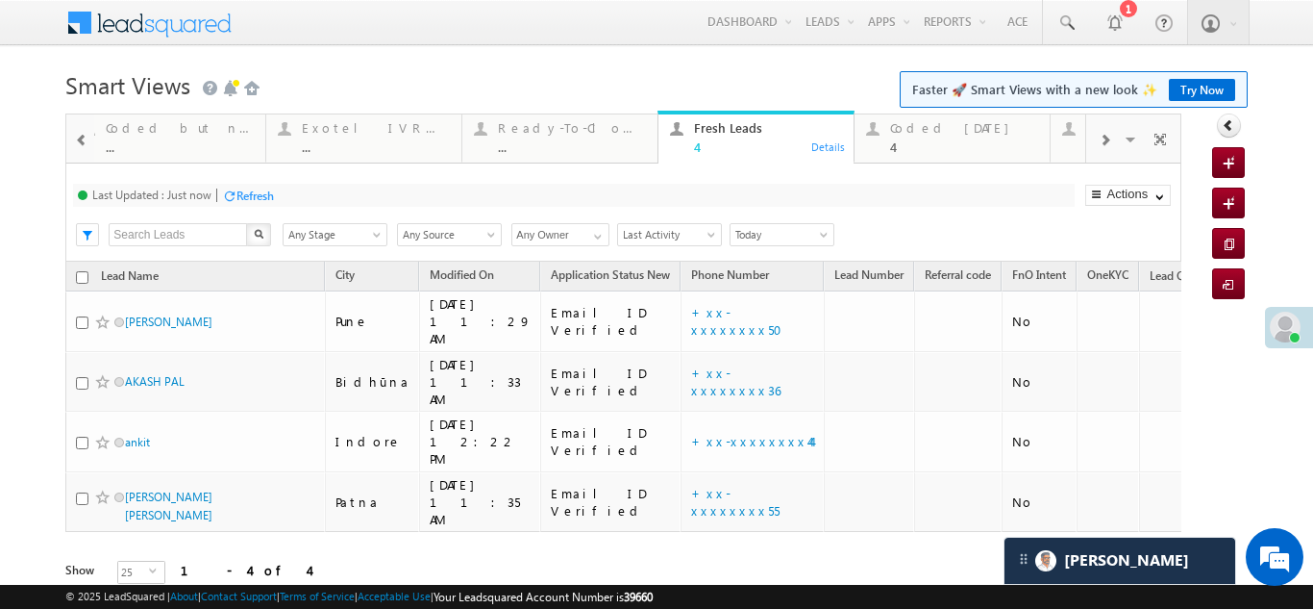
click at [758, 134] on div "Fresh Leads" at bounding box center [768, 127] width 148 height 15
click at [245, 194] on div "Refresh" at bounding box center [255, 195] width 37 height 14
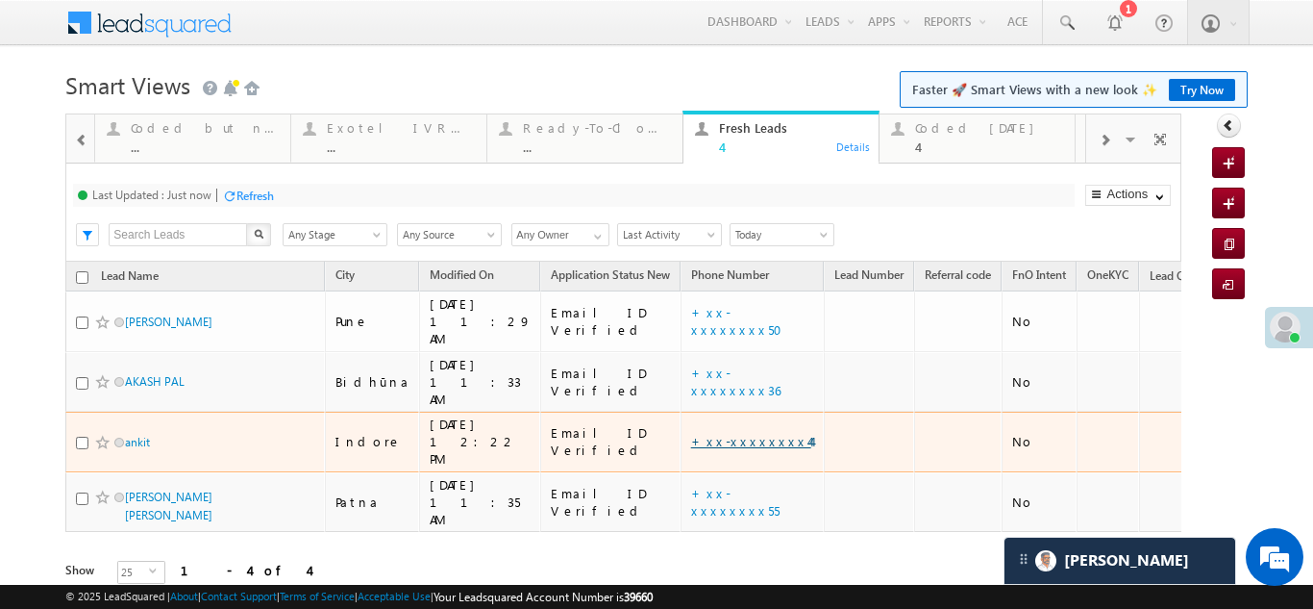
click at [691, 433] on link "+xx-xxxxxxxx44" at bounding box center [751, 441] width 120 height 16
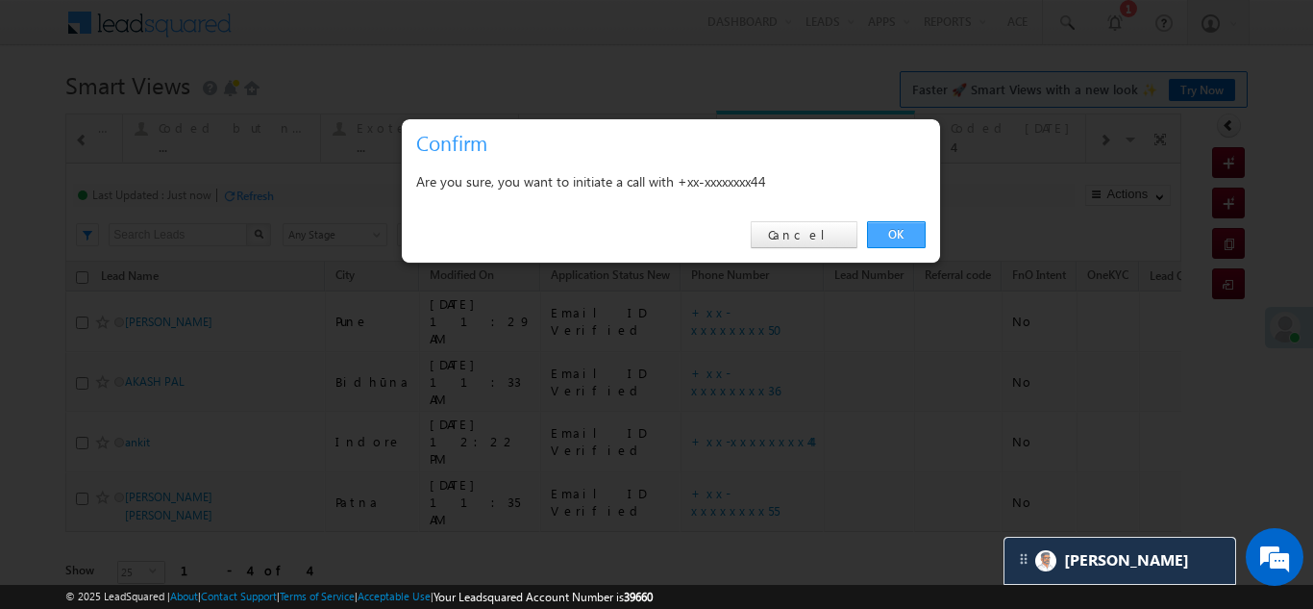
click at [894, 233] on link "OK" at bounding box center [896, 234] width 59 height 27
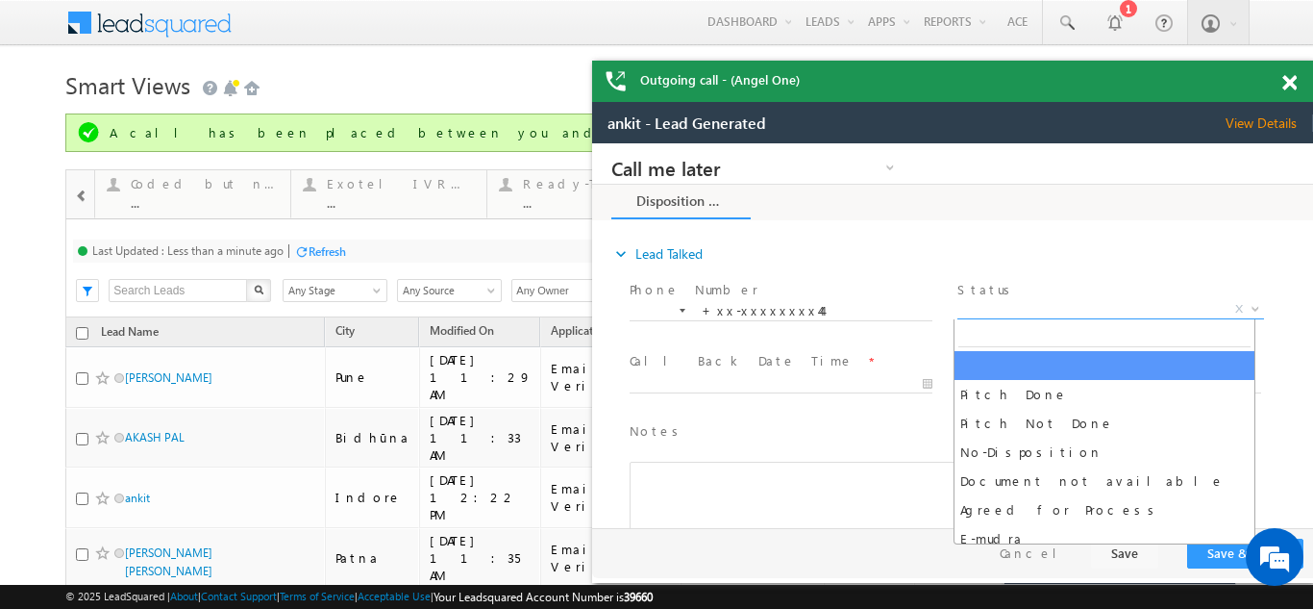
click at [1049, 301] on span "X" at bounding box center [1111, 309] width 306 height 19
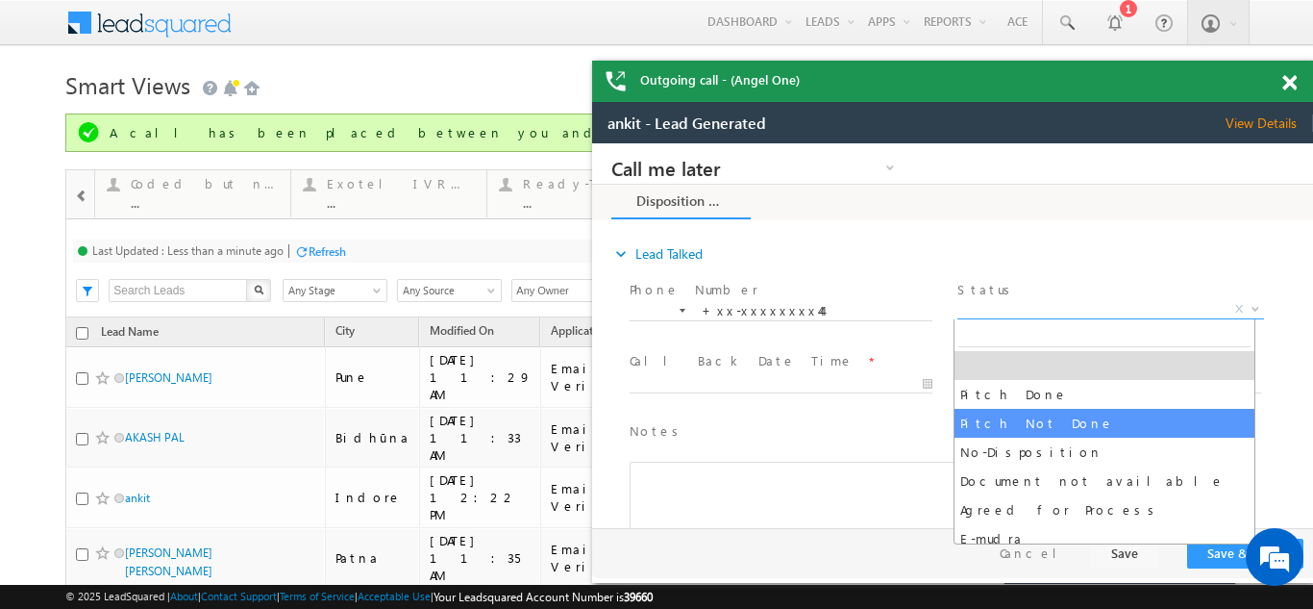
select select "Pitch Not Done"
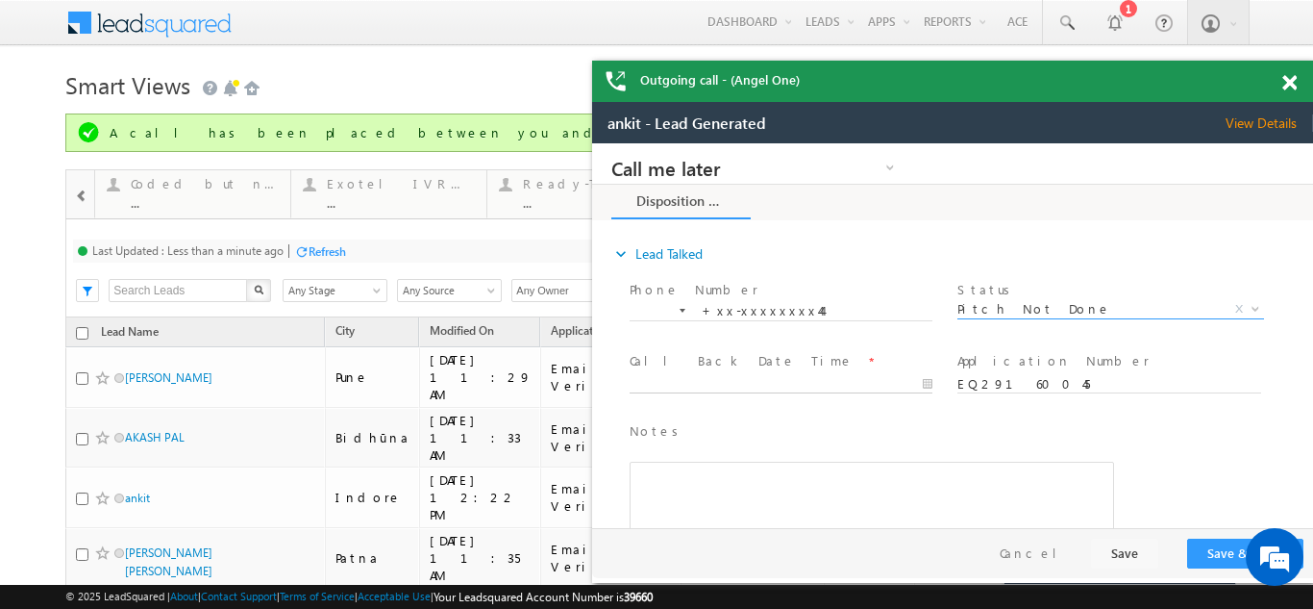
type input "09/18/25 12:26 PM"
click at [690, 375] on input "09/18/25 12:26 PM" at bounding box center [781, 384] width 303 height 19
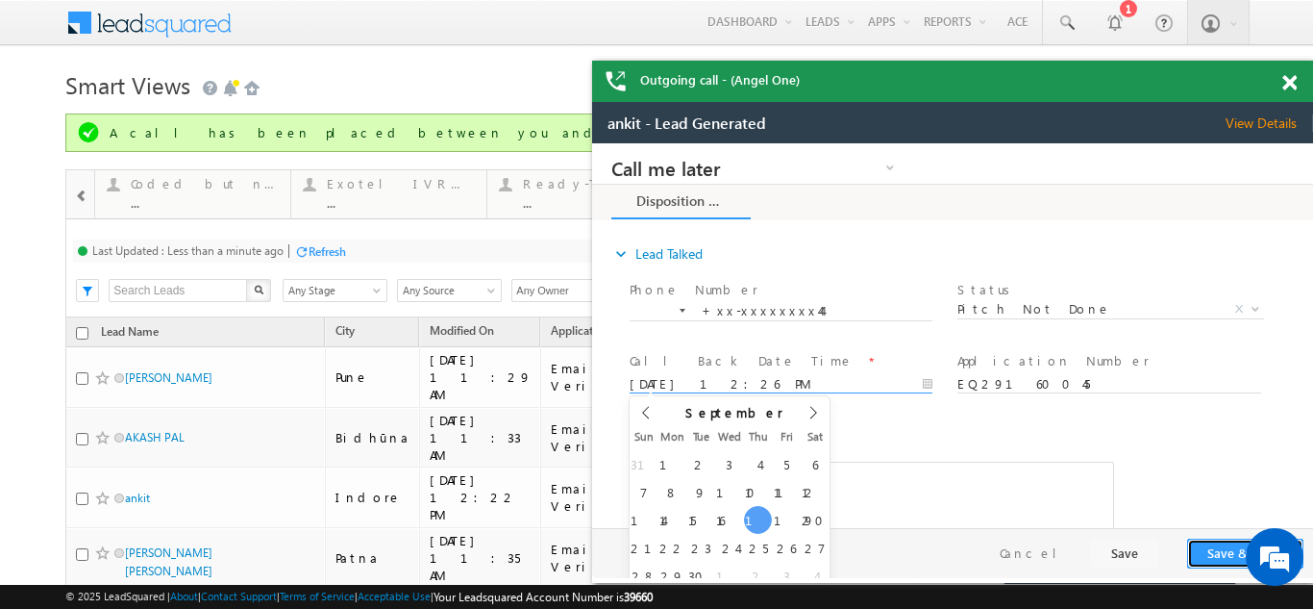
click at [1218, 547] on button "Save & Close" at bounding box center [1245, 553] width 116 height 30
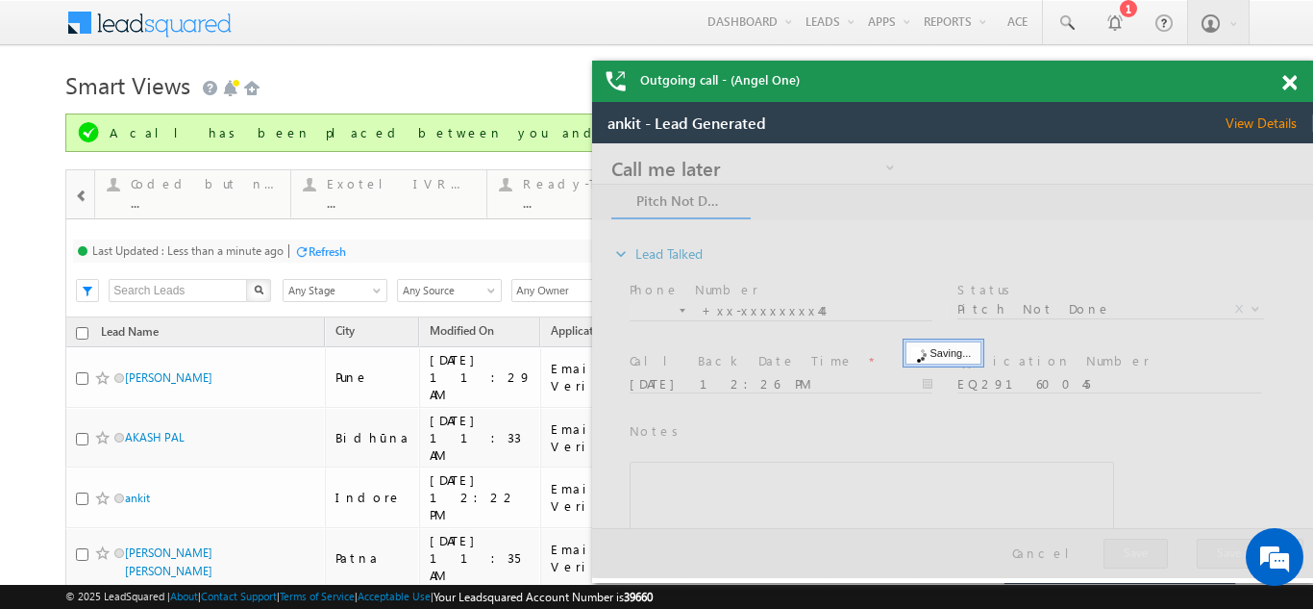
click at [1292, 85] on span at bounding box center [1290, 83] width 14 height 16
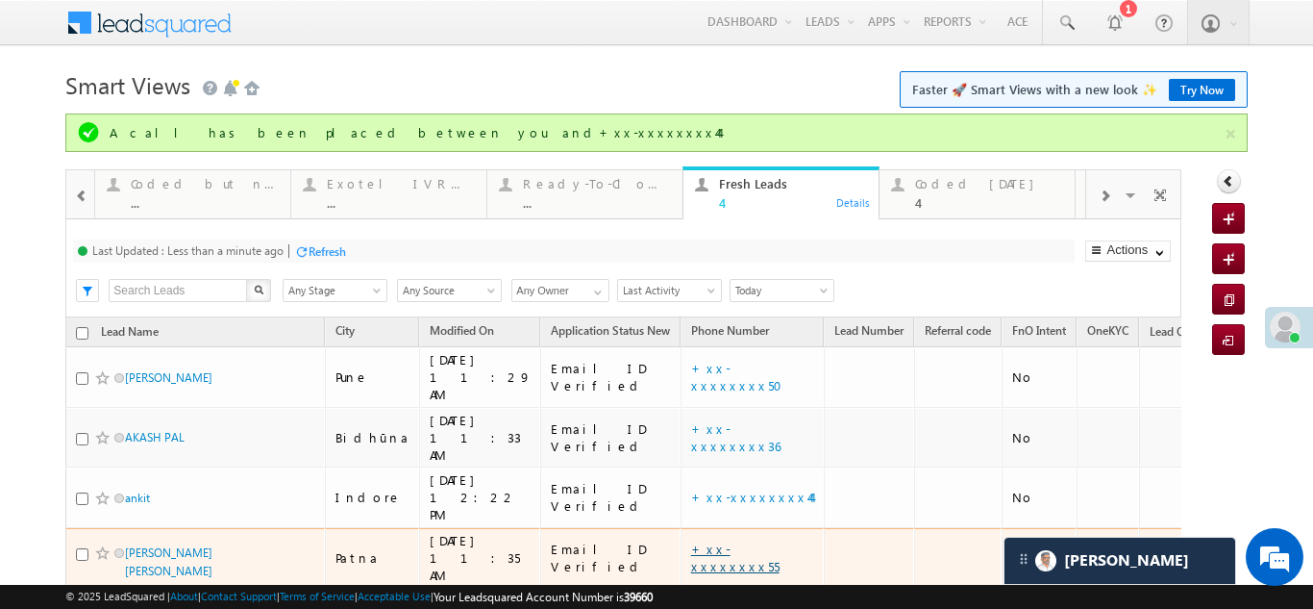
click at [691, 540] on link "+xx-xxxxxxxx55" at bounding box center [735, 557] width 88 height 34
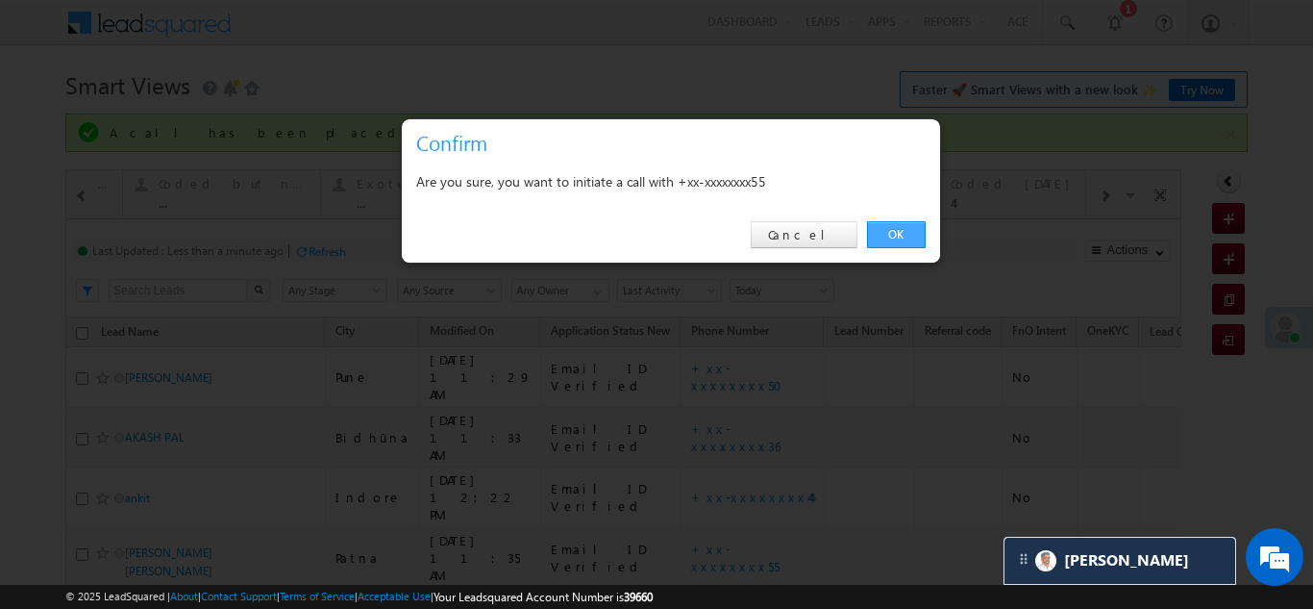
click at [890, 231] on link "OK" at bounding box center [896, 234] width 59 height 27
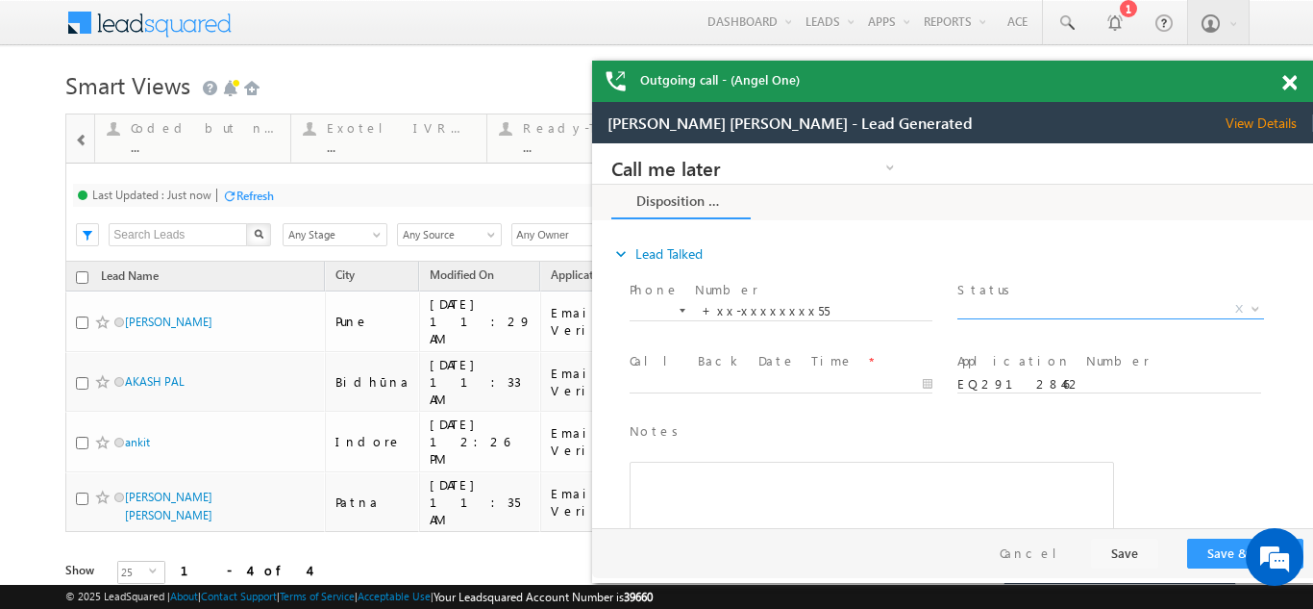
click at [1021, 301] on span "X" at bounding box center [1111, 309] width 306 height 19
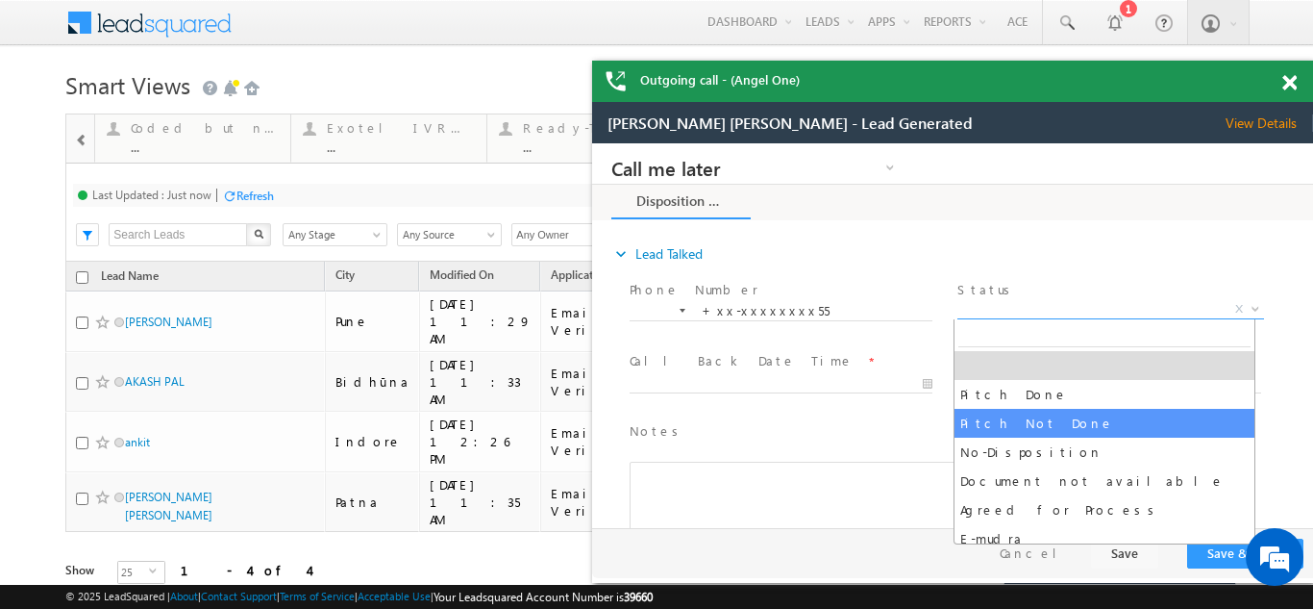
select select "Pitch Not Done"
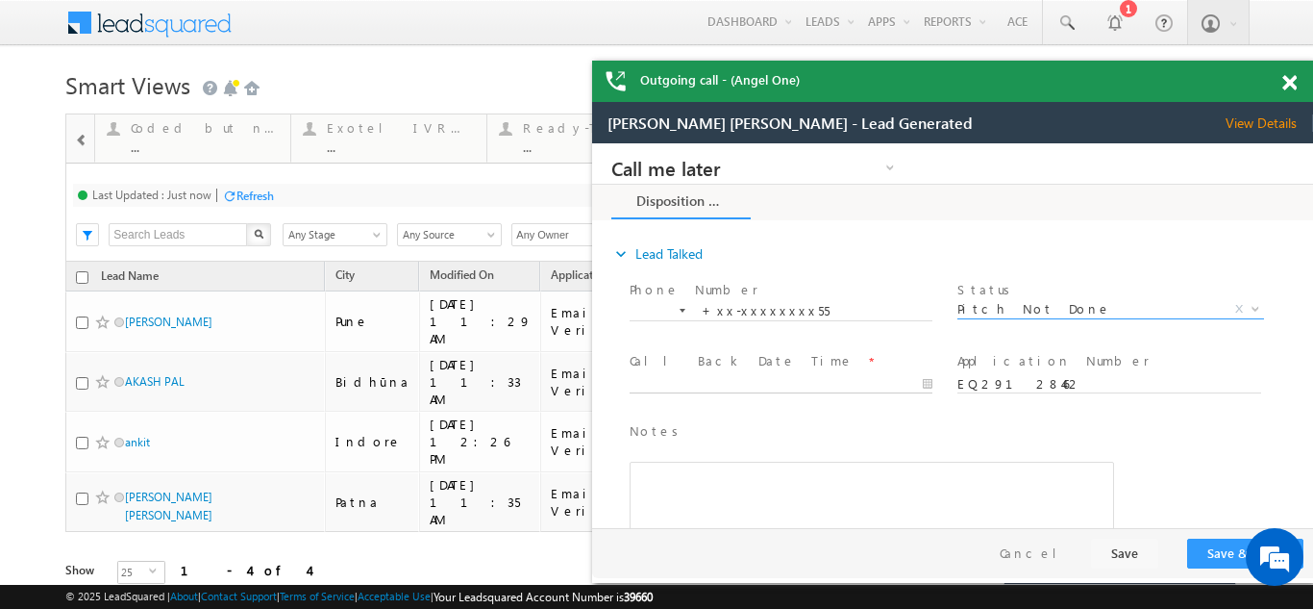
type input "09/18/25 12:27 PM"
click at [678, 377] on input "09/18/25 12:27 PM" at bounding box center [781, 384] width 303 height 19
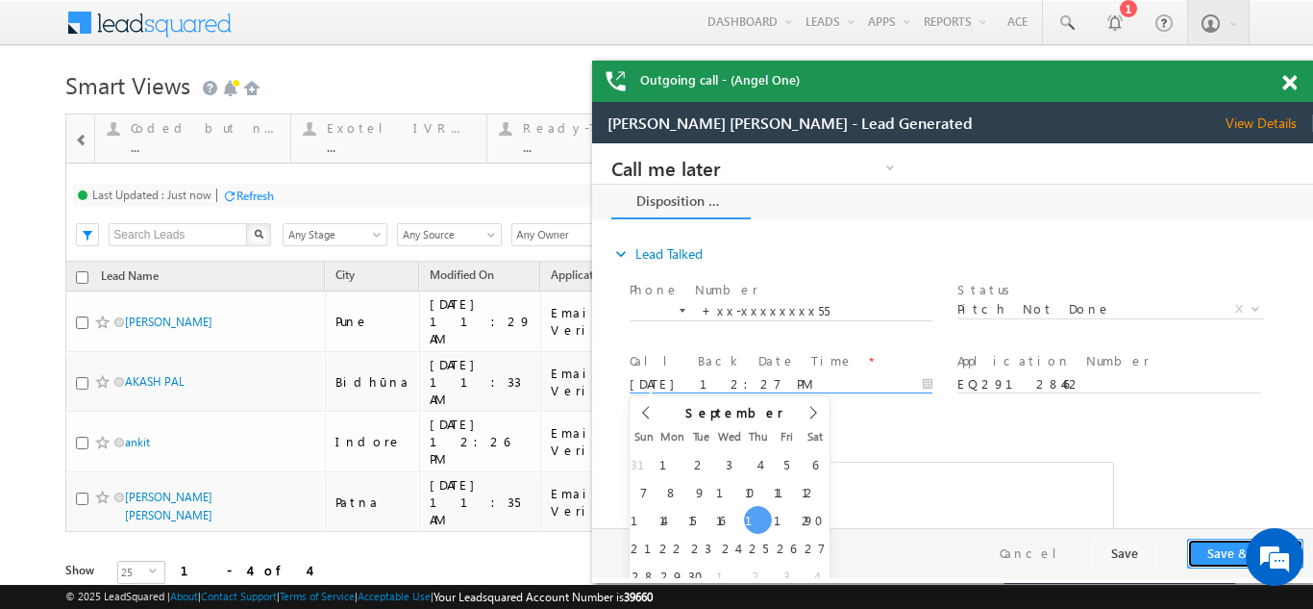
click at [1205, 545] on button "Save & Close" at bounding box center [1245, 553] width 116 height 30
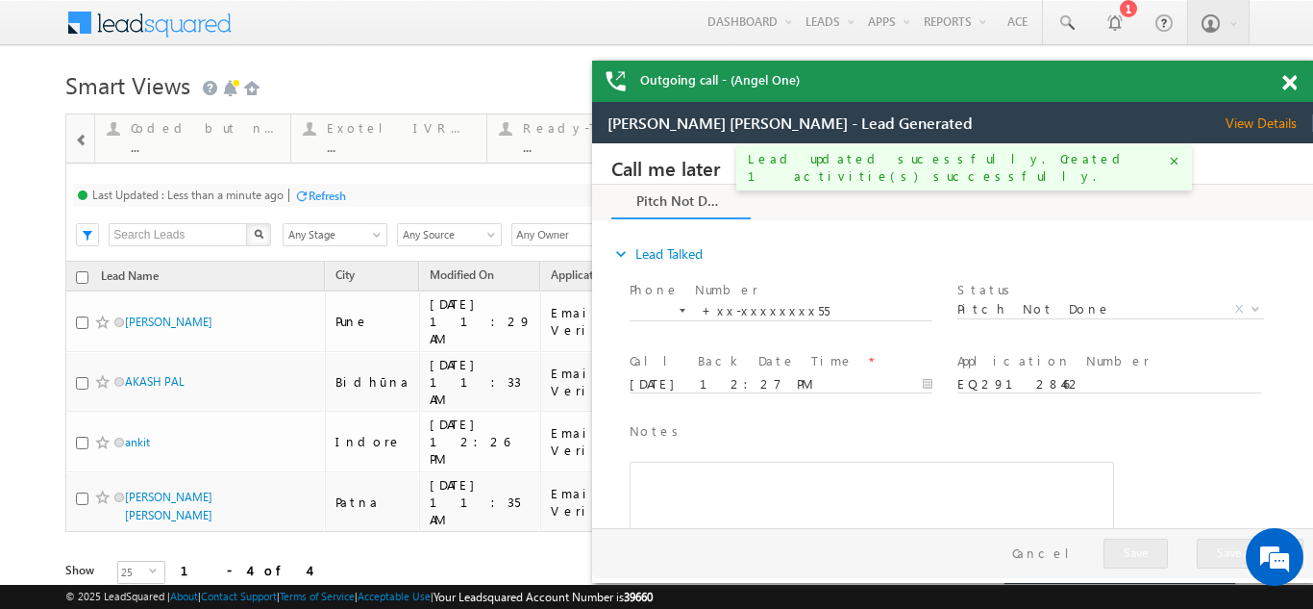
click at [1285, 88] on span at bounding box center [1290, 83] width 14 height 16
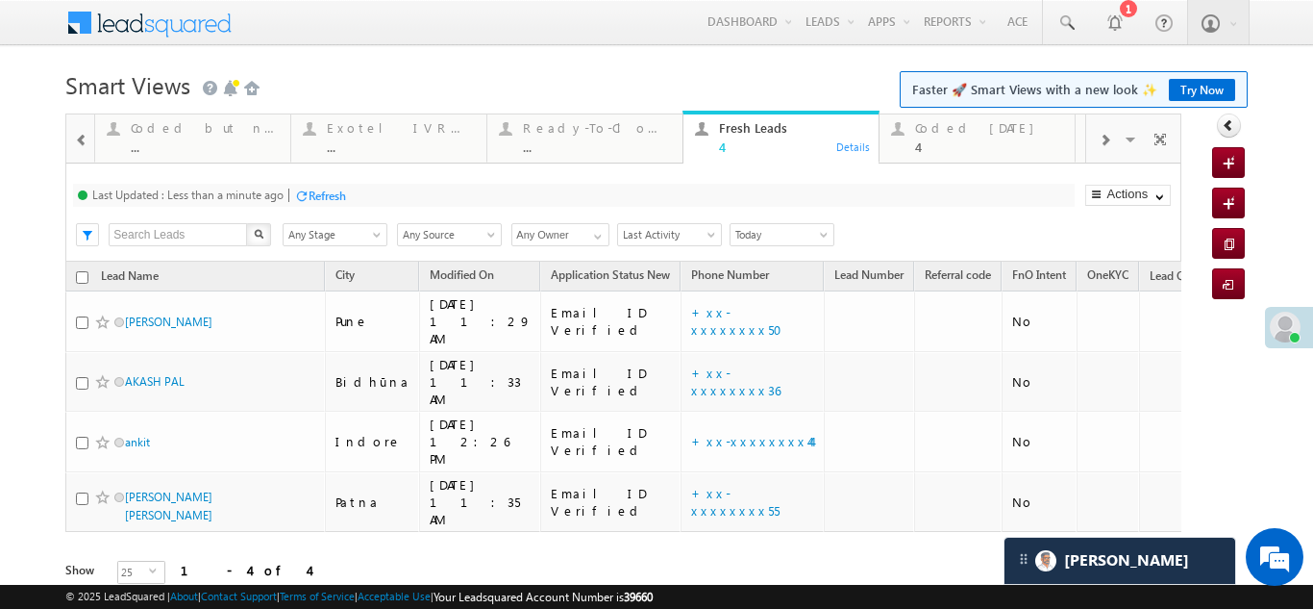
click at [332, 193] on div "Refresh" at bounding box center [327, 195] width 37 height 14
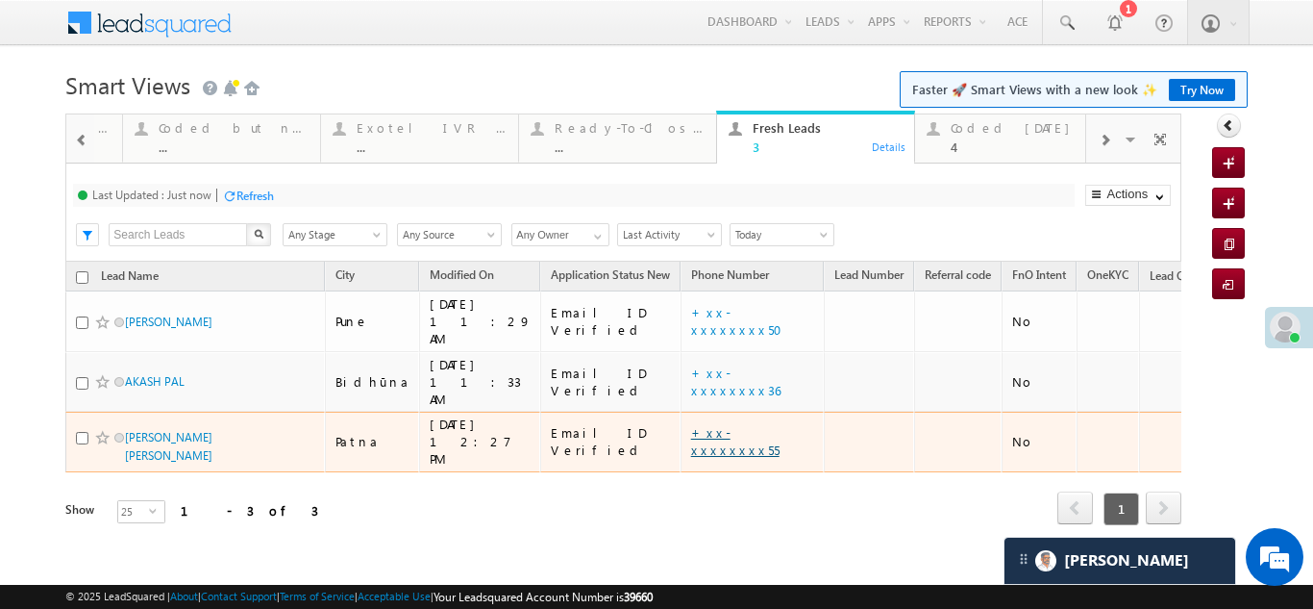
click at [691, 424] on link "+xx-xxxxxxxx55" at bounding box center [735, 441] width 88 height 34
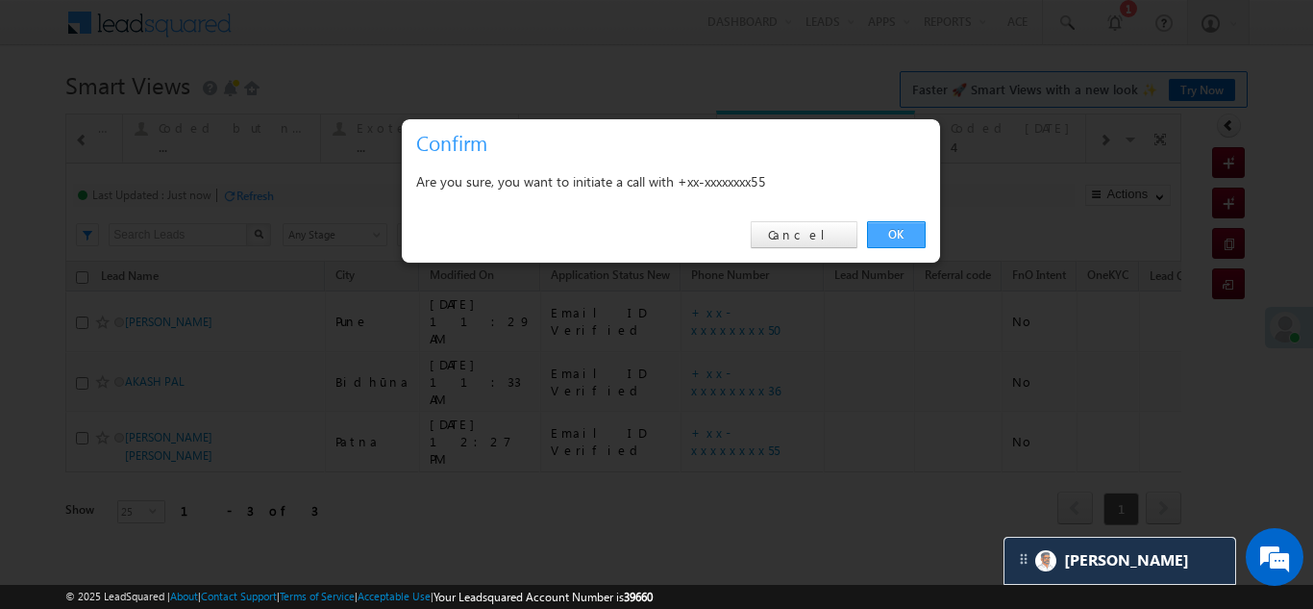
click at [891, 231] on link "OK" at bounding box center [896, 234] width 59 height 27
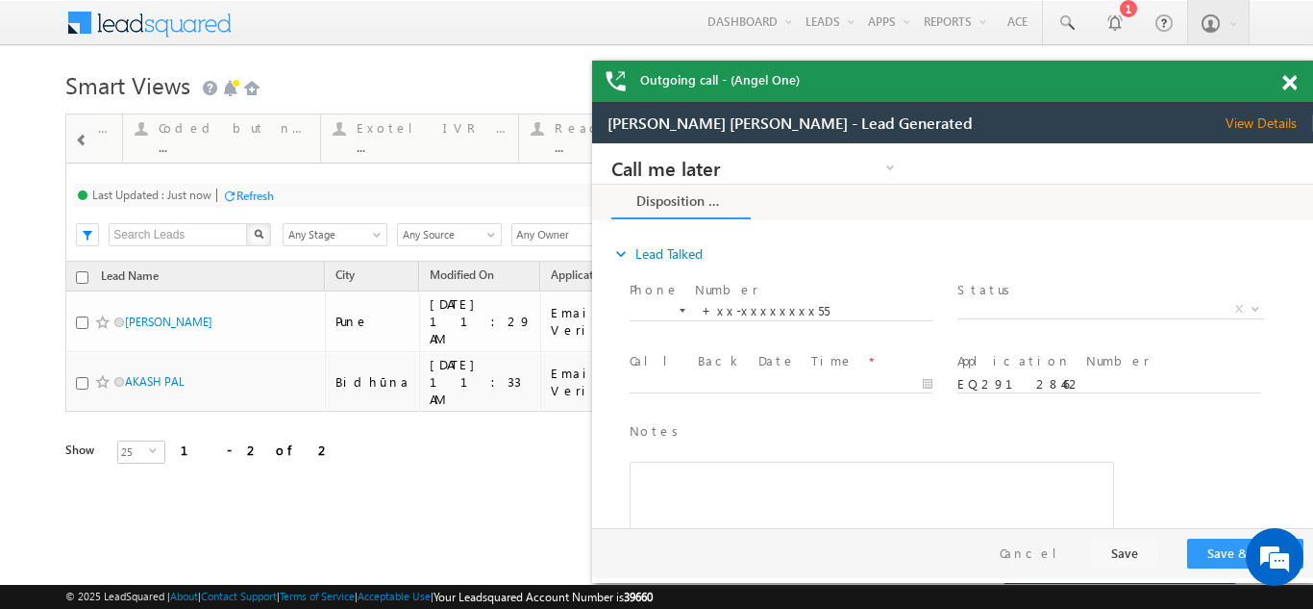
click at [1289, 83] on span at bounding box center [1290, 83] width 14 height 16
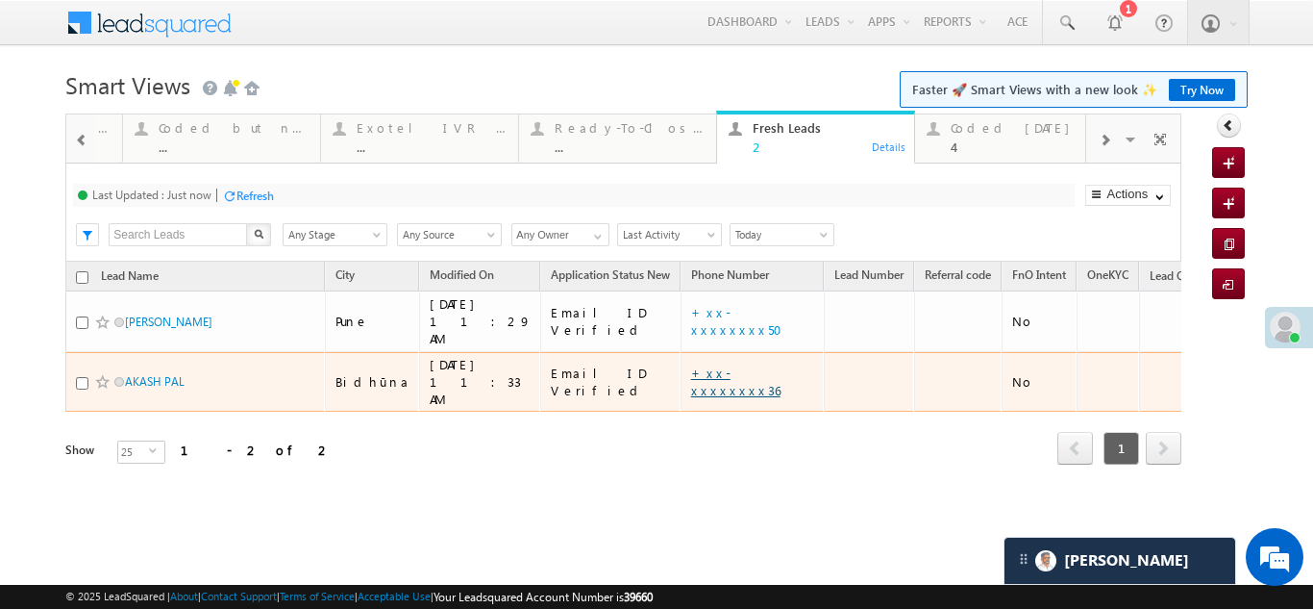
click at [691, 364] on link "+xx-xxxxxxxx36" at bounding box center [735, 381] width 89 height 34
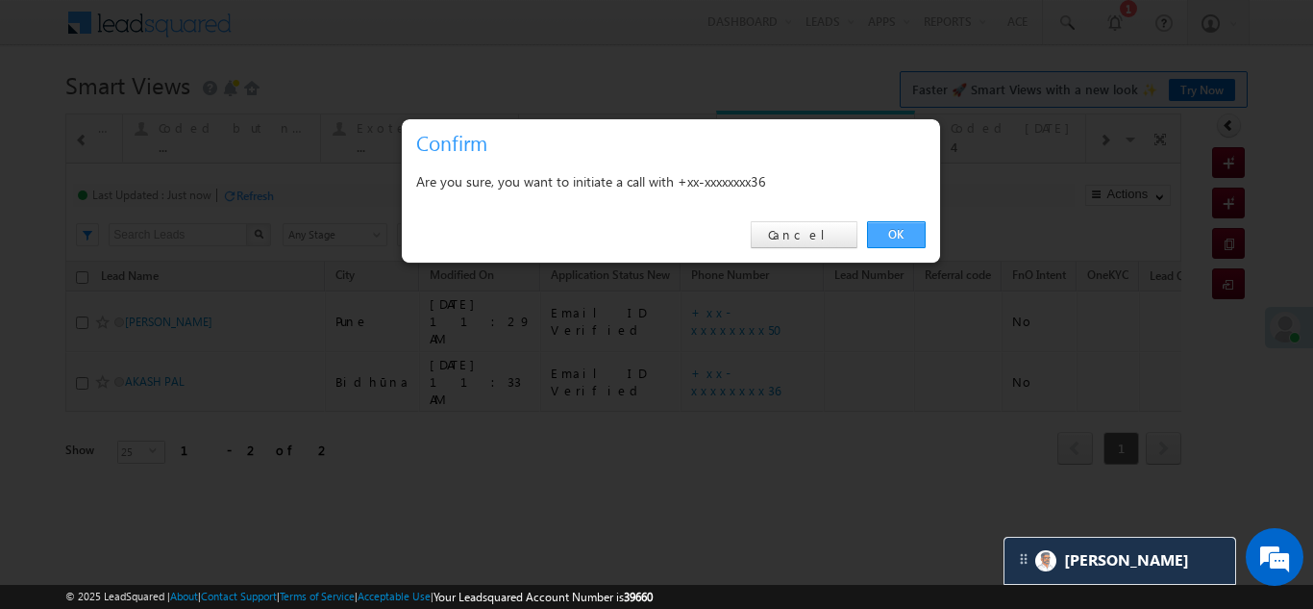
click at [894, 228] on link "OK" at bounding box center [896, 234] width 59 height 27
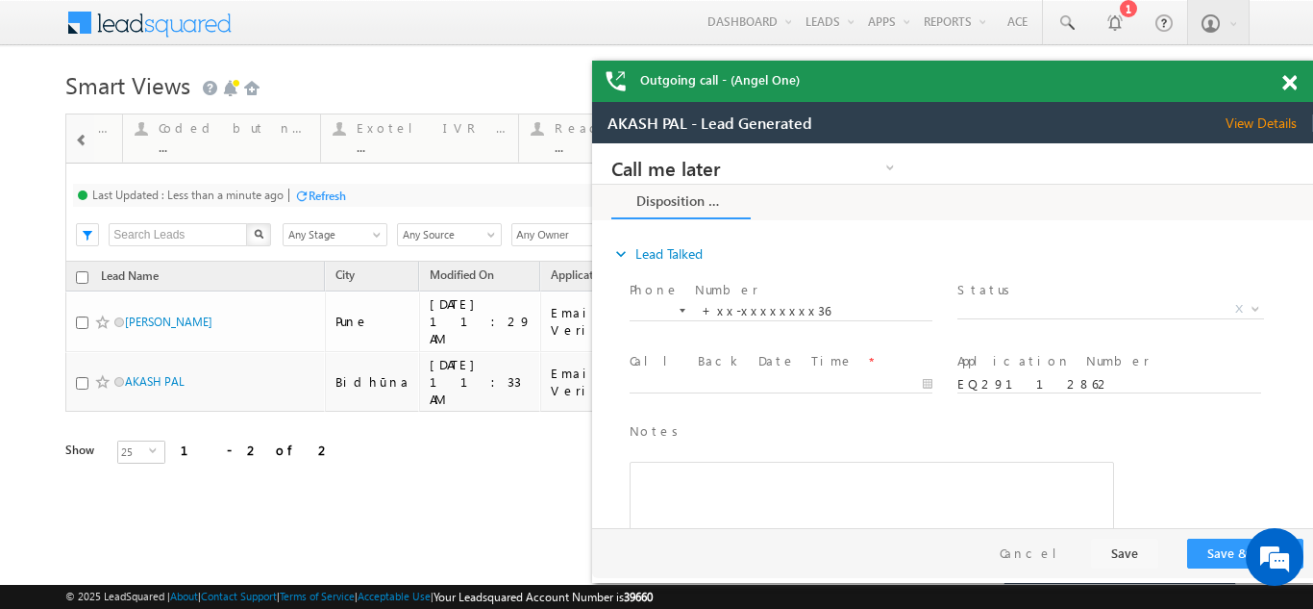
click at [1016, 297] on span "Status *" at bounding box center [1110, 290] width 305 height 21
click at [1012, 306] on span "X" at bounding box center [1111, 309] width 306 height 19
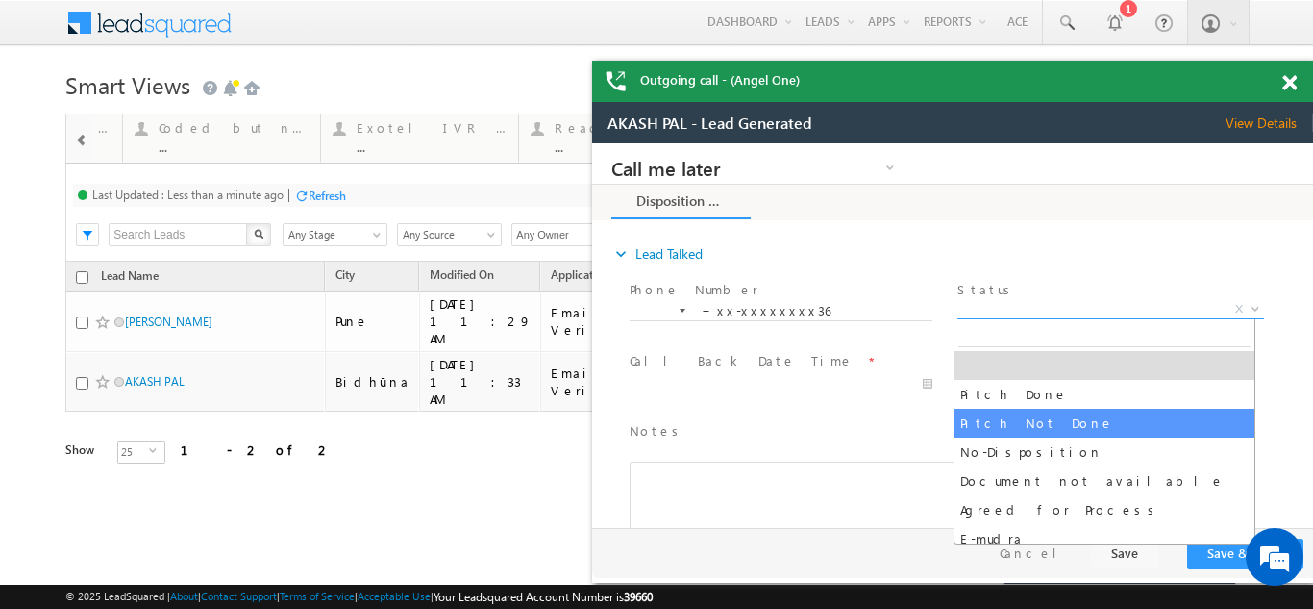
select select "Pitch Not Done"
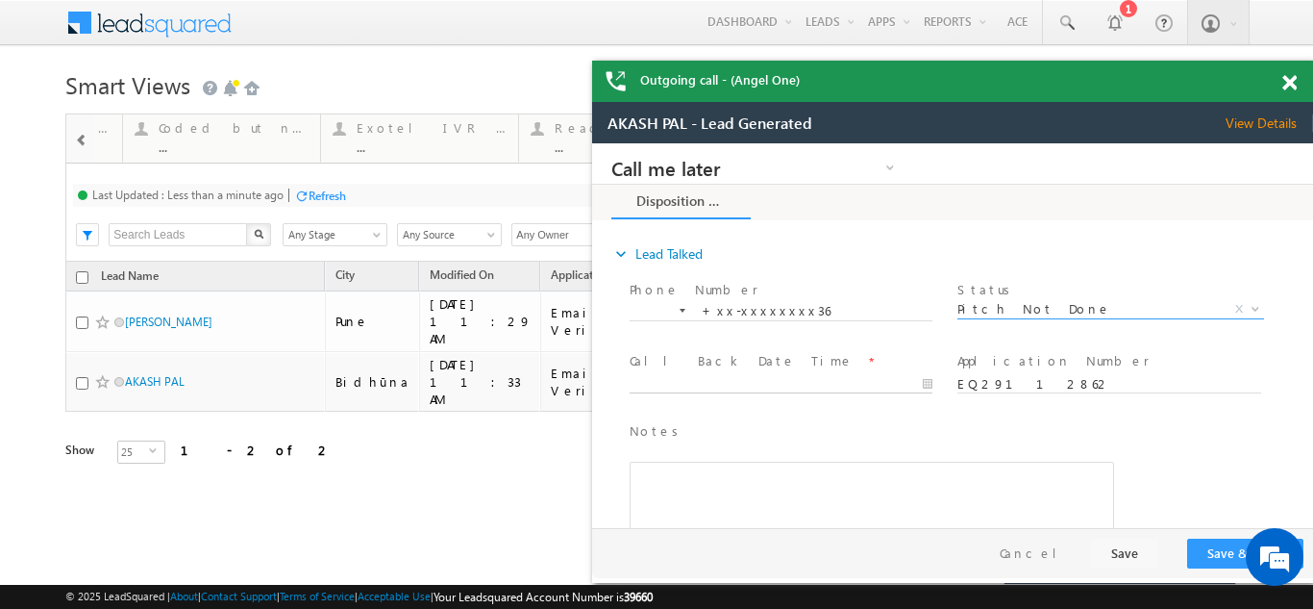
type input "09/18/25 12:29 PM"
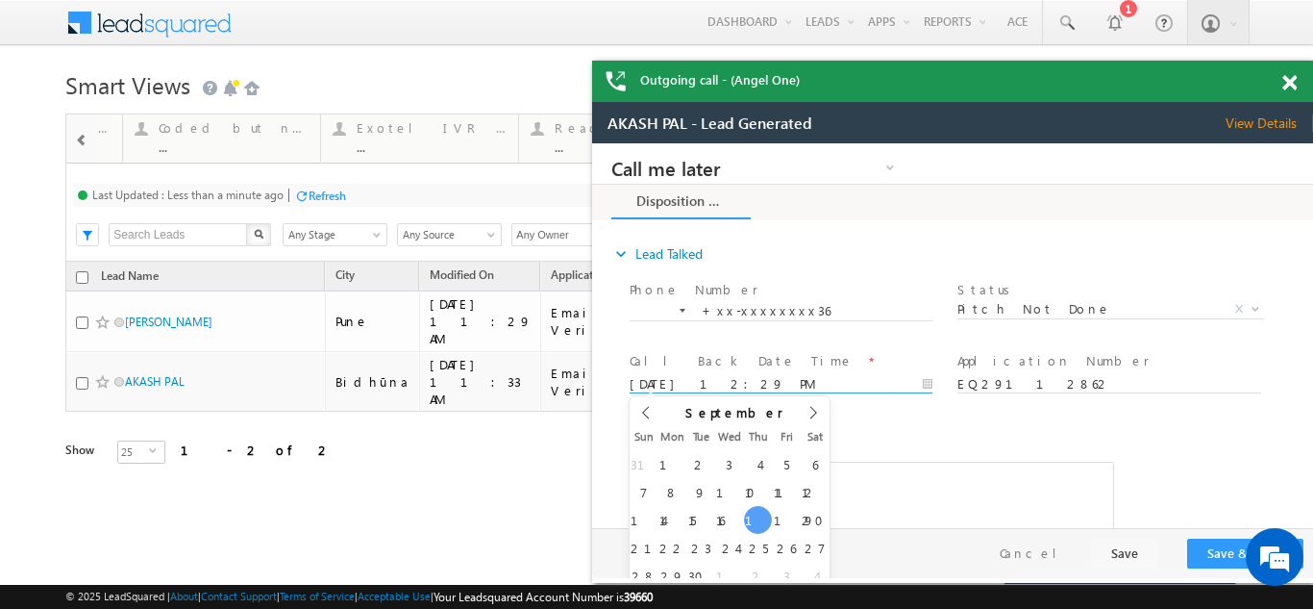
click at [685, 376] on input "09/18/25 12:29 PM" at bounding box center [781, 384] width 303 height 19
click at [1224, 549] on button "Save & Close" at bounding box center [1245, 553] width 116 height 30
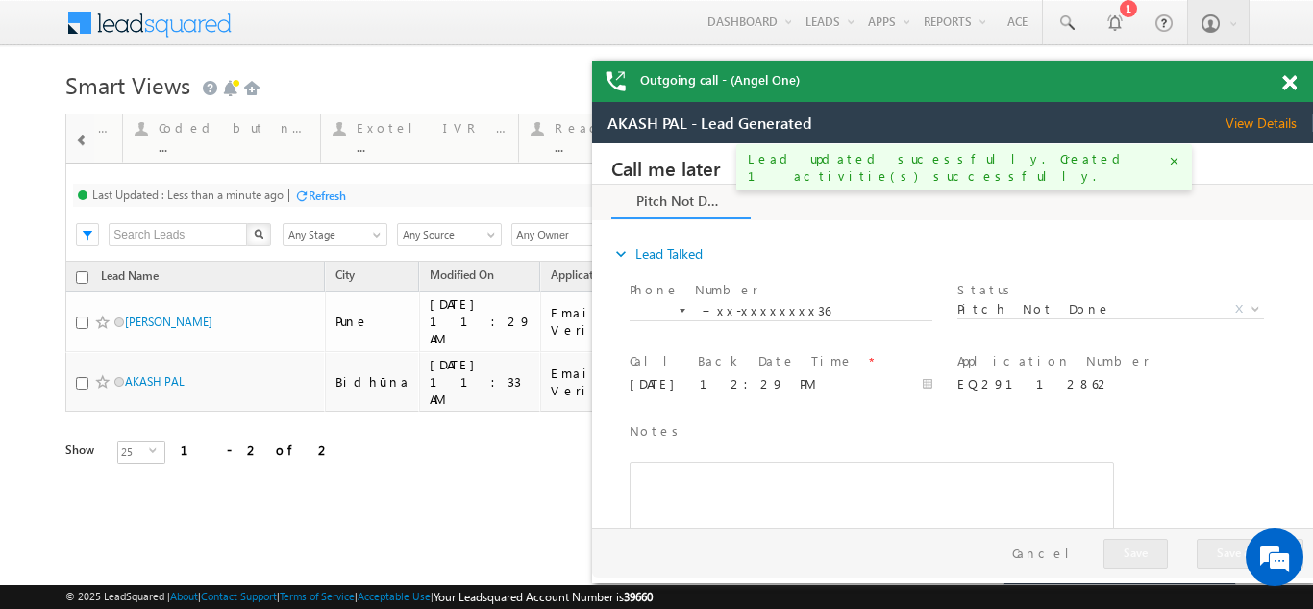
click at [1291, 81] on span at bounding box center [1290, 83] width 14 height 16
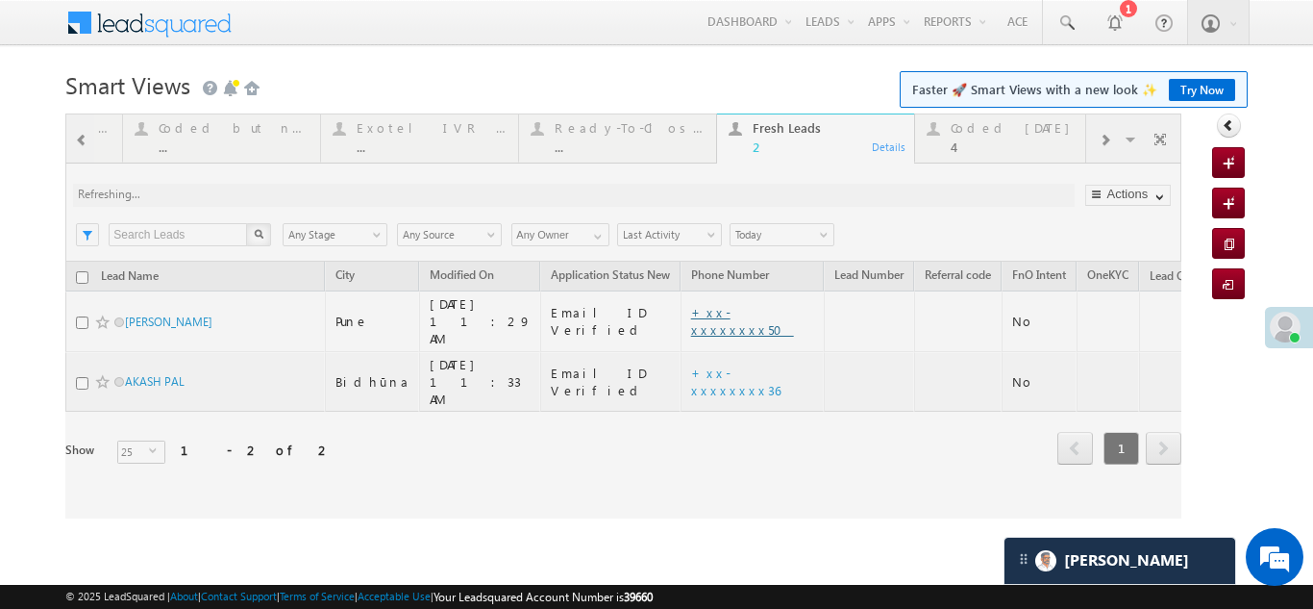
click at [677, 312] on div at bounding box center [623, 315] width 1116 height 405
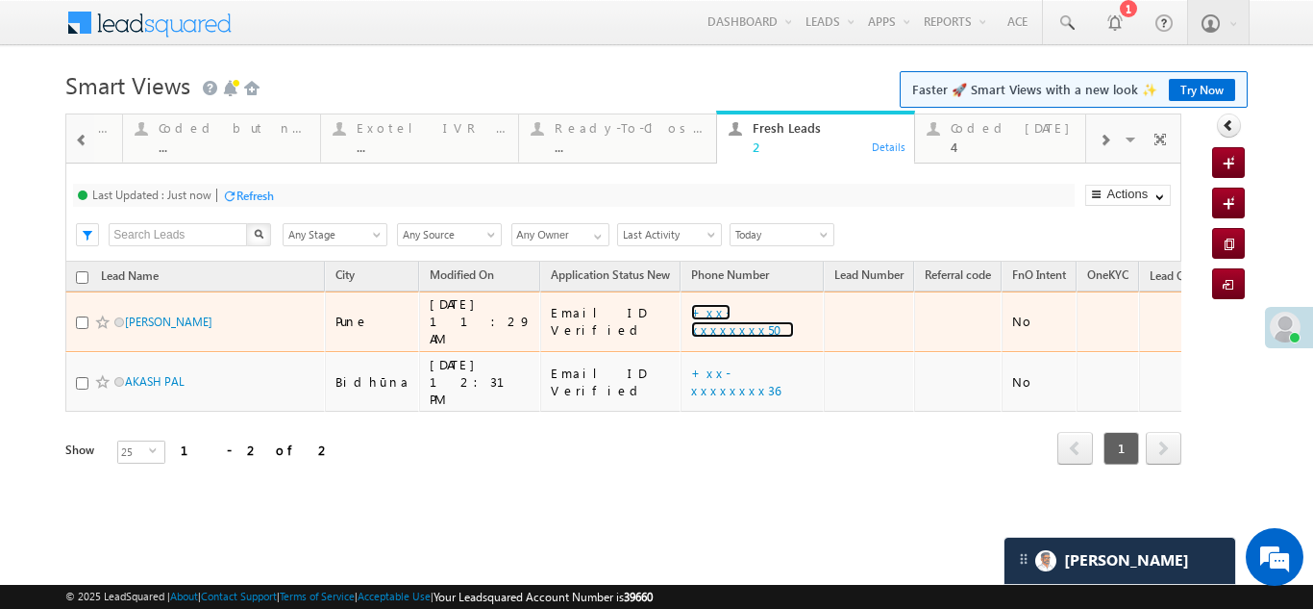
click at [691, 311] on link "+xx-xxxxxxxx50" at bounding box center [742, 321] width 103 height 34
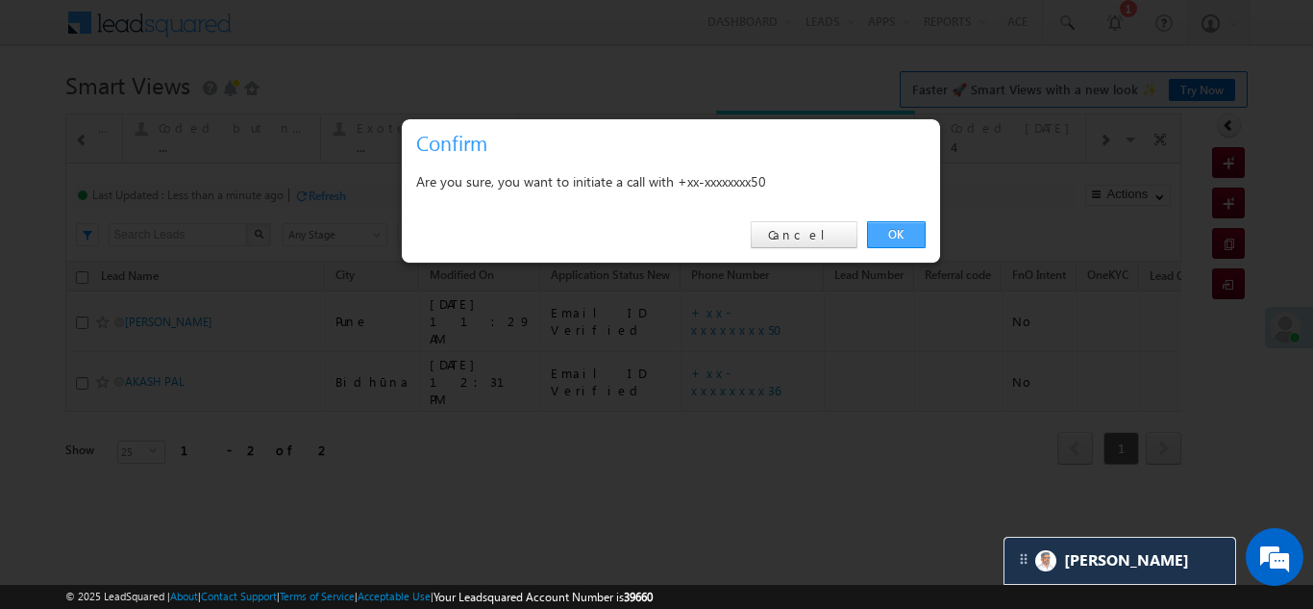
click at [899, 233] on link "OK" at bounding box center [896, 234] width 59 height 27
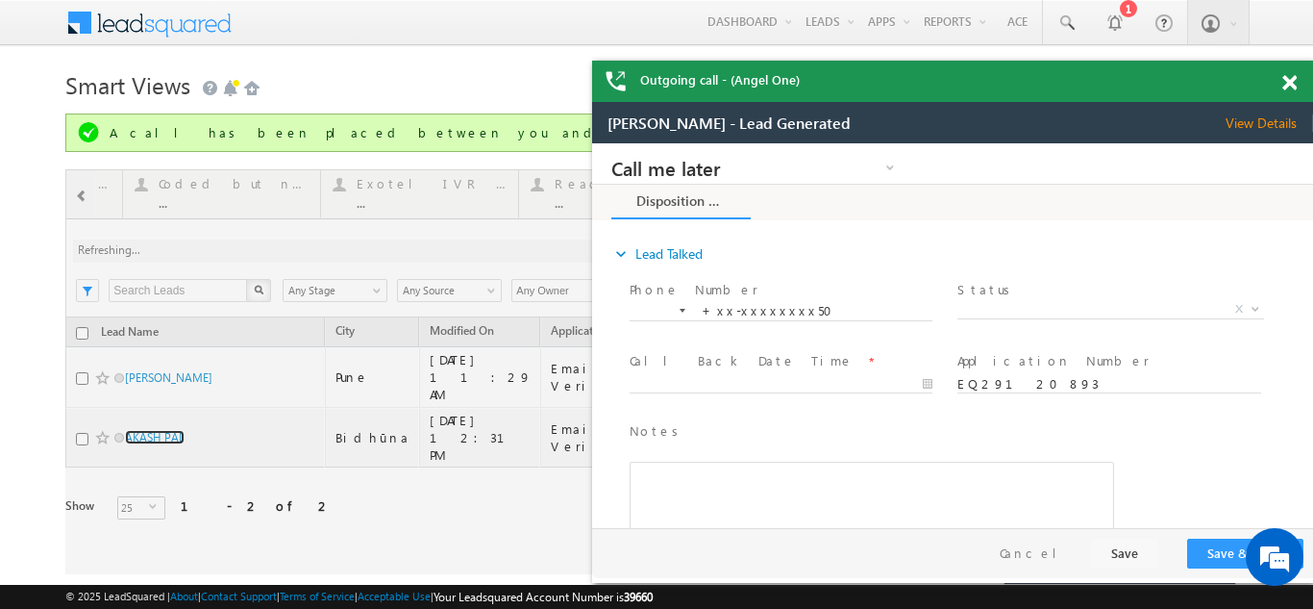
click at [1295, 84] on span at bounding box center [1290, 83] width 14 height 16
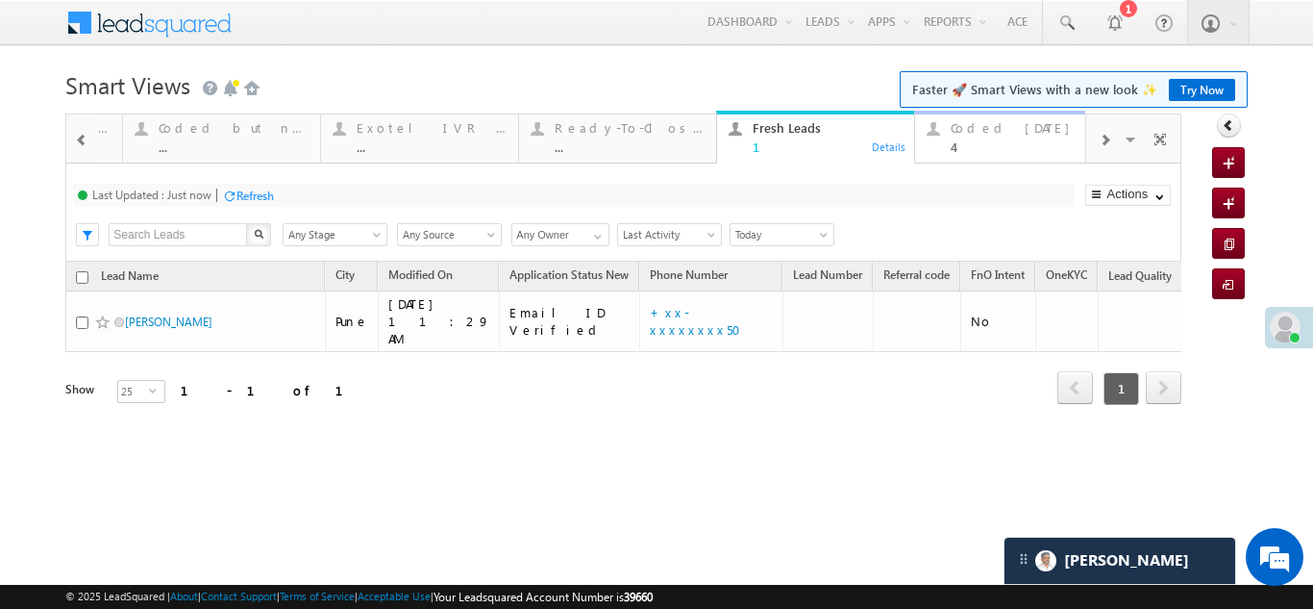
click at [980, 137] on div "Coded [DATE] 4" at bounding box center [1026, 134] width 150 height 37
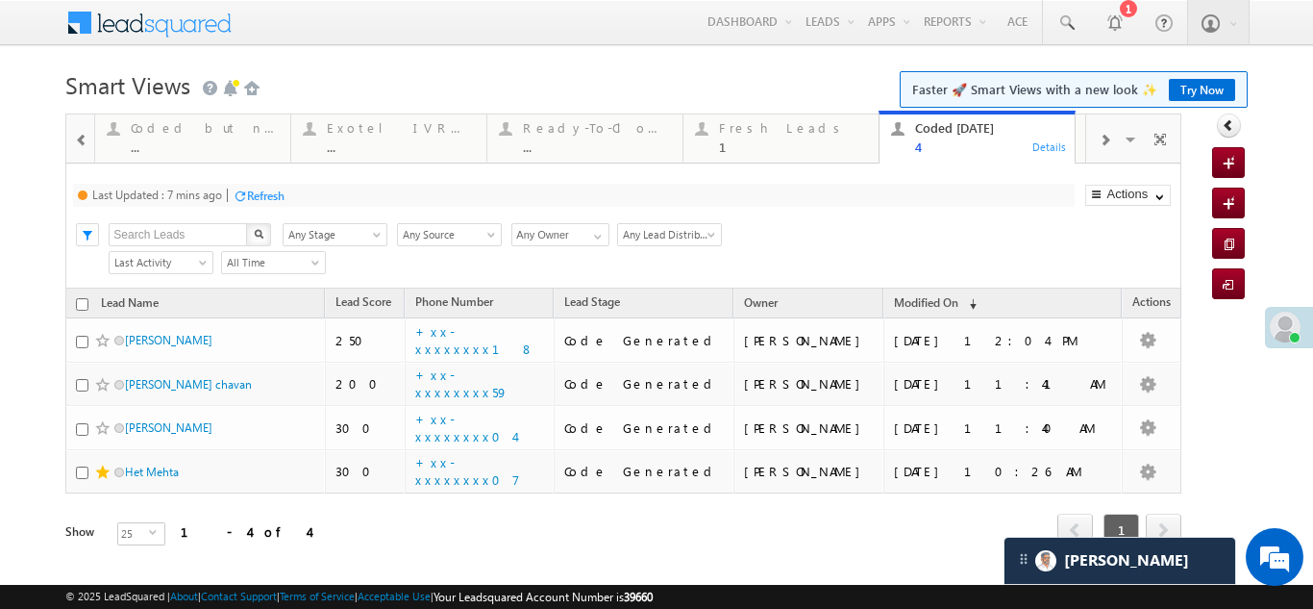
click at [252, 197] on div "Refresh" at bounding box center [265, 195] width 37 height 14
click at [744, 122] on div "Fresh Leads" at bounding box center [793, 127] width 148 height 15
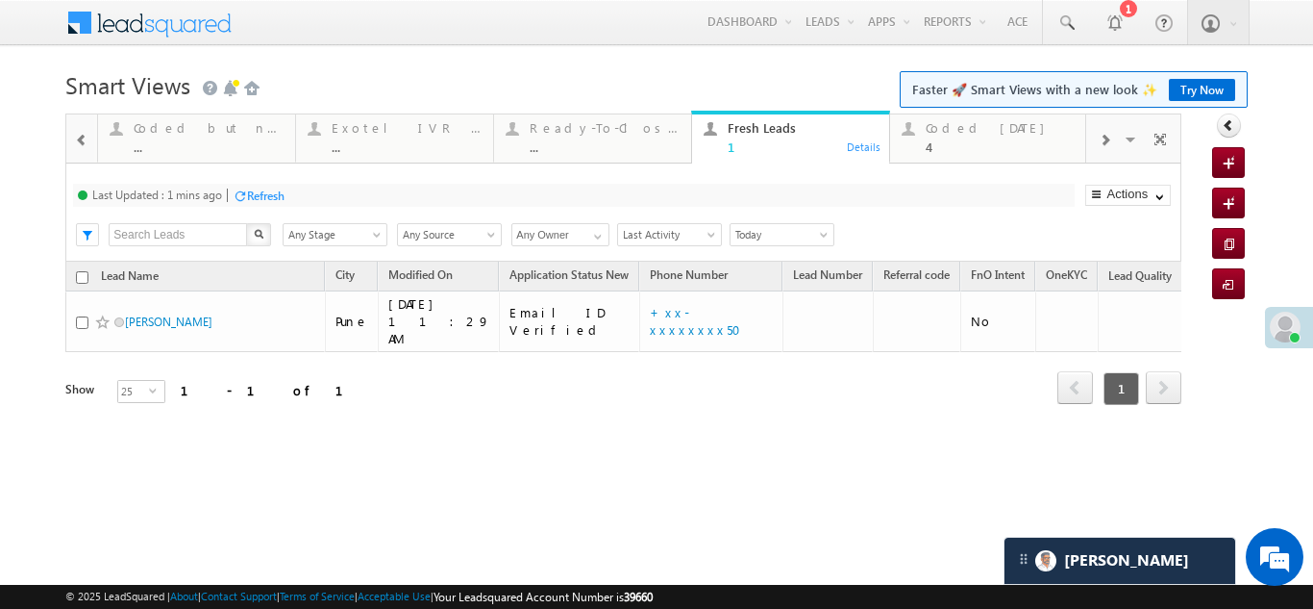
click at [273, 188] on div "Refresh" at bounding box center [265, 195] width 37 height 14
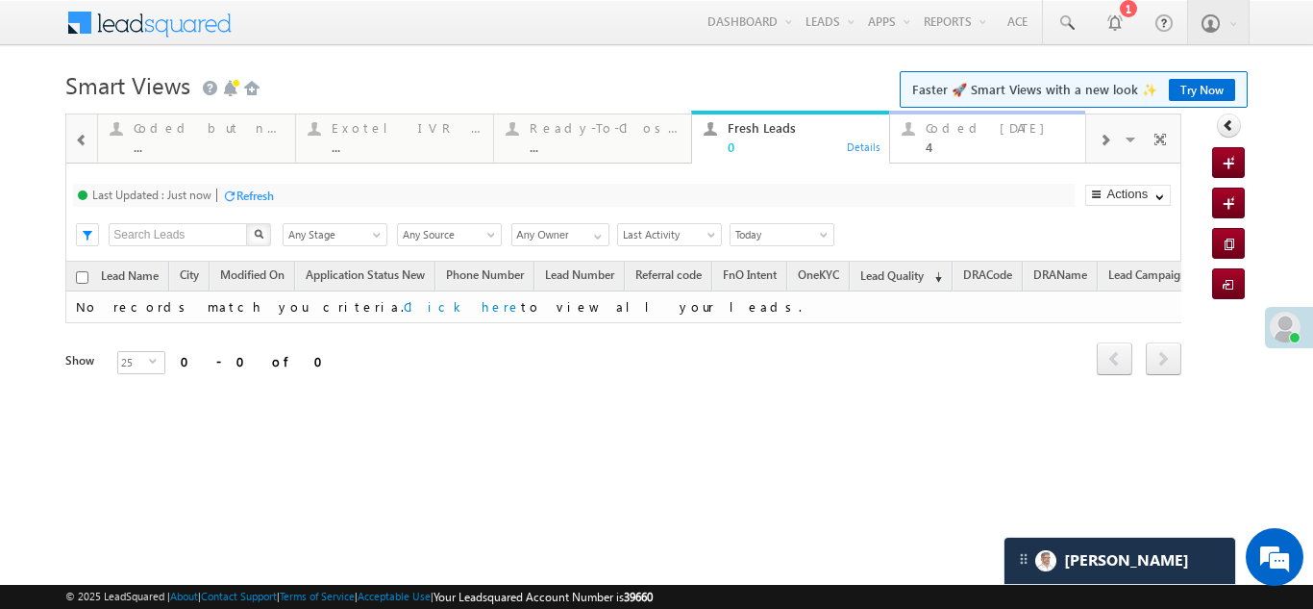
click at [967, 132] on div "Coded [DATE]" at bounding box center [1001, 127] width 150 height 15
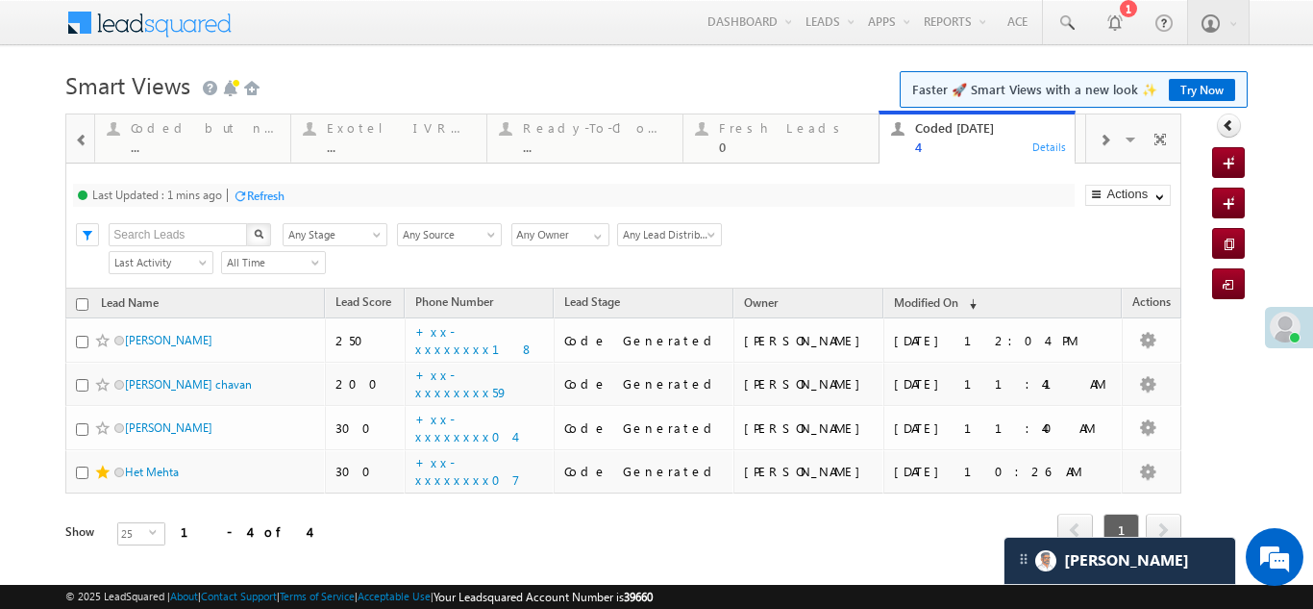
click at [268, 190] on div "Refresh" at bounding box center [265, 195] width 37 height 14
click at [319, 197] on div "Refresh" at bounding box center [327, 195] width 37 height 14
click at [251, 195] on div "Refresh" at bounding box center [255, 195] width 37 height 14
click at [1099, 138] on span at bounding box center [1105, 140] width 12 height 15
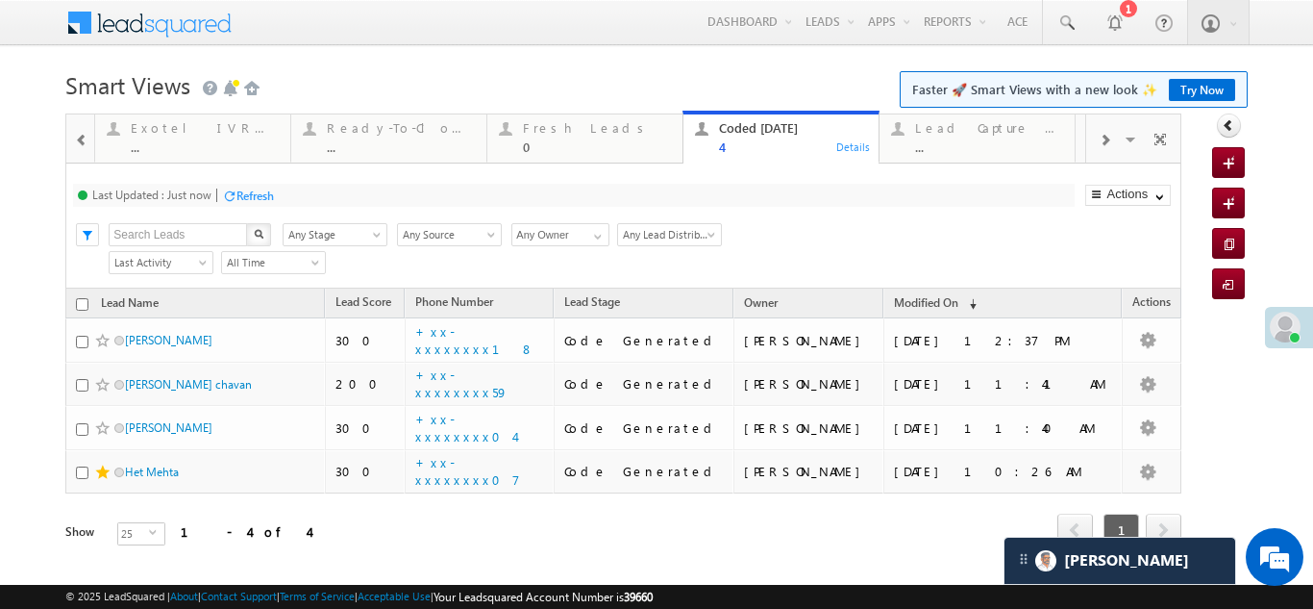
click at [1099, 138] on span at bounding box center [1105, 140] width 12 height 15
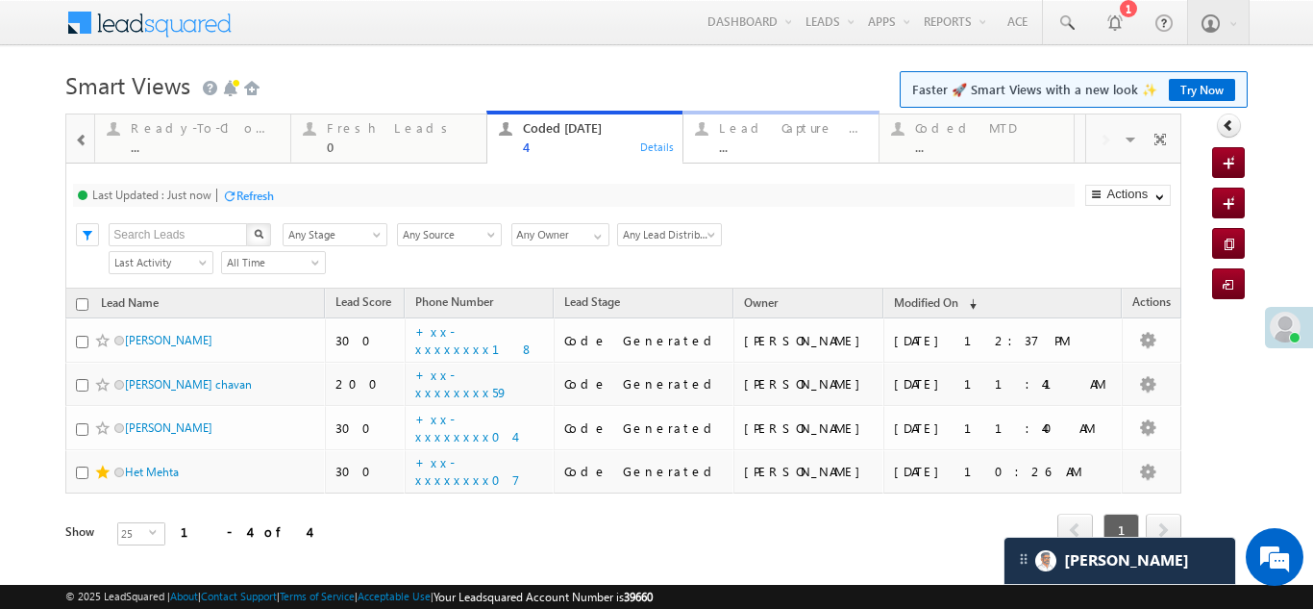
click at [777, 135] on div "Lead Capture [DATE]" at bounding box center [793, 127] width 148 height 15
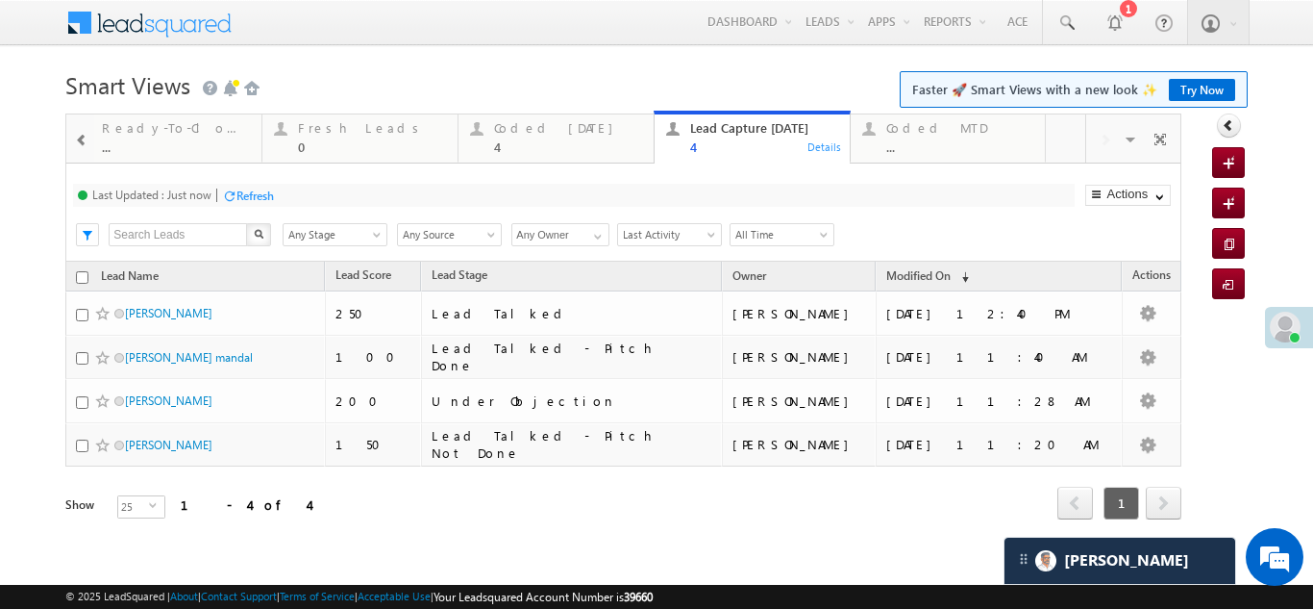
drag, startPoint x: 574, startPoint y: 316, endPoint x: 386, endPoint y: 511, distance: 270.6
click at [386, 511] on div "Refresh first prev 1 next last 1 - 4 of 4" at bounding box center [623, 494] width 1116 height 56
click at [542, 131] on div "Coded [DATE]" at bounding box center [568, 127] width 148 height 15
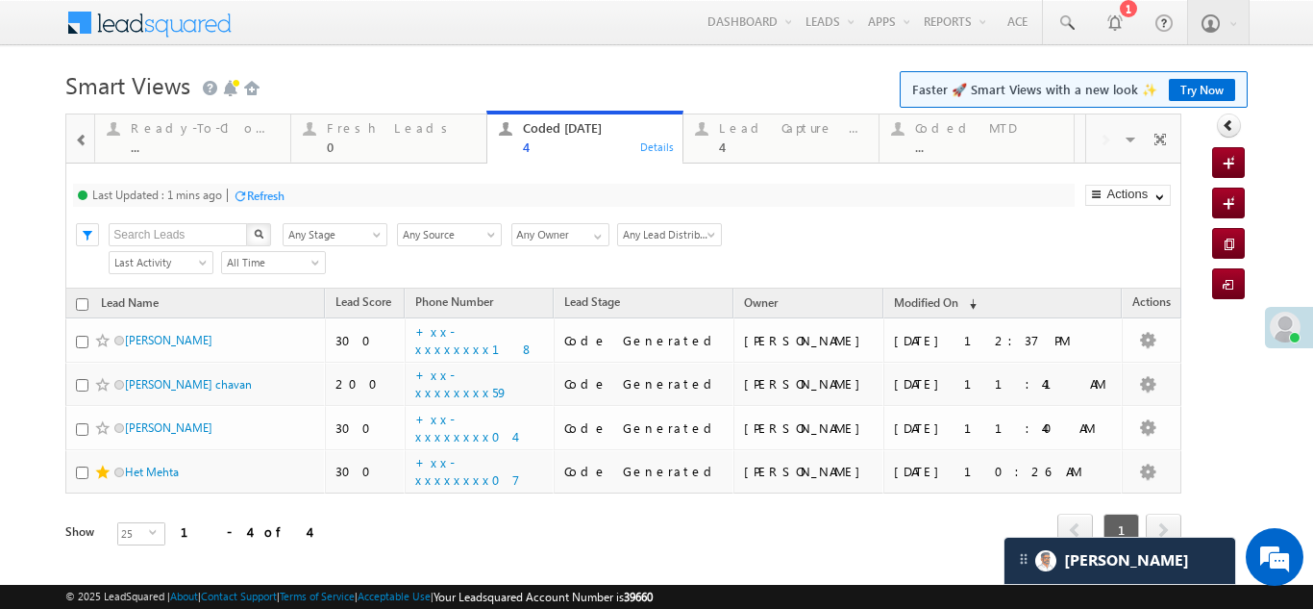
click at [280, 189] on div "Refresh" at bounding box center [265, 195] width 37 height 14
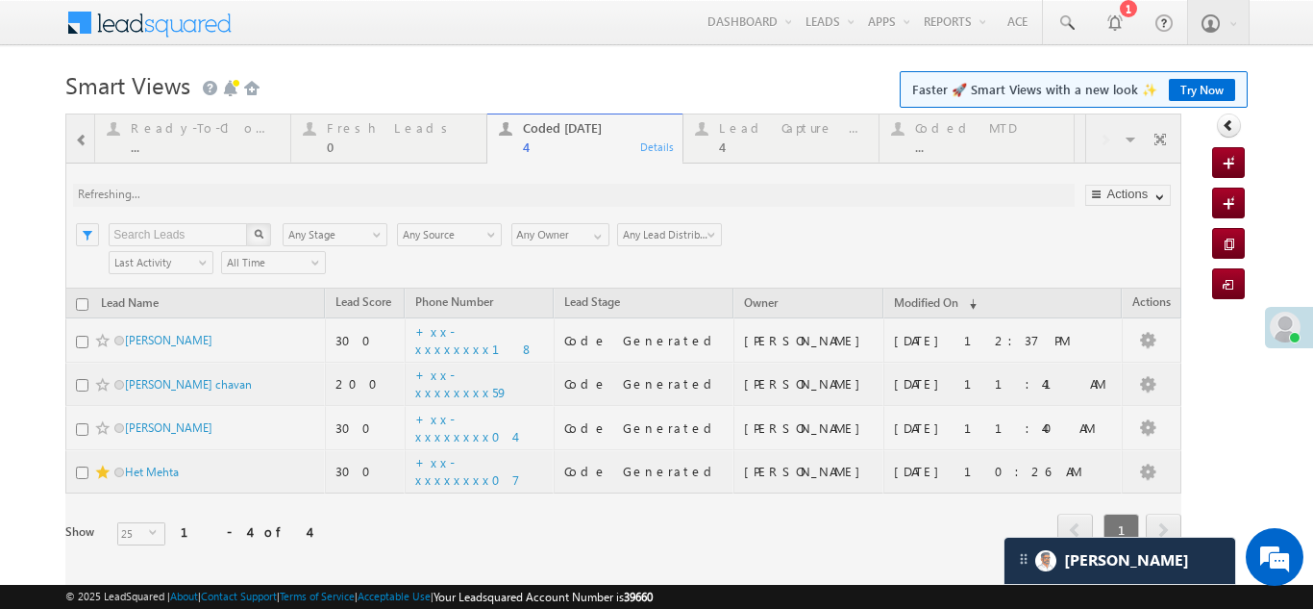
click at [362, 126] on div at bounding box center [623, 356] width 1116 height 487
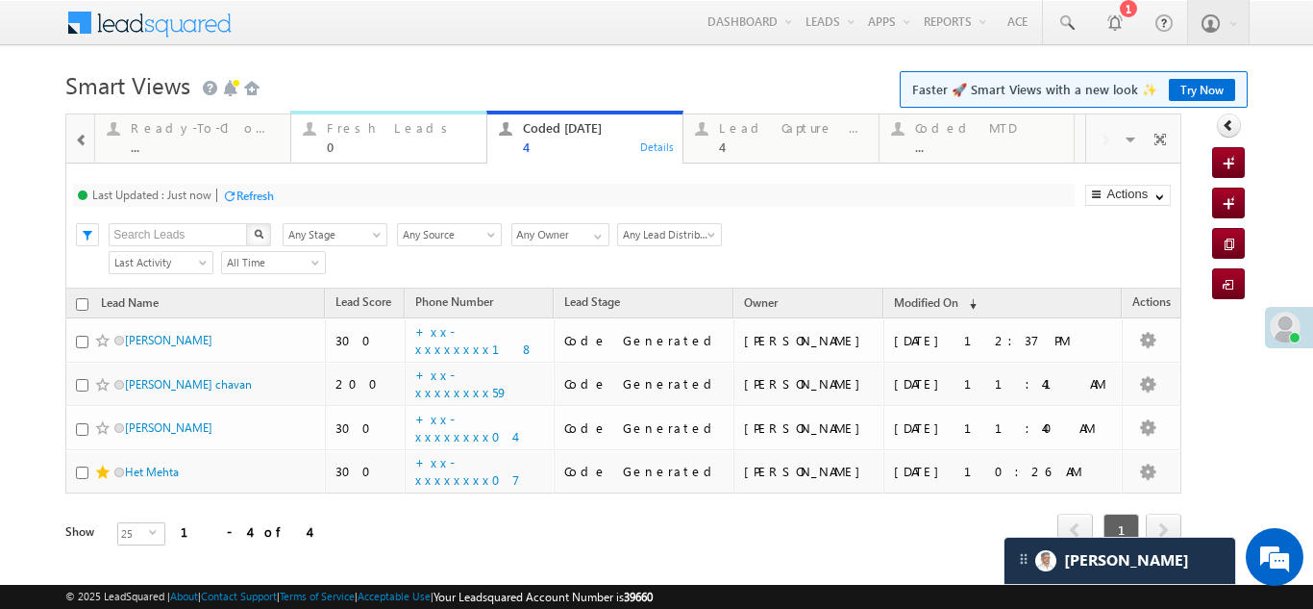
drag, startPoint x: 268, startPoint y: 194, endPoint x: 358, endPoint y: 129, distance: 110.8
click at [358, 129] on div "Fresh Leads" at bounding box center [401, 127] width 148 height 15
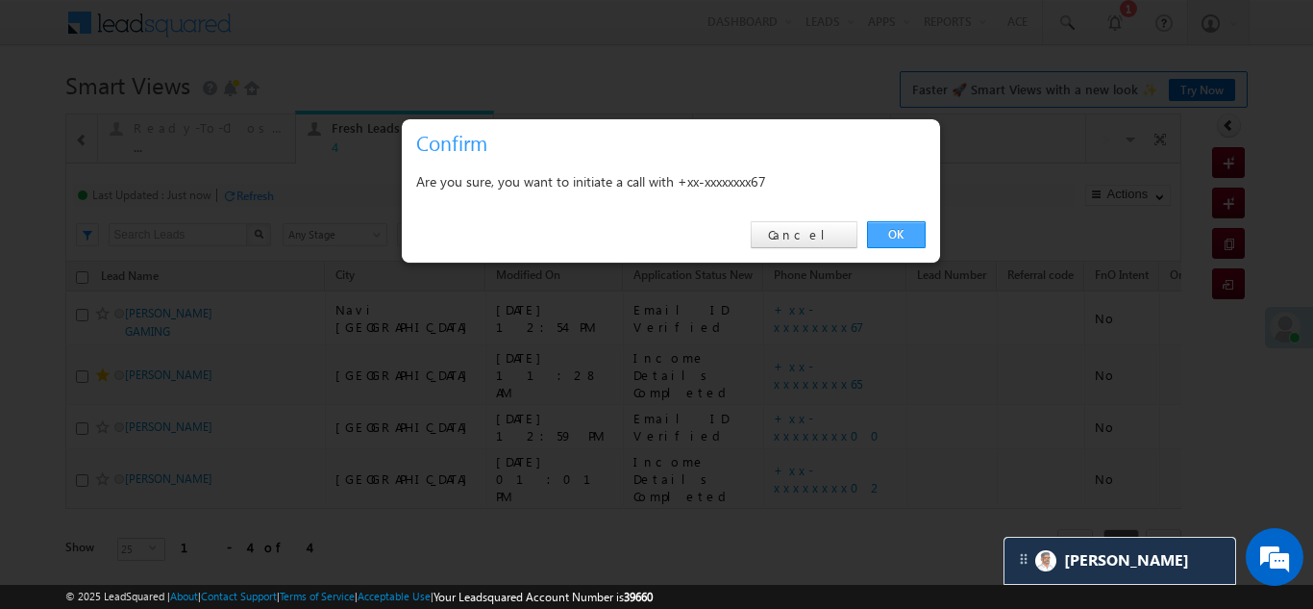
click at [894, 235] on link "OK" at bounding box center [896, 234] width 59 height 27
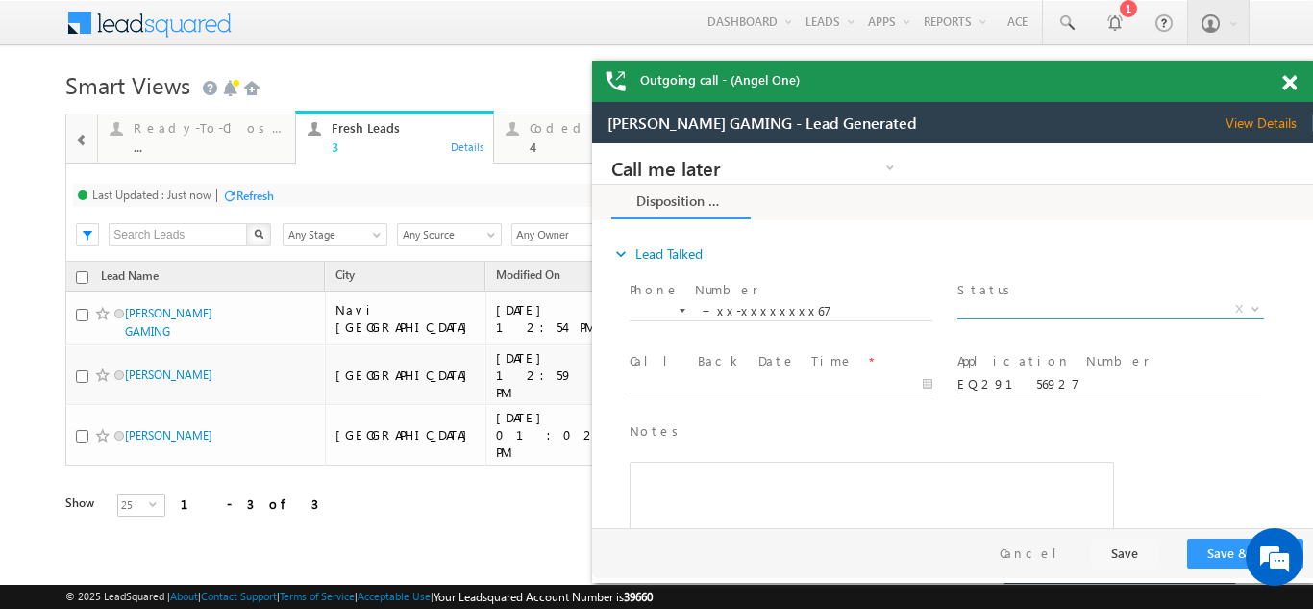
click at [1001, 306] on span "X" at bounding box center [1111, 309] width 306 height 19
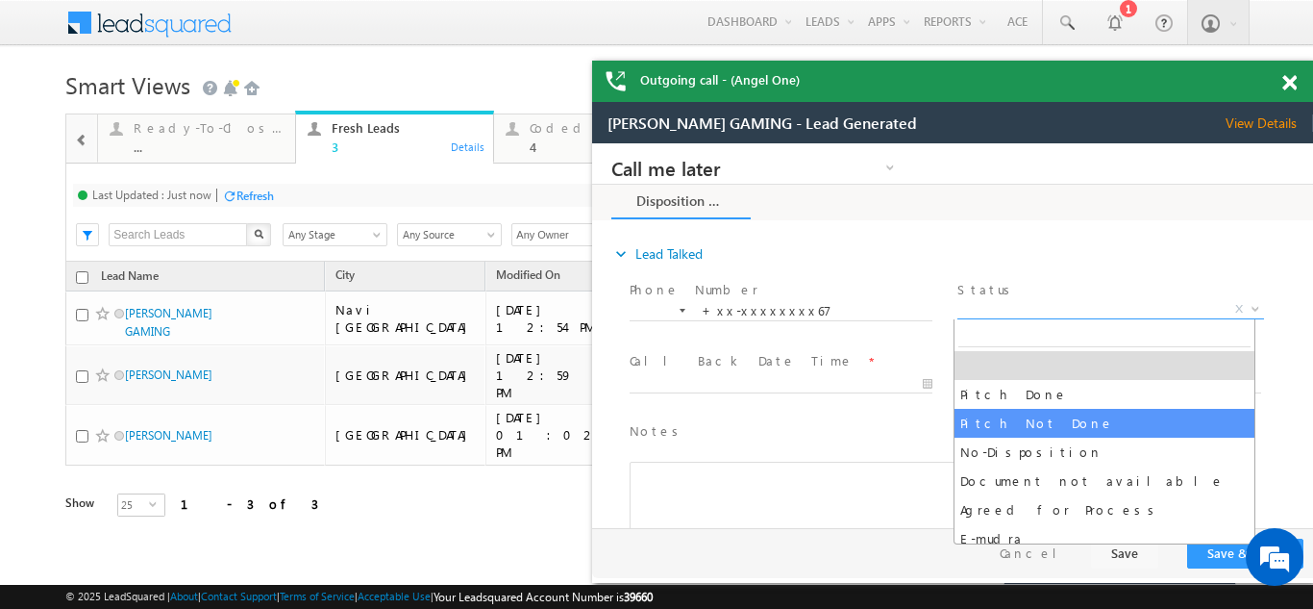
select select "Pitch Not Done"
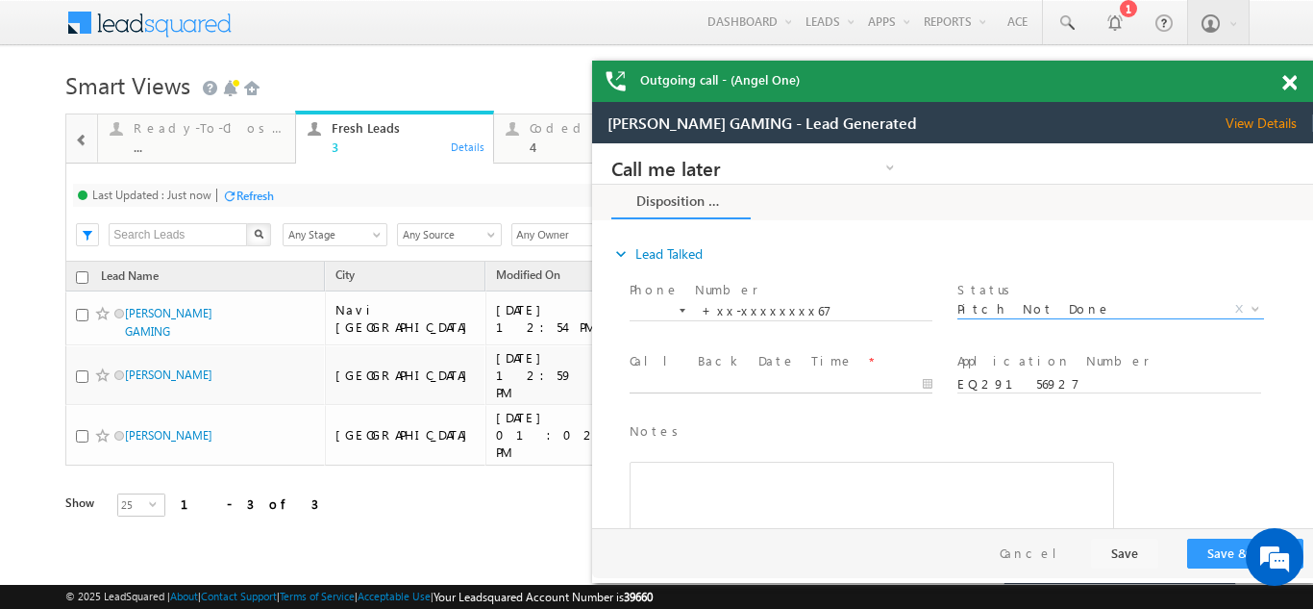
type input "09/18/25 1:02 PM"
click at [692, 381] on input "09/18/25 1:02 PM" at bounding box center [781, 384] width 303 height 19
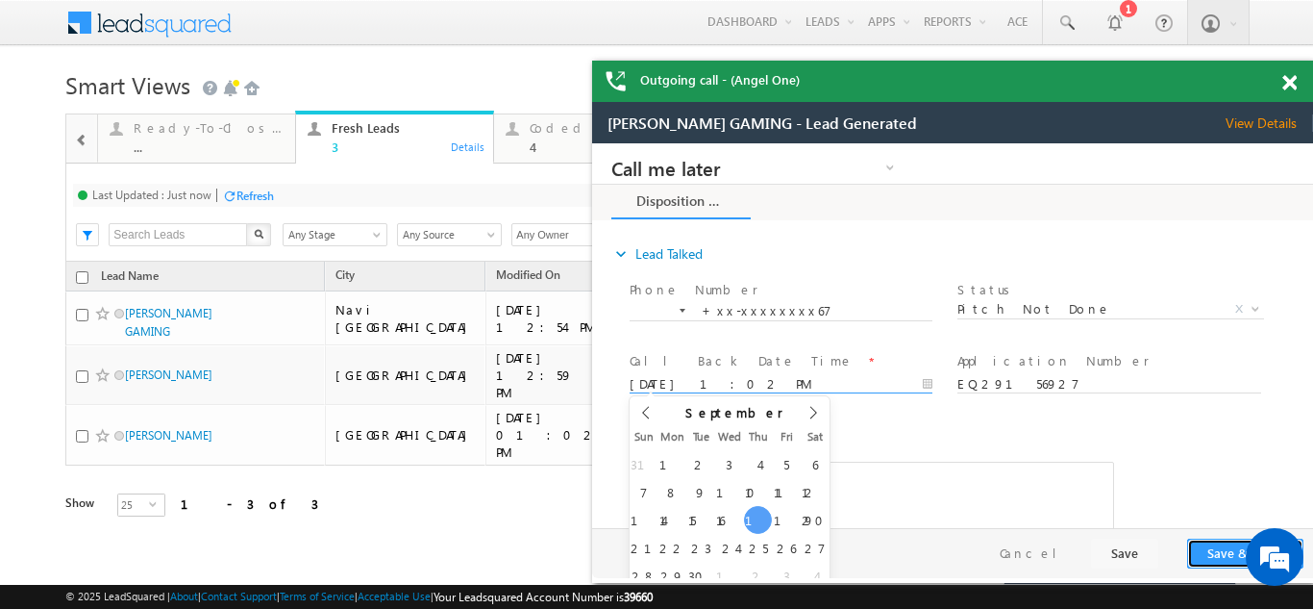
click at [1216, 550] on button "Save & Close" at bounding box center [1245, 553] width 116 height 30
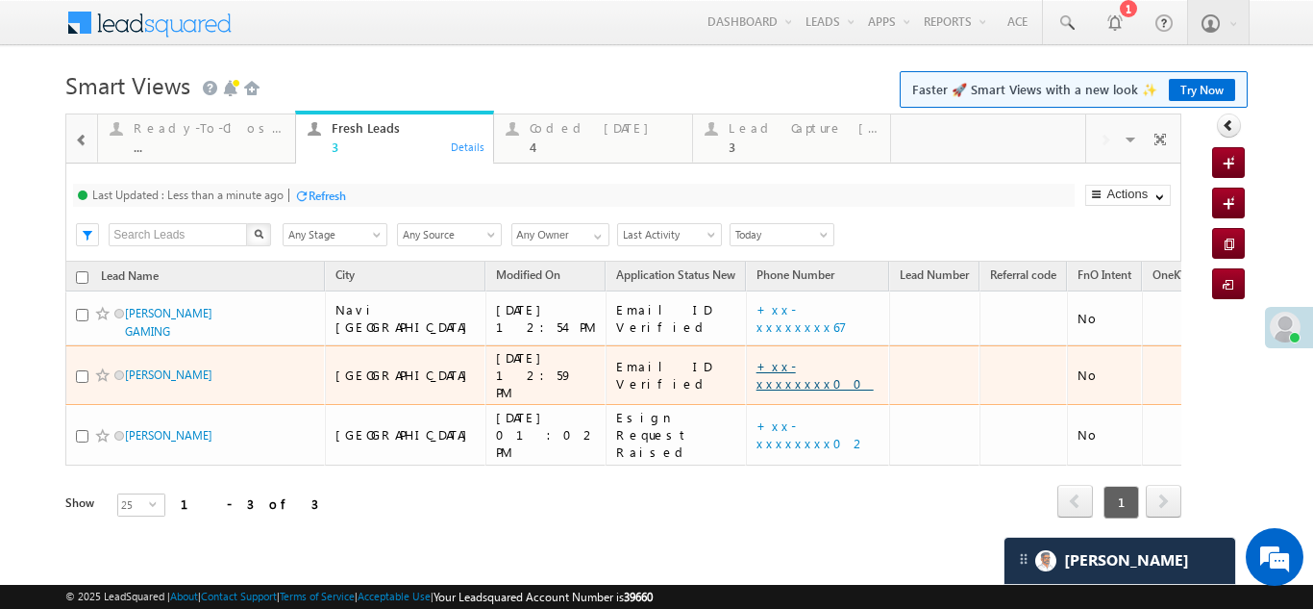
click at [757, 363] on link "+xx-xxxxxxxx00" at bounding box center [815, 375] width 117 height 34
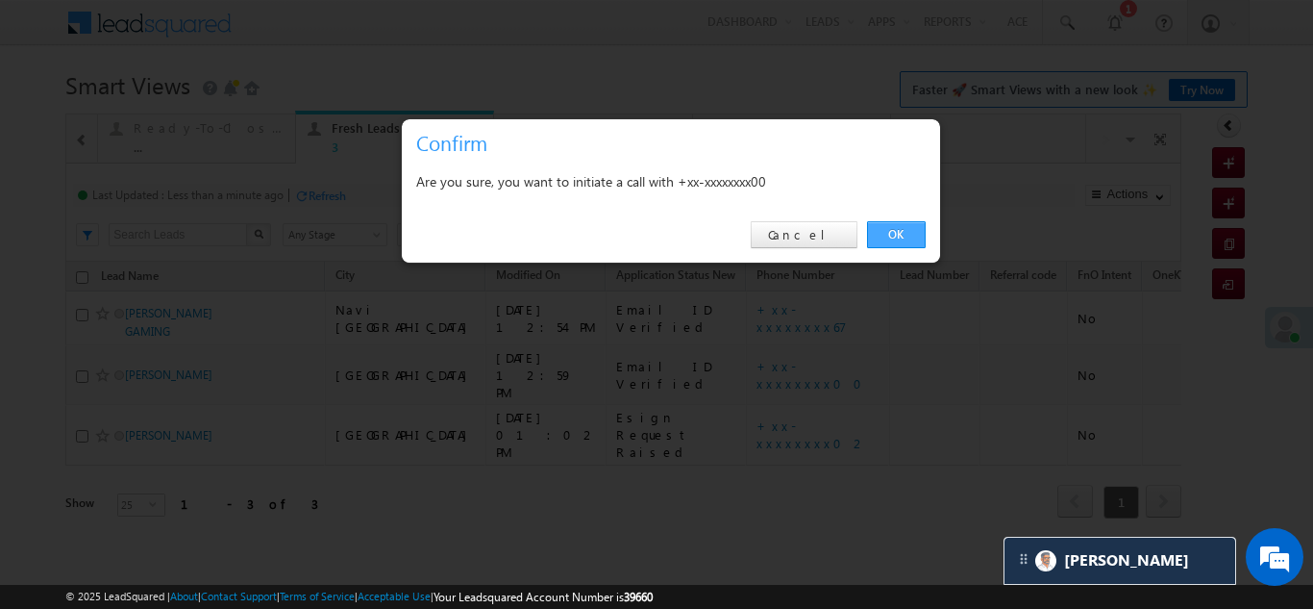
click at [888, 237] on link "OK" at bounding box center [896, 234] width 59 height 27
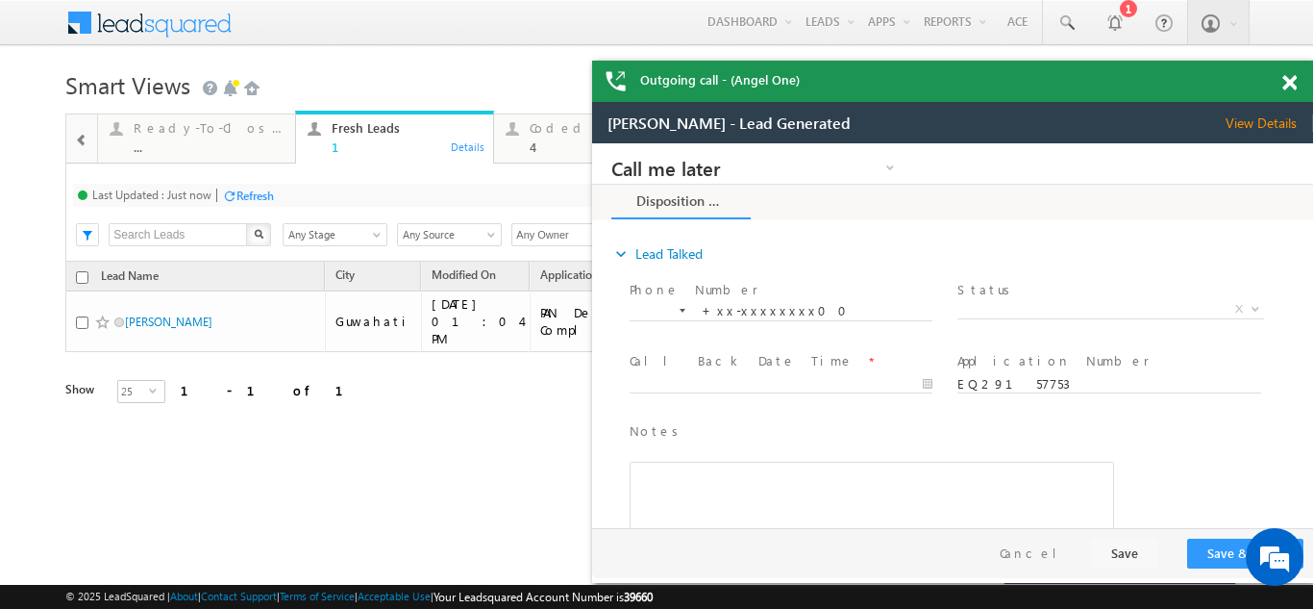
click at [1290, 80] on span at bounding box center [1290, 83] width 14 height 16
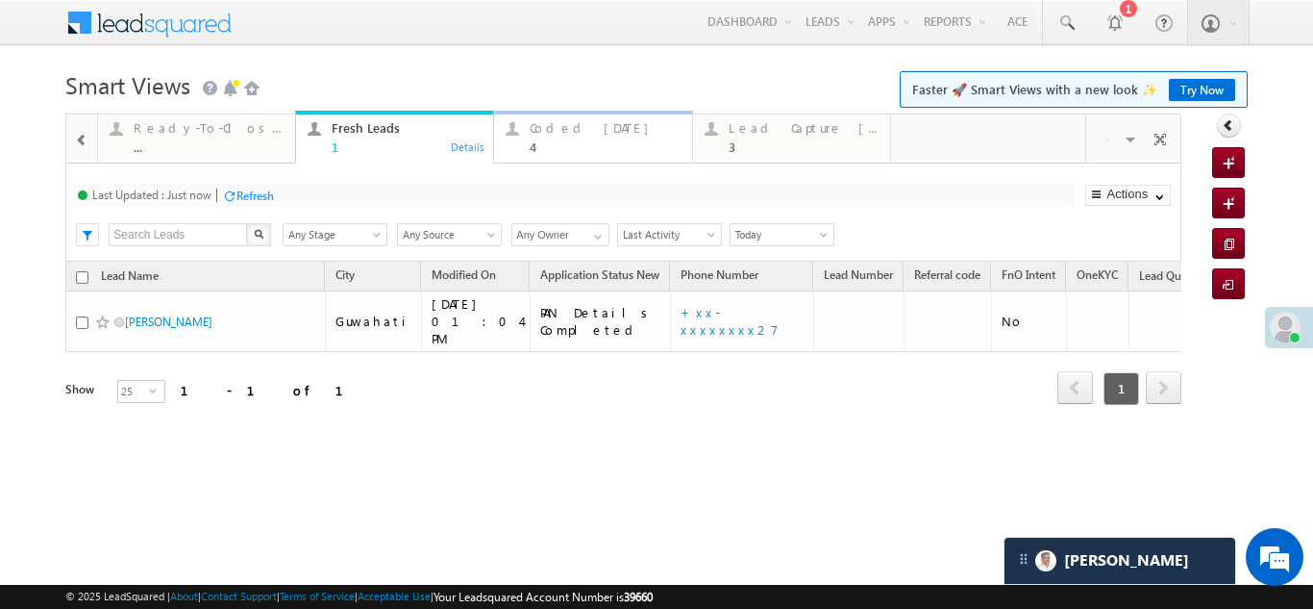
click at [551, 131] on div "Coded [DATE]" at bounding box center [605, 127] width 150 height 15
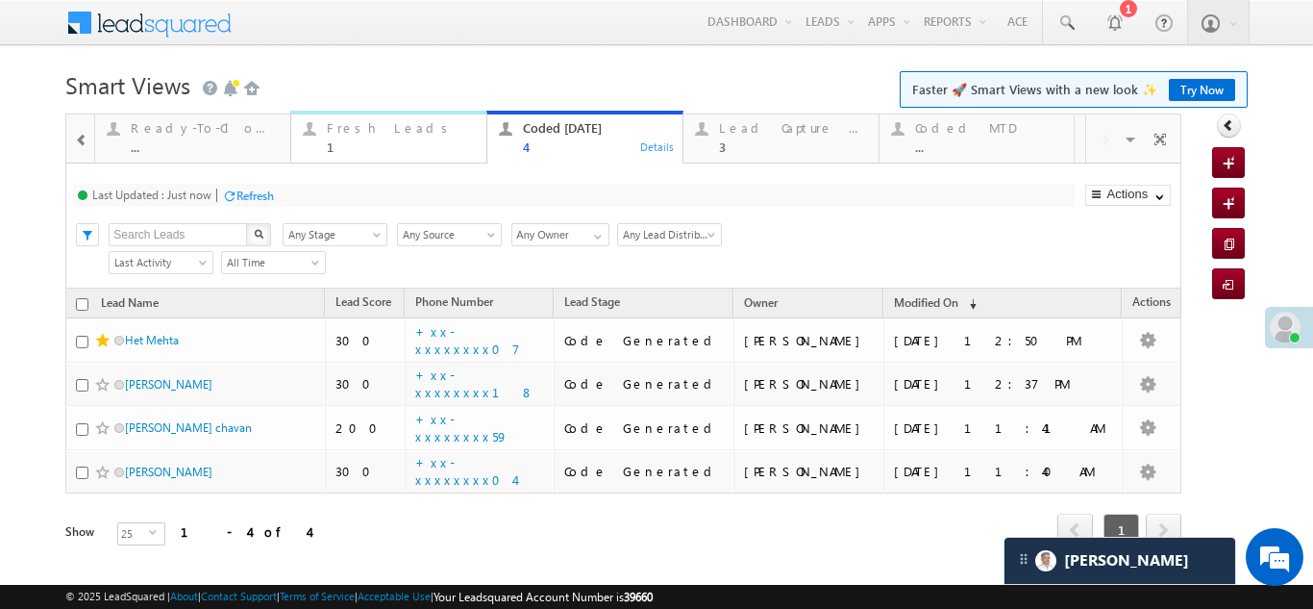
click at [353, 130] on div "Fresh Leads" at bounding box center [401, 127] width 148 height 15
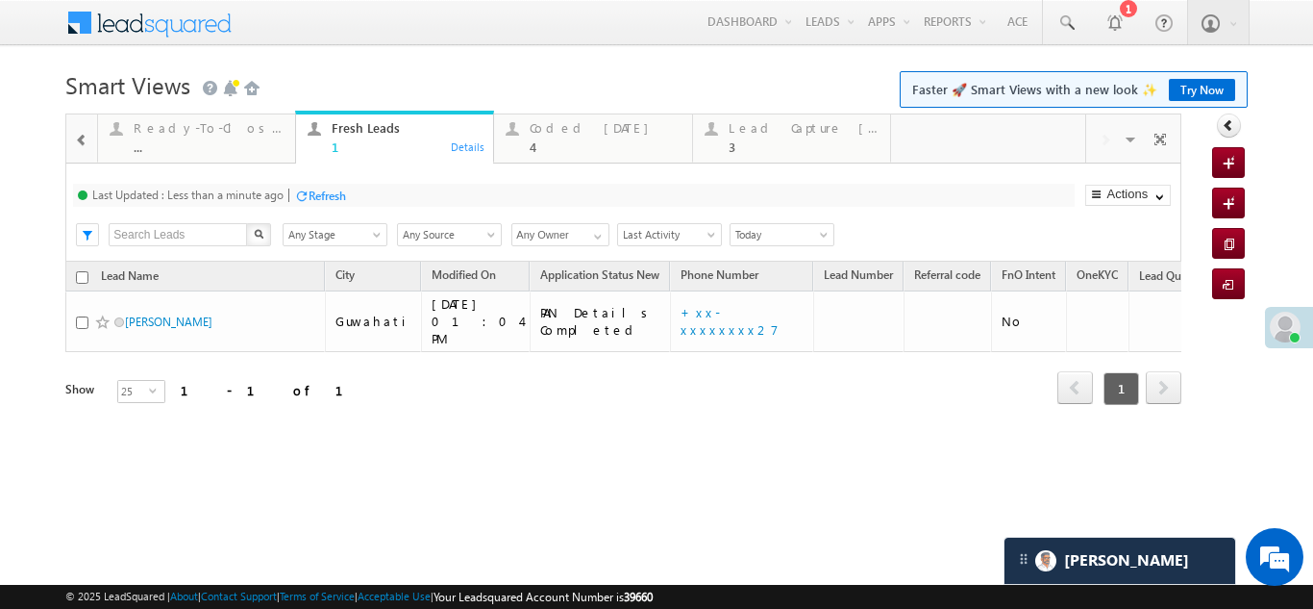
click at [323, 193] on div "Refresh" at bounding box center [327, 195] width 37 height 14
click at [568, 132] on div "Coded [DATE]" at bounding box center [605, 127] width 150 height 15
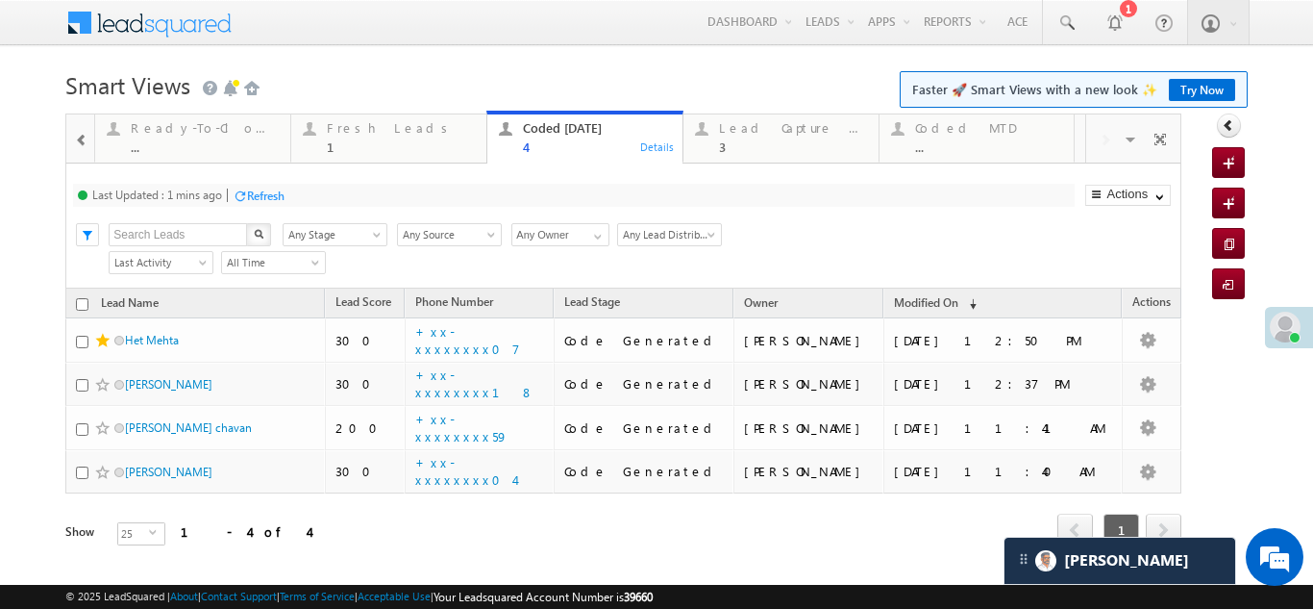
click at [271, 191] on div "Refresh" at bounding box center [265, 195] width 37 height 14
click at [768, 128] on div "Lead Capture [DATE]" at bounding box center [793, 127] width 148 height 15
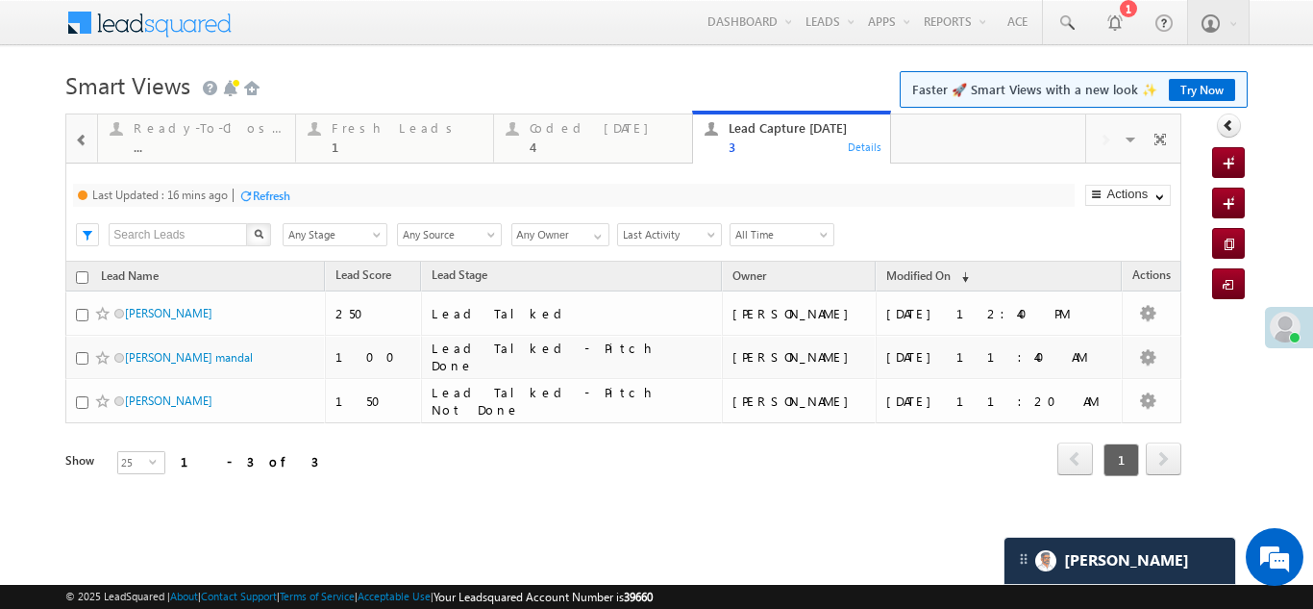
click at [278, 196] on div "Refresh" at bounding box center [271, 195] width 37 height 14
click at [376, 133] on div "Fresh Leads" at bounding box center [407, 127] width 150 height 15
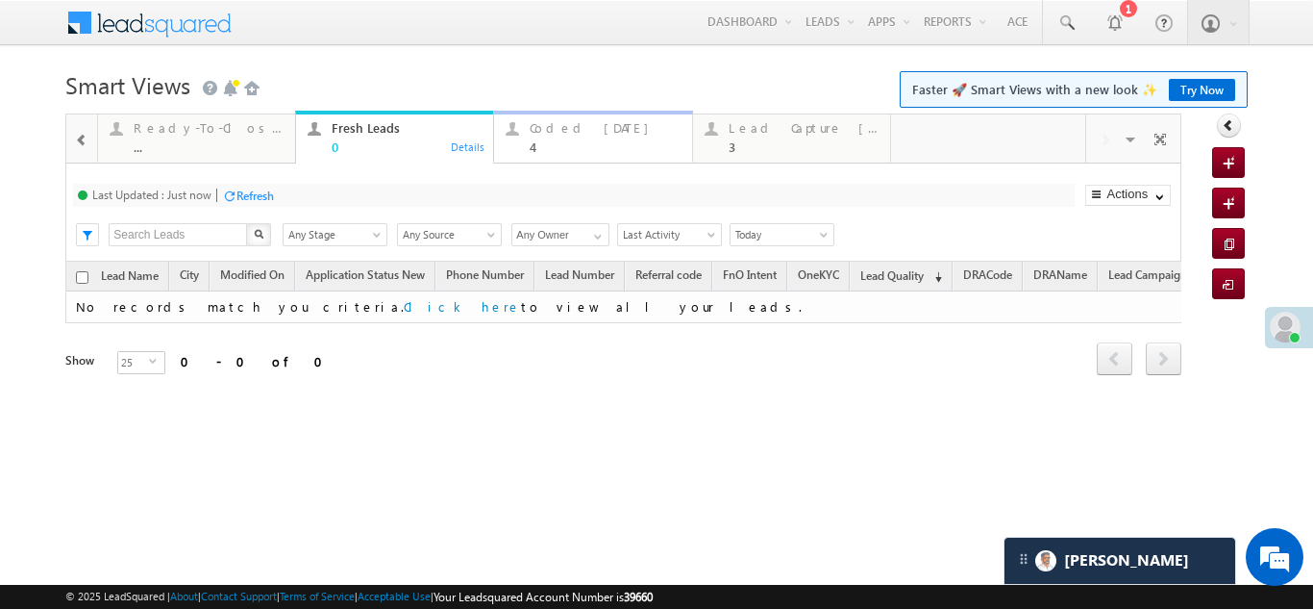
click at [575, 131] on div "Coded [DATE]" at bounding box center [605, 127] width 150 height 15
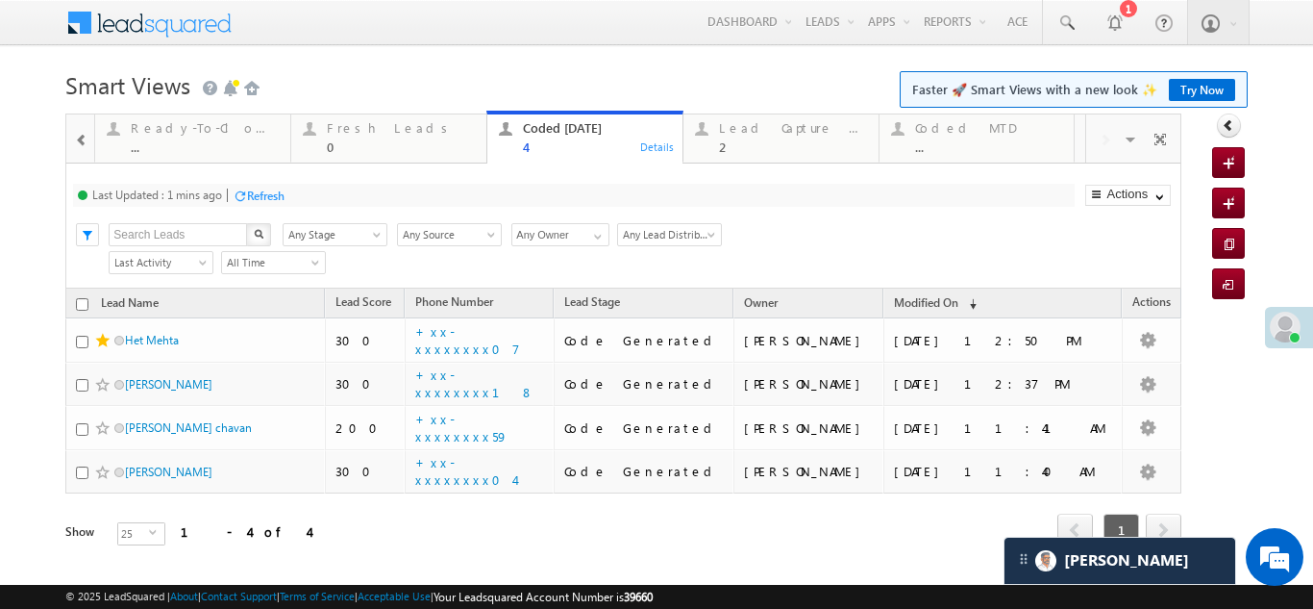
click at [285, 193] on div "Refresh" at bounding box center [265, 195] width 37 height 14
click at [249, 194] on div "Refresh" at bounding box center [255, 195] width 37 height 14
click at [378, 129] on div "Fresh Leads" at bounding box center [401, 127] width 148 height 15
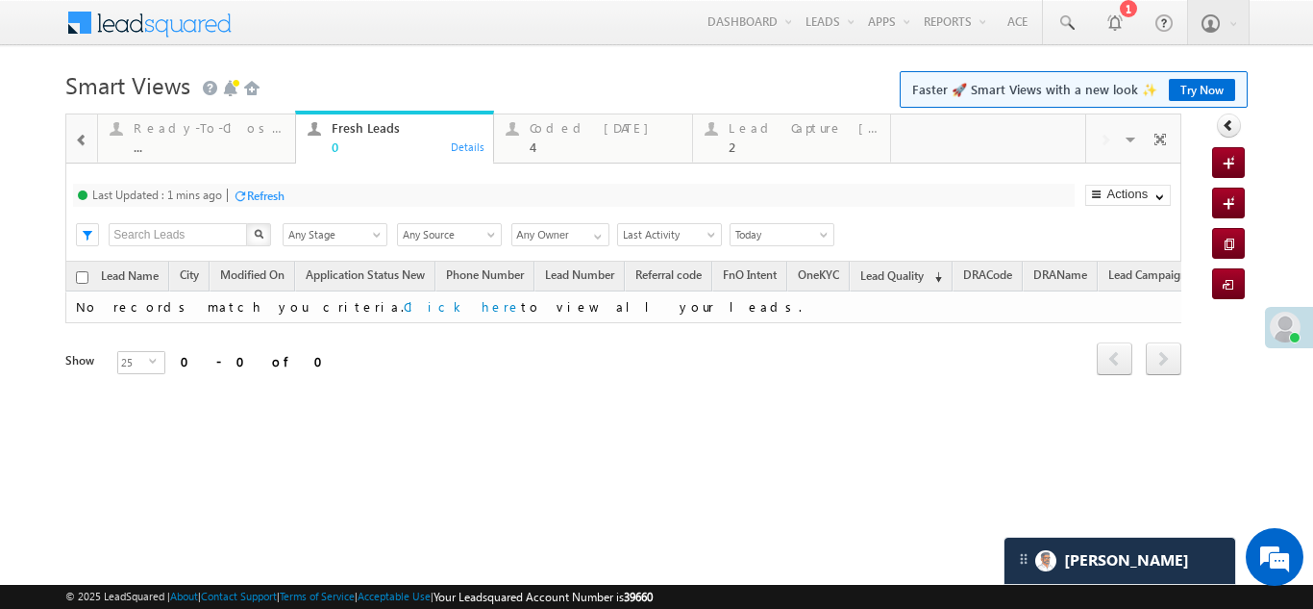
click at [266, 191] on div "Refresh" at bounding box center [265, 195] width 37 height 14
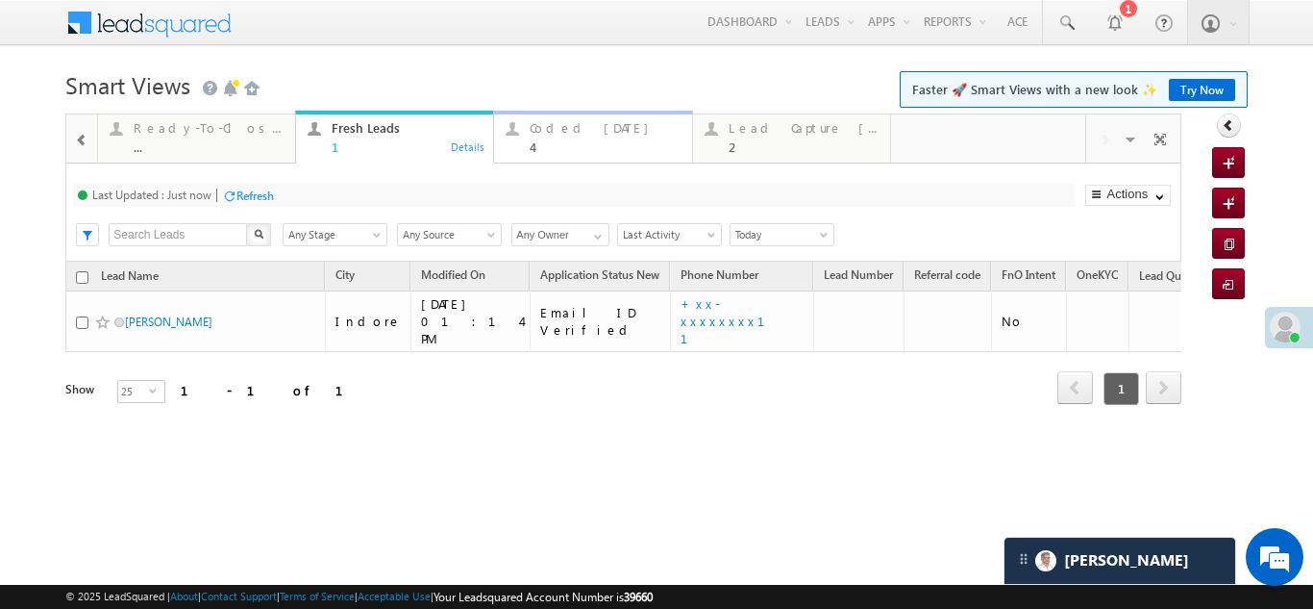
click at [567, 127] on div "Coded [DATE]" at bounding box center [605, 127] width 150 height 15
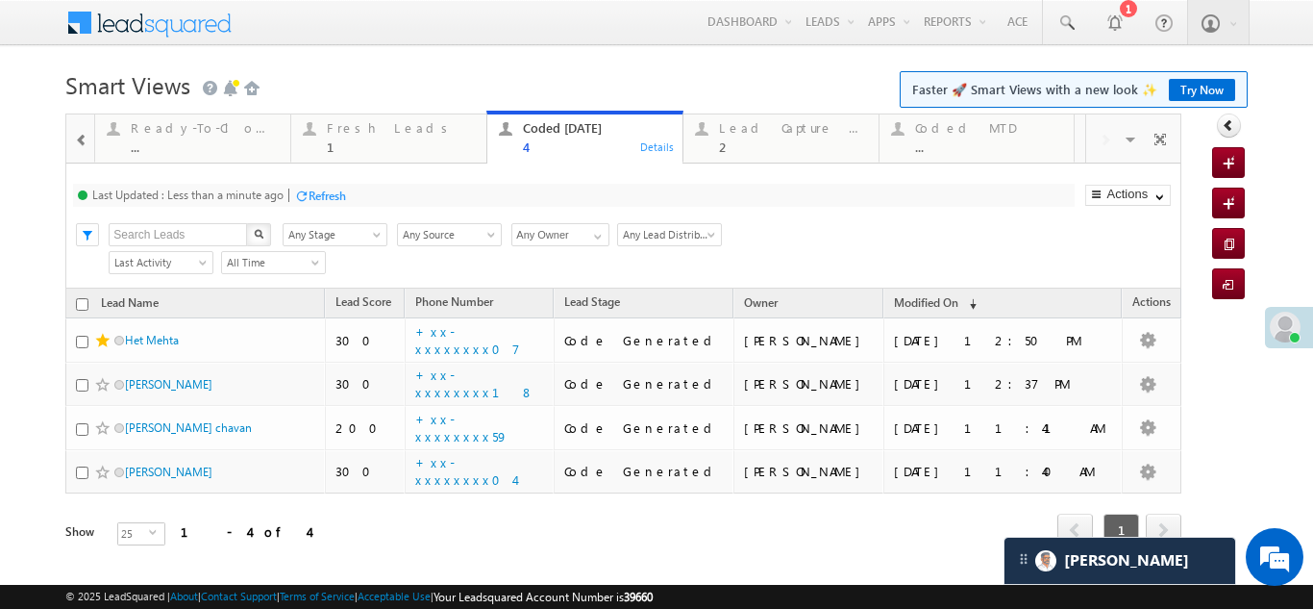
click at [327, 198] on div "Refresh" at bounding box center [327, 195] width 37 height 14
click at [349, 128] on div "Fresh Leads" at bounding box center [401, 127] width 148 height 15
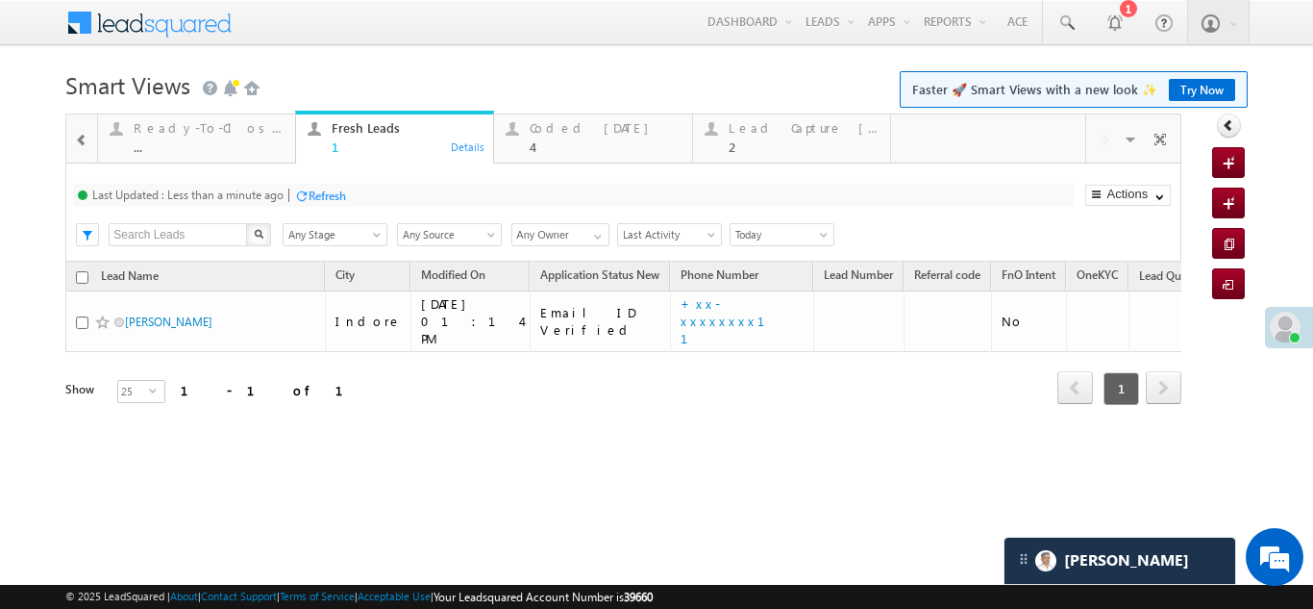
click at [325, 191] on div "Refresh" at bounding box center [327, 195] width 37 height 14
click at [253, 191] on div "Last Updated : Less than a minute ago" at bounding box center [187, 194] width 191 height 14
click at [337, 191] on div "Refresh" at bounding box center [327, 195] width 37 height 14
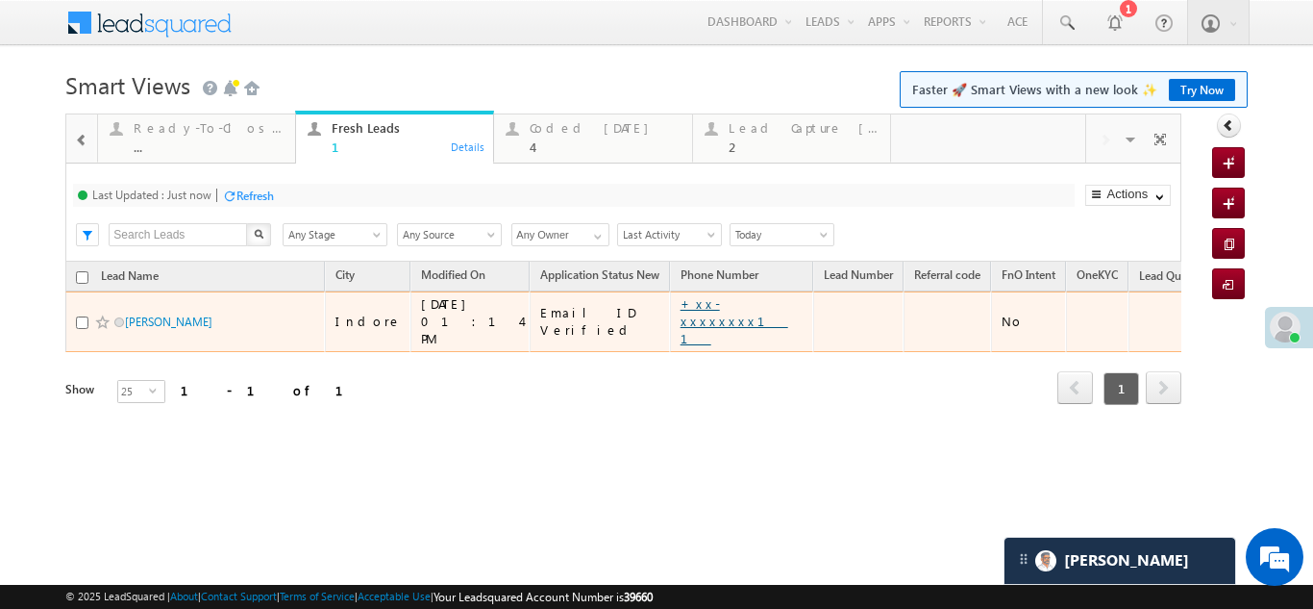
click at [681, 314] on link "+xx-xxxxxxxx11" at bounding box center [735, 320] width 108 height 51
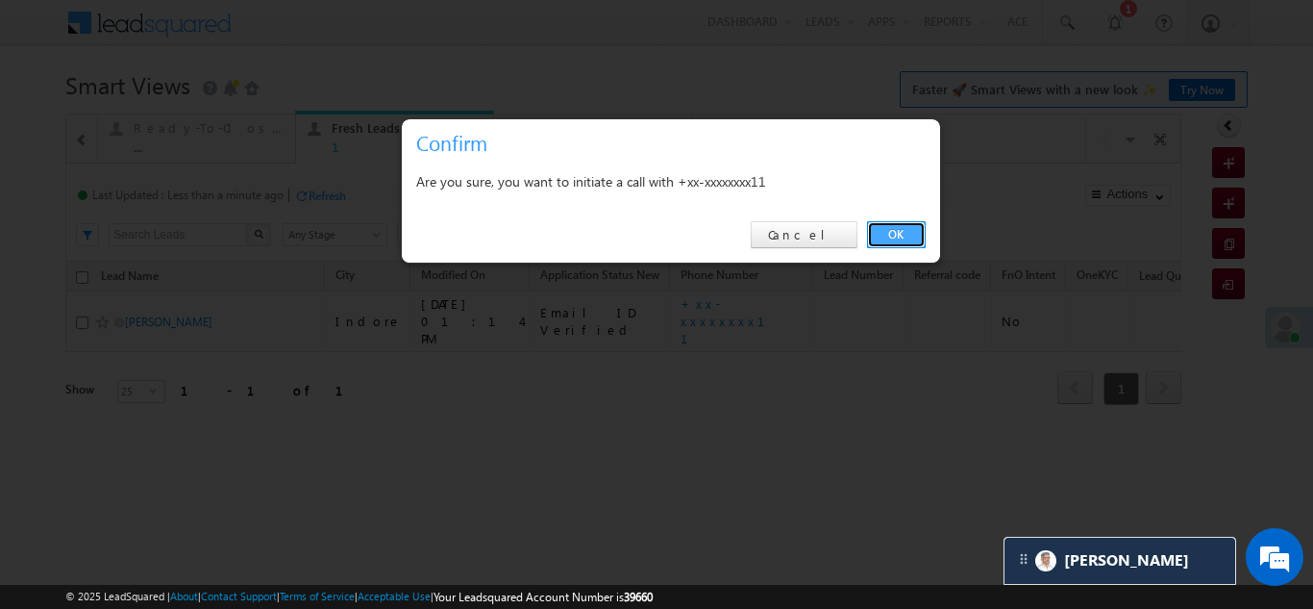
click at [902, 229] on link "OK" at bounding box center [896, 234] width 59 height 27
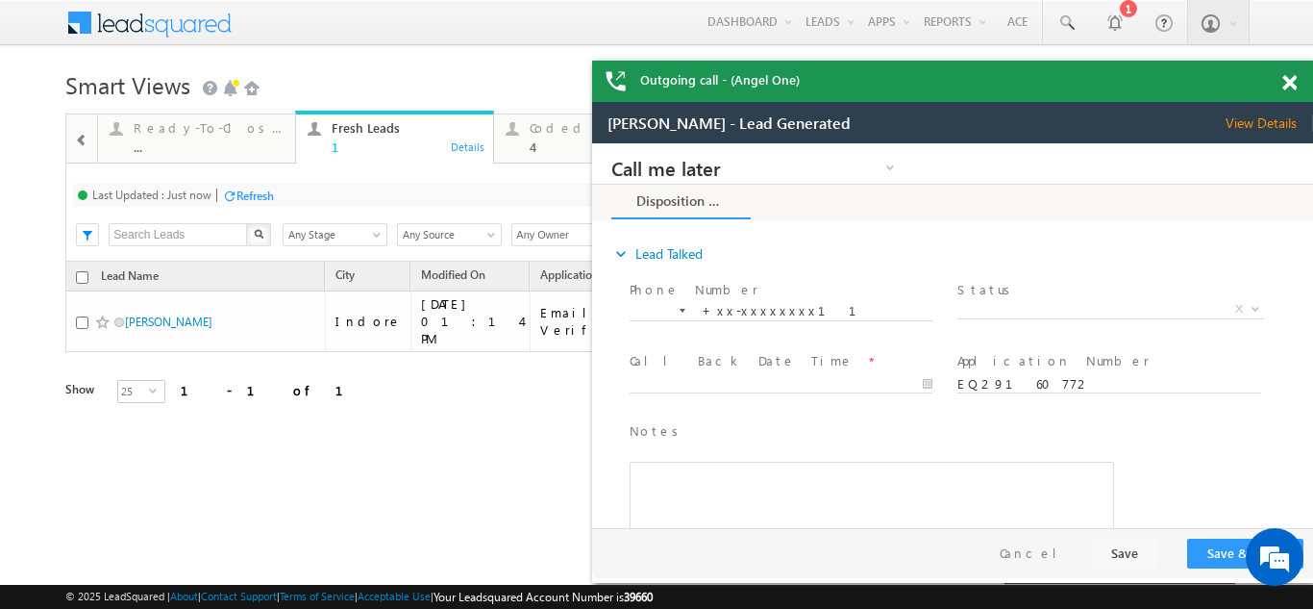
click at [1291, 82] on span at bounding box center [1290, 83] width 14 height 16
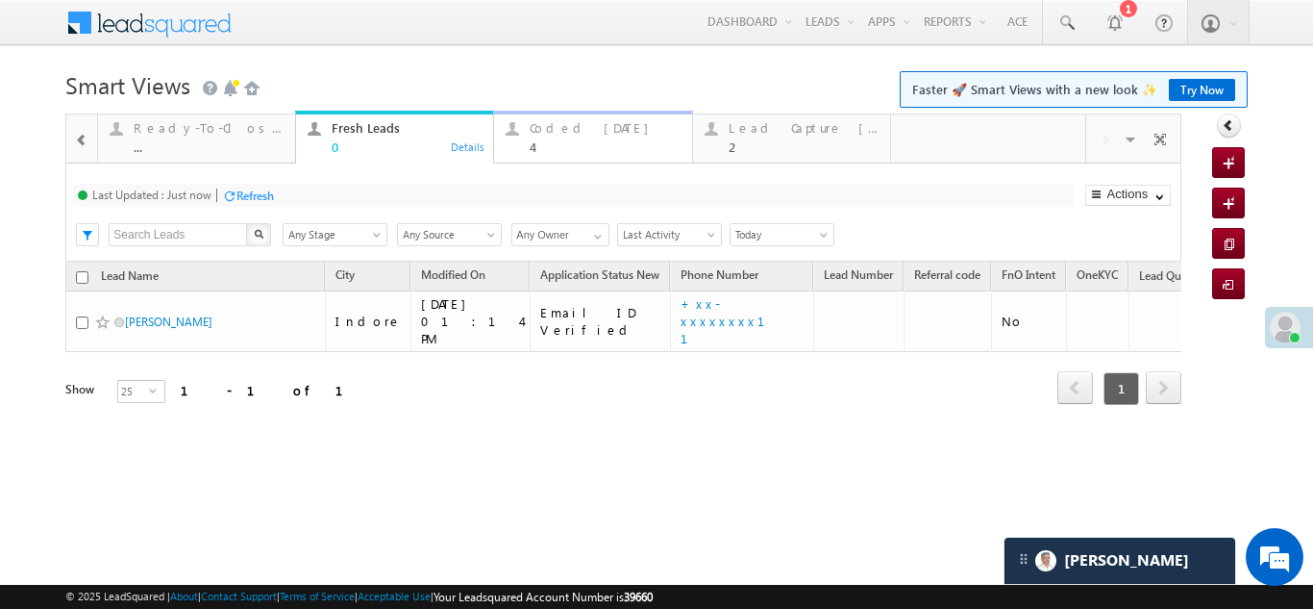
click at [568, 127] on div "Coded [DATE]" at bounding box center [605, 127] width 150 height 15
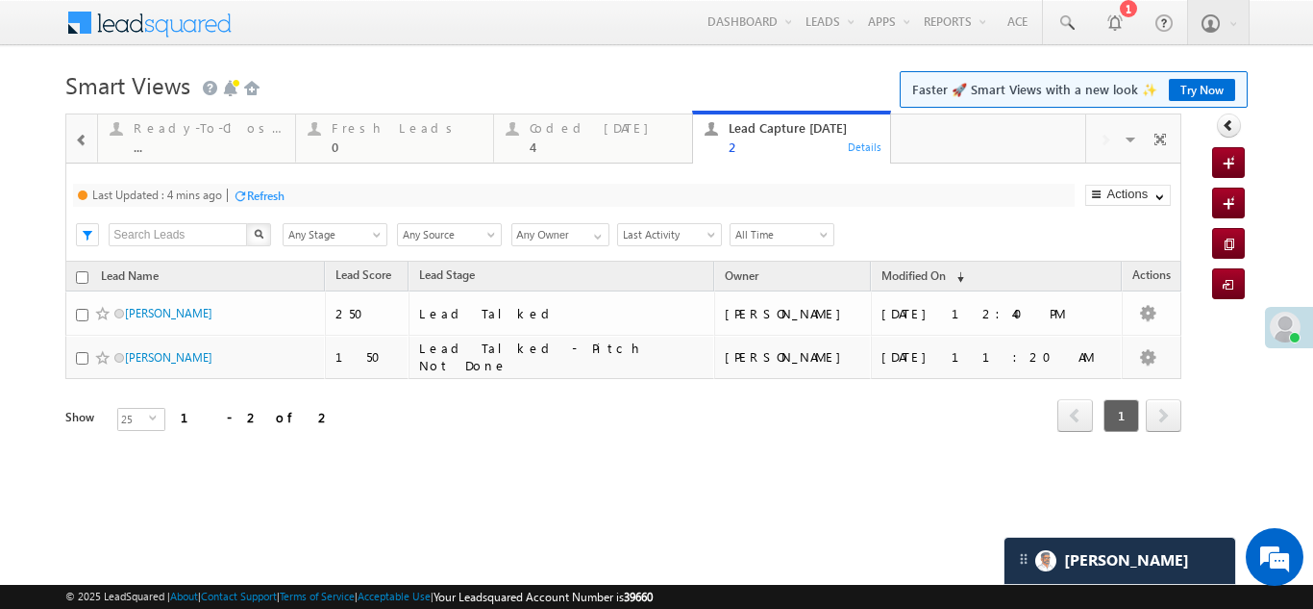
click at [252, 190] on div "Refresh" at bounding box center [265, 195] width 37 height 14
click at [571, 127] on div "Coded [DATE]" at bounding box center [605, 127] width 150 height 15
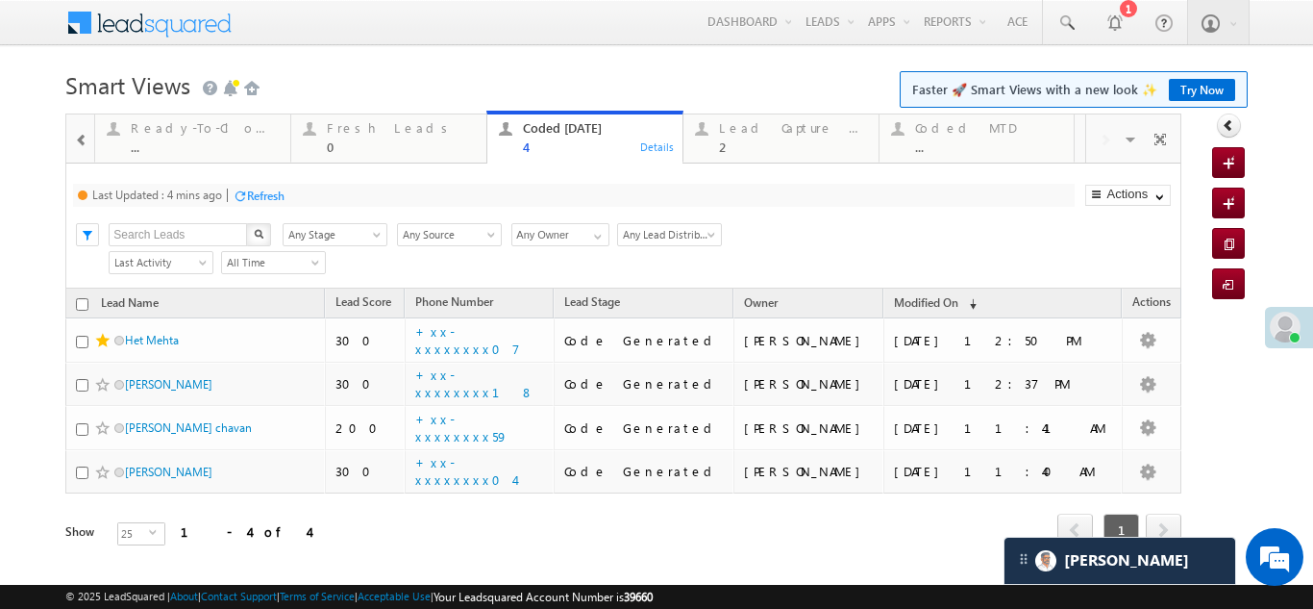
click at [267, 190] on div "Refresh" at bounding box center [265, 195] width 37 height 14
click at [256, 194] on div "Refresh" at bounding box center [255, 195] width 37 height 14
click at [262, 192] on div "Refresh" at bounding box center [255, 195] width 37 height 14
click at [768, 132] on div "Lead Capture [DATE]" at bounding box center [793, 127] width 148 height 15
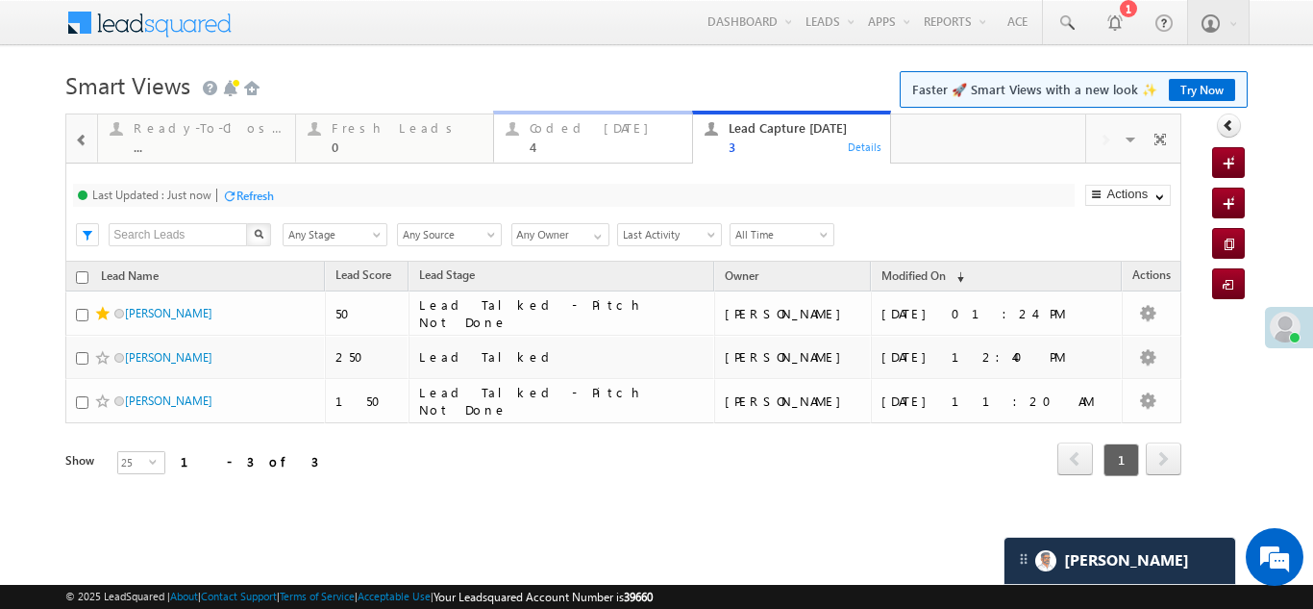
click at [562, 132] on div "Coded [DATE]" at bounding box center [605, 127] width 150 height 15
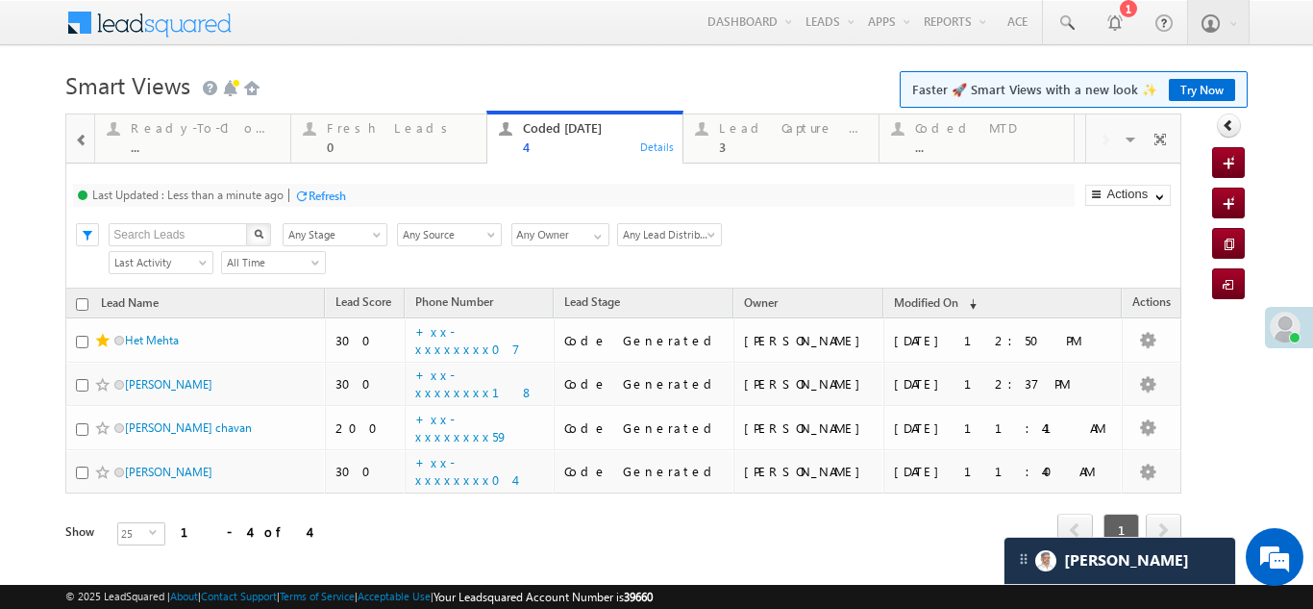
click at [319, 194] on div "Refresh" at bounding box center [327, 195] width 37 height 14
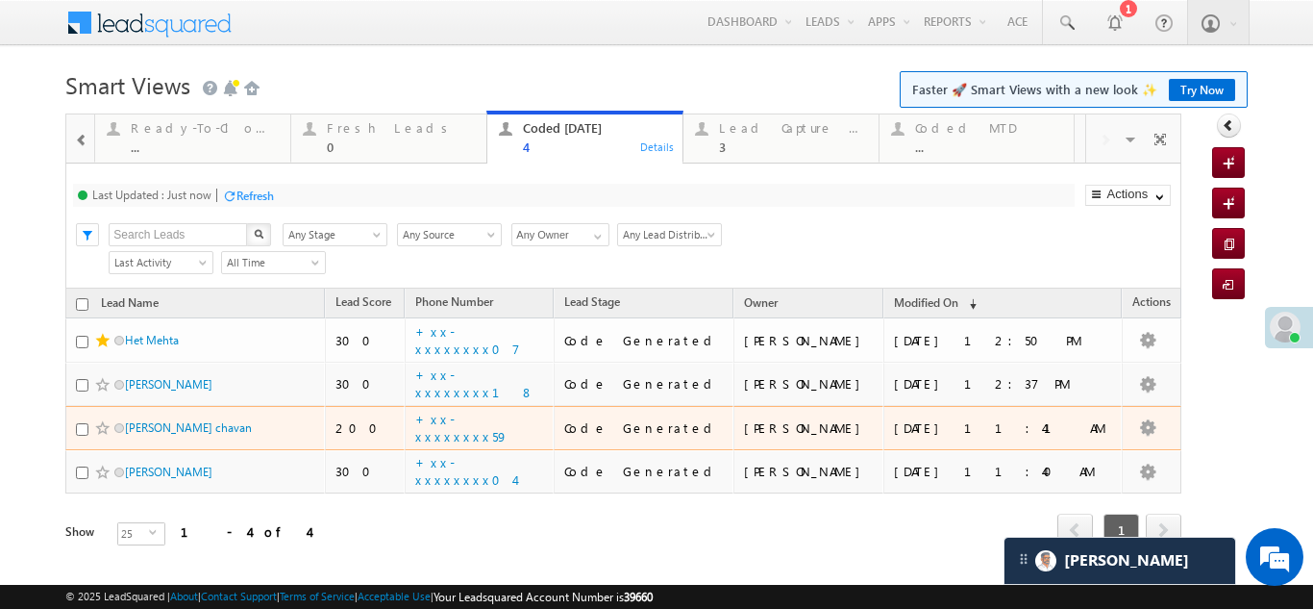
click at [253, 191] on div "Refresh" at bounding box center [255, 195] width 37 height 14
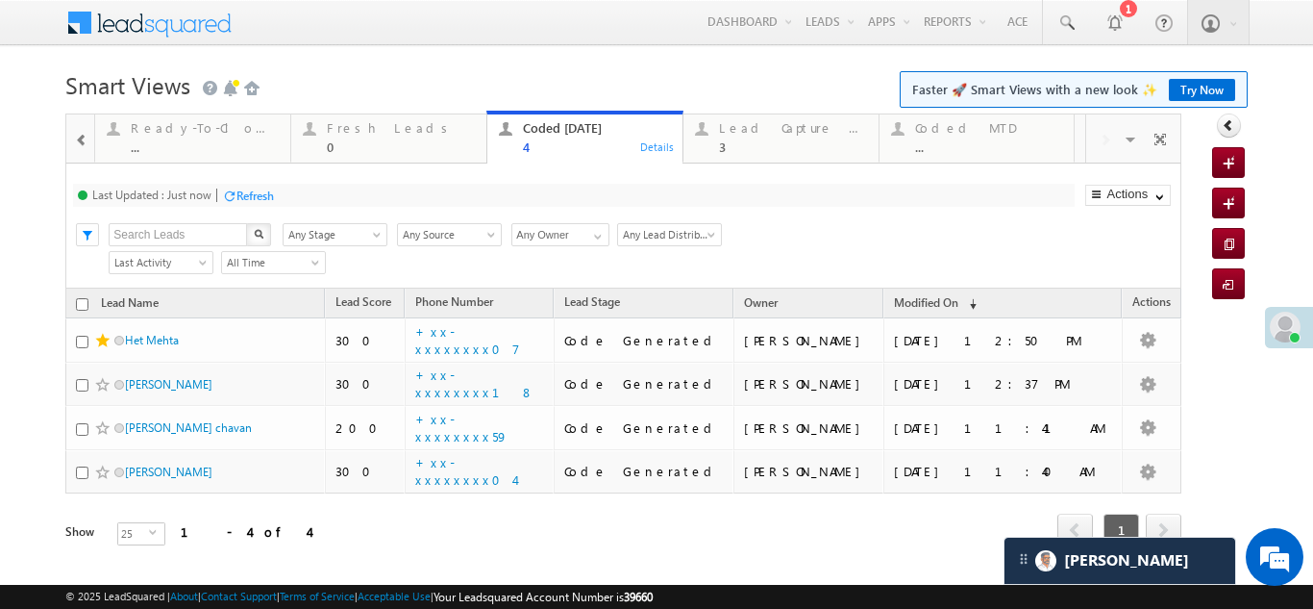
click at [259, 192] on div "Refresh" at bounding box center [255, 195] width 37 height 14
click at [326, 192] on div "Refresh" at bounding box center [327, 195] width 37 height 14
click at [746, 135] on div "Lead Capture [DATE]" at bounding box center [793, 127] width 148 height 15
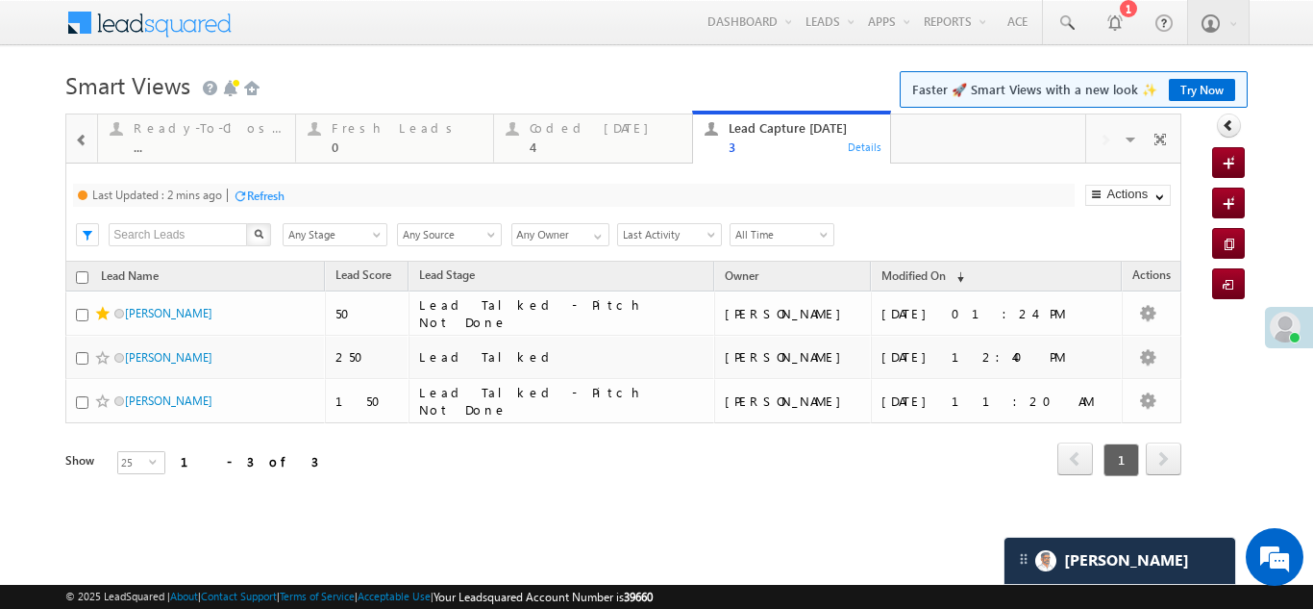
click at [271, 190] on div "Refresh" at bounding box center [265, 195] width 37 height 14
click at [573, 129] on div "Coded [DATE]" at bounding box center [605, 127] width 150 height 15
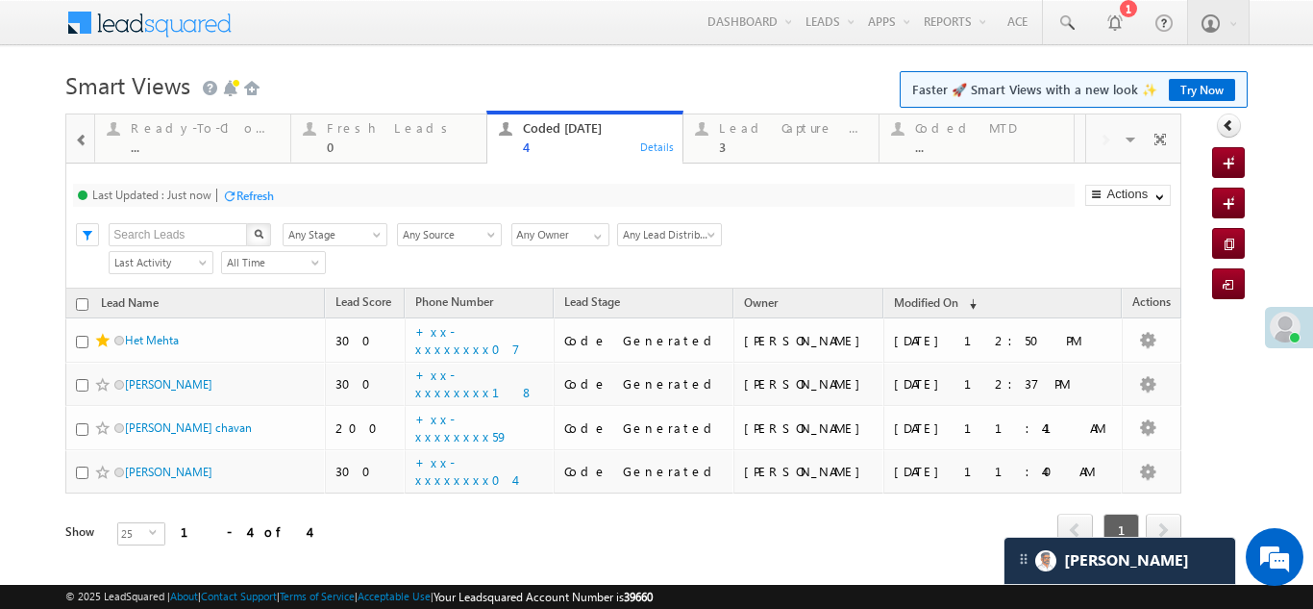
click at [258, 197] on div "Refresh" at bounding box center [255, 195] width 37 height 14
click at [762, 137] on div "Lead Capture Today 3" at bounding box center [793, 134] width 148 height 37
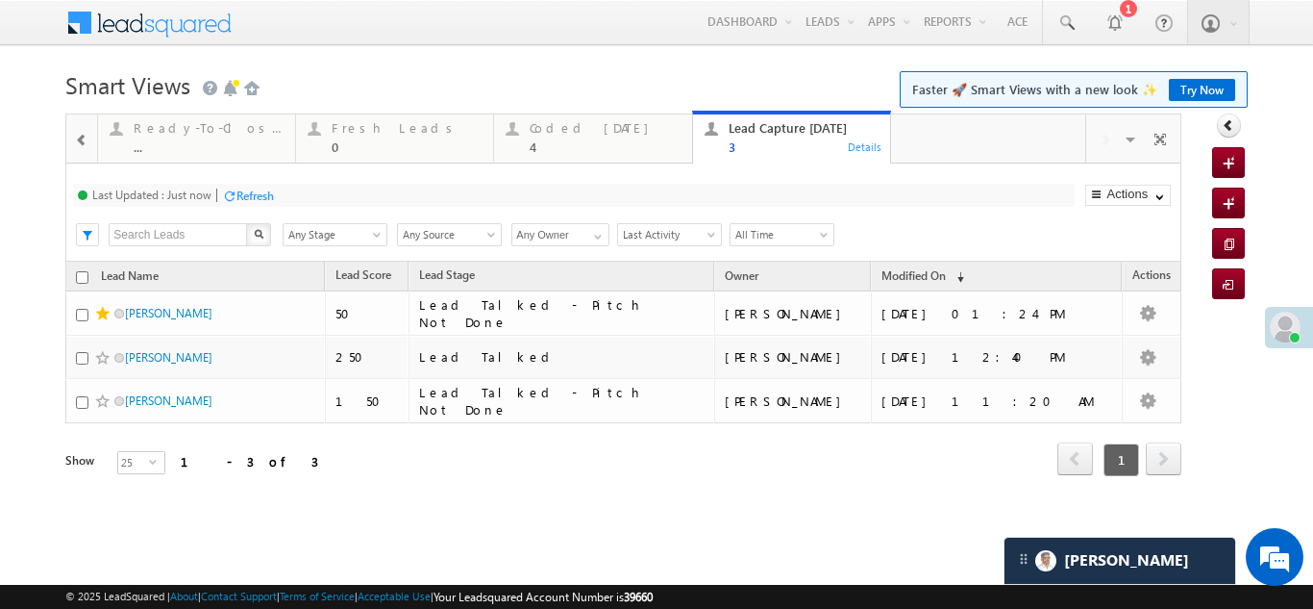
click at [263, 194] on div "Refresh" at bounding box center [255, 195] width 37 height 14
click at [567, 136] on div "Coded [DATE] 4" at bounding box center [605, 134] width 150 height 37
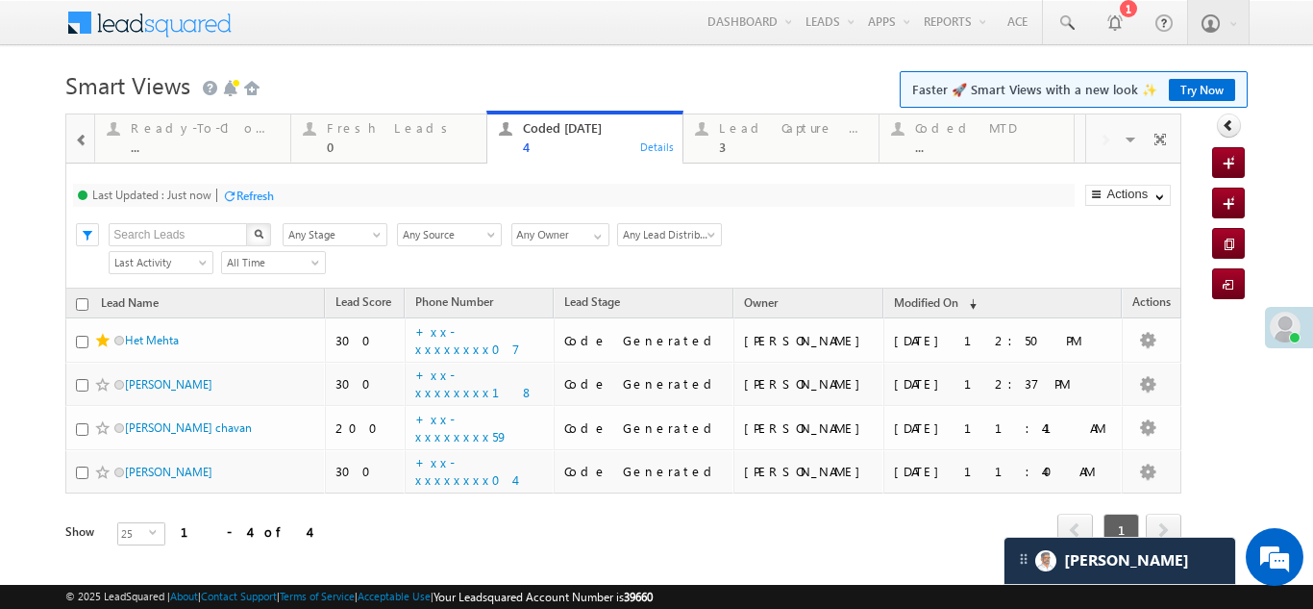
click at [261, 196] on div "Refresh" at bounding box center [255, 195] width 37 height 14
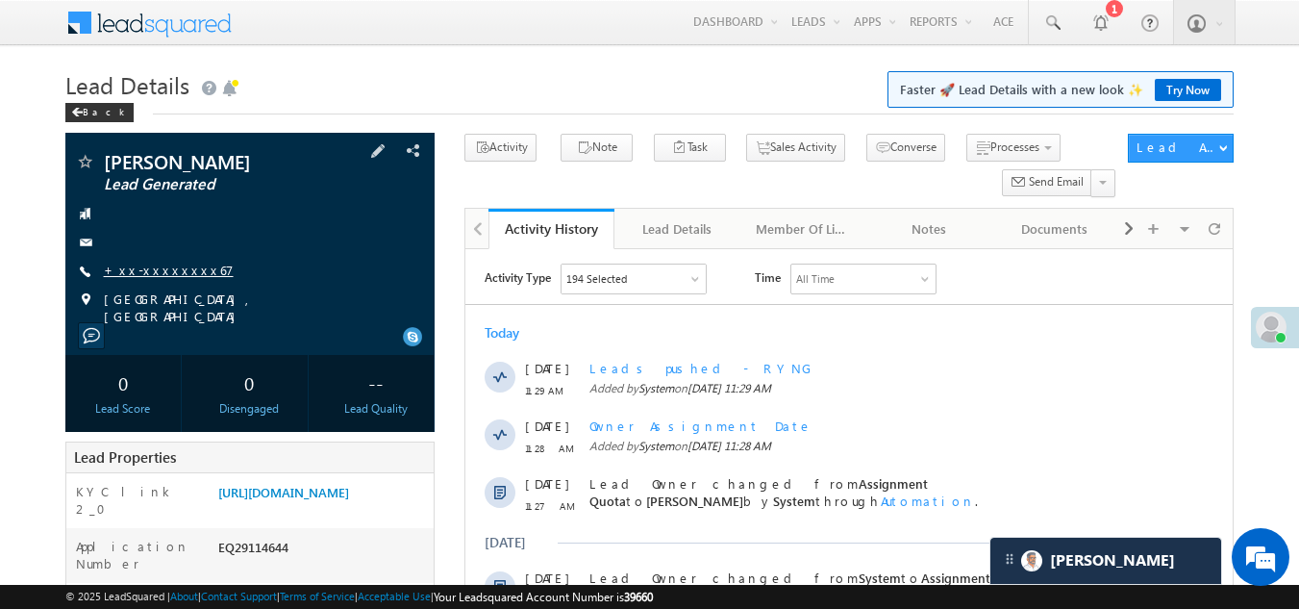
click at [166, 267] on link "+xx-xxxxxxxx67" at bounding box center [169, 270] width 130 height 16
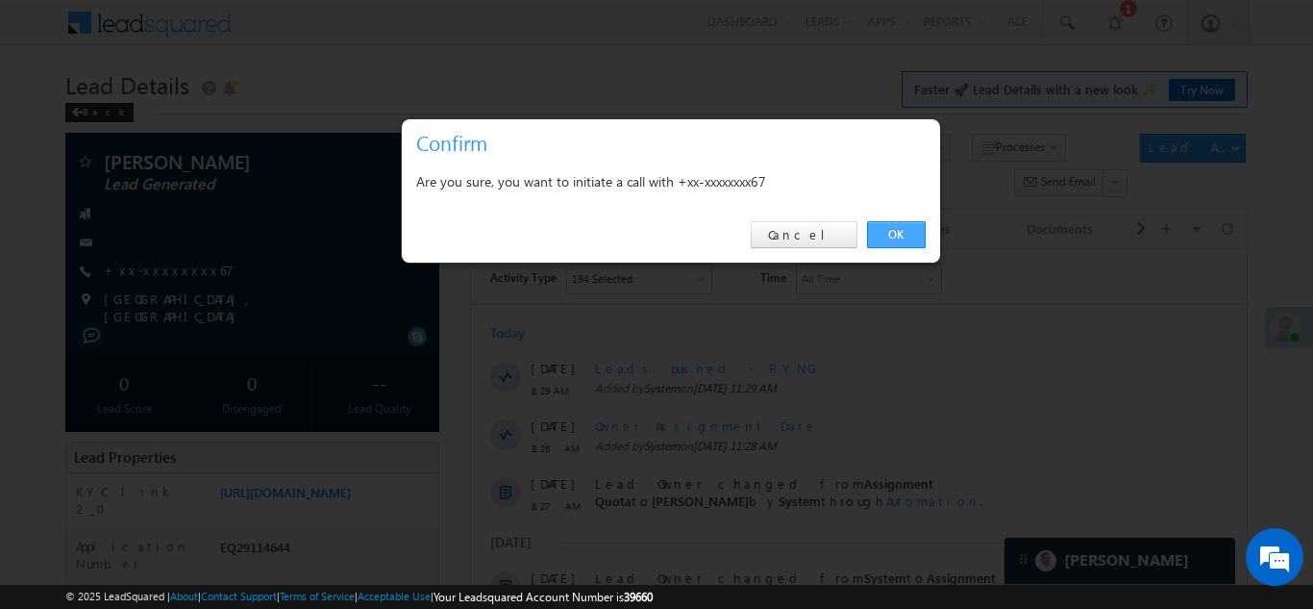
click at [902, 236] on link "OK" at bounding box center [896, 234] width 59 height 27
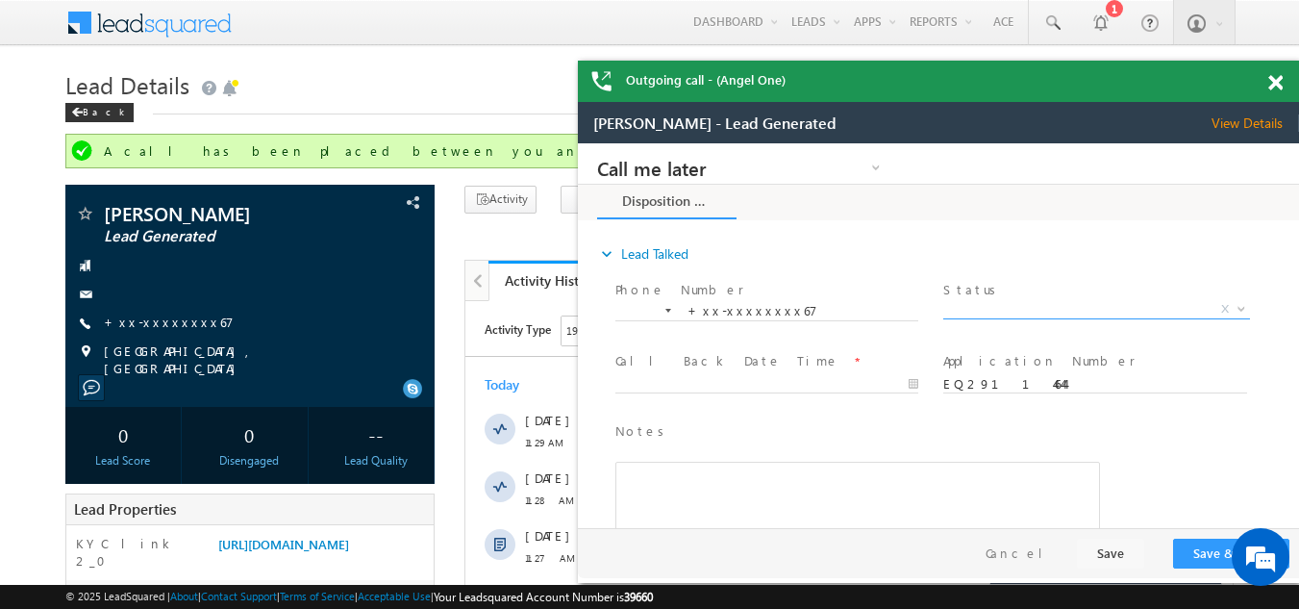
click at [1016, 307] on span "X" at bounding box center [1096, 309] width 306 height 19
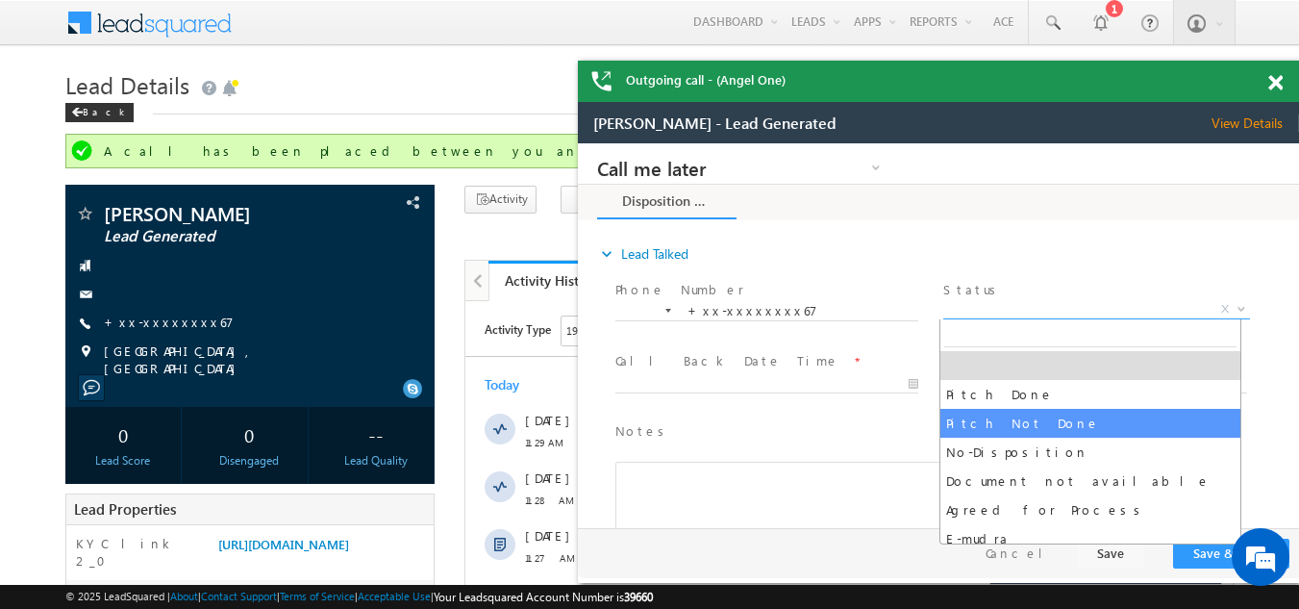
select select "Pitch Not Done"
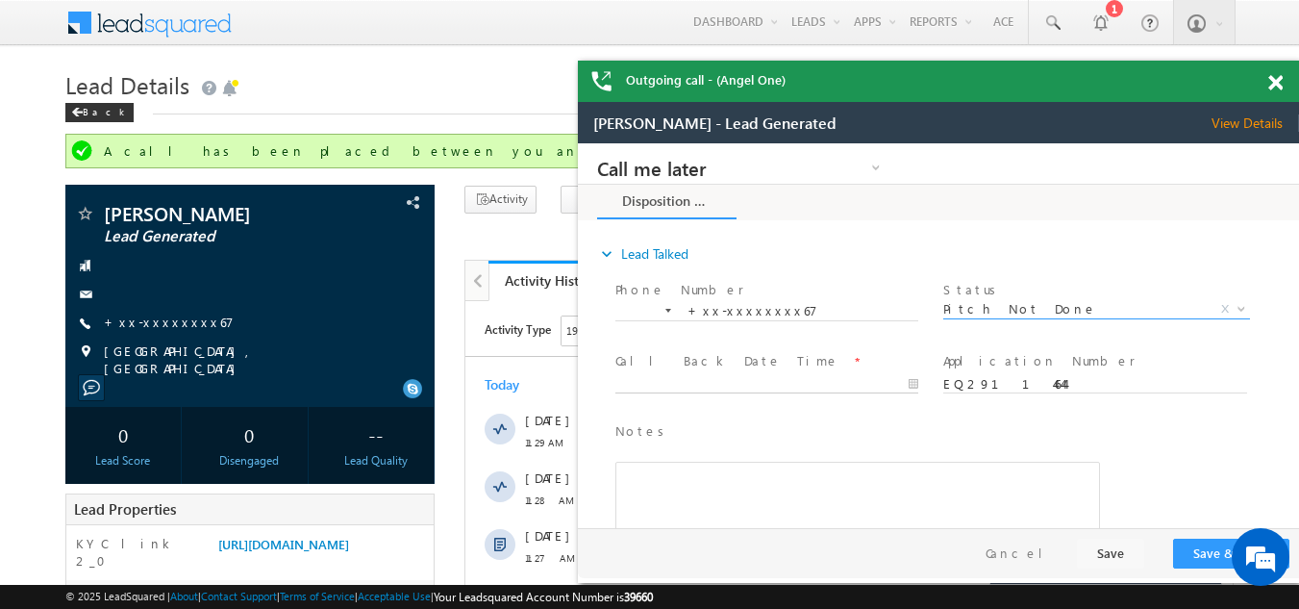
type input "09/18/25 11:53 AM"
click at [701, 380] on input "09/18/25 11:53 AM" at bounding box center [766, 384] width 303 height 19
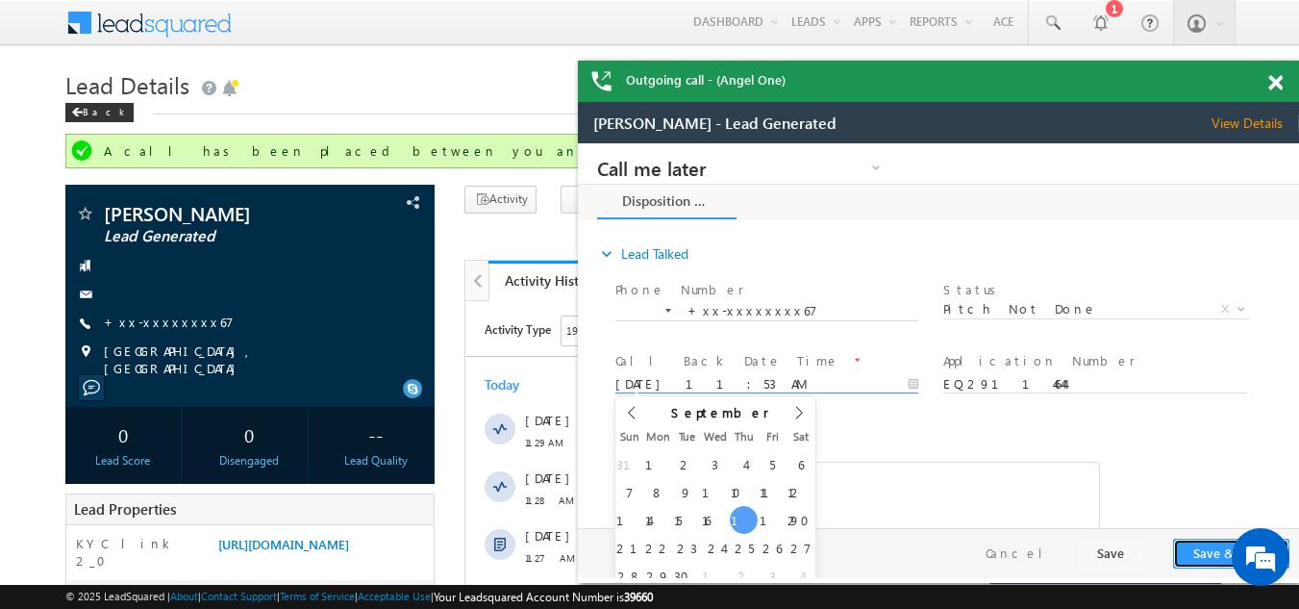
click at [1206, 549] on button "Save & Close" at bounding box center [1231, 553] width 116 height 30
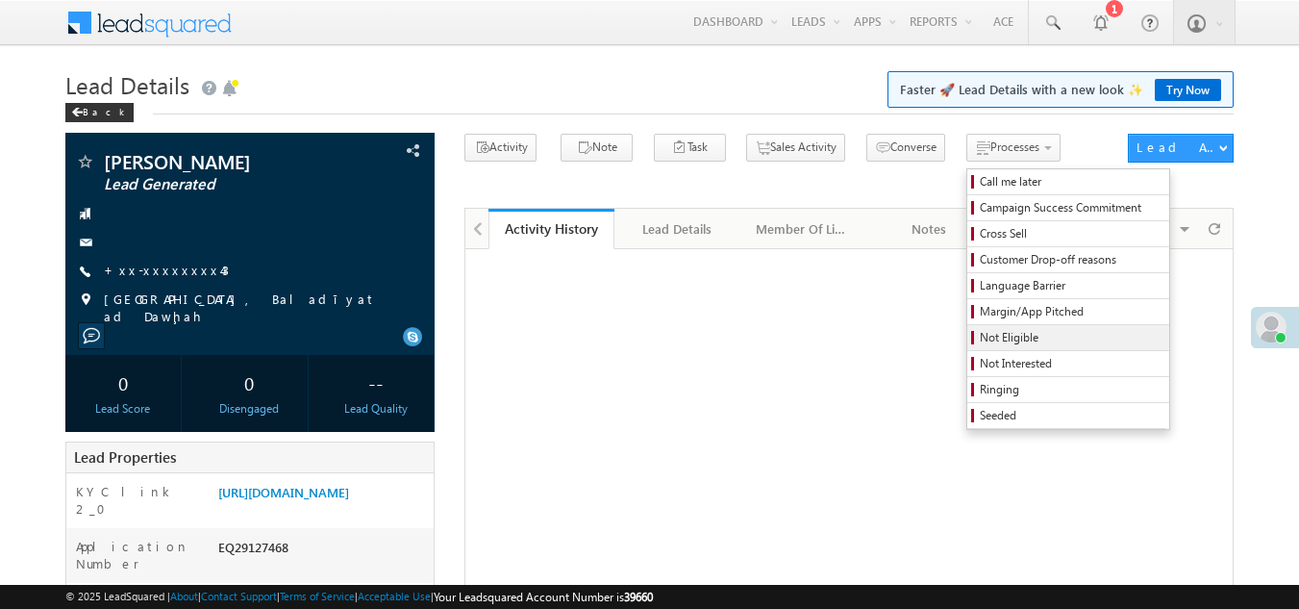
click at [980, 342] on span "Not Eligible" at bounding box center [1071, 337] width 183 height 17
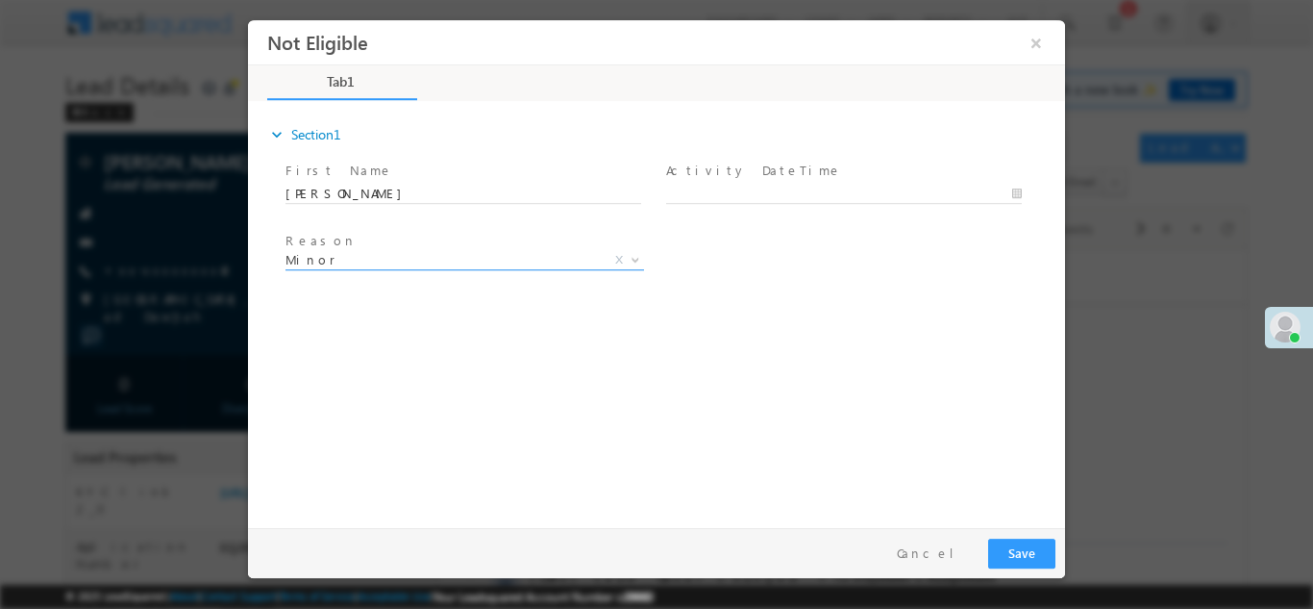
click at [447, 257] on span "Minor" at bounding box center [442, 258] width 312 height 17
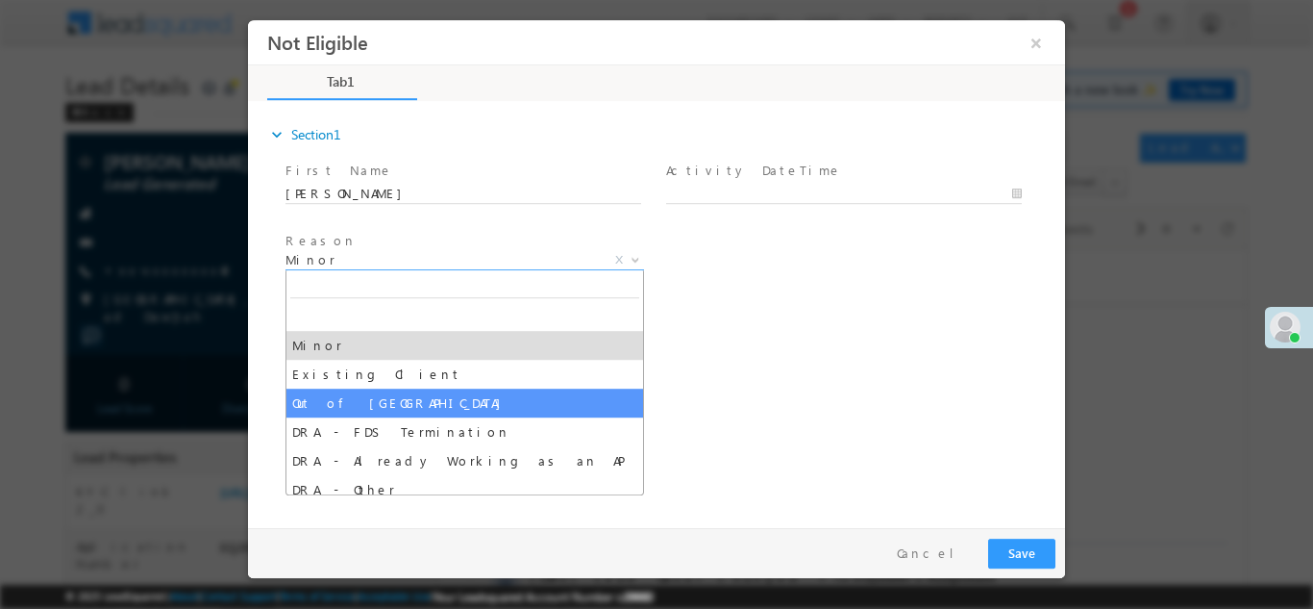
select select "Out of [GEOGRAPHIC_DATA]"
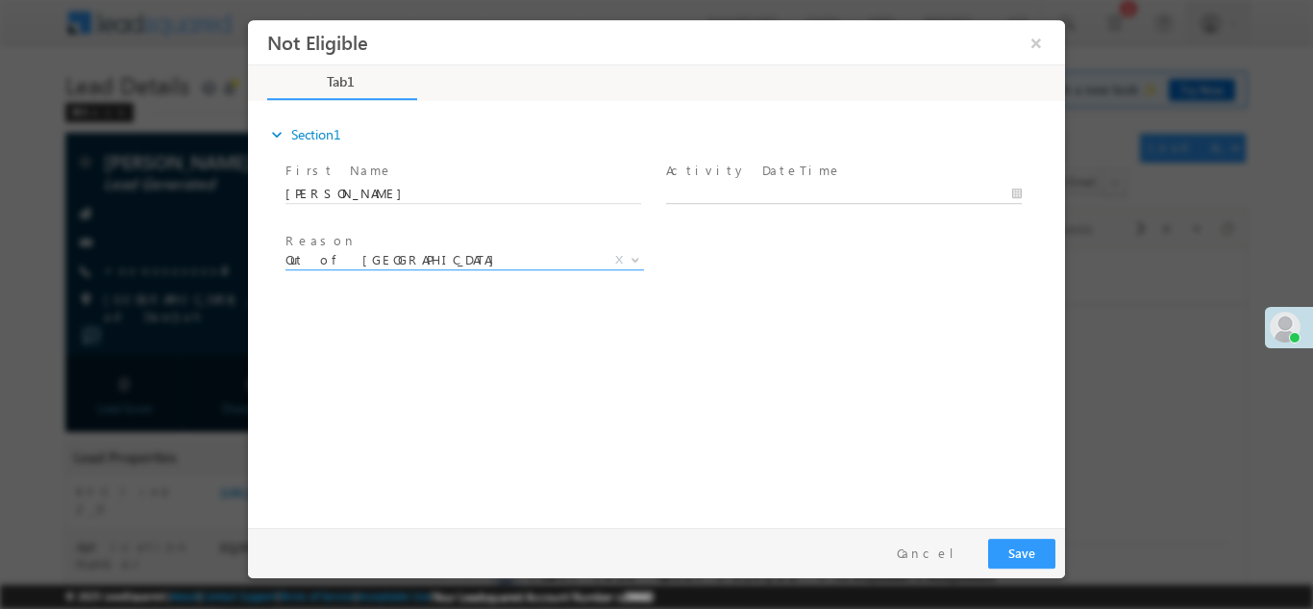
type input "[DATE] 11:49 AM"
click at [820, 187] on input "[DATE] 11:49 AM" at bounding box center [844, 193] width 356 height 19
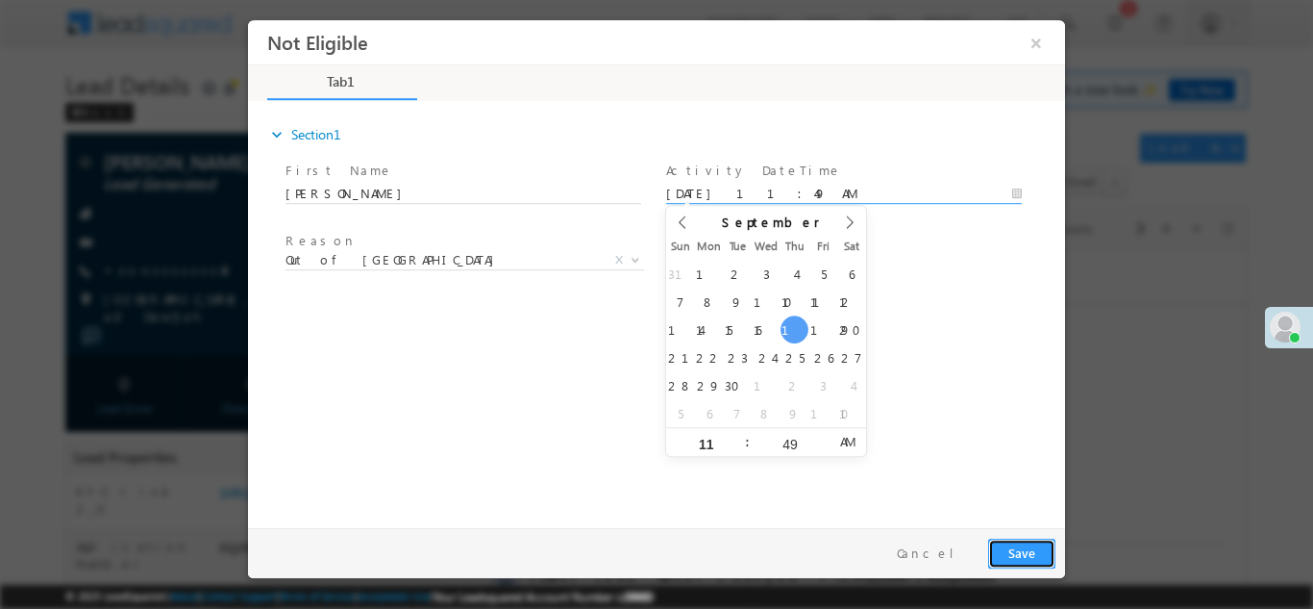
click at [1020, 550] on button "Save" at bounding box center [1021, 552] width 67 height 30
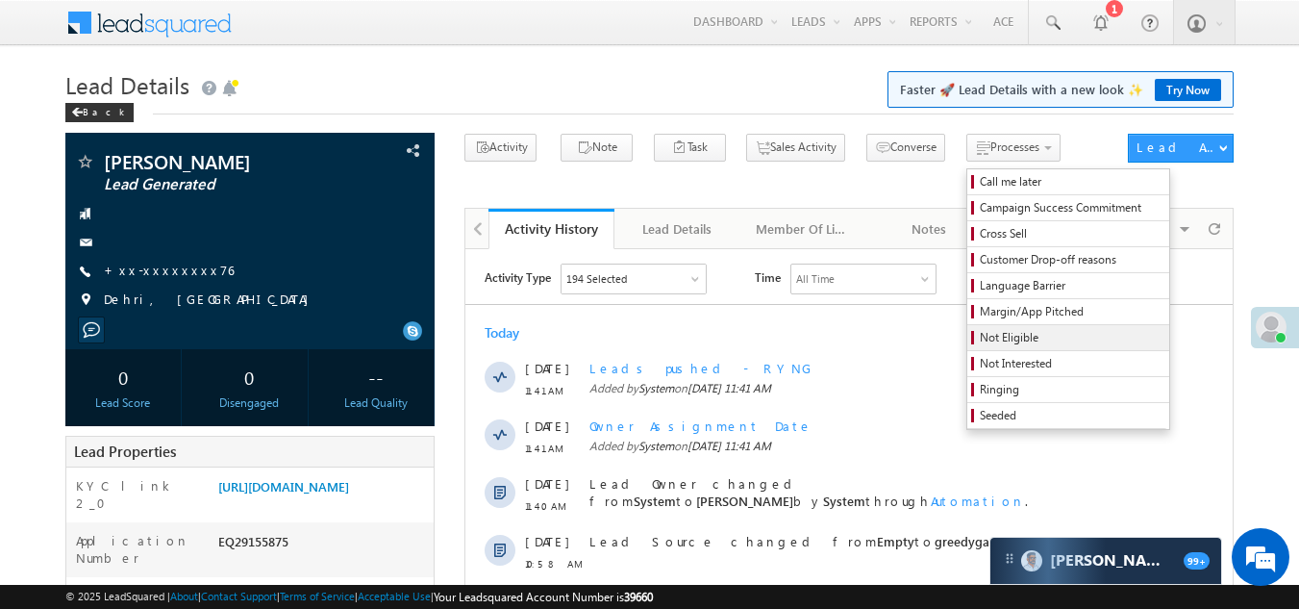
click at [980, 335] on span "Not Eligible" at bounding box center [1071, 337] width 183 height 17
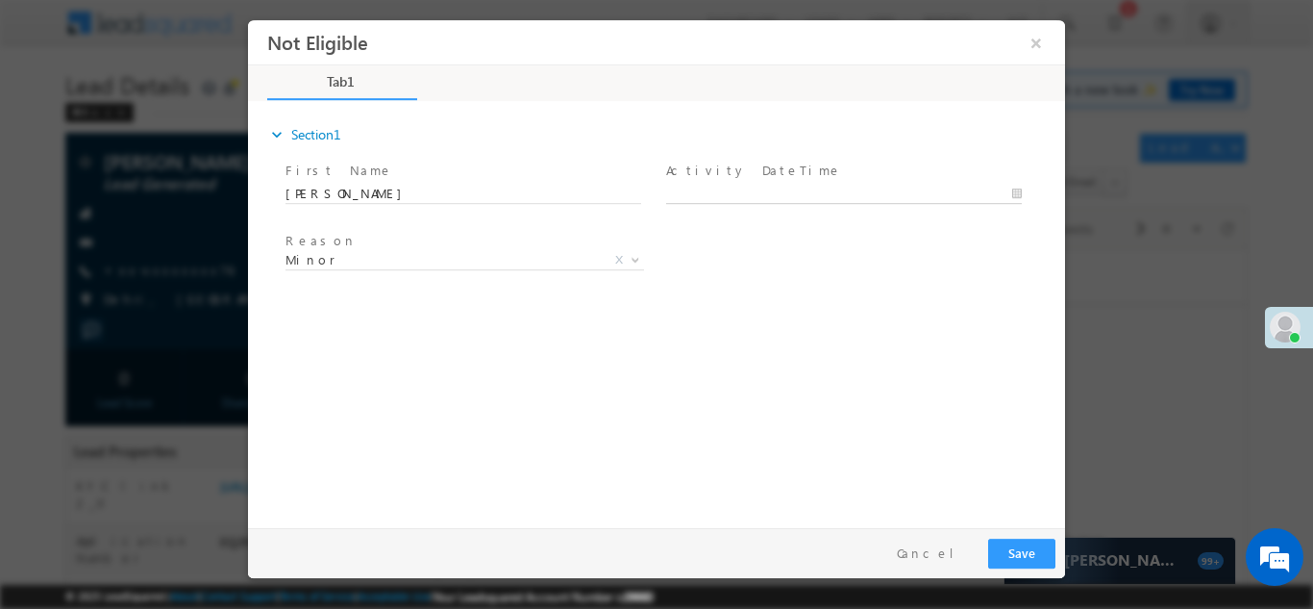
type input "[DATE] 11:51 AM"
click at [835, 191] on body "Not Eligible ×" at bounding box center [656, 268] width 817 height 499
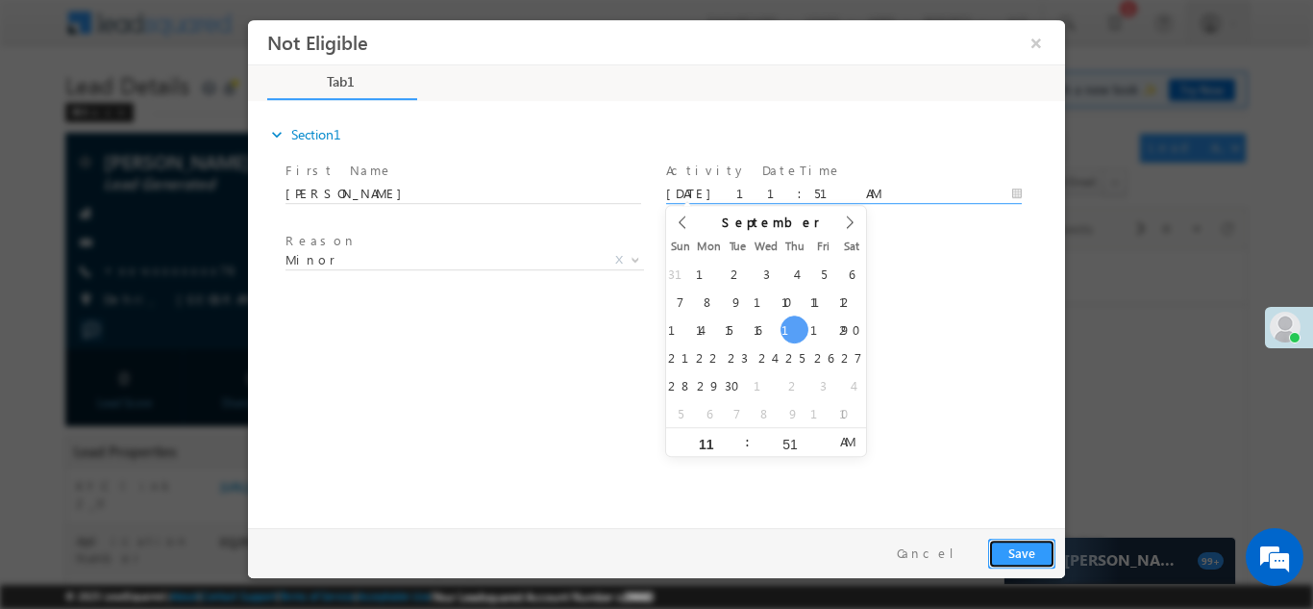
click at [1017, 553] on button "Save" at bounding box center [1021, 552] width 67 height 30
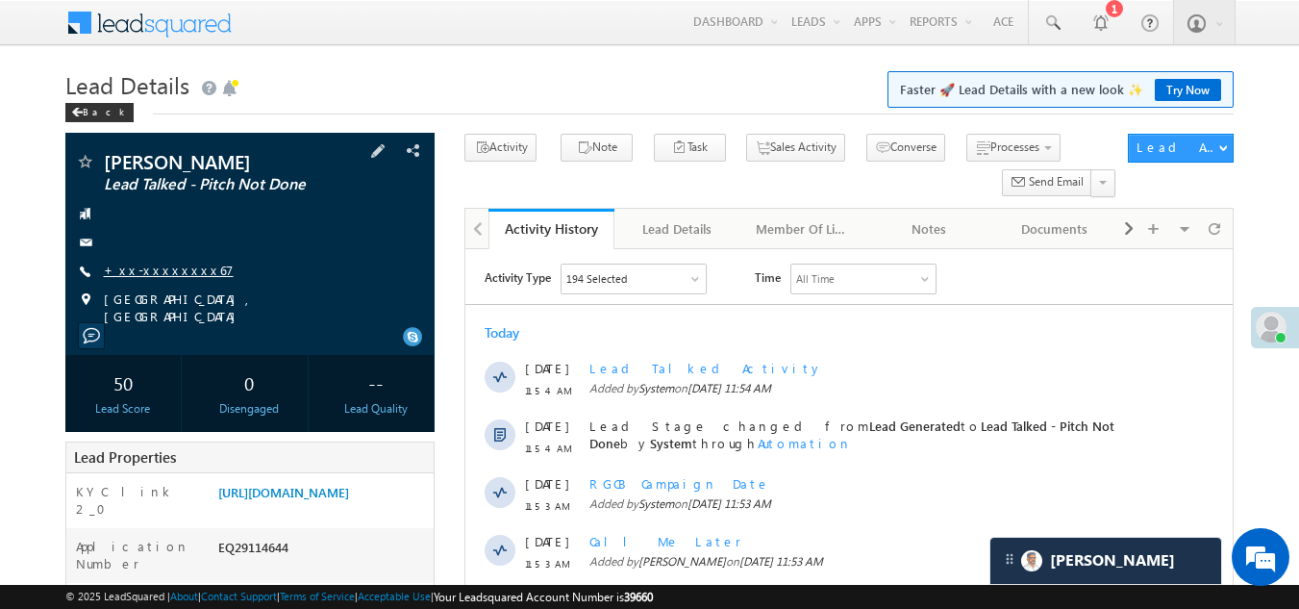
click at [157, 267] on link "+xx-xxxxxxxx67" at bounding box center [169, 270] width 130 height 16
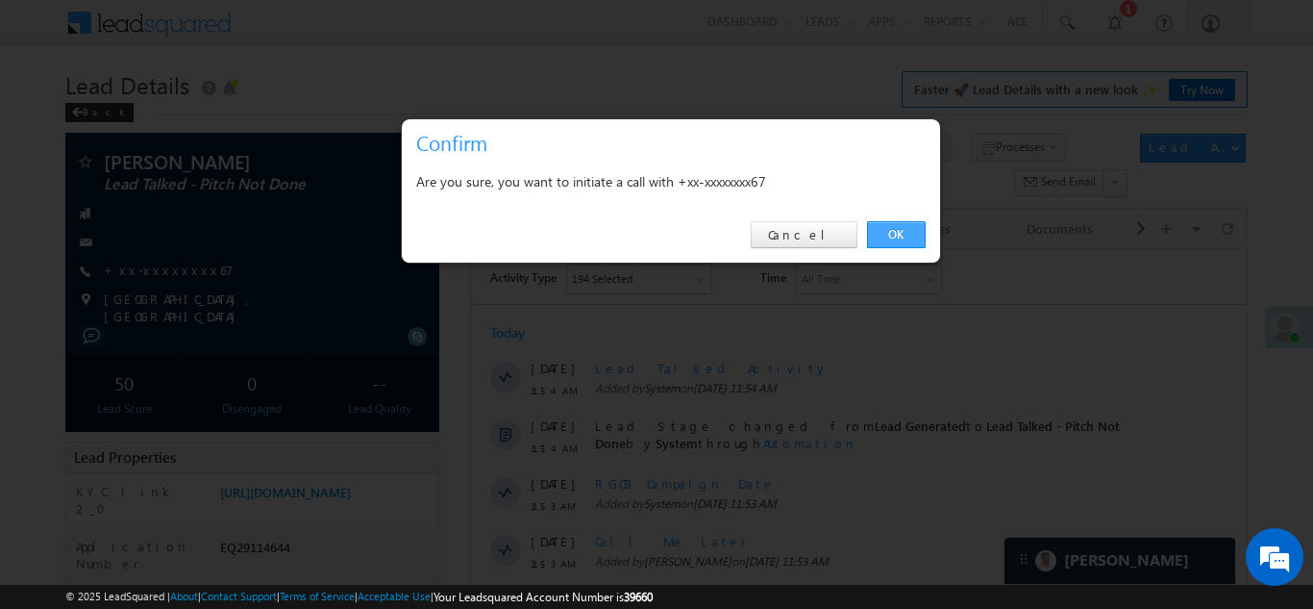
click at [892, 232] on link "OK" at bounding box center [896, 234] width 59 height 27
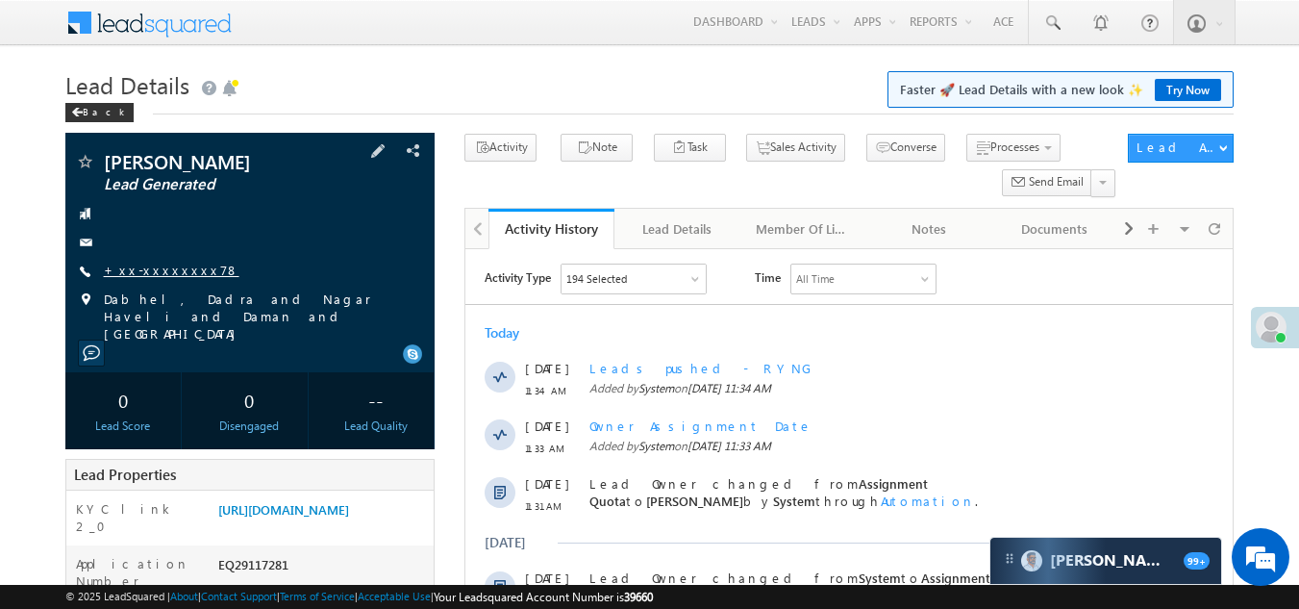
click at [171, 265] on link "+xx-xxxxxxxx78" at bounding box center [172, 270] width 136 height 16
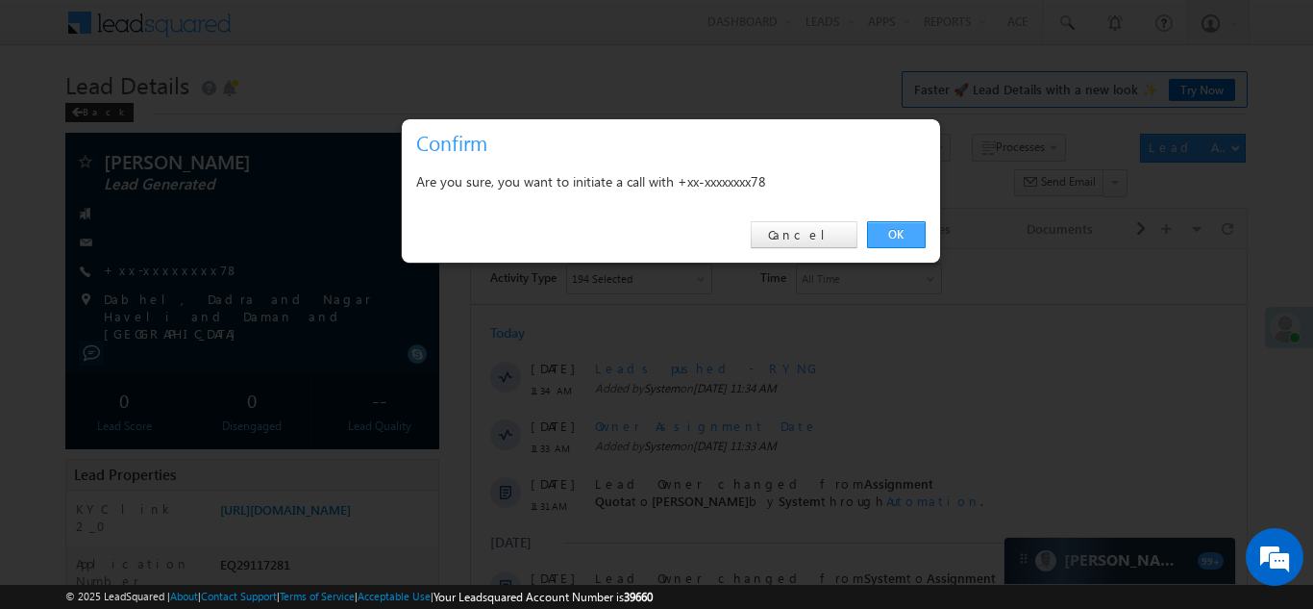
click at [890, 235] on link "OK" at bounding box center [896, 234] width 59 height 27
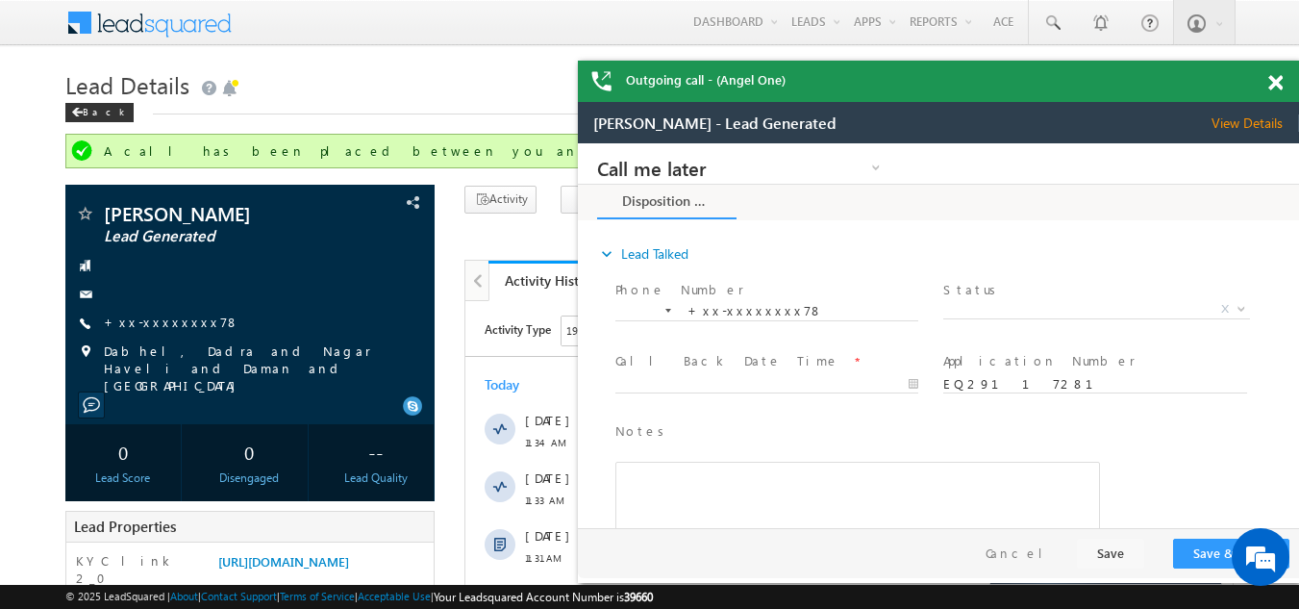
click at [1275, 87] on span at bounding box center [1275, 83] width 14 height 16
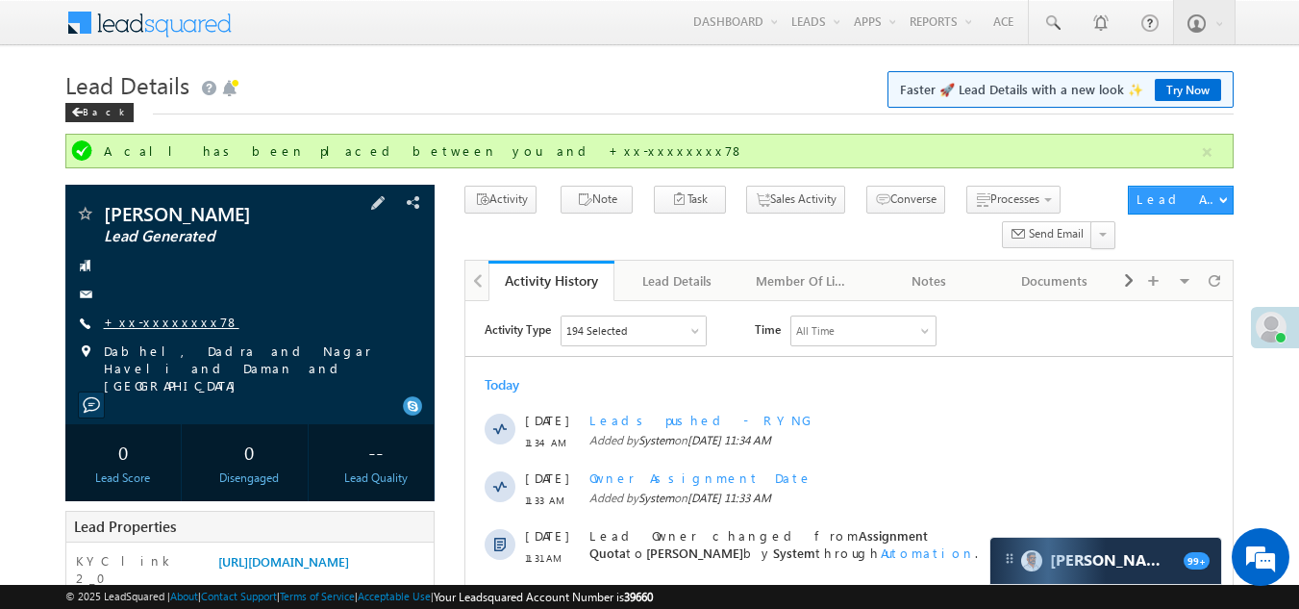
click at [160, 325] on link "+xx-xxxxxxxx78" at bounding box center [172, 321] width 136 height 16
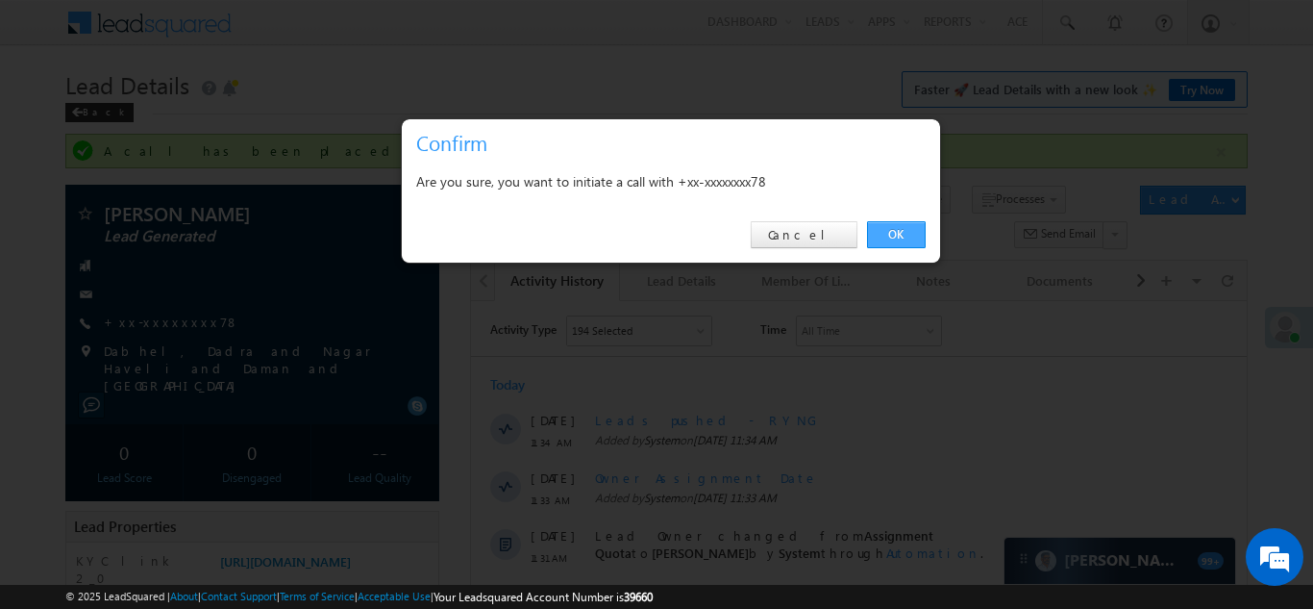
click at [891, 230] on link "OK" at bounding box center [896, 234] width 59 height 27
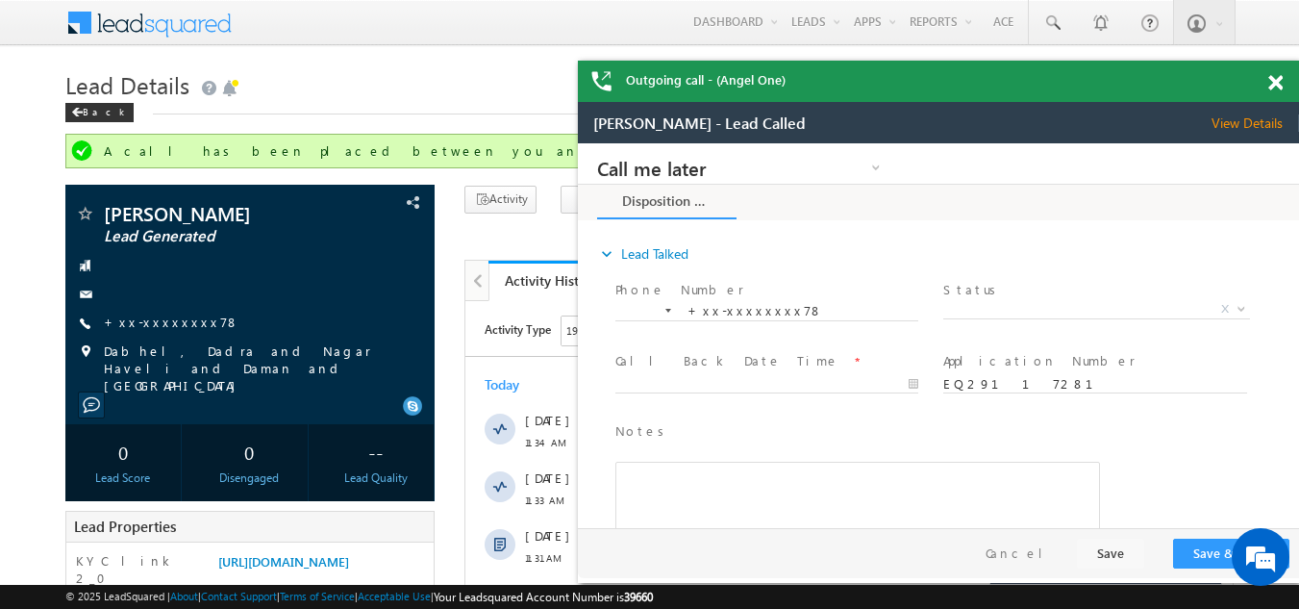
click at [1276, 82] on span at bounding box center [1275, 83] width 14 height 16
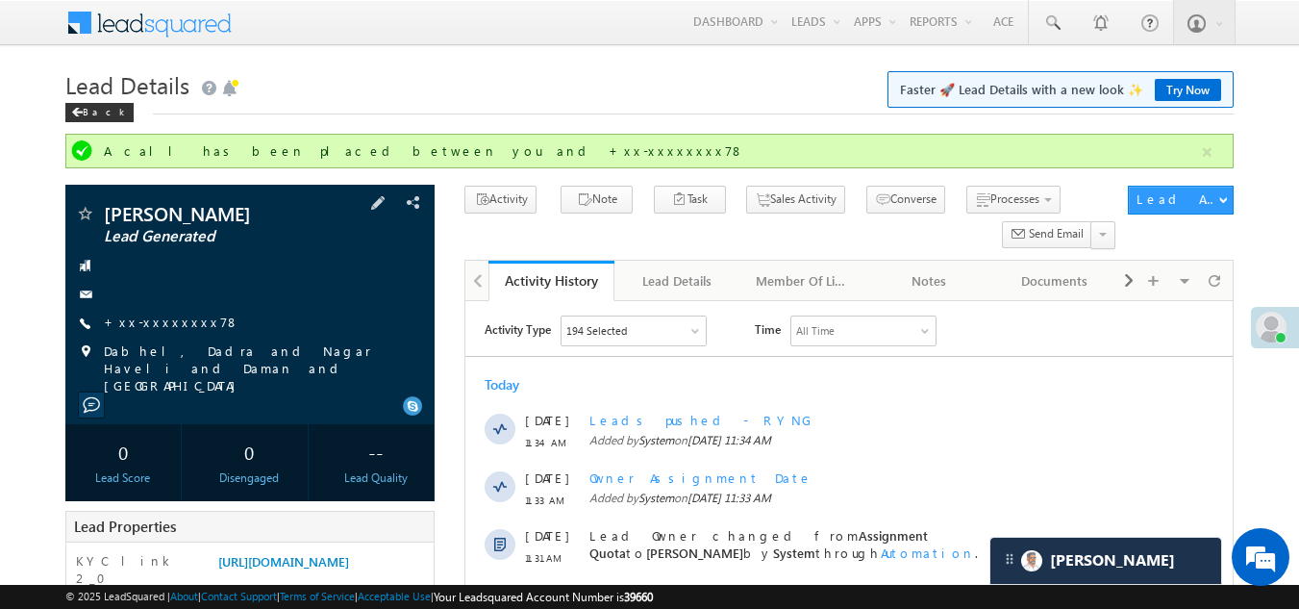
click at [82, 353] on span at bounding box center [84, 351] width 19 height 19
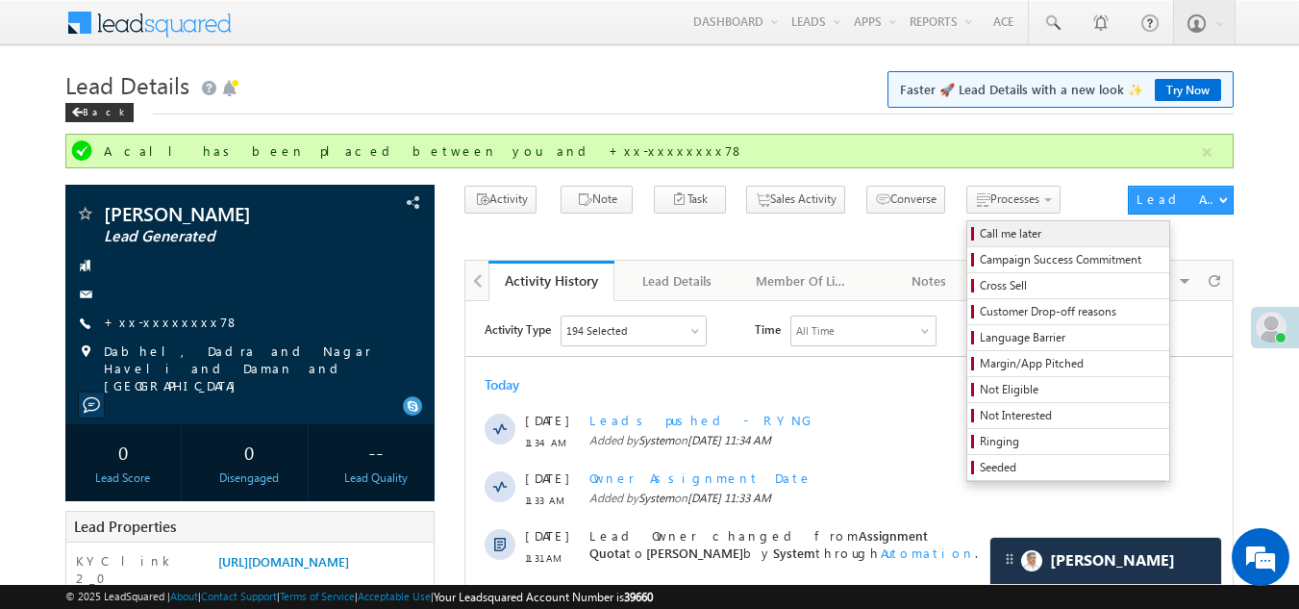
click at [980, 232] on span "Call me later" at bounding box center [1071, 233] width 183 height 17
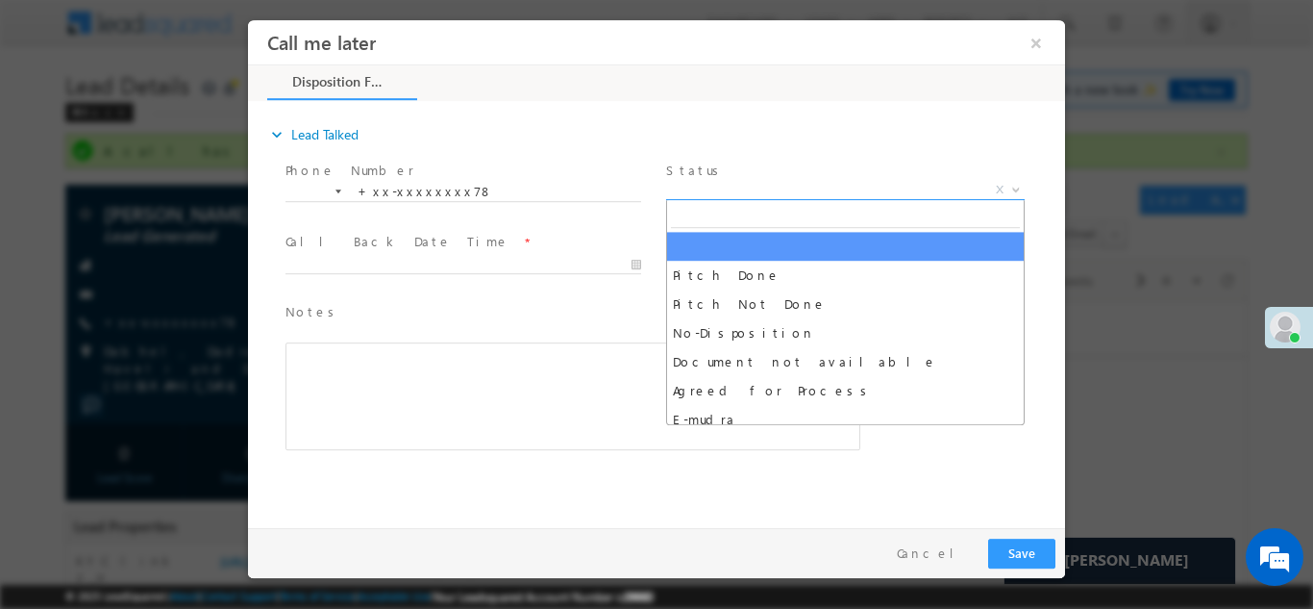
click at [785, 183] on span "X" at bounding box center [845, 189] width 359 height 19
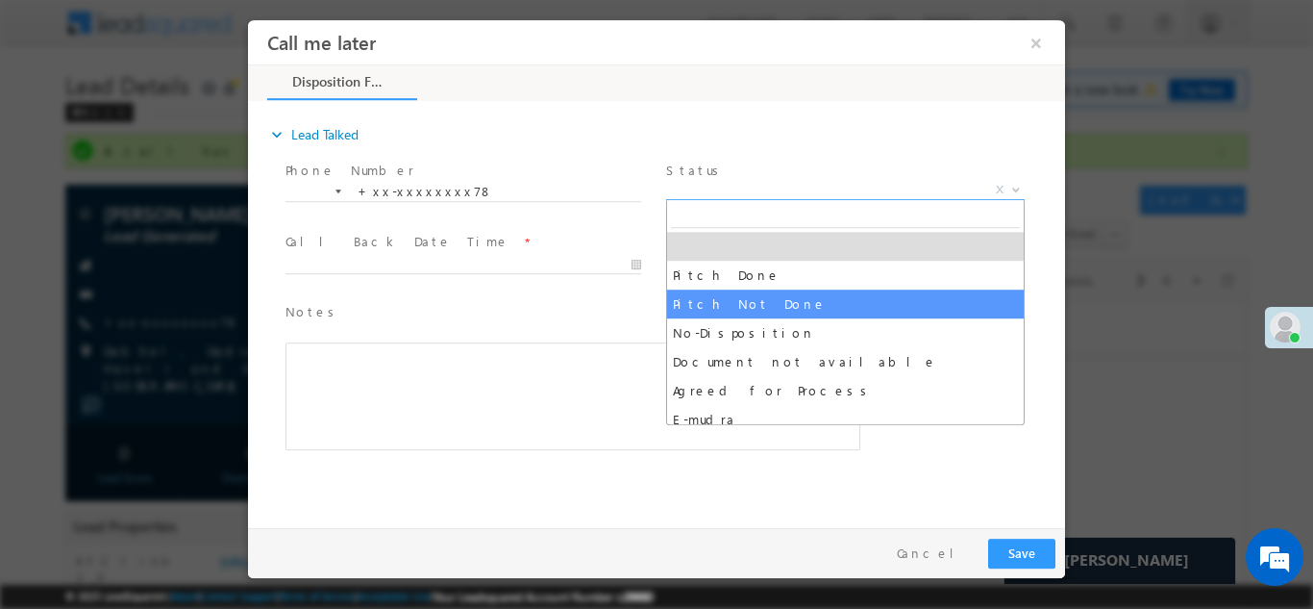
select select "Pitch Not Done"
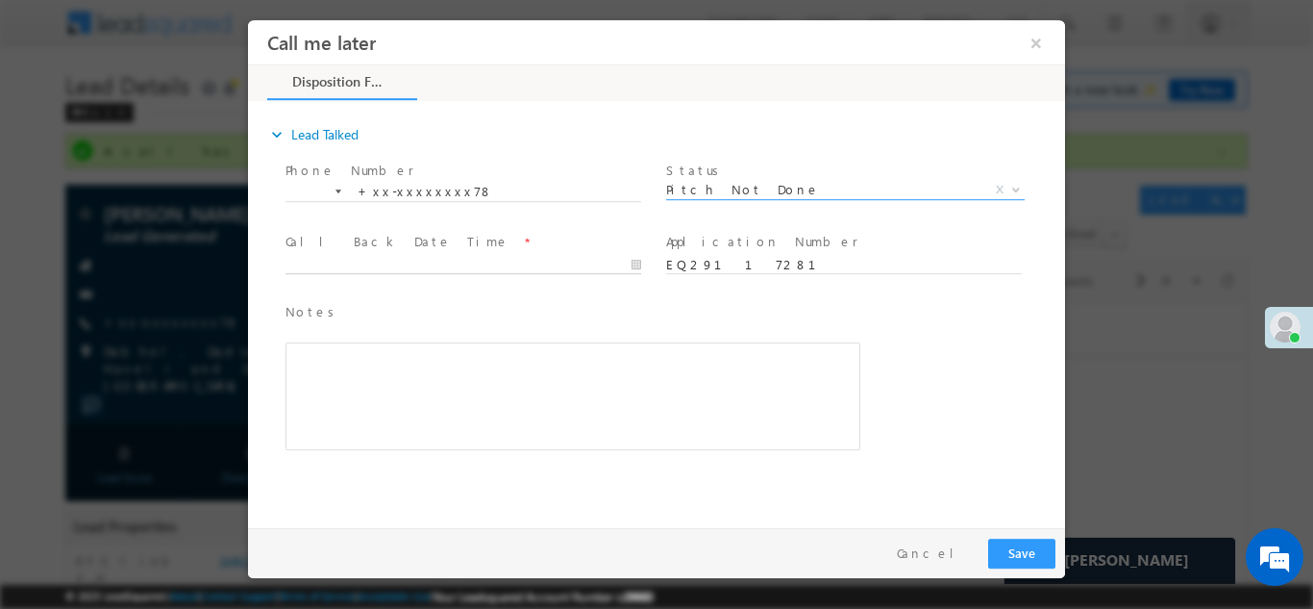
type input "09/18/25 12:05 PM"
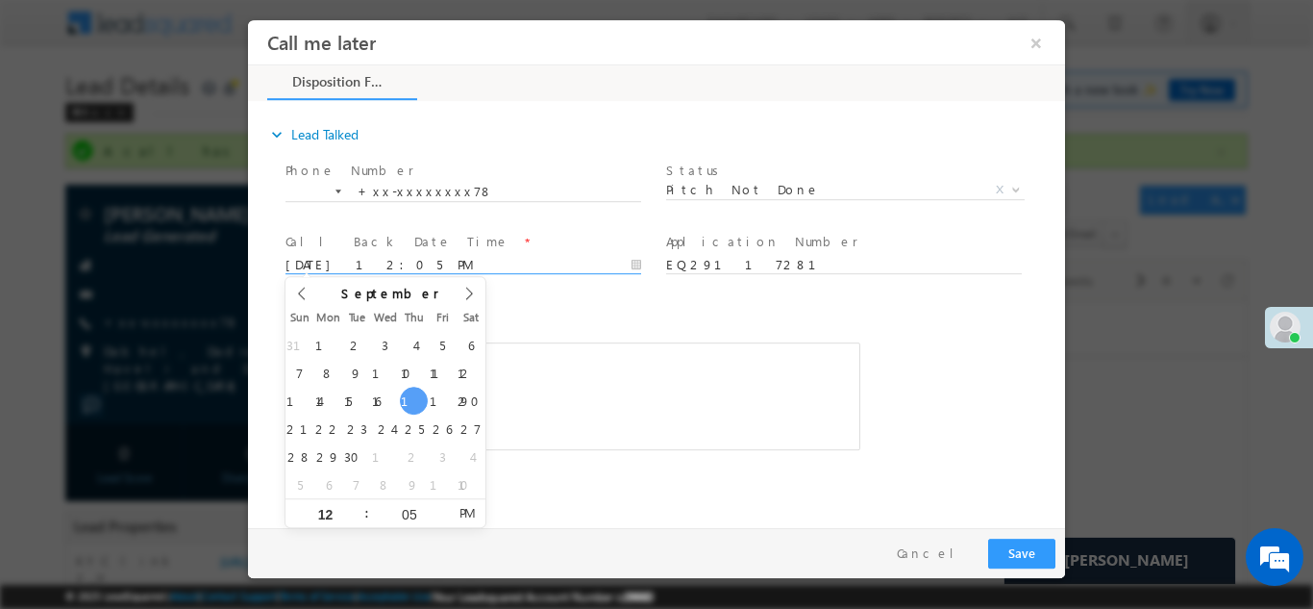
click at [427, 259] on input "09/18/25 12:05 PM" at bounding box center [464, 264] width 356 height 19
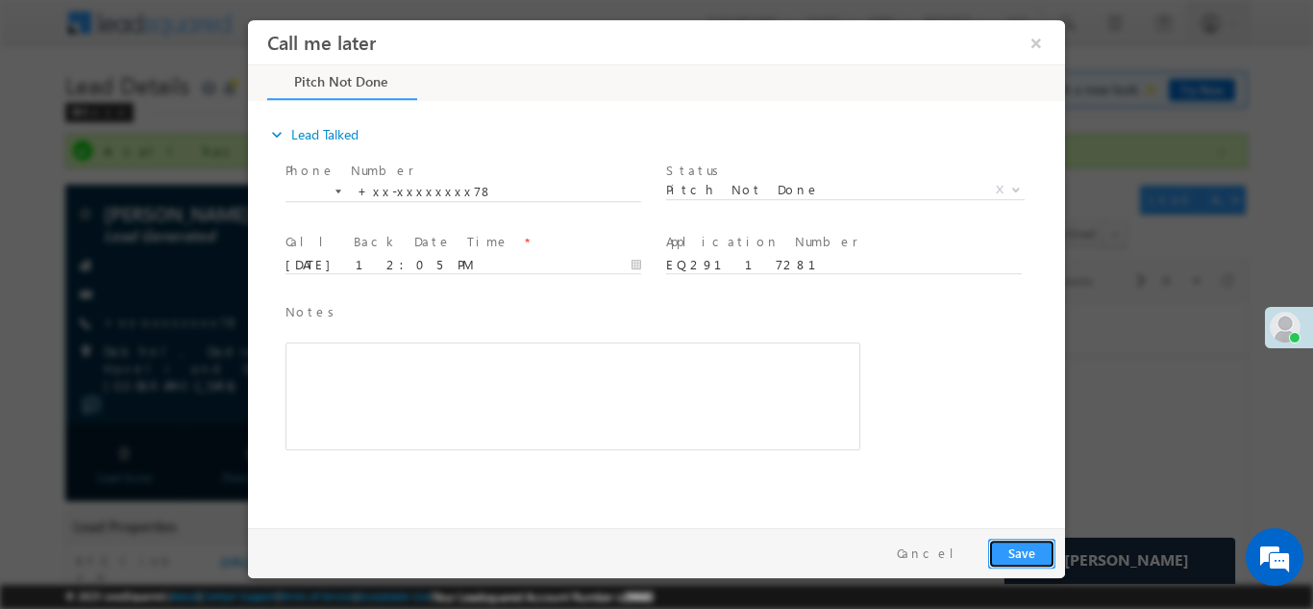
click at [1010, 545] on button "Save" at bounding box center [1021, 552] width 67 height 30
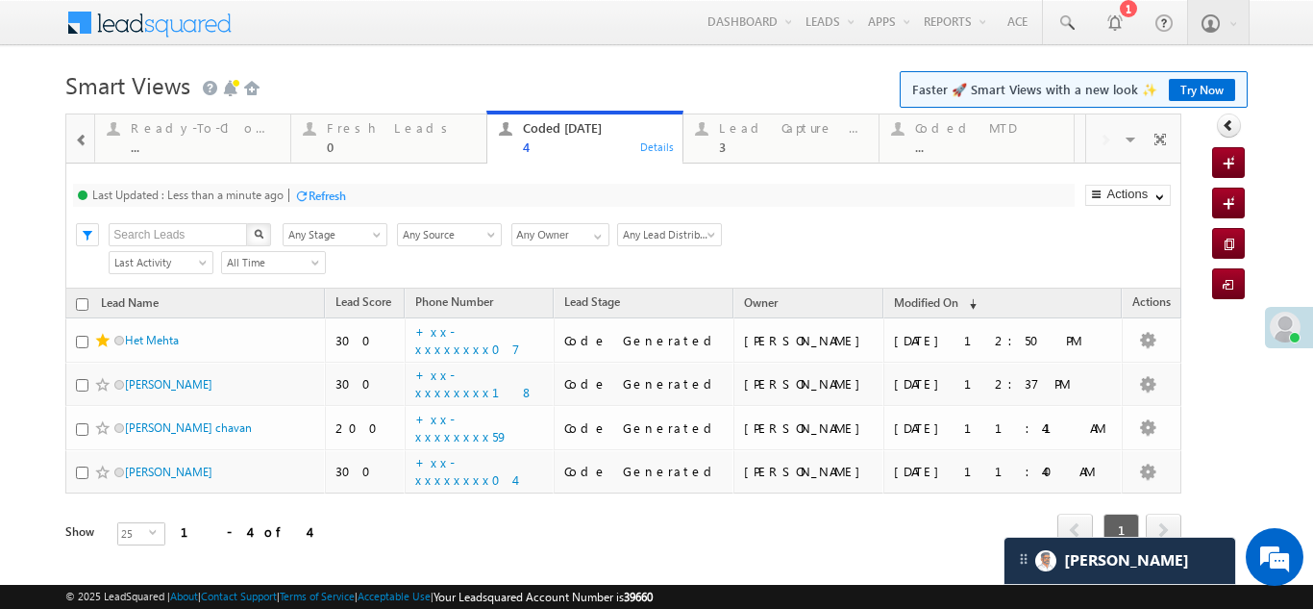
click at [335, 197] on div "Refresh" at bounding box center [327, 195] width 37 height 14
click at [262, 198] on div "Refresh" at bounding box center [255, 195] width 37 height 14
click at [762, 129] on div "Lead Capture [DATE]" at bounding box center [793, 127] width 148 height 15
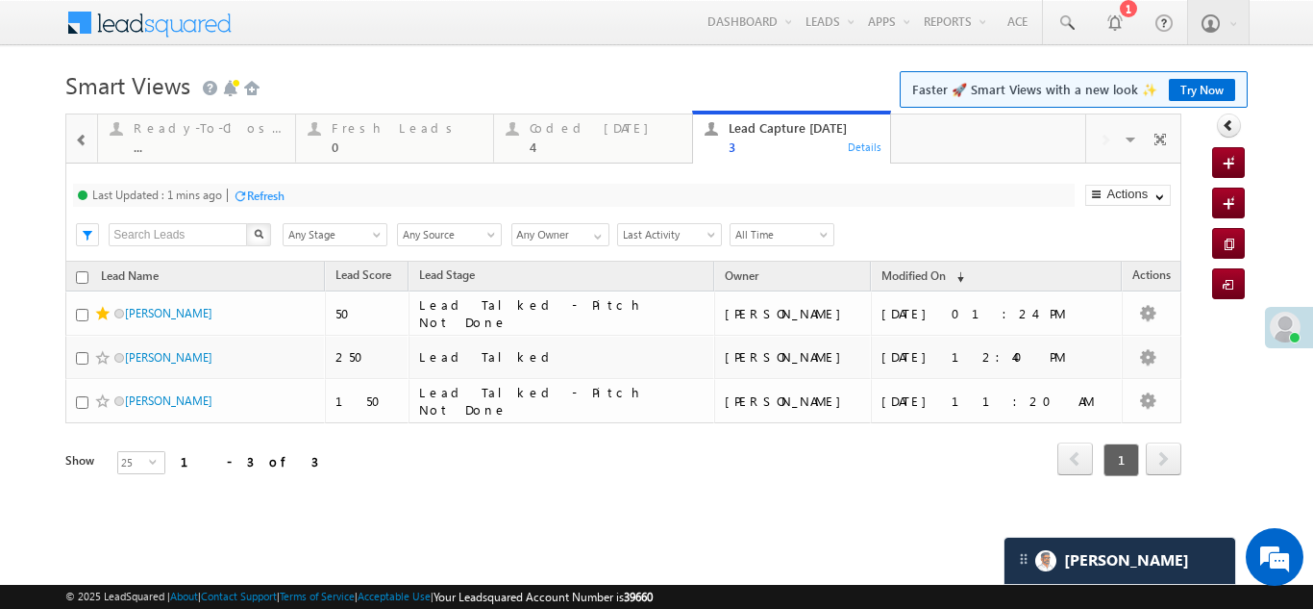
click at [277, 192] on div "Refresh" at bounding box center [265, 195] width 37 height 14
click at [269, 196] on div "Refresh" at bounding box center [265, 195] width 37 height 14
click at [558, 138] on div "Coded [DATE] 4" at bounding box center [605, 134] width 150 height 37
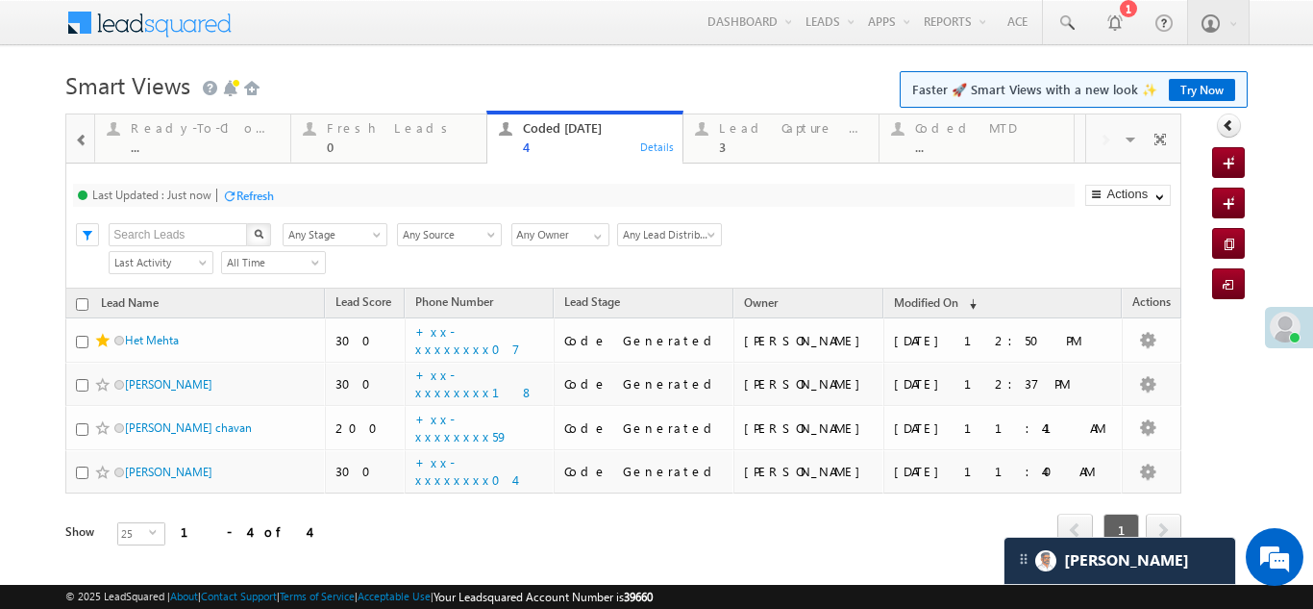
click at [251, 191] on div "Refresh" at bounding box center [255, 195] width 37 height 14
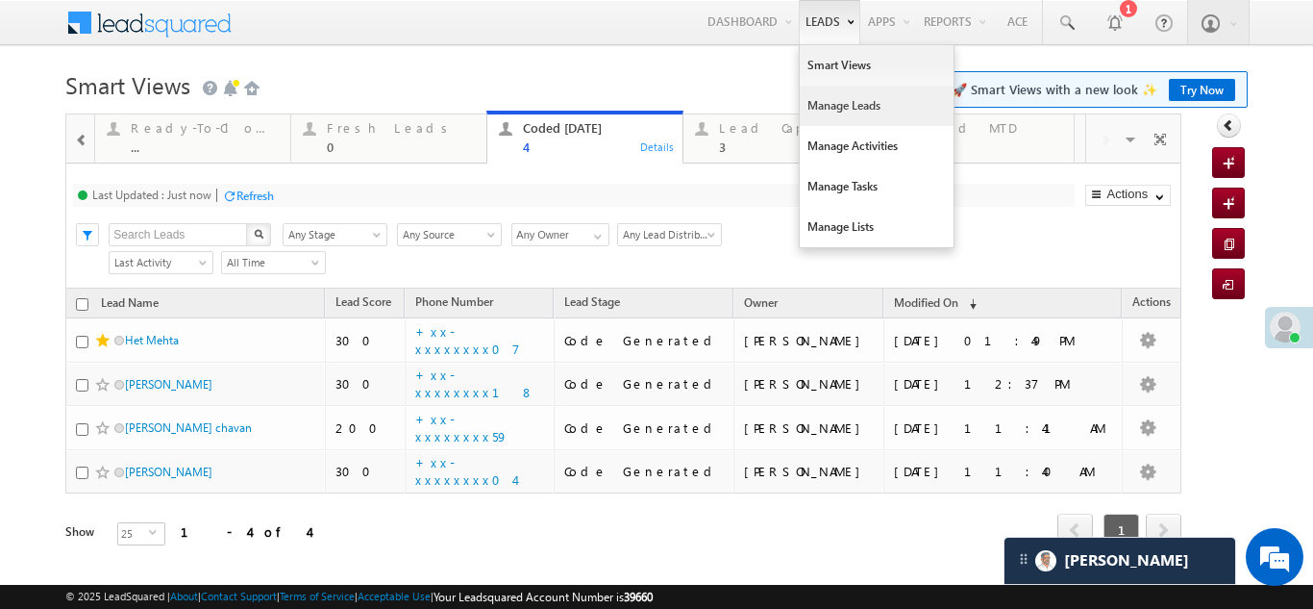
click at [812, 103] on link "Manage Leads" at bounding box center [877, 106] width 154 height 40
